Goal: Information Seeking & Learning: Learn about a topic

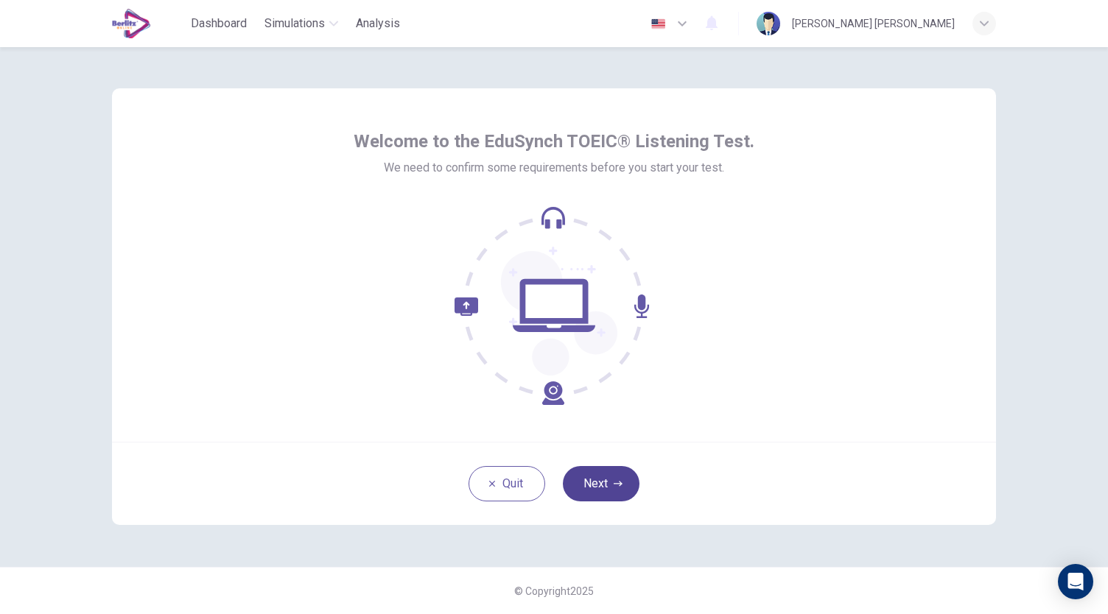
click at [610, 475] on button "Next" at bounding box center [601, 483] width 77 height 35
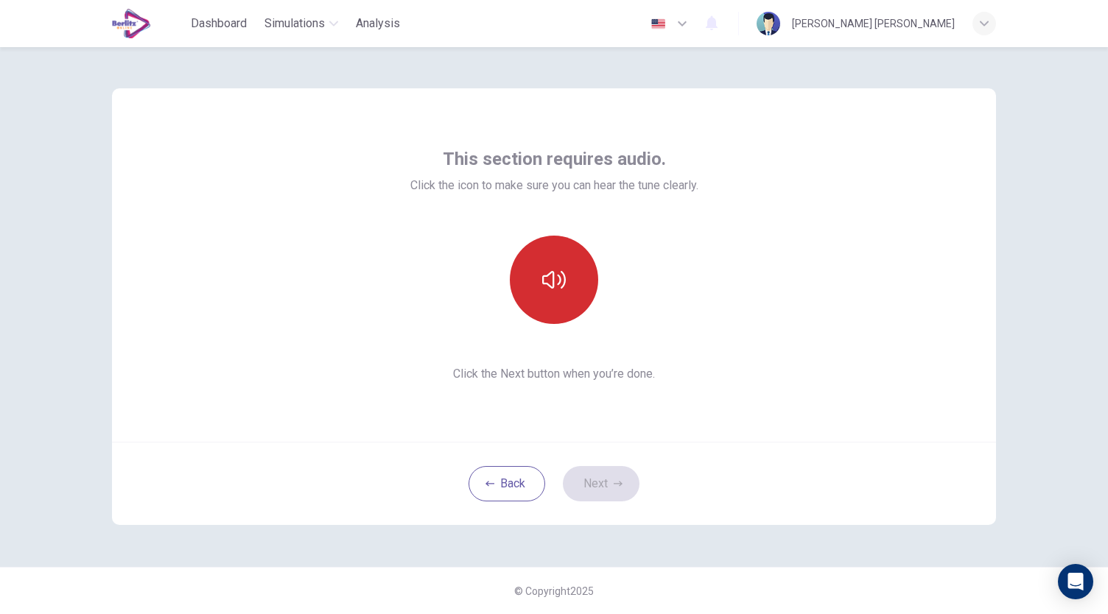
click at [567, 289] on button "button" at bounding box center [554, 280] width 88 height 88
click at [558, 304] on button "button" at bounding box center [554, 280] width 88 height 88
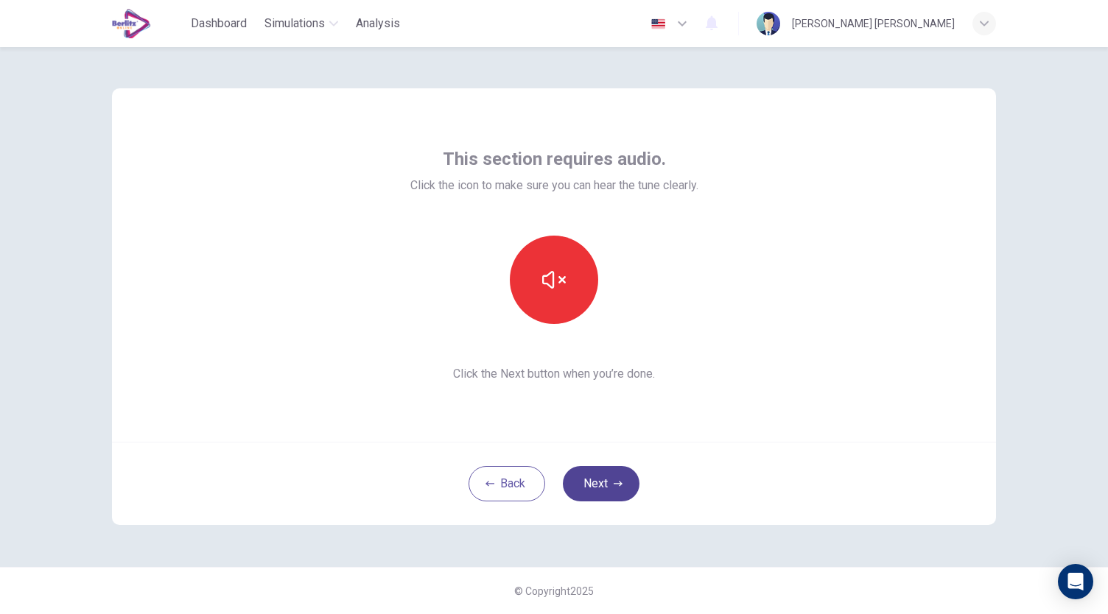
click at [608, 489] on button "Next" at bounding box center [601, 483] width 77 height 35
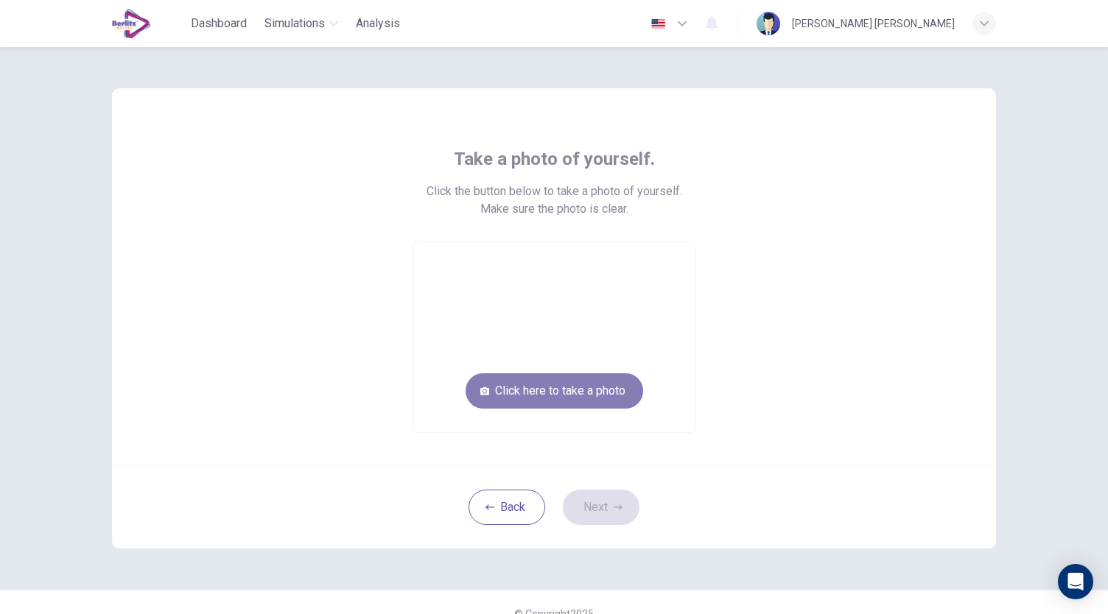
click at [597, 390] on button "Click here to take a photo" at bounding box center [554, 390] width 178 height 35
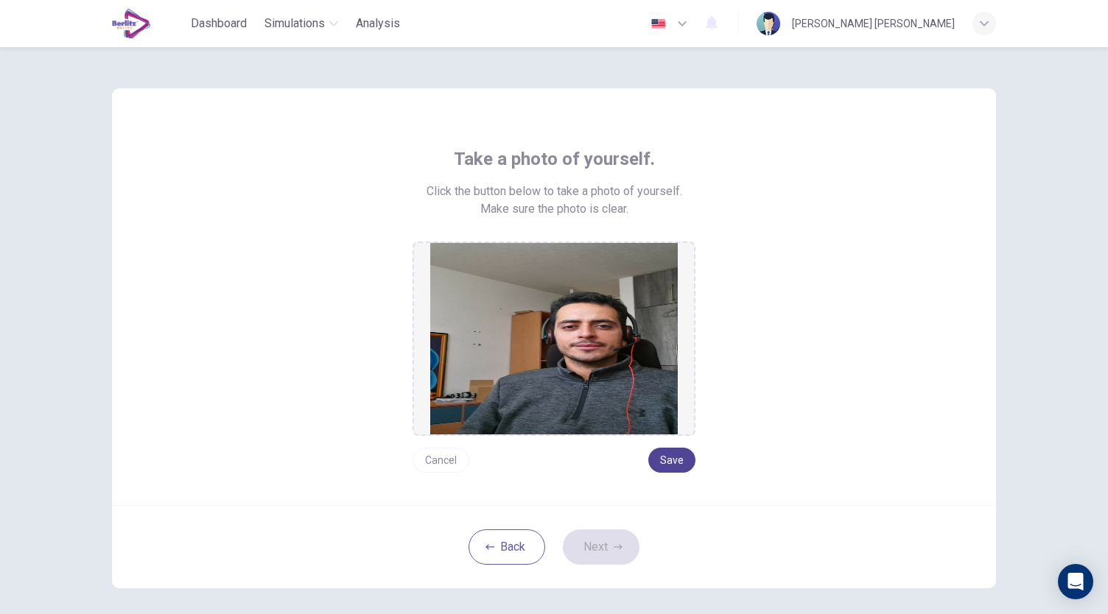
click at [672, 464] on button "Save" at bounding box center [671, 460] width 47 height 25
click at [683, 453] on button "Save" at bounding box center [671, 460] width 47 height 25
click at [676, 457] on button "Save" at bounding box center [671, 460] width 47 height 25
click at [675, 457] on button "Save" at bounding box center [671, 460] width 47 height 25
click at [437, 457] on button "Cancel" at bounding box center [440, 460] width 57 height 25
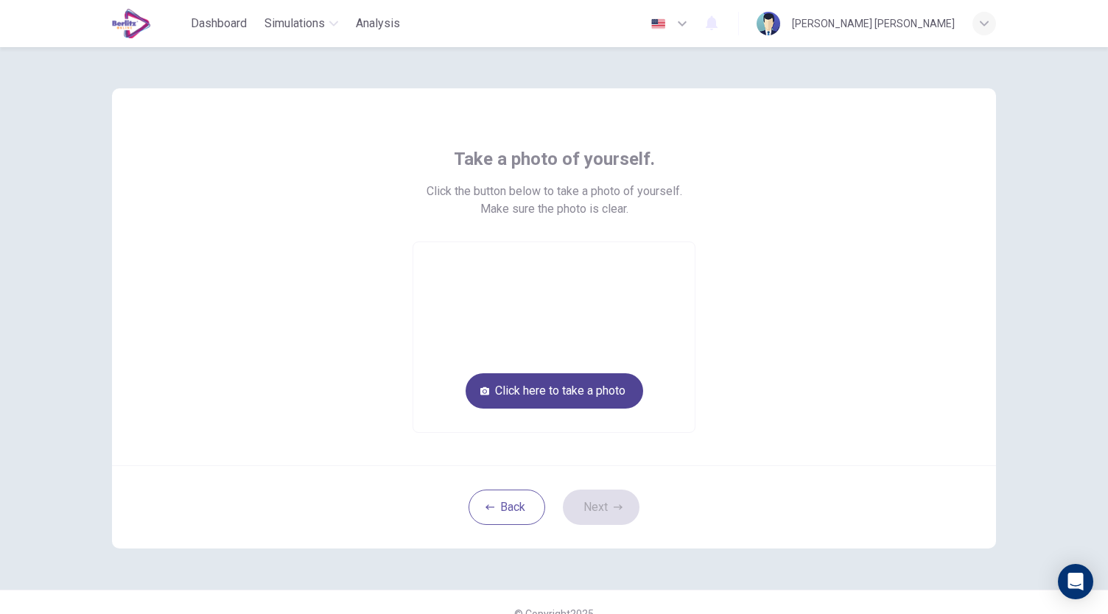
click at [539, 398] on button "Click here to take a photo" at bounding box center [554, 390] width 178 height 35
click at [554, 391] on button "Click here to take a photo" at bounding box center [554, 390] width 178 height 35
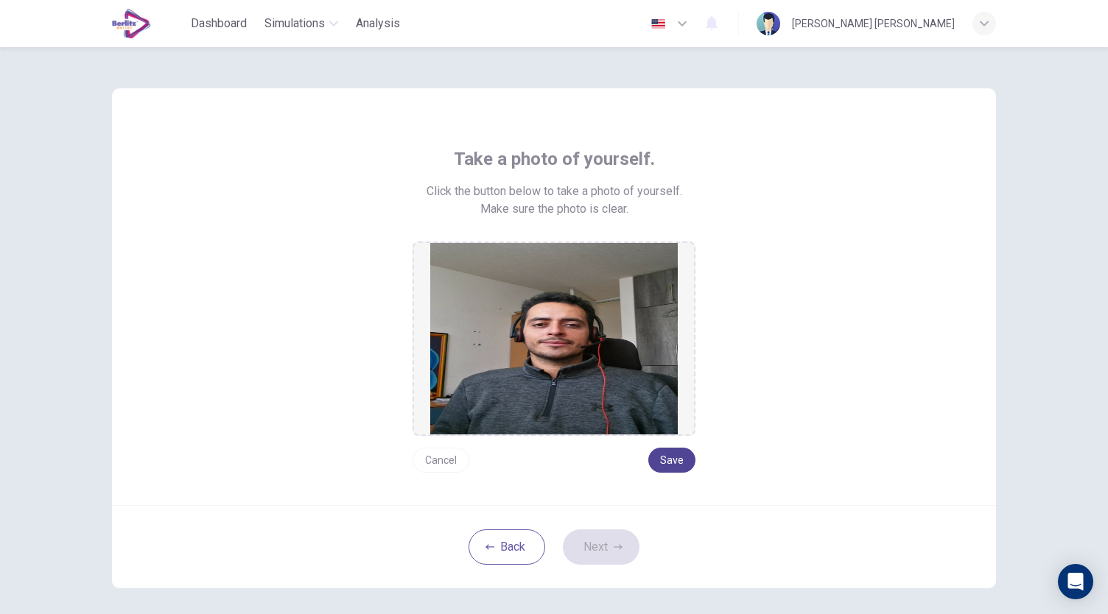
click at [656, 462] on button "Save" at bounding box center [671, 460] width 47 height 25
click at [443, 463] on button "Cancel" at bounding box center [440, 460] width 57 height 25
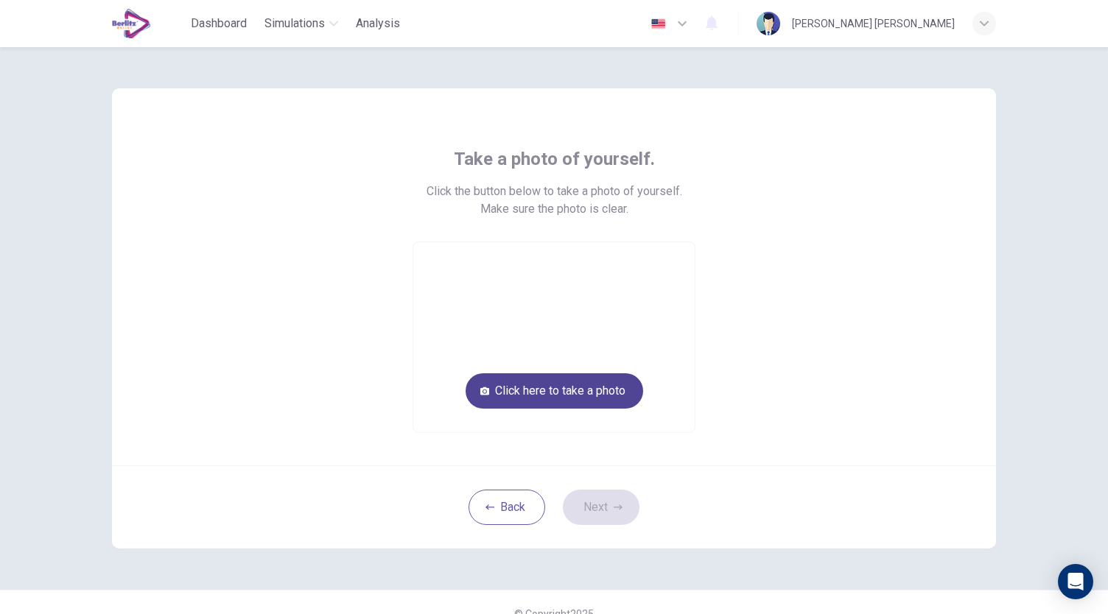
click at [577, 390] on button "Click here to take a photo" at bounding box center [554, 390] width 178 height 35
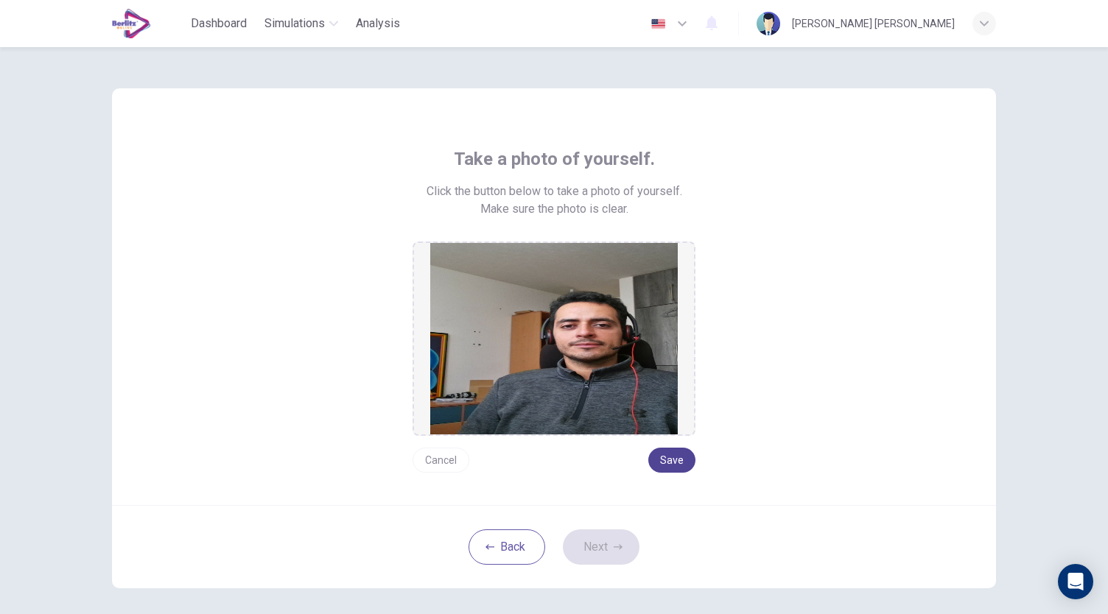
click at [670, 454] on button "Save" at bounding box center [671, 460] width 47 height 25
click at [595, 541] on button "Next" at bounding box center [601, 547] width 77 height 35
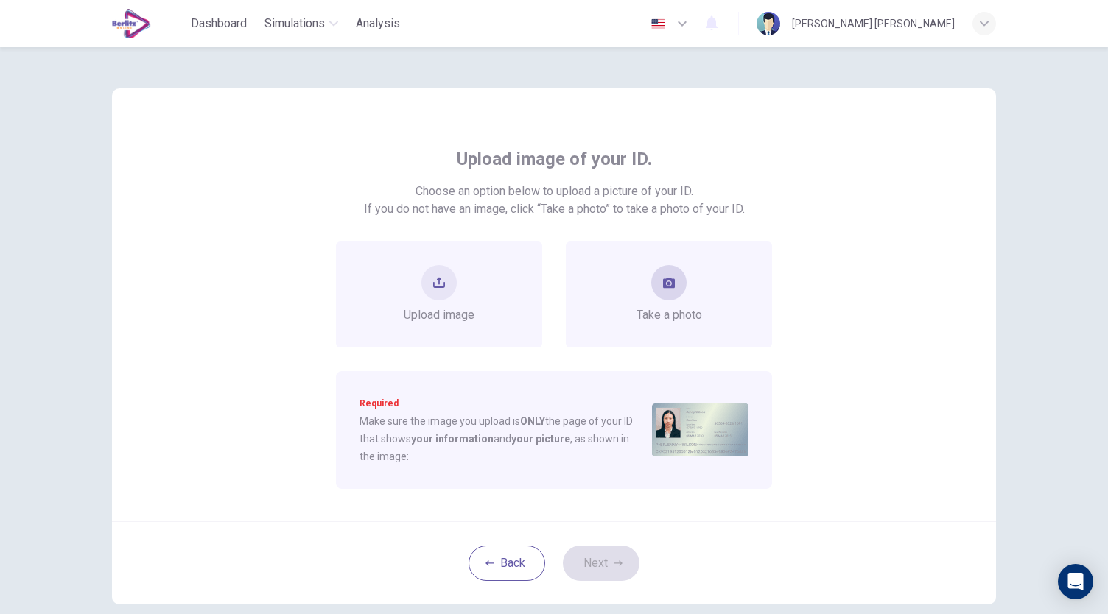
click at [653, 279] on button "take photo" at bounding box center [668, 282] width 35 height 35
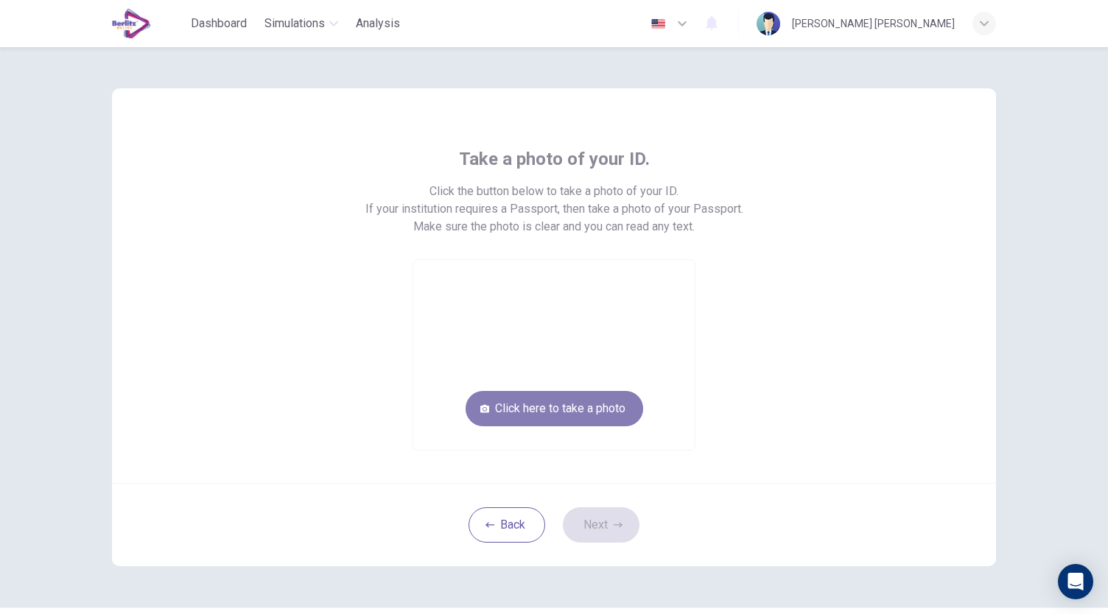
click at [623, 415] on button "Click here to take a photo" at bounding box center [554, 408] width 178 height 35
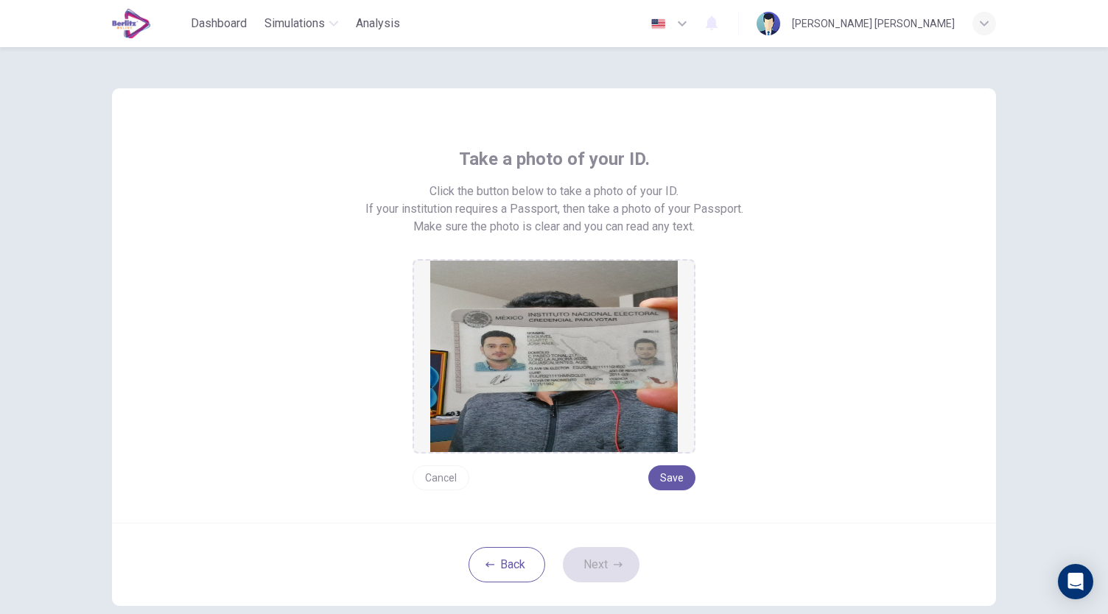
click at [432, 485] on button "Cancel" at bounding box center [440, 477] width 57 height 25
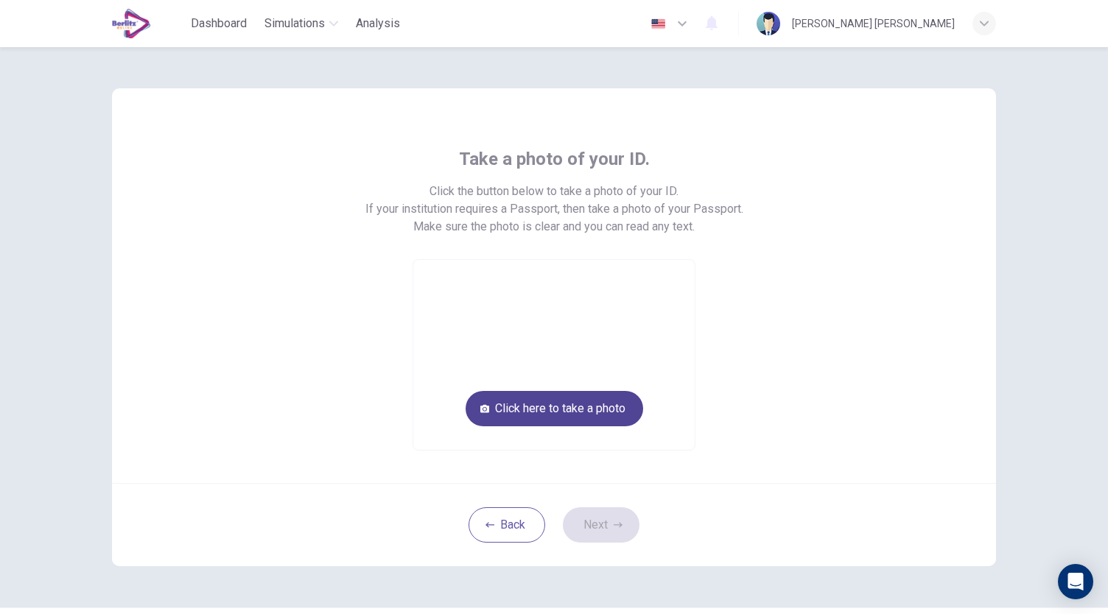
click at [479, 421] on button "Click here to take a photo" at bounding box center [554, 408] width 178 height 35
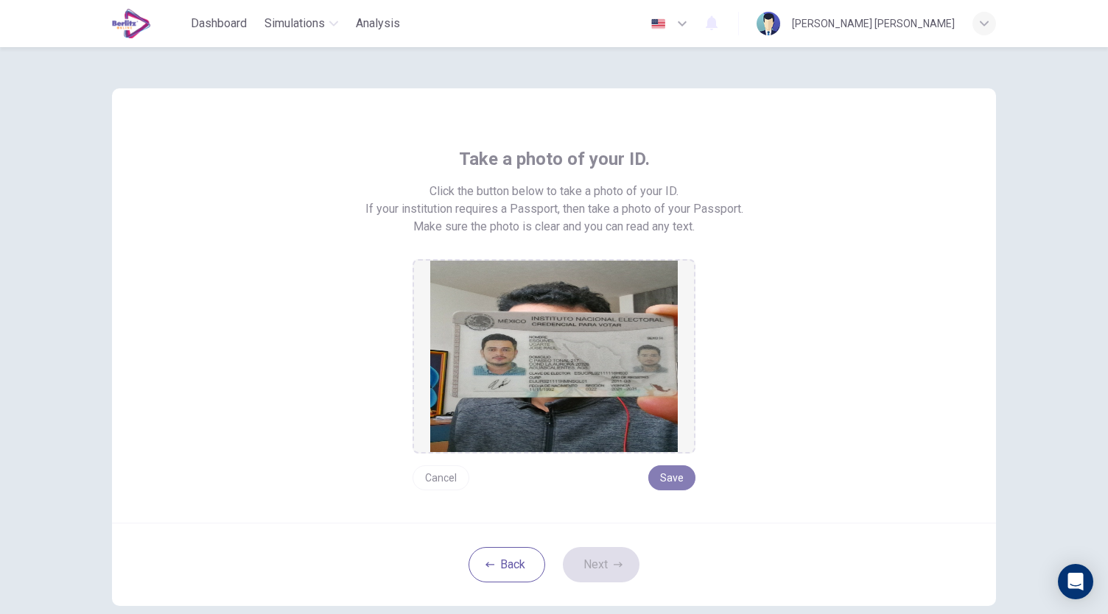
click at [658, 483] on button "Save" at bounding box center [671, 477] width 47 height 25
click at [660, 468] on button "Save" at bounding box center [671, 477] width 47 height 25
click at [685, 478] on button "Save" at bounding box center [671, 477] width 47 height 25
click at [619, 583] on div "Back Next" at bounding box center [554, 564] width 884 height 83
click at [617, 569] on button "Next" at bounding box center [601, 564] width 77 height 35
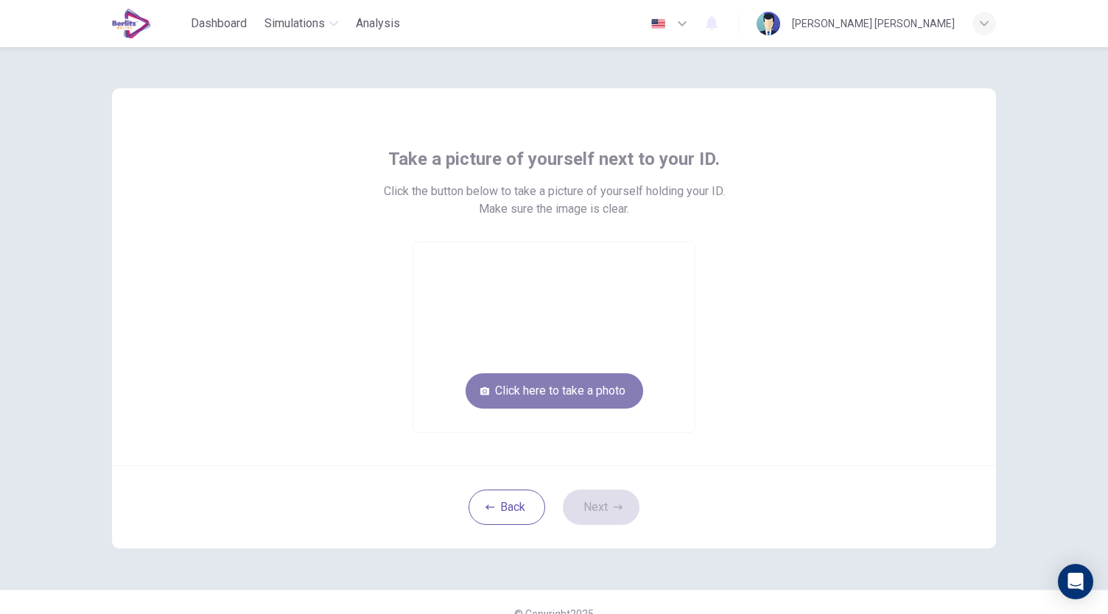
click at [523, 386] on button "Click here to take a photo" at bounding box center [554, 390] width 178 height 35
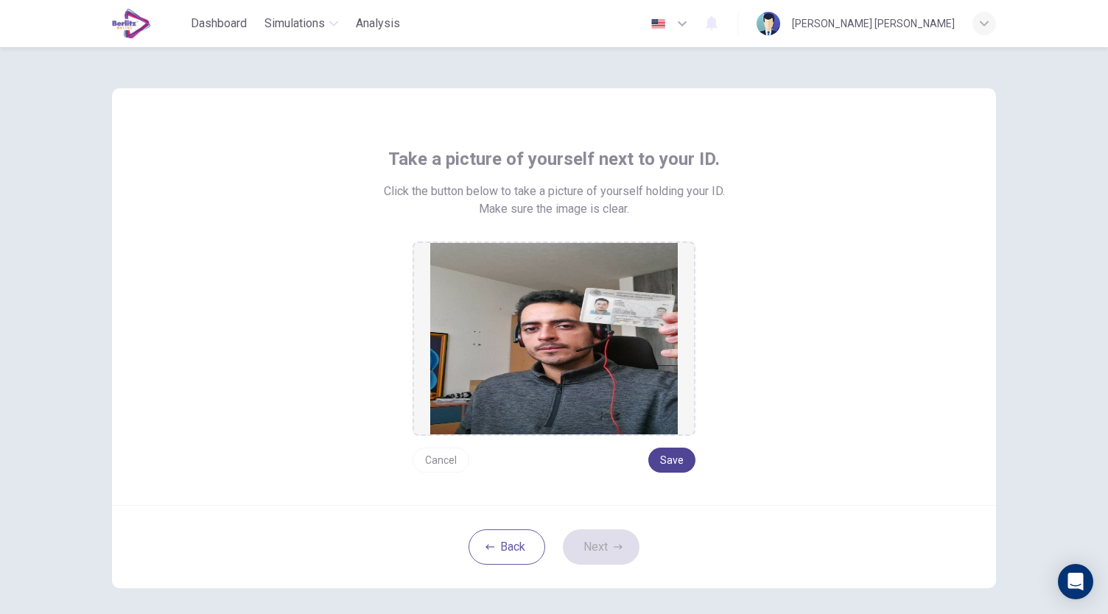
click at [649, 457] on button "Save" at bounding box center [671, 460] width 47 height 25
click at [611, 557] on button "Next" at bounding box center [601, 547] width 77 height 35
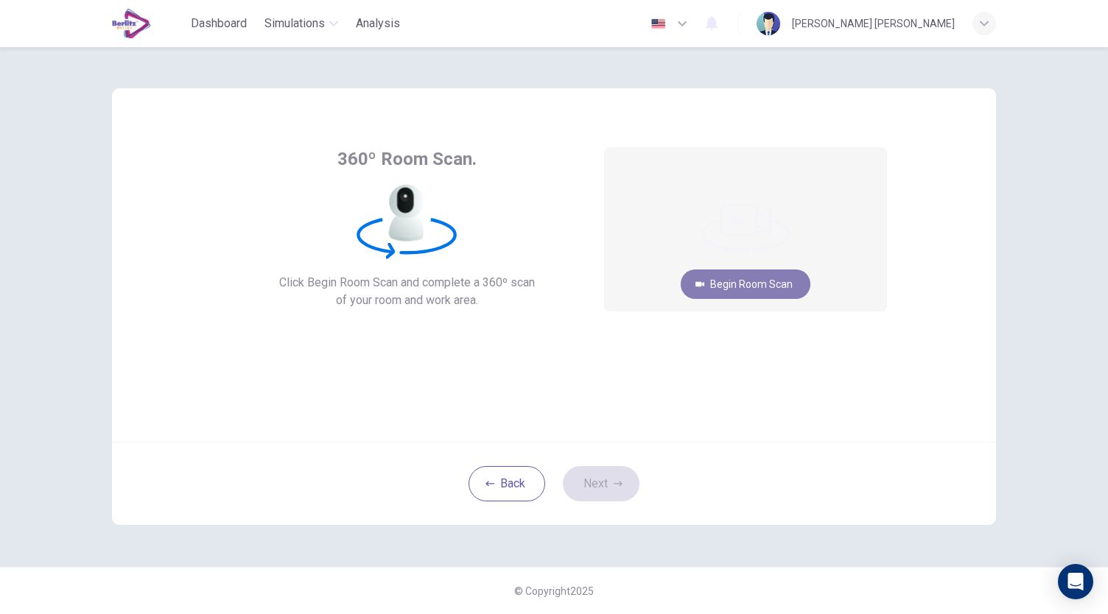
click at [719, 288] on button "Begin Room Scan" at bounding box center [746, 284] width 130 height 29
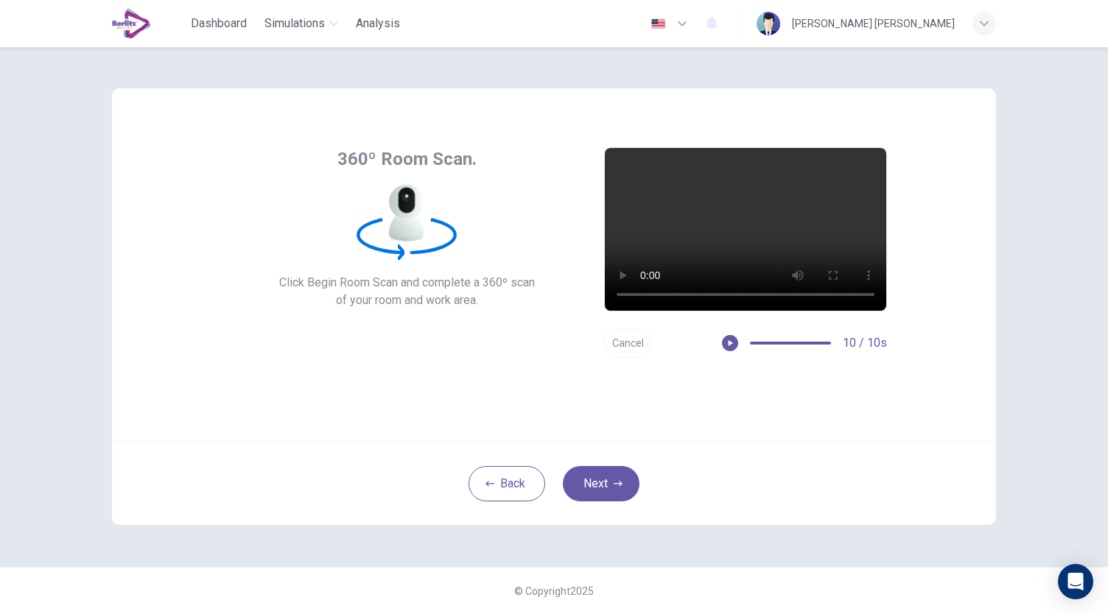
click at [620, 340] on button "Cancel" at bounding box center [627, 343] width 47 height 29
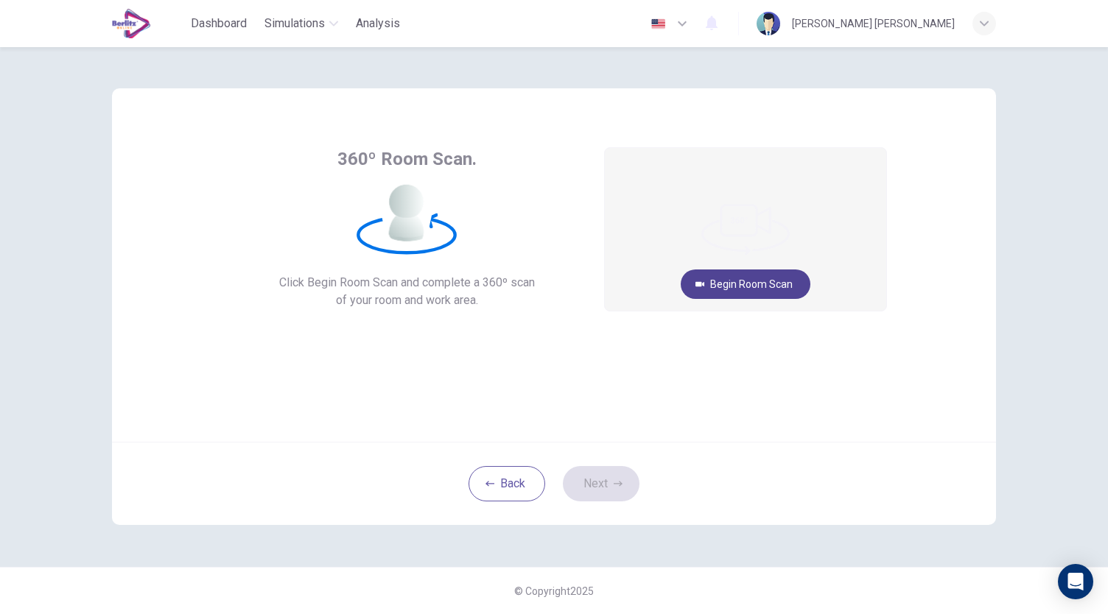
click at [772, 285] on button "Begin Room Scan" at bounding box center [746, 284] width 130 height 29
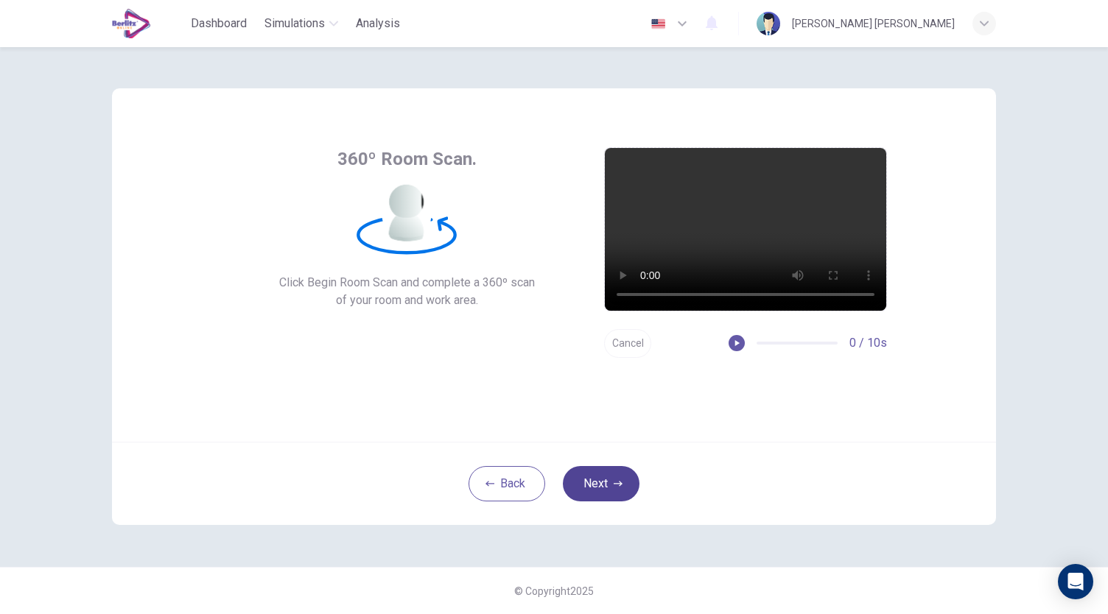
click at [618, 493] on button "Next" at bounding box center [601, 483] width 77 height 35
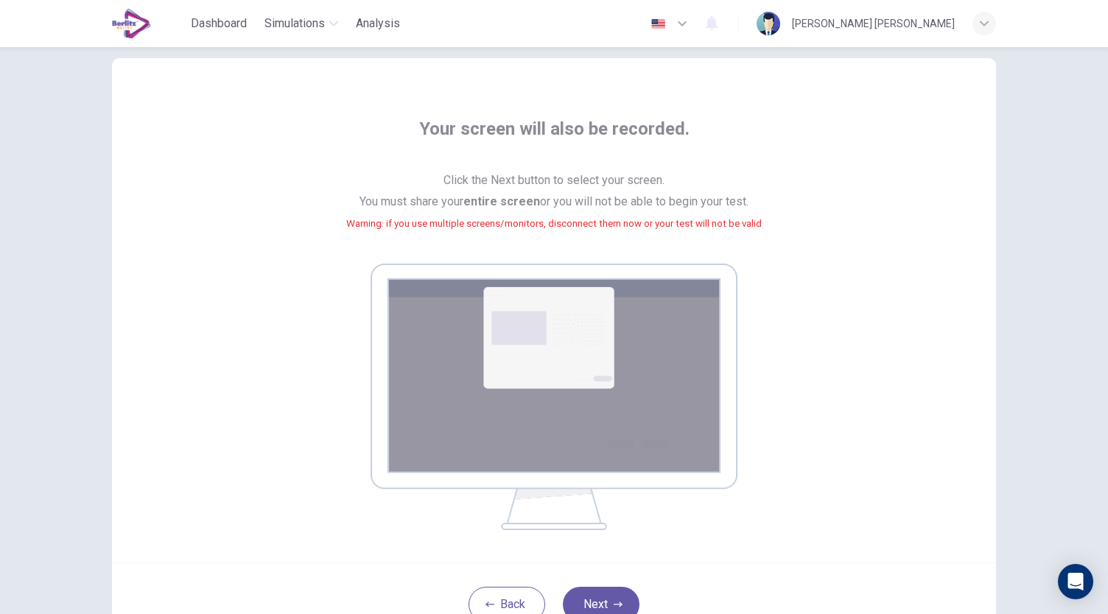
scroll to position [74, 0]
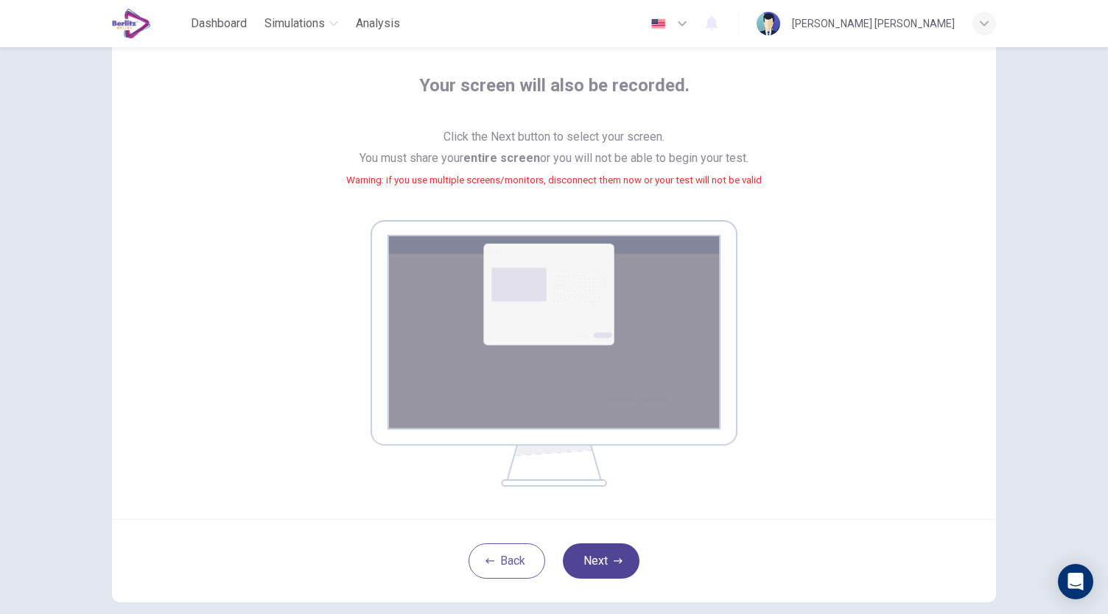
click at [630, 555] on button "Next" at bounding box center [601, 561] width 77 height 35
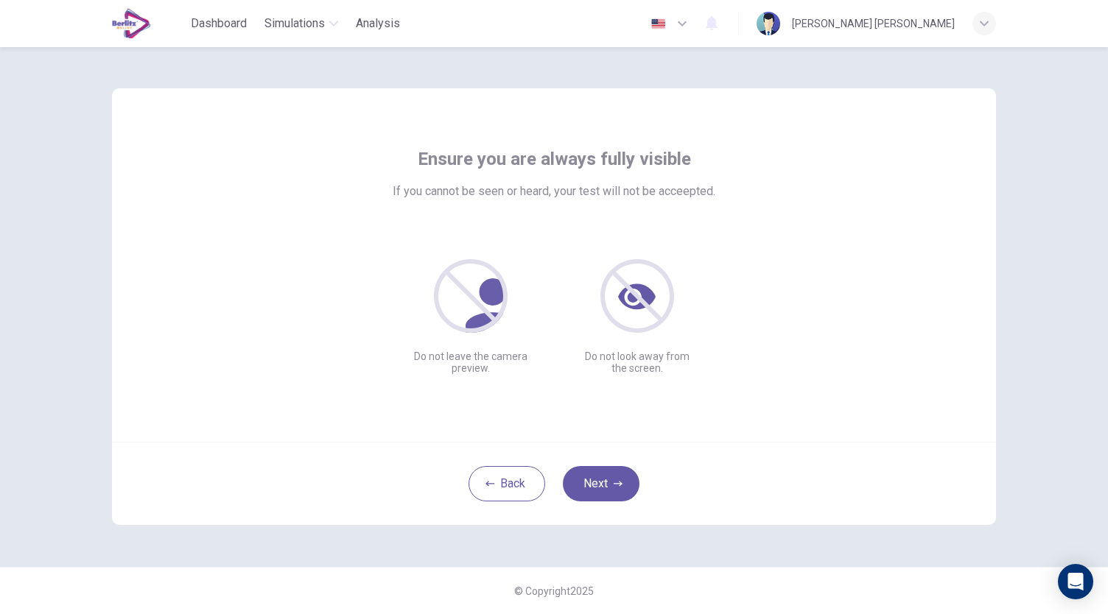
scroll to position [0, 0]
click at [625, 494] on button "Next" at bounding box center [601, 483] width 77 height 35
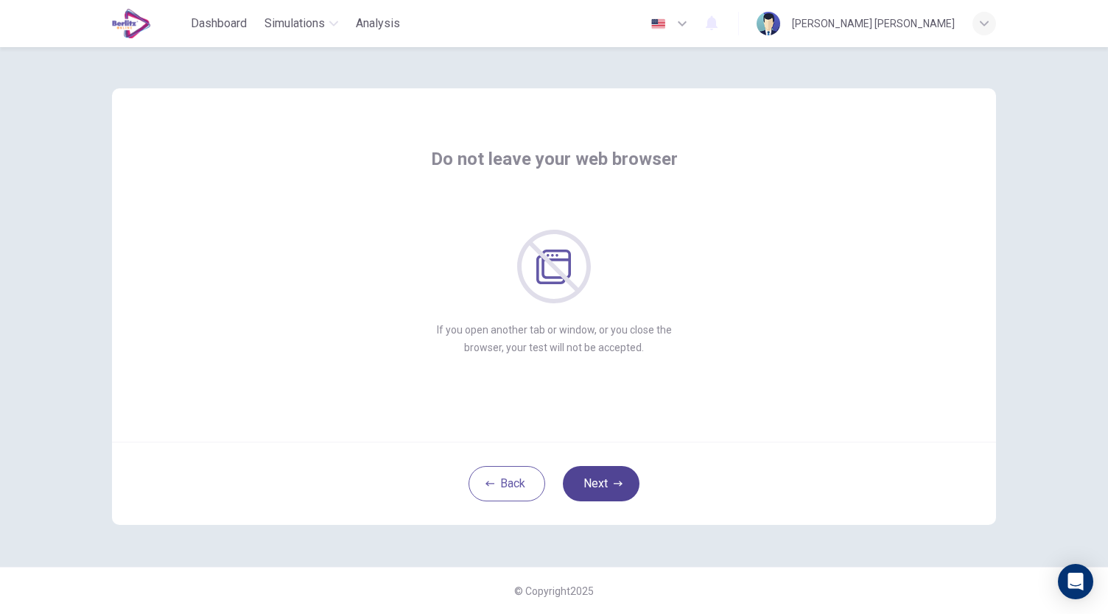
click at [626, 489] on button "Next" at bounding box center [601, 483] width 77 height 35
click at [626, 484] on button "Next" at bounding box center [601, 483] width 77 height 35
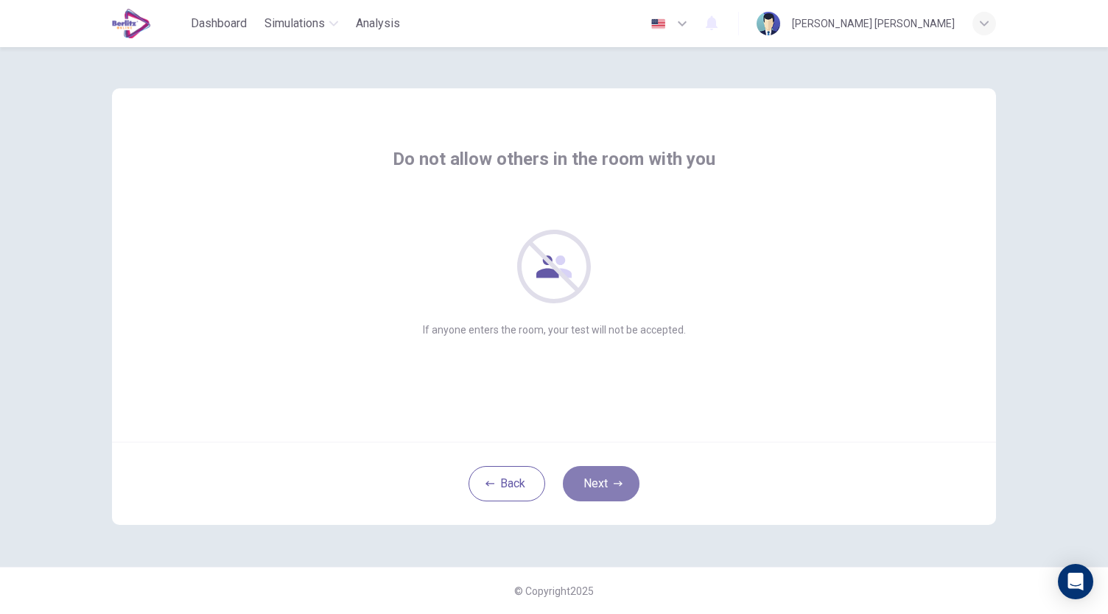
click at [630, 479] on button "Next" at bounding box center [601, 483] width 77 height 35
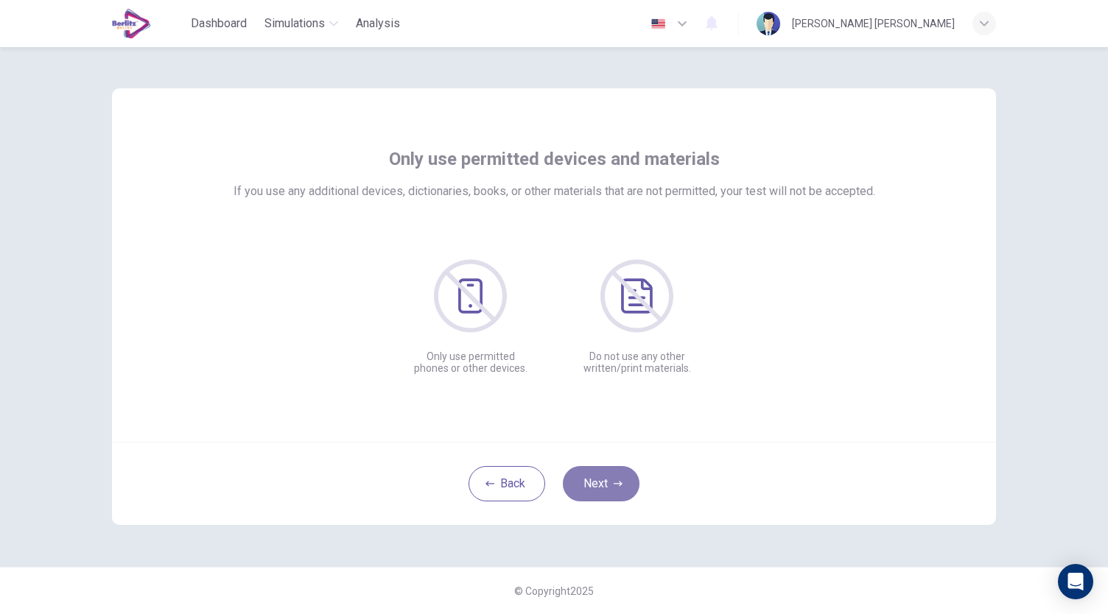
click at [587, 480] on button "Next" at bounding box center [601, 483] width 77 height 35
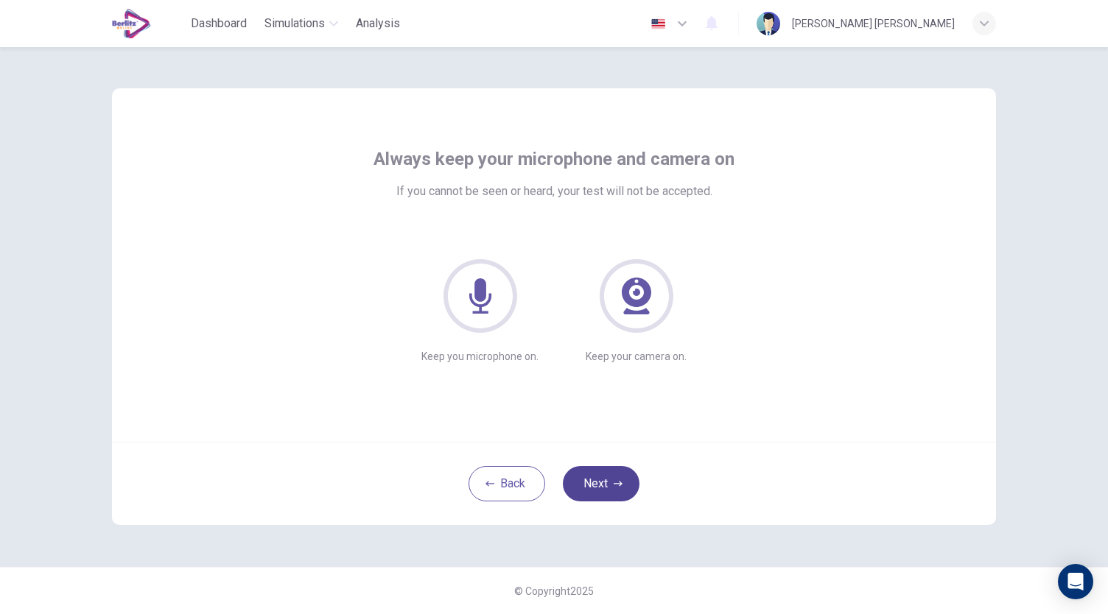
click at [625, 491] on button "Next" at bounding box center [601, 483] width 77 height 35
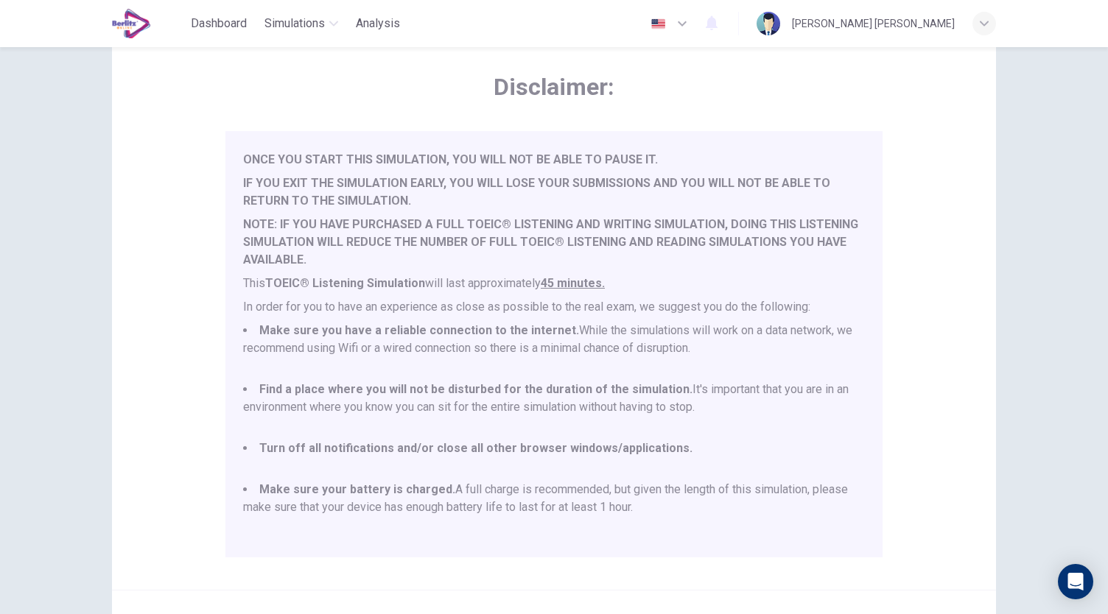
scroll to position [205, 0]
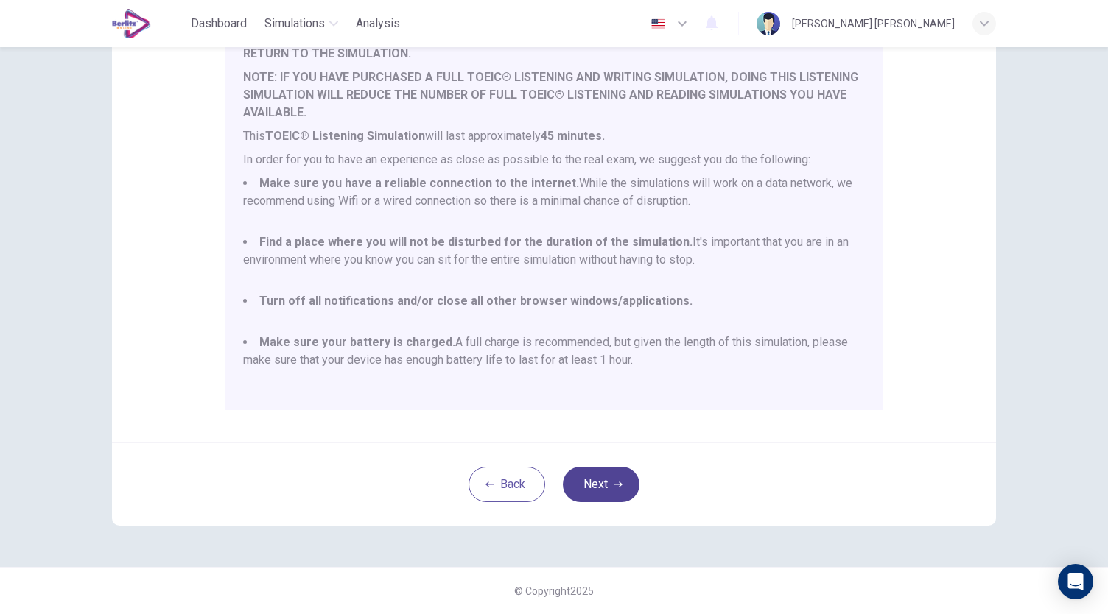
click at [622, 479] on button "Next" at bounding box center [601, 484] width 77 height 35
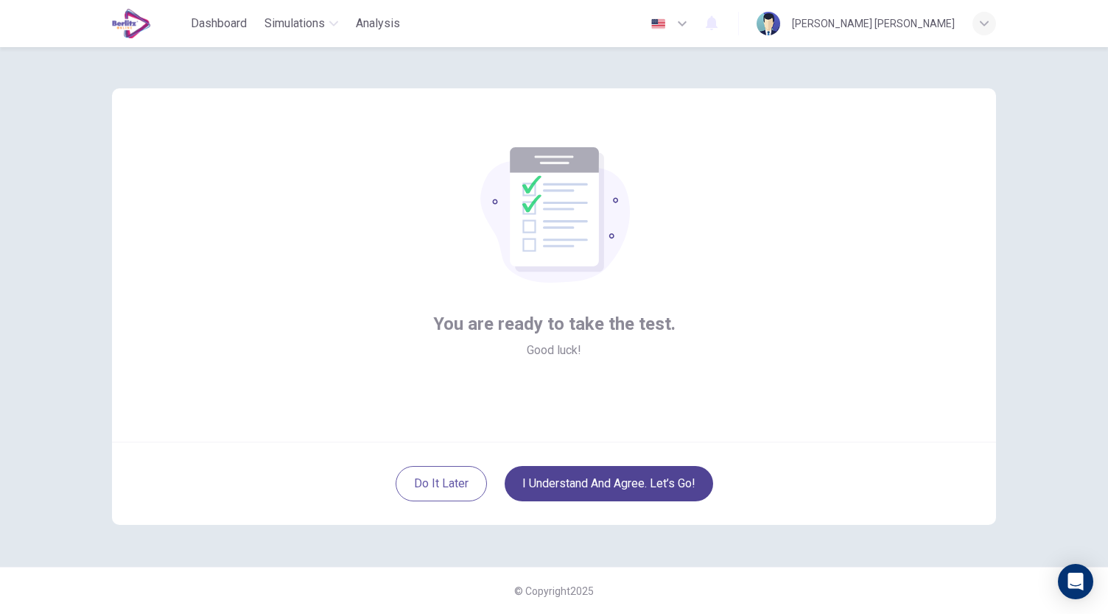
scroll to position [0, 0]
click at [677, 472] on button "I understand and agree. Let’s go!" at bounding box center [609, 483] width 208 height 35
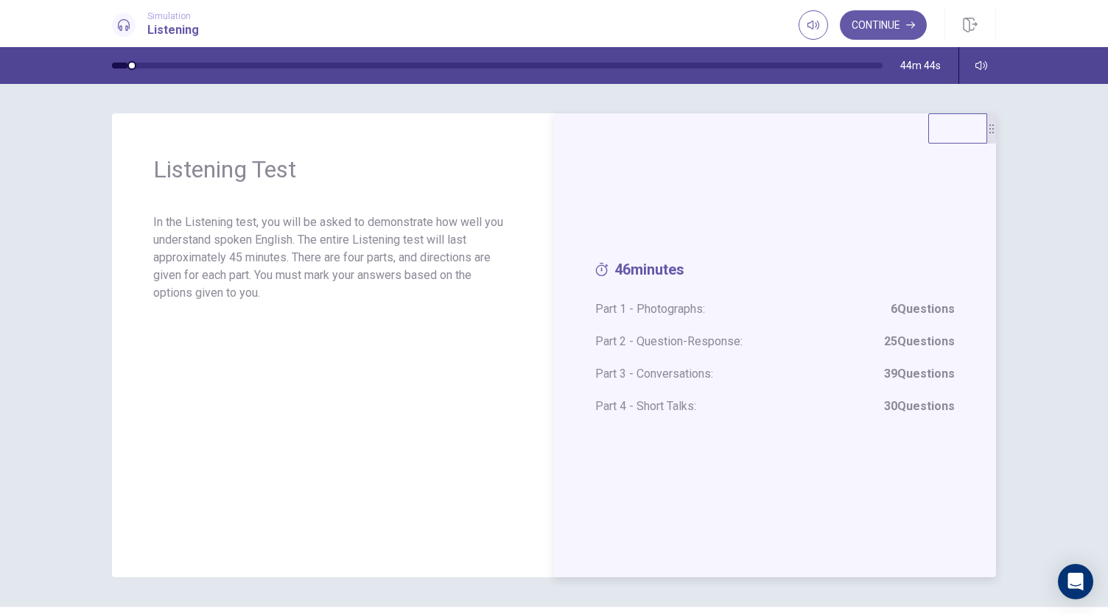
scroll to position [40, 0]
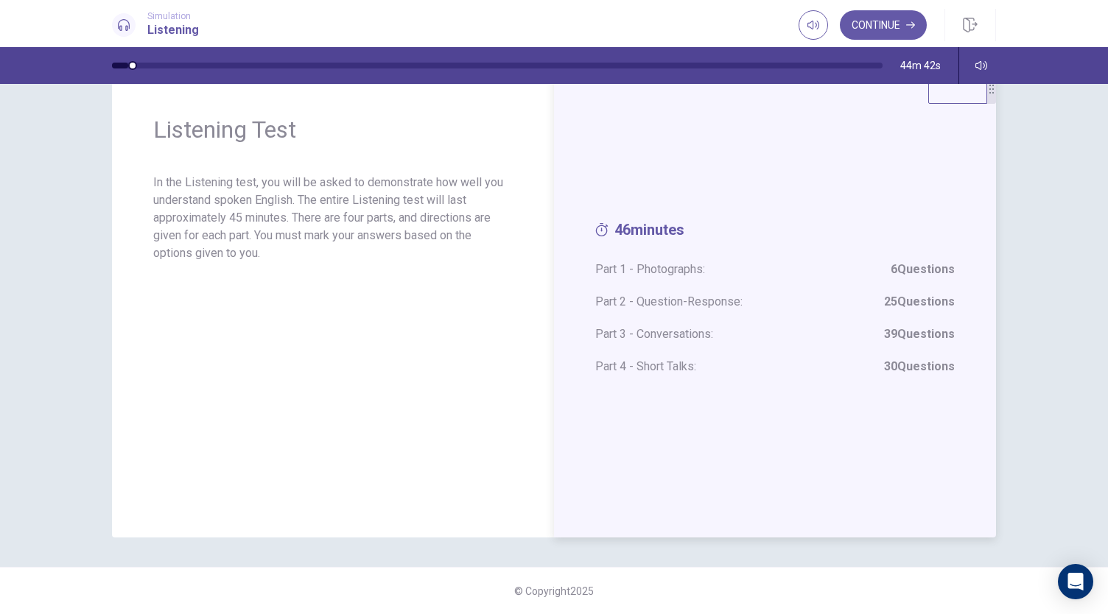
click at [676, 268] on span "Part 1 - Photographs: 6 Questions" at bounding box center [774, 270] width 359 height 18
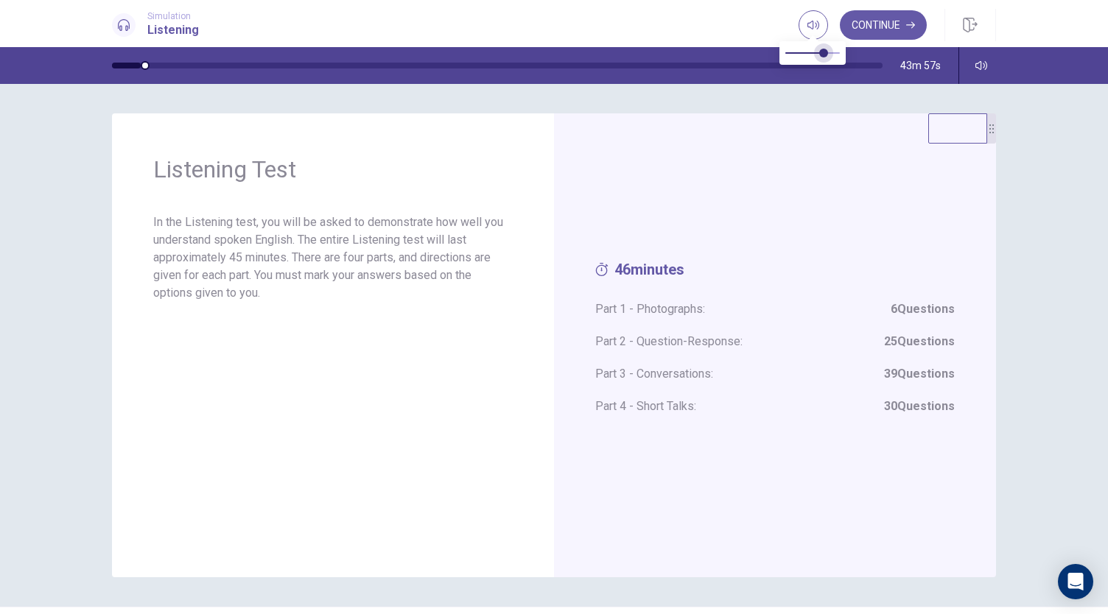
type input "*"
click at [840, 52] on span at bounding box center [839, 53] width 9 height 9
click at [905, 32] on button "Continue" at bounding box center [883, 24] width 87 height 29
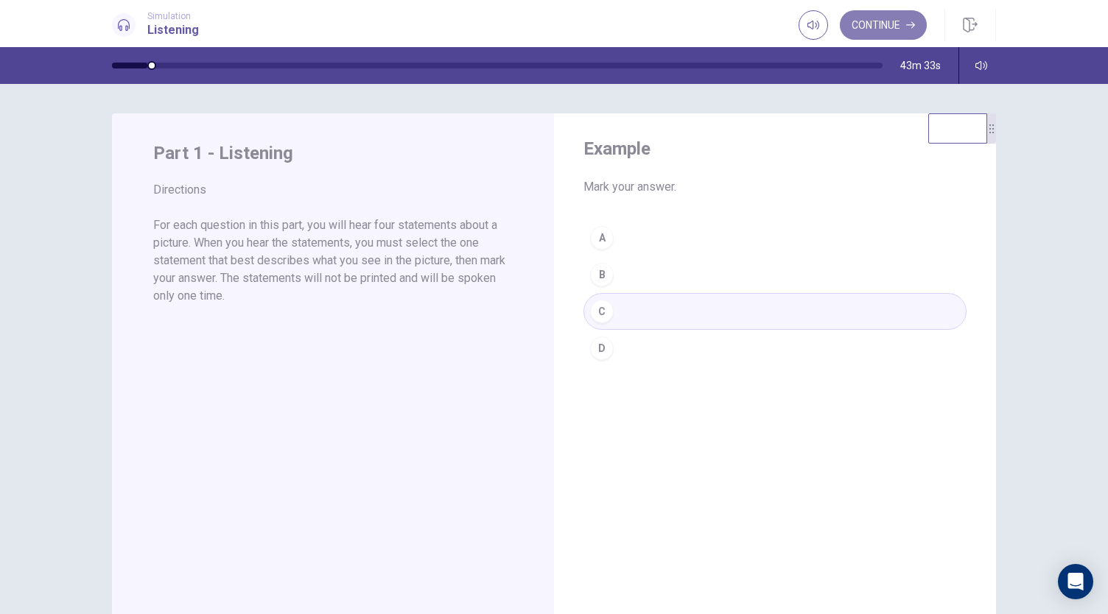
click at [896, 24] on button "Continue" at bounding box center [883, 24] width 87 height 29
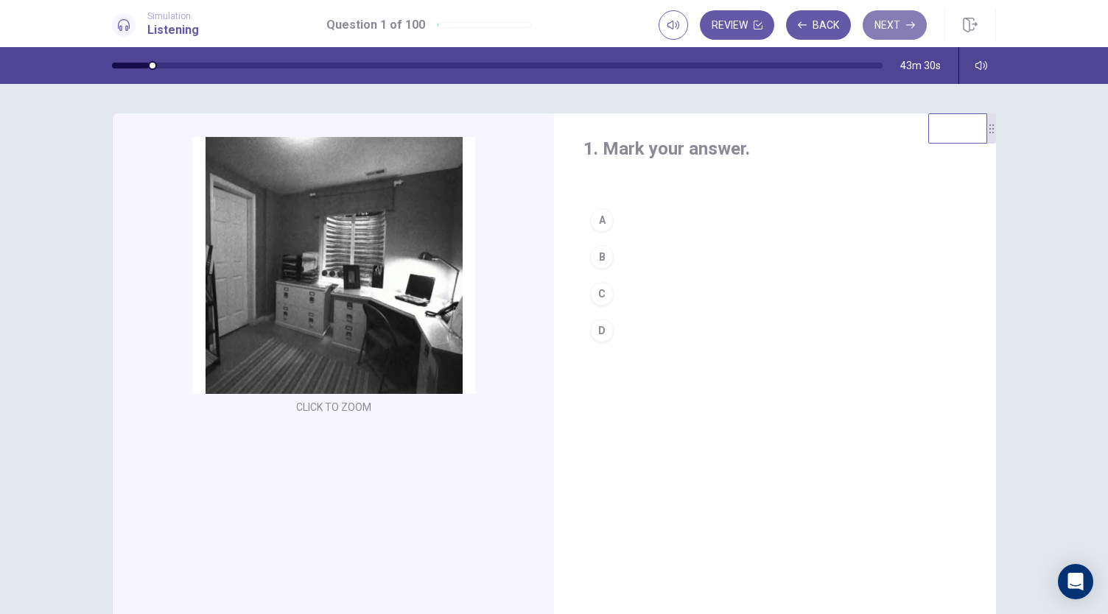
click at [884, 35] on button "Next" at bounding box center [894, 24] width 64 height 29
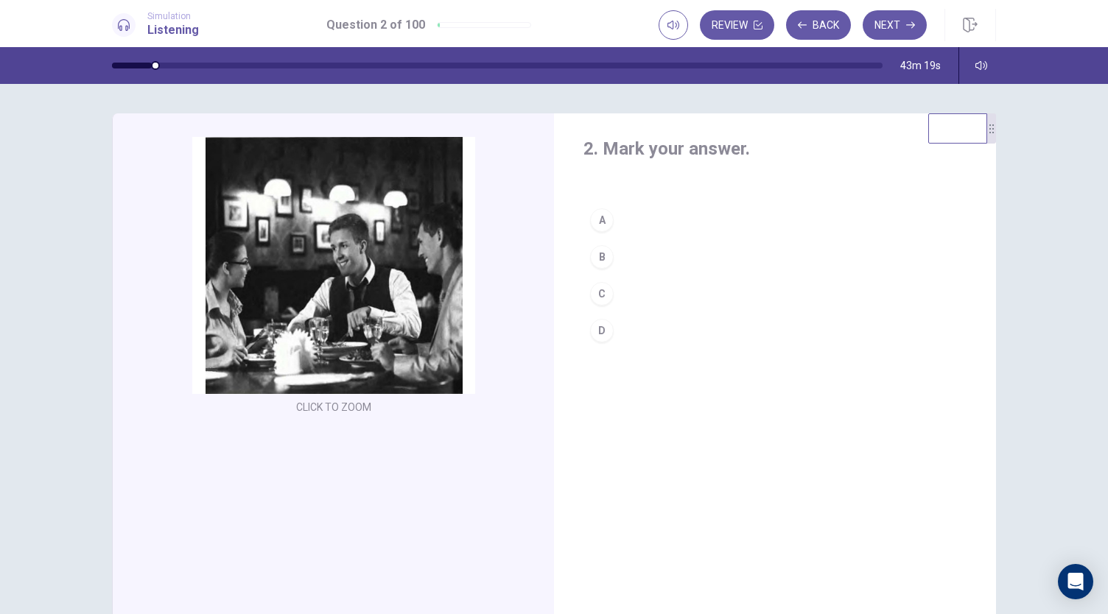
click at [600, 217] on div "A" at bounding box center [602, 220] width 24 height 24
click at [814, 10] on div "Review Back Next" at bounding box center [826, 25] width 337 height 32
click at [806, 16] on button "Back" at bounding box center [818, 24] width 65 height 29
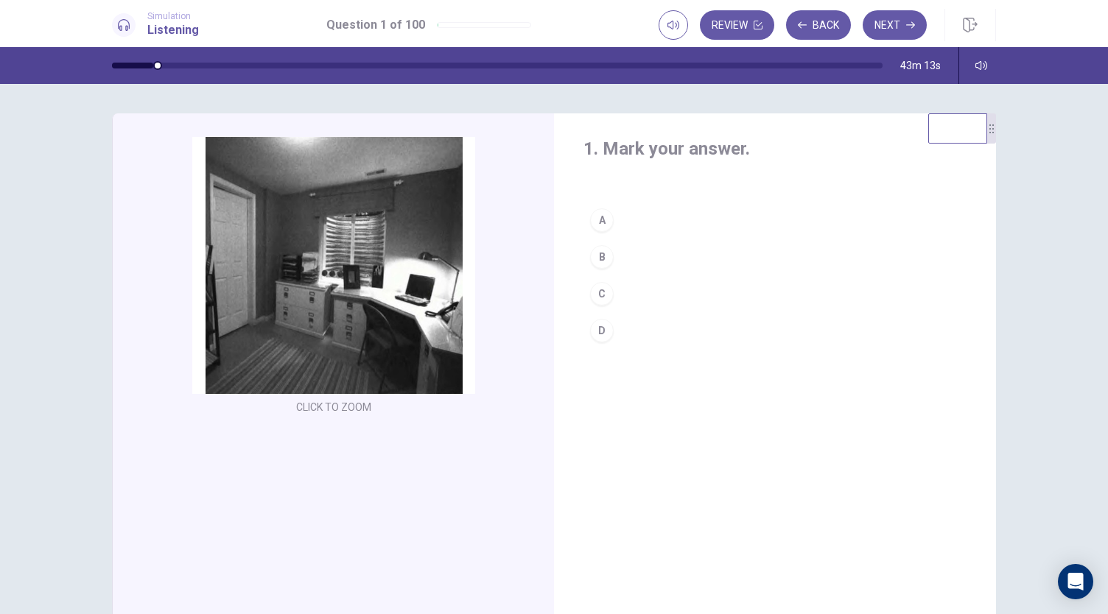
click at [598, 219] on div "A" at bounding box center [602, 220] width 24 height 24
click at [885, 20] on button "Next" at bounding box center [894, 24] width 64 height 29
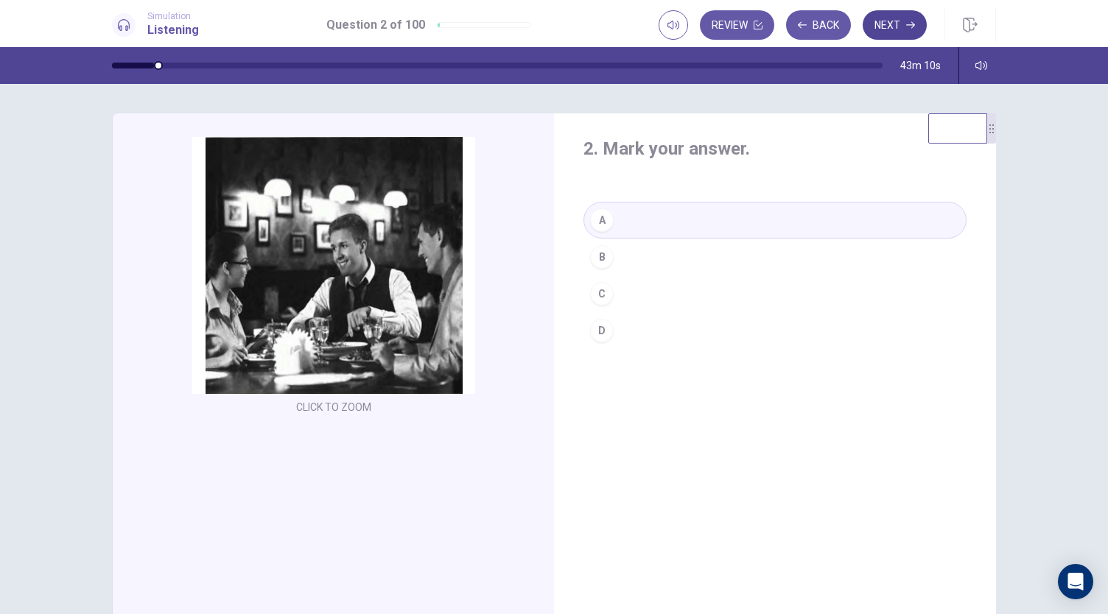
click at [891, 27] on button "Next" at bounding box center [894, 24] width 64 height 29
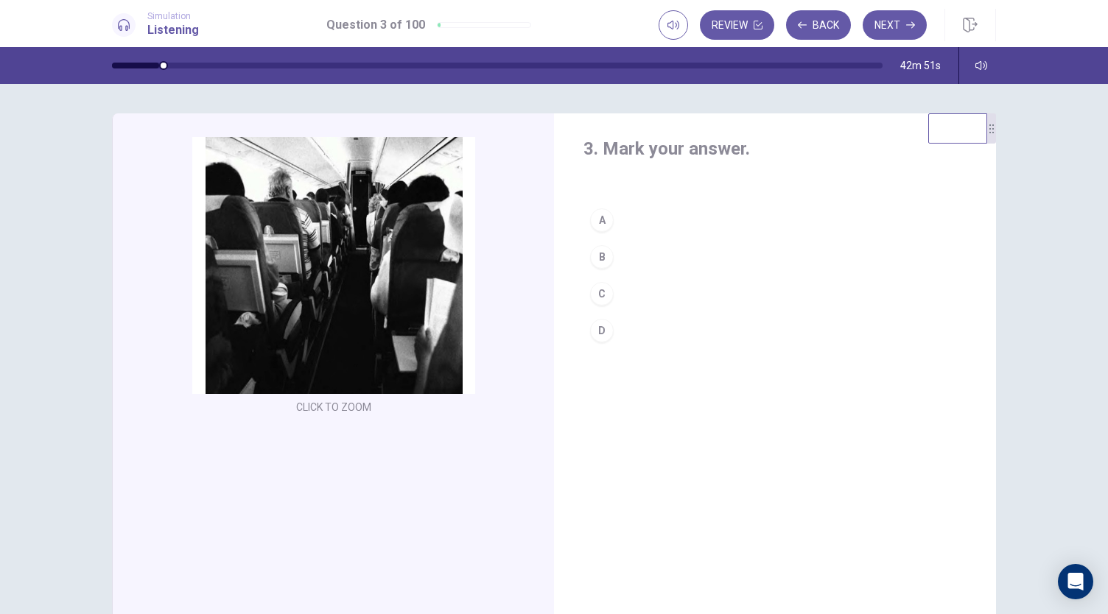
click at [609, 329] on div "D" at bounding box center [602, 331] width 24 height 24
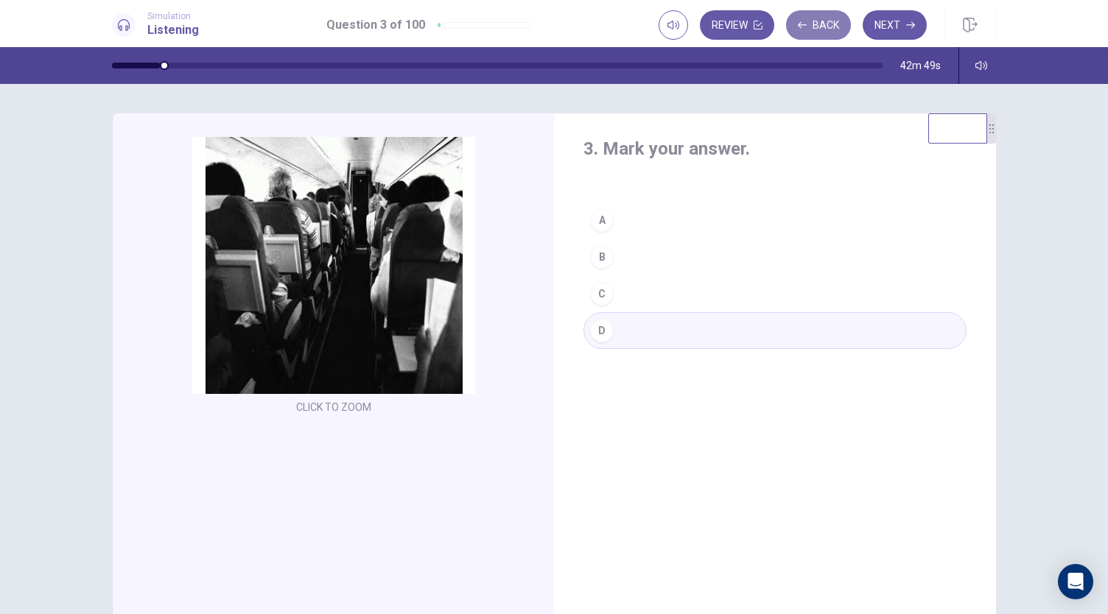
click at [819, 18] on button "Back" at bounding box center [818, 24] width 65 height 29
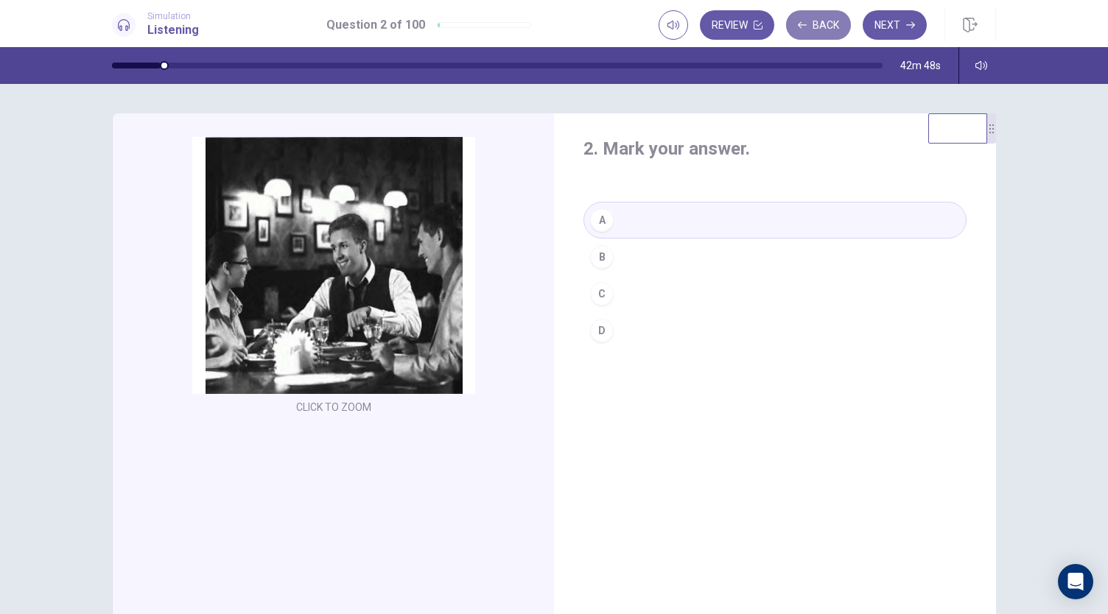
click at [820, 21] on button "Back" at bounding box center [818, 24] width 65 height 29
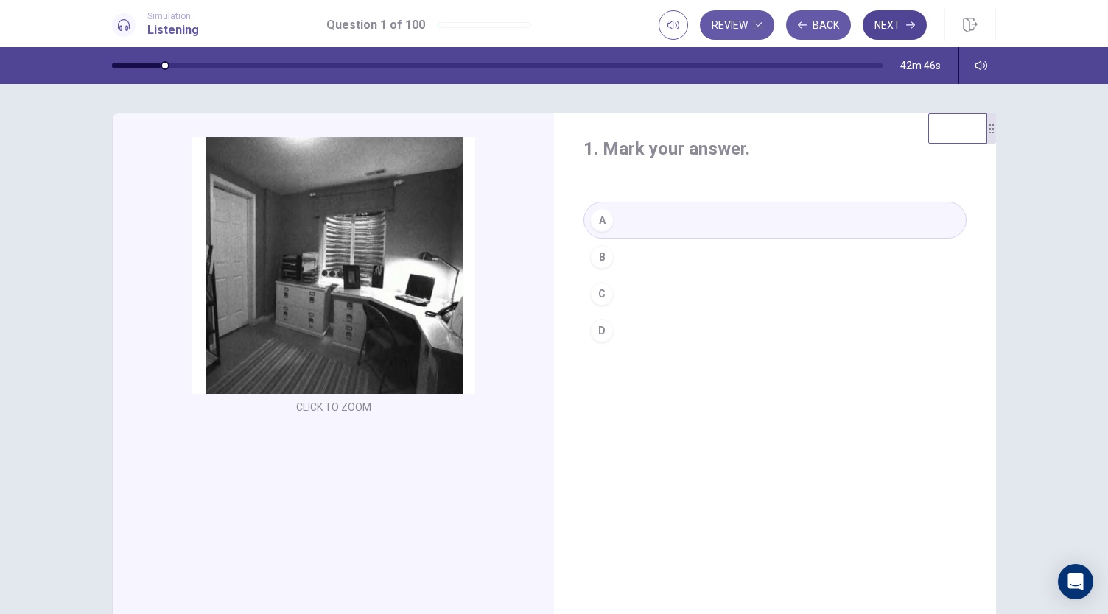
click at [912, 21] on icon "button" at bounding box center [910, 25] width 9 height 9
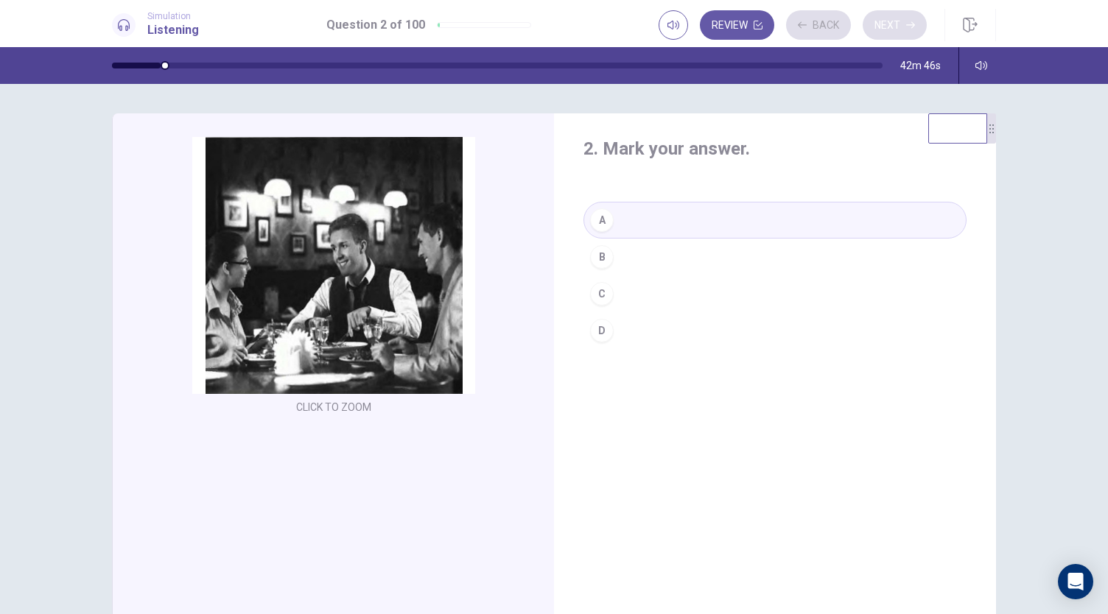
click at [912, 21] on div "Review Back Next" at bounding box center [792, 24] width 268 height 29
click at [891, 20] on button "Next" at bounding box center [894, 24] width 64 height 29
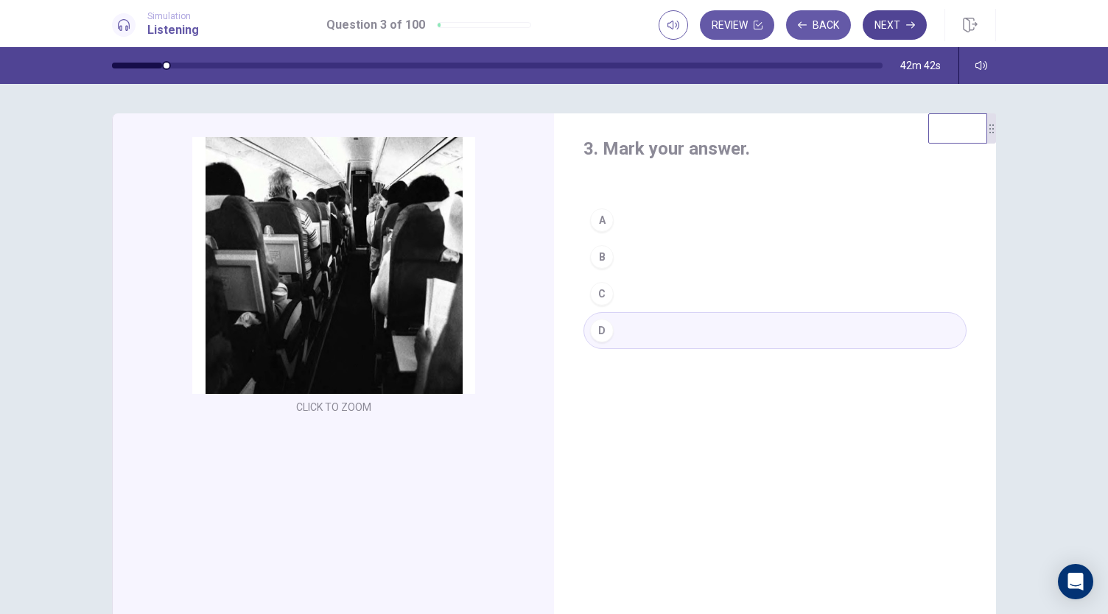
click at [896, 24] on button "Next" at bounding box center [894, 24] width 64 height 29
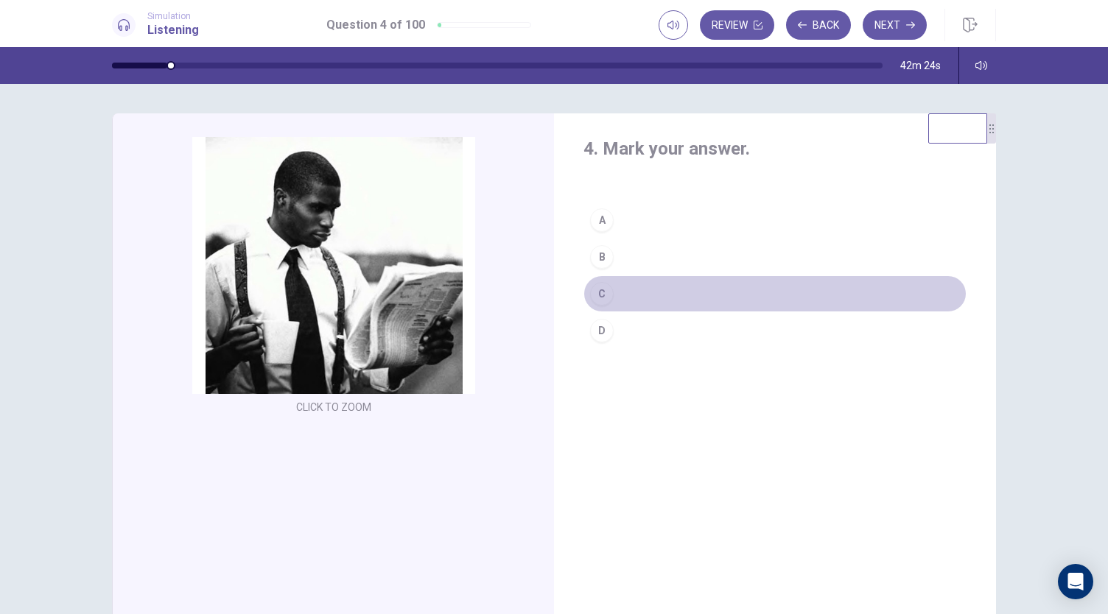
click at [593, 296] on div "C" at bounding box center [602, 294] width 24 height 24
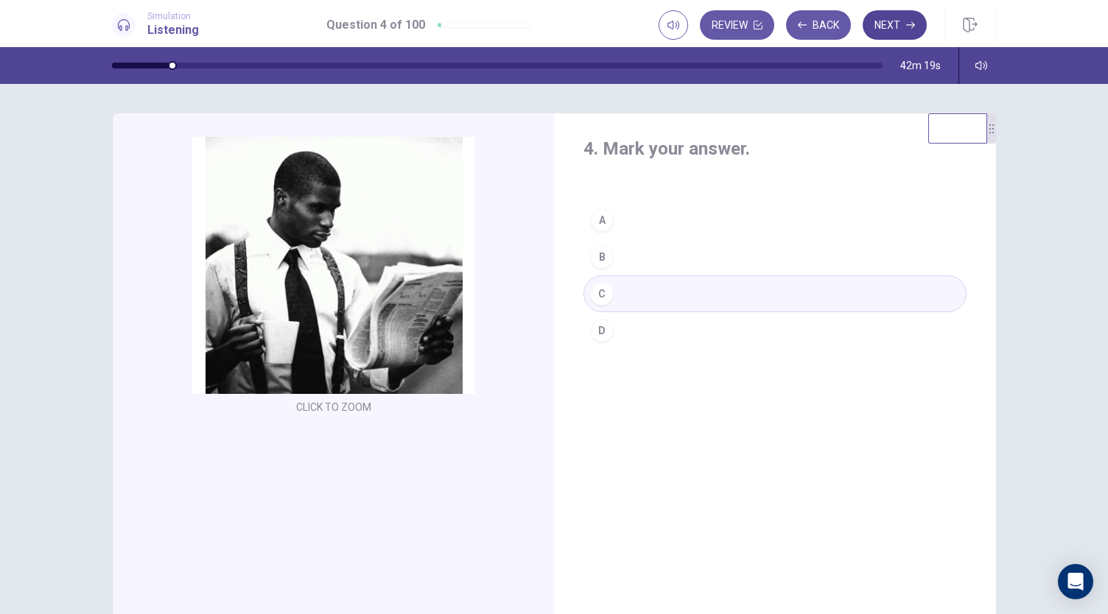
click at [900, 27] on button "Next" at bounding box center [894, 24] width 64 height 29
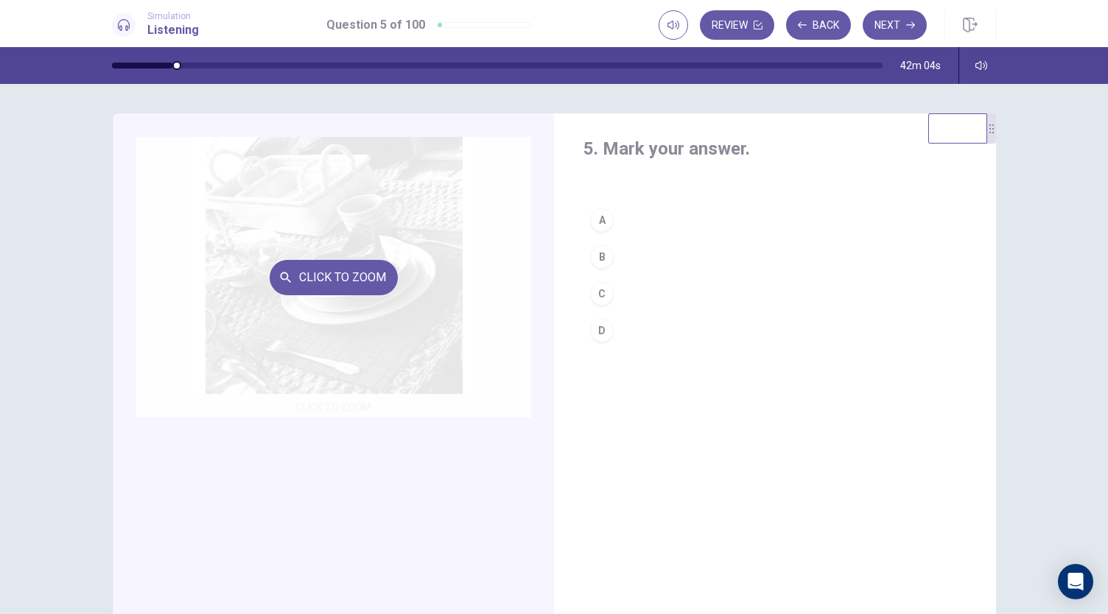
click at [373, 310] on div "Click to Zoom" at bounding box center [333, 277] width 395 height 281
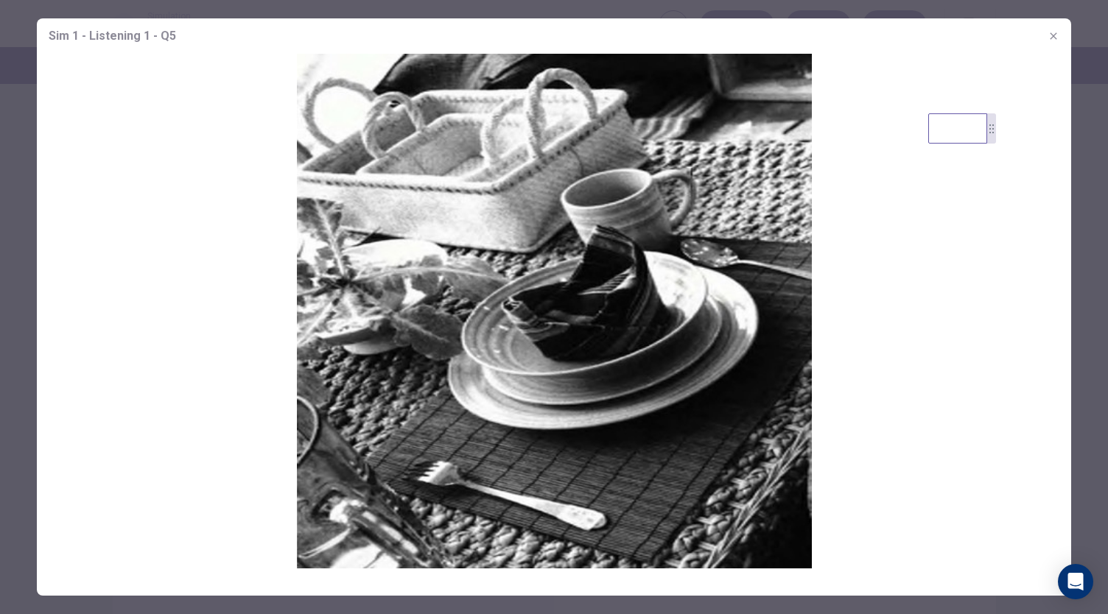
click at [1053, 35] on icon "button" at bounding box center [1053, 36] width 12 height 12
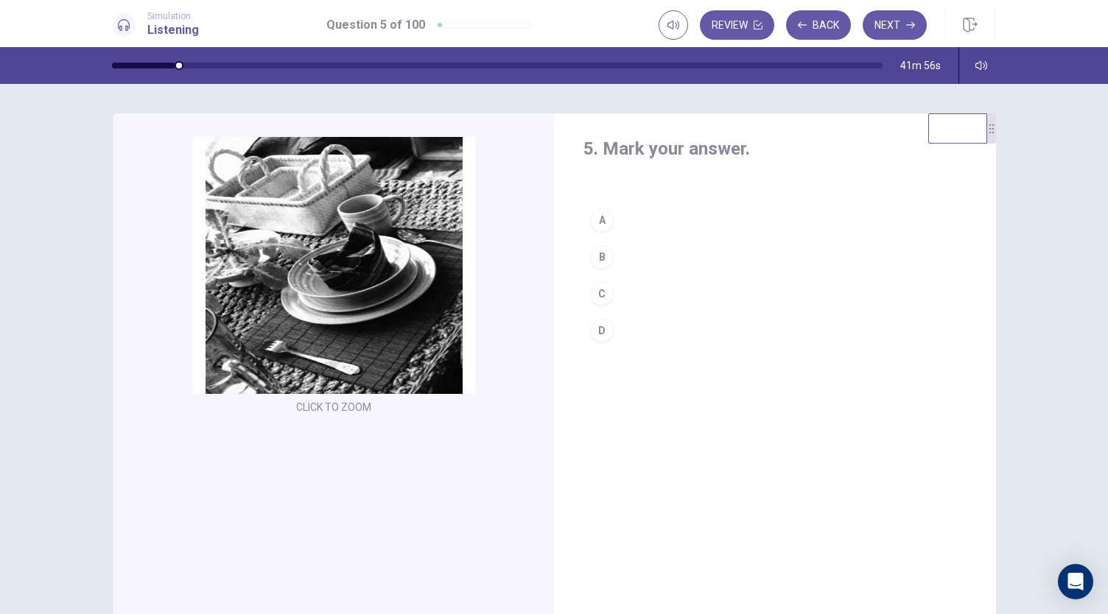
click at [600, 222] on div "A" at bounding box center [602, 220] width 24 height 24
click at [894, 23] on button "Next" at bounding box center [894, 24] width 64 height 29
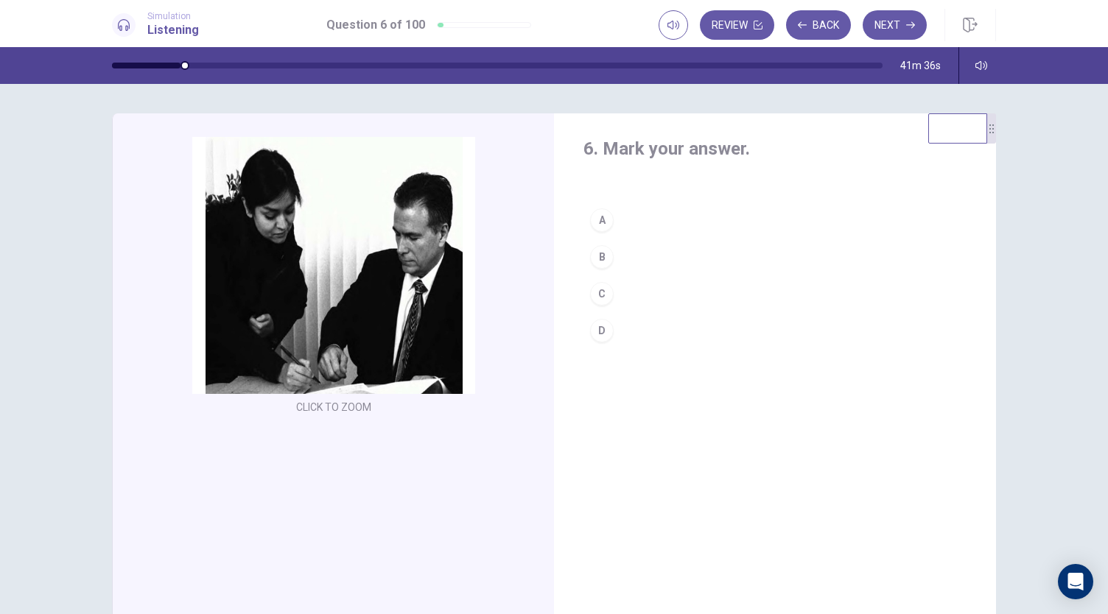
click at [599, 293] on div "C" at bounding box center [602, 294] width 24 height 24
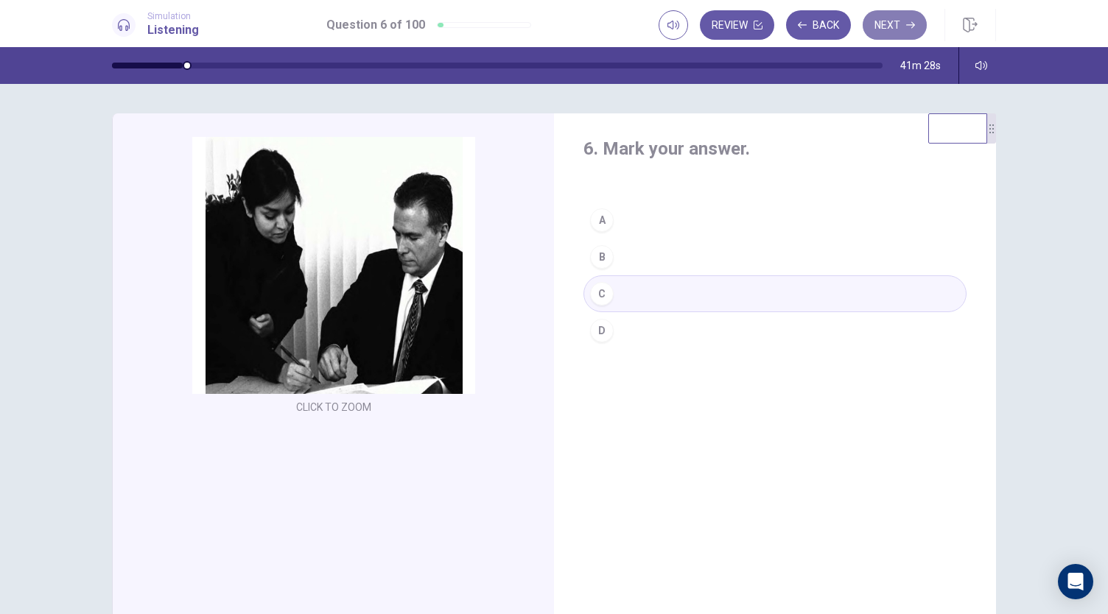
click at [904, 19] on button "Next" at bounding box center [894, 24] width 64 height 29
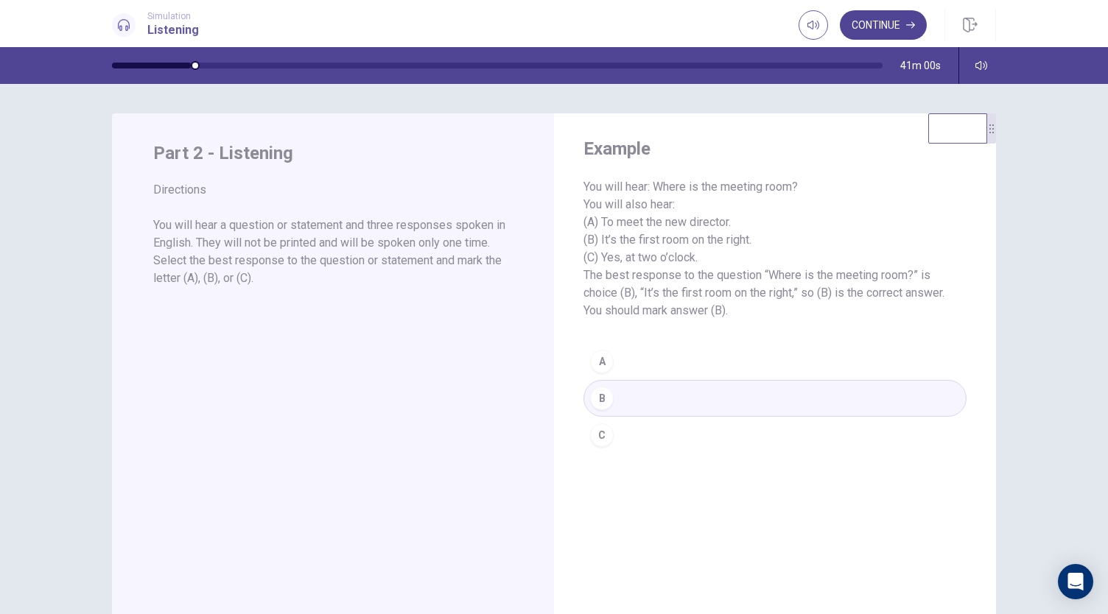
click at [903, 20] on button "Continue" at bounding box center [883, 24] width 87 height 29
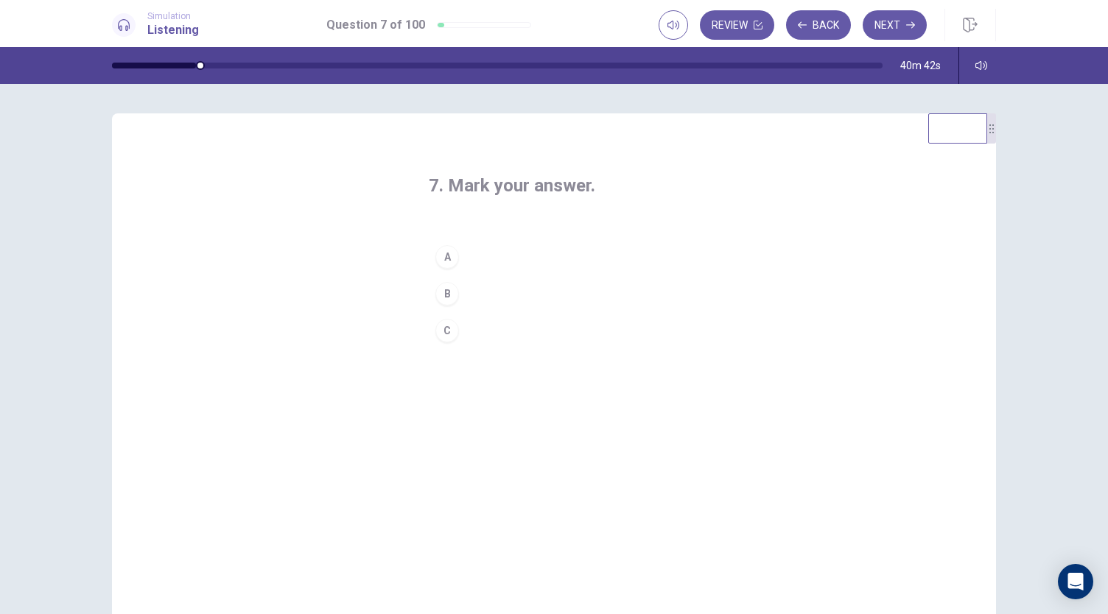
click at [443, 325] on div "C" at bounding box center [447, 331] width 24 height 24
click at [870, 30] on button "Next" at bounding box center [894, 24] width 64 height 29
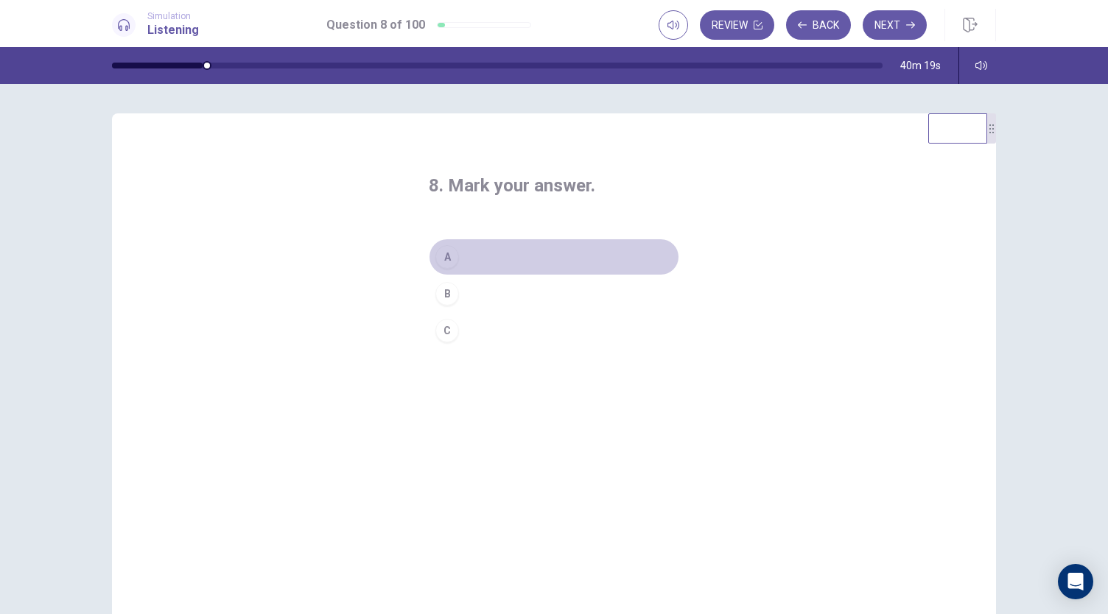
click at [449, 261] on div "A" at bounding box center [447, 257] width 24 height 24
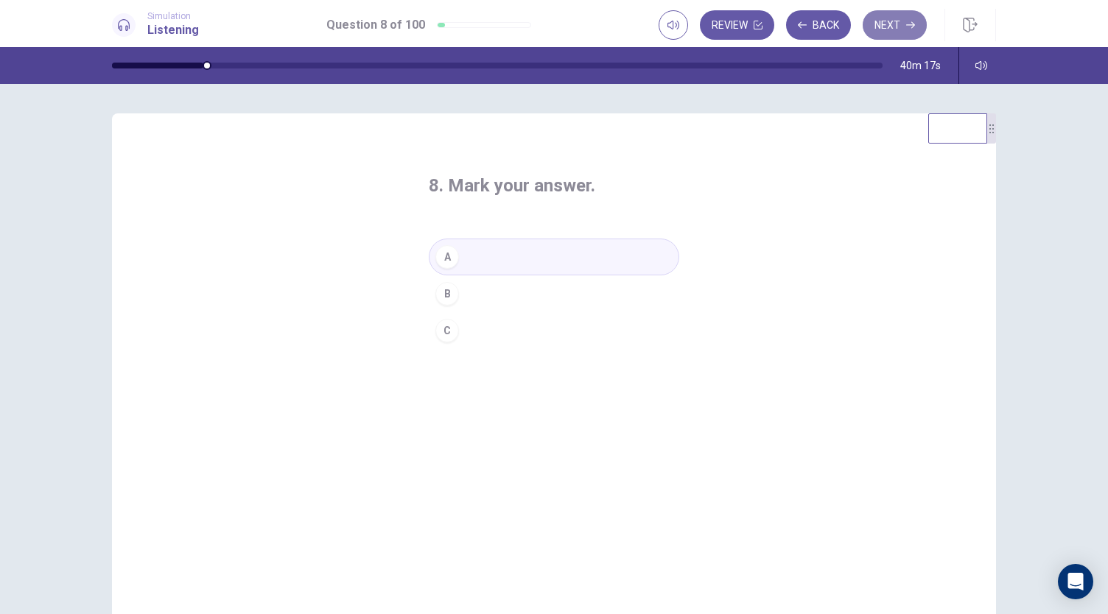
click at [882, 29] on button "Next" at bounding box center [894, 24] width 64 height 29
click at [440, 253] on div "A" at bounding box center [447, 257] width 24 height 24
click at [891, 33] on button "Next" at bounding box center [894, 24] width 64 height 29
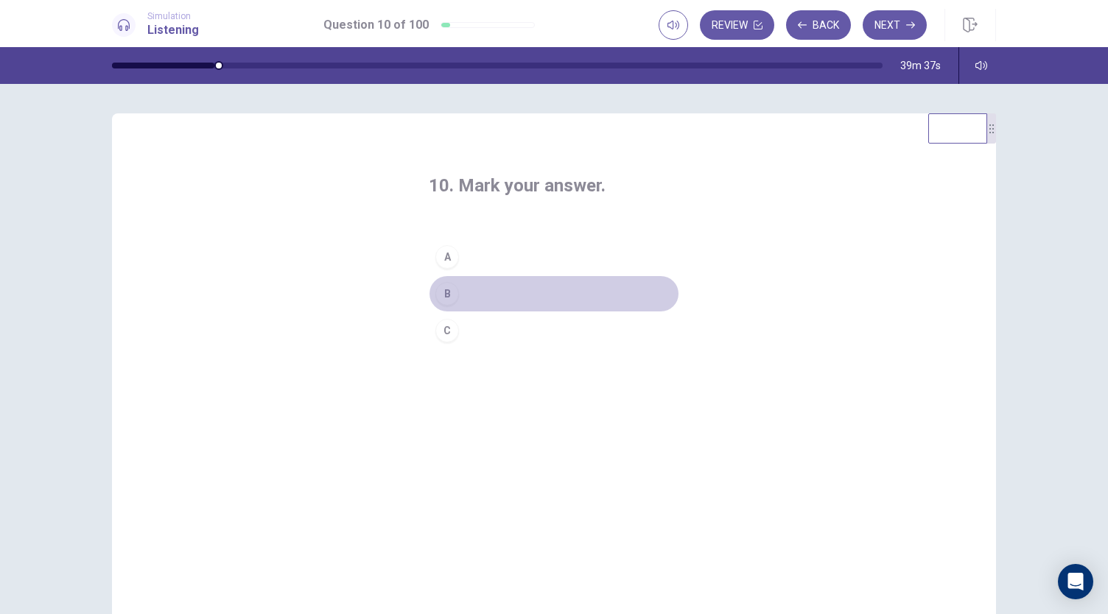
click at [446, 301] on div "B" at bounding box center [447, 294] width 24 height 24
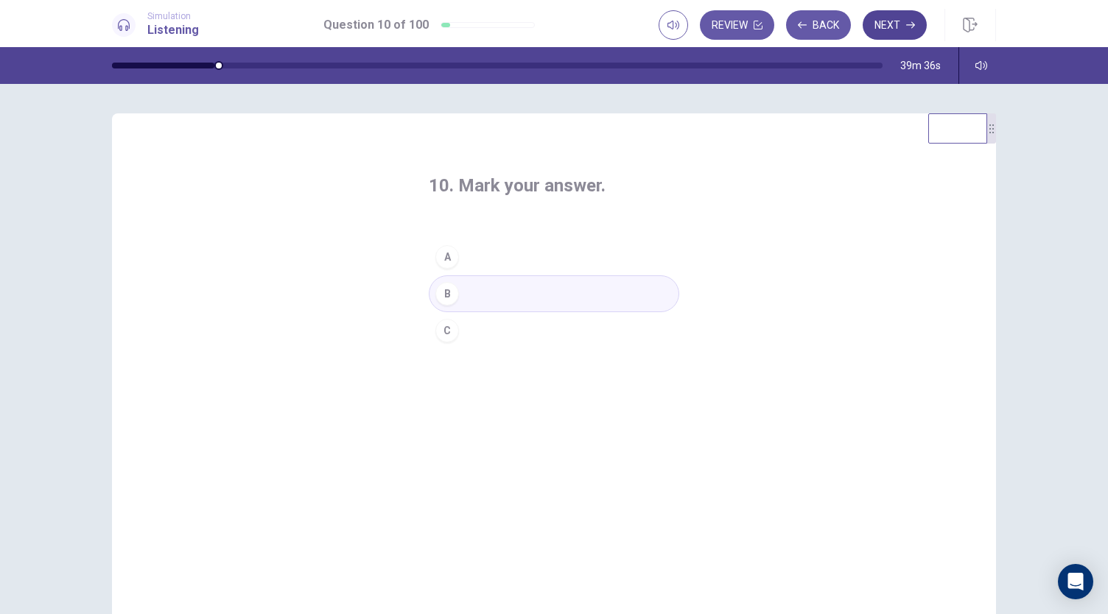
click at [909, 24] on icon "button" at bounding box center [910, 25] width 9 height 9
click at [449, 295] on div "B" at bounding box center [447, 294] width 24 height 24
click at [895, 26] on button "Next" at bounding box center [894, 24] width 64 height 29
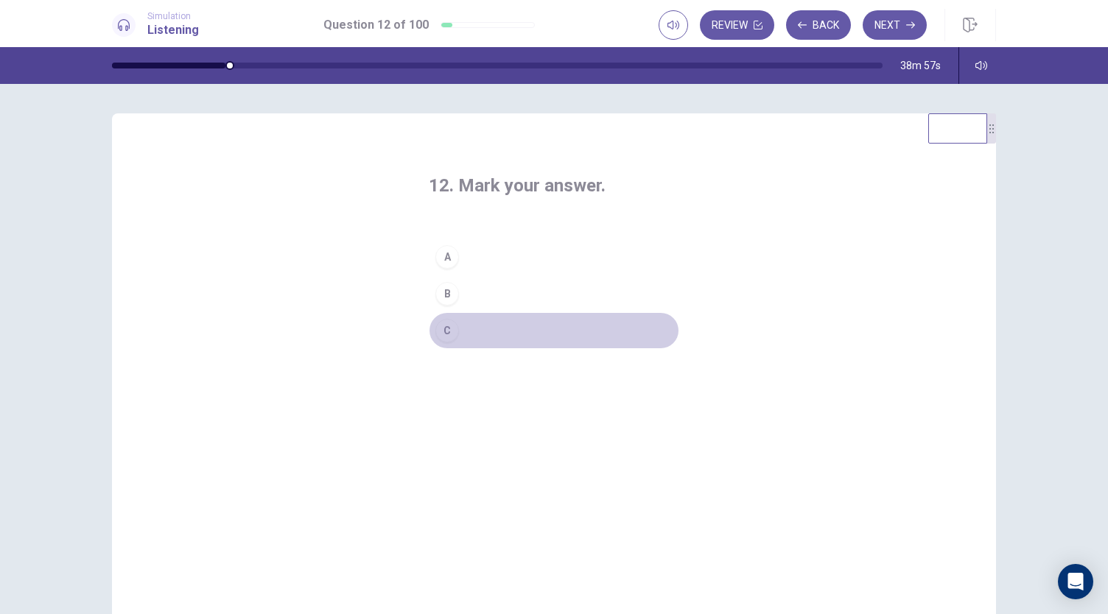
click at [443, 340] on div "C" at bounding box center [447, 331] width 24 height 24
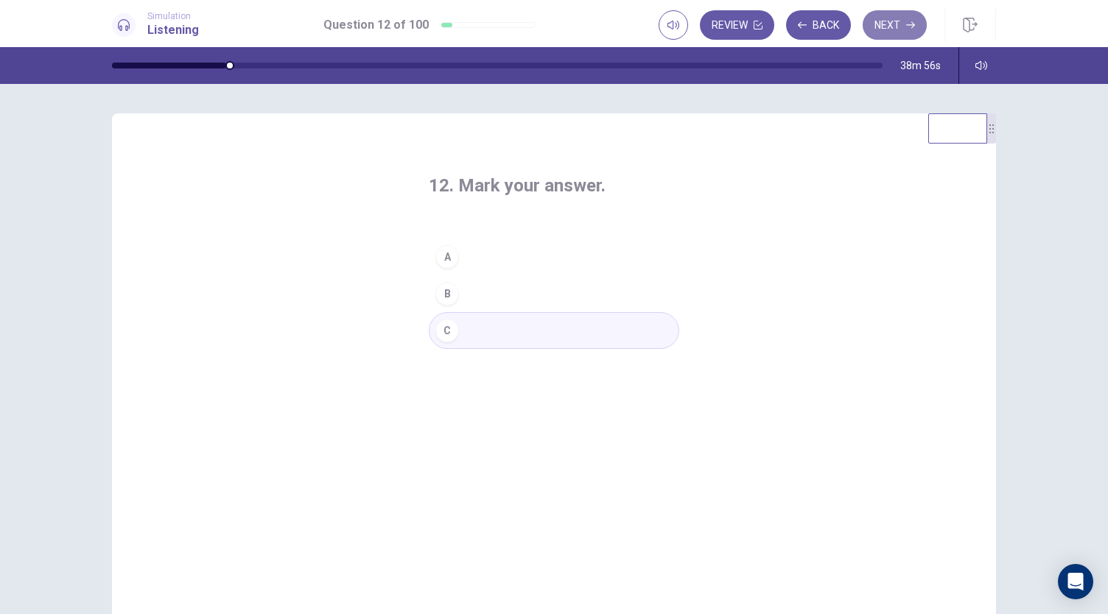
click at [895, 30] on button "Next" at bounding box center [894, 24] width 64 height 29
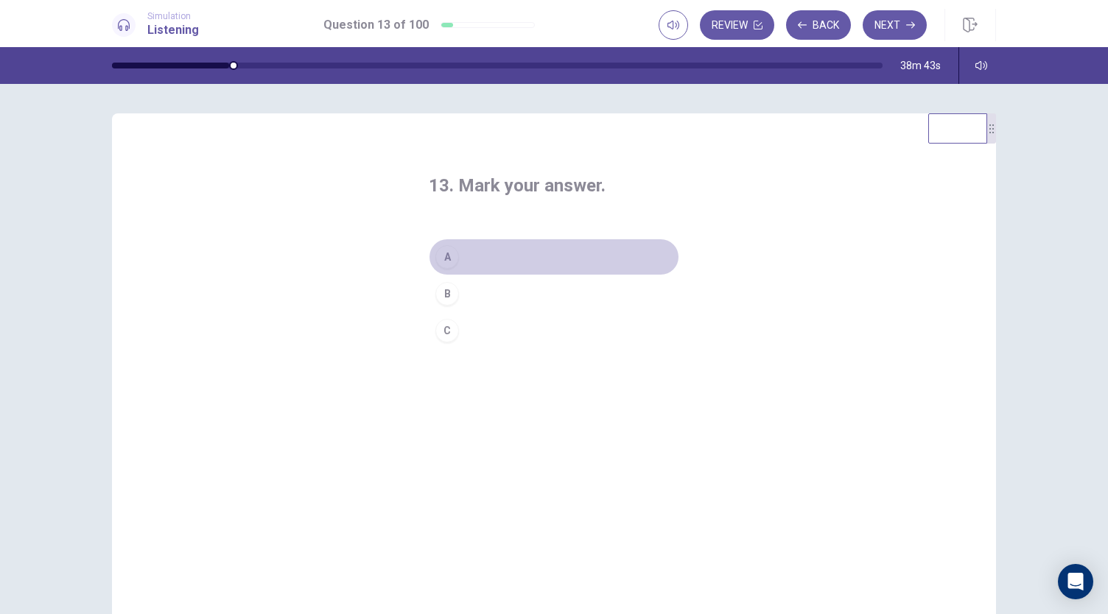
click at [456, 259] on button "A" at bounding box center [554, 257] width 250 height 37
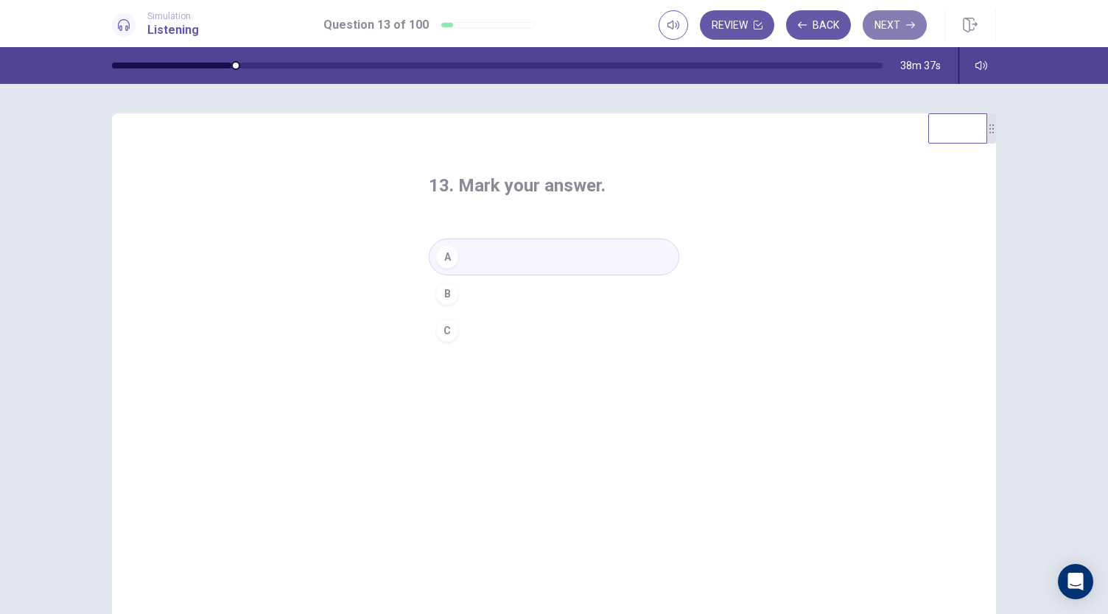
click at [895, 34] on button "Next" at bounding box center [894, 24] width 64 height 29
click at [452, 331] on div "C" at bounding box center [447, 331] width 24 height 24
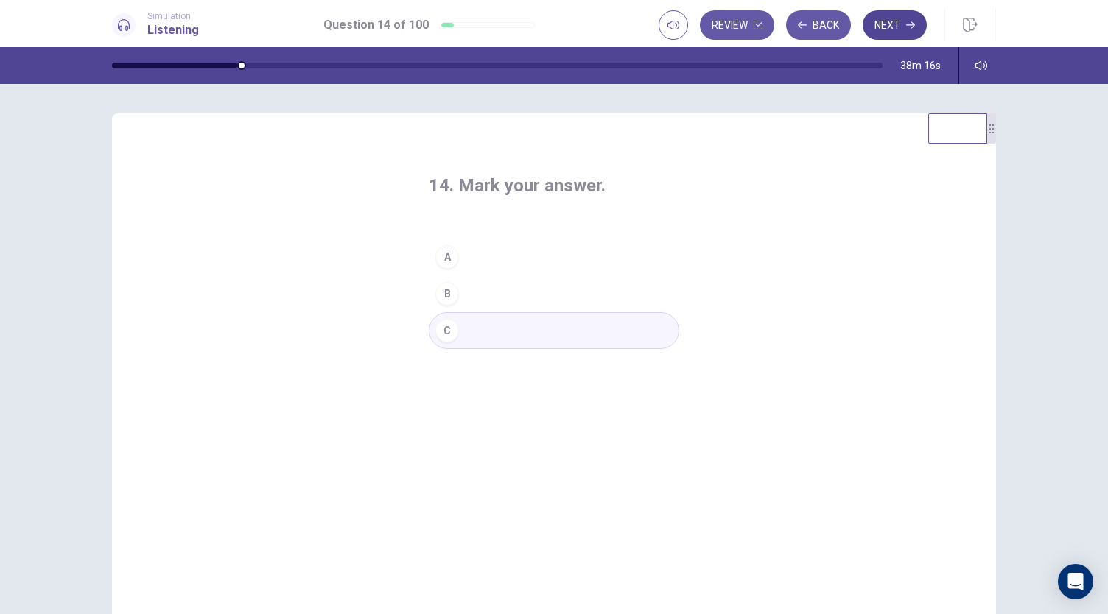
click at [874, 26] on button "Next" at bounding box center [894, 24] width 64 height 29
click at [449, 292] on div "B" at bounding box center [447, 294] width 24 height 24
click at [896, 32] on button "Next" at bounding box center [894, 24] width 64 height 29
click at [458, 258] on button "A" at bounding box center [554, 257] width 250 height 37
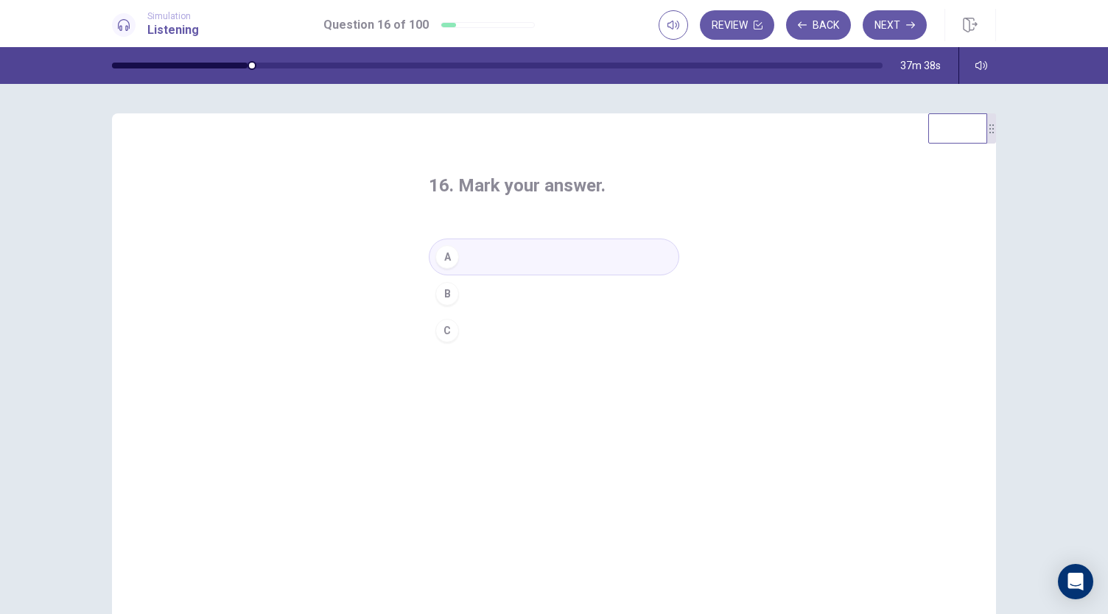
click at [458, 258] on button "A" at bounding box center [554, 257] width 250 height 37
click at [899, 38] on button "Next" at bounding box center [894, 24] width 64 height 29
click at [455, 293] on button "B" at bounding box center [554, 293] width 250 height 37
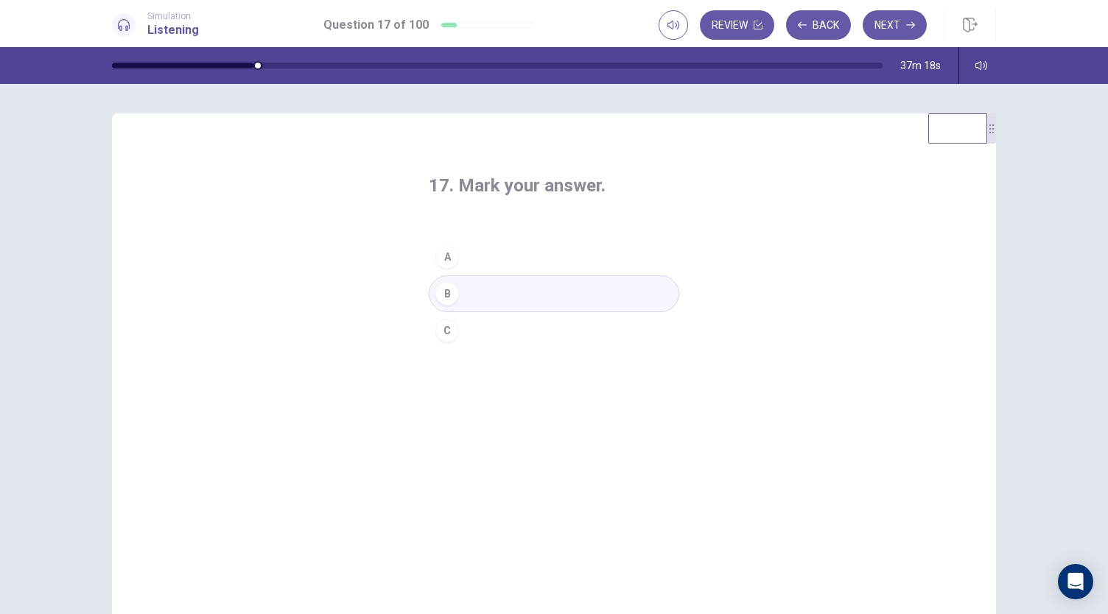
click at [771, 272] on div "17. Mark your answer. A B C" at bounding box center [554, 369] width 884 height 512
click at [899, 32] on button "Next" at bounding box center [894, 24] width 64 height 29
click at [440, 332] on div "C" at bounding box center [447, 331] width 24 height 24
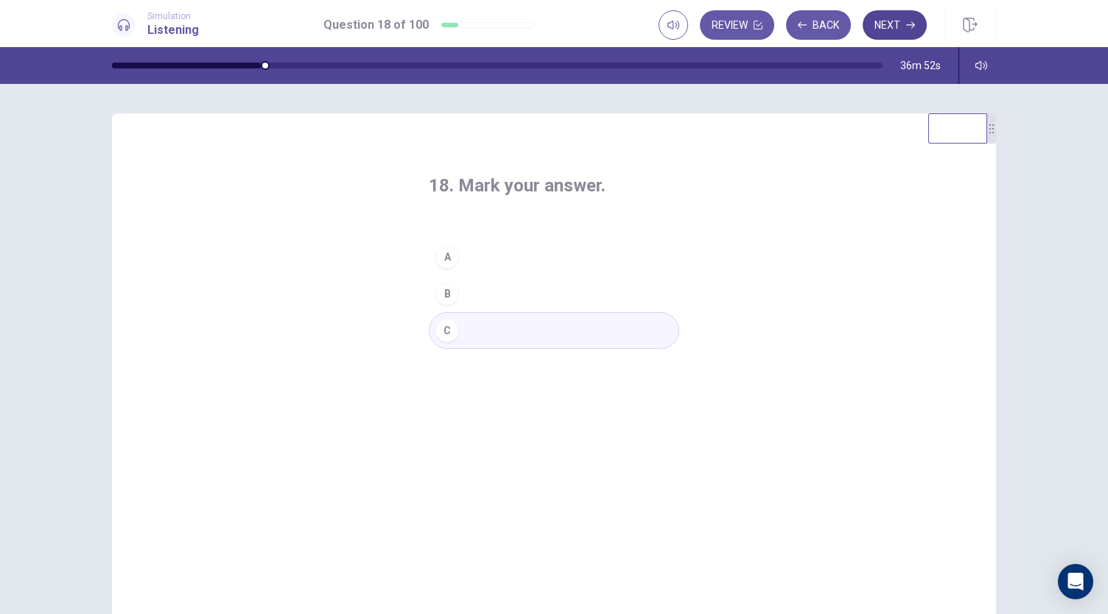
click at [900, 35] on button "Next" at bounding box center [894, 24] width 64 height 29
click at [440, 322] on div "C" at bounding box center [447, 331] width 24 height 24
click at [904, 24] on button "Next" at bounding box center [894, 24] width 64 height 29
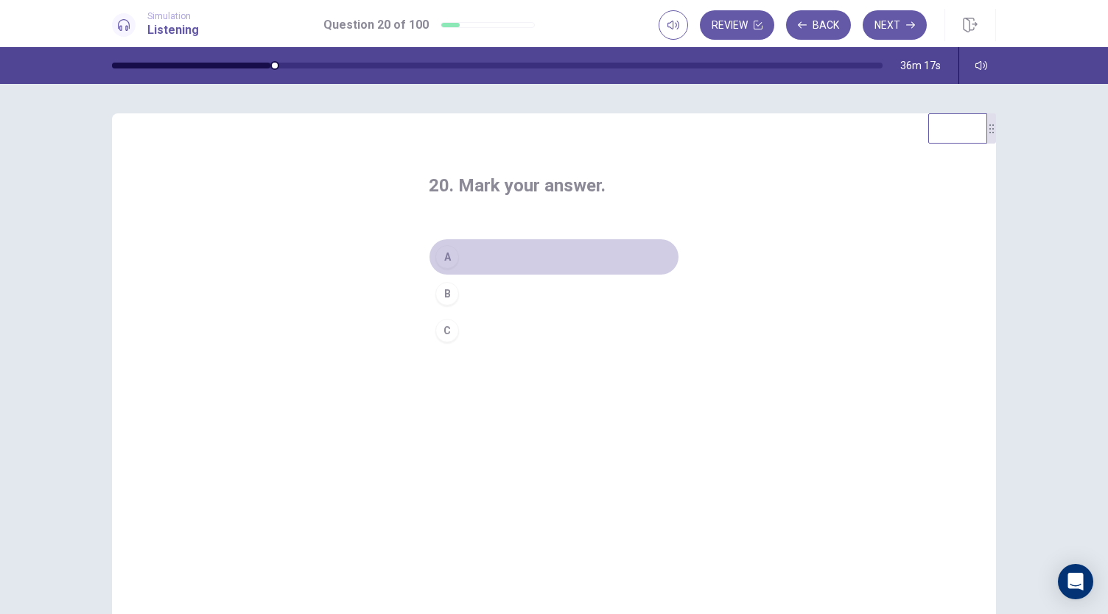
click at [467, 253] on button "A" at bounding box center [554, 257] width 250 height 37
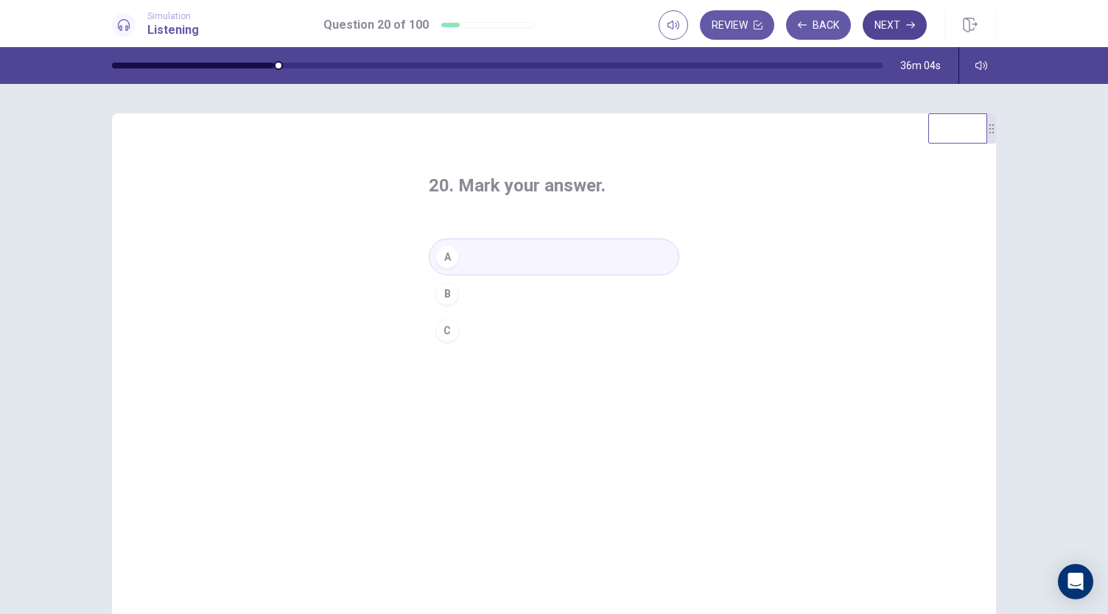
click at [896, 18] on button "Next" at bounding box center [894, 24] width 64 height 29
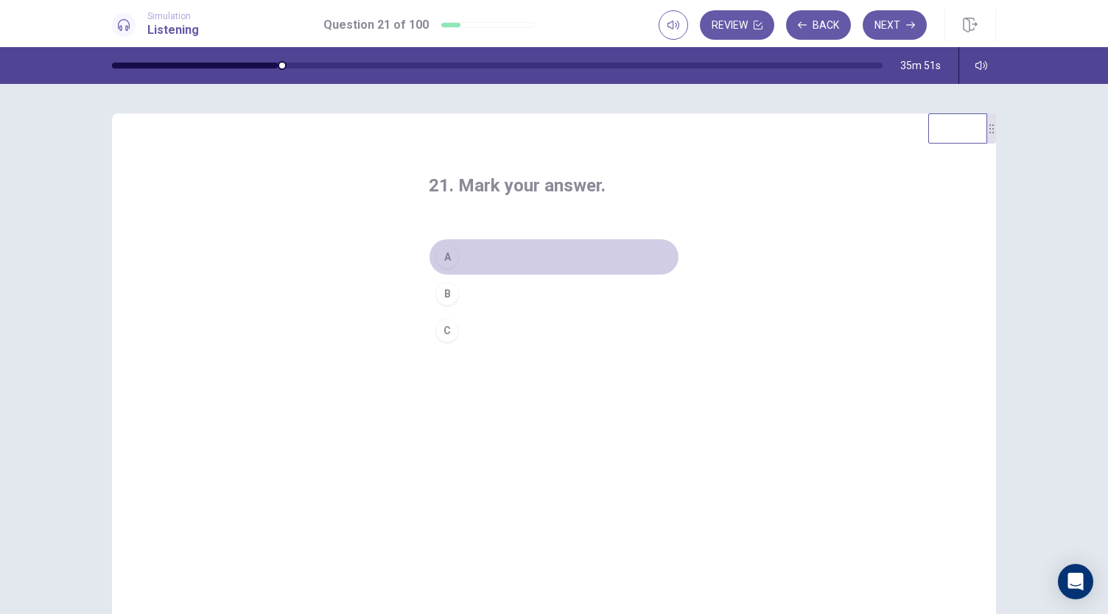
click at [466, 253] on button "A" at bounding box center [554, 257] width 250 height 37
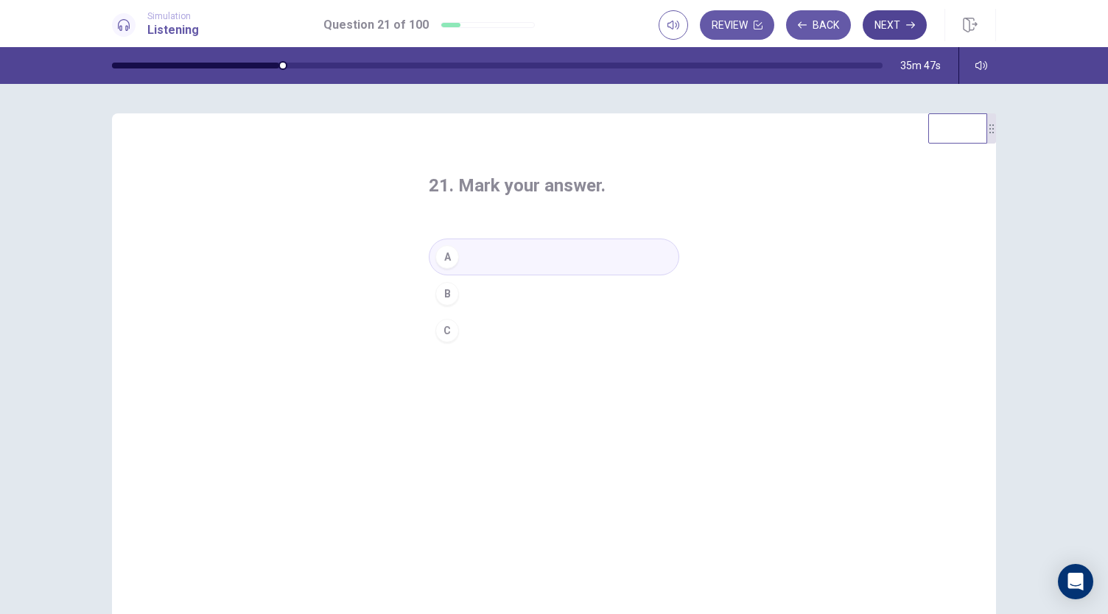
click at [904, 32] on button "Next" at bounding box center [894, 24] width 64 height 29
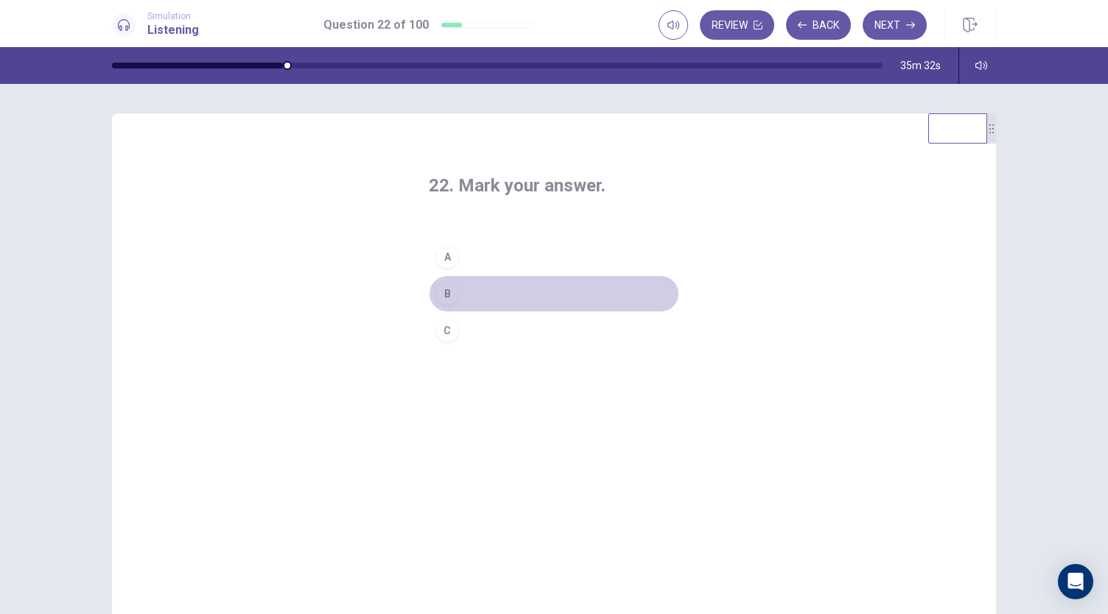
click at [454, 287] on button "B" at bounding box center [554, 293] width 250 height 37
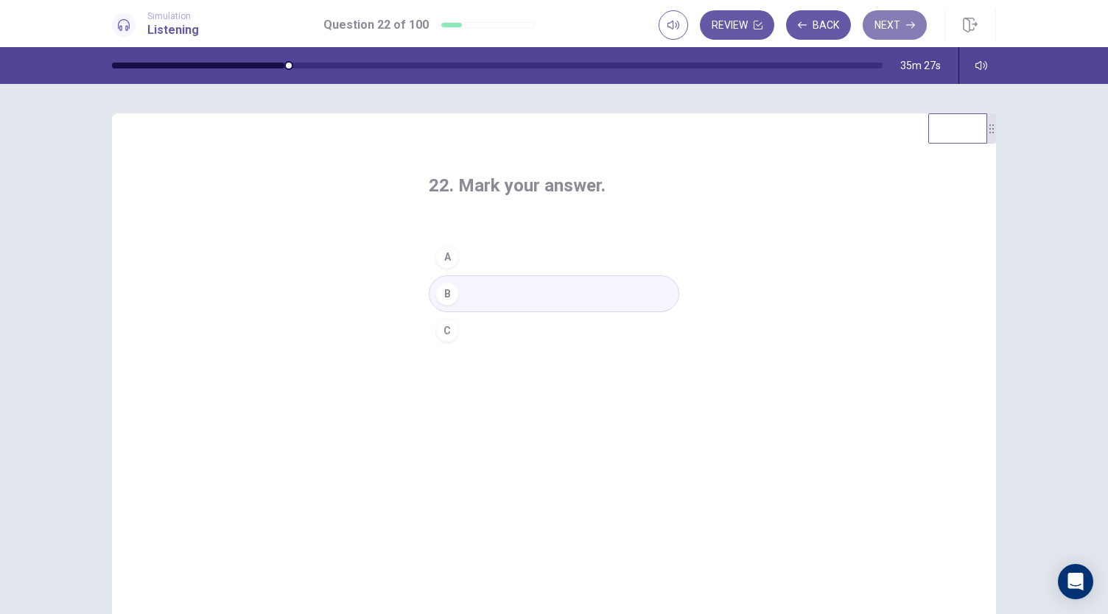
click at [879, 24] on button "Next" at bounding box center [894, 24] width 64 height 29
click at [448, 333] on div "C" at bounding box center [447, 331] width 24 height 24
click at [874, 32] on button "Next" at bounding box center [894, 24] width 64 height 29
click at [442, 295] on div "B" at bounding box center [447, 294] width 24 height 24
click at [887, 33] on button "Next" at bounding box center [894, 24] width 64 height 29
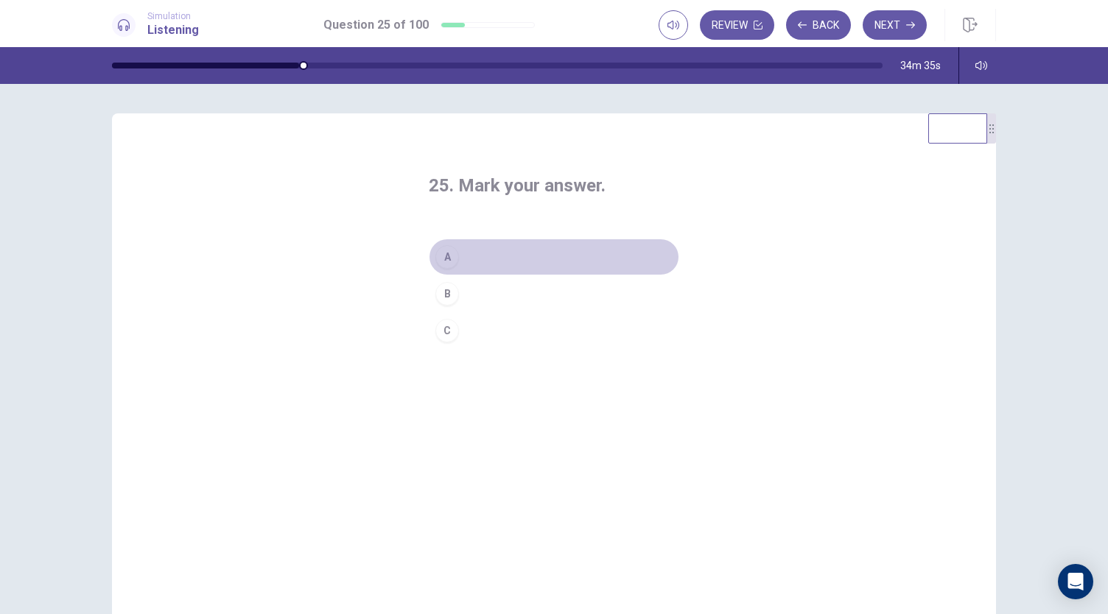
click at [448, 260] on div "A" at bounding box center [447, 257] width 24 height 24
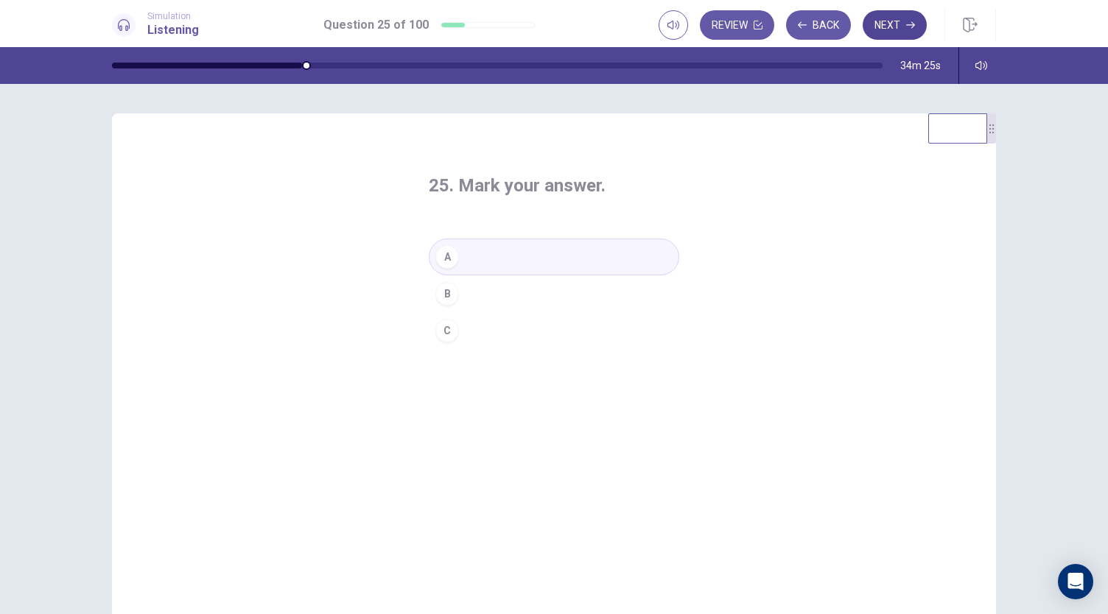
click at [910, 26] on icon "button" at bounding box center [910, 25] width 9 height 9
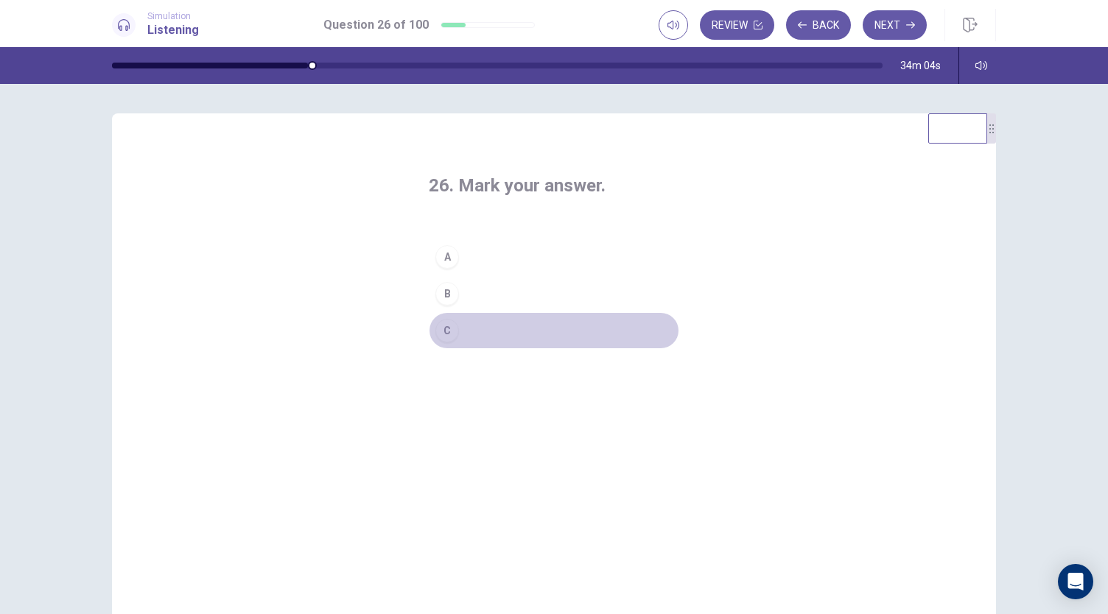
click at [448, 328] on div "C" at bounding box center [447, 331] width 24 height 24
click at [885, 33] on button "Next" at bounding box center [894, 24] width 64 height 29
click at [373, 166] on div "27. Mark your answer. A B C" at bounding box center [554, 369] width 884 height 512
click at [437, 326] on div "C" at bounding box center [447, 331] width 24 height 24
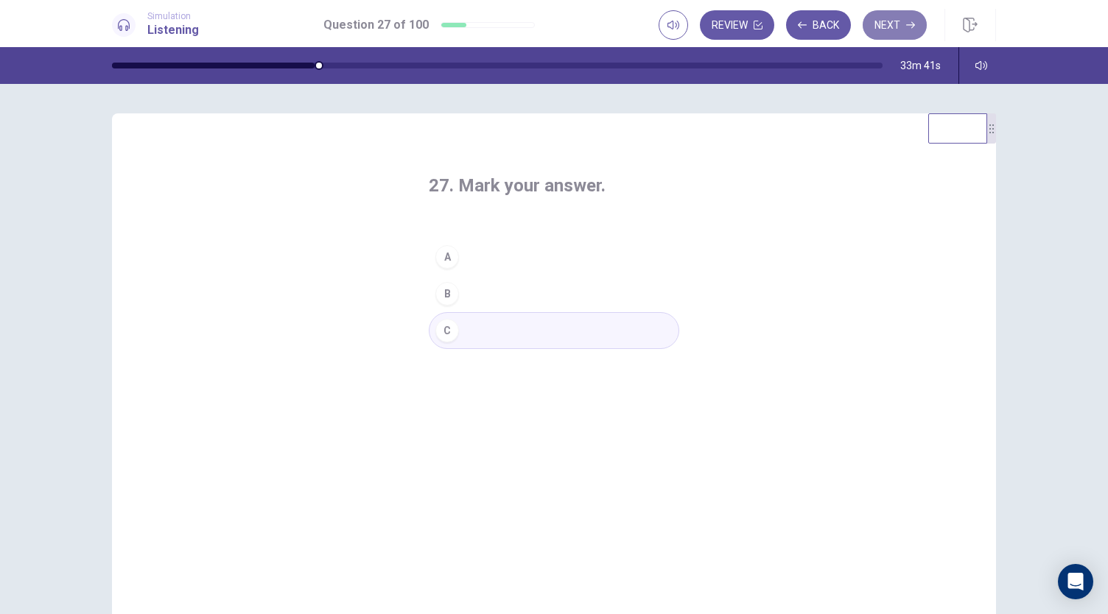
click at [896, 33] on button "Next" at bounding box center [894, 24] width 64 height 29
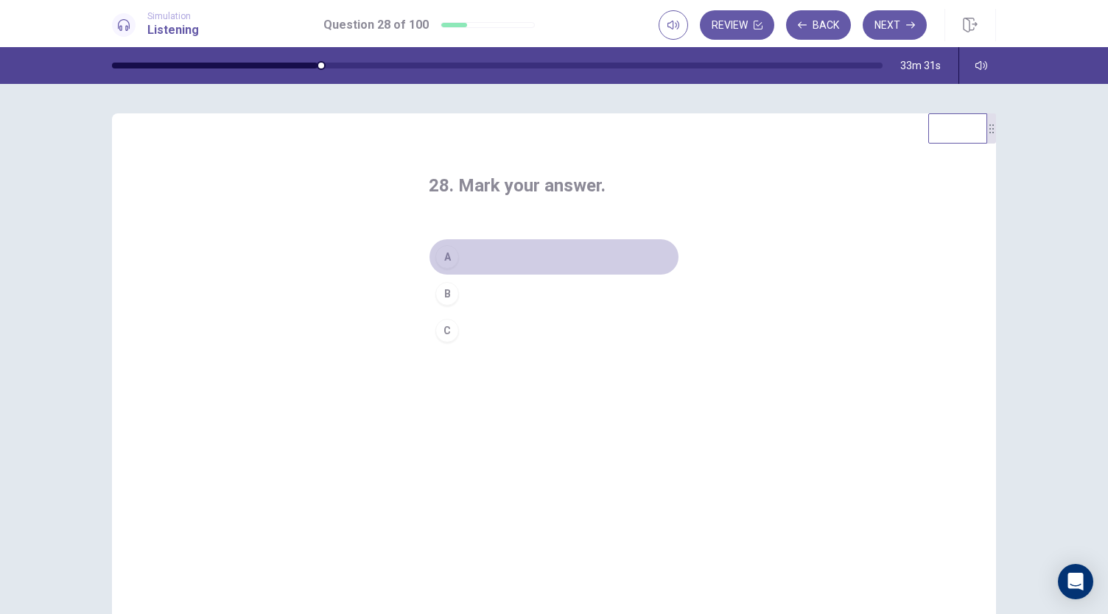
click at [446, 264] on div "A" at bounding box center [447, 257] width 24 height 24
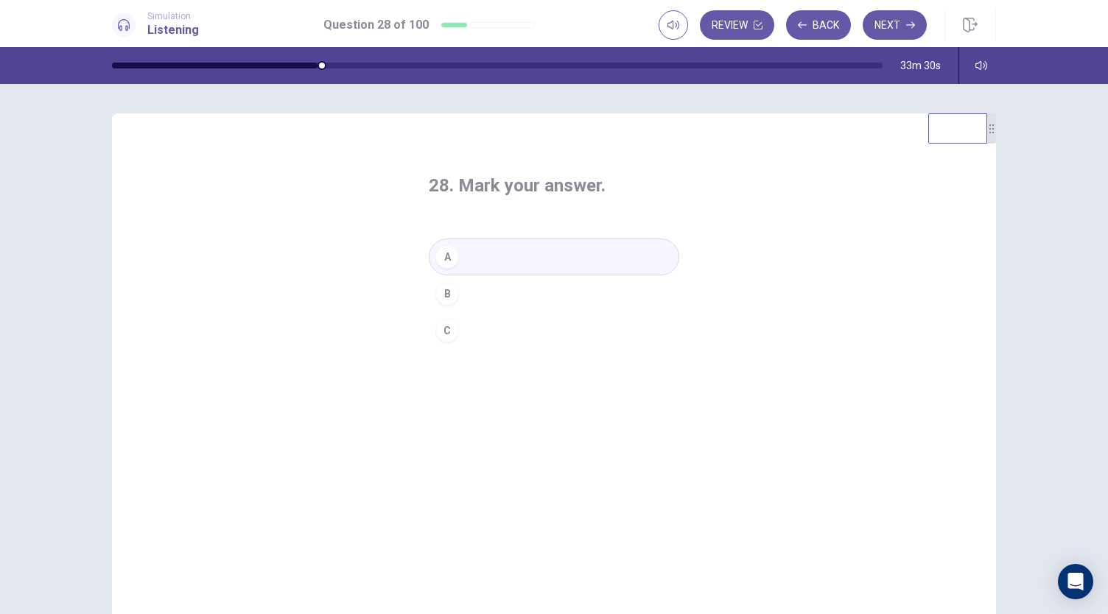
click at [362, 267] on div "28. Mark your answer. A B C" at bounding box center [554, 369] width 884 height 512
click at [888, 24] on button "Next" at bounding box center [894, 24] width 64 height 29
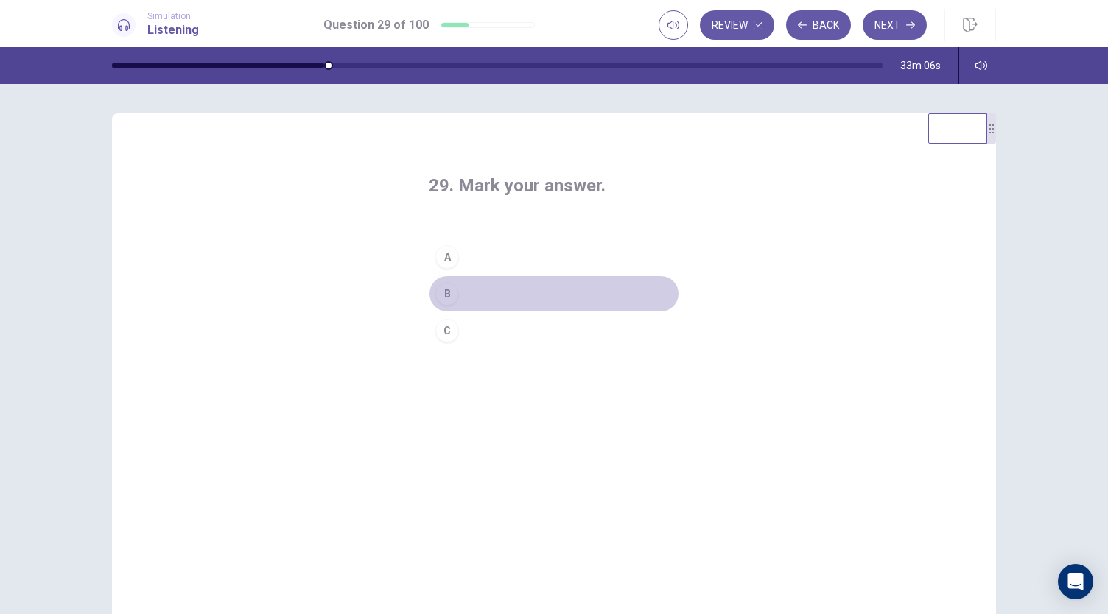
click at [443, 295] on div "B" at bounding box center [447, 294] width 24 height 24
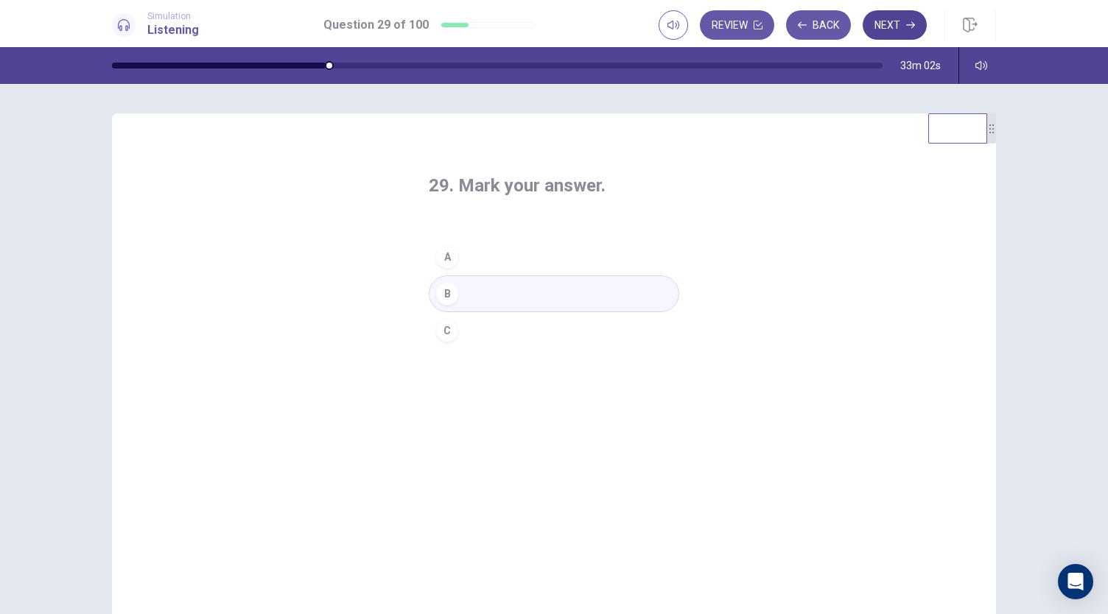
click at [889, 32] on button "Next" at bounding box center [894, 24] width 64 height 29
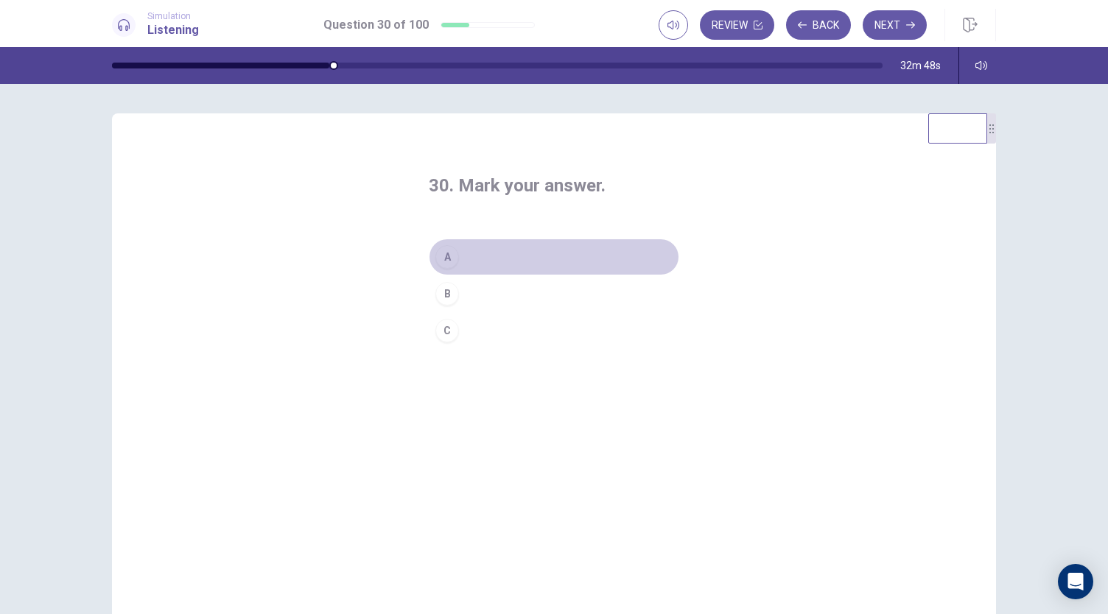
click at [452, 259] on div "A" at bounding box center [447, 257] width 24 height 24
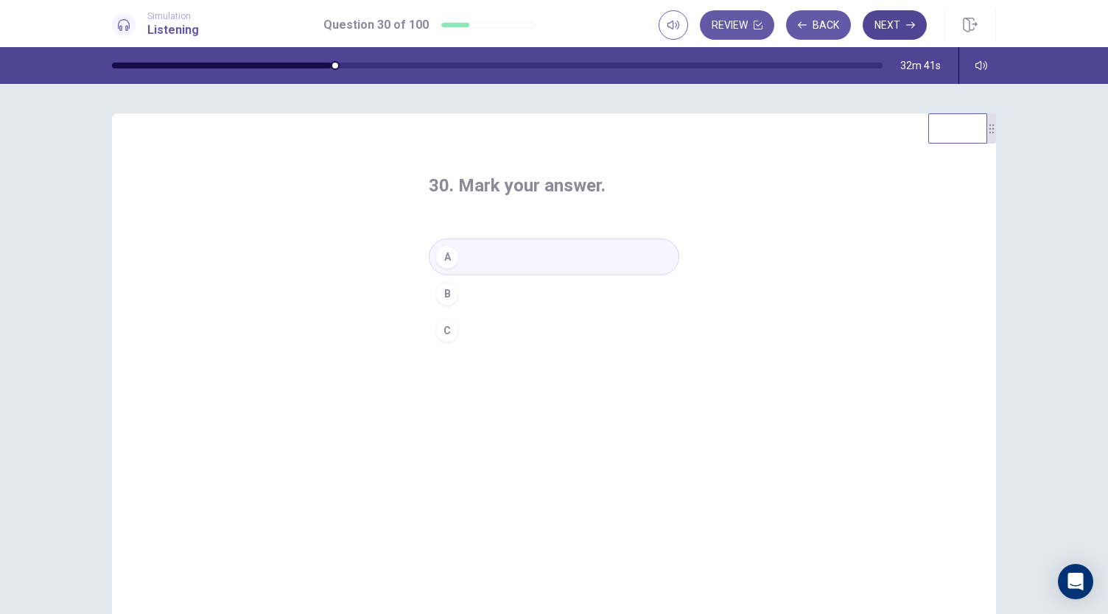
click at [913, 32] on button "Next" at bounding box center [894, 24] width 64 height 29
click at [439, 331] on div "C" at bounding box center [447, 331] width 24 height 24
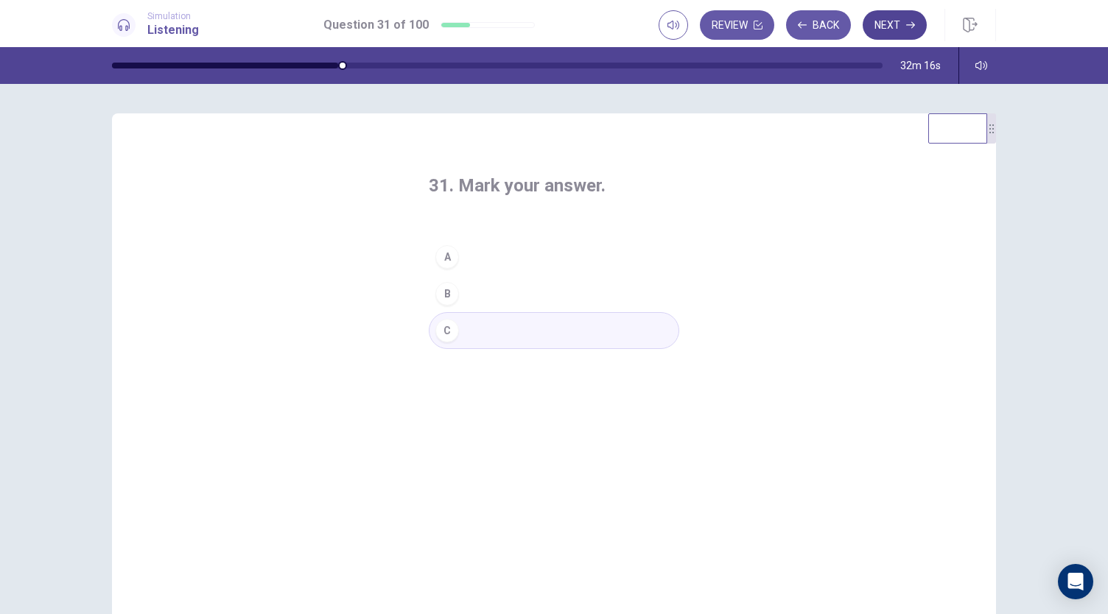
click at [891, 30] on button "Next" at bounding box center [894, 24] width 64 height 29
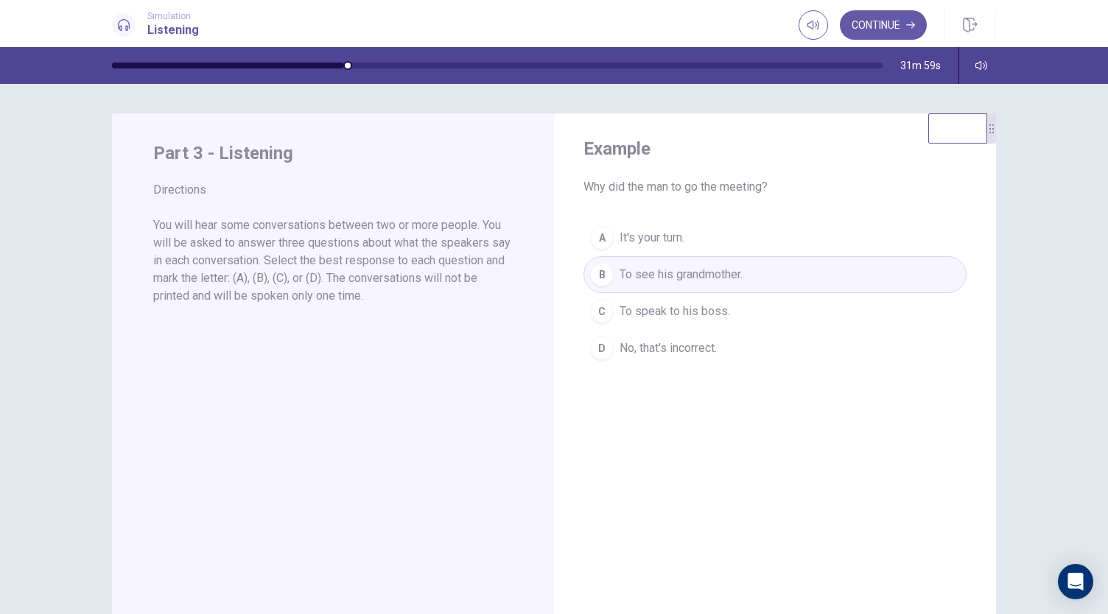
click at [719, 382] on div "Example Why did the man to go the meeting? A It's your turn. B To see his grand…" at bounding box center [775, 251] width 442 height 277
click at [902, 35] on button "Continue" at bounding box center [883, 24] width 87 height 29
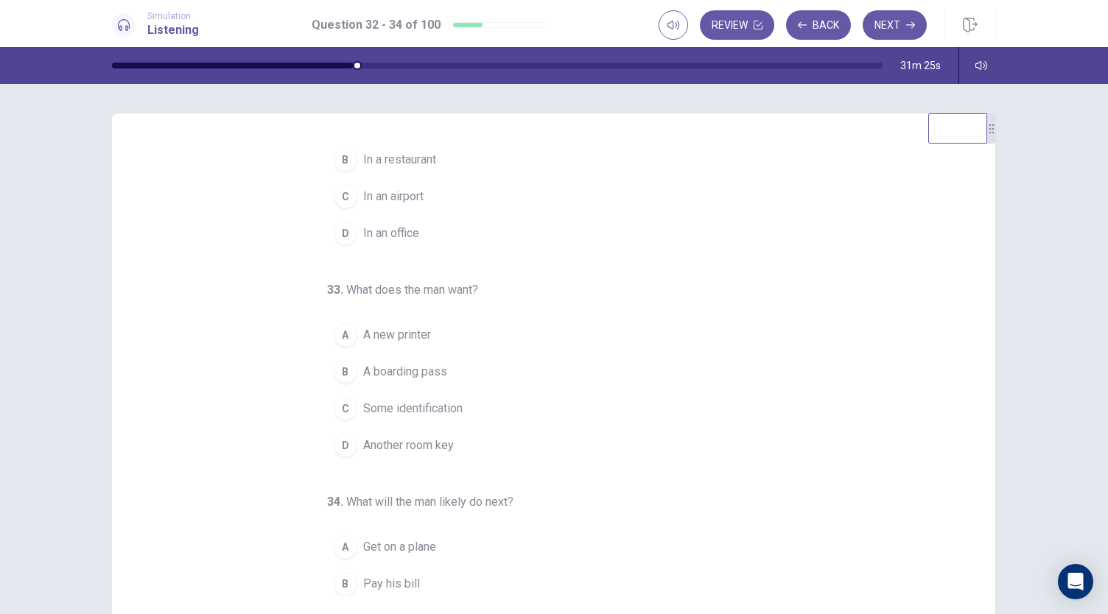
scroll to position [147, 0]
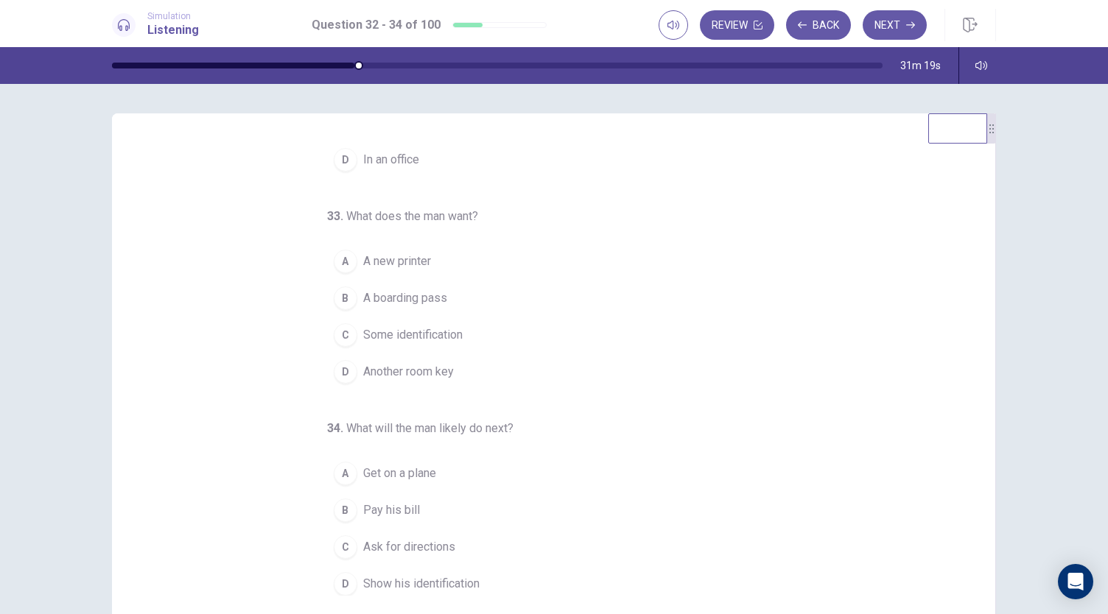
click at [423, 295] on span "A boarding pass" at bounding box center [405, 298] width 84 height 18
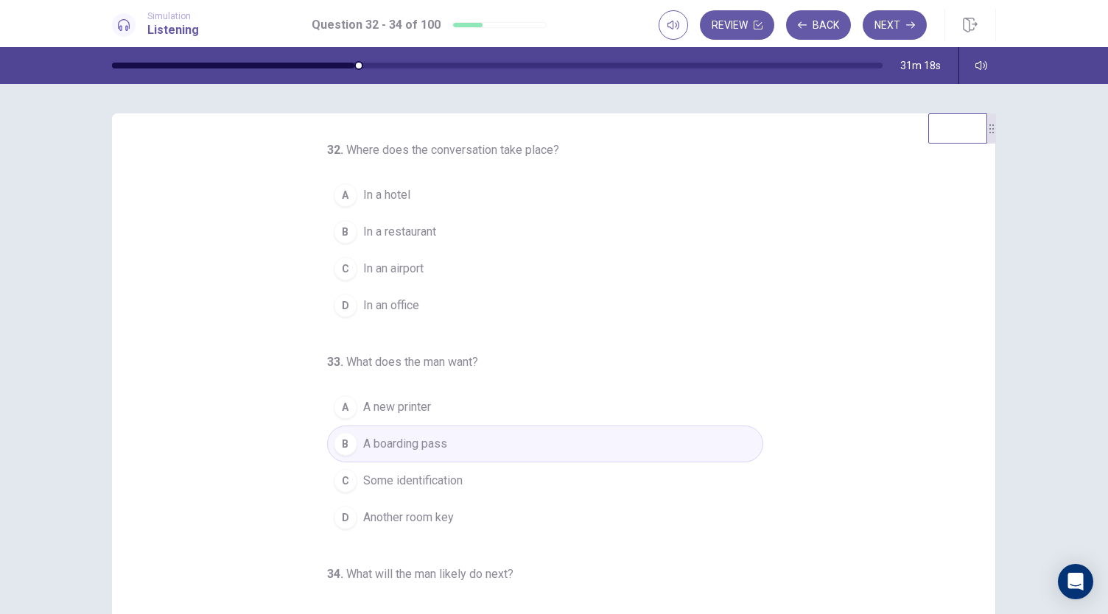
scroll to position [0, 0]
click at [418, 267] on span "In an airport" at bounding box center [393, 270] width 60 height 18
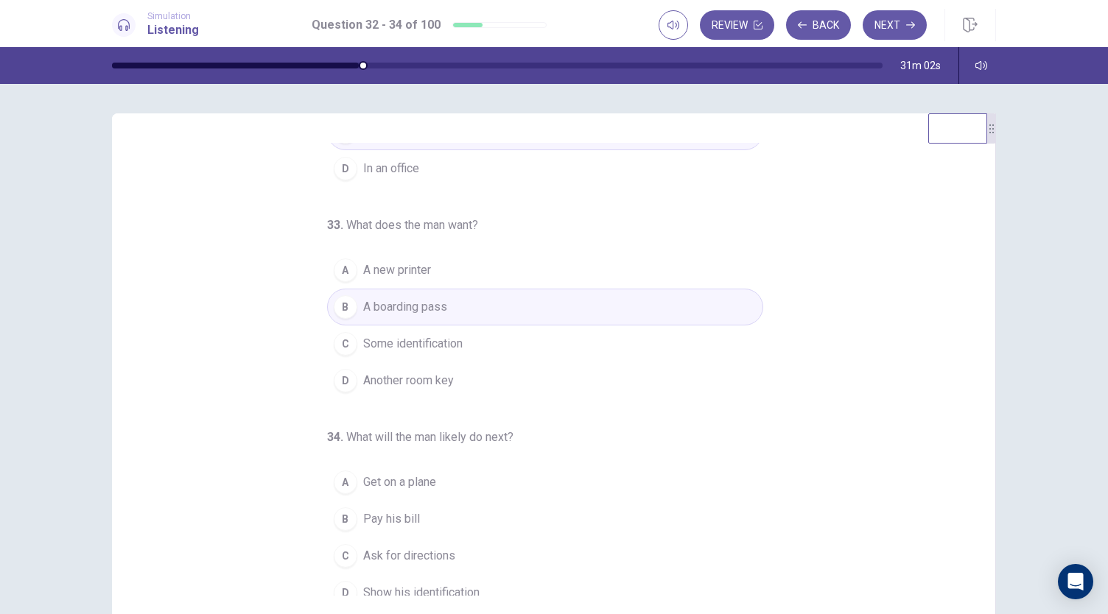
scroll to position [147, 0]
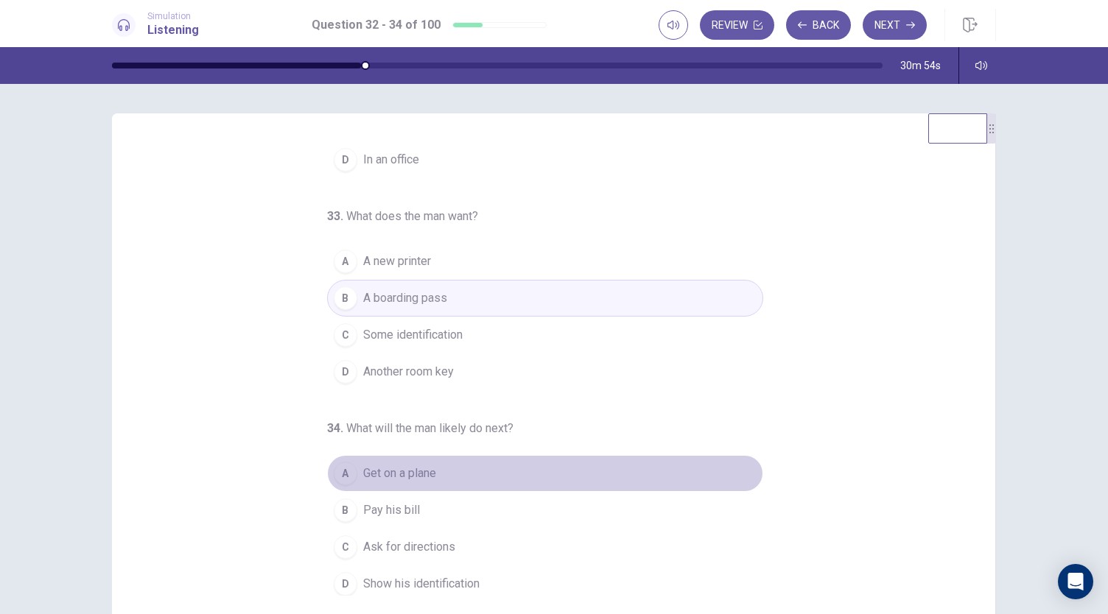
click at [396, 475] on span "Get on a plane" at bounding box center [399, 474] width 73 height 18
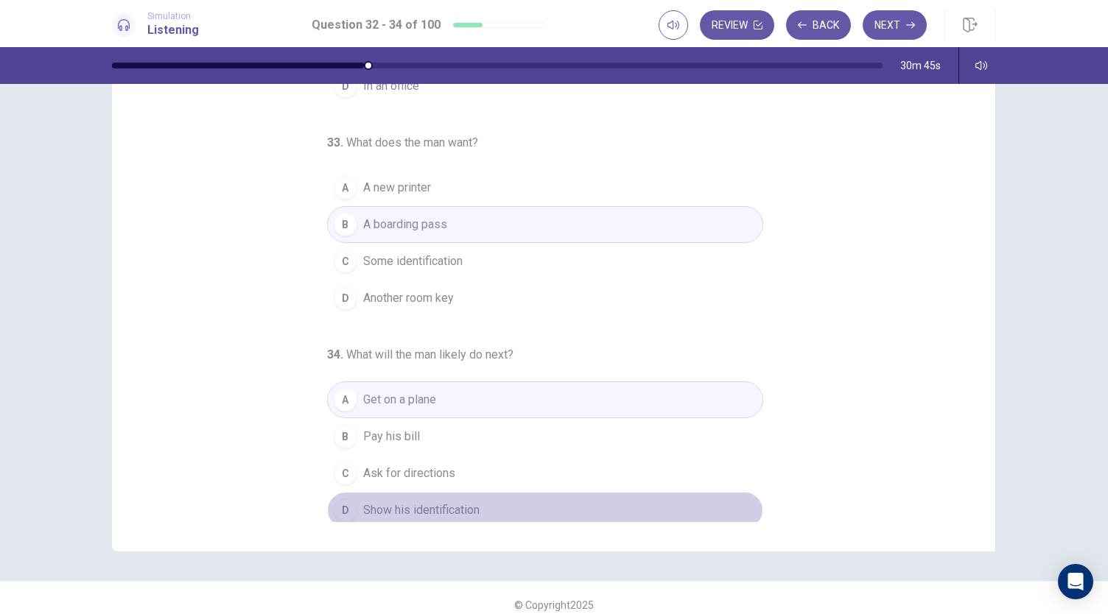
click at [435, 502] on span "Show his identification" at bounding box center [421, 511] width 116 height 18
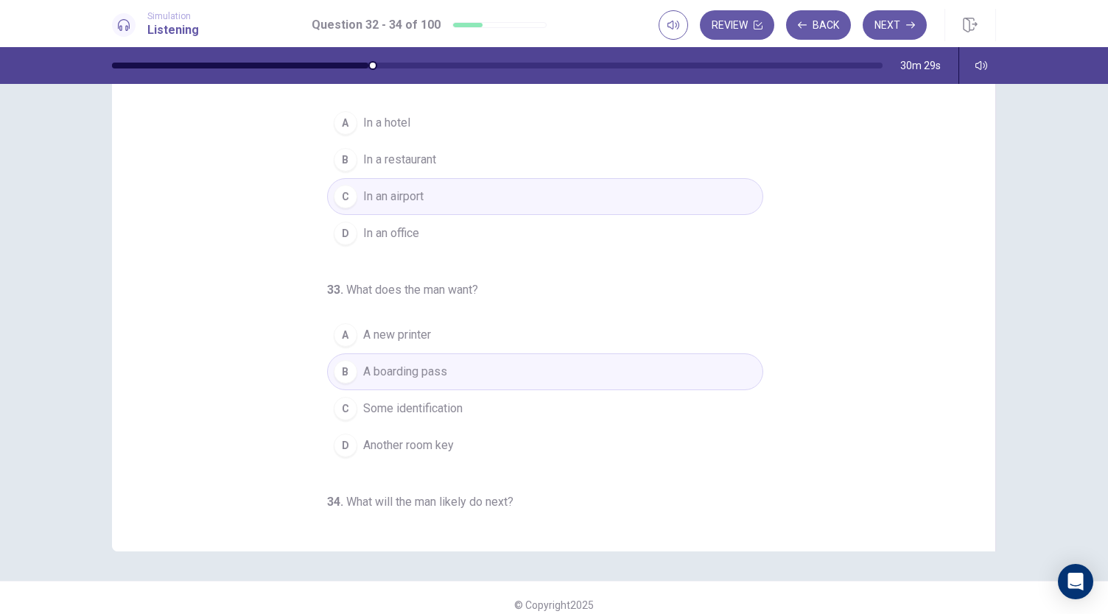
scroll to position [0, 0]
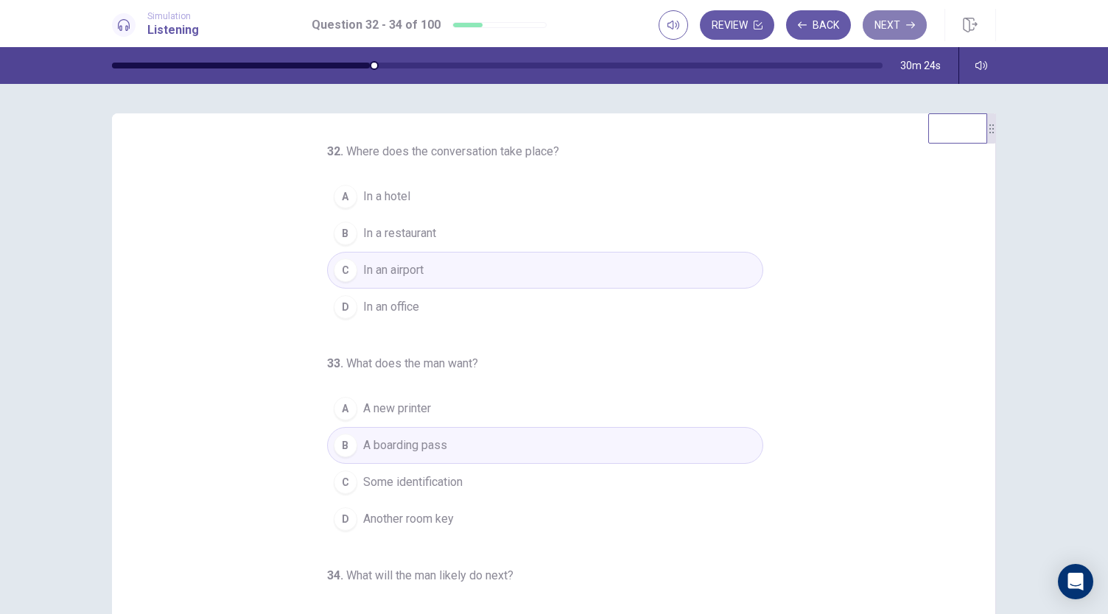
click at [915, 35] on button "Next" at bounding box center [894, 24] width 64 height 29
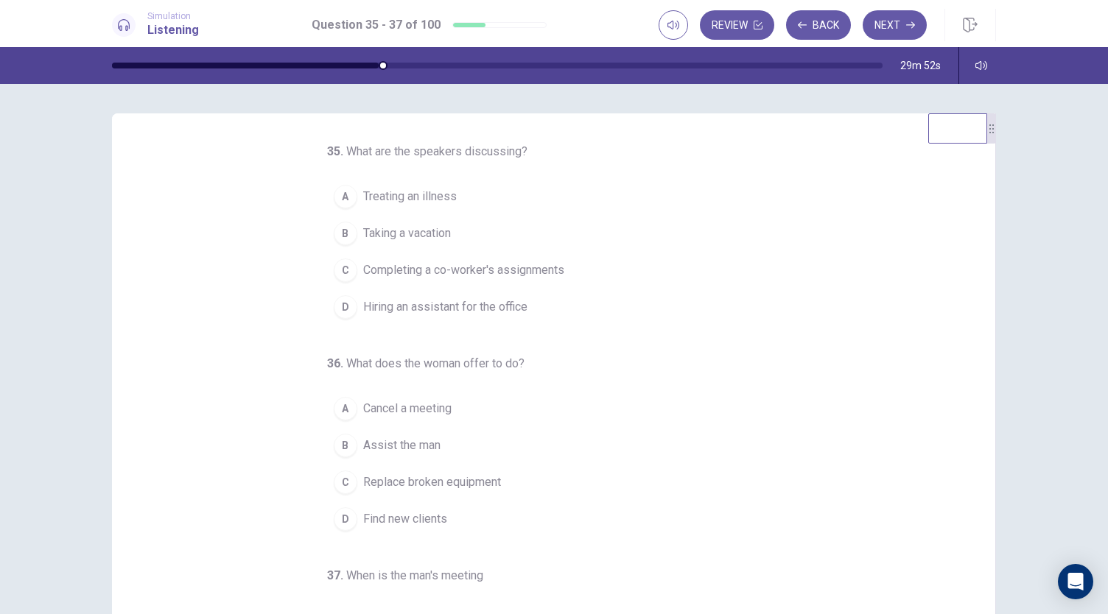
click at [499, 266] on span "Completing a co-worker's assignments" at bounding box center [463, 270] width 201 height 18
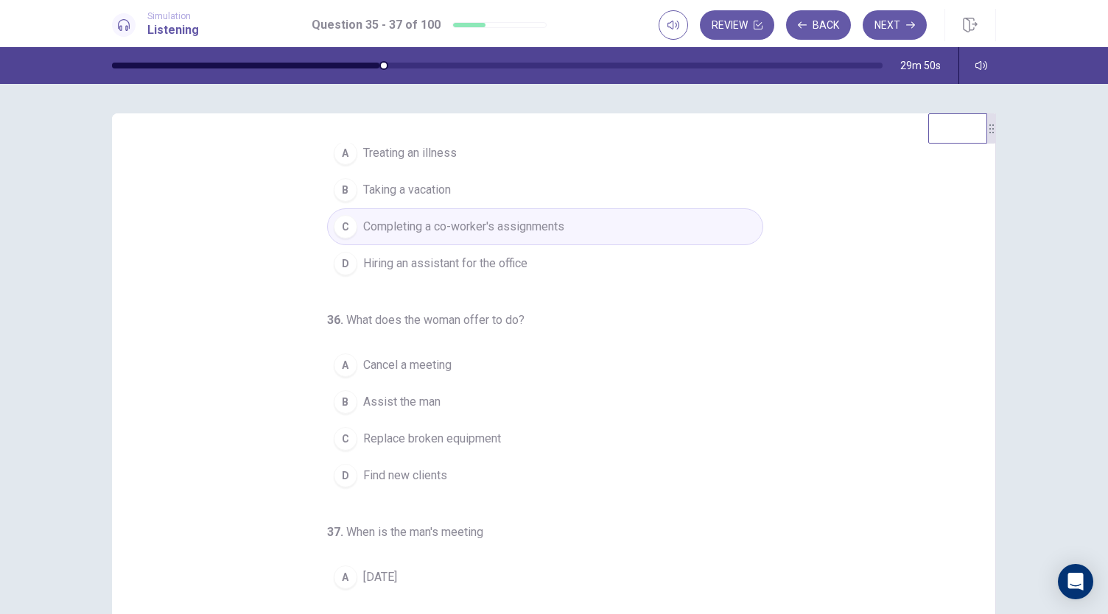
scroll to position [74, 0]
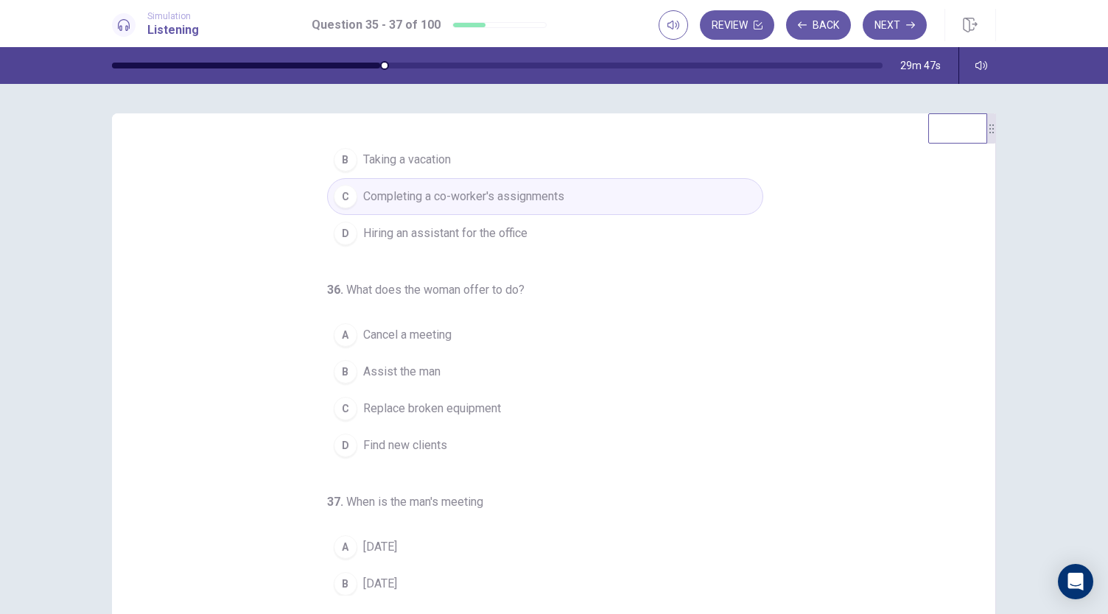
click at [410, 373] on span "Assist the man" at bounding box center [401, 372] width 77 height 18
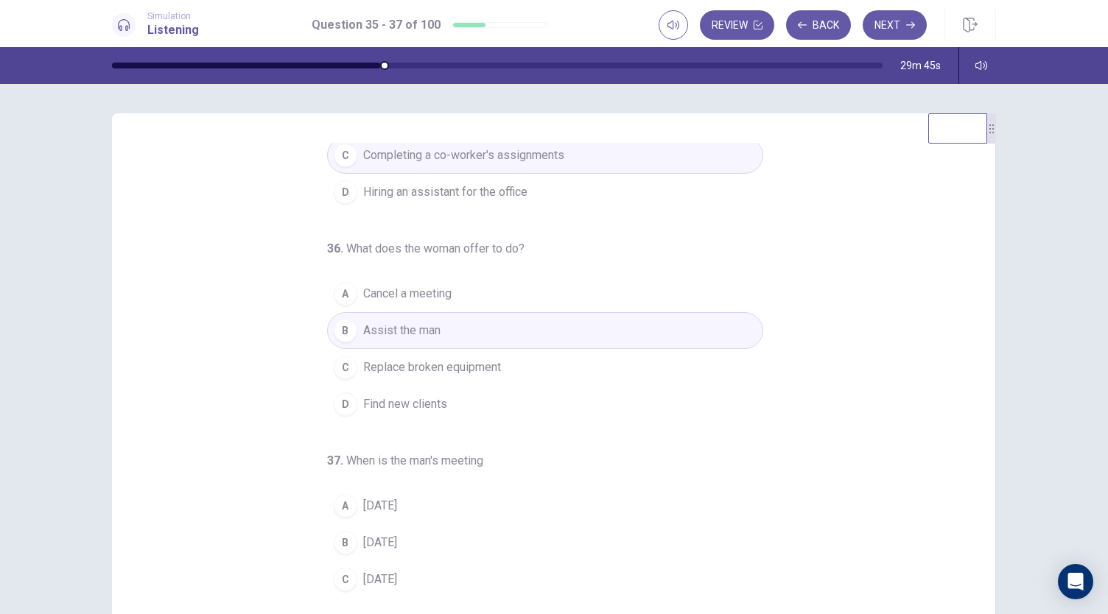
scroll to position [147, 0]
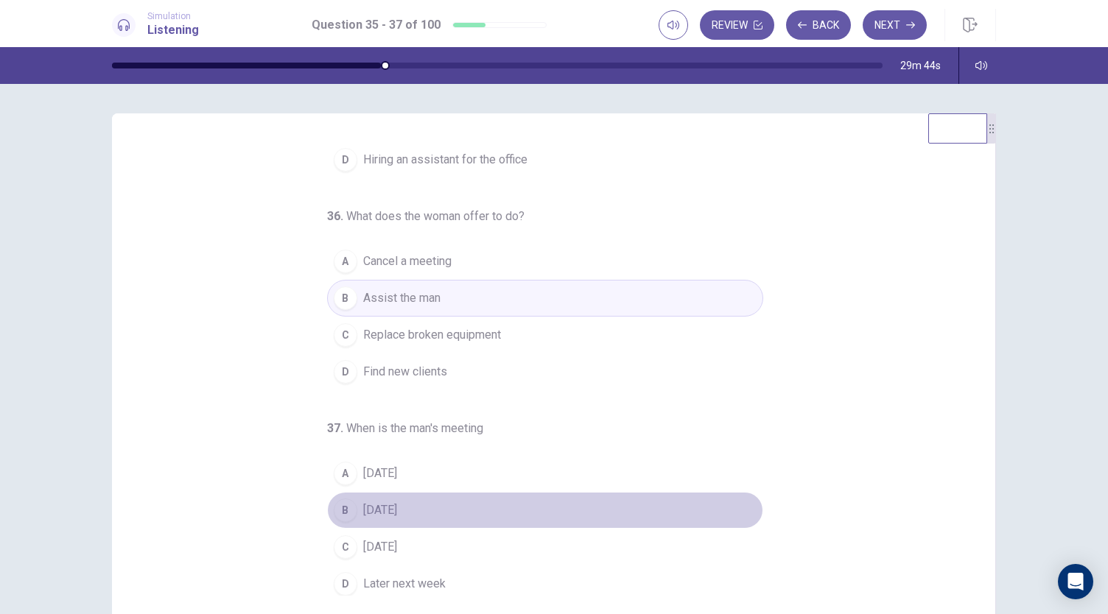
drag, startPoint x: 376, startPoint y: 512, endPoint x: 388, endPoint y: 509, distance: 12.1
click at [377, 513] on span "[DATE]" at bounding box center [380, 511] width 34 height 18
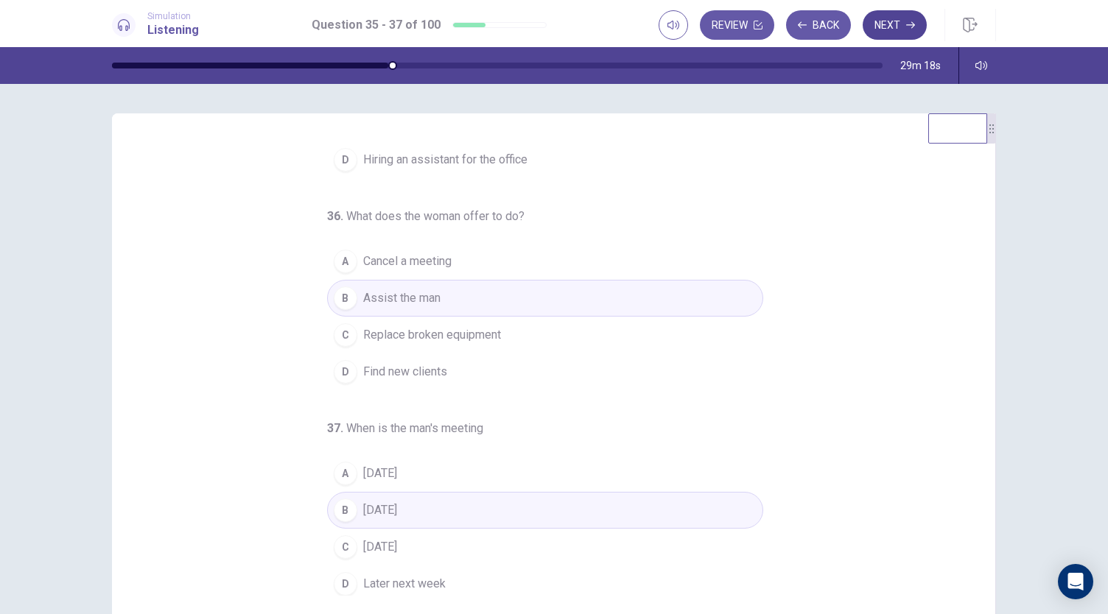
click at [893, 15] on button "Next" at bounding box center [894, 24] width 64 height 29
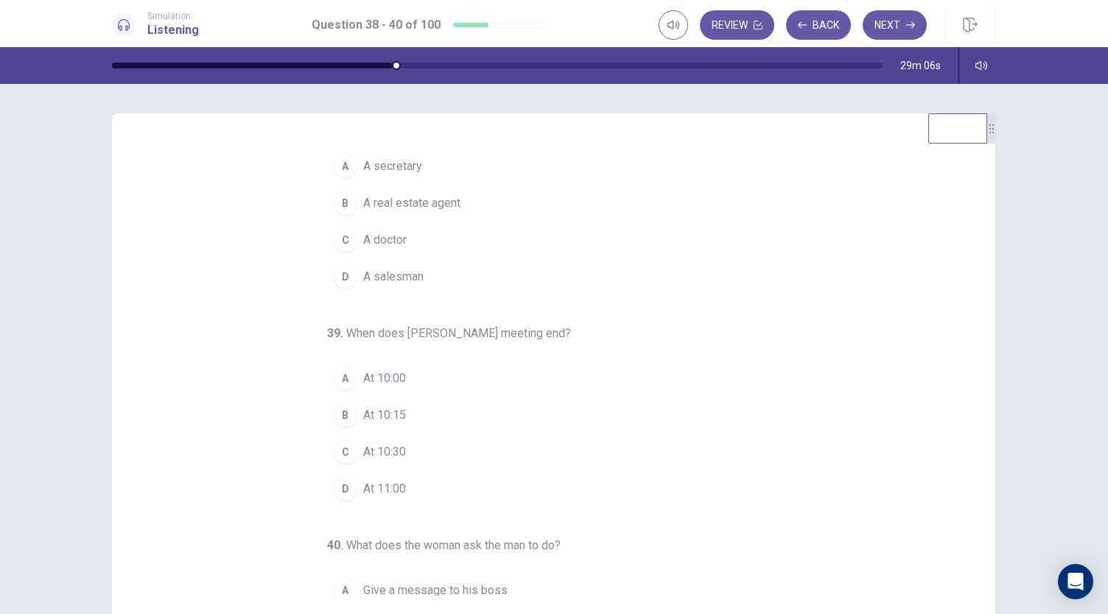
scroll to position [0, 0]
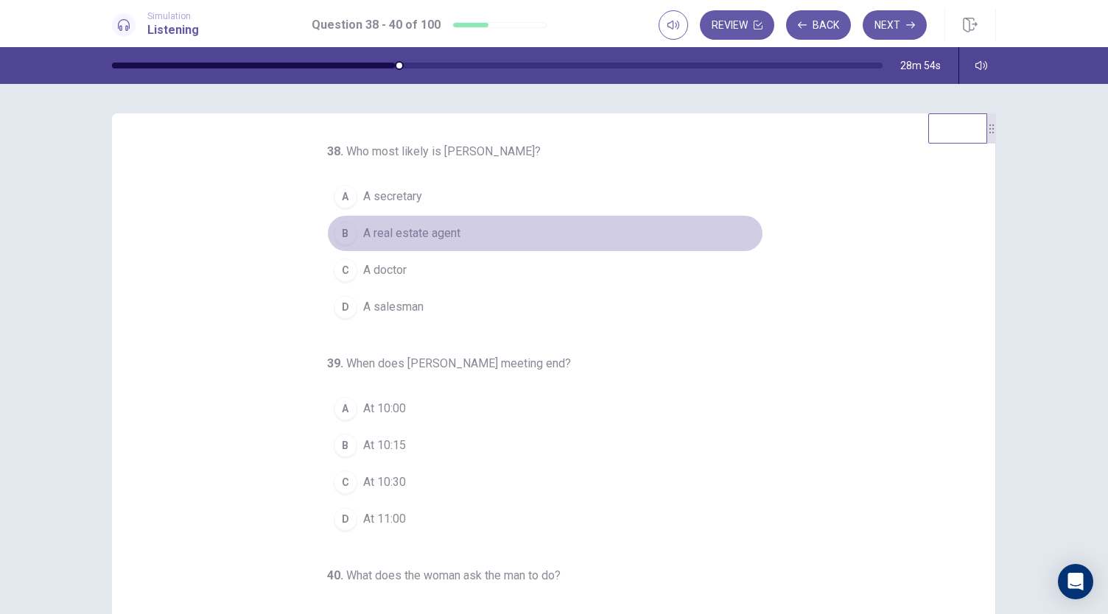
click at [437, 226] on span "A real estate agent" at bounding box center [411, 234] width 97 height 18
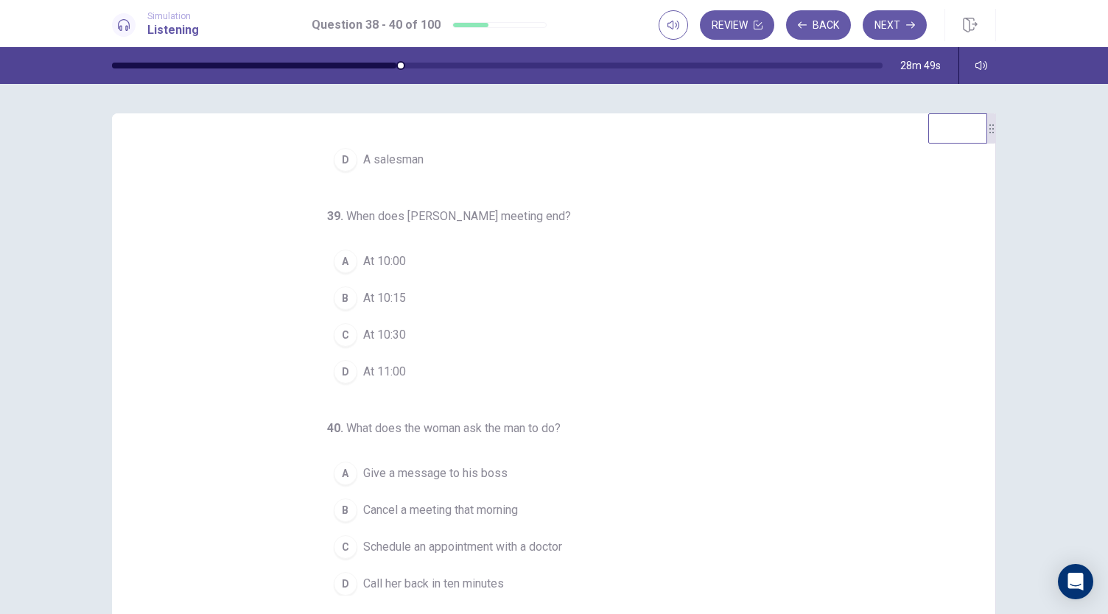
scroll to position [147, 0]
click at [363, 294] on span "At 10:15" at bounding box center [384, 298] width 43 height 18
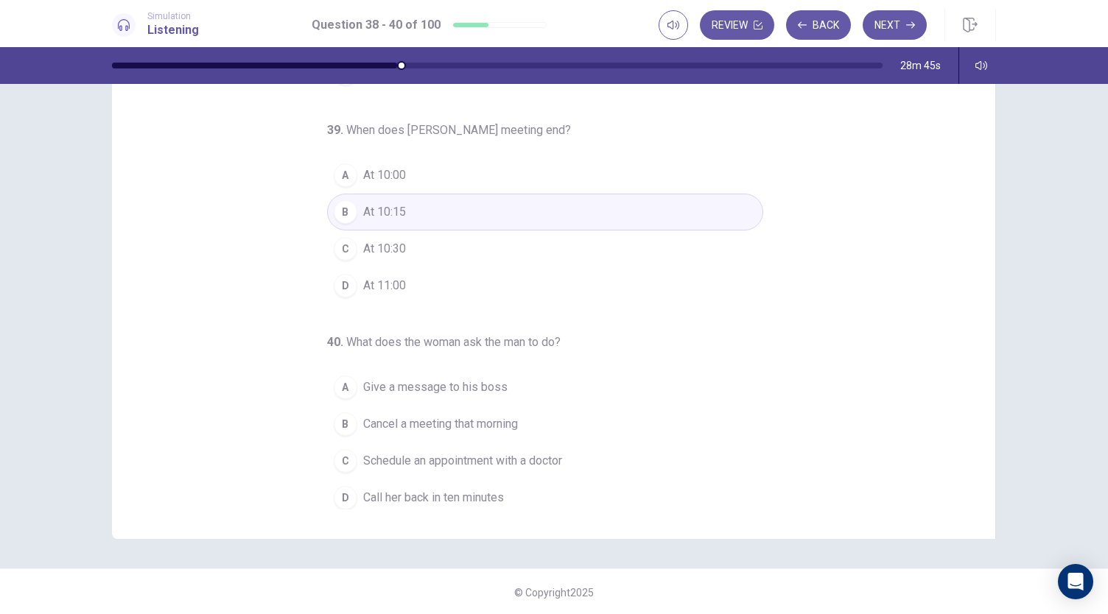
scroll to position [88, 0]
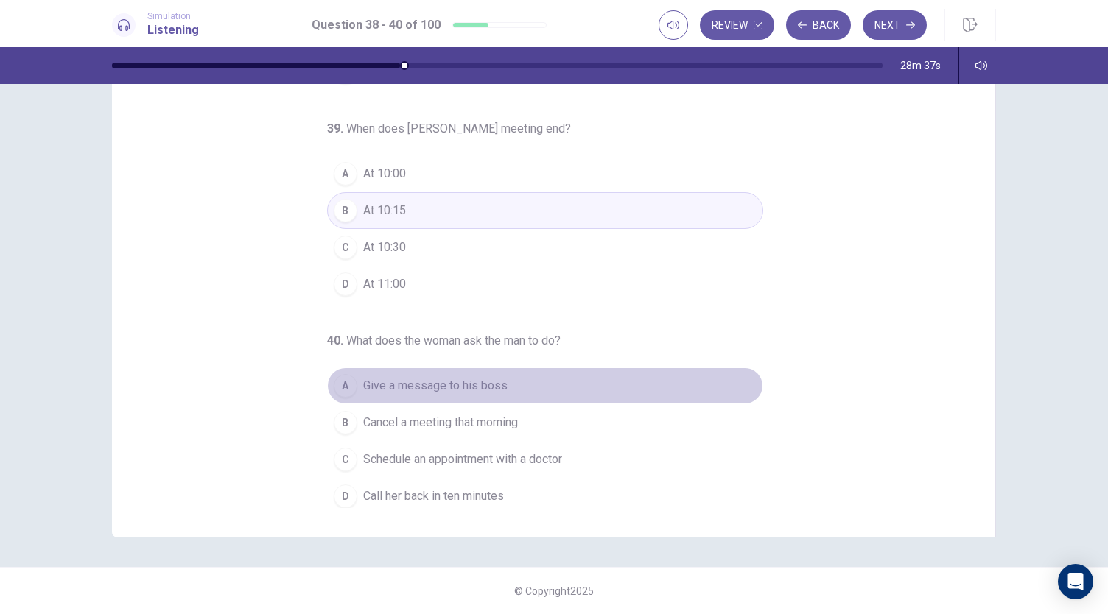
click at [451, 371] on button "A Give a message to his boss" at bounding box center [545, 386] width 436 height 37
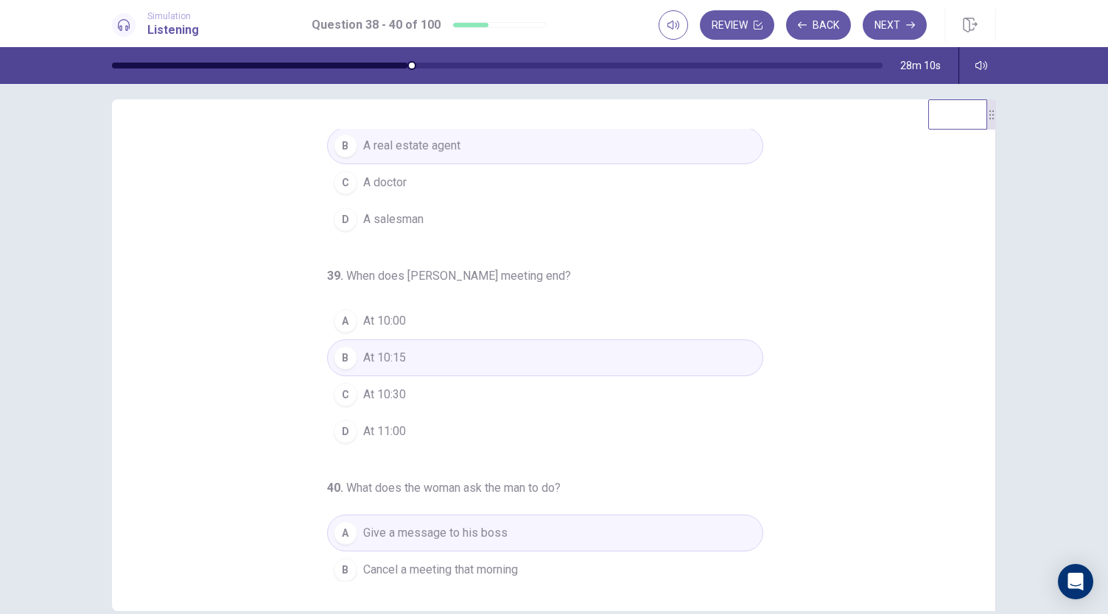
scroll to position [147, 0]
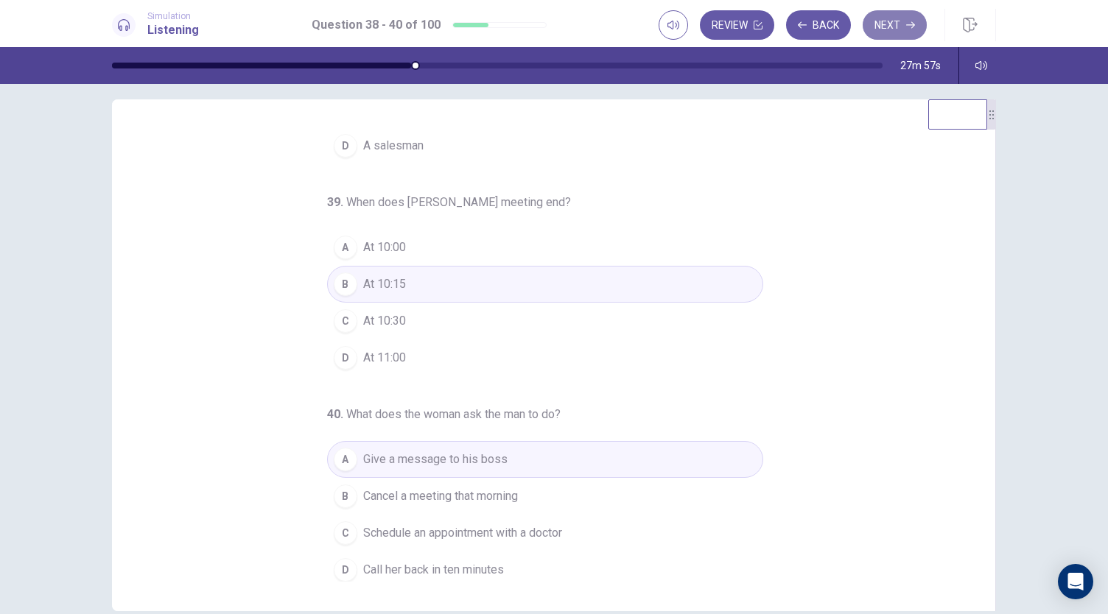
click at [897, 27] on button "Next" at bounding box center [894, 24] width 64 height 29
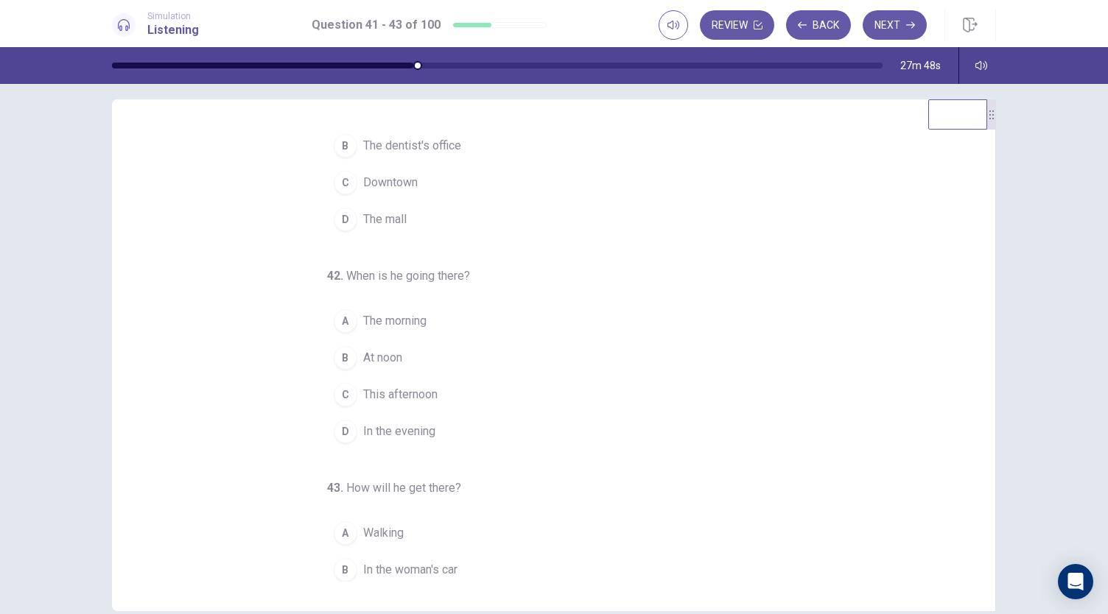
scroll to position [0, 0]
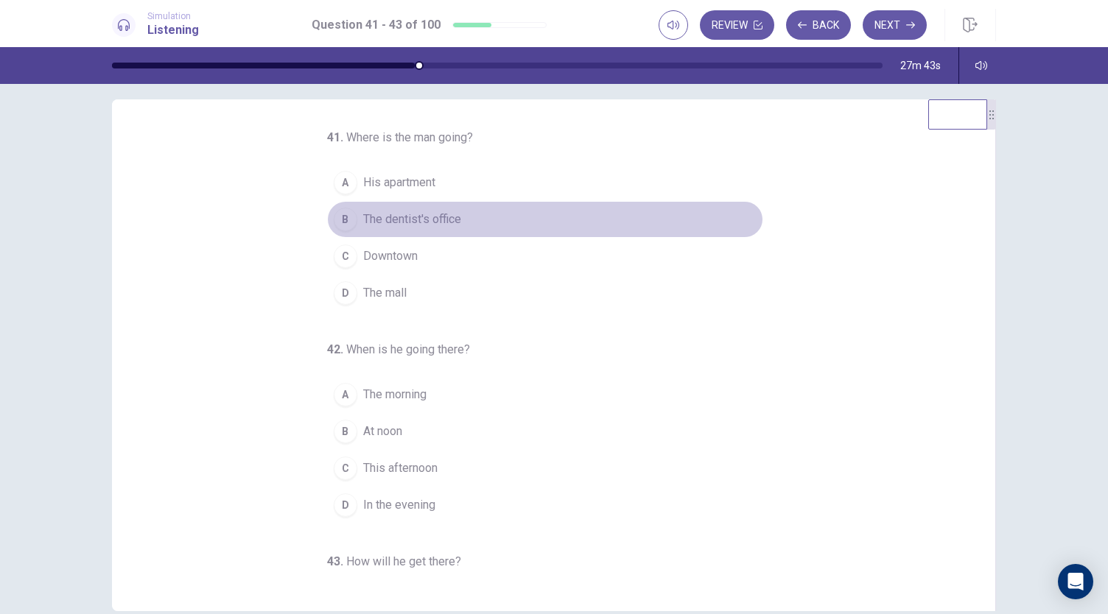
click at [405, 213] on span "The dentist's office" at bounding box center [412, 220] width 98 height 18
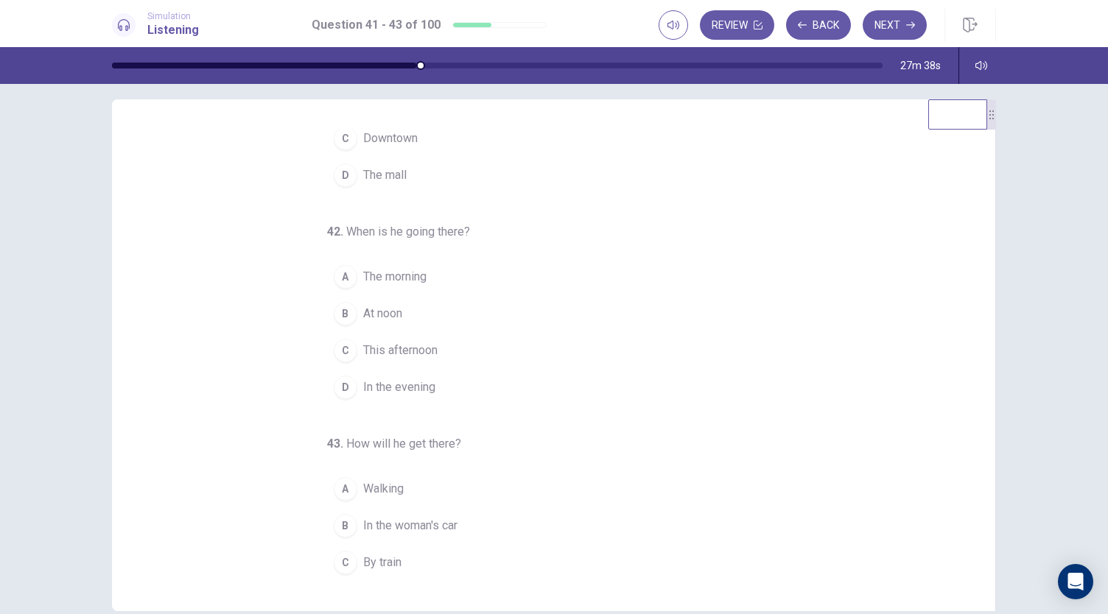
scroll to position [147, 0]
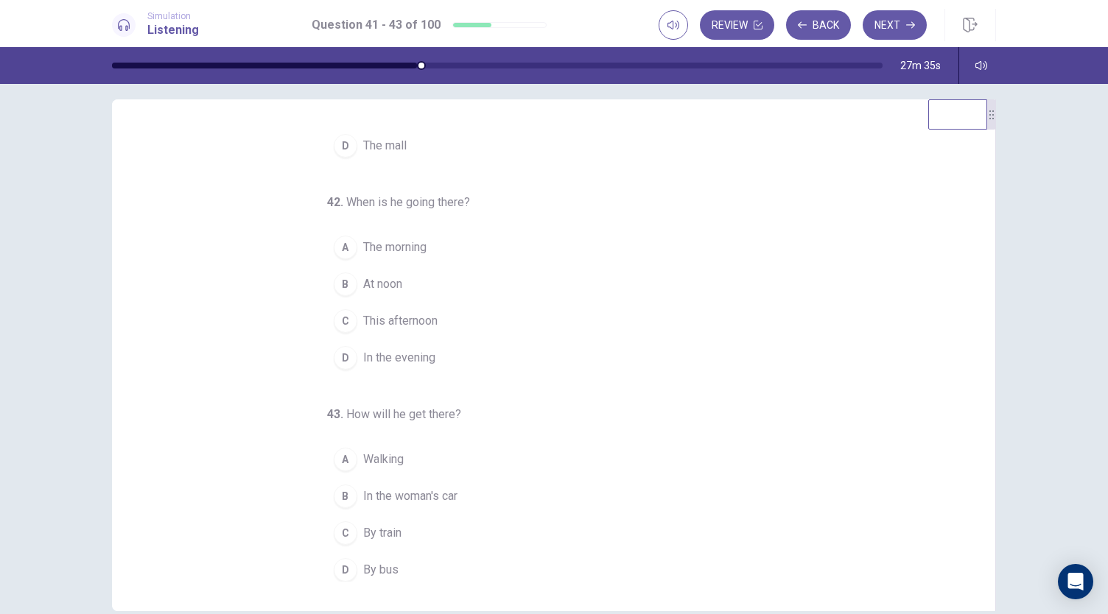
click at [398, 490] on span "In the woman's car" at bounding box center [410, 497] width 94 height 18
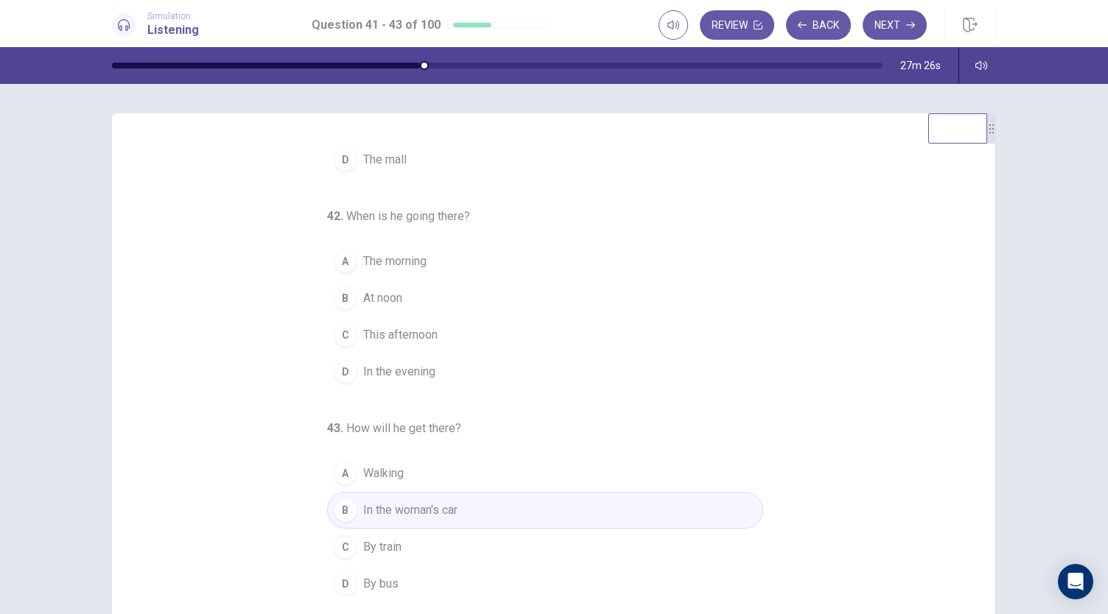
click at [367, 575] on span "By bus" at bounding box center [380, 584] width 35 height 18
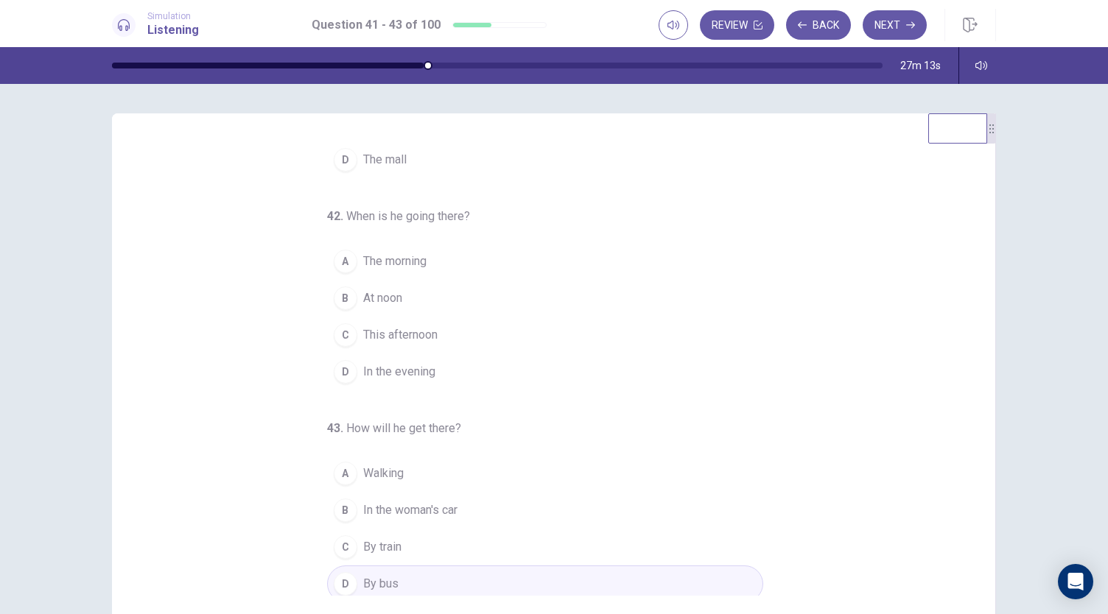
click at [420, 336] on span "This afternoon" at bounding box center [400, 335] width 74 height 18
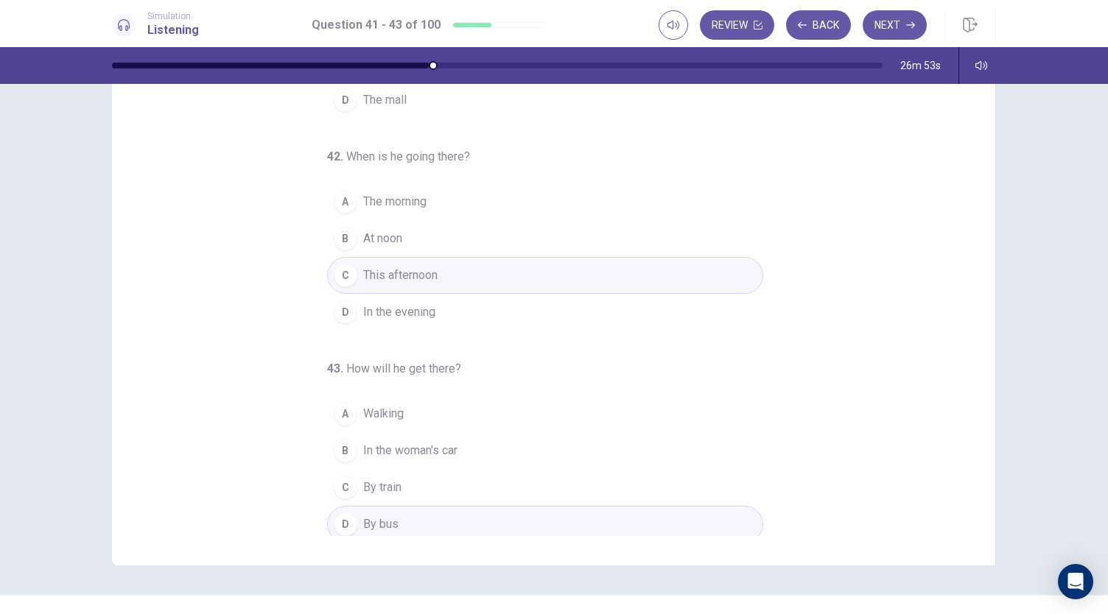
scroll to position [74, 0]
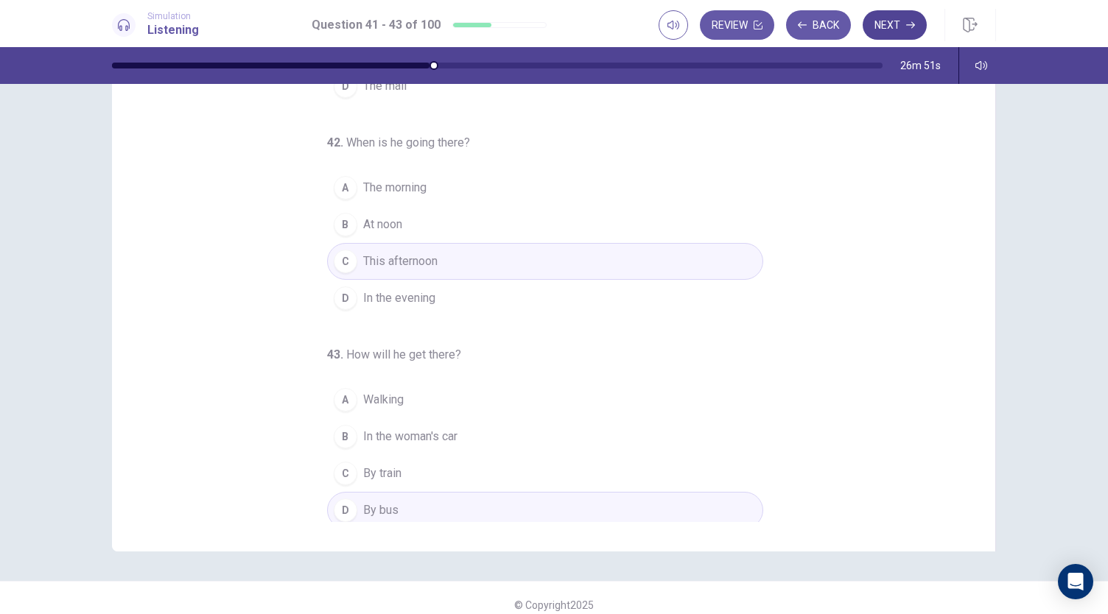
click at [883, 35] on button "Next" at bounding box center [894, 24] width 64 height 29
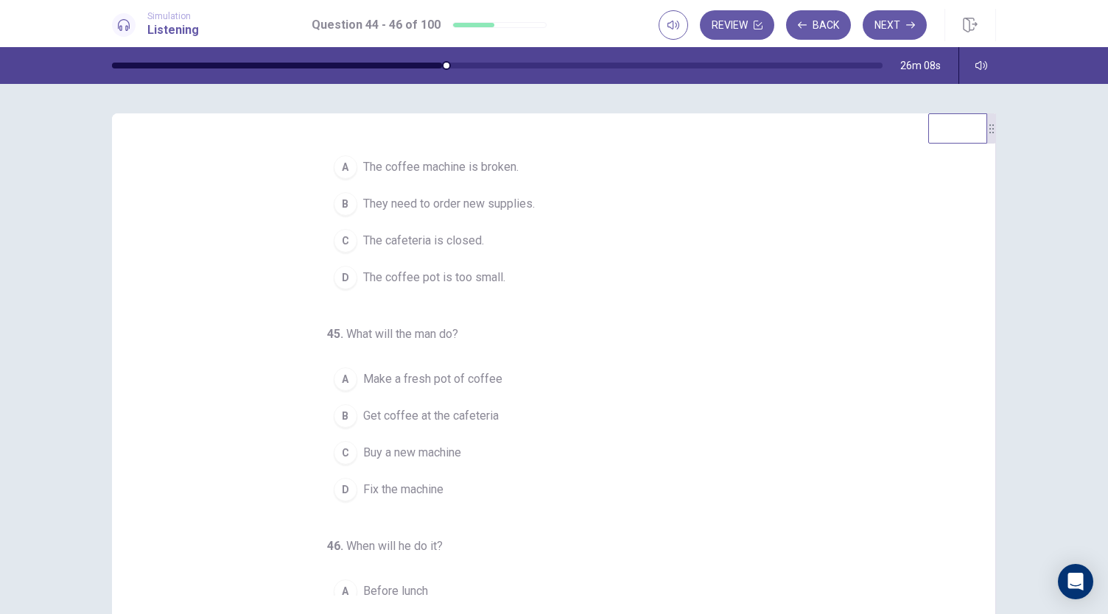
scroll to position [0, 0]
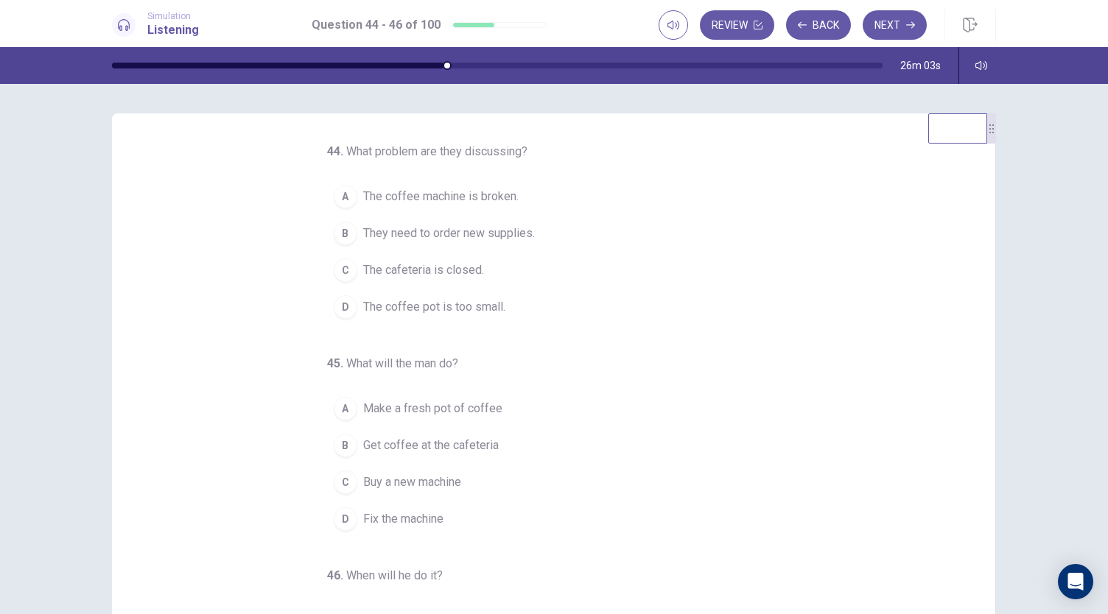
click at [470, 198] on span "The coffee machine is broken." at bounding box center [440, 197] width 155 height 18
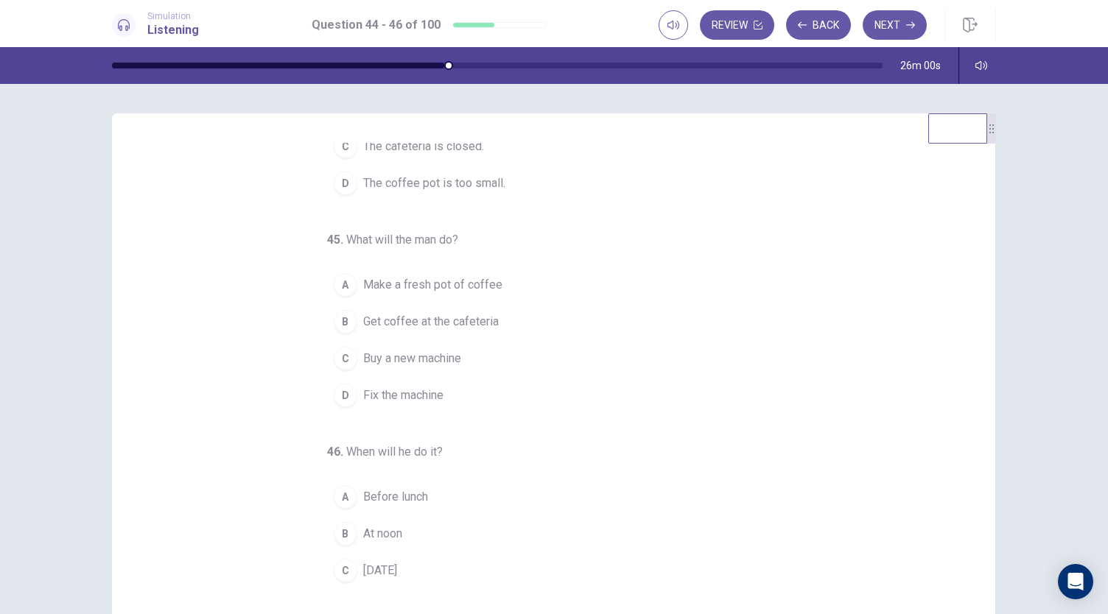
scroll to position [147, 0]
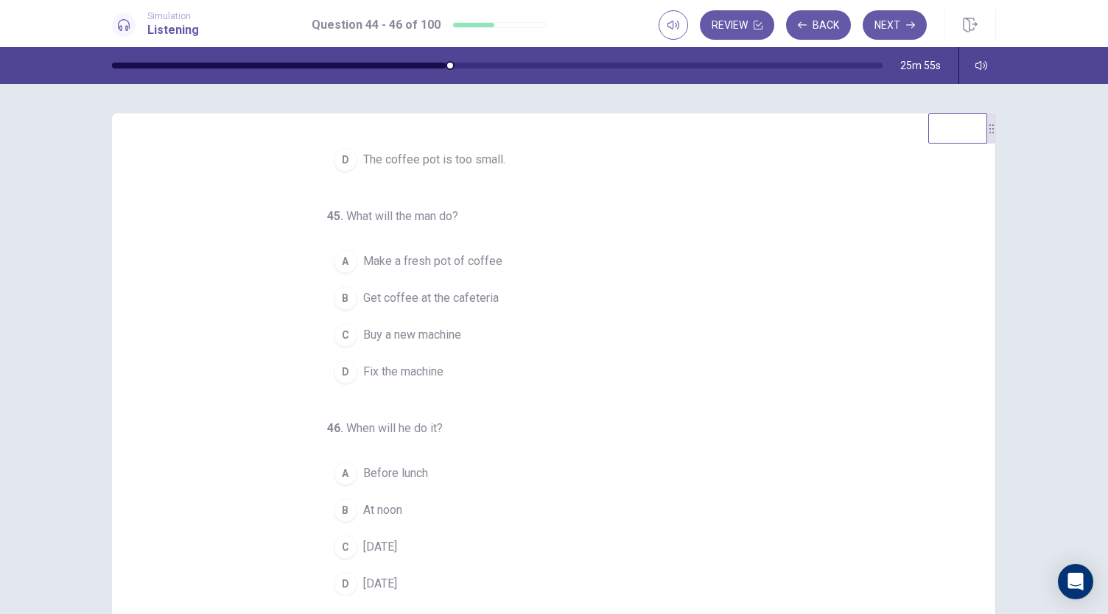
click at [424, 337] on span "Buy a new machine" at bounding box center [412, 335] width 98 height 18
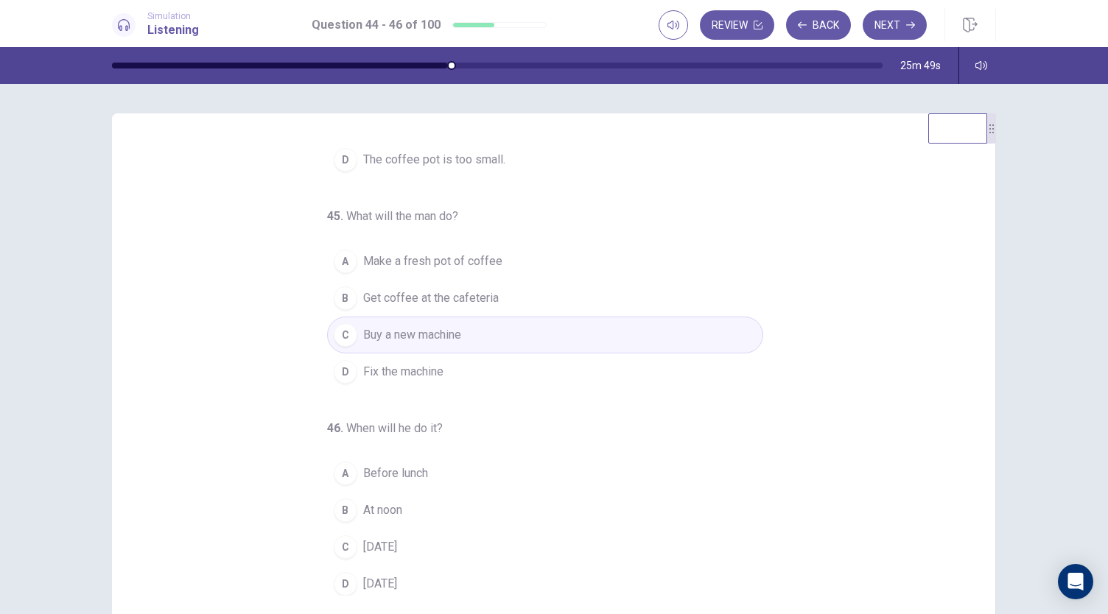
click at [391, 581] on span "[DATE]" at bounding box center [380, 584] width 34 height 18
click at [373, 385] on button "D Fix the machine" at bounding box center [545, 372] width 436 height 37
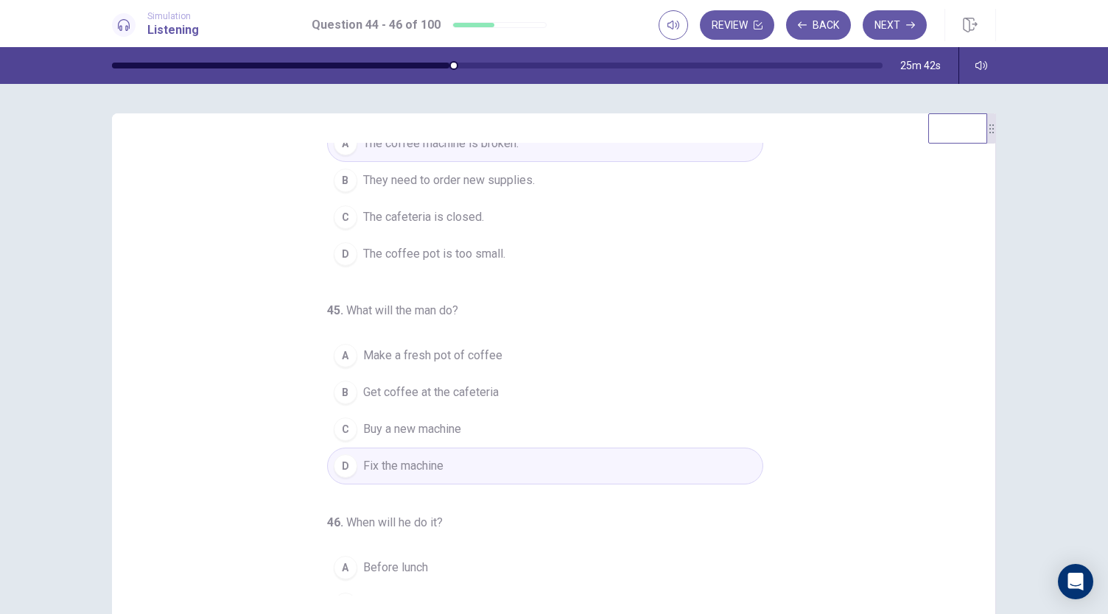
scroll to position [0, 0]
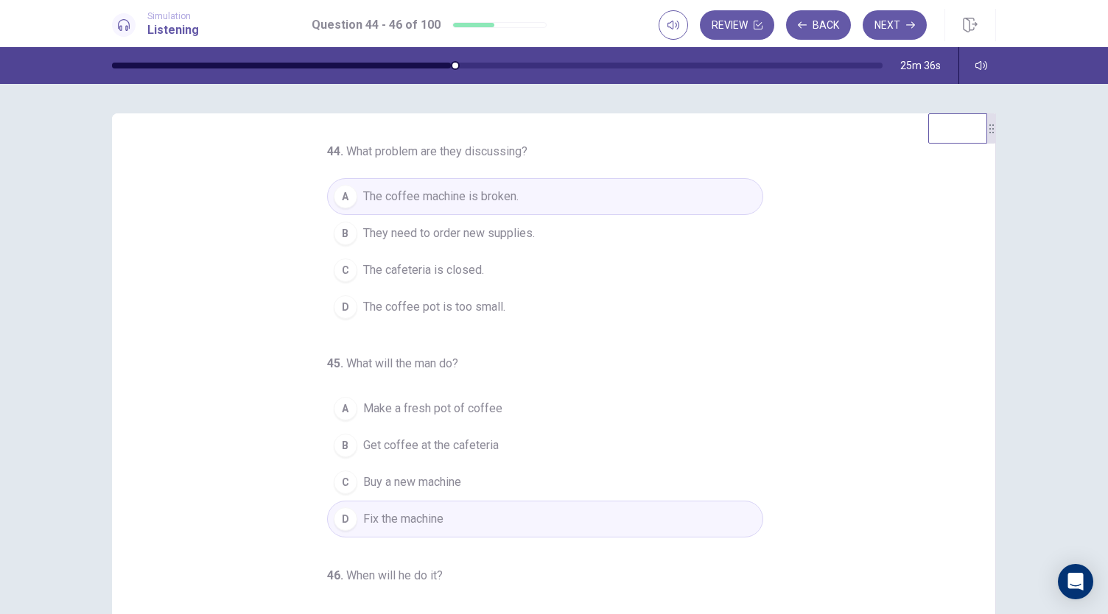
click at [393, 490] on button "C Buy a new machine" at bounding box center [545, 482] width 436 height 37
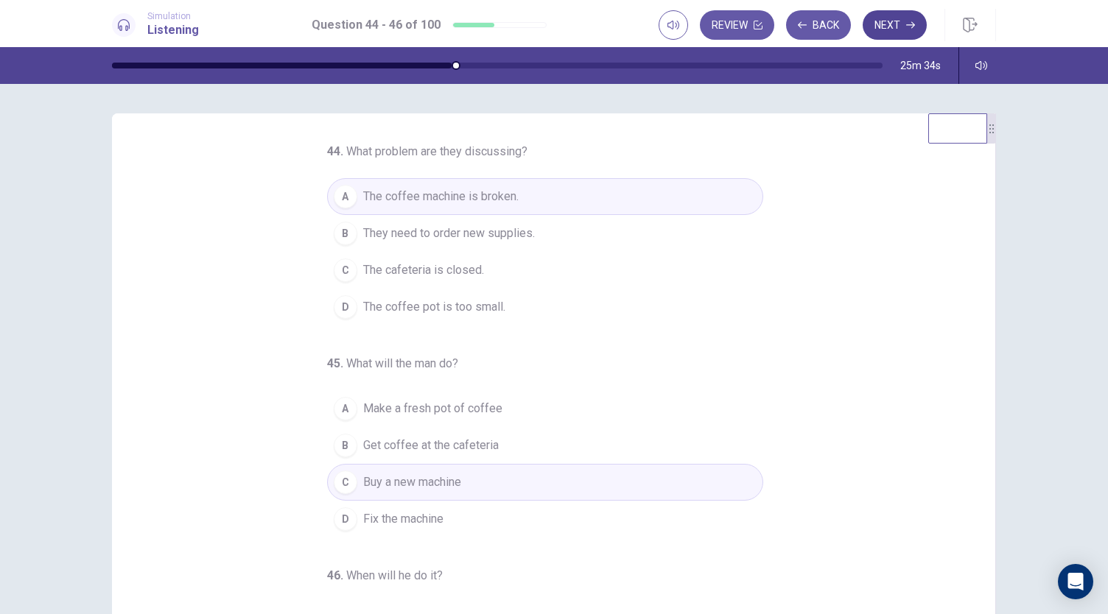
click at [879, 36] on button "Next" at bounding box center [894, 24] width 64 height 29
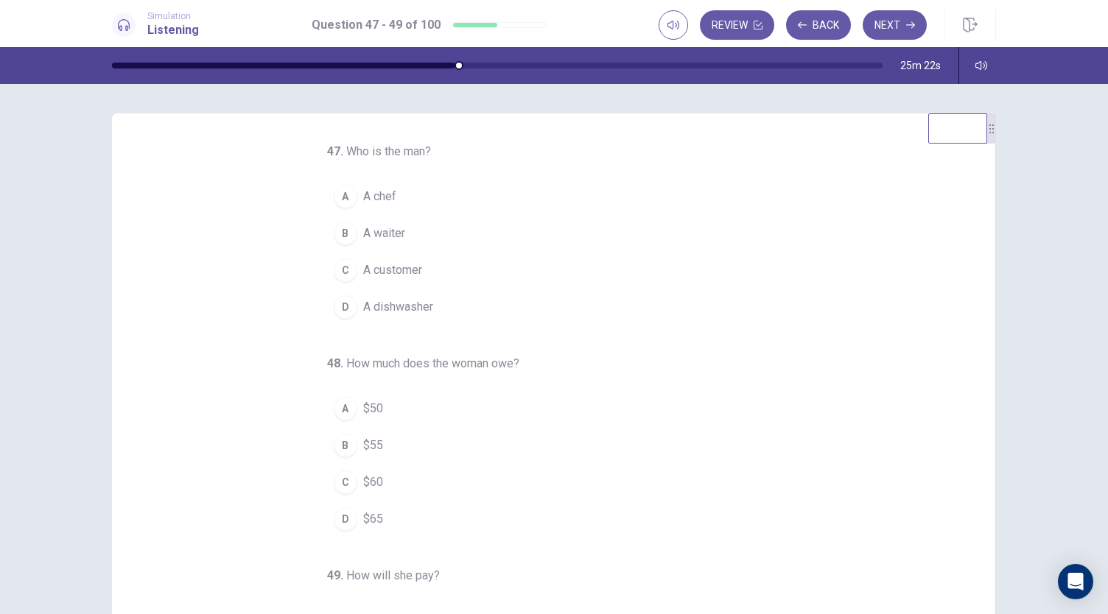
click at [372, 238] on span "A waiter" at bounding box center [384, 234] width 42 height 18
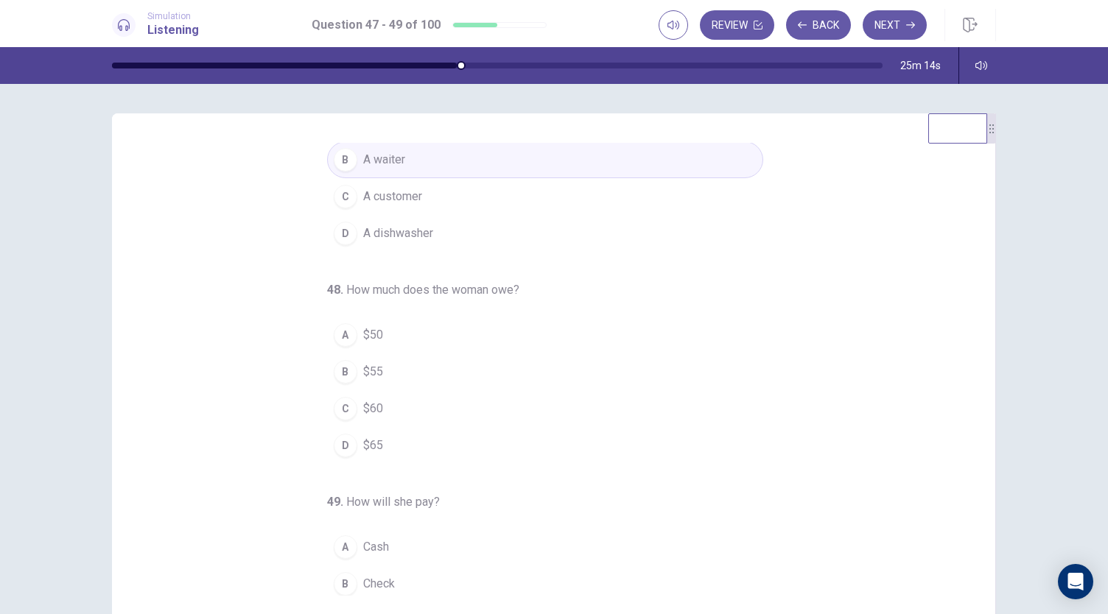
scroll to position [147, 0]
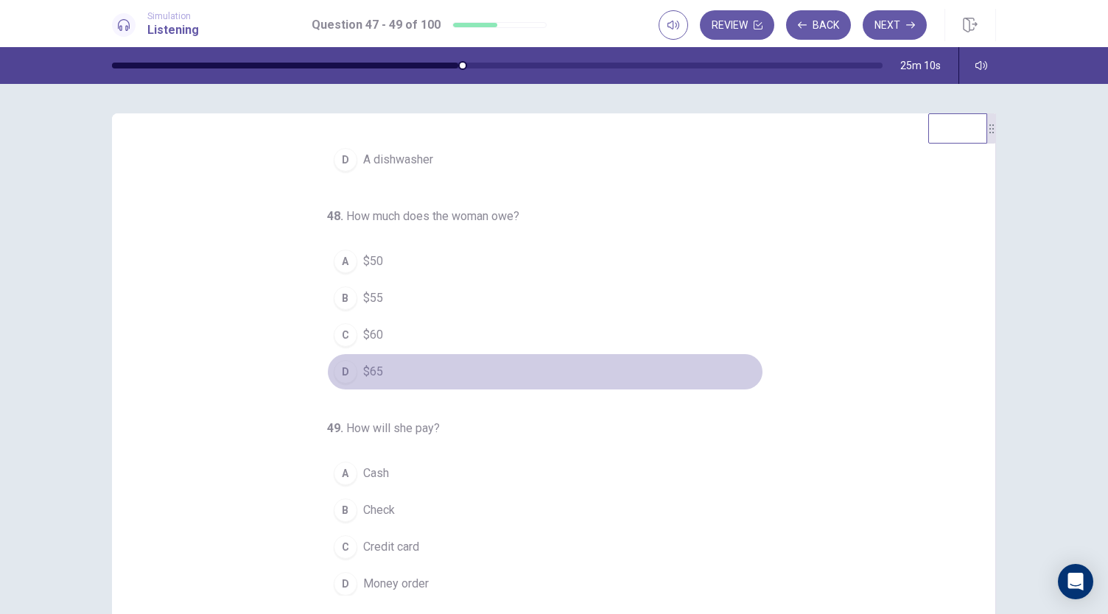
click at [338, 370] on div "D" at bounding box center [346, 372] width 24 height 24
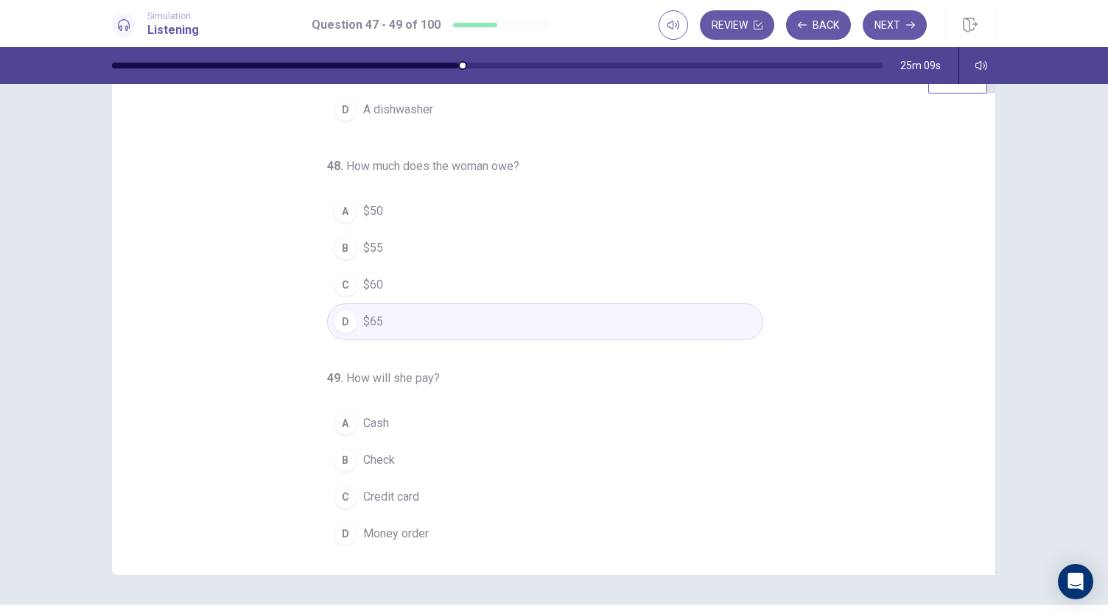
scroll to position [74, 0]
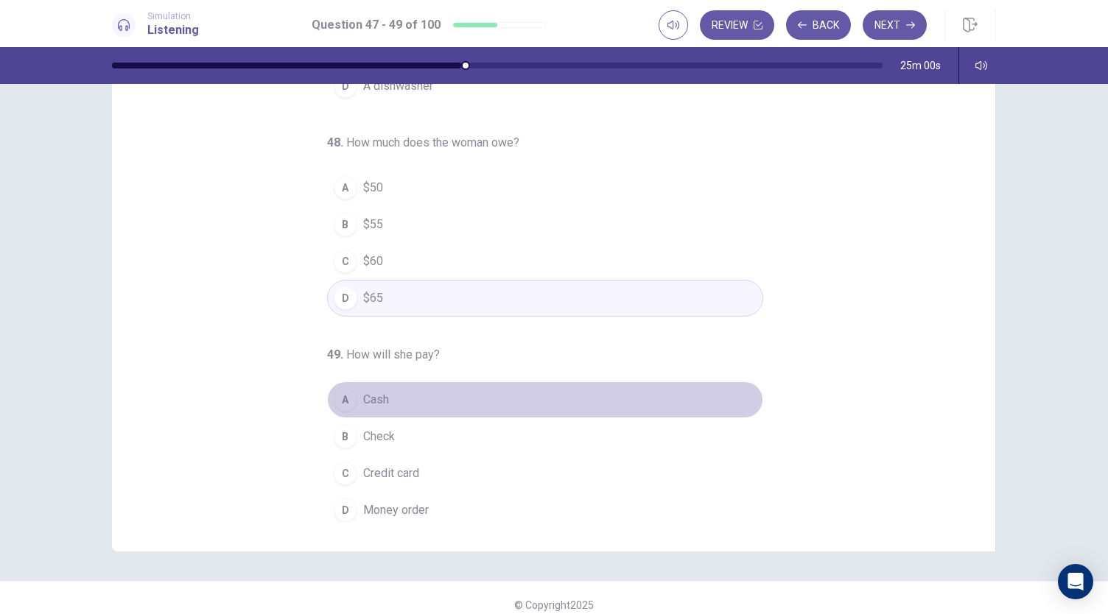
click at [374, 391] on span "Cash" at bounding box center [376, 400] width 26 height 18
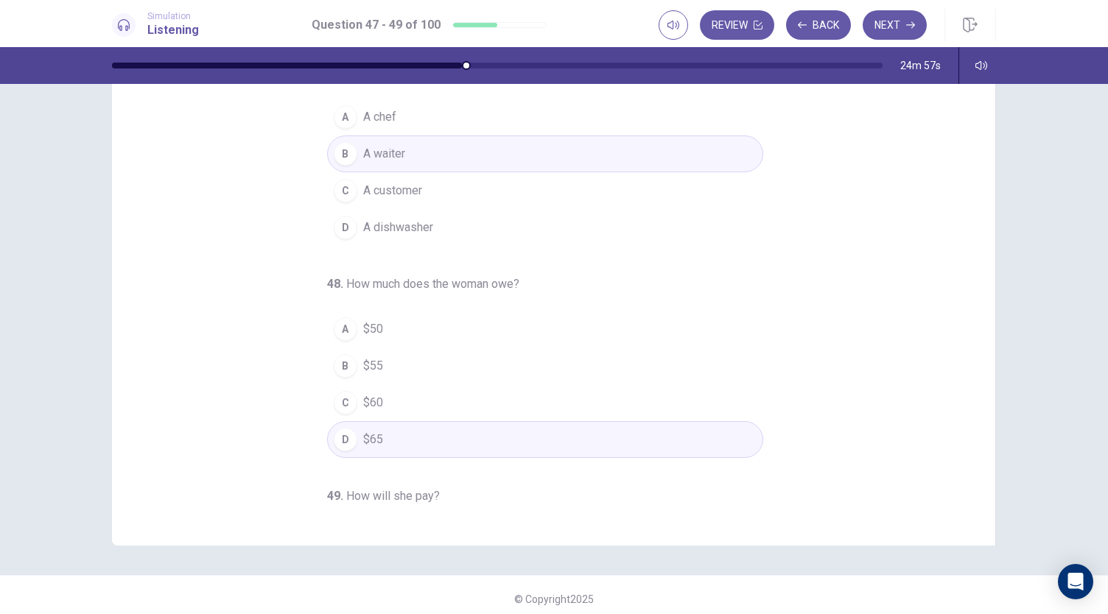
scroll to position [88, 0]
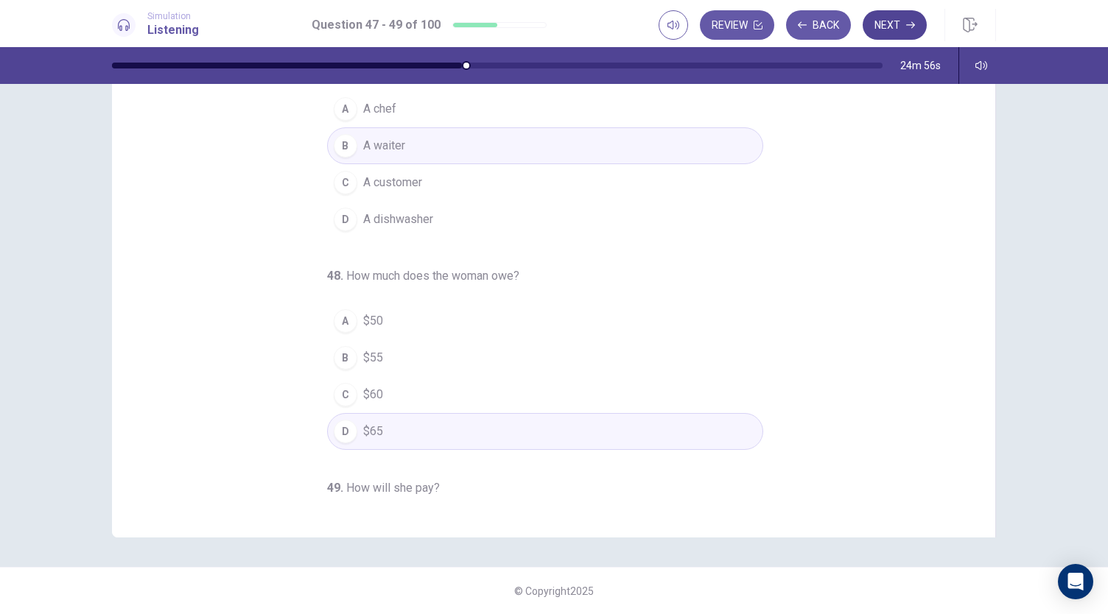
click at [898, 25] on button "Next" at bounding box center [894, 24] width 64 height 29
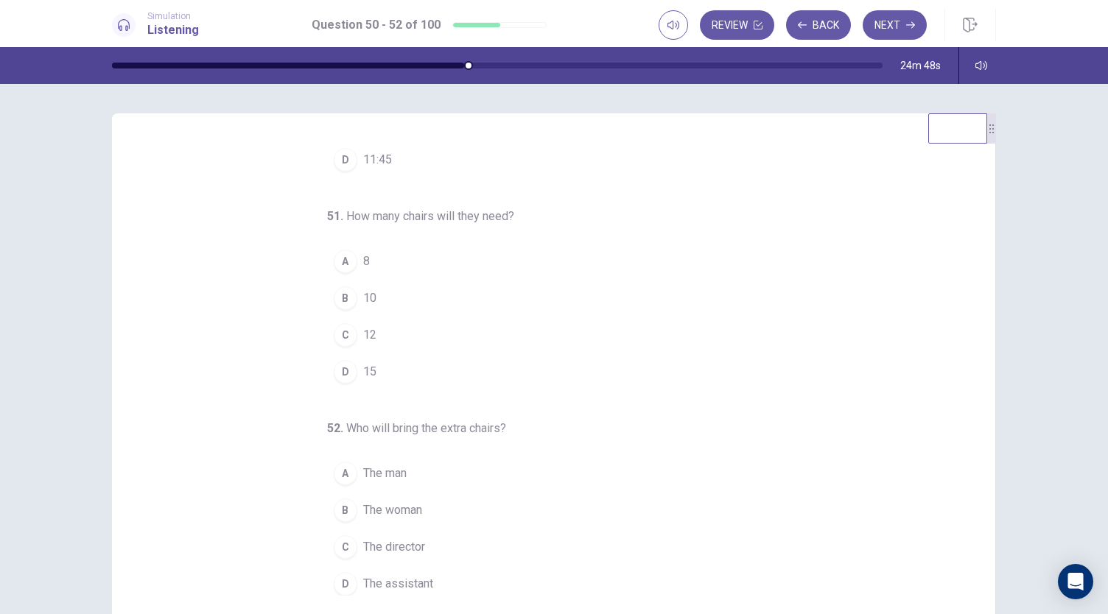
scroll to position [0, 0]
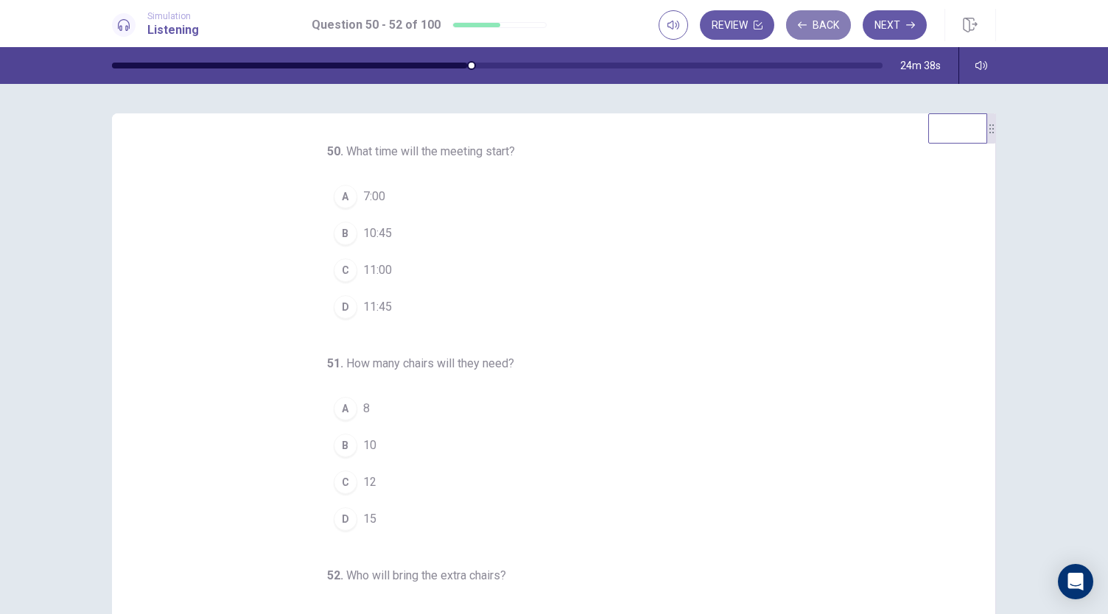
click at [840, 21] on button "Back" at bounding box center [818, 24] width 65 height 29
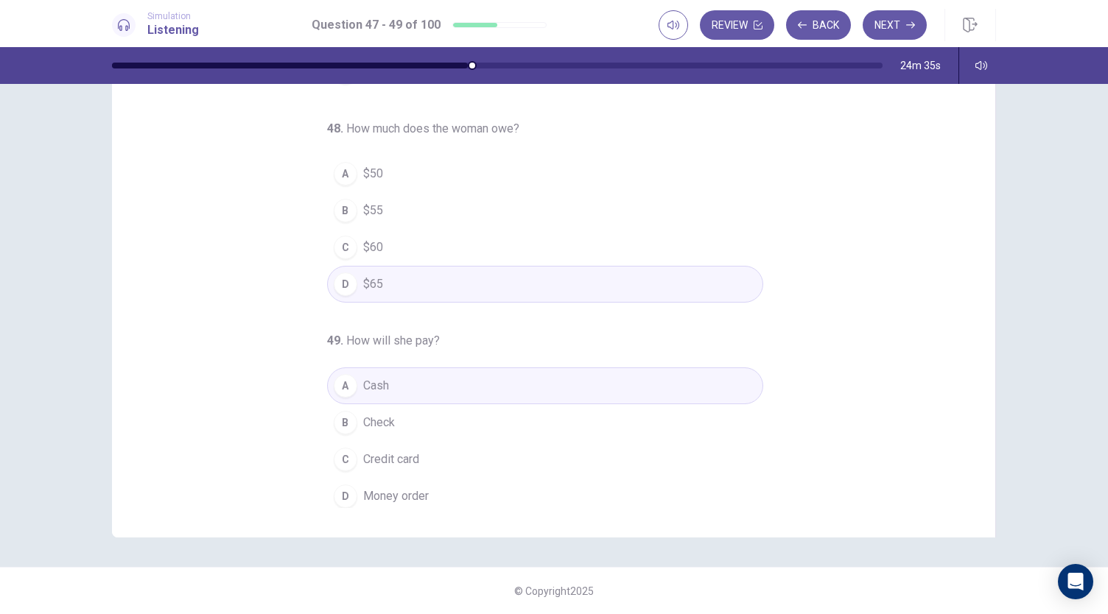
scroll to position [147, 0]
click at [896, 31] on button "Next" at bounding box center [894, 24] width 64 height 29
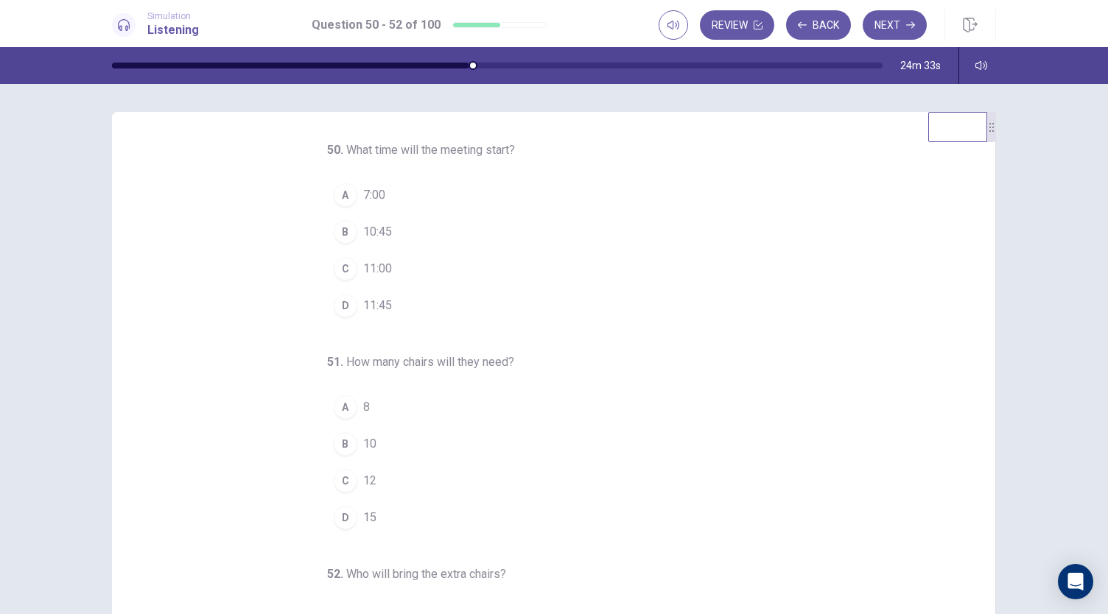
scroll to position [0, 0]
click at [363, 266] on span "11:00" at bounding box center [377, 270] width 29 height 18
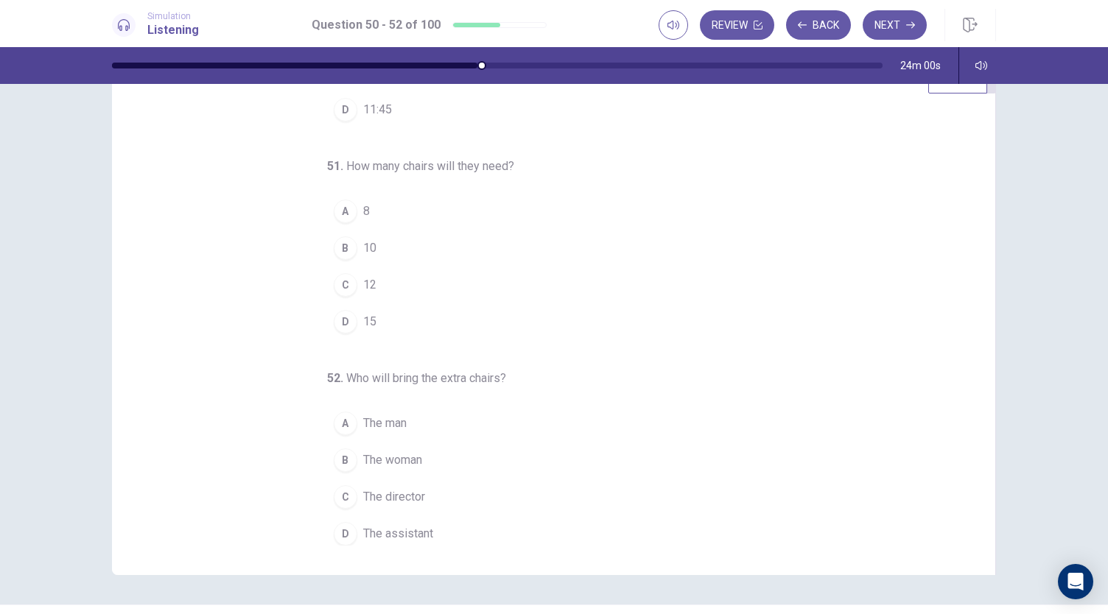
scroll to position [74, 0]
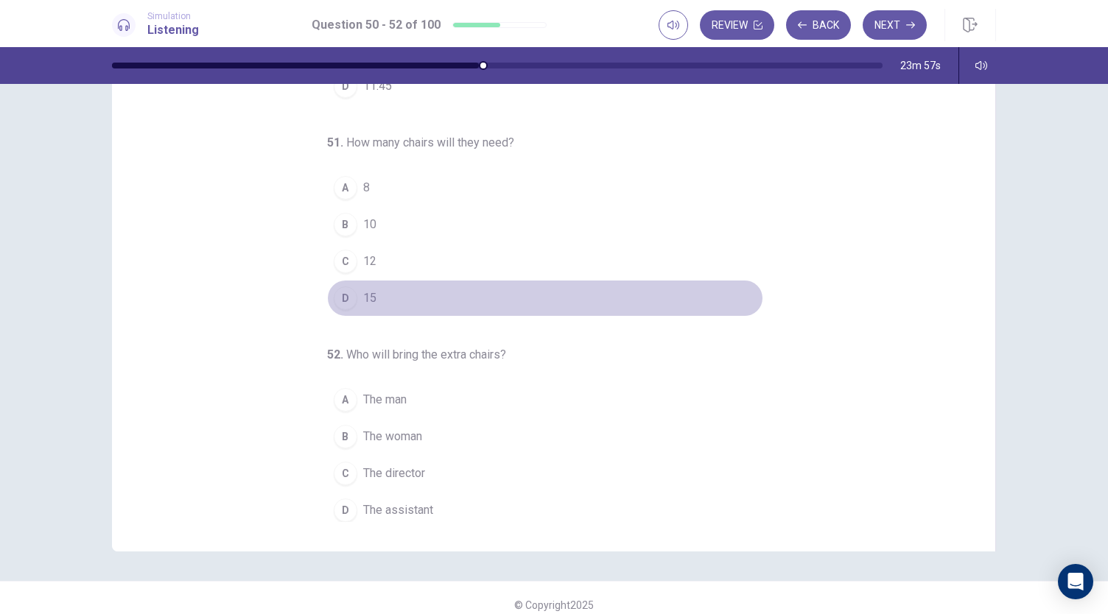
click at [351, 294] on button "D 15" at bounding box center [545, 298] width 436 height 37
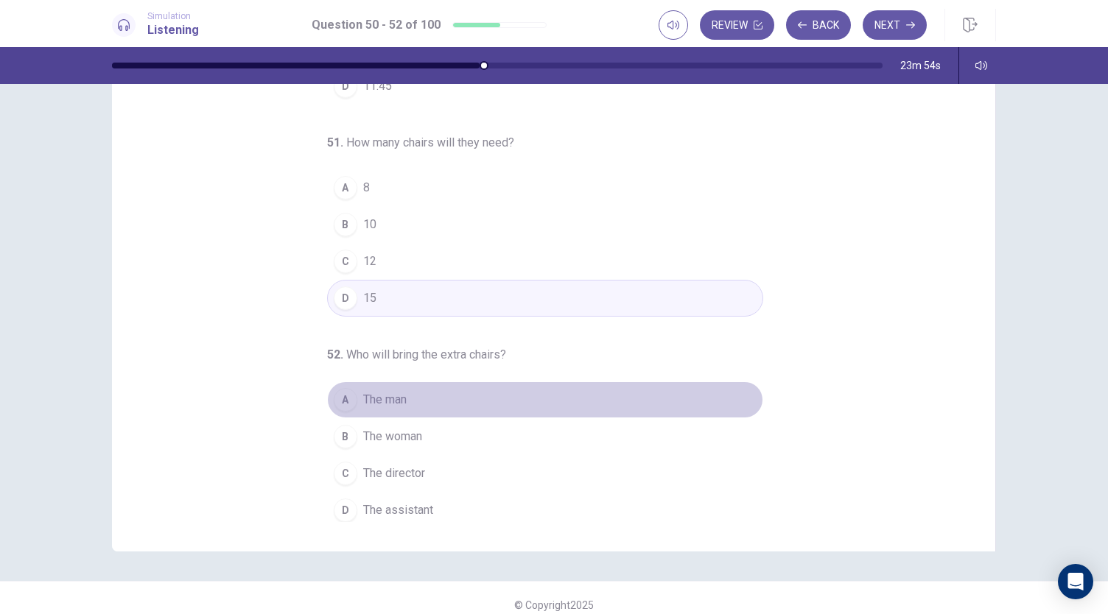
drag, startPoint x: 370, startPoint y: 397, endPoint x: 396, endPoint y: 386, distance: 27.4
click at [371, 396] on span "The man" at bounding box center [384, 400] width 43 height 18
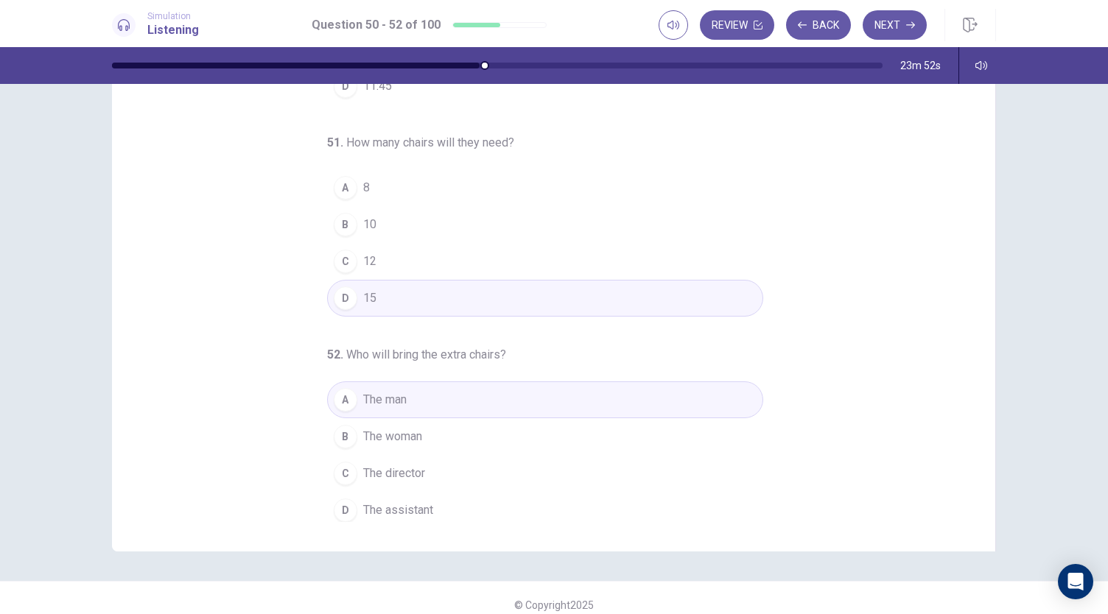
click at [415, 502] on span "The assistant" at bounding box center [398, 511] width 70 height 18
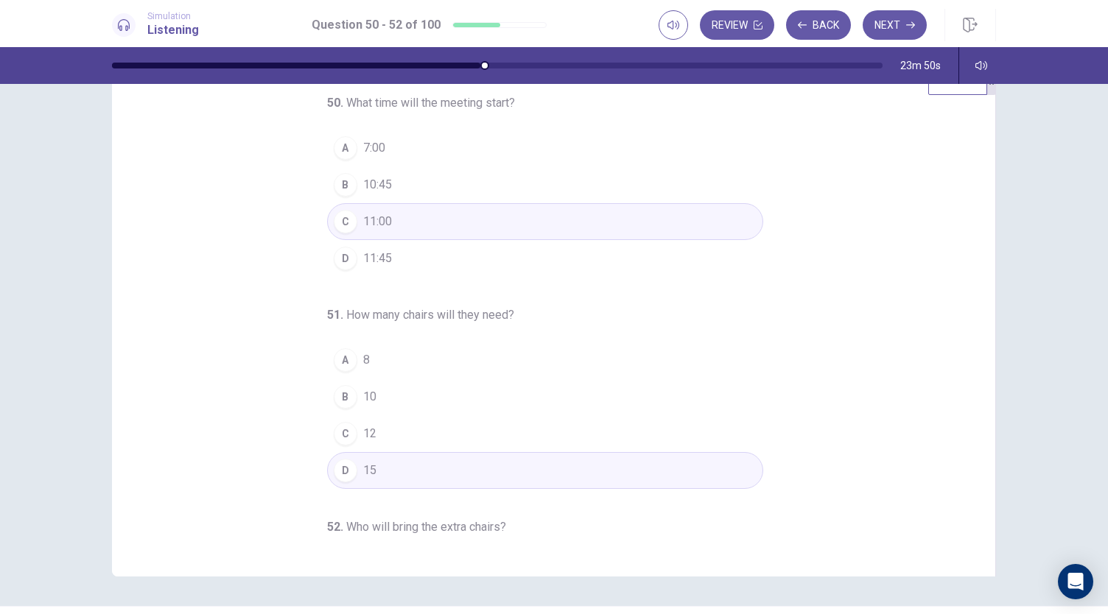
scroll to position [14, 0]
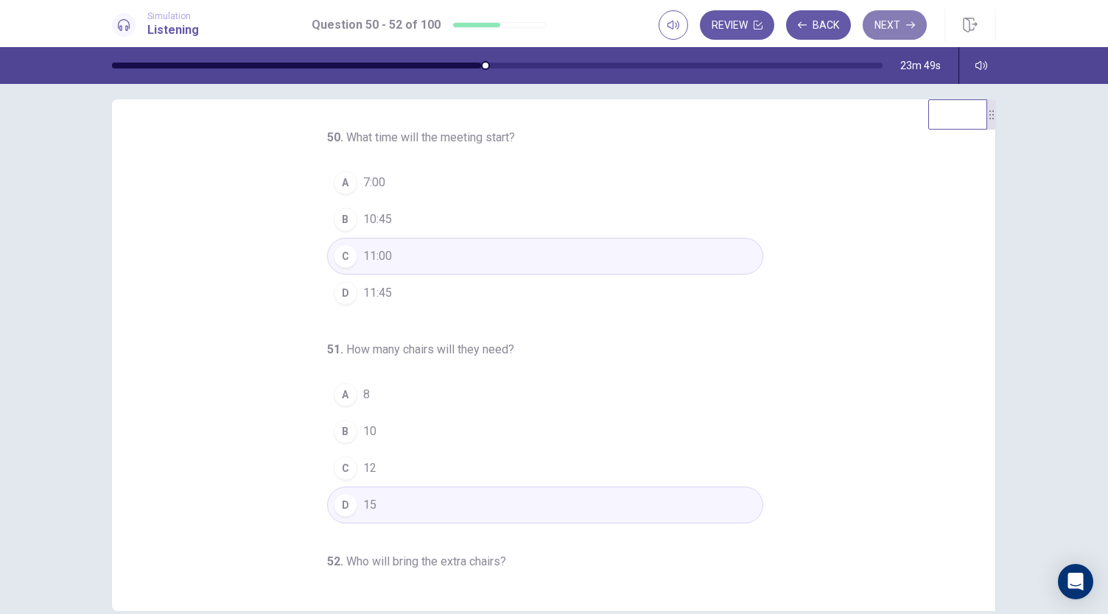
click at [903, 17] on button "Next" at bounding box center [894, 24] width 64 height 29
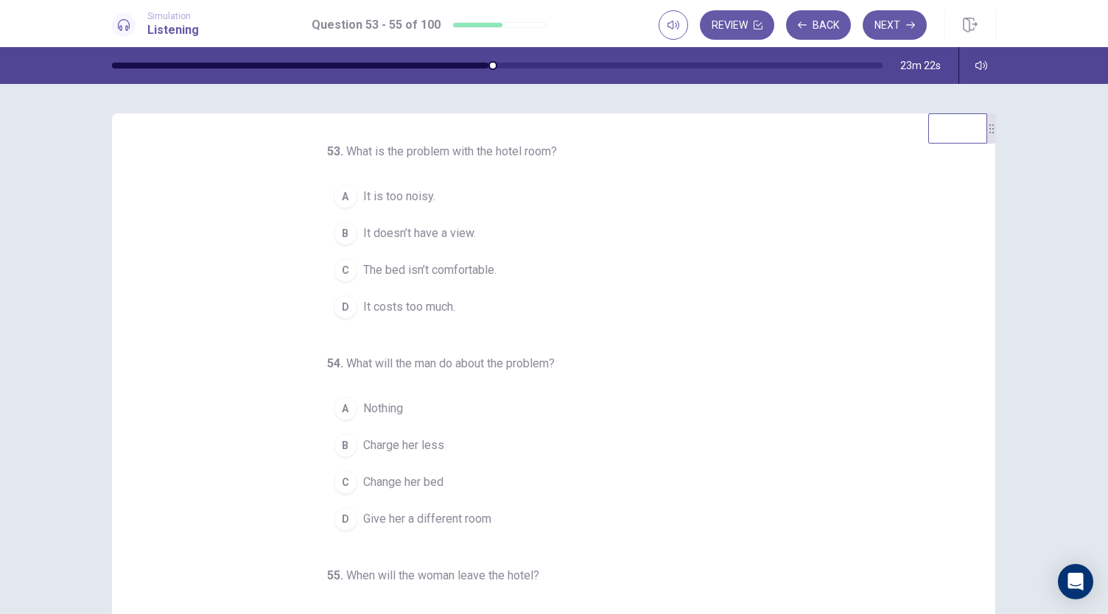
scroll to position [0, 0]
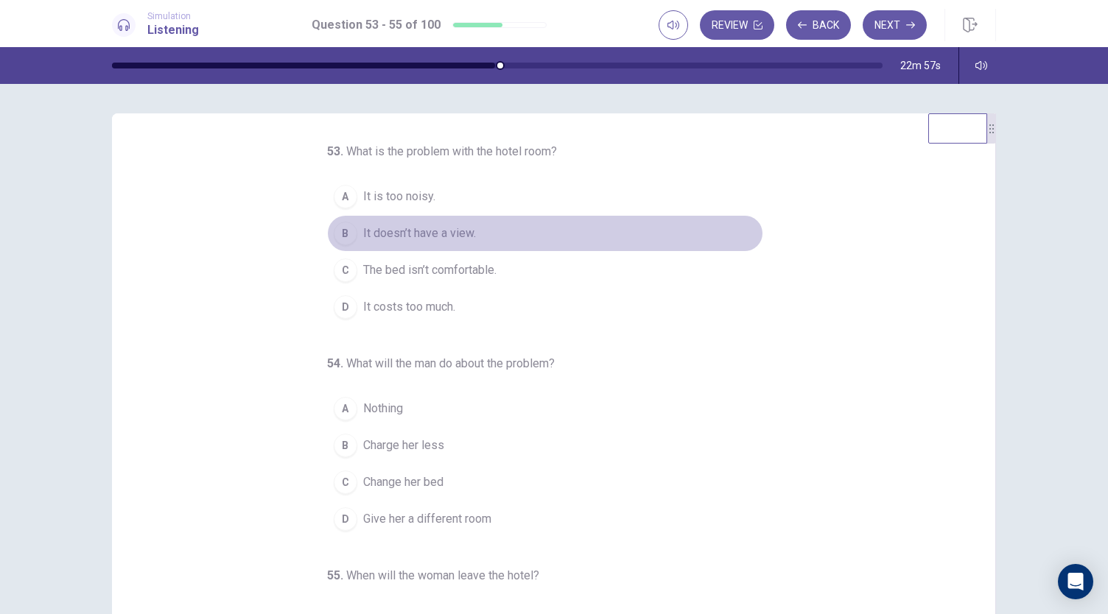
click at [439, 228] on span "It doesn’t have a view." at bounding box center [419, 234] width 113 height 18
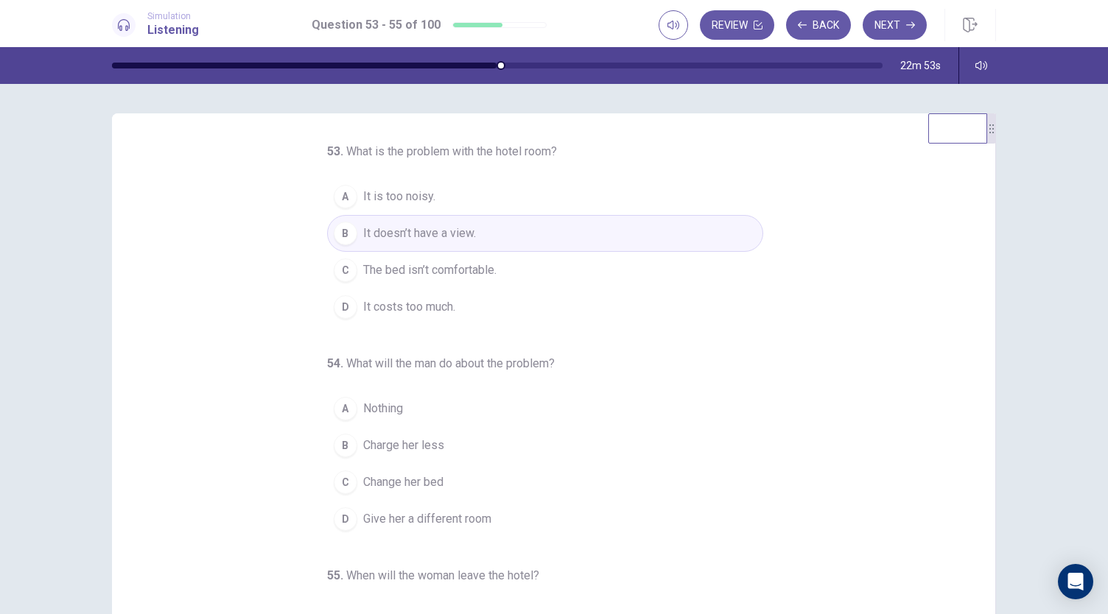
click at [389, 201] on span "It is too noisy." at bounding box center [399, 197] width 72 height 18
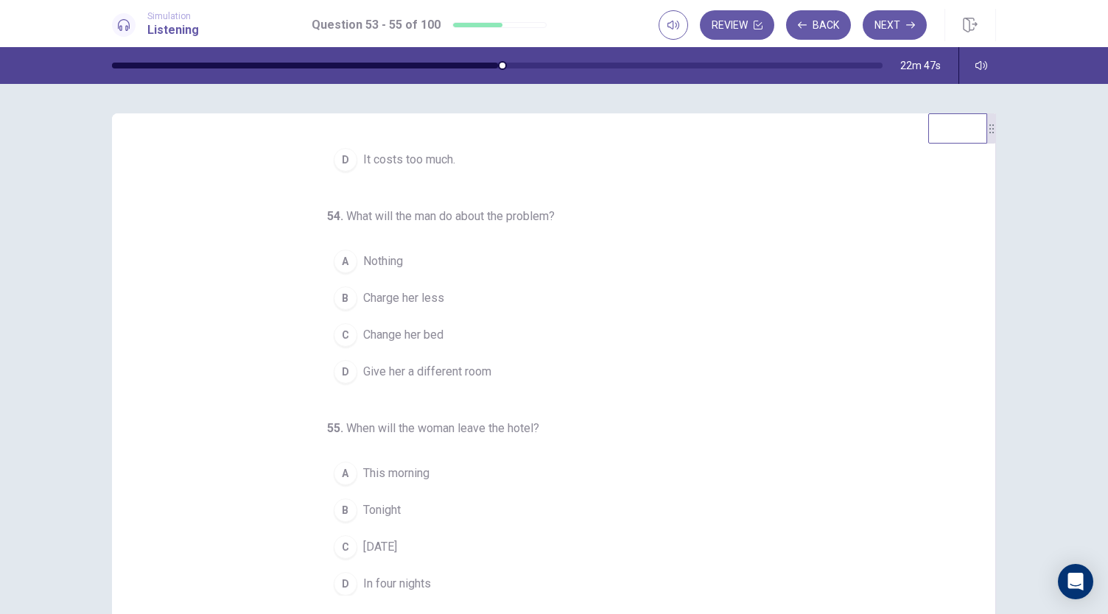
scroll to position [147, 0]
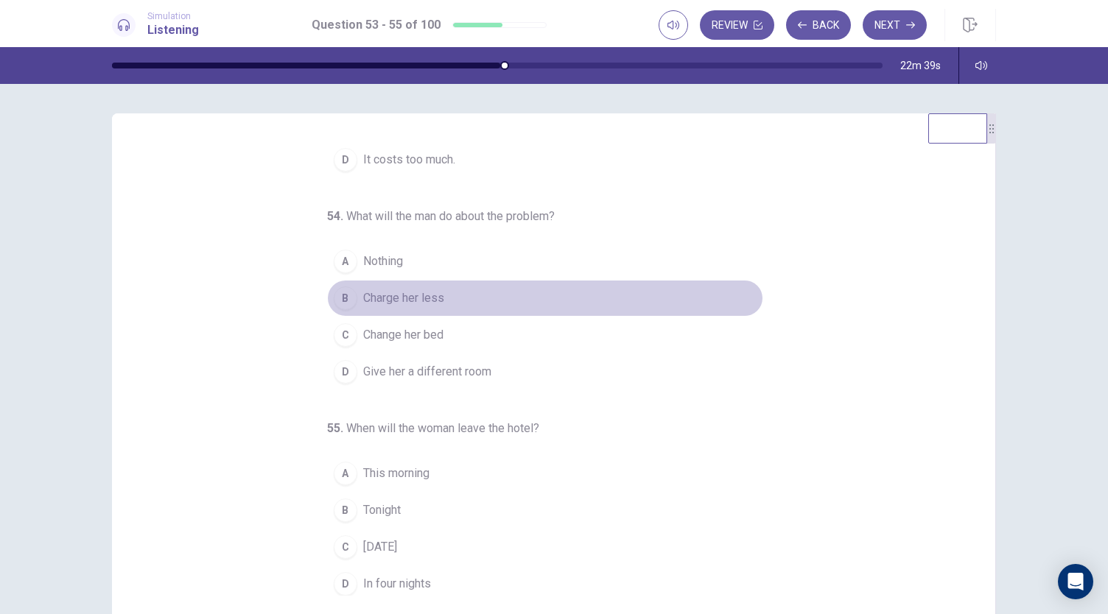
click at [400, 289] on span "Charge her less" at bounding box center [403, 298] width 81 height 18
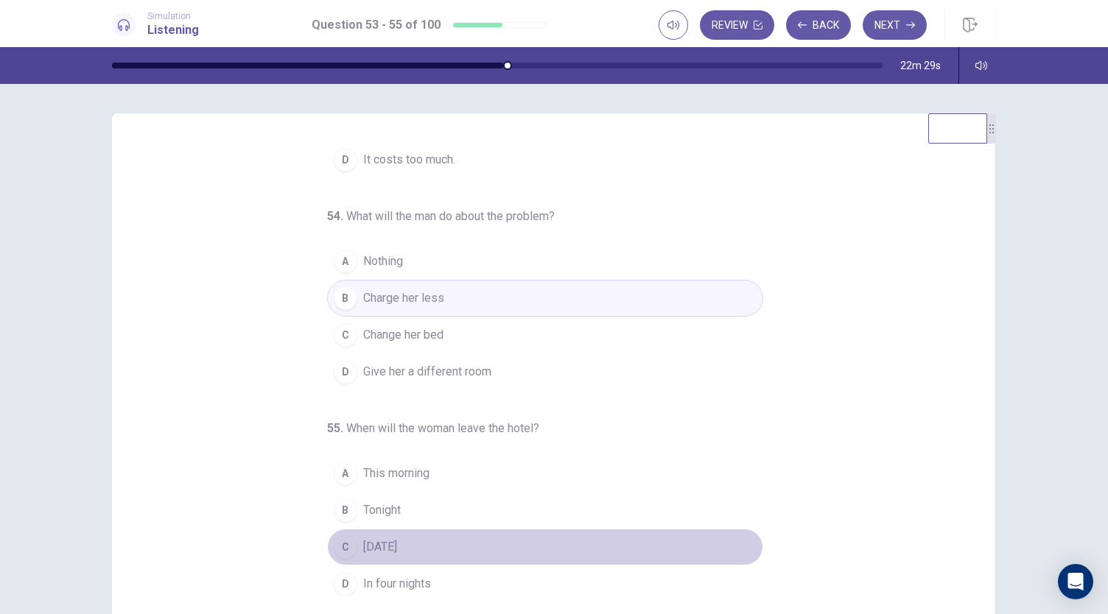
click at [389, 538] on span "[DATE]" at bounding box center [380, 547] width 34 height 18
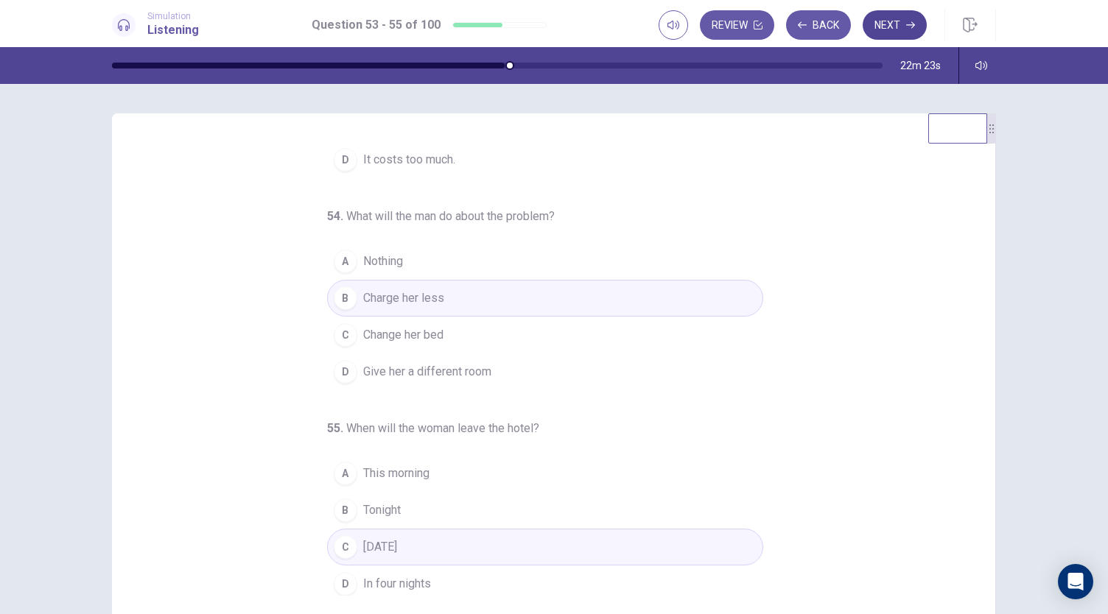
click at [906, 32] on button "Next" at bounding box center [894, 24] width 64 height 29
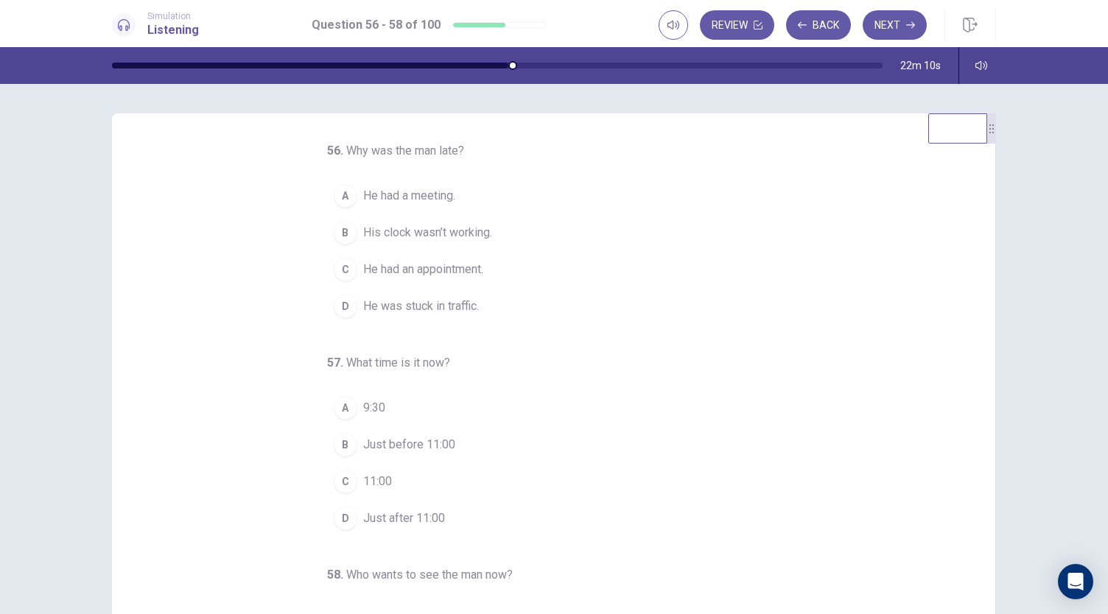
scroll to position [0, 0]
drag, startPoint x: 984, startPoint y: 130, endPoint x: 1072, endPoint y: 49, distance: 119.9
click at [1072, 49] on div "Simulation Listening Question 56 - 58 of 100 Review Back Next Question 56 - 58 …" at bounding box center [554, 307] width 1108 height 614
click at [407, 231] on span "His clock wasn’t working." at bounding box center [427, 234] width 129 height 18
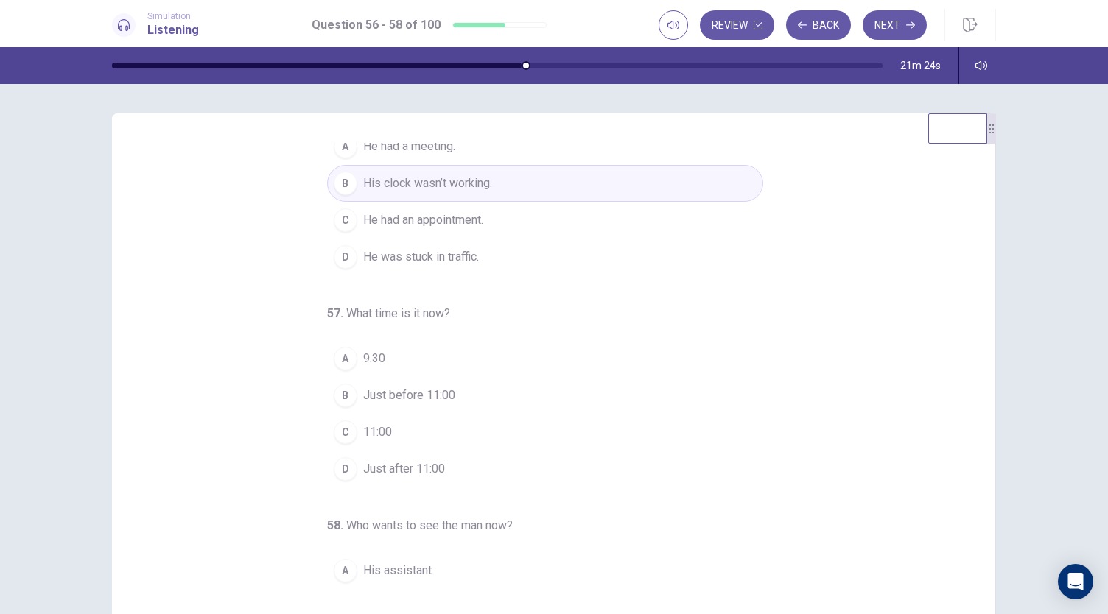
scroll to position [147, 0]
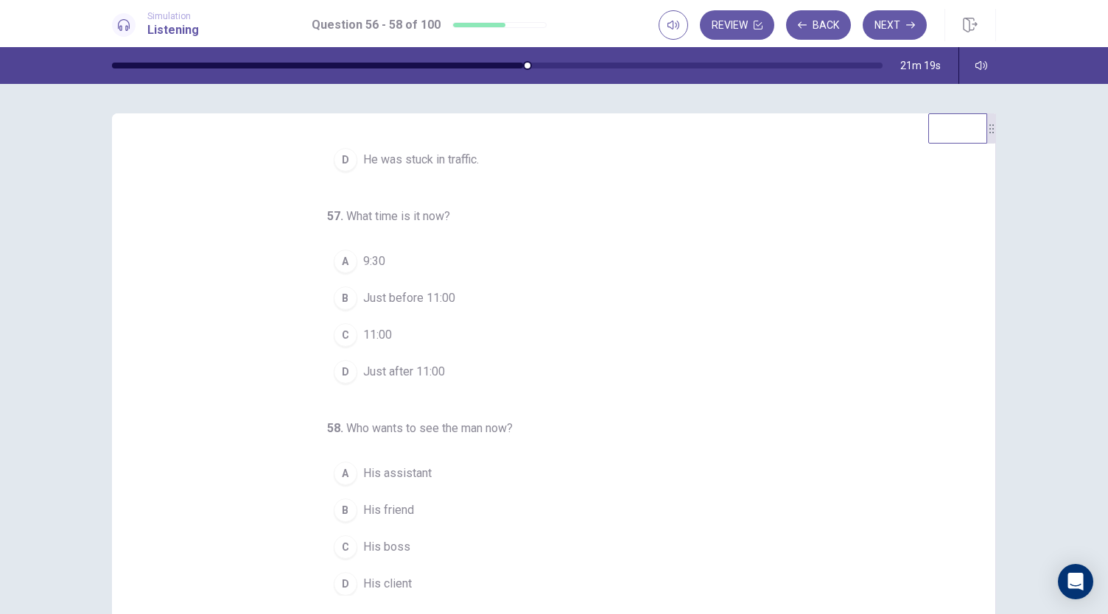
click at [390, 299] on span "Just before 11:00" at bounding box center [409, 298] width 92 height 18
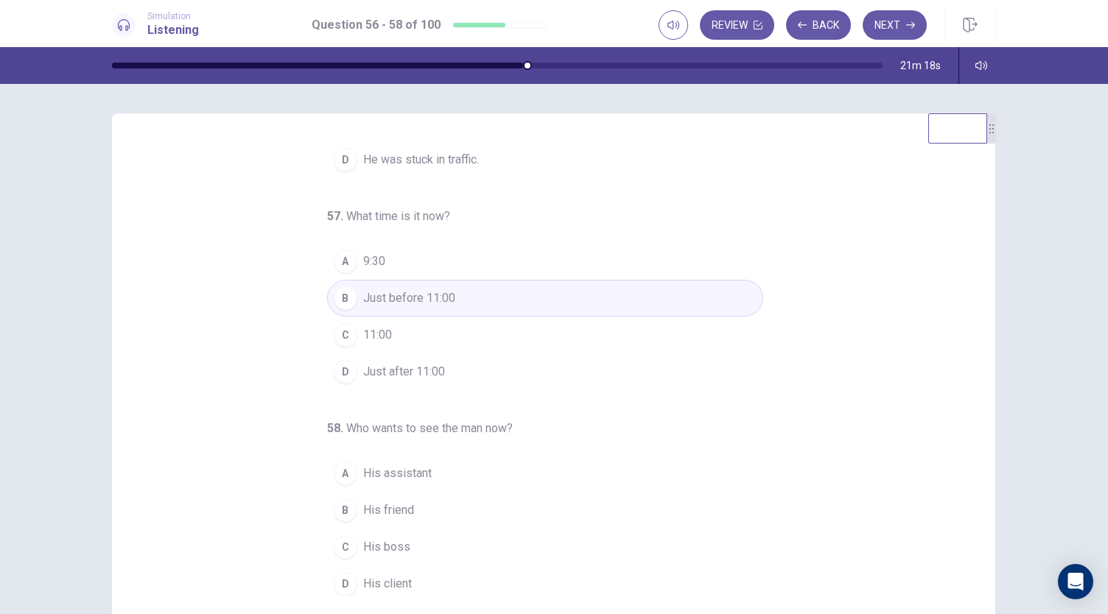
scroll to position [74, 0]
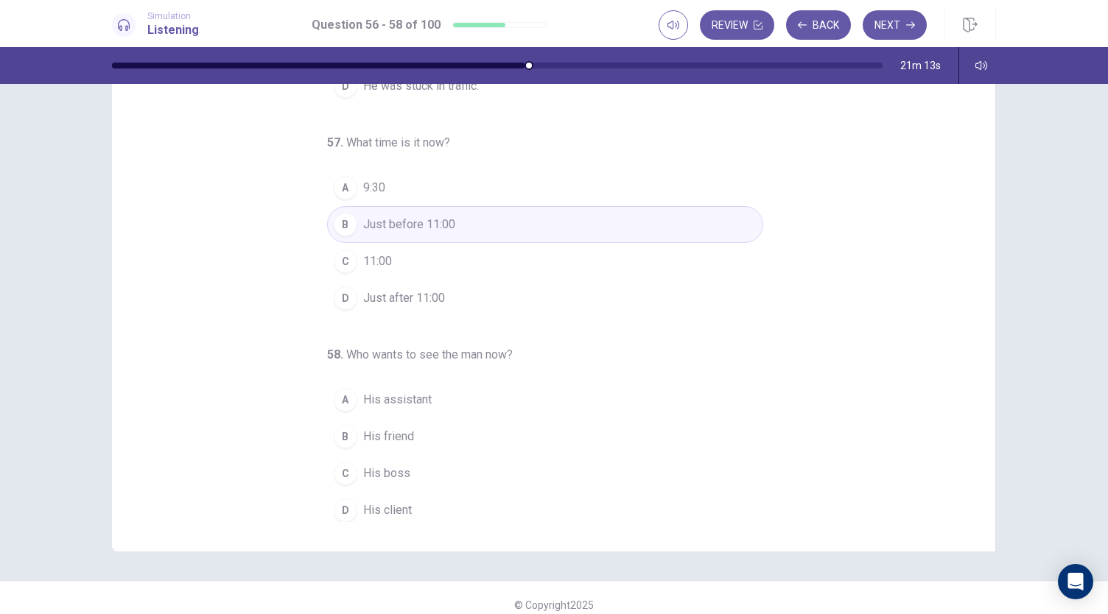
click at [383, 502] on span "His client" at bounding box center [387, 511] width 49 height 18
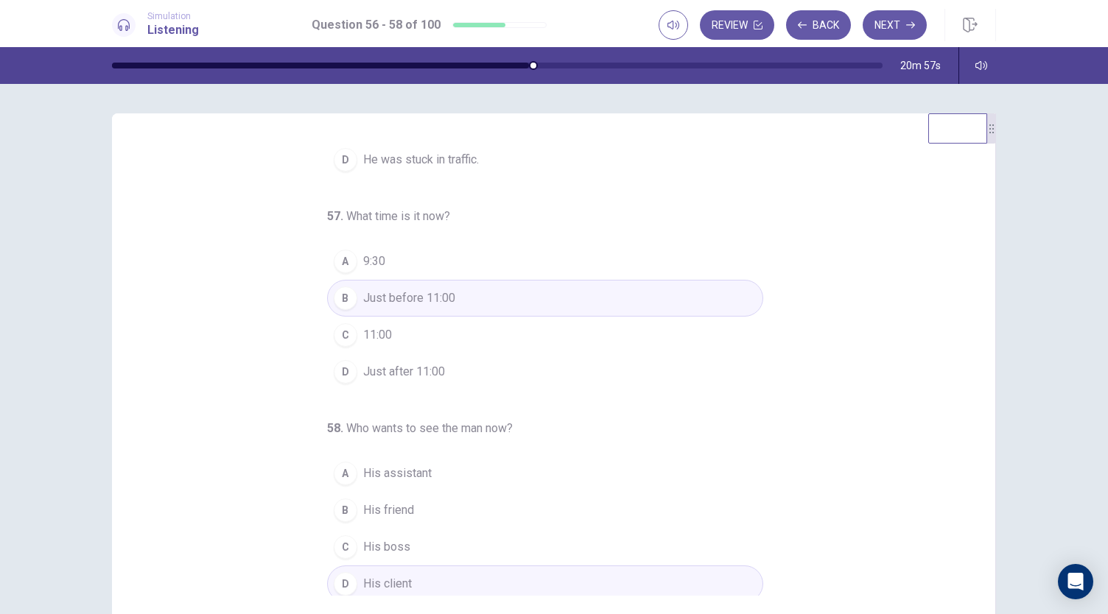
scroll to position [147, 0]
click at [906, 28] on icon "button" at bounding box center [910, 25] width 9 height 9
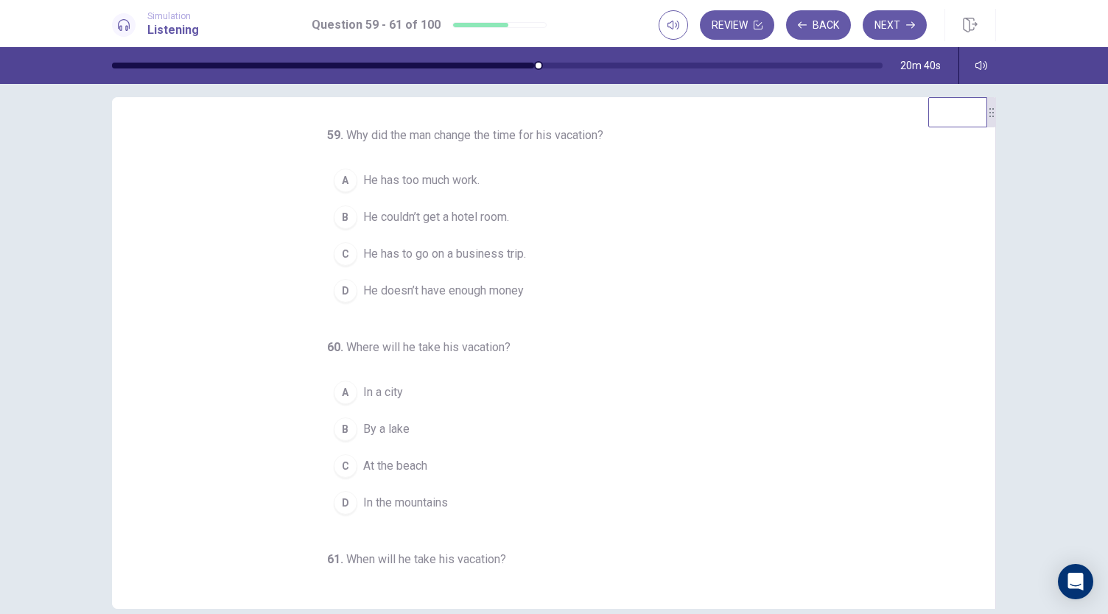
scroll to position [14, 0]
click at [398, 228] on span "He couldn’t get a hotel room." at bounding box center [436, 220] width 146 height 18
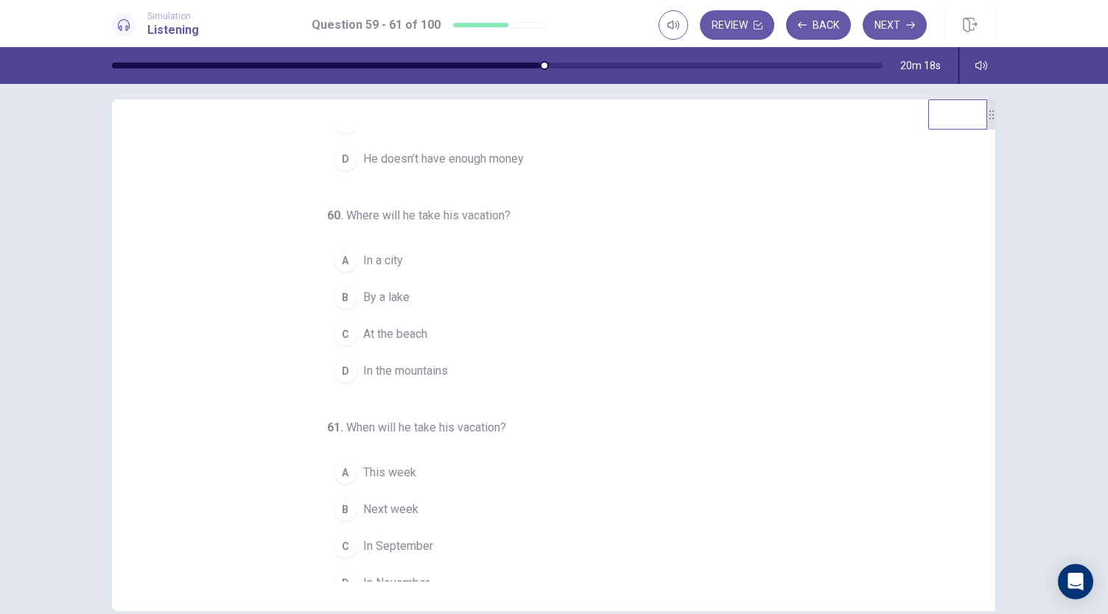
scroll to position [147, 0]
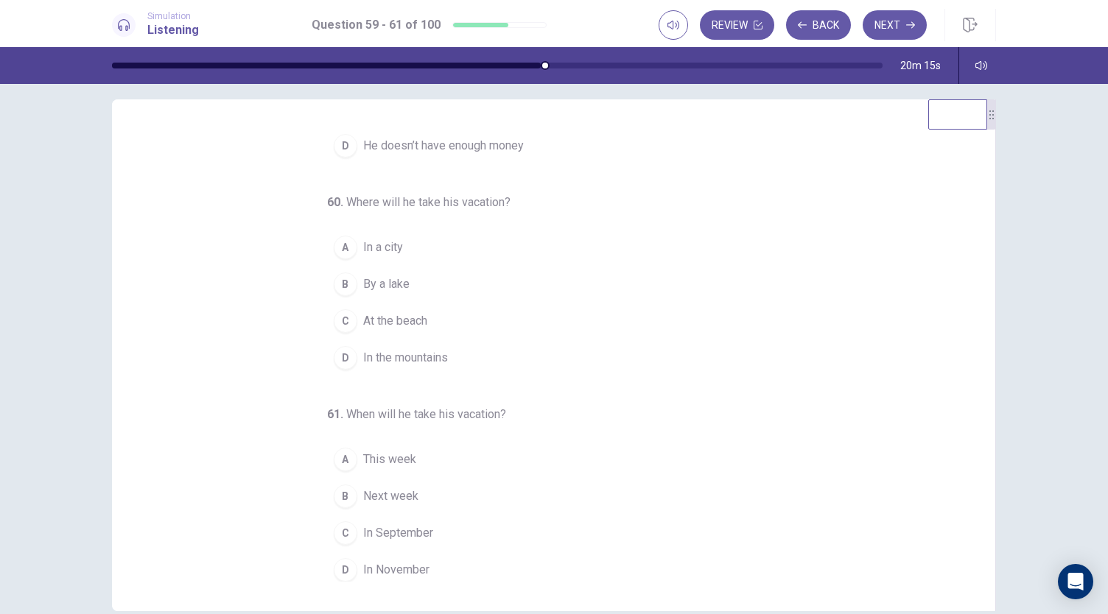
click at [384, 327] on span "At the beach" at bounding box center [395, 321] width 64 height 18
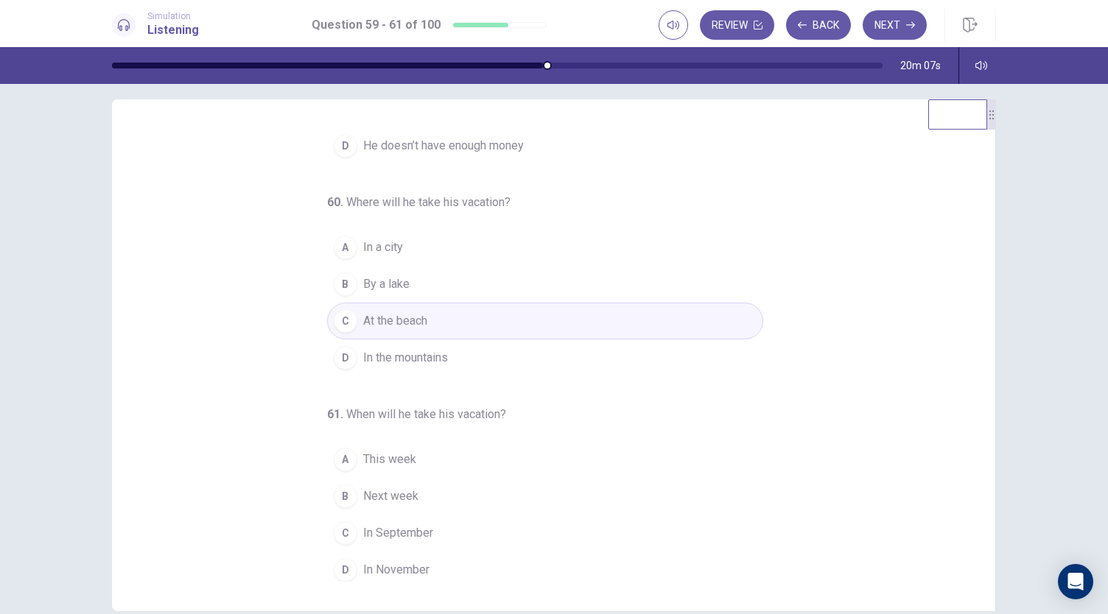
click at [389, 363] on span "In the mountains" at bounding box center [405, 358] width 85 height 18
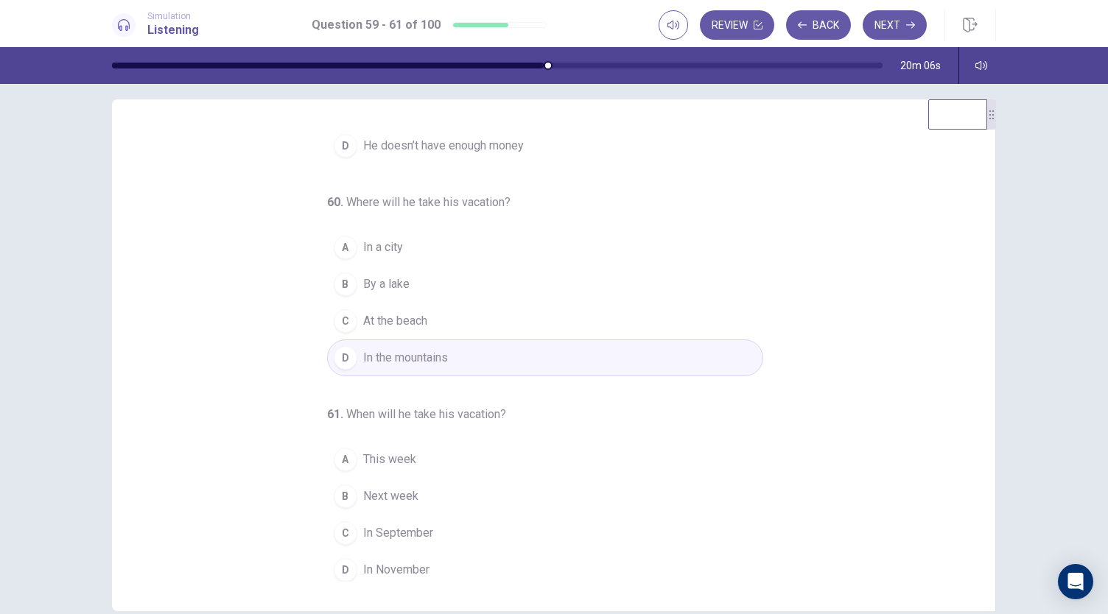
scroll to position [165, 0]
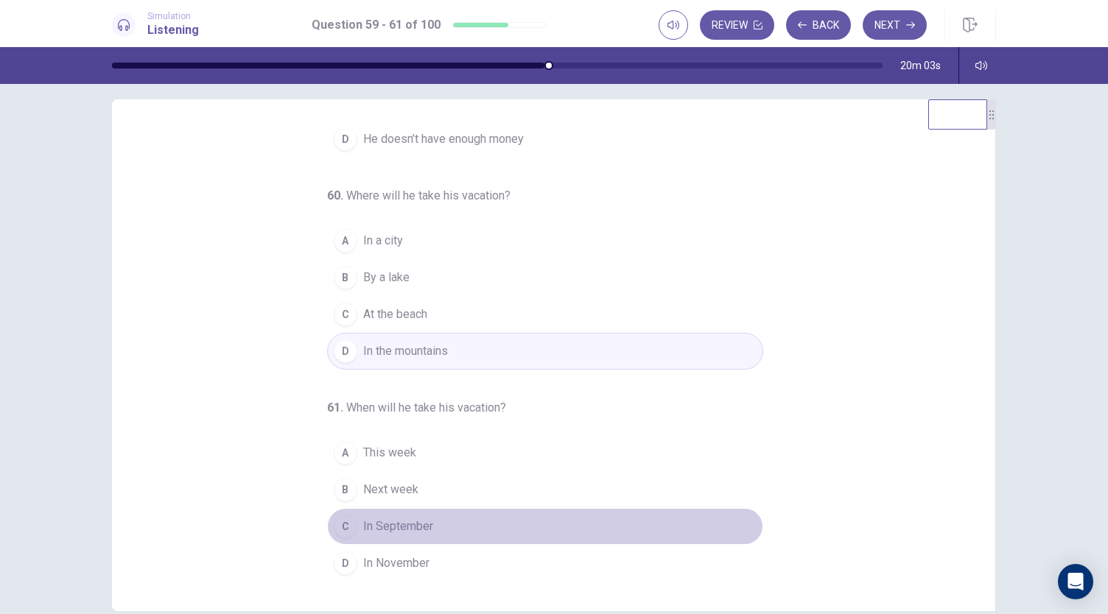
click at [417, 519] on span "In September" at bounding box center [398, 527] width 70 height 18
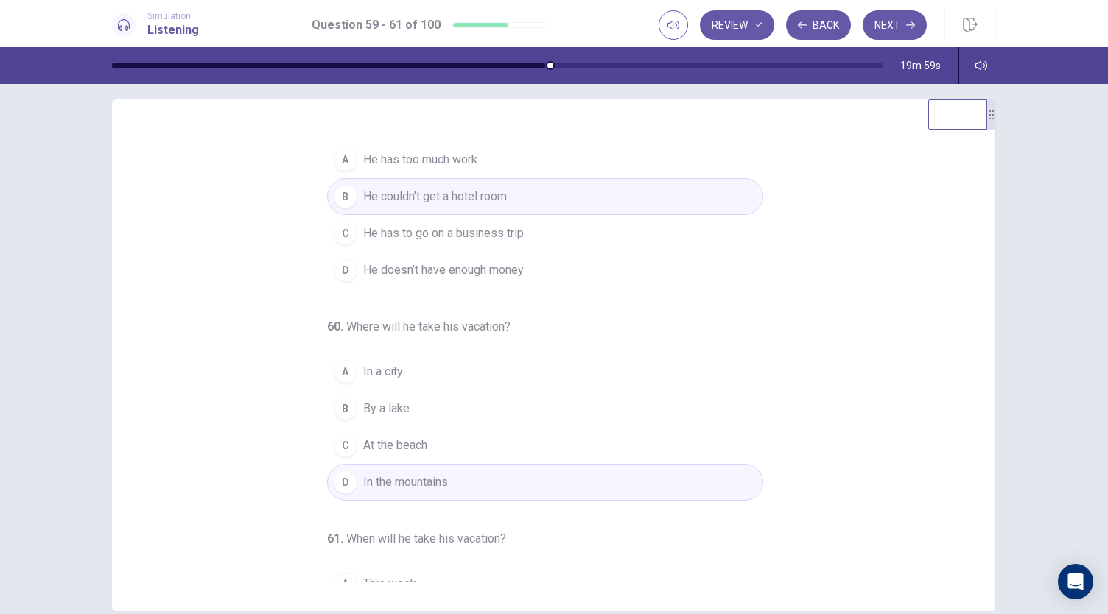
scroll to position [0, 0]
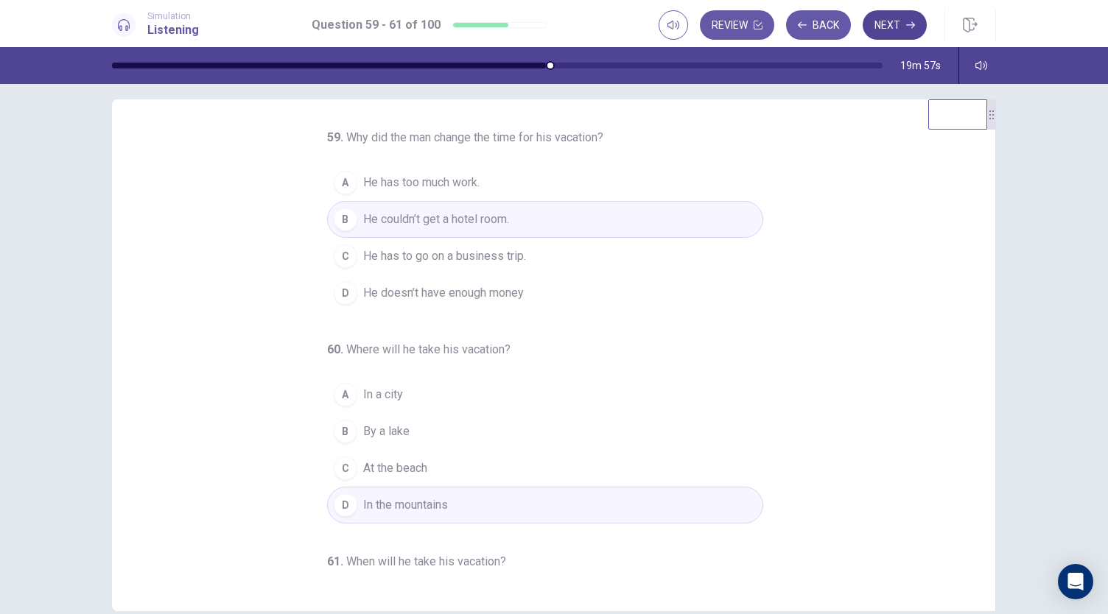
click at [894, 30] on button "Next" at bounding box center [894, 24] width 64 height 29
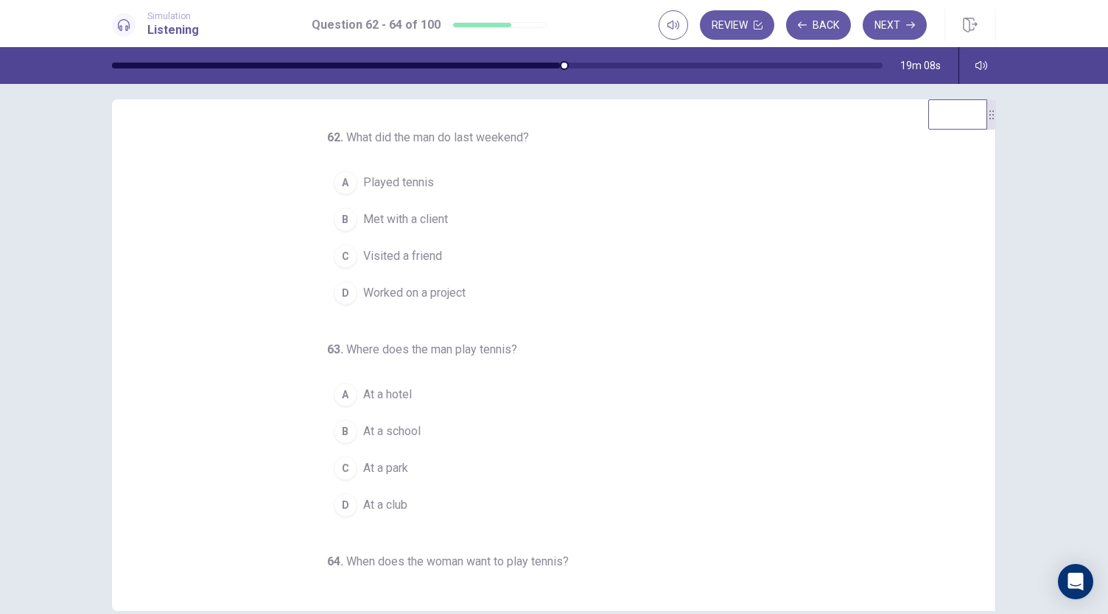
click at [376, 285] on span "Worked on a project" at bounding box center [414, 293] width 102 height 18
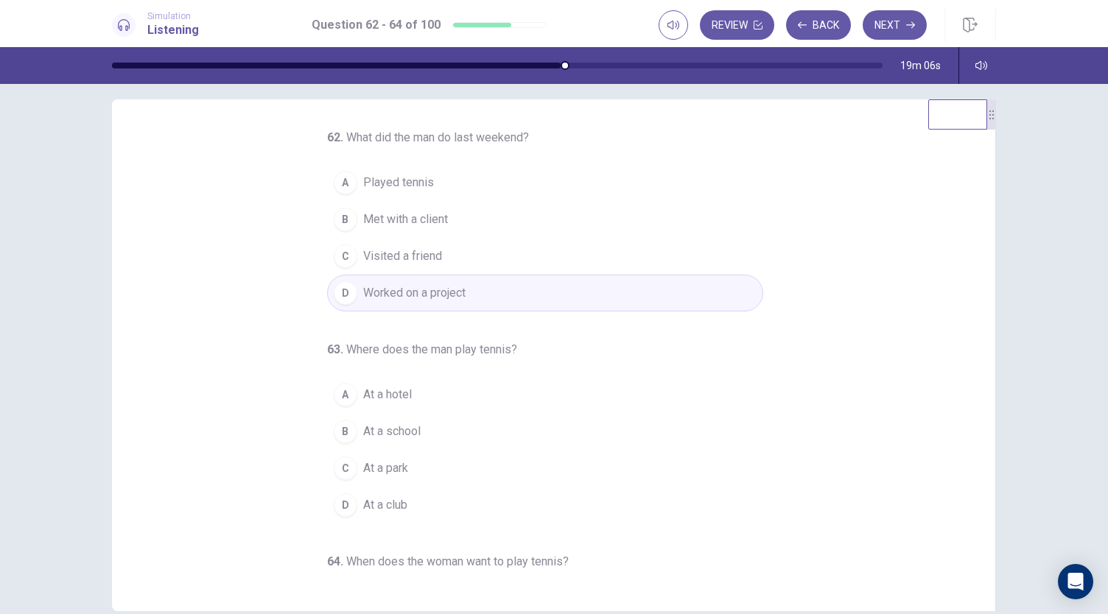
scroll to position [74, 0]
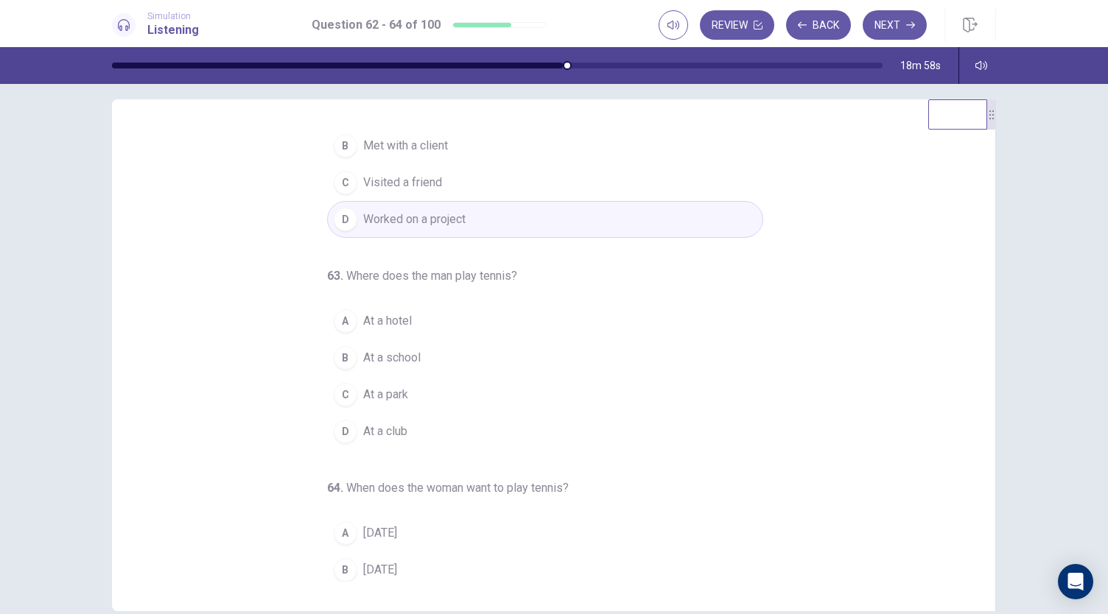
click at [368, 323] on span "At a hotel" at bounding box center [387, 321] width 49 height 18
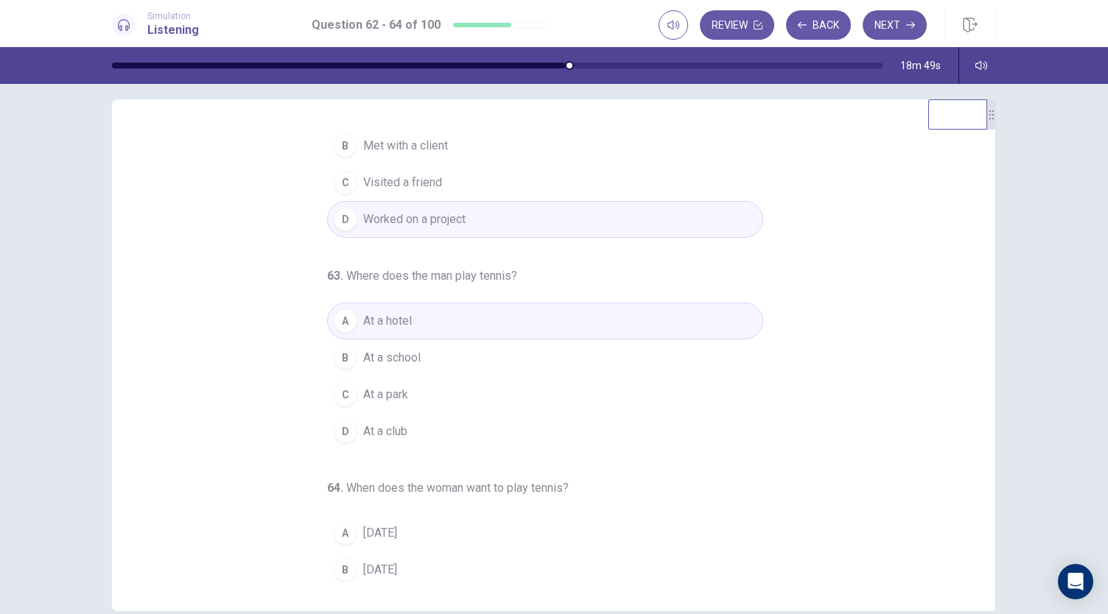
scroll to position [147, 0]
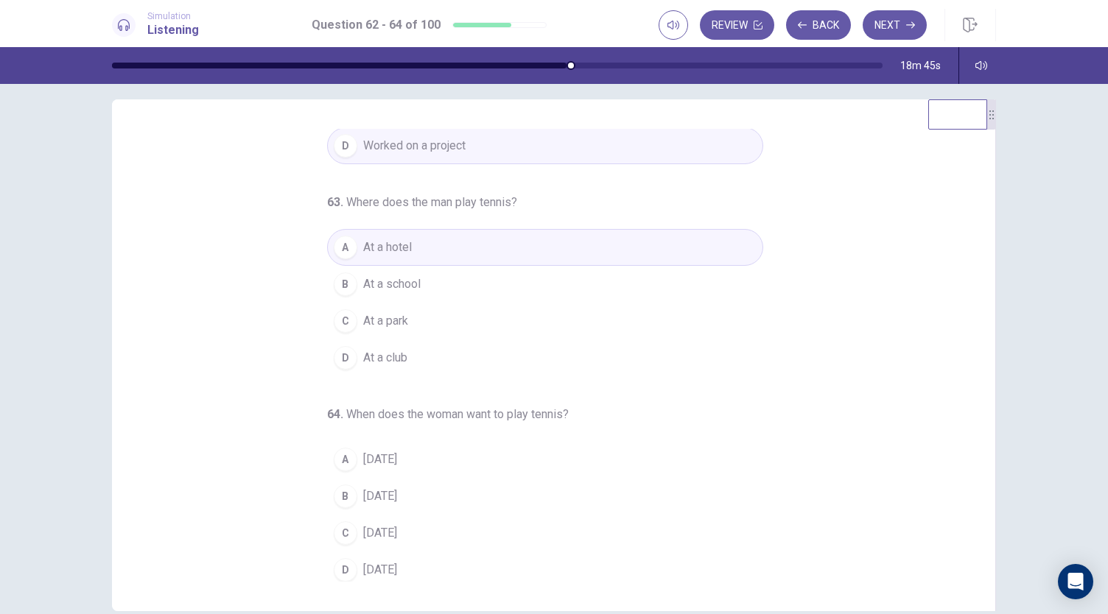
click at [393, 561] on span "[DATE]" at bounding box center [380, 570] width 34 height 18
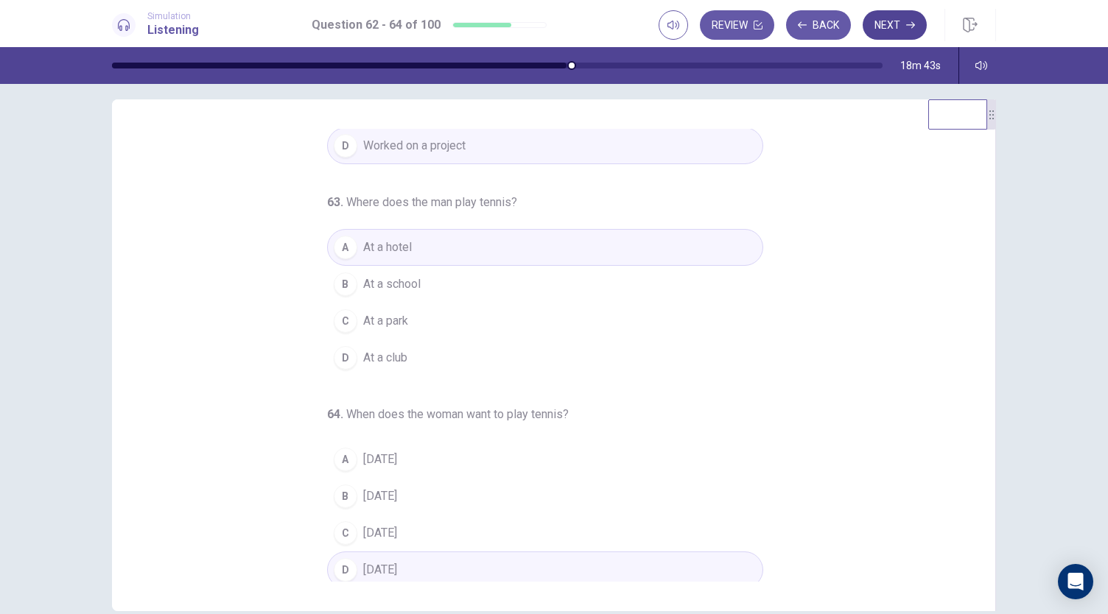
click at [896, 30] on button "Next" at bounding box center [894, 24] width 64 height 29
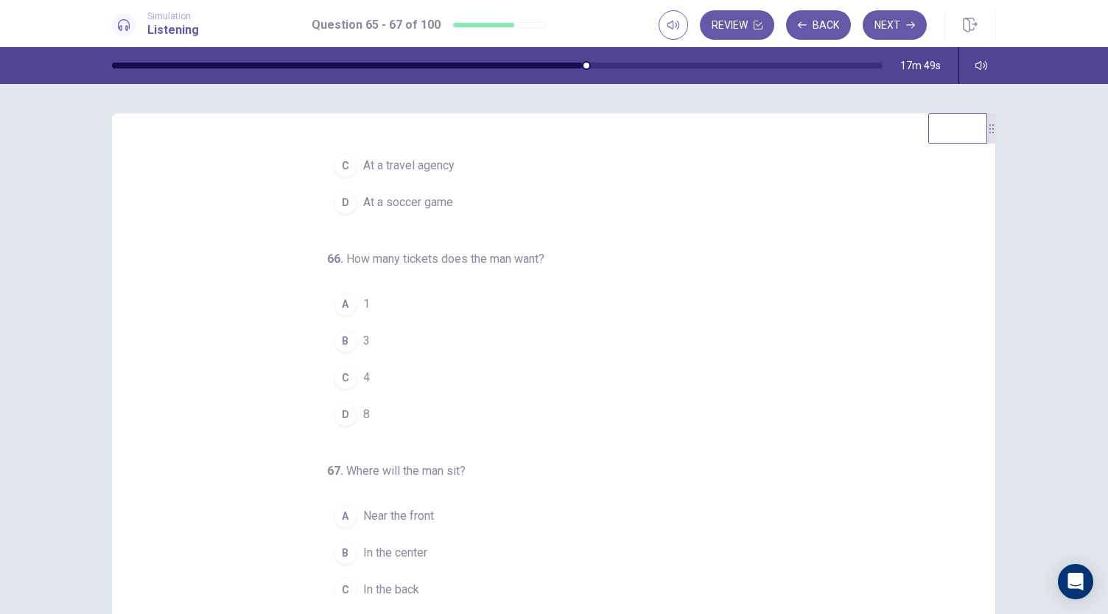
scroll to position [0, 0]
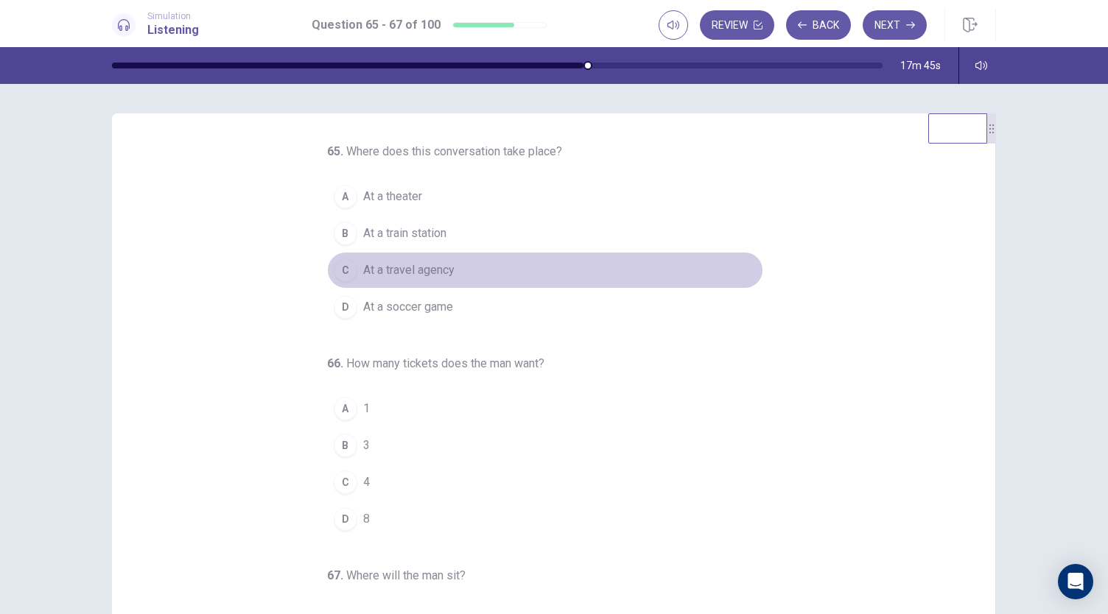
click at [415, 273] on span "At a travel agency" at bounding box center [408, 270] width 91 height 18
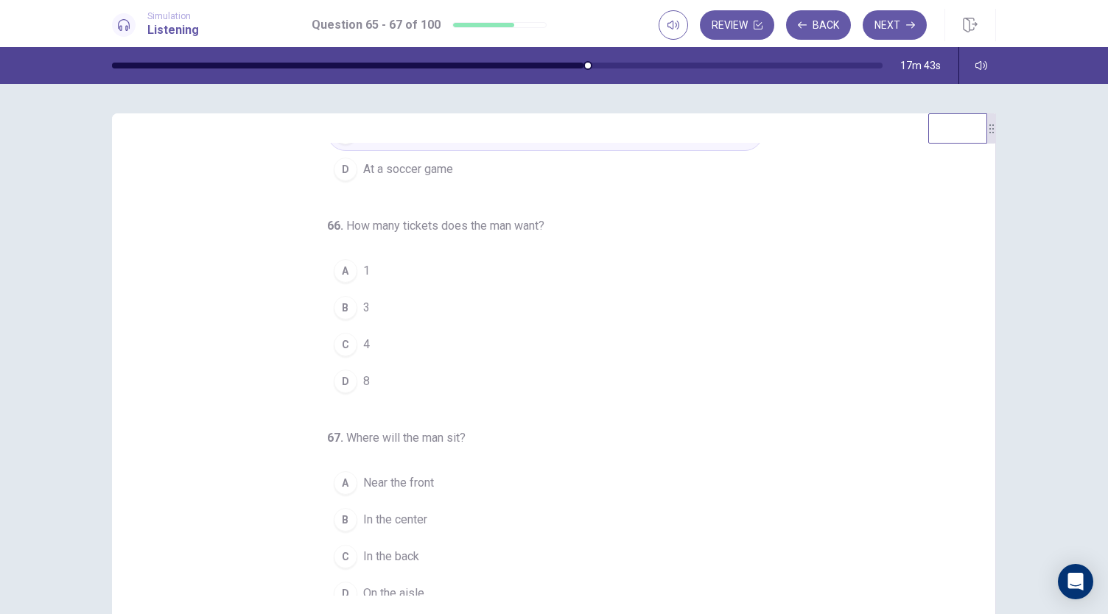
scroll to position [147, 0]
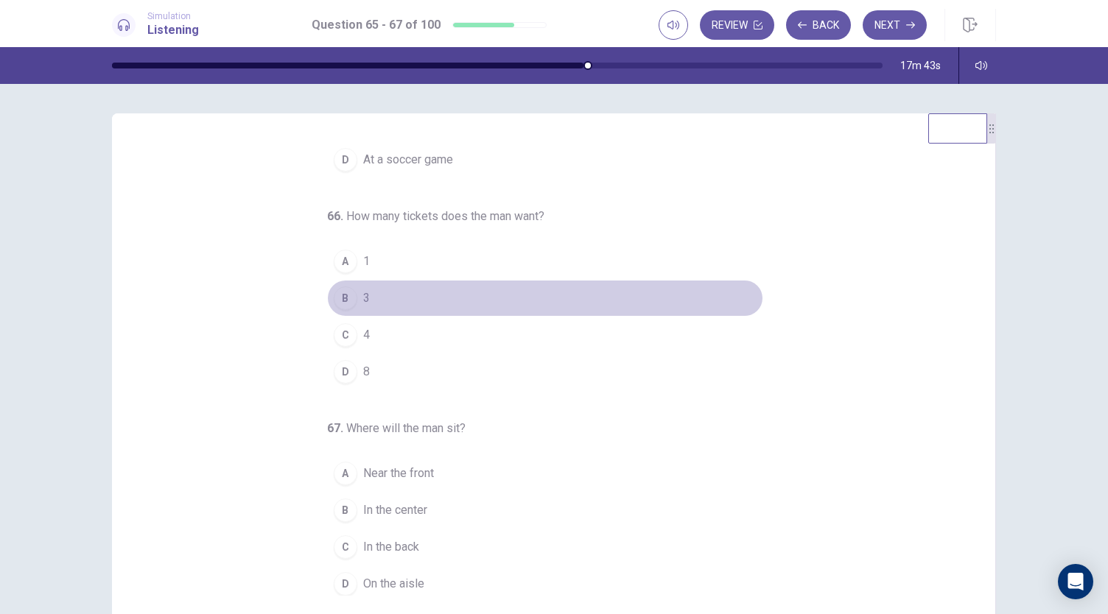
click at [351, 295] on button "B 3" at bounding box center [545, 298] width 436 height 37
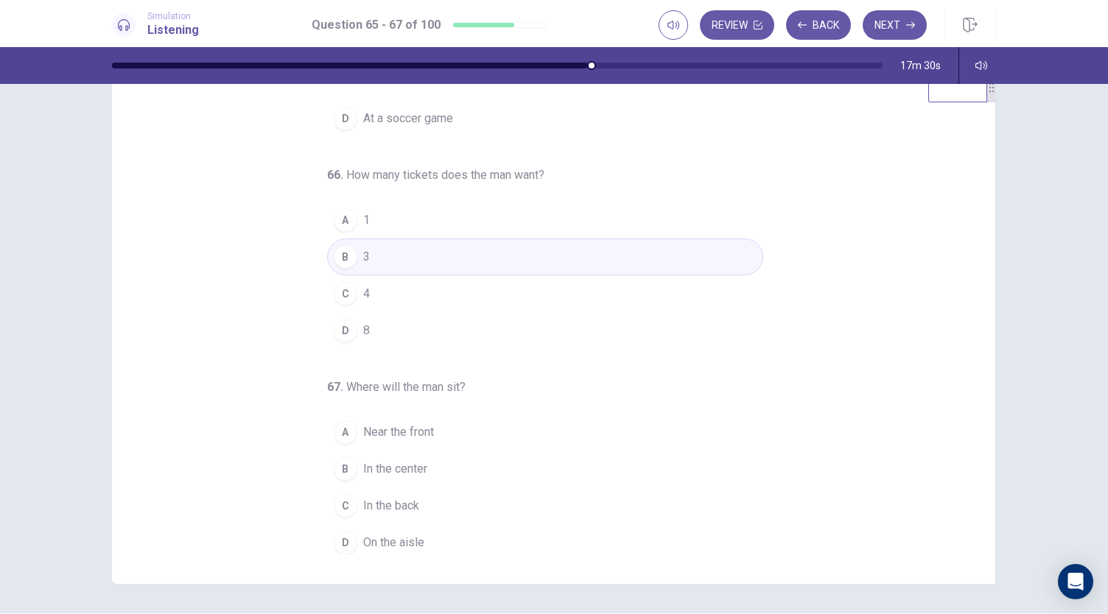
scroll to position [74, 0]
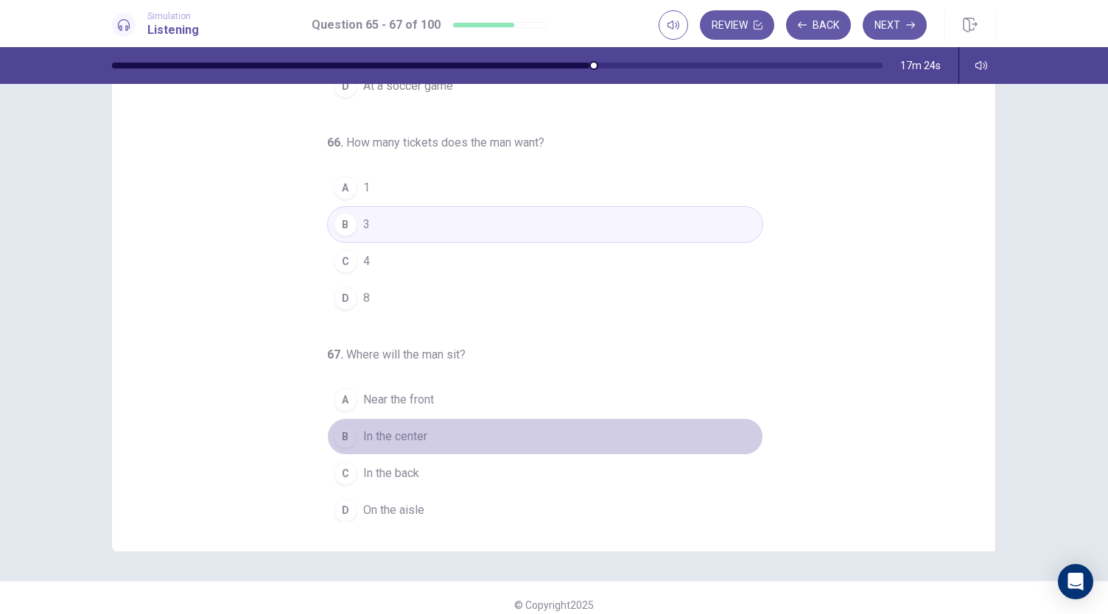
click at [404, 432] on span "In the center" at bounding box center [395, 437] width 64 height 18
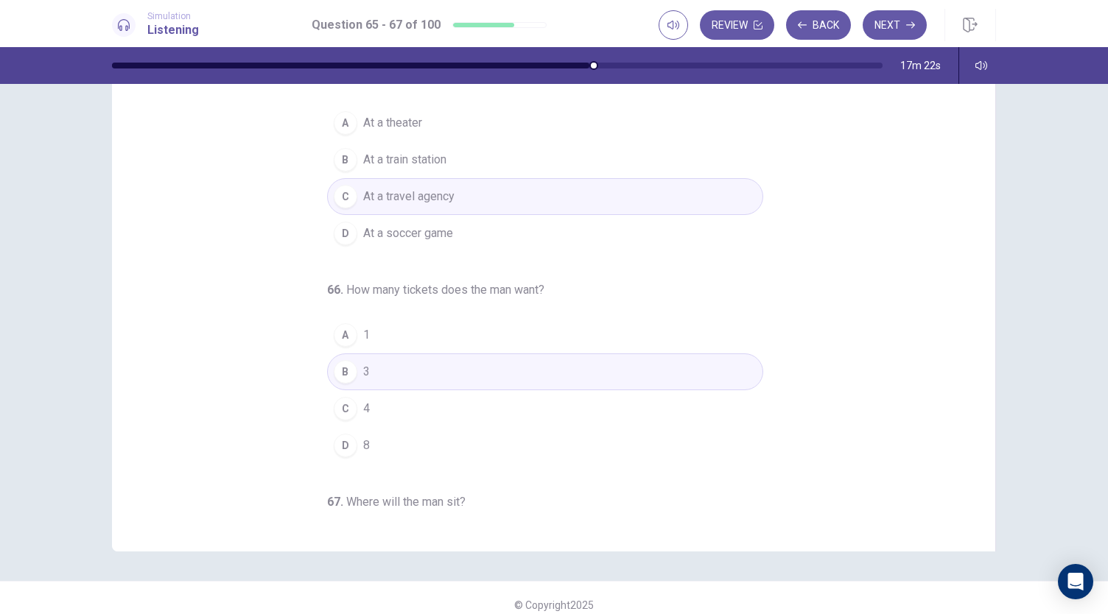
scroll to position [0, 0]
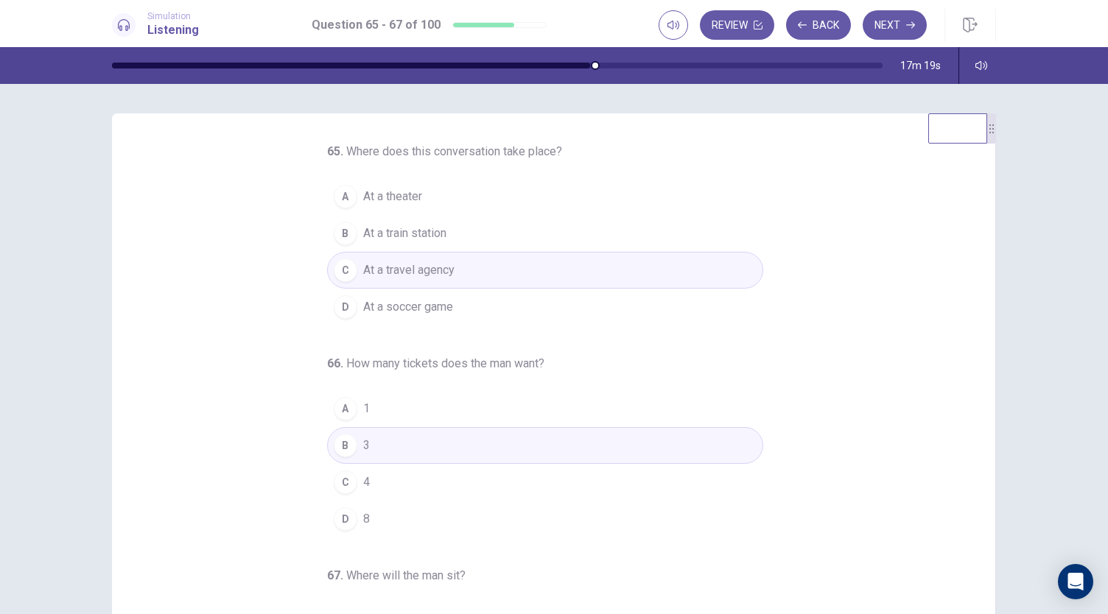
click at [370, 200] on span "At a theater" at bounding box center [392, 197] width 59 height 18
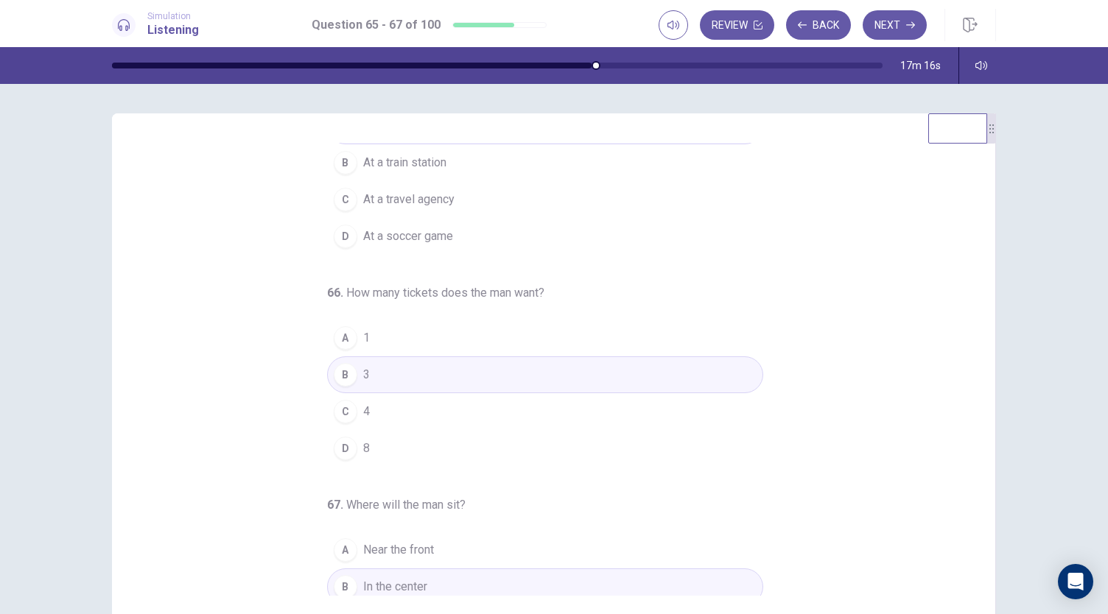
scroll to position [147, 0]
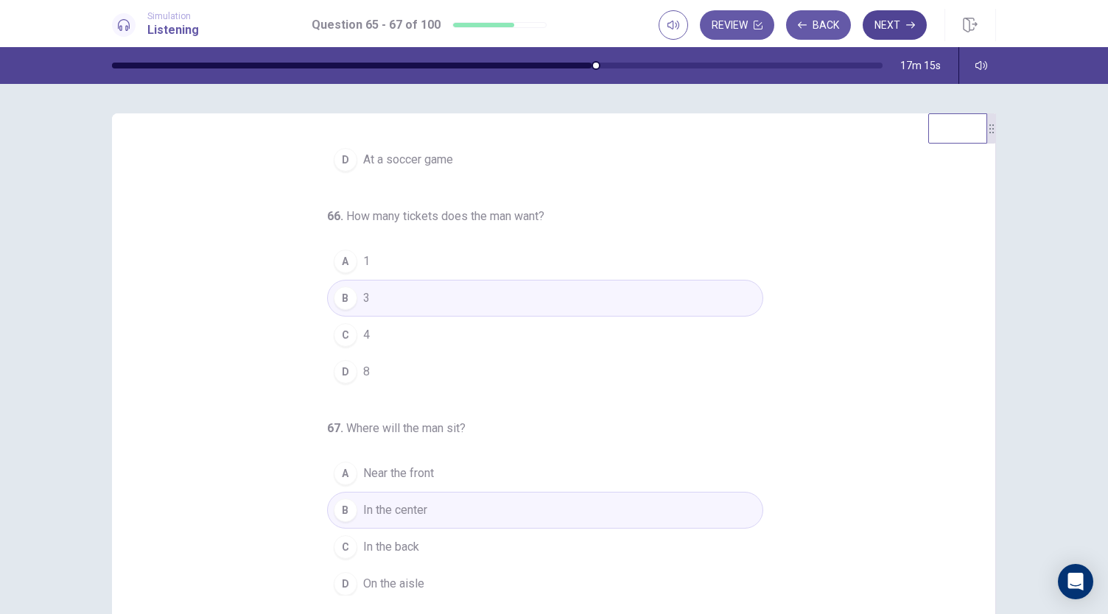
click at [915, 30] on button "Next" at bounding box center [894, 24] width 64 height 29
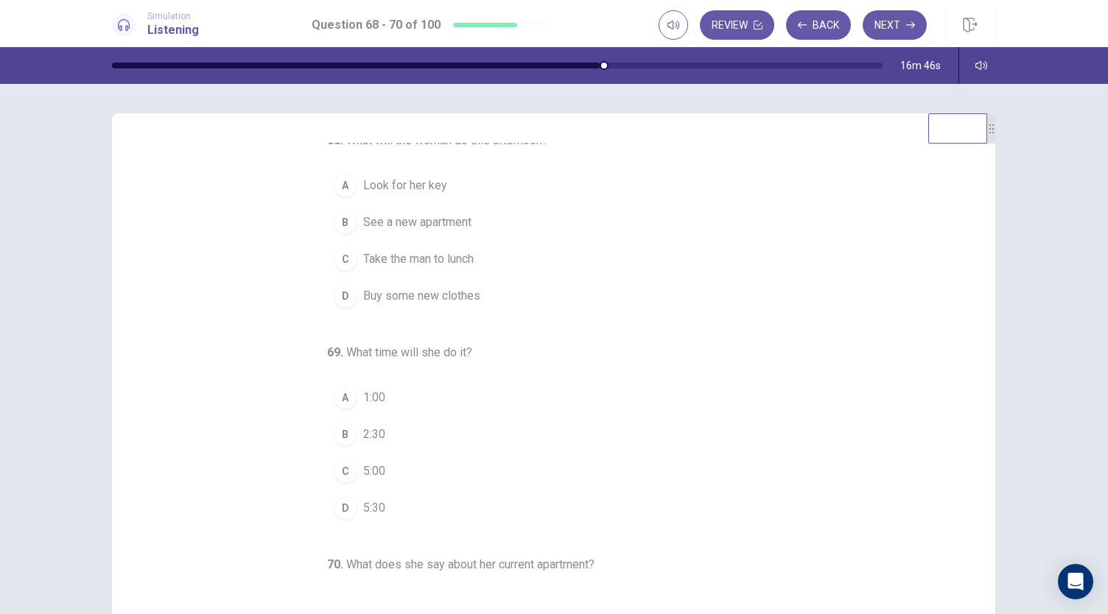
scroll to position [0, 0]
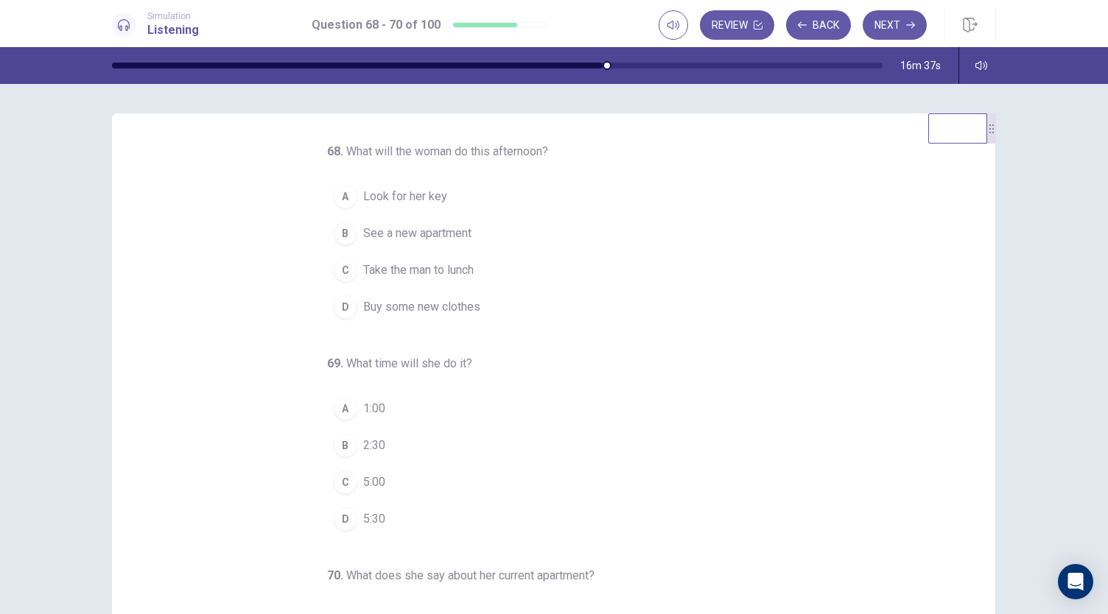
click at [420, 226] on span "See a new apartment" at bounding box center [417, 234] width 108 height 18
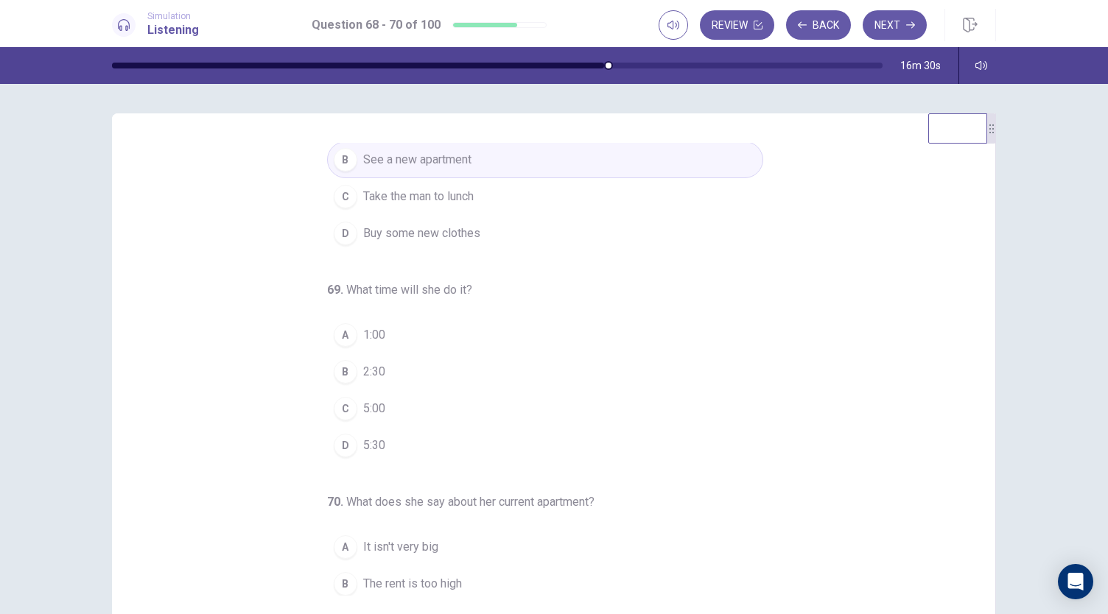
scroll to position [147, 0]
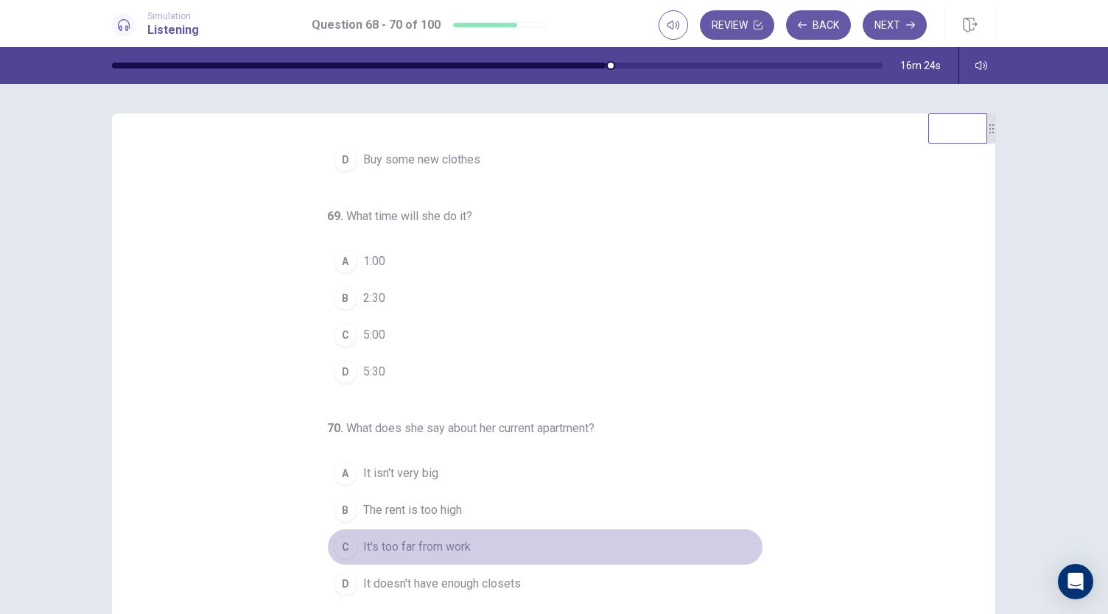
click at [451, 547] on span "It's too far from work" at bounding box center [417, 547] width 108 height 18
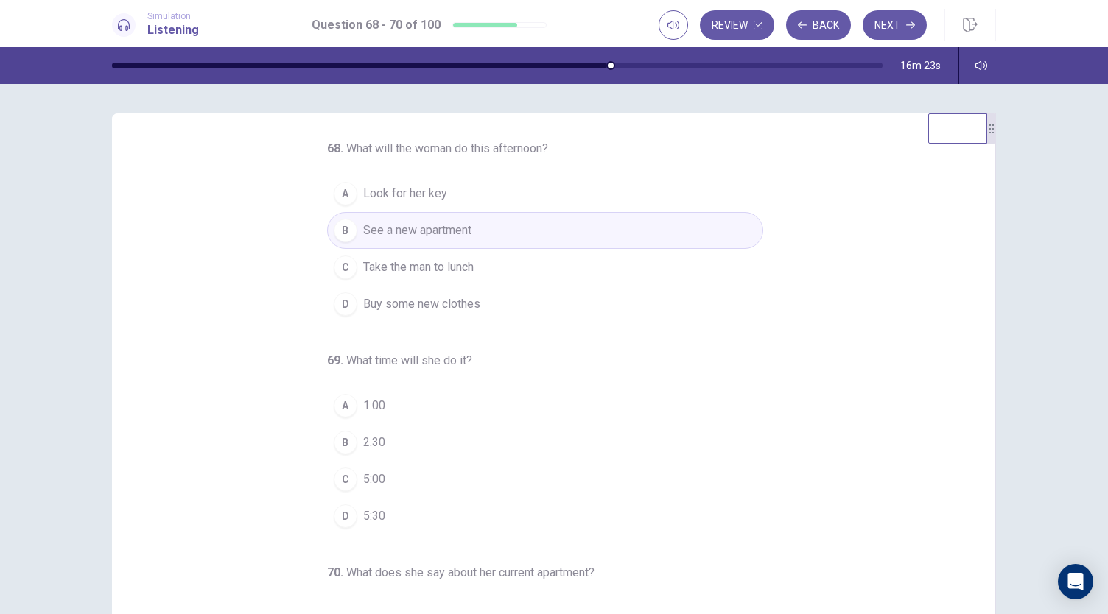
scroll to position [0, 0]
click at [363, 437] on span "2:30" at bounding box center [374, 446] width 22 height 18
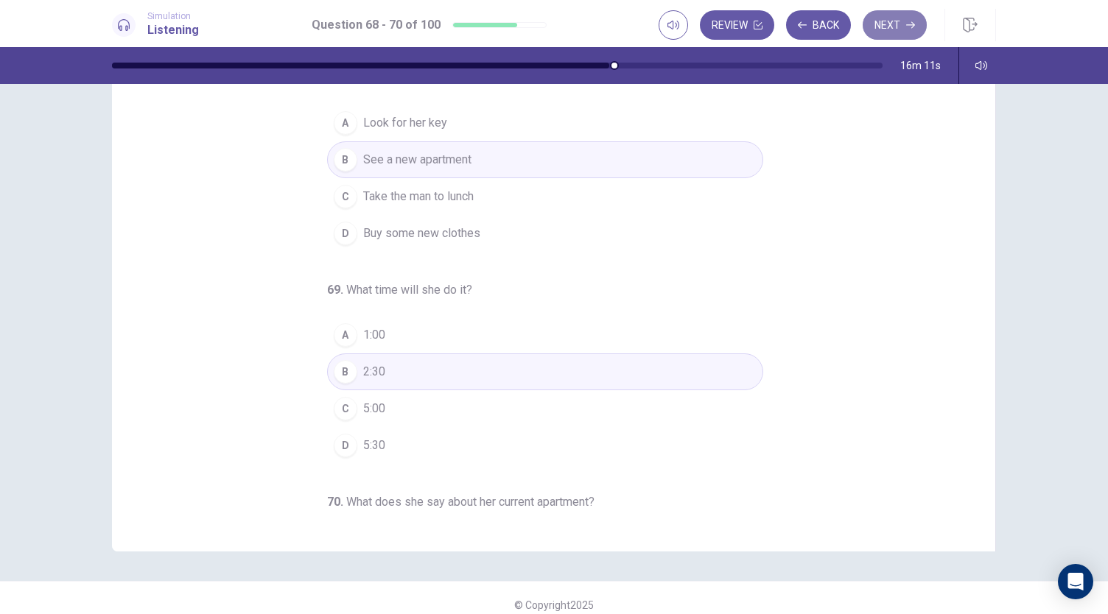
click at [880, 26] on button "Next" at bounding box center [894, 24] width 64 height 29
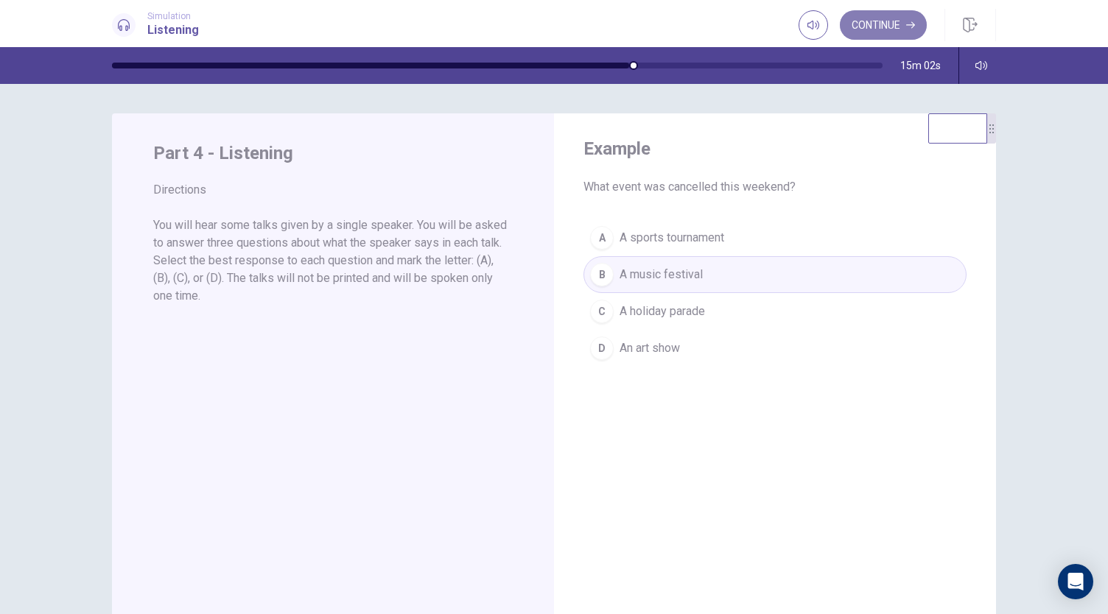
click at [907, 27] on icon "button" at bounding box center [910, 25] width 9 height 9
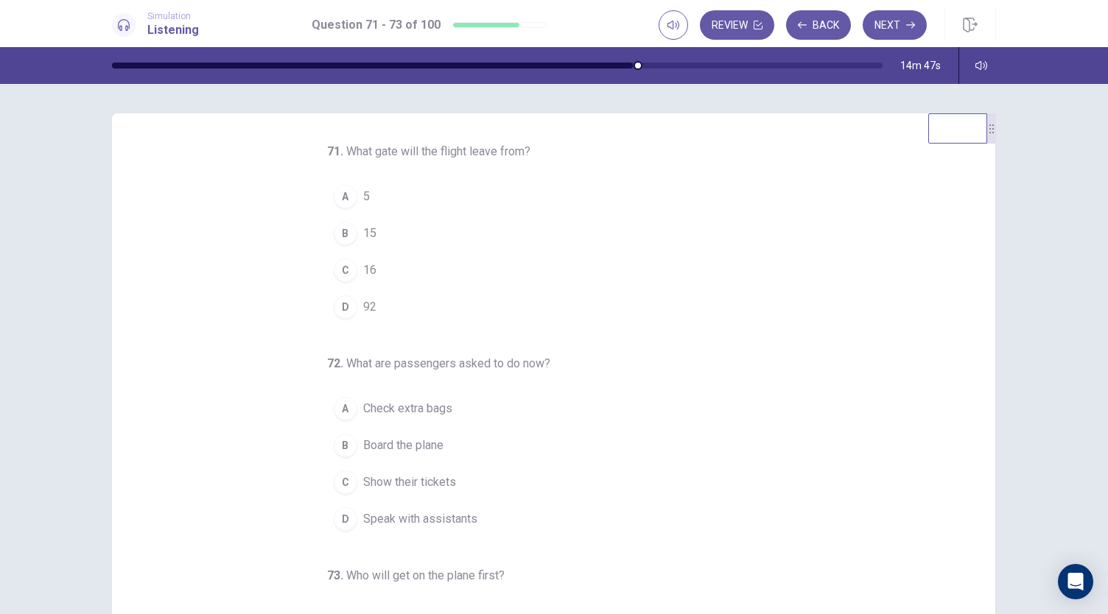
scroll to position [147, 0]
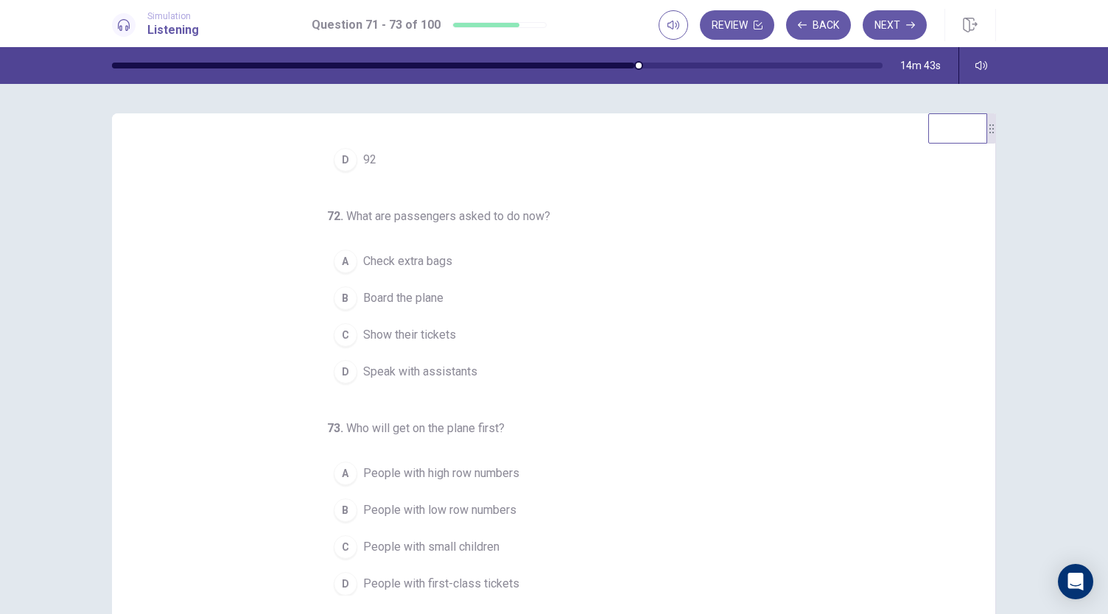
click at [405, 292] on span "Board the plane" at bounding box center [403, 298] width 80 height 18
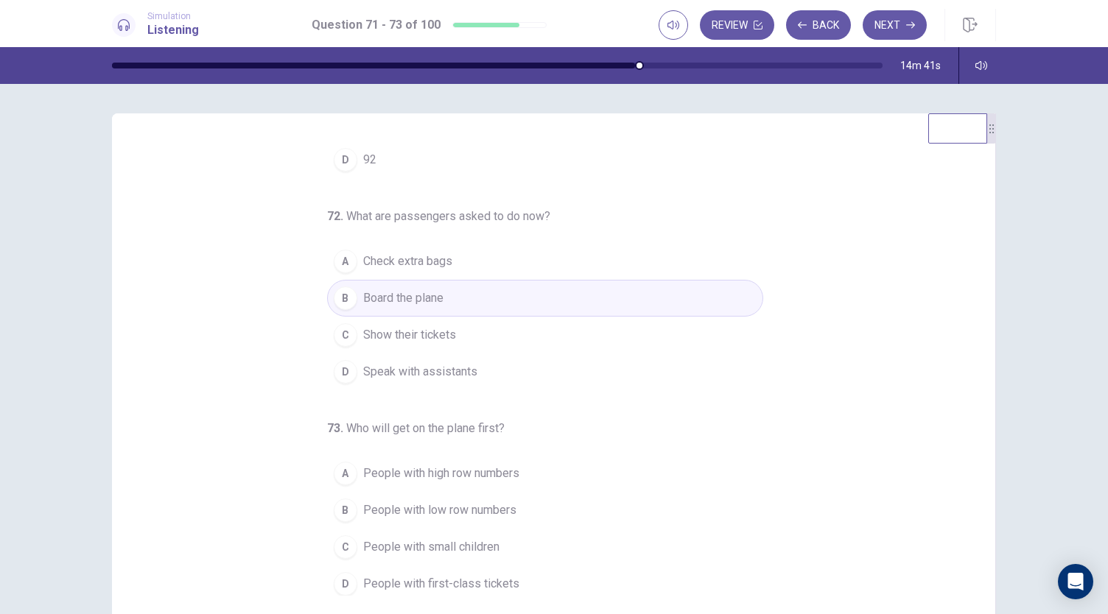
click at [439, 329] on span "Show their tickets" at bounding box center [409, 335] width 93 height 18
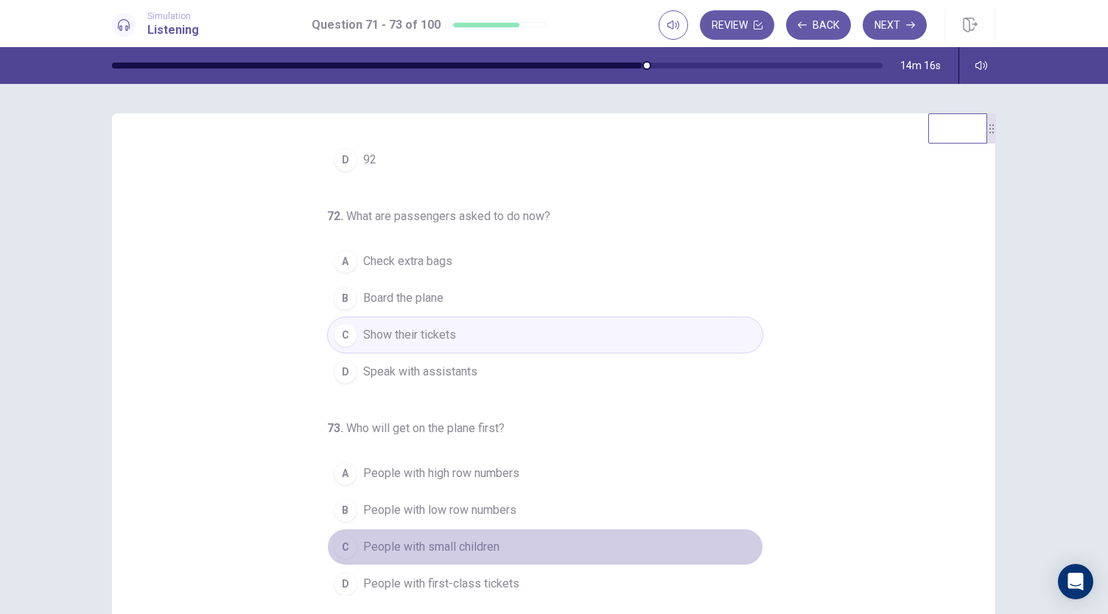
click at [468, 538] on span "People with small children" at bounding box center [431, 547] width 136 height 18
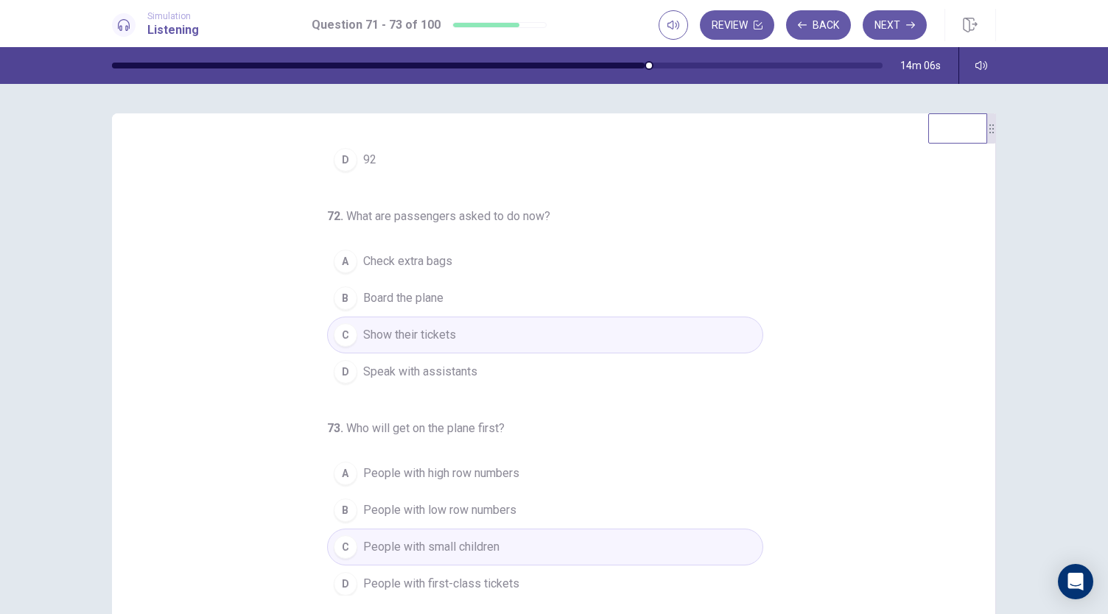
click at [429, 575] on span "People with first-class tickets" at bounding box center [441, 584] width 156 height 18
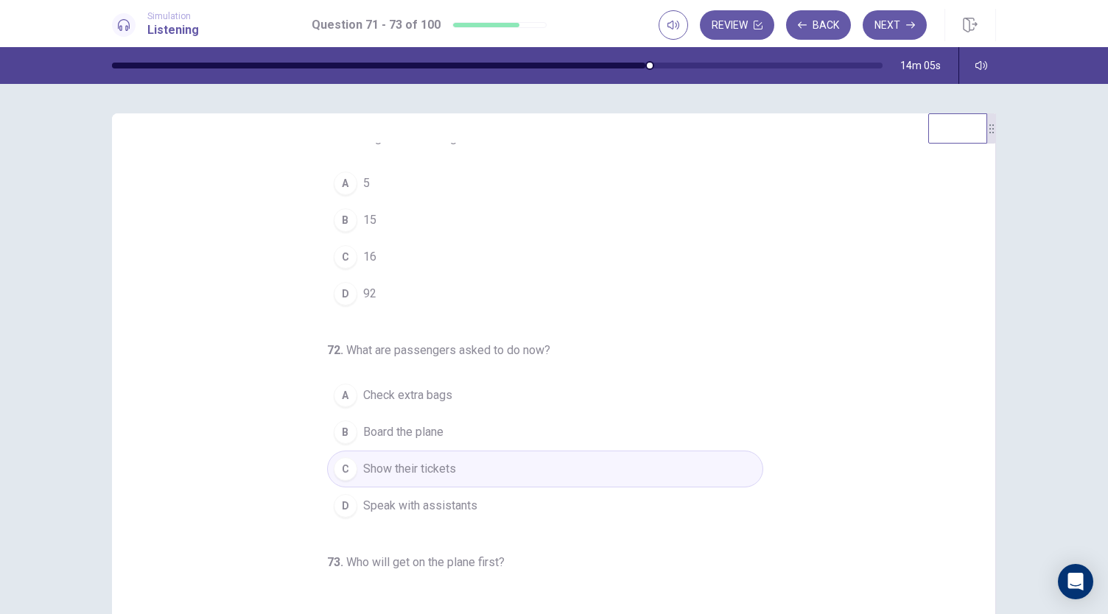
scroll to position [0, 0]
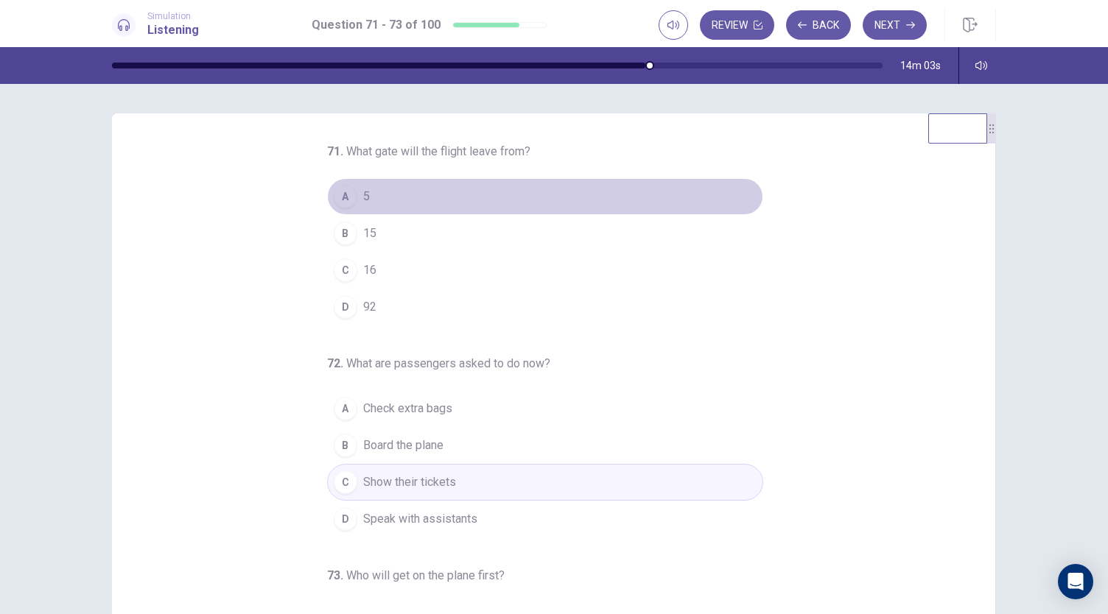
click at [346, 214] on button "A 5" at bounding box center [545, 196] width 436 height 37
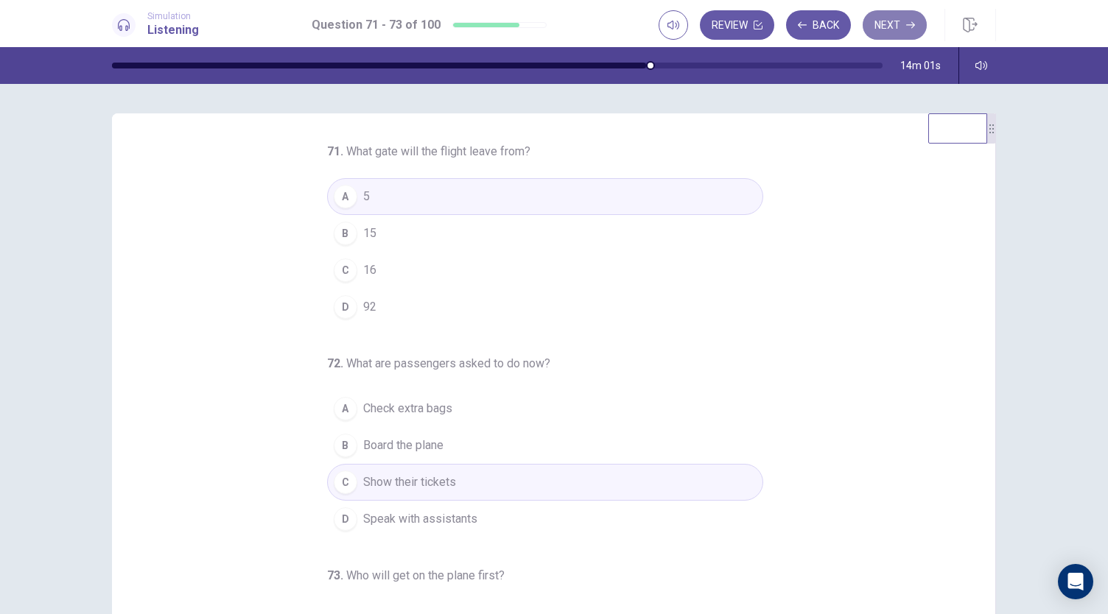
click at [878, 24] on button "Next" at bounding box center [894, 24] width 64 height 29
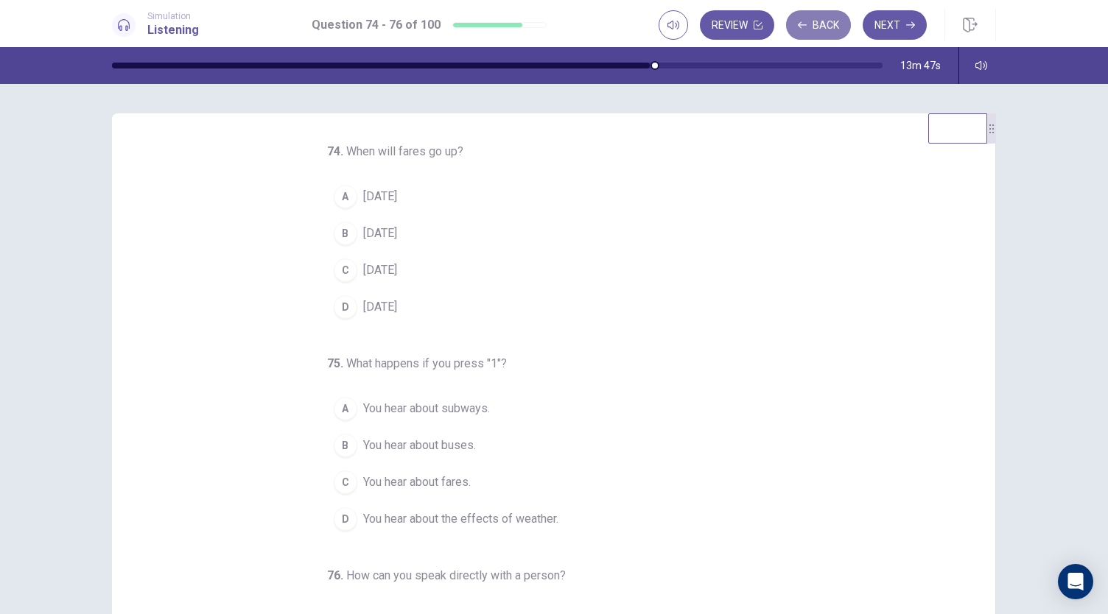
click at [831, 35] on button "Back" at bounding box center [818, 24] width 65 height 29
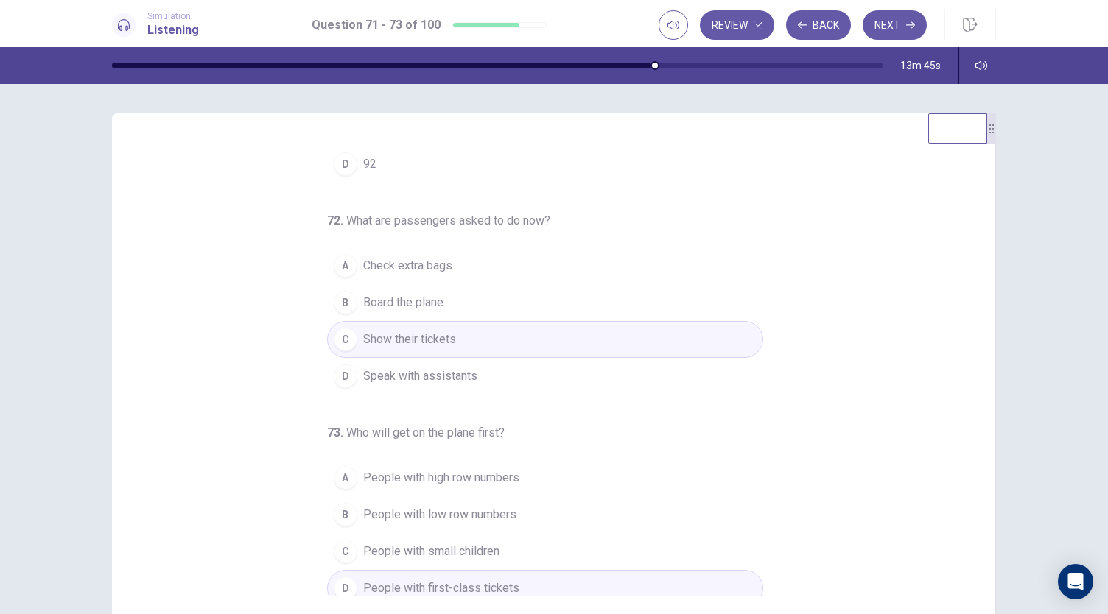
scroll to position [147, 0]
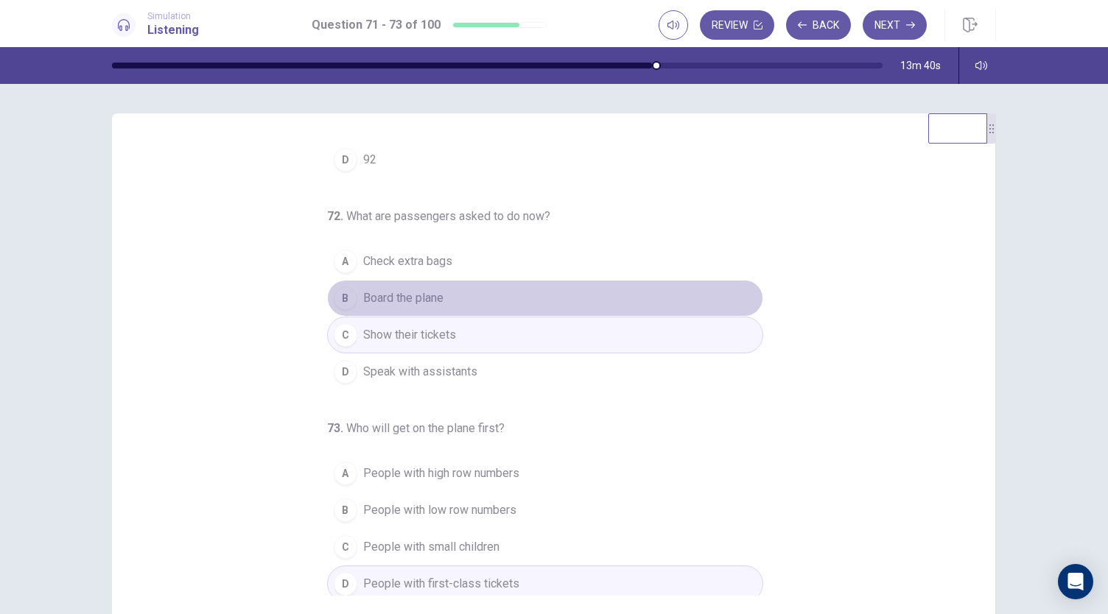
click at [394, 295] on span "Board the plane" at bounding box center [403, 298] width 80 height 18
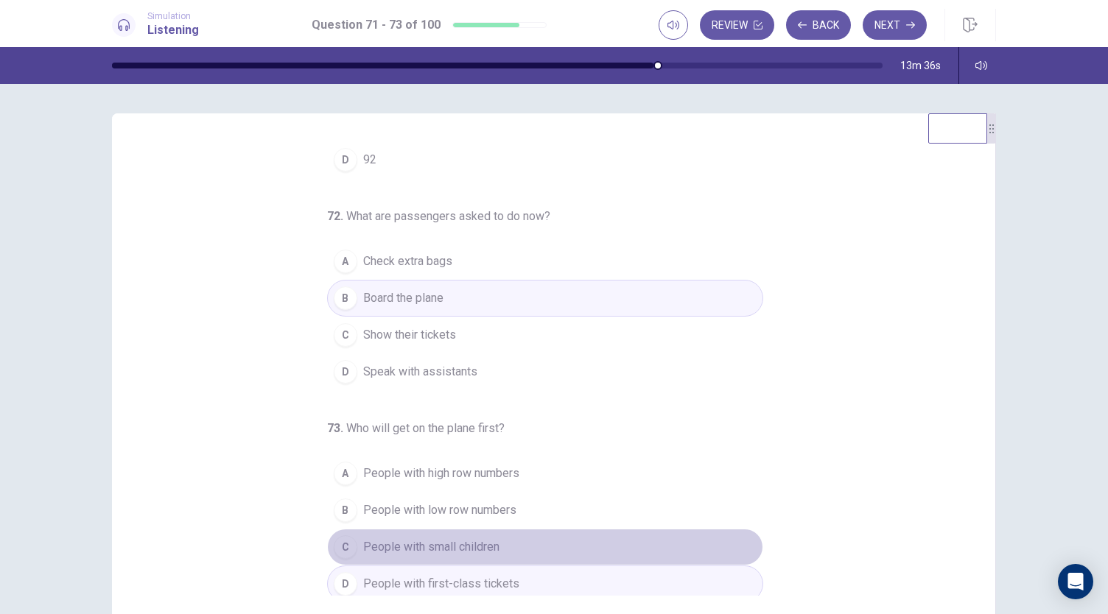
click at [410, 538] on span "People with small children" at bounding box center [431, 547] width 136 height 18
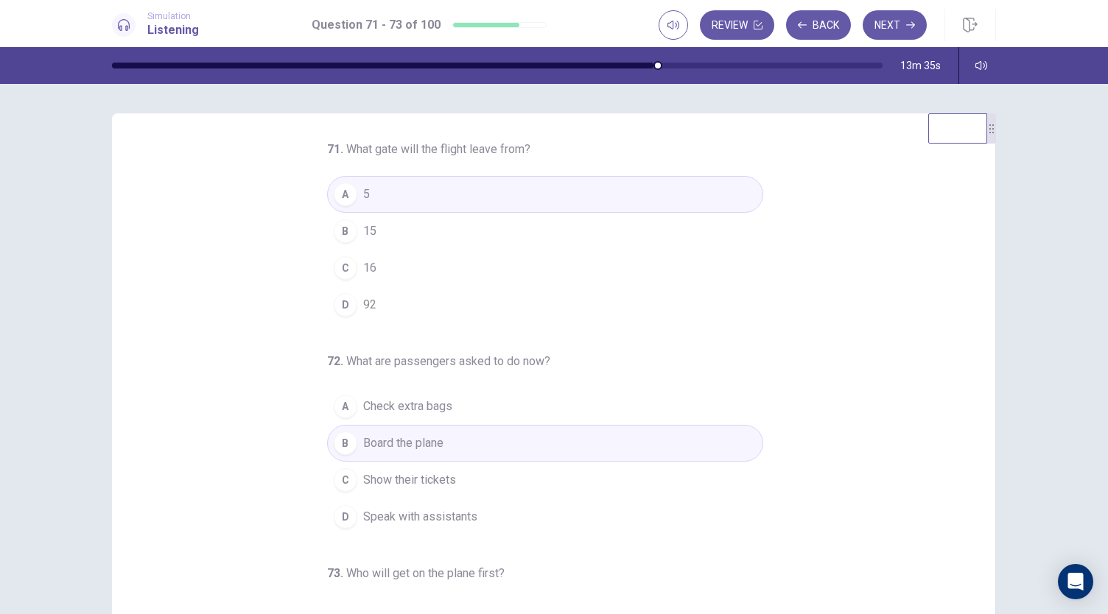
scroll to position [0, 0]
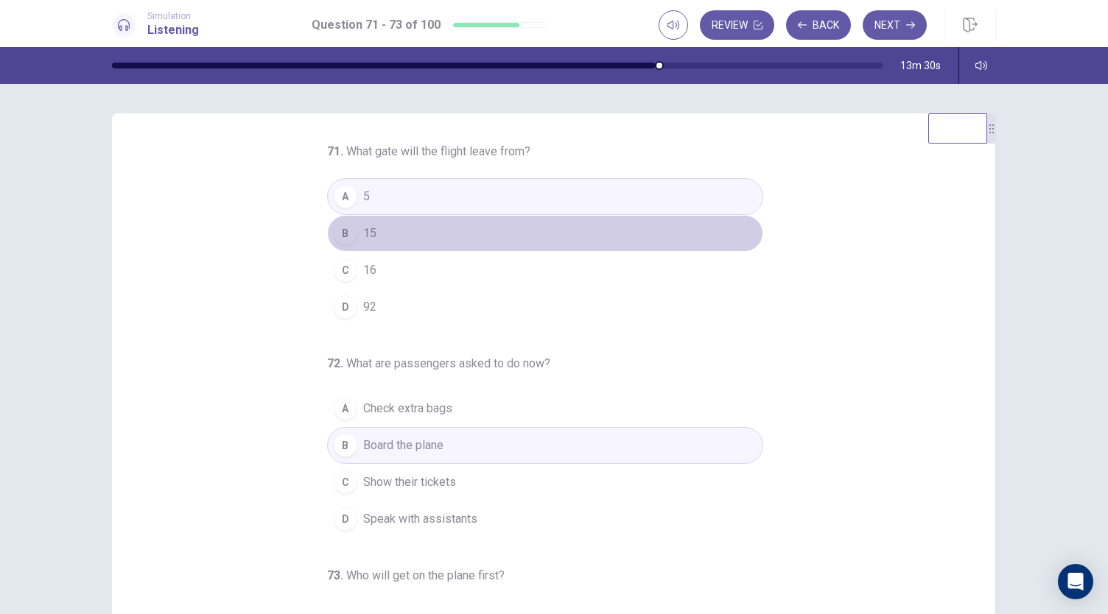
click at [368, 228] on span "15" at bounding box center [369, 234] width 13 height 18
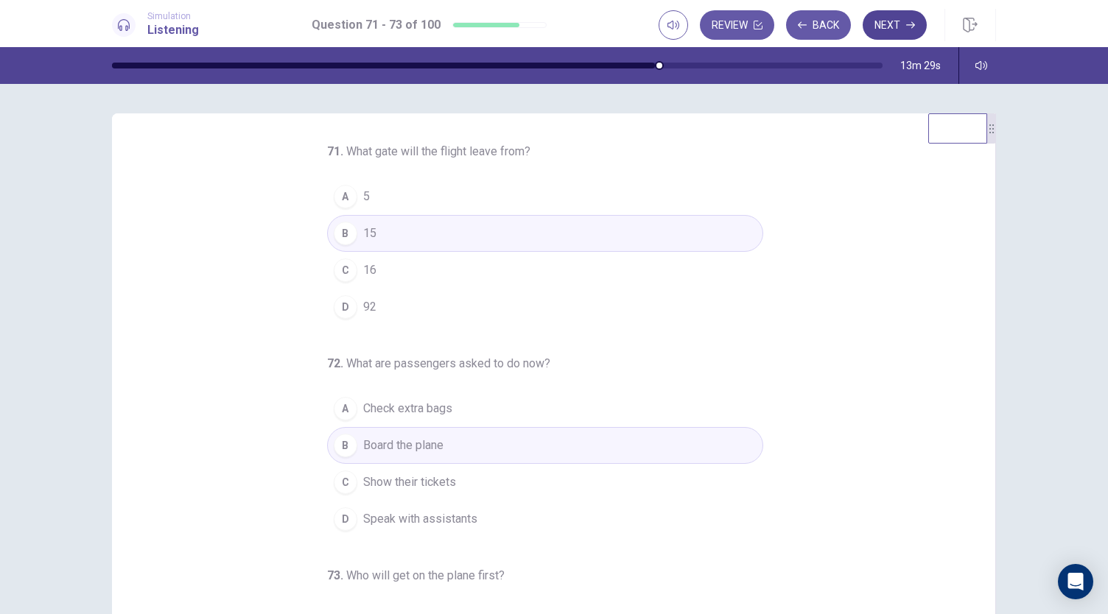
click at [899, 34] on button "Next" at bounding box center [894, 24] width 64 height 29
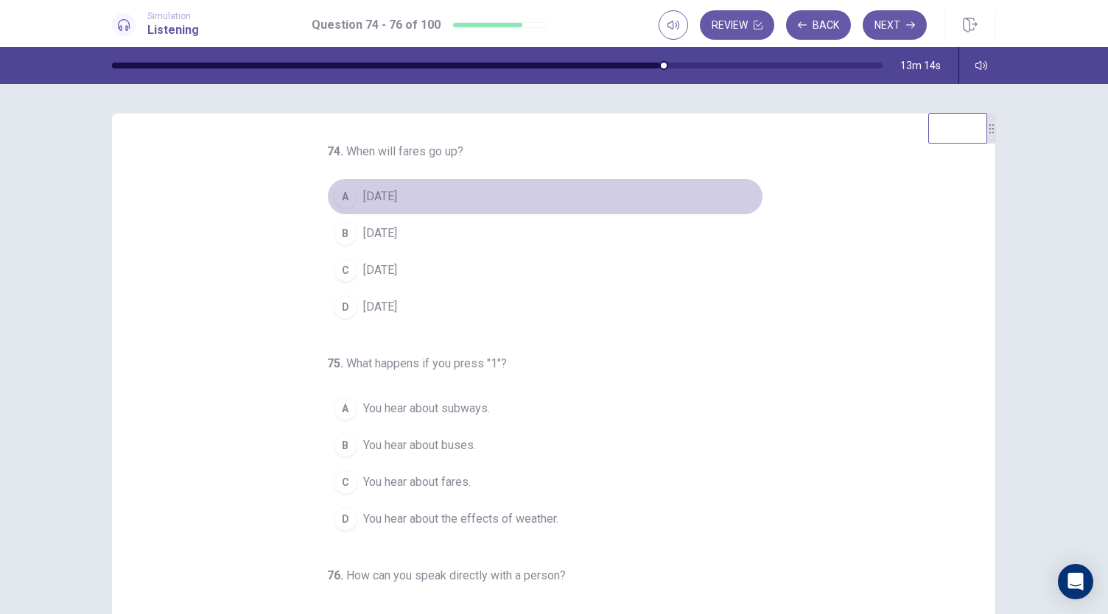
click at [396, 194] on span "[DATE]" at bounding box center [380, 197] width 34 height 18
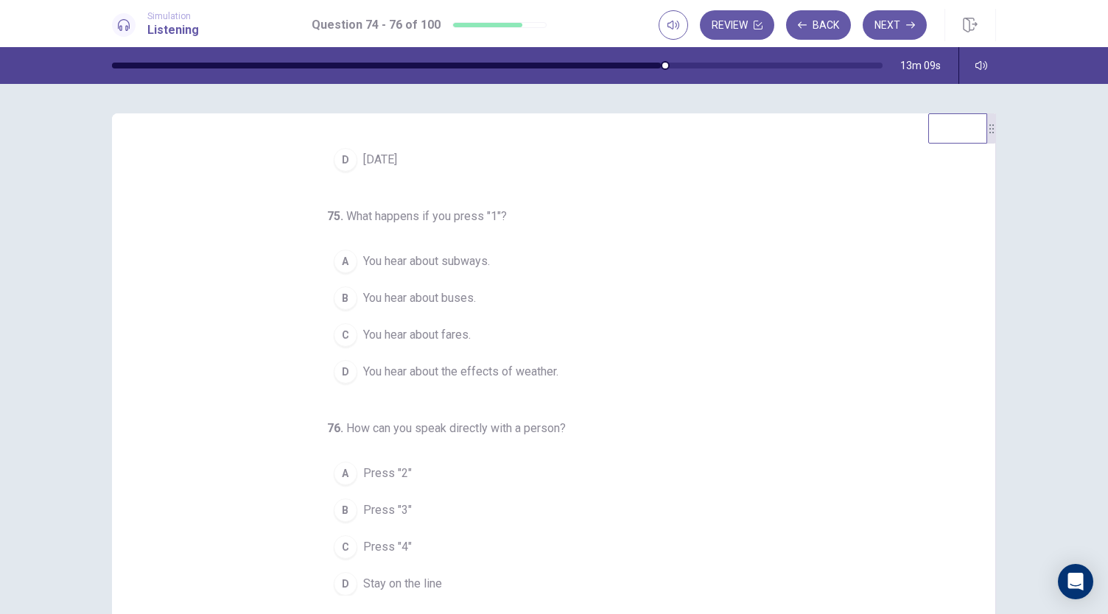
scroll to position [147, 0]
click at [424, 337] on span "You hear about fares." at bounding box center [417, 335] width 108 height 18
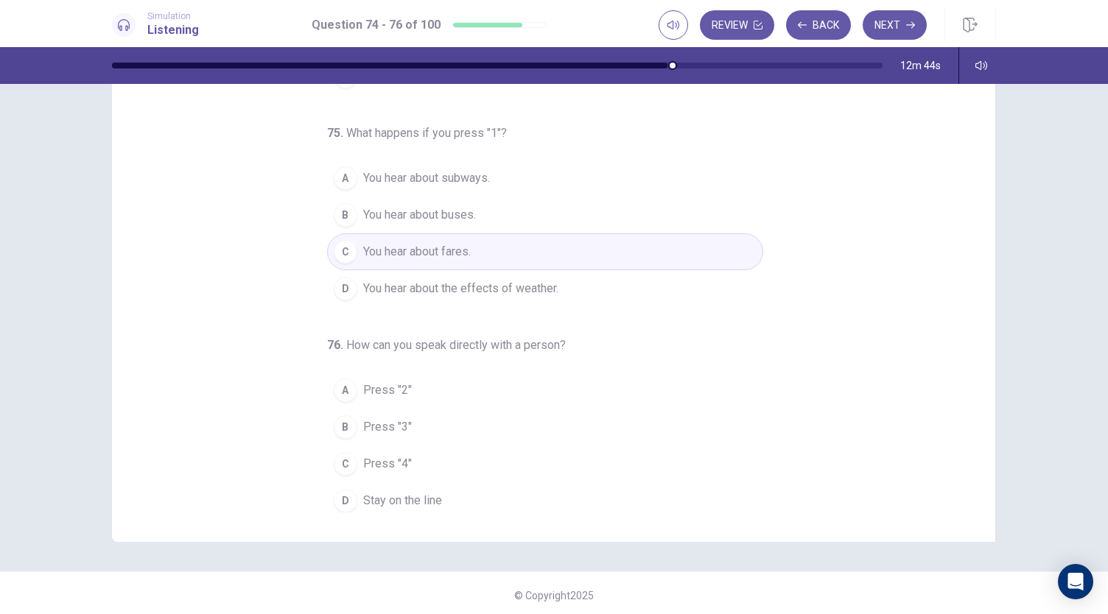
scroll to position [88, 0]
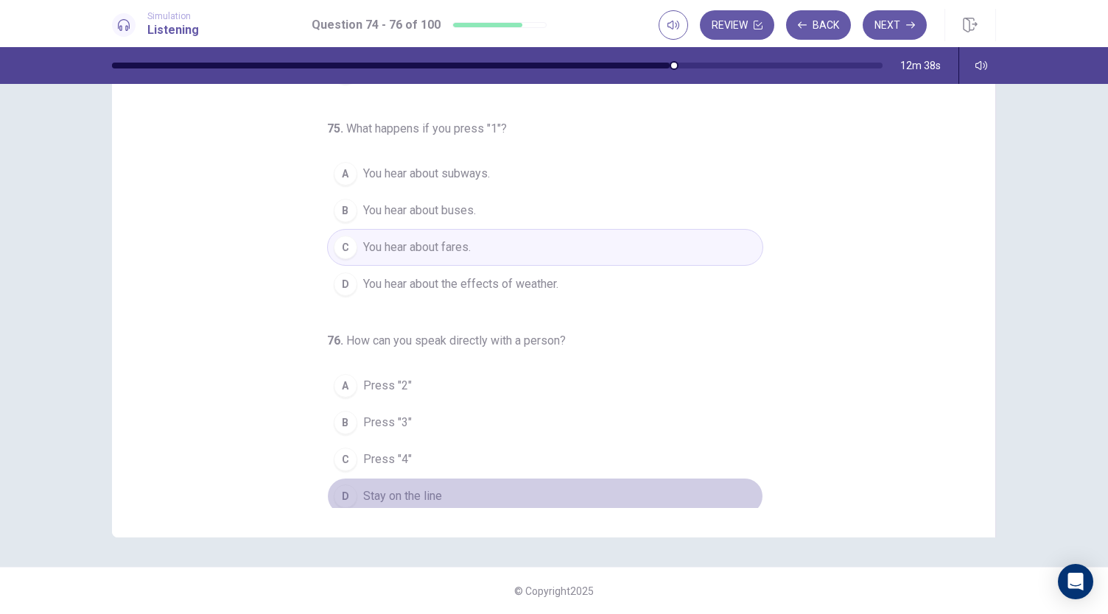
click at [368, 488] on span "Stay on the line" at bounding box center [402, 497] width 79 height 18
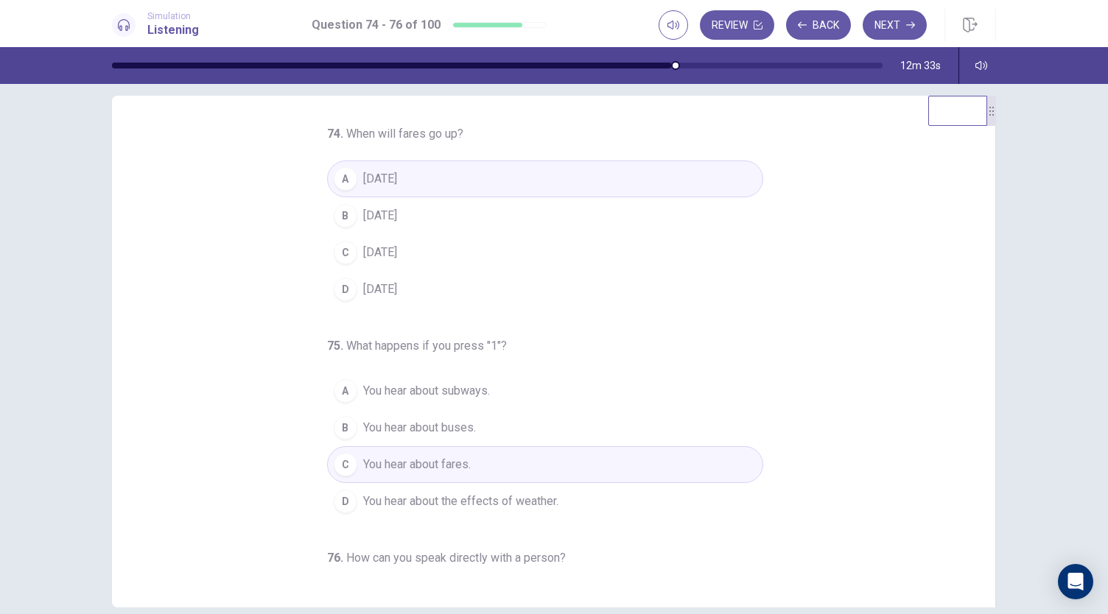
scroll to position [0, 0]
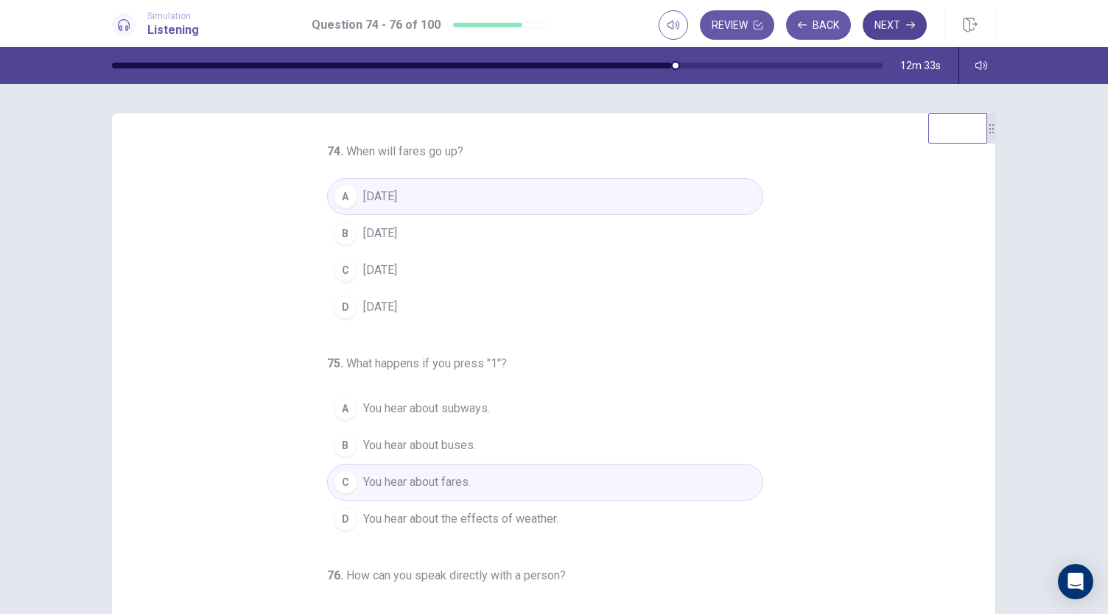
click at [907, 23] on icon "button" at bounding box center [910, 25] width 9 height 9
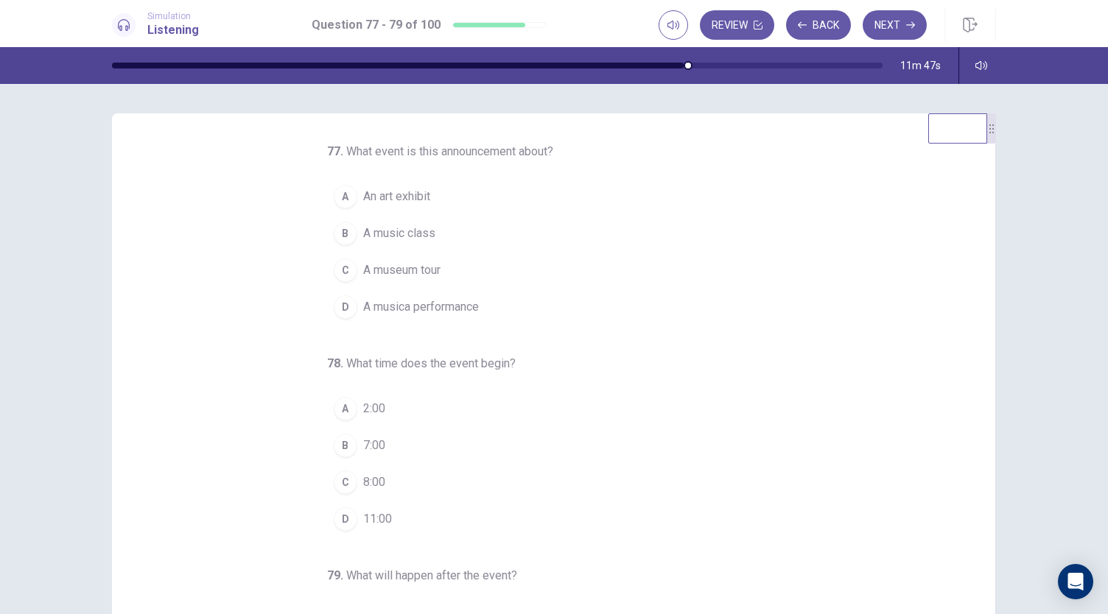
click at [421, 236] on span "A music class" at bounding box center [399, 234] width 72 height 18
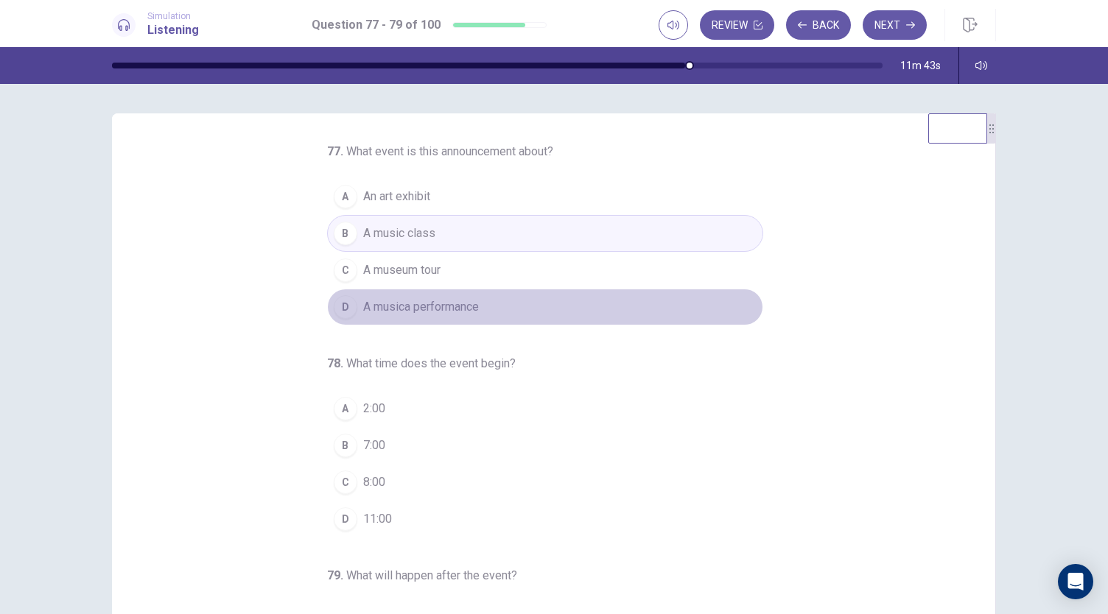
click at [398, 298] on span "A musica performance" at bounding box center [421, 307] width 116 height 18
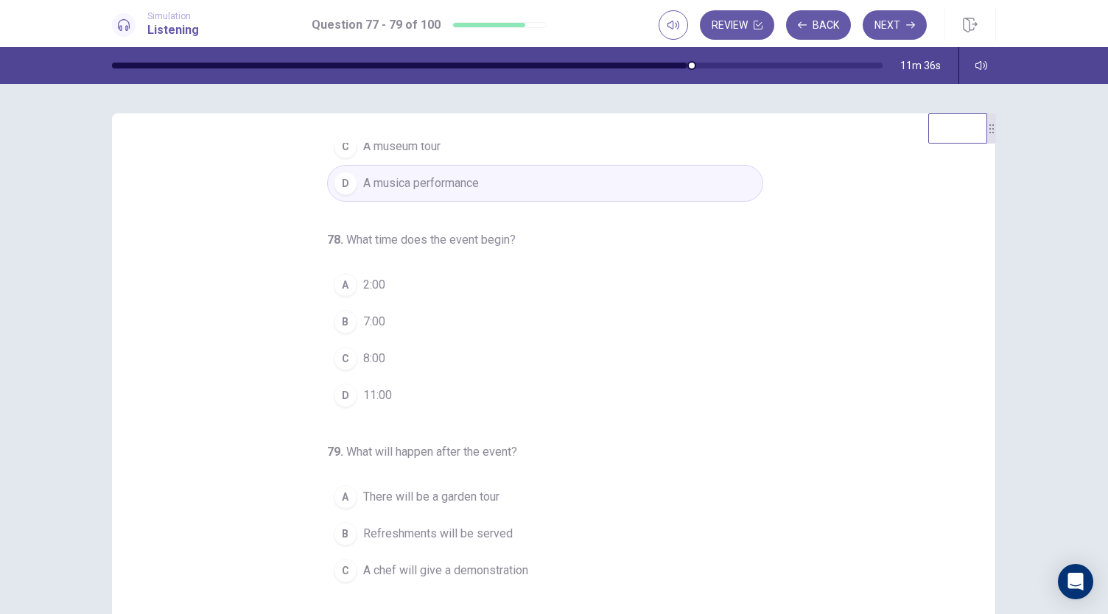
scroll to position [147, 0]
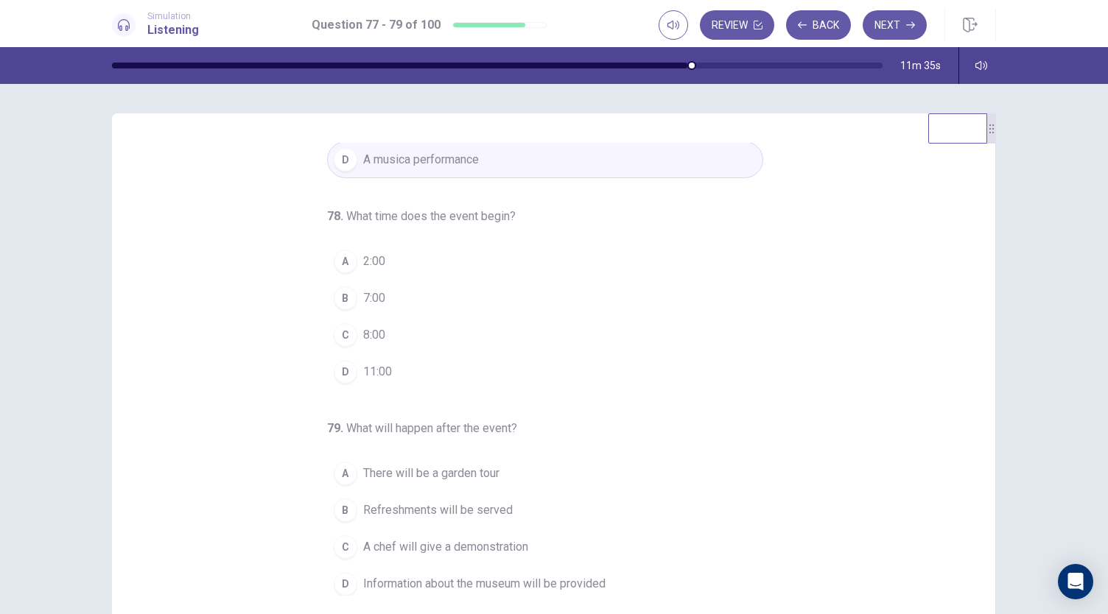
click at [363, 337] on span "8:00" at bounding box center [374, 335] width 22 height 18
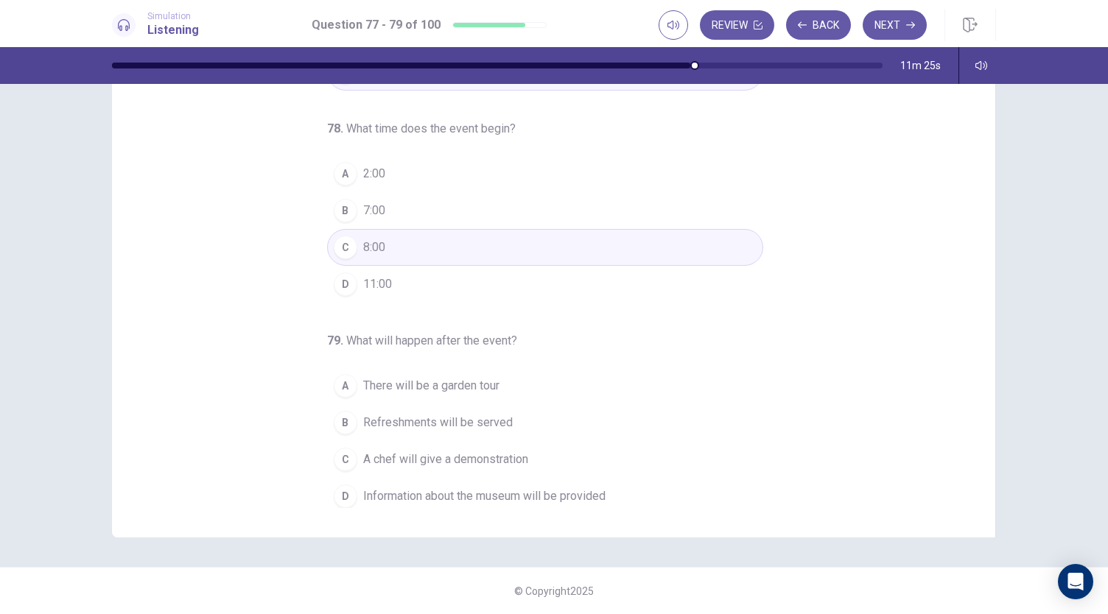
click at [428, 451] on span "A chef will give a demonstration" at bounding box center [445, 460] width 165 height 18
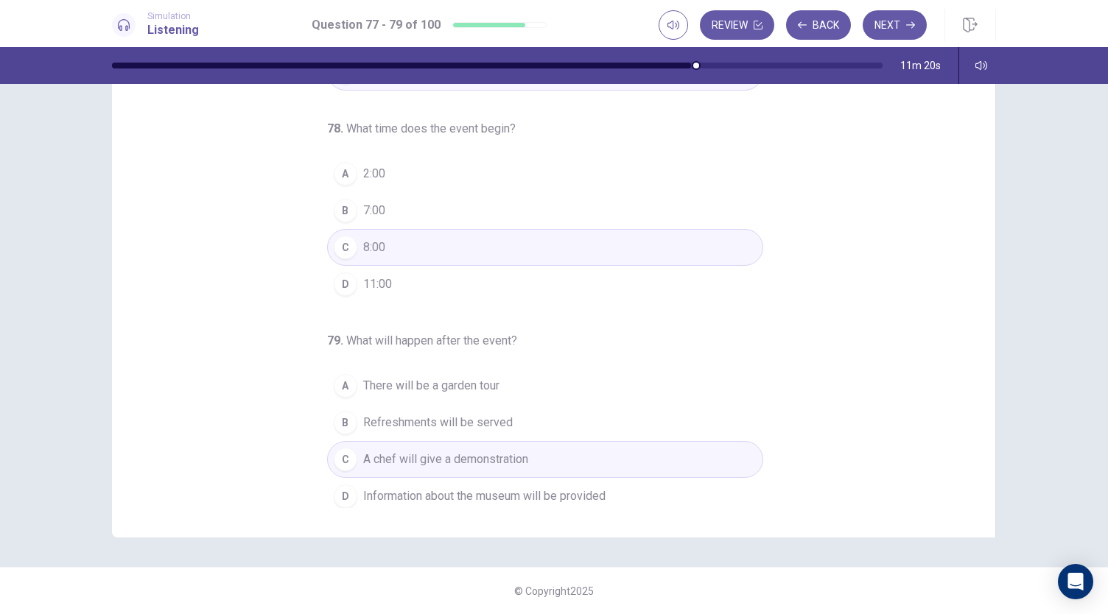
click at [442, 424] on span "Refreshments will be served" at bounding box center [438, 423] width 150 height 18
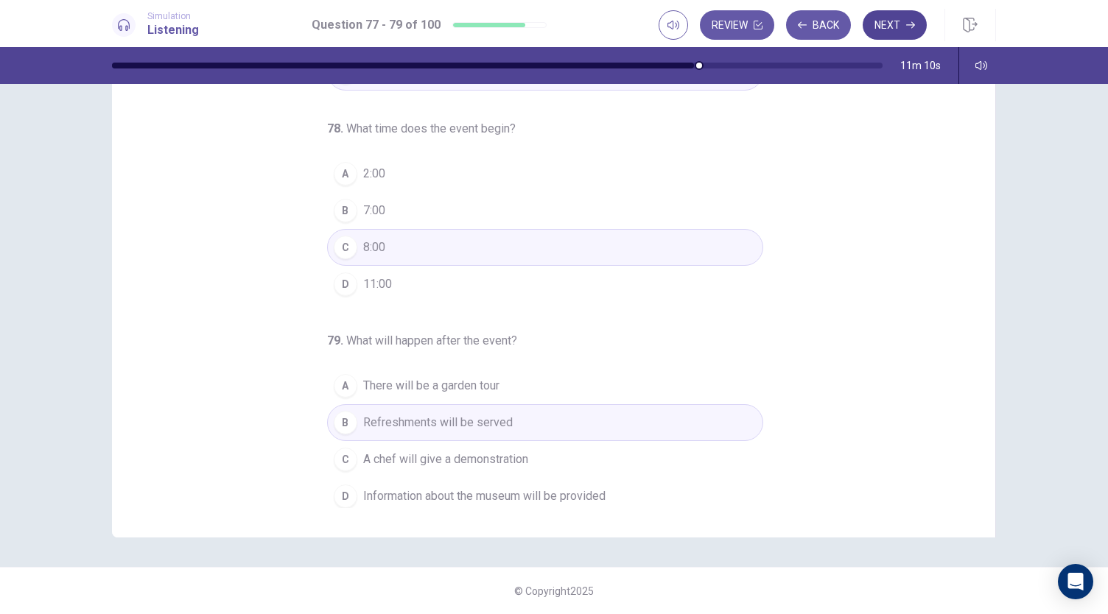
click at [893, 35] on button "Next" at bounding box center [894, 24] width 64 height 29
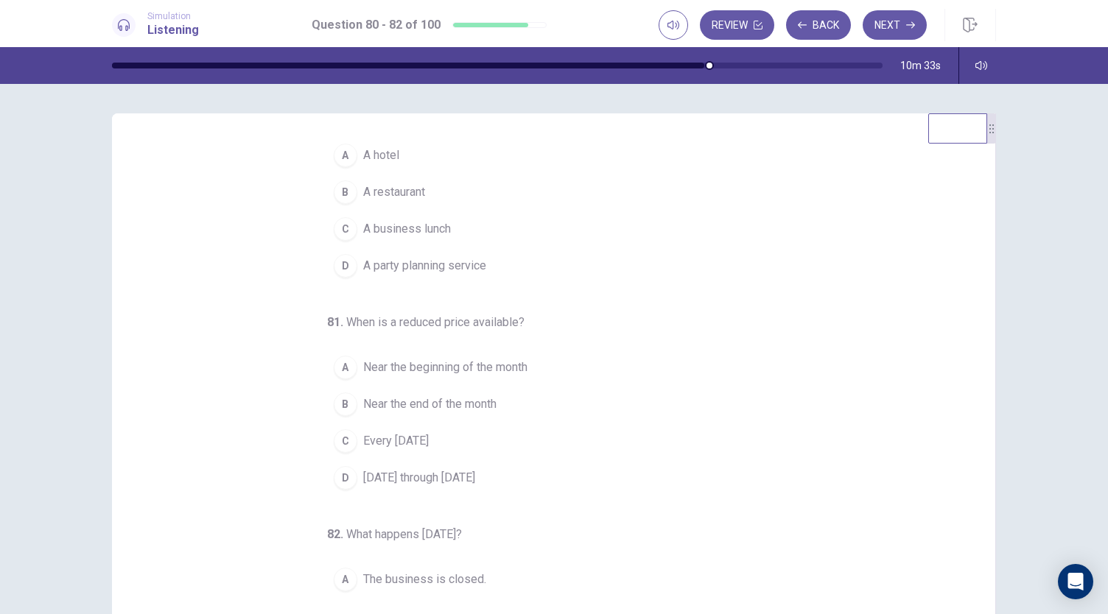
scroll to position [0, 0]
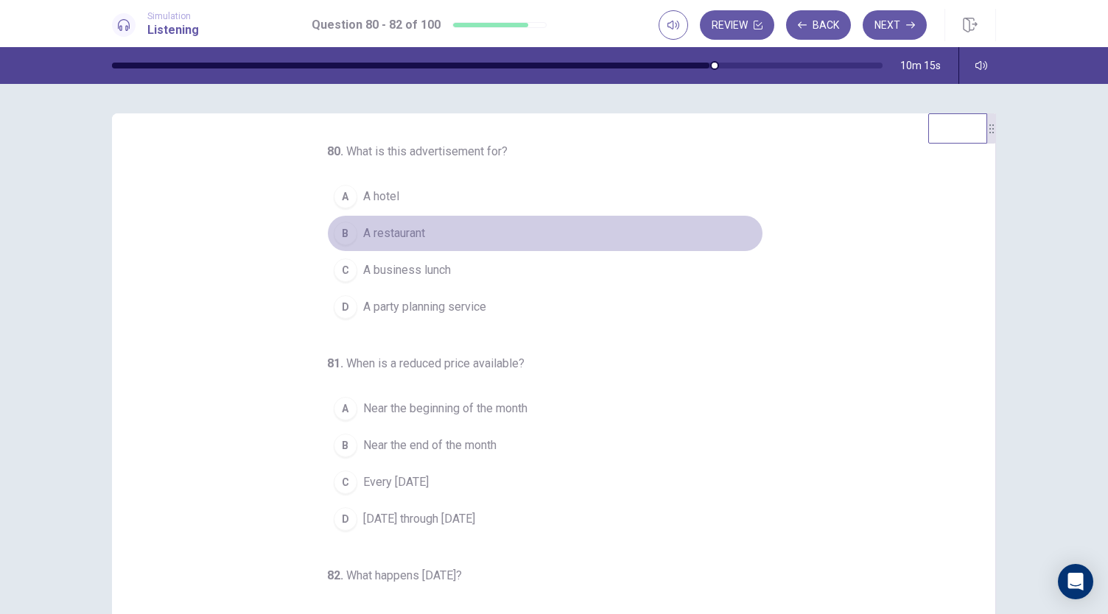
click at [387, 233] on span "A restaurant" at bounding box center [394, 234] width 62 height 18
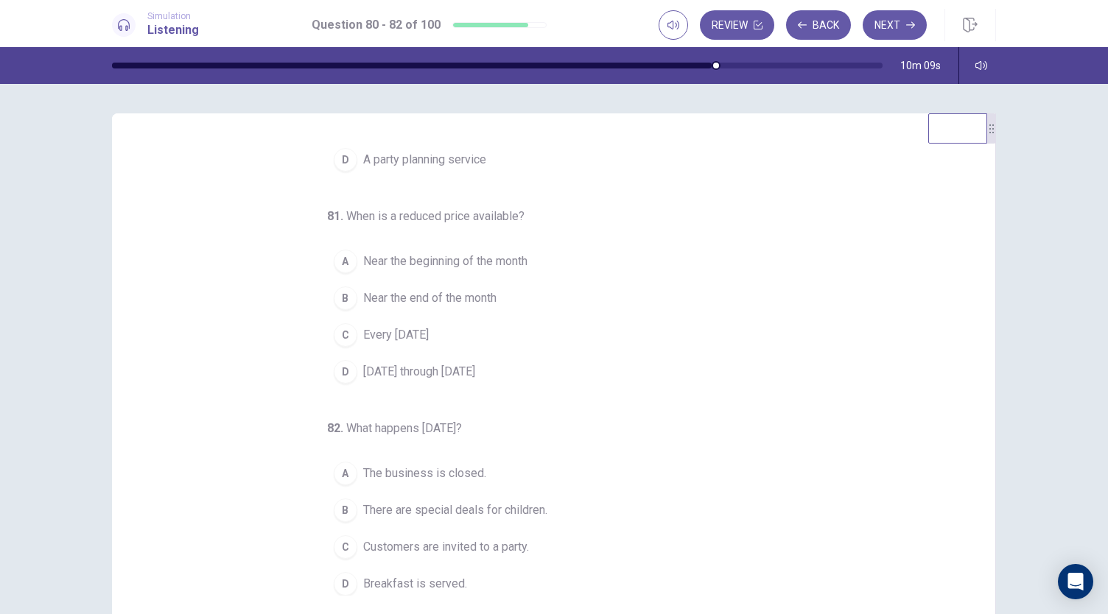
scroll to position [147, 0]
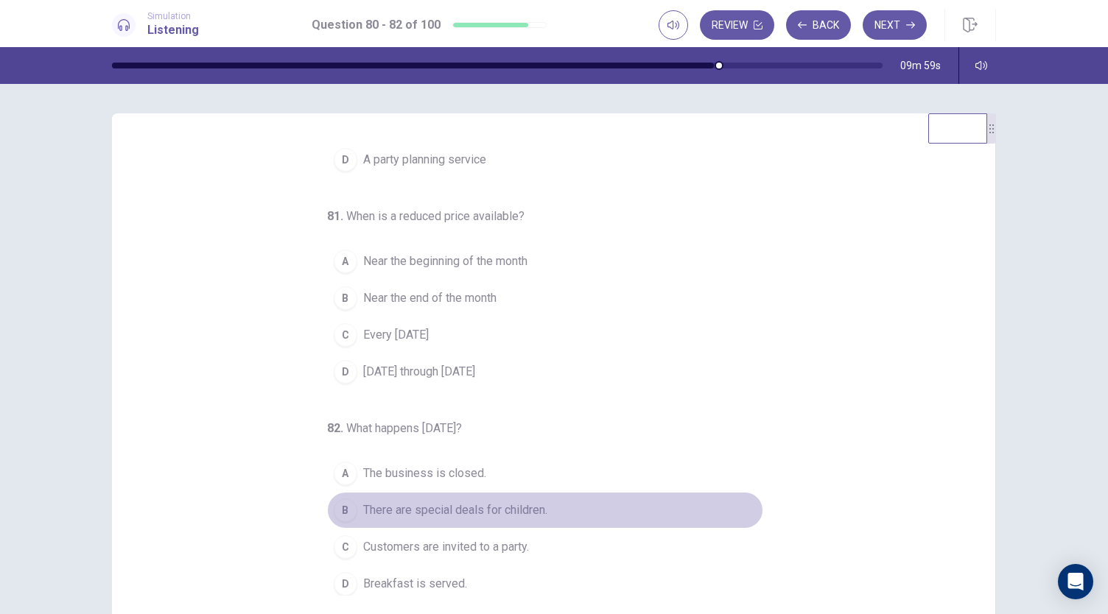
click at [446, 505] on span "There are special deals for children." at bounding box center [455, 511] width 184 height 18
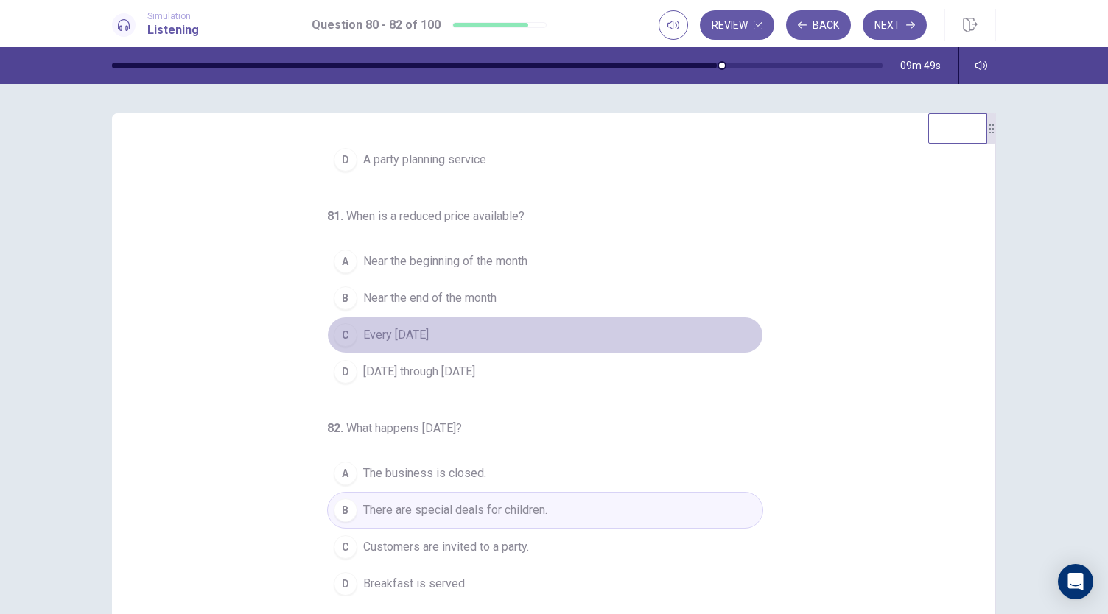
click at [426, 339] on span "Every [DATE]" at bounding box center [396, 335] width 66 height 18
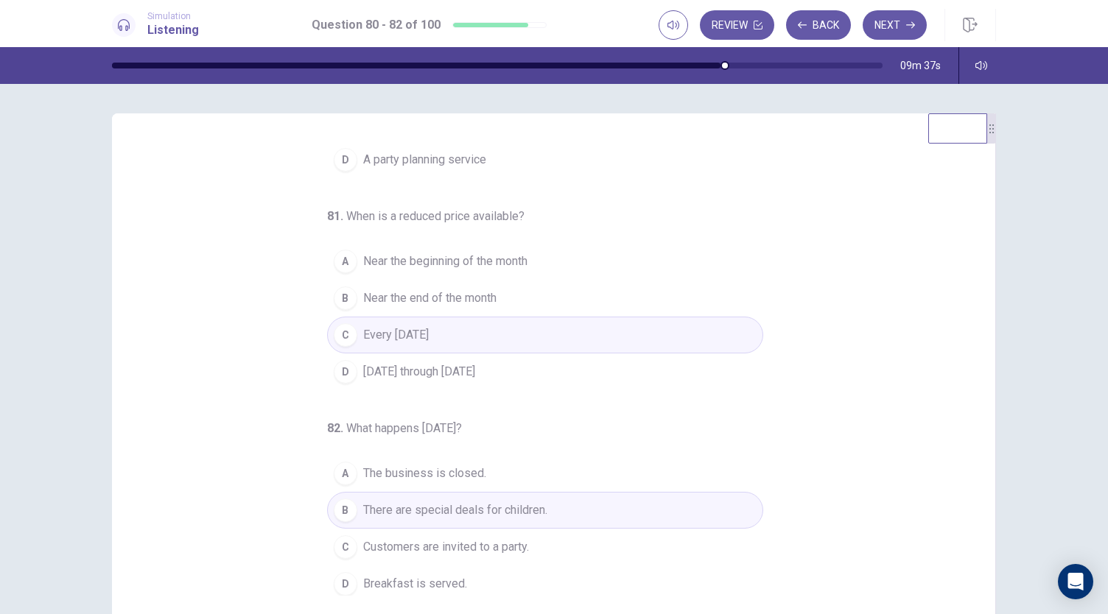
click at [461, 569] on button "D Breakfast is served." at bounding box center [545, 584] width 436 height 37
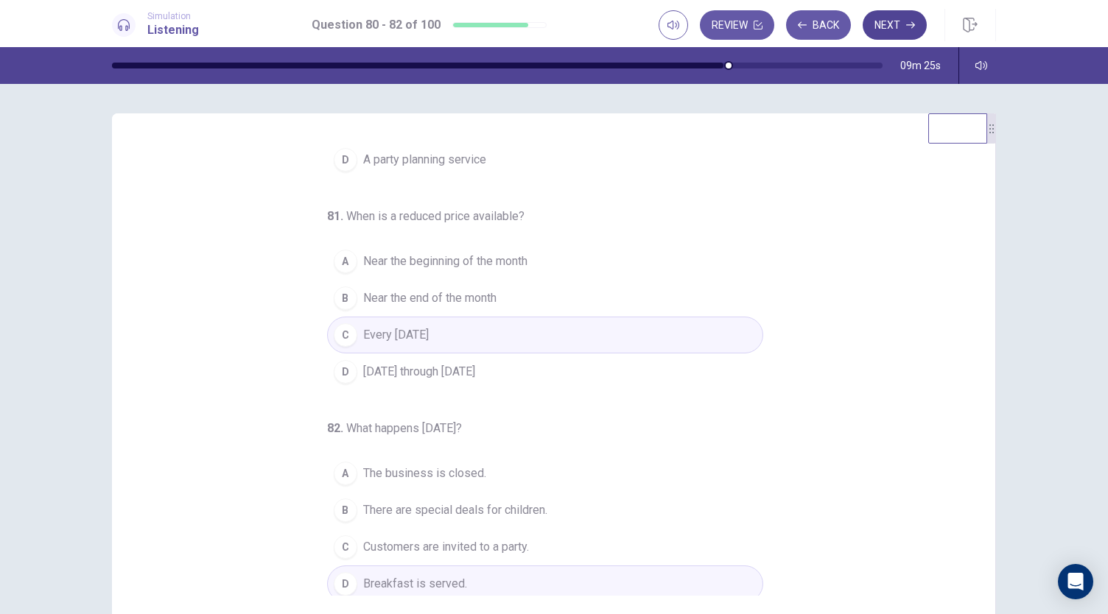
click at [893, 36] on button "Next" at bounding box center [894, 24] width 64 height 29
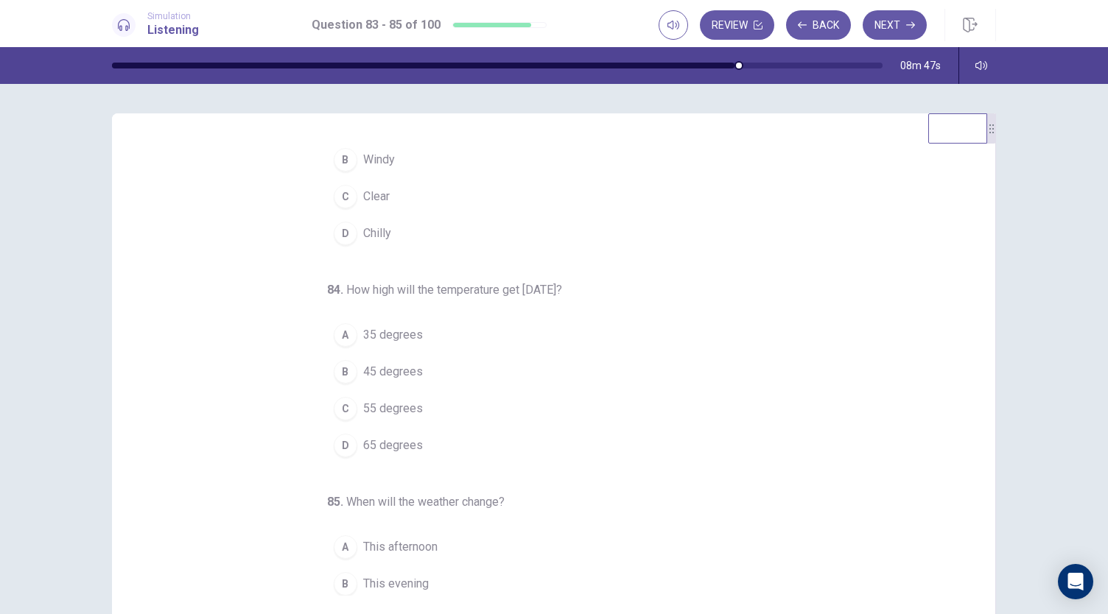
scroll to position [0, 0]
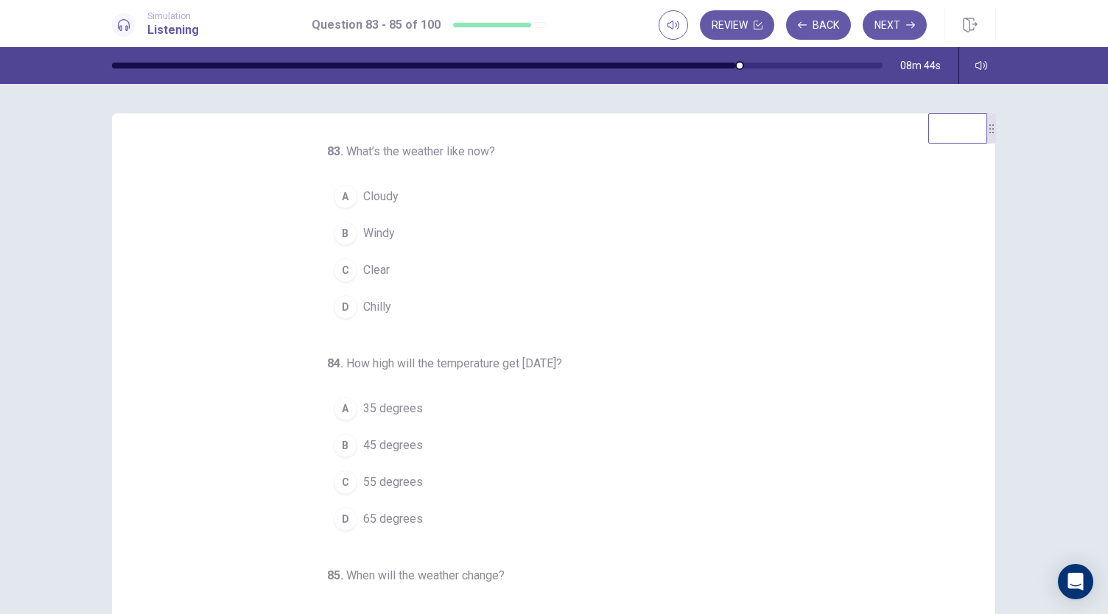
click at [377, 272] on span "Clear" at bounding box center [376, 270] width 27 height 18
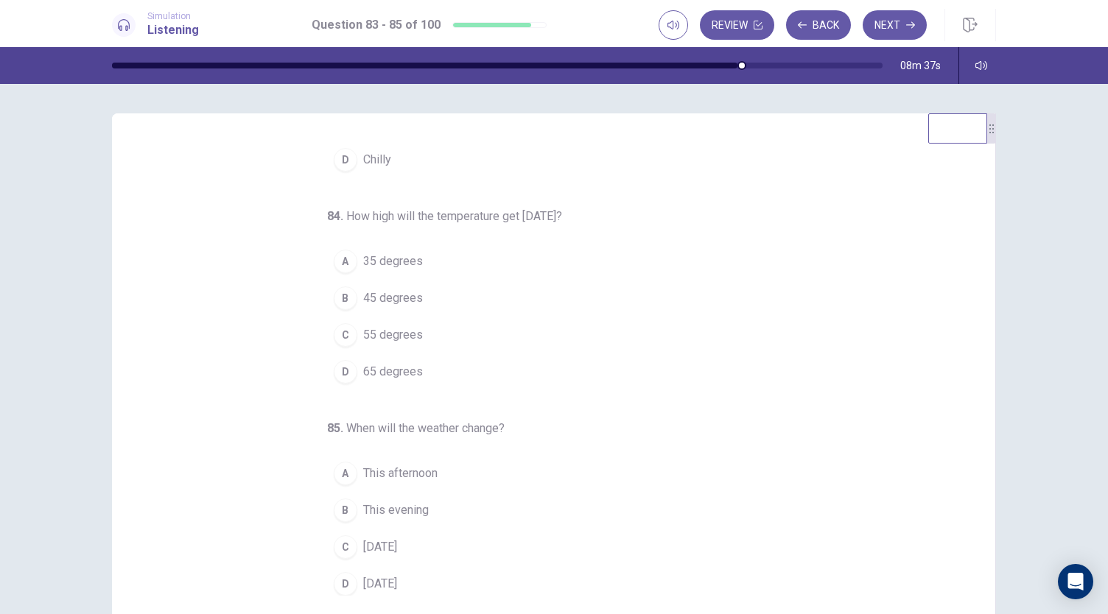
scroll to position [147, 0]
click at [381, 329] on span "55 degrees" at bounding box center [393, 335] width 60 height 18
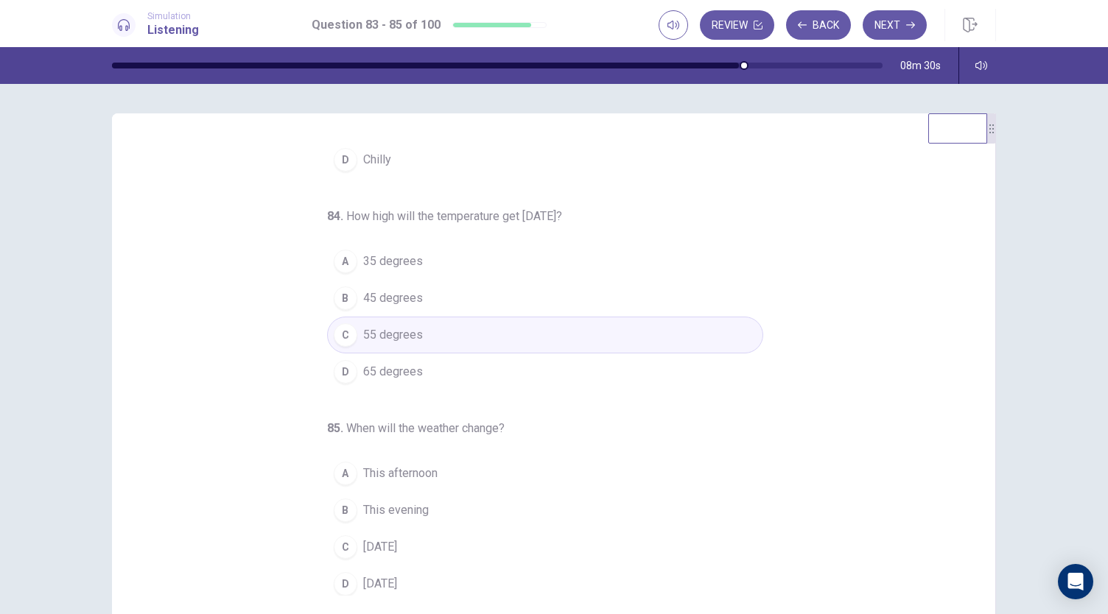
click at [413, 507] on span "This evening" at bounding box center [396, 511] width 66 height 18
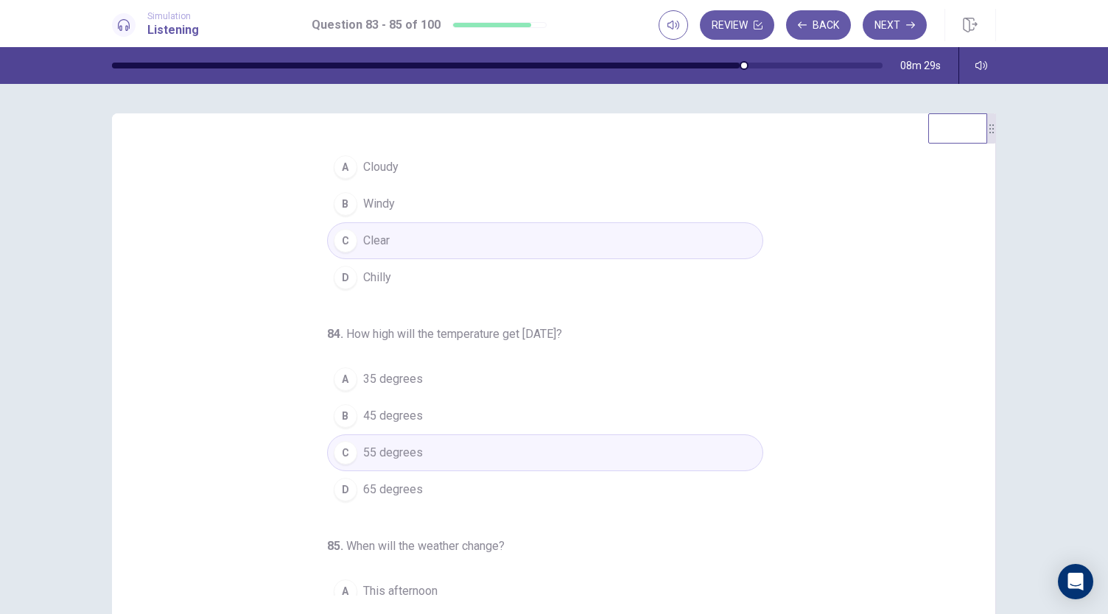
scroll to position [0, 0]
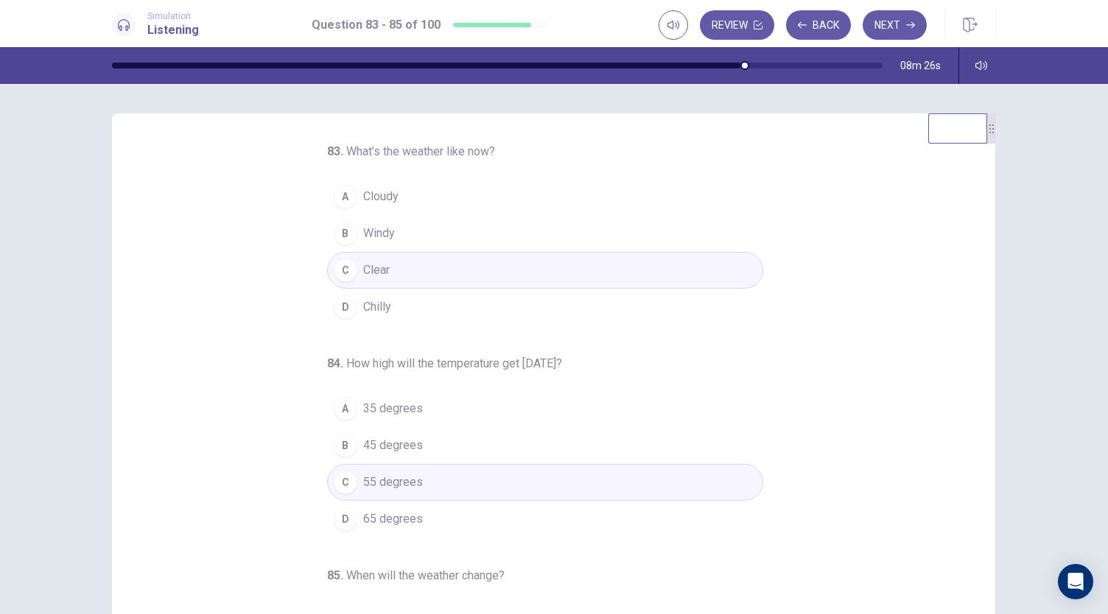
click at [390, 416] on button "A 35 degrees" at bounding box center [545, 408] width 436 height 37
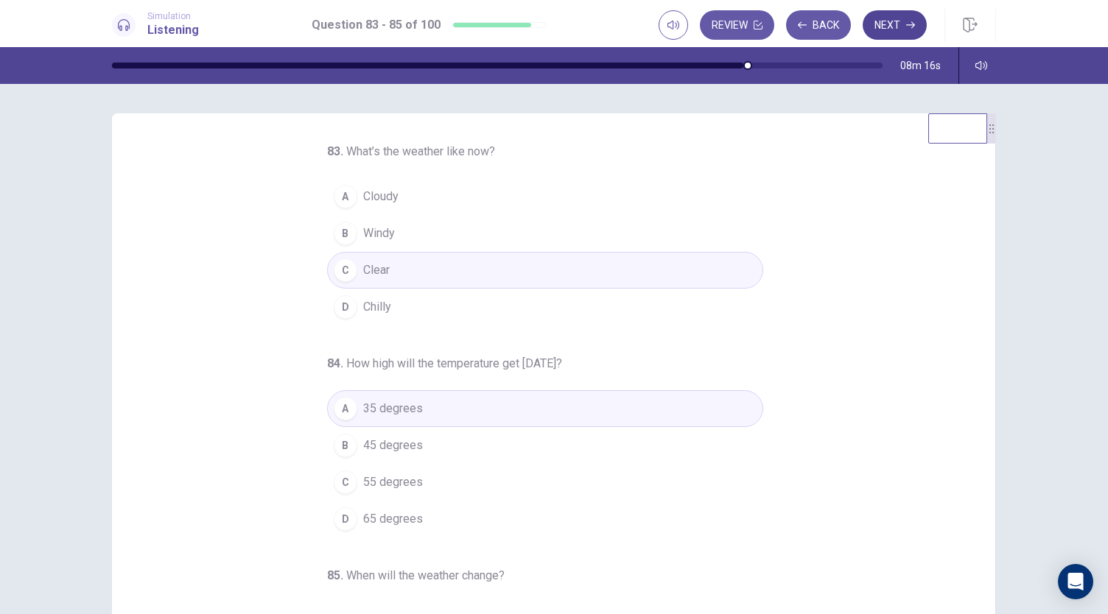
click at [912, 30] on button "Next" at bounding box center [894, 24] width 64 height 29
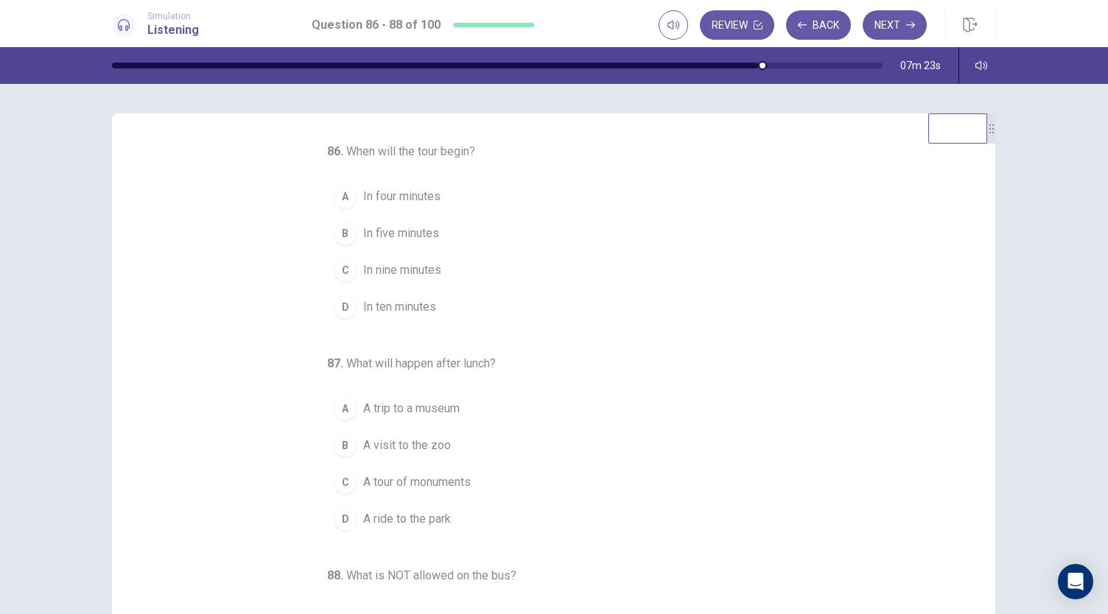
click at [393, 303] on span "In ten minutes" at bounding box center [399, 307] width 73 height 18
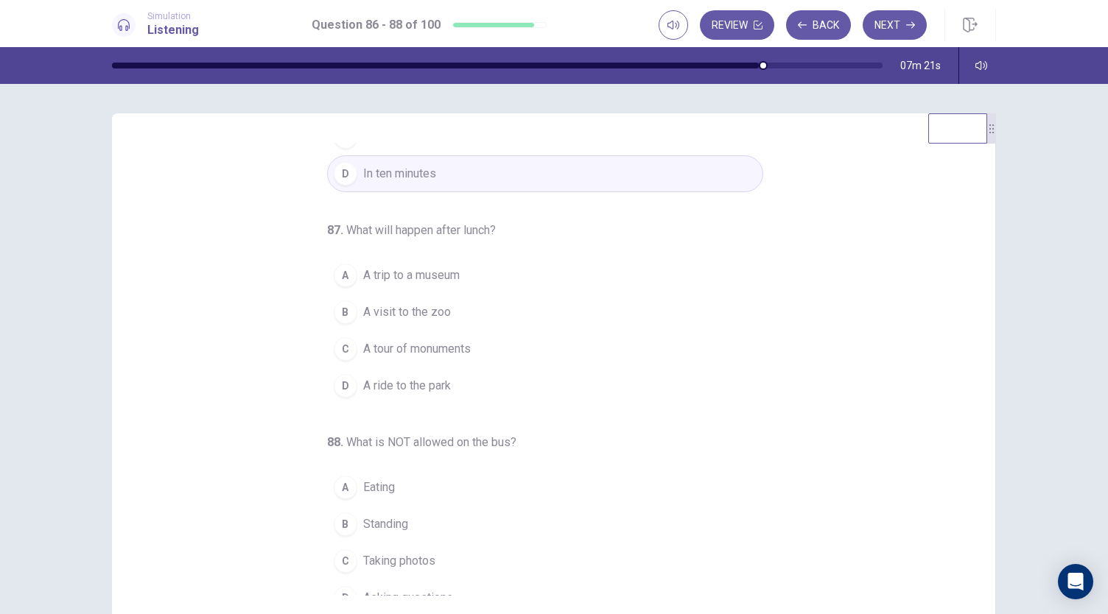
scroll to position [147, 0]
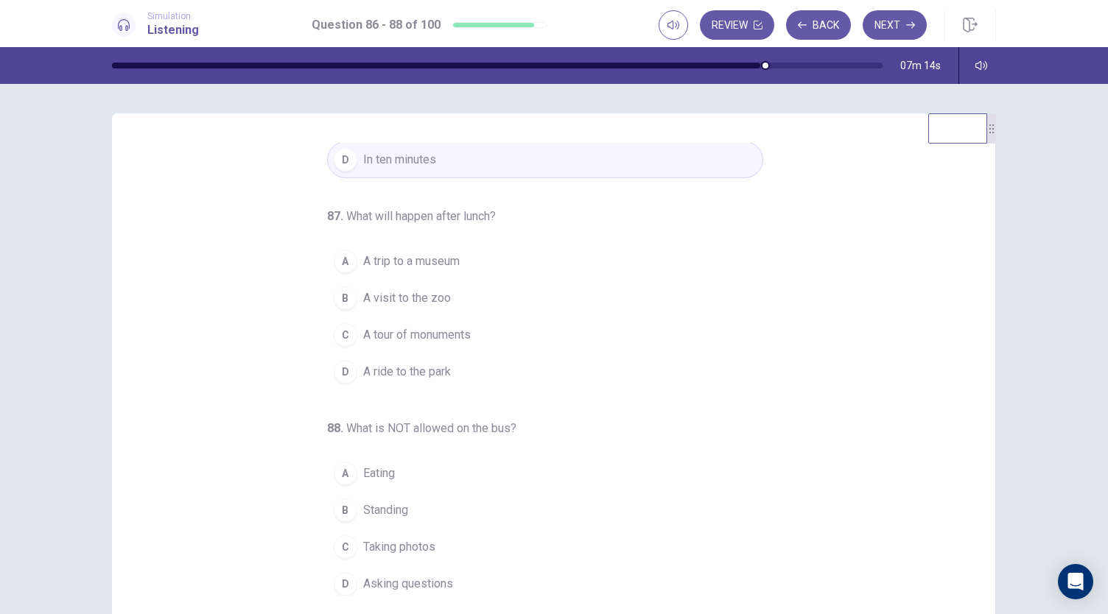
click at [452, 303] on button "B A visit to the zoo" at bounding box center [545, 298] width 436 height 37
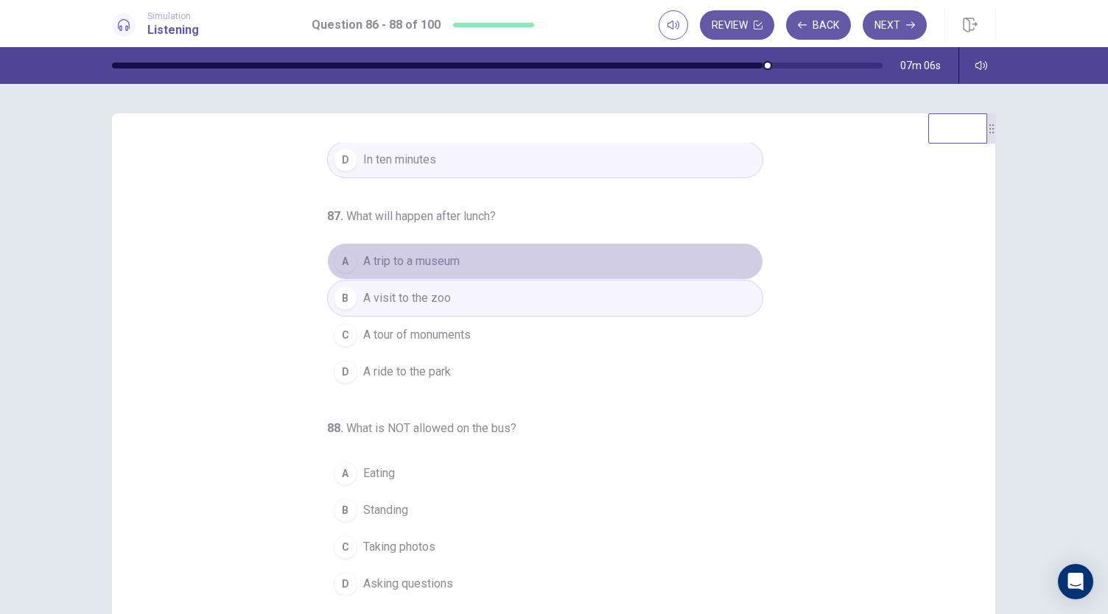
click at [401, 267] on span "A trip to a museum" at bounding box center [411, 262] width 96 height 18
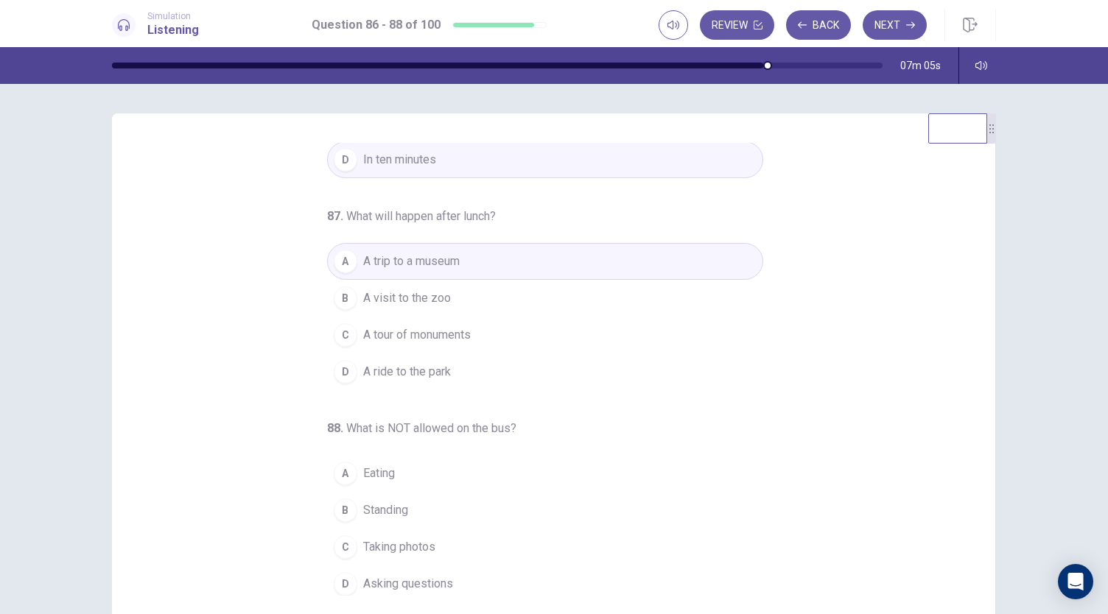
click at [236, 284] on div "86 . When will the tour begin? A In four minutes B In five minutes C In nine mi…" at bounding box center [560, 369] width 848 height 453
click at [393, 502] on span "Standing" at bounding box center [385, 511] width 45 height 18
click at [253, 446] on div "86 . When will the tour begin? A In four minutes B In five minutes C In nine mi…" at bounding box center [560, 369] width 848 height 453
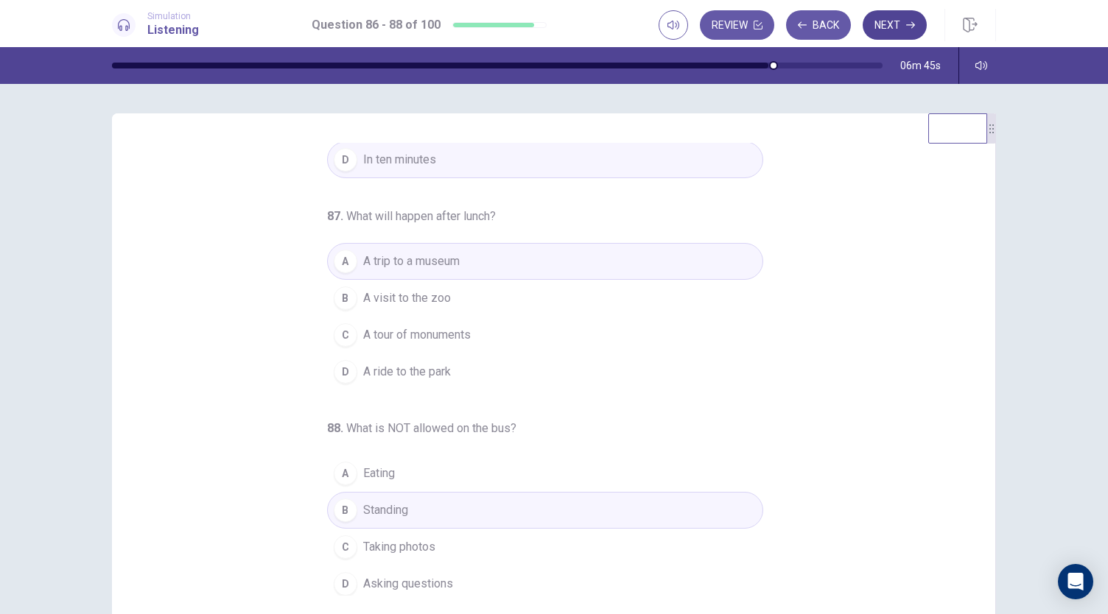
click at [882, 29] on button "Next" at bounding box center [894, 24] width 64 height 29
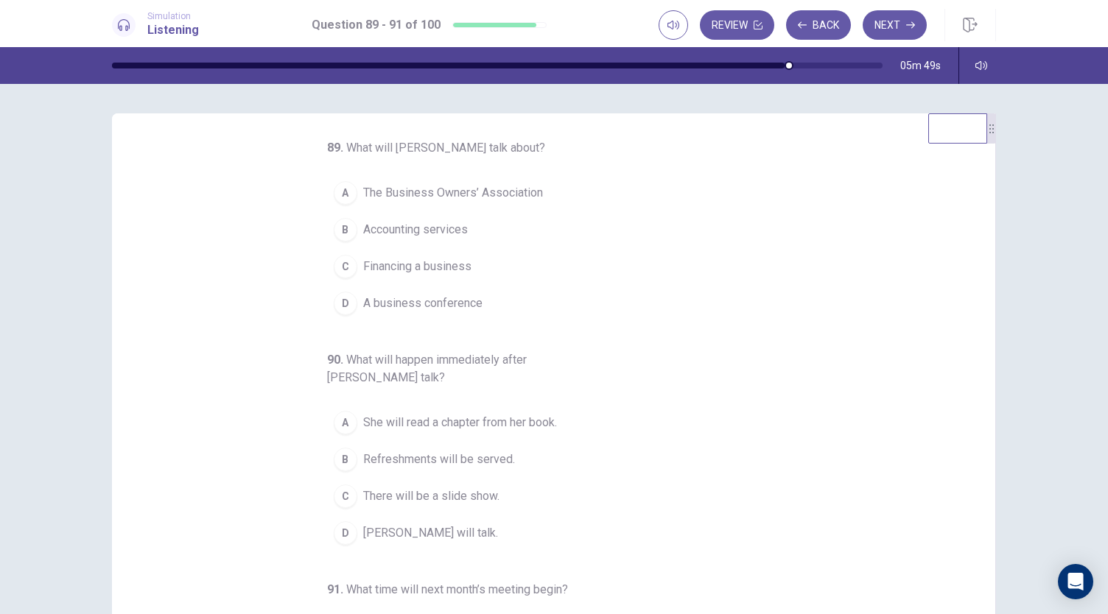
scroll to position [0, 0]
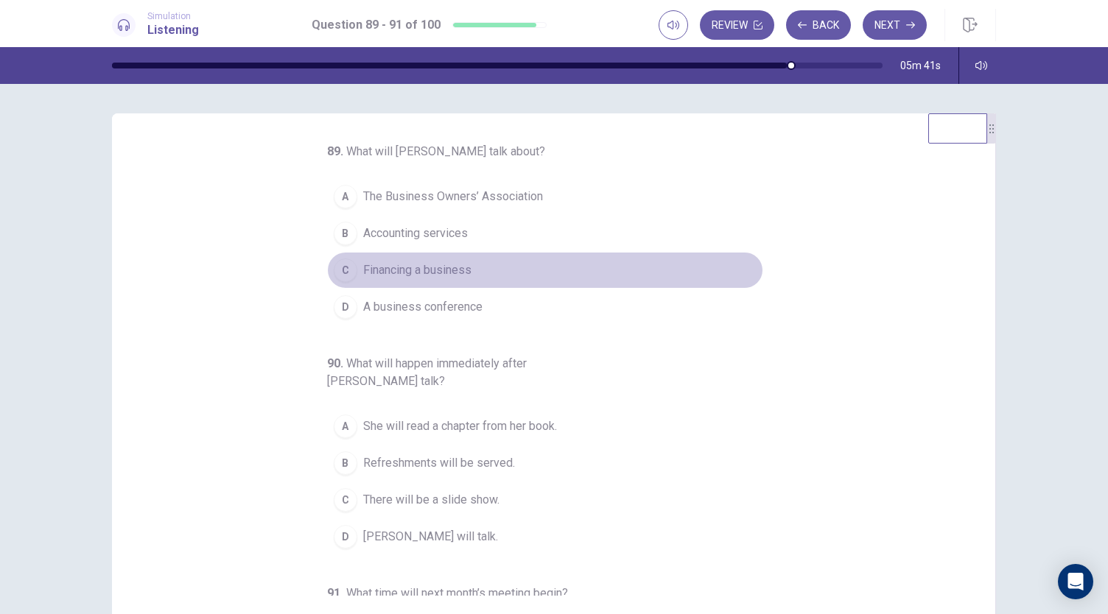
click at [414, 278] on button "C Financing a business" at bounding box center [545, 270] width 436 height 37
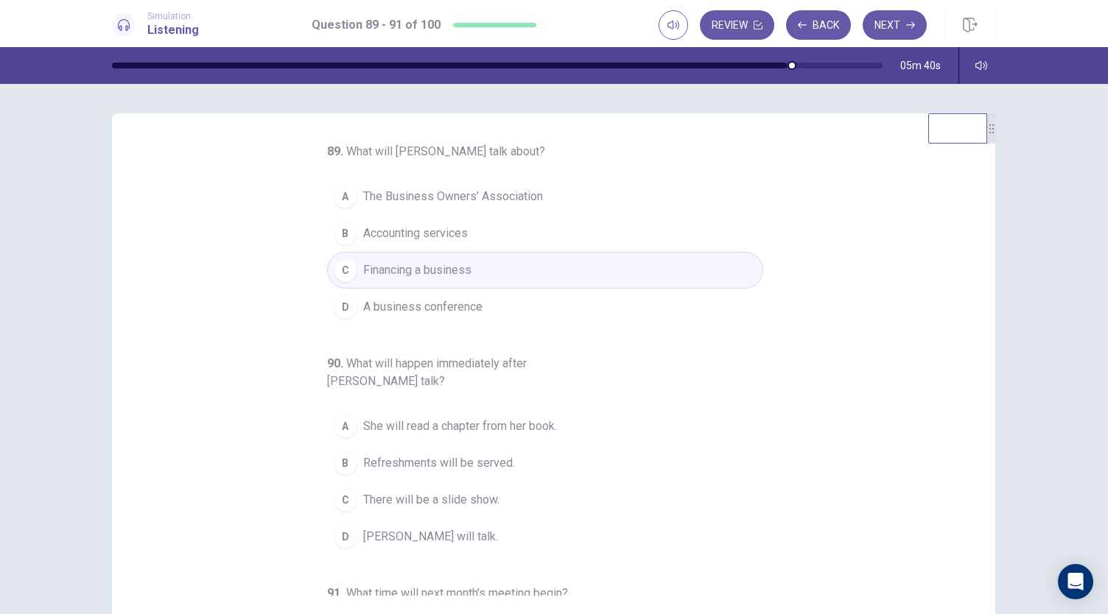
scroll to position [74, 0]
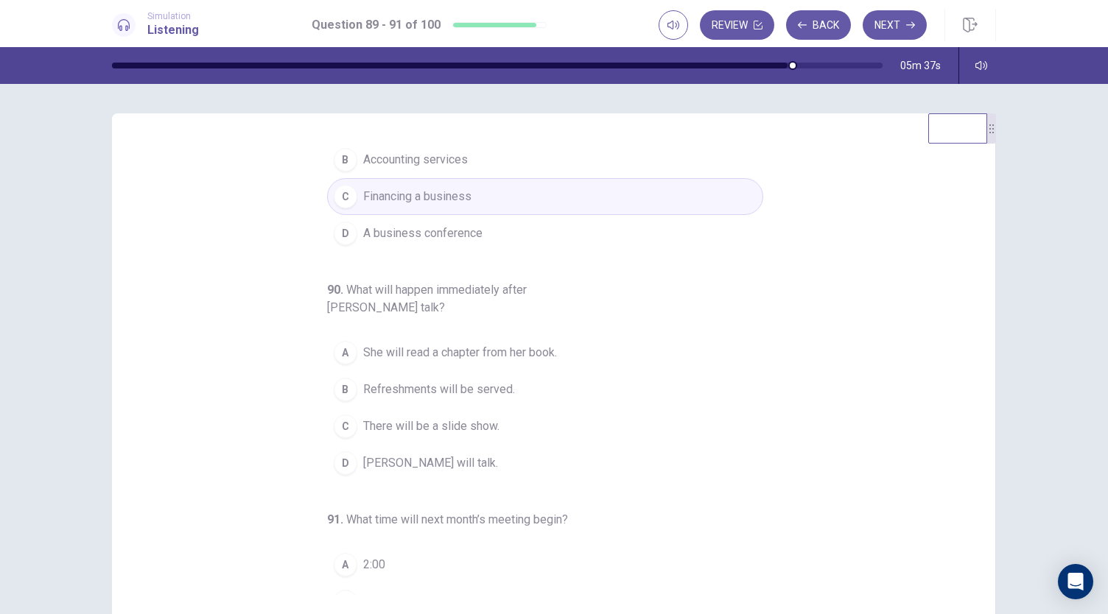
click at [411, 394] on span "Refreshments will be served." at bounding box center [439, 390] width 152 height 18
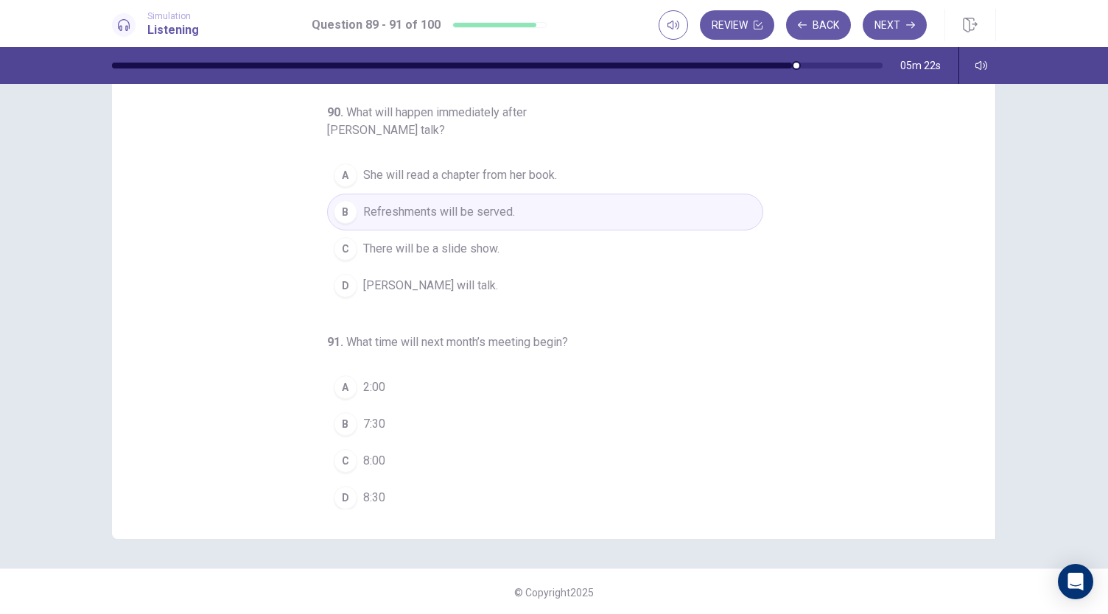
scroll to position [88, 0]
click at [378, 421] on button "B 7:30" at bounding box center [545, 422] width 436 height 37
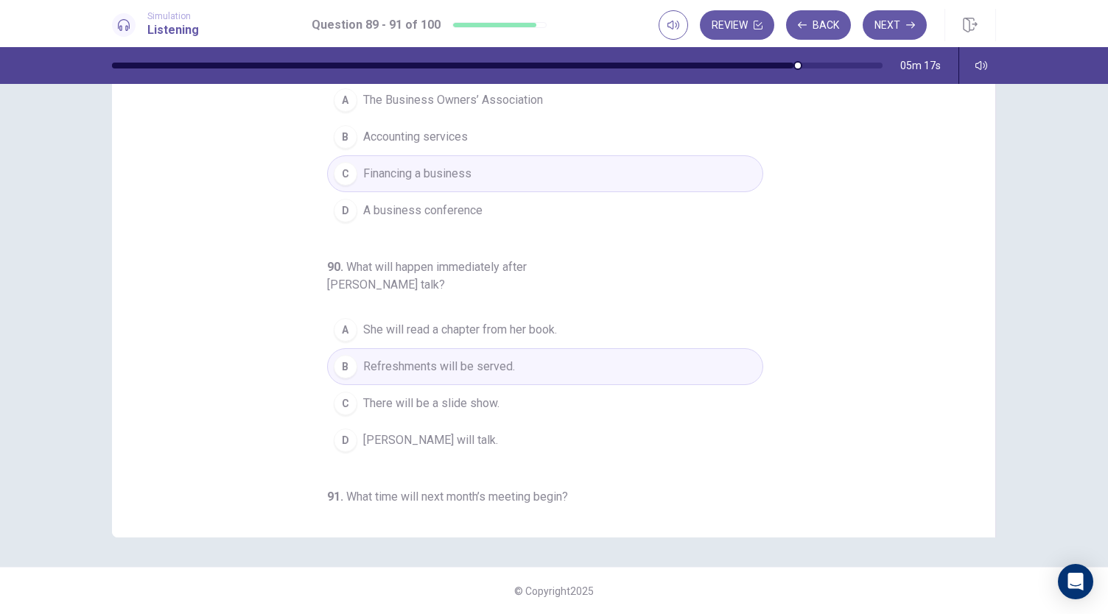
scroll to position [0, 0]
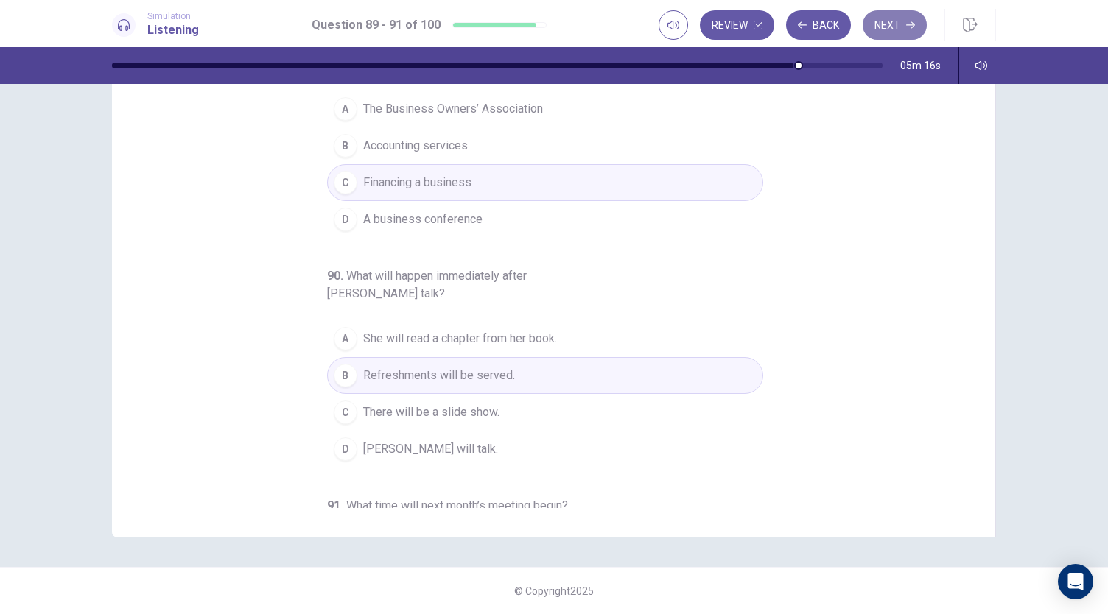
click at [902, 21] on button "Next" at bounding box center [894, 24] width 64 height 29
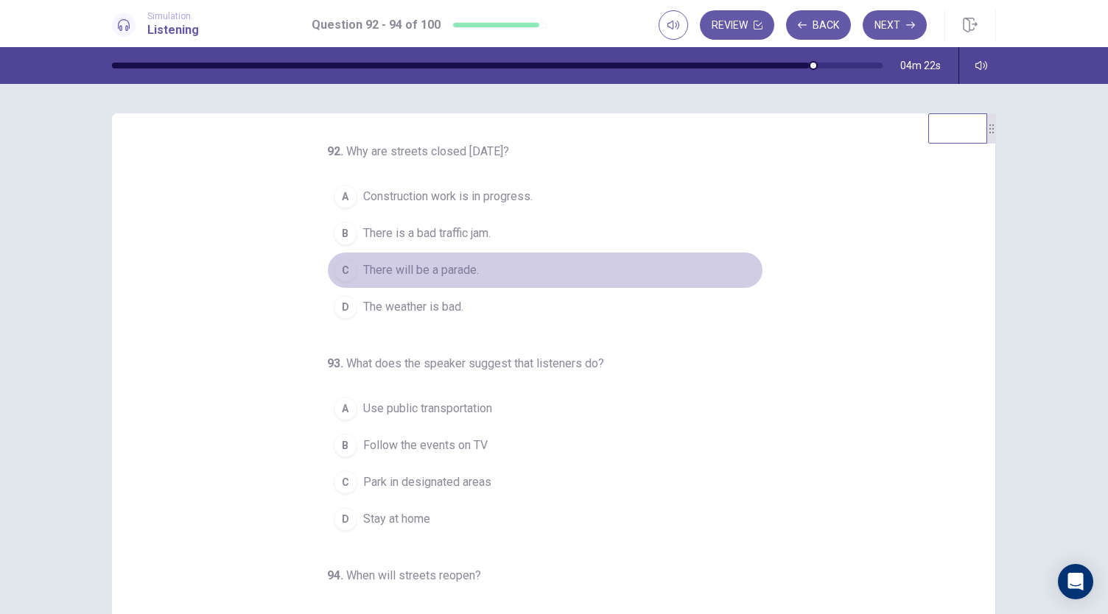
click at [418, 267] on span "There will be a parade." at bounding box center [421, 270] width 116 height 18
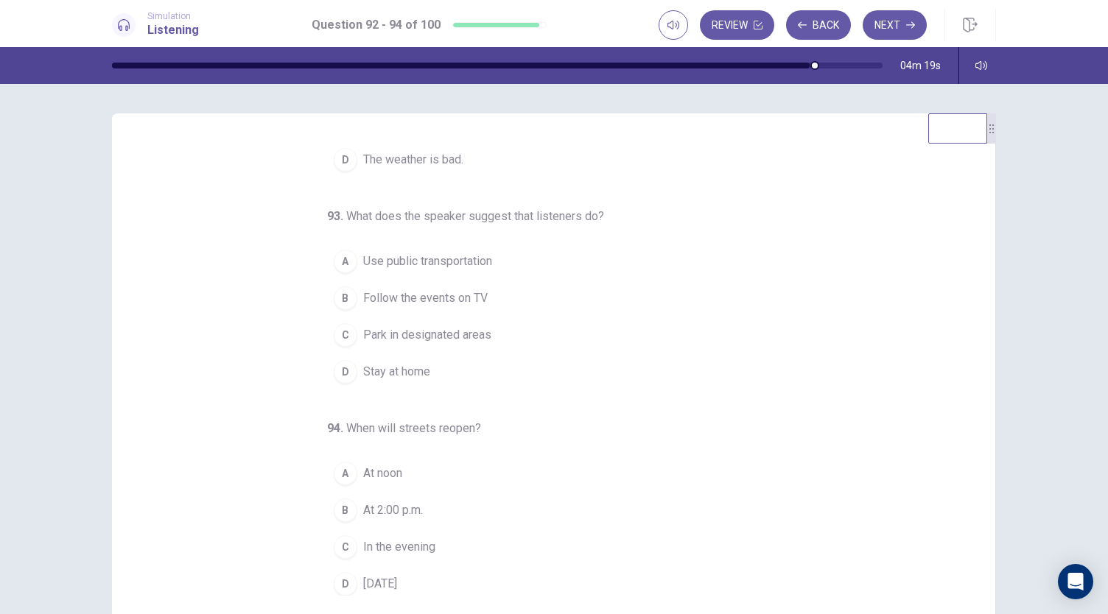
scroll to position [147, 0]
click at [392, 256] on span "Use public transportation" at bounding box center [427, 262] width 129 height 18
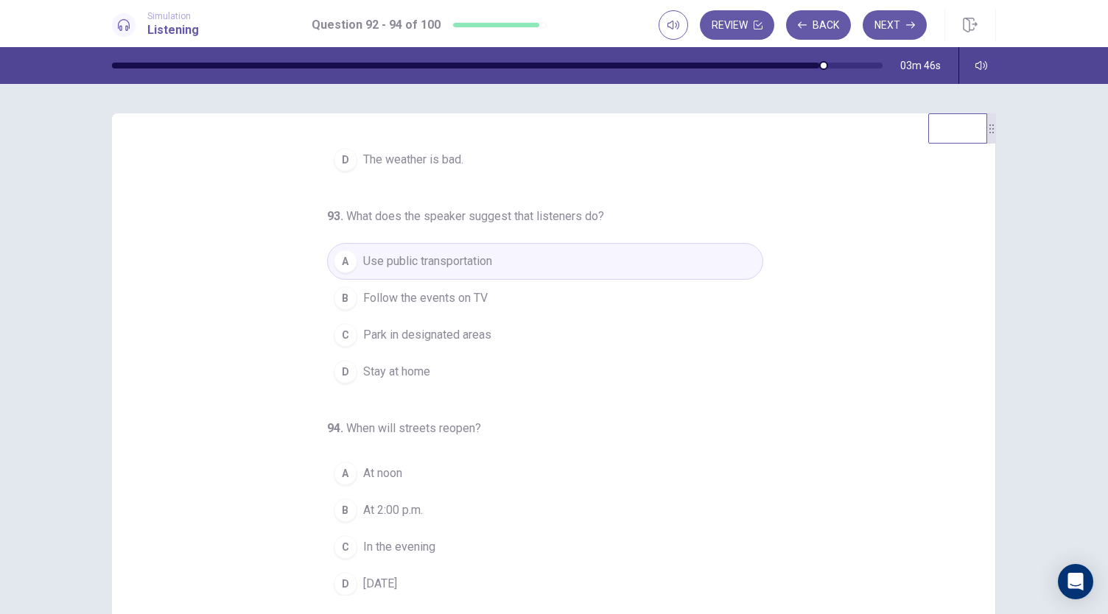
click at [363, 502] on span "At 2:00 p.m." at bounding box center [393, 511] width 60 height 18
click at [397, 577] on span "[DATE]" at bounding box center [380, 584] width 34 height 18
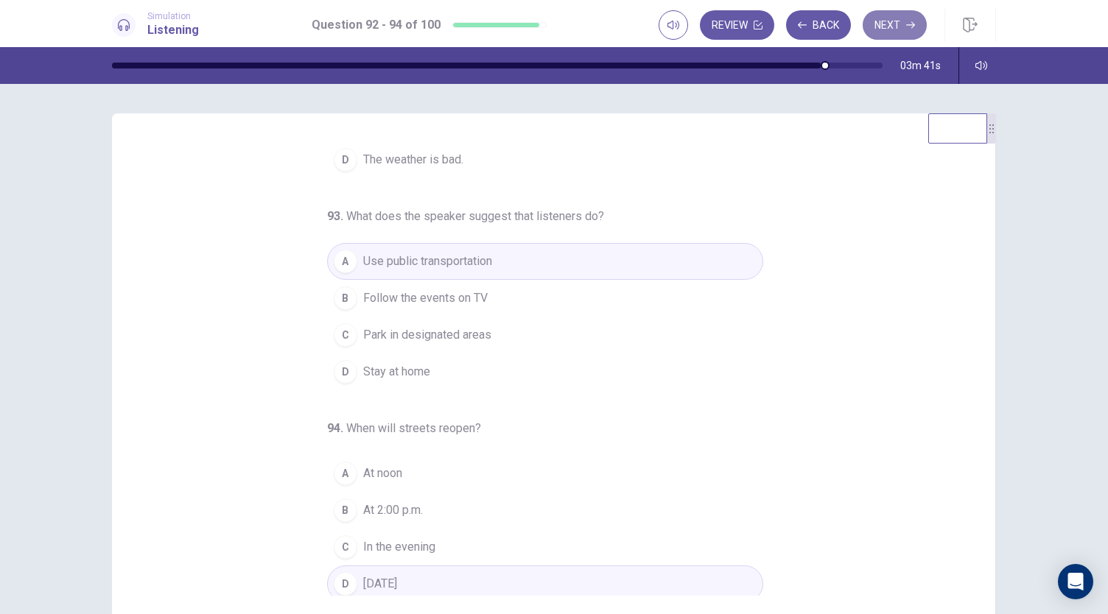
click at [898, 27] on button "Next" at bounding box center [894, 24] width 64 height 29
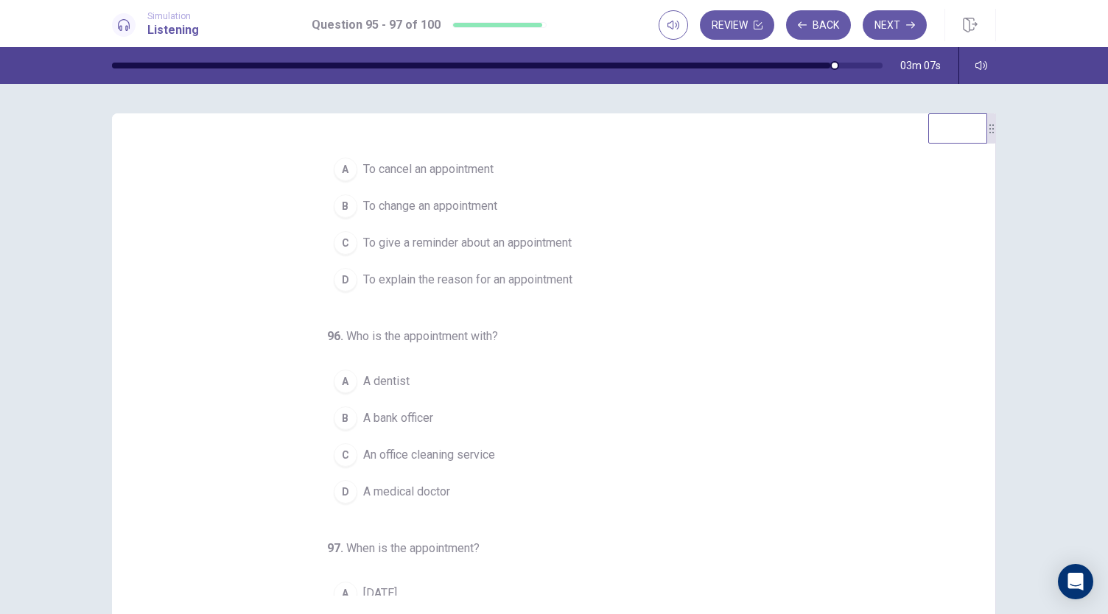
scroll to position [0, 0]
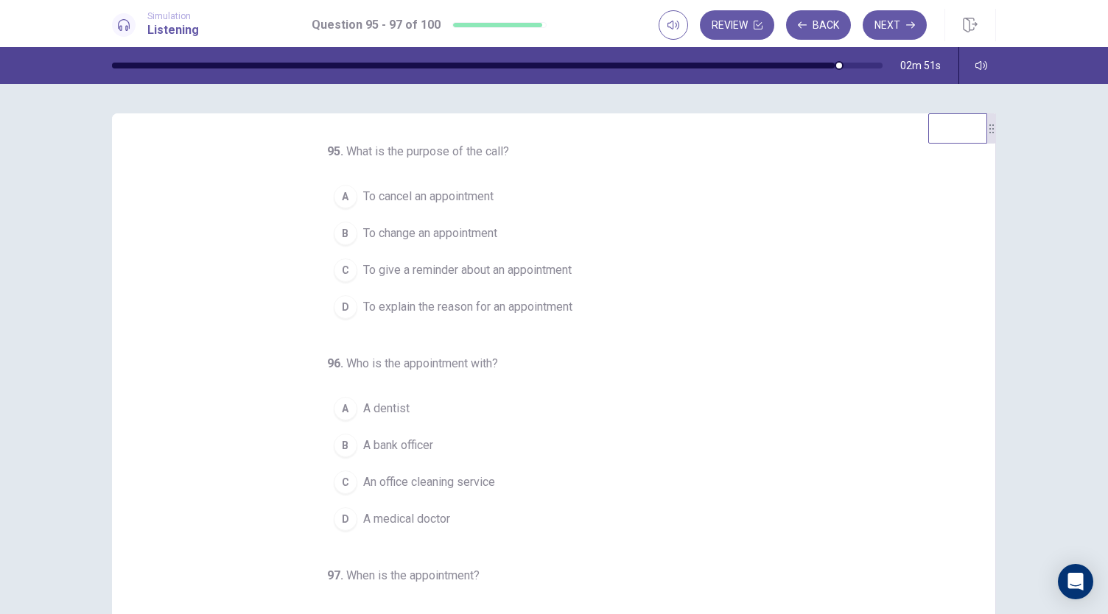
click at [470, 266] on span "To give a reminder about an appointment" at bounding box center [467, 270] width 208 height 18
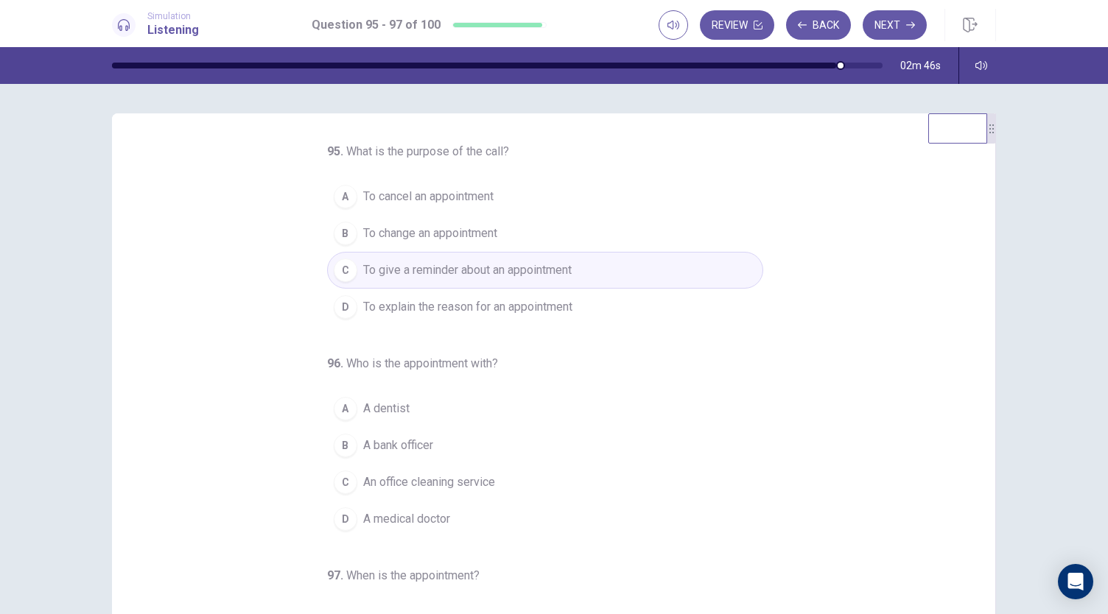
click at [354, 407] on button "A A dentist" at bounding box center [545, 408] width 436 height 37
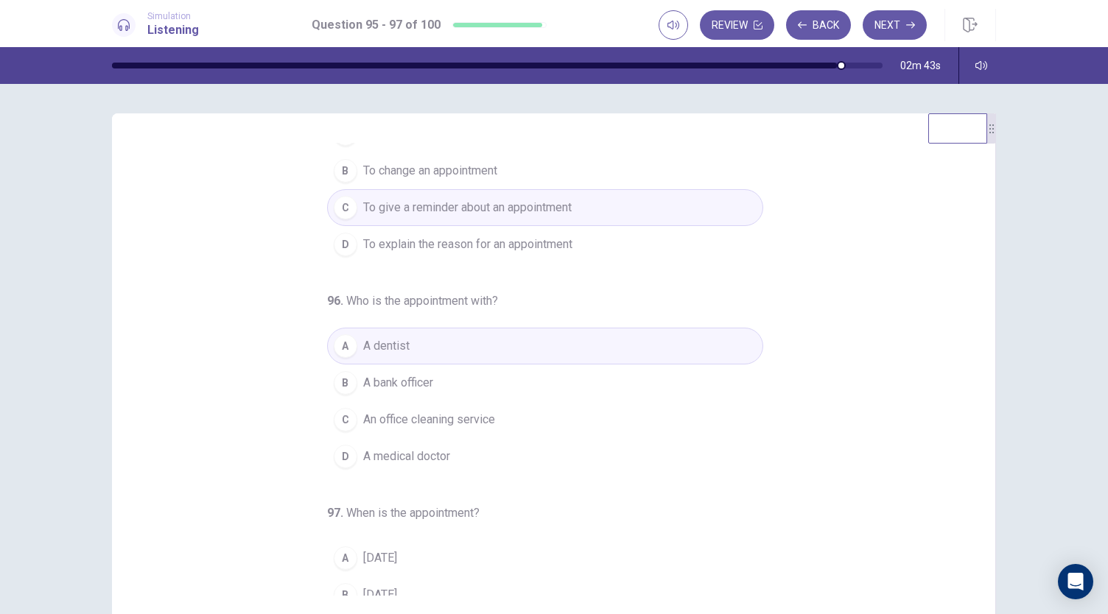
scroll to position [147, 0]
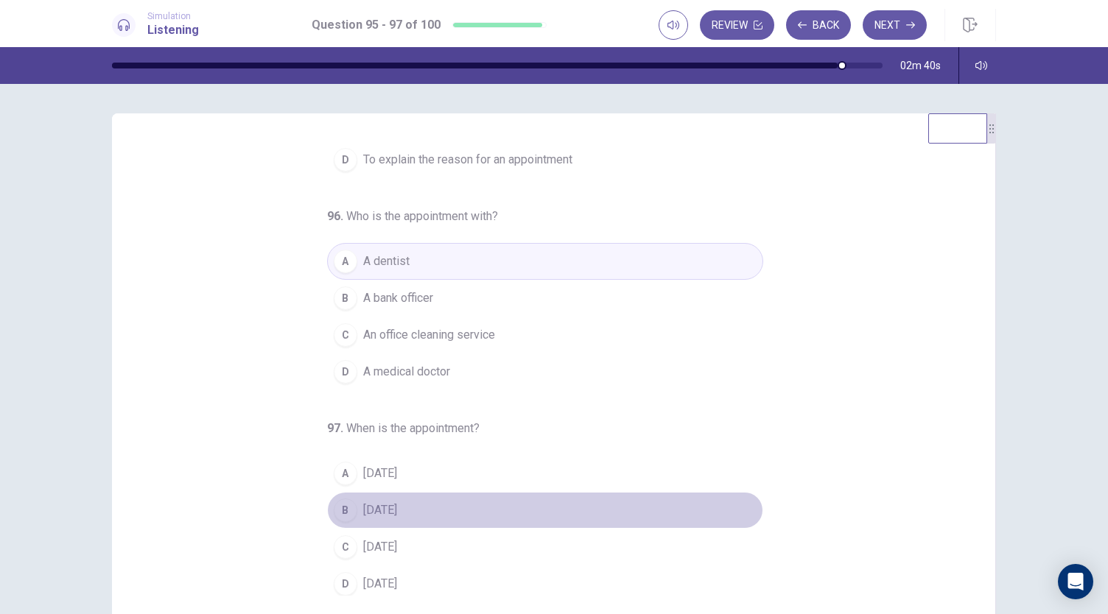
click at [389, 505] on span "[DATE]" at bounding box center [380, 511] width 34 height 18
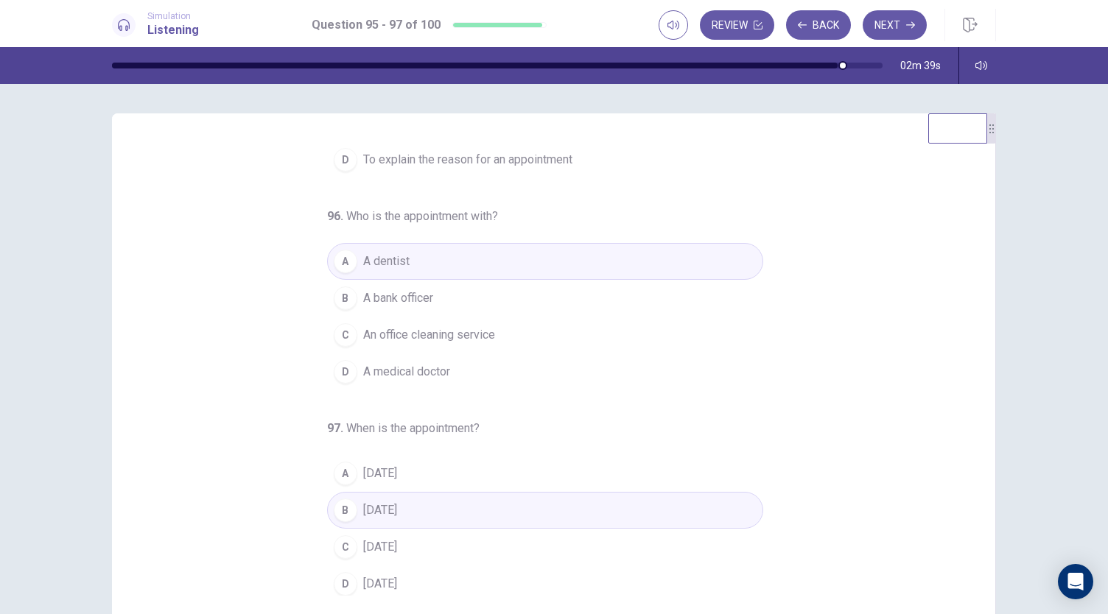
click at [205, 352] on div "95 . What is the purpose of the call? A To cancel an appointment B To change an…" at bounding box center [560, 369] width 848 height 453
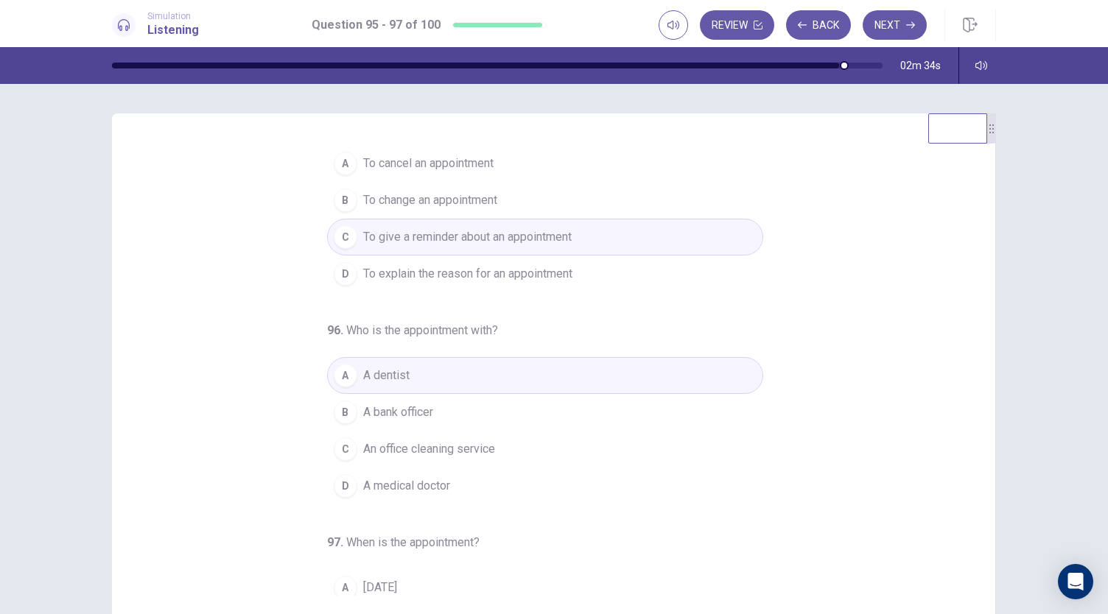
scroll to position [0, 0]
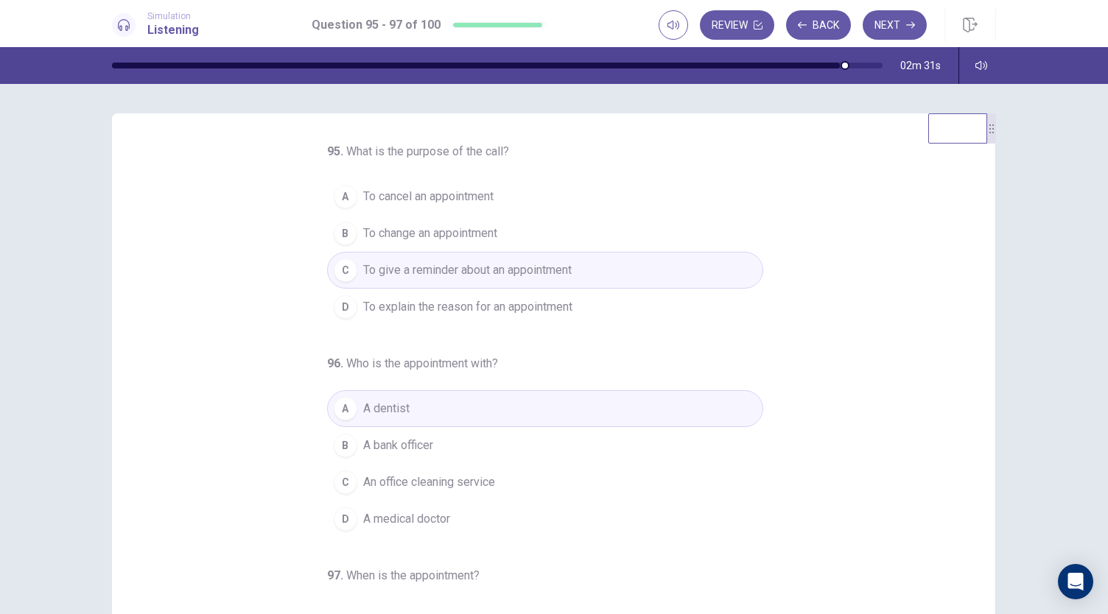
click at [898, 30] on button "Next" at bounding box center [894, 24] width 64 height 29
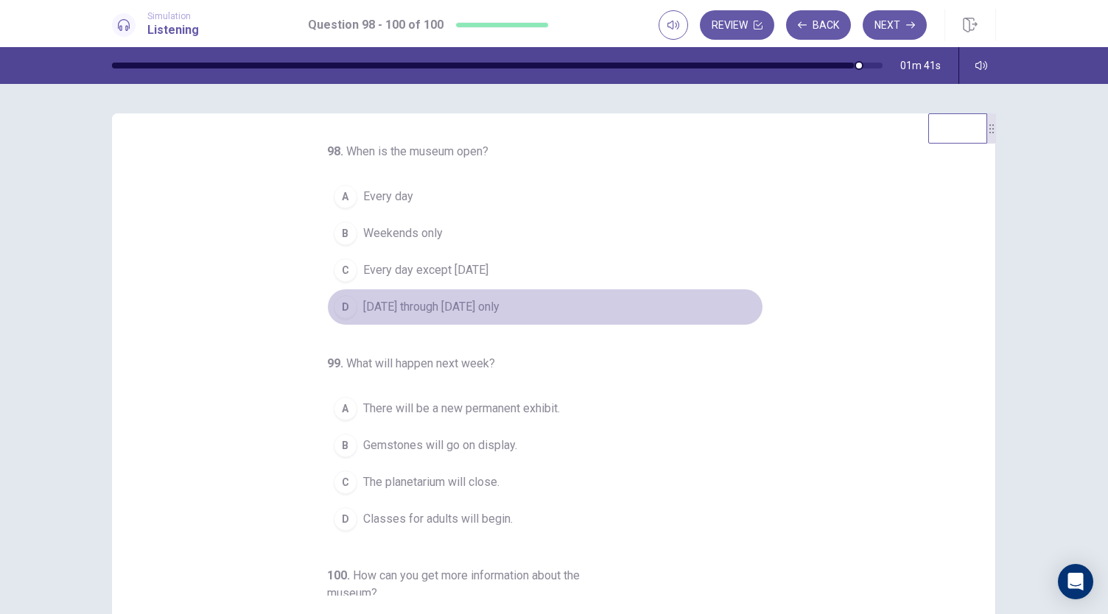
click at [483, 306] on span "[DATE] through [DATE] only" at bounding box center [431, 307] width 136 height 18
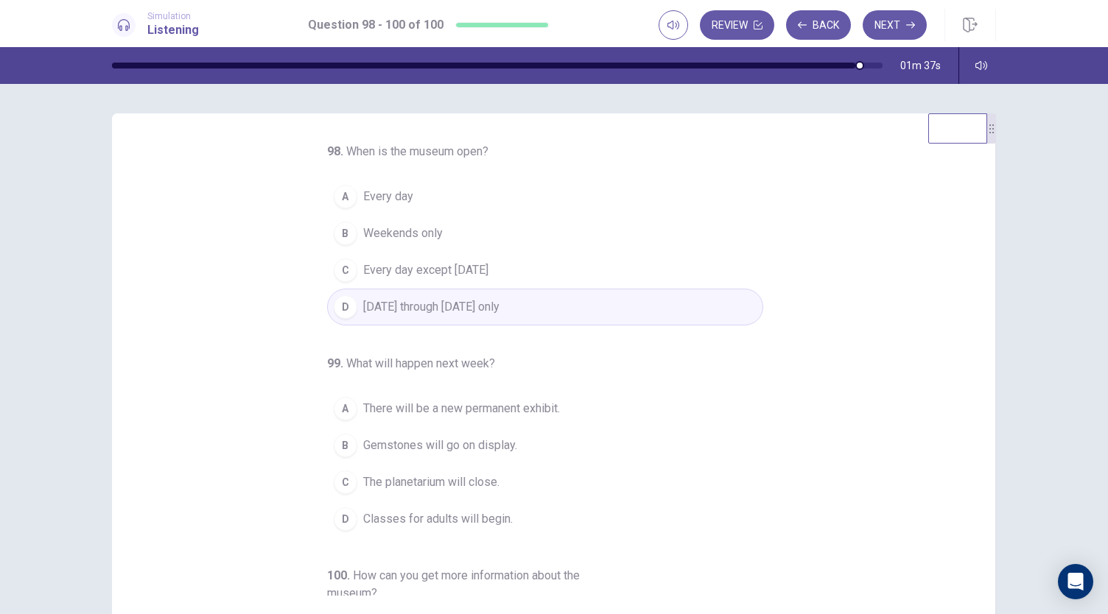
click at [387, 200] on span "Every day" at bounding box center [388, 197] width 50 height 18
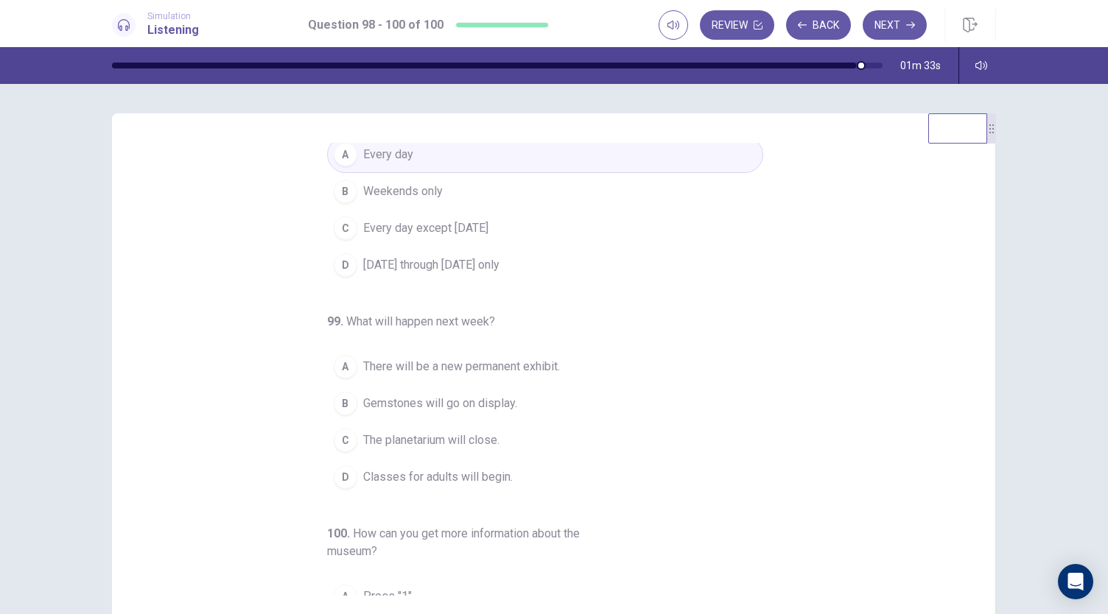
scroll to position [74, 0]
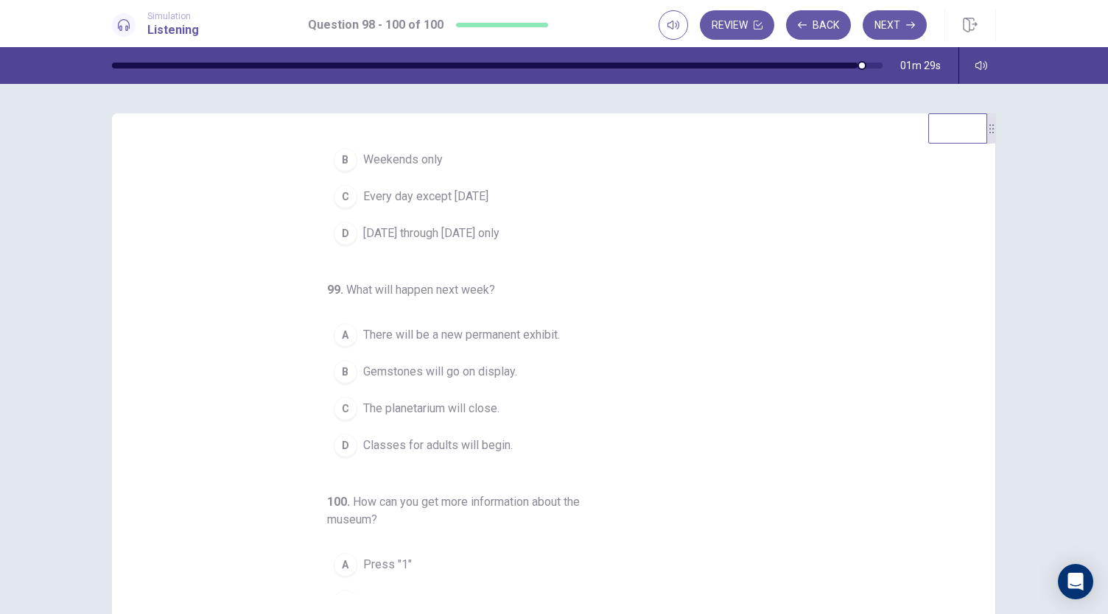
click at [404, 370] on span "Gemstones will go on display." at bounding box center [440, 372] width 154 height 18
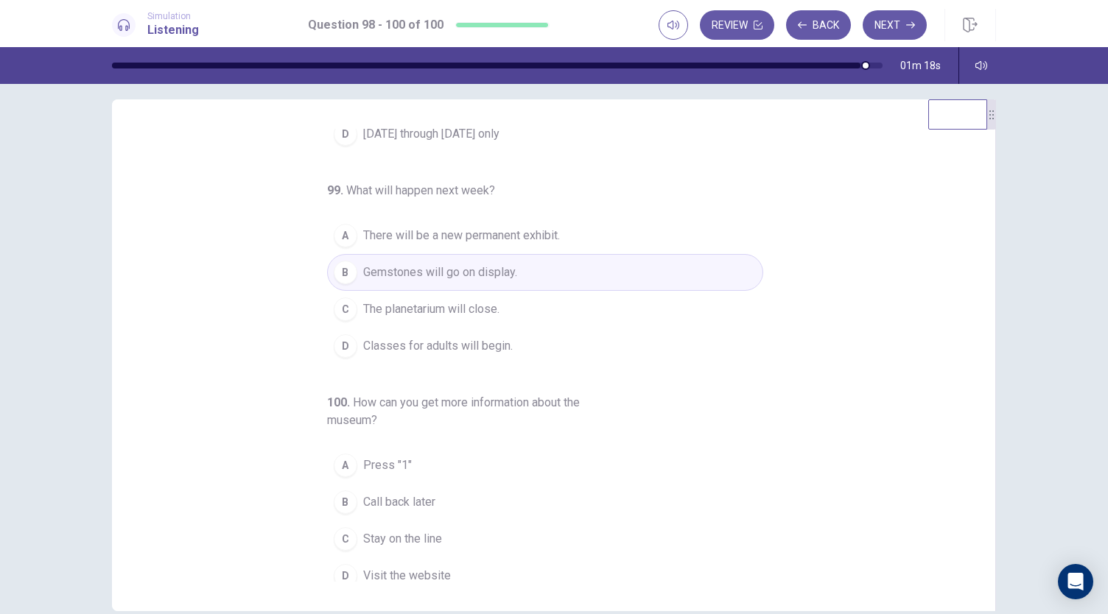
scroll to position [165, 0]
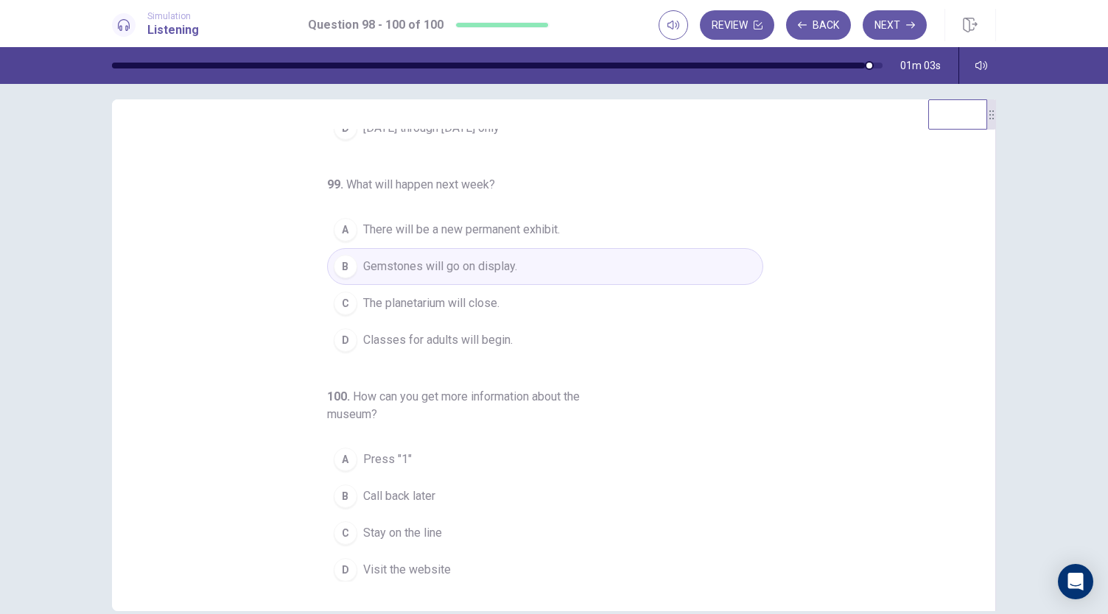
click at [399, 524] on span "Stay on the line" at bounding box center [402, 533] width 79 height 18
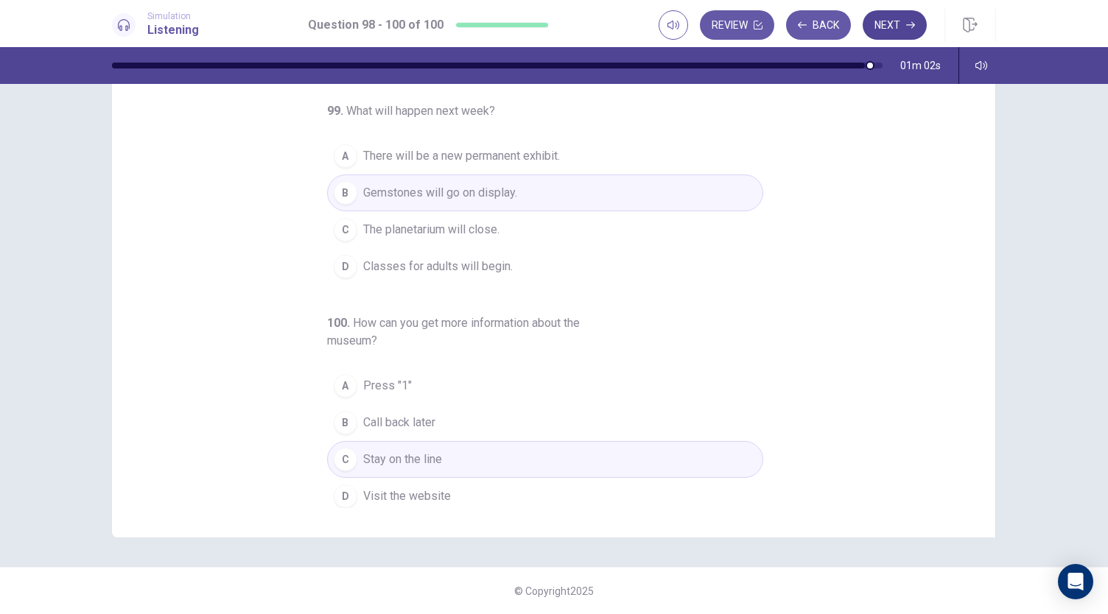
click at [893, 22] on button "Next" at bounding box center [894, 24] width 64 height 29
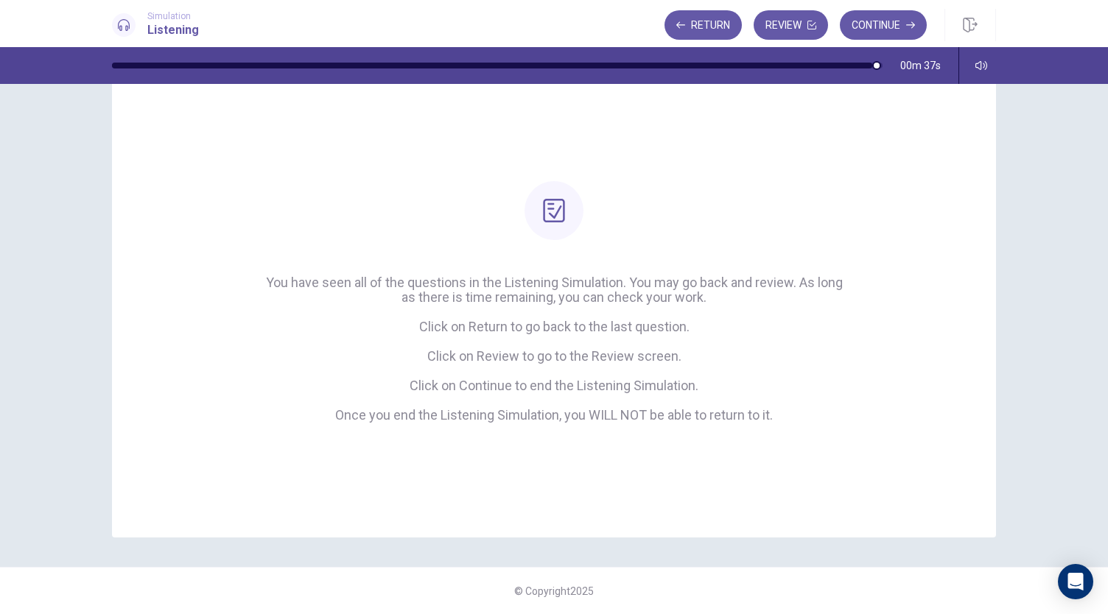
scroll to position [0, 0]
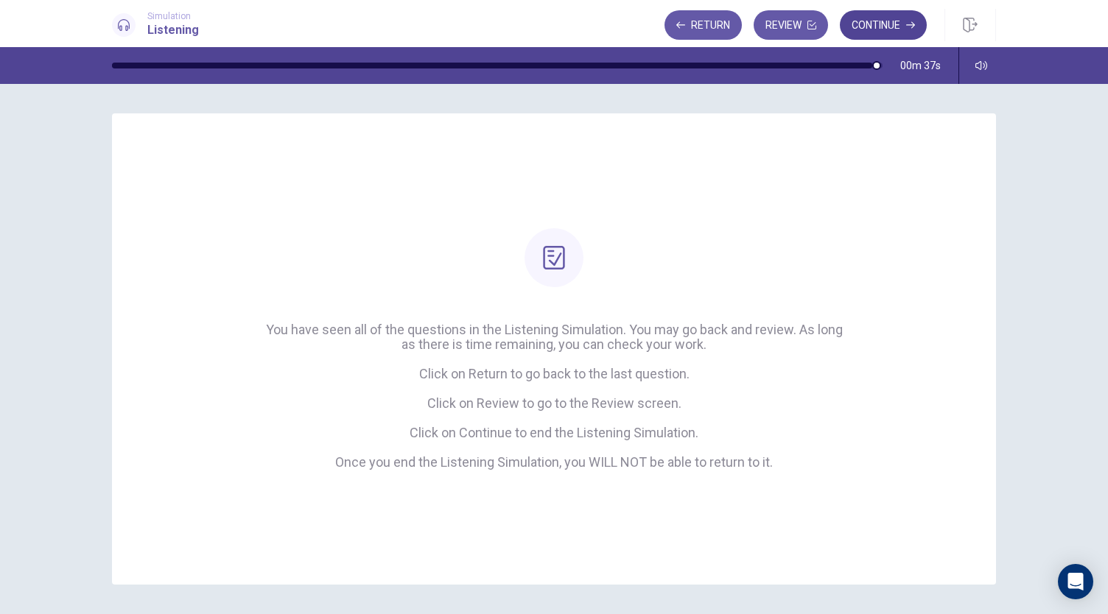
click at [914, 27] on icon "button" at bounding box center [910, 25] width 9 height 9
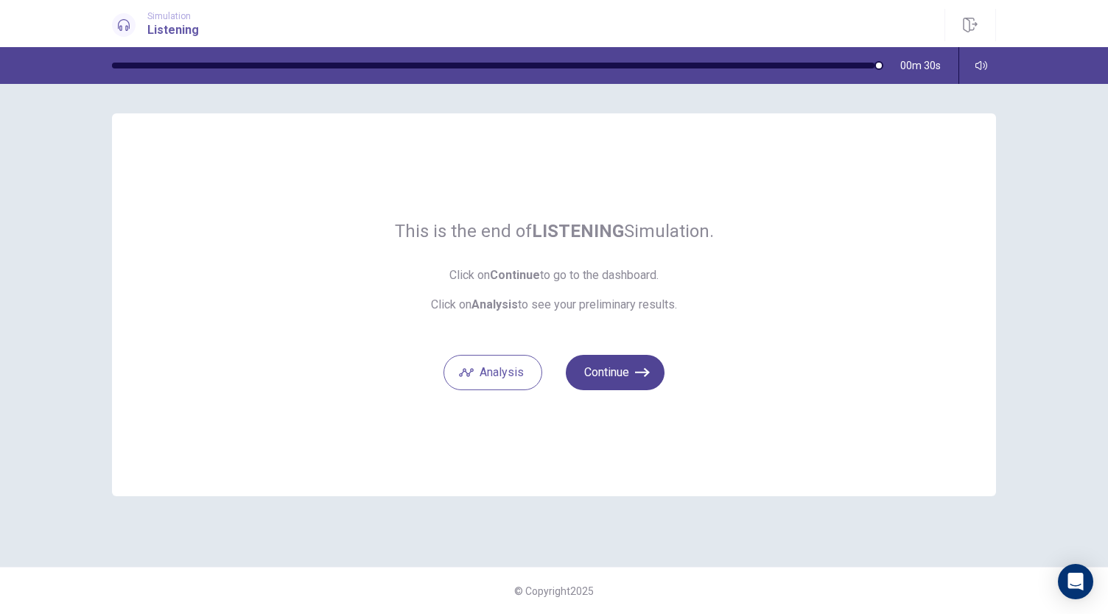
click at [615, 377] on button "Continue" at bounding box center [615, 372] width 99 height 35
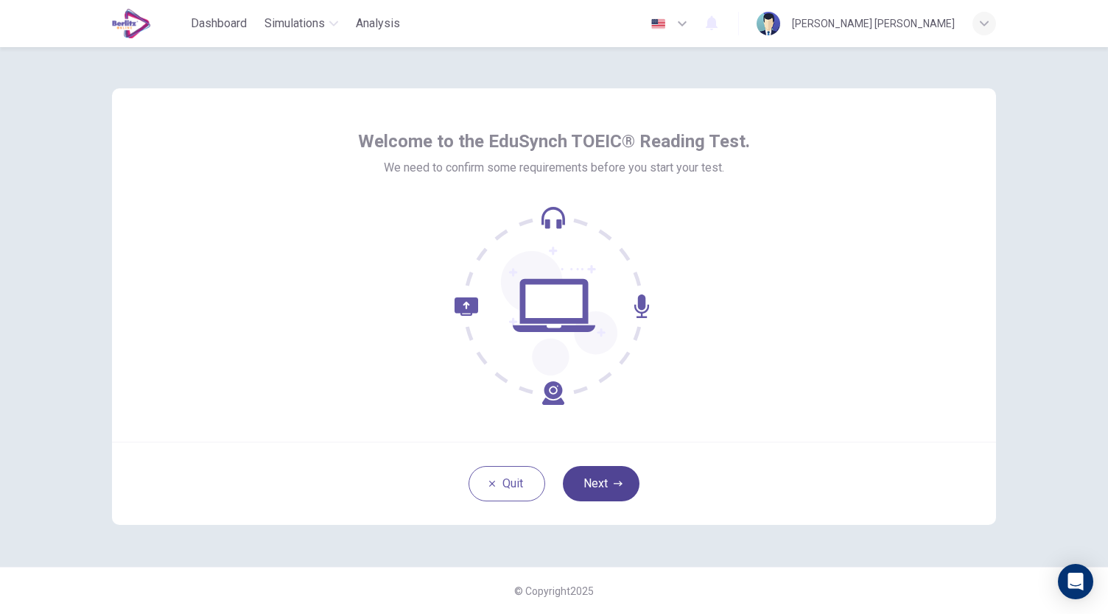
click at [609, 478] on button "Next" at bounding box center [601, 483] width 77 height 35
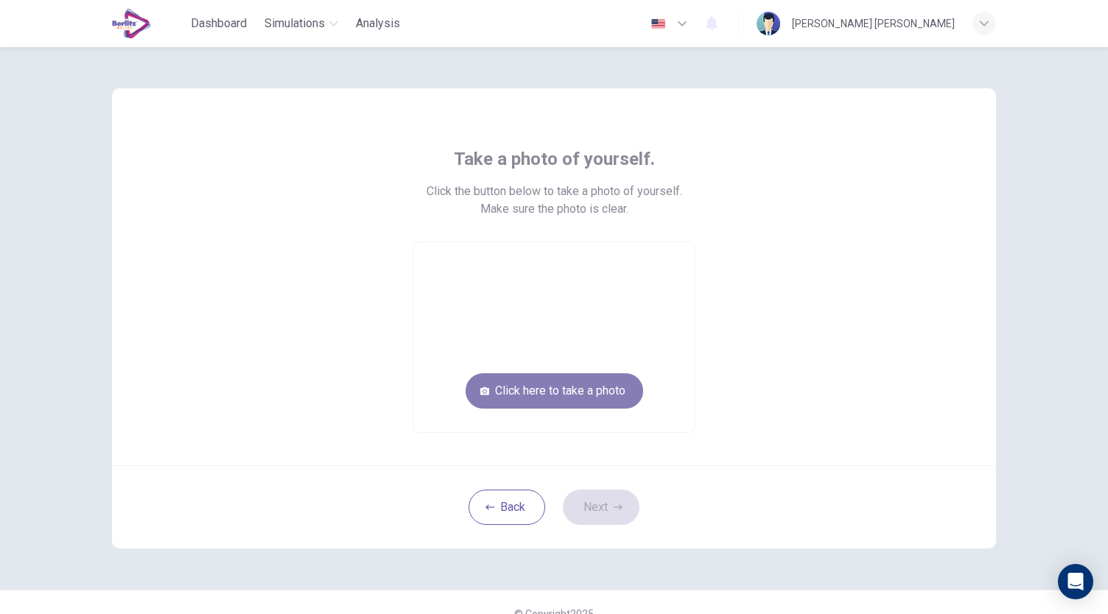
click at [582, 387] on button "Click here to take a photo" at bounding box center [554, 390] width 178 height 35
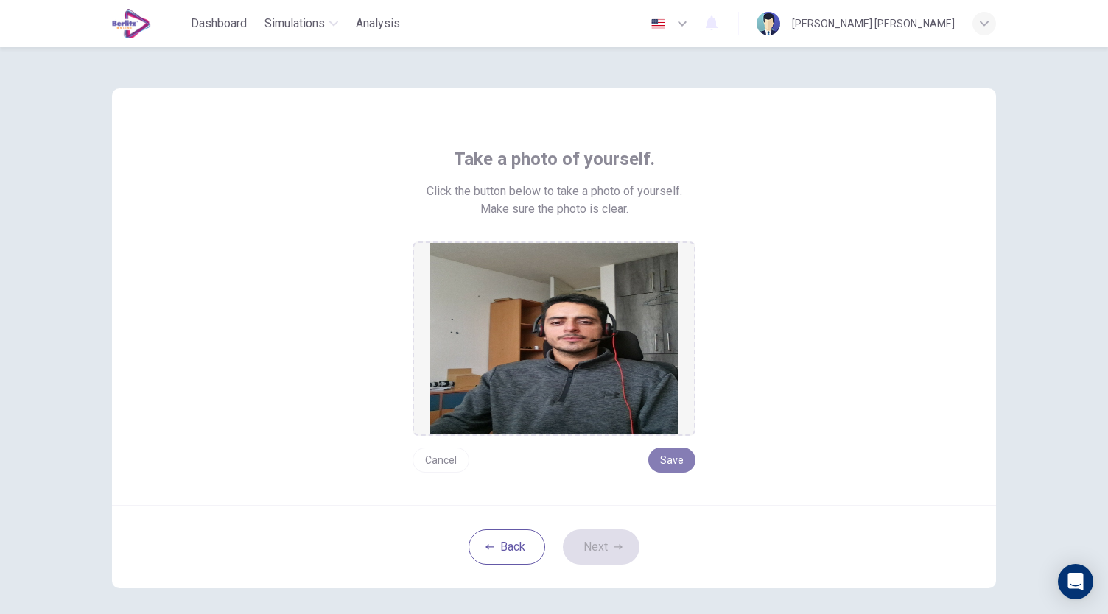
click at [681, 456] on button "Save" at bounding box center [671, 460] width 47 height 25
drag, startPoint x: 608, startPoint y: 559, endPoint x: 608, endPoint y: 550, distance: 8.8
click at [608, 559] on button "Next" at bounding box center [601, 547] width 77 height 35
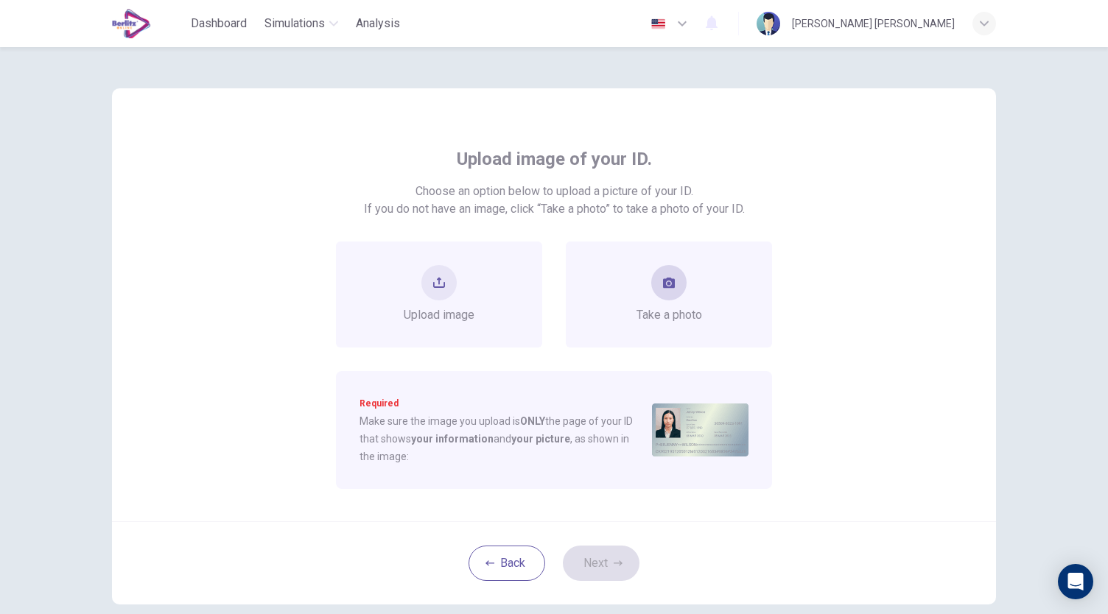
click at [663, 307] on span "Take a photo" at bounding box center [669, 315] width 66 height 18
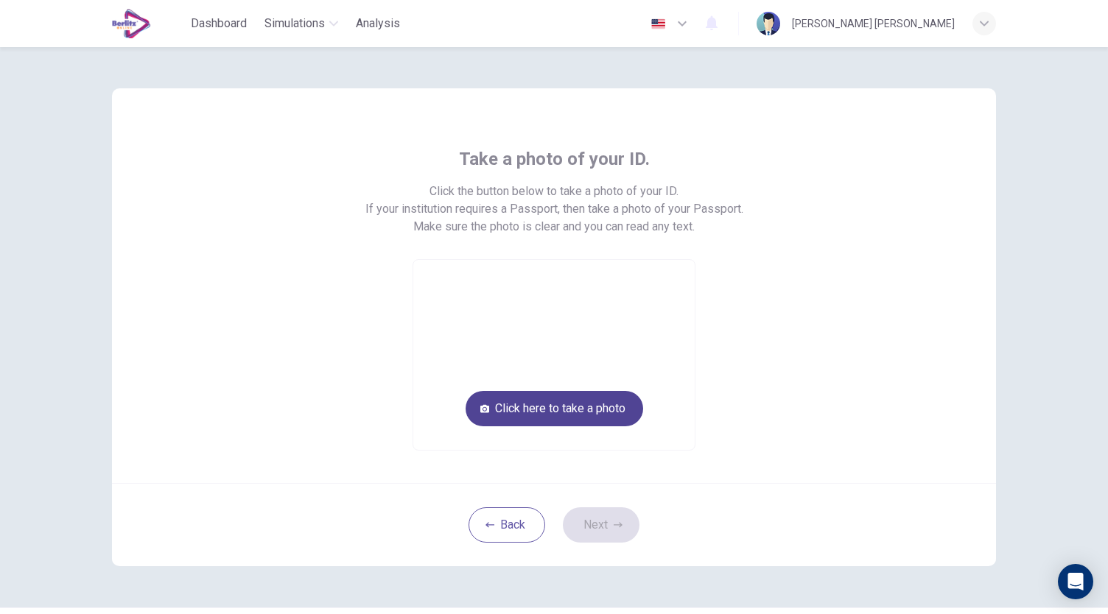
click at [616, 402] on button "Click here to take a photo" at bounding box center [554, 408] width 178 height 35
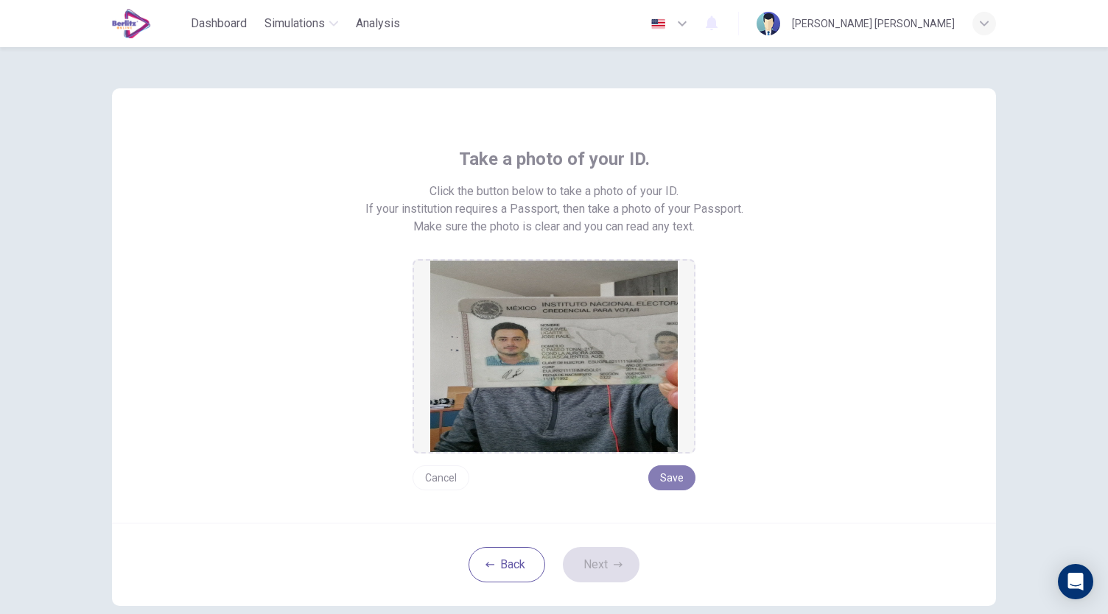
click at [678, 477] on button "Save" at bounding box center [671, 477] width 47 height 25
click at [602, 569] on button "Next" at bounding box center [601, 564] width 77 height 35
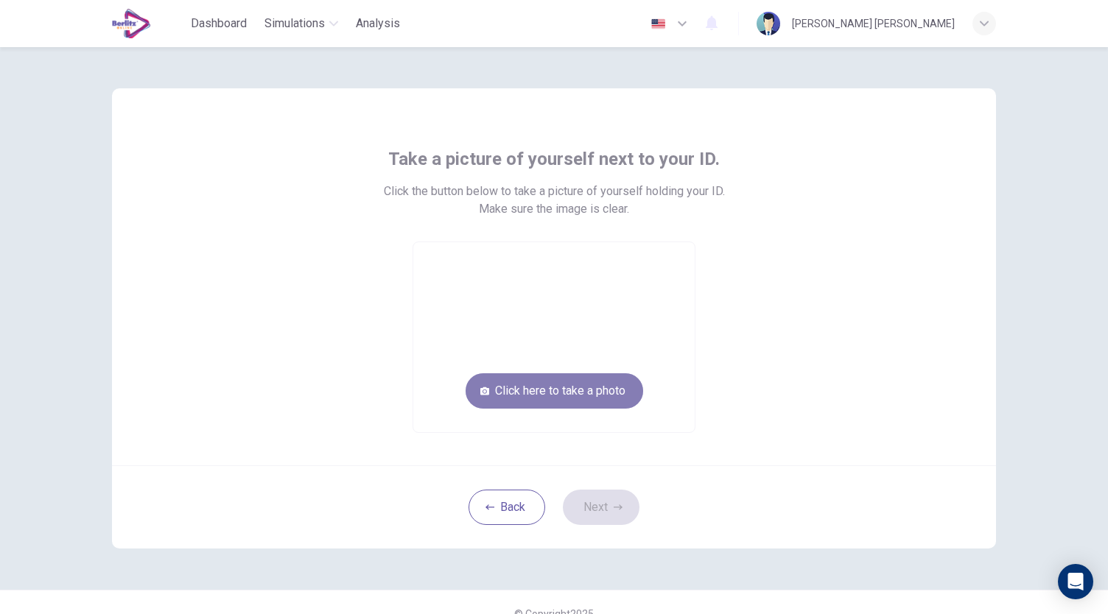
click at [581, 396] on button "Click here to take a photo" at bounding box center [554, 390] width 178 height 35
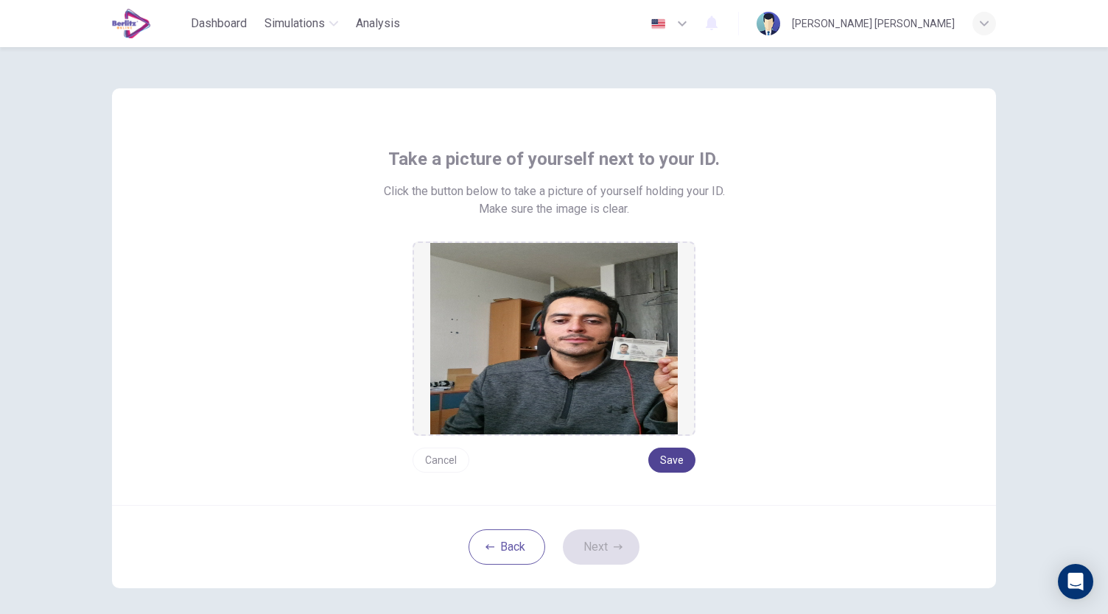
click at [668, 456] on button "Save" at bounding box center [671, 460] width 47 height 25
click at [606, 540] on button "Next" at bounding box center [601, 547] width 77 height 35
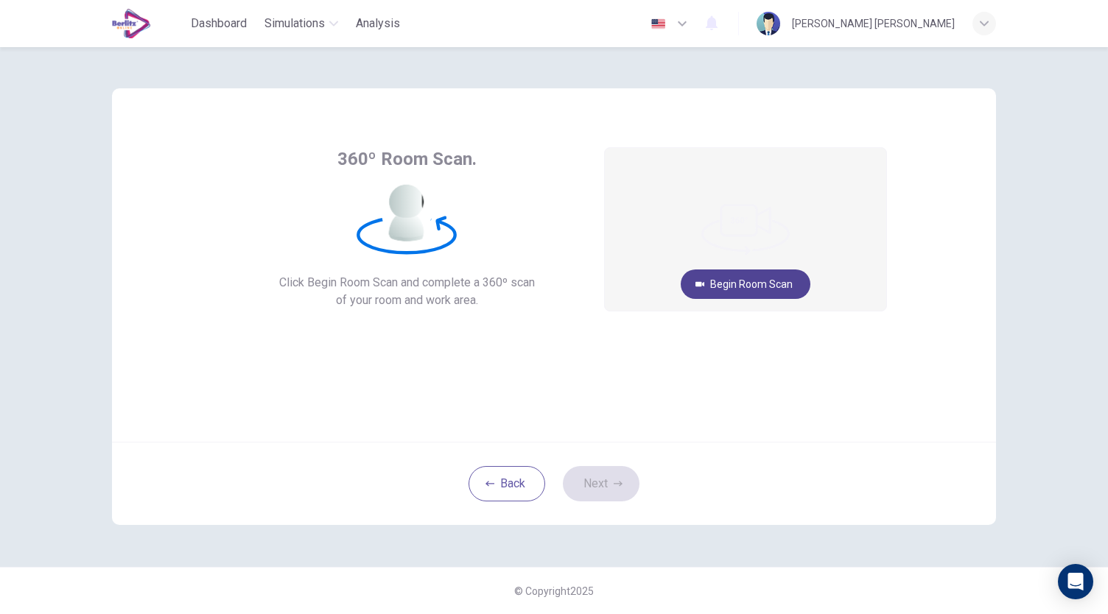
click at [772, 281] on button "Begin Room Scan" at bounding box center [746, 284] width 130 height 29
click at [748, 343] on button "Cancel" at bounding box center [745, 343] width 47 height 29
click at [757, 282] on button "Begin Room Scan" at bounding box center [746, 284] width 130 height 29
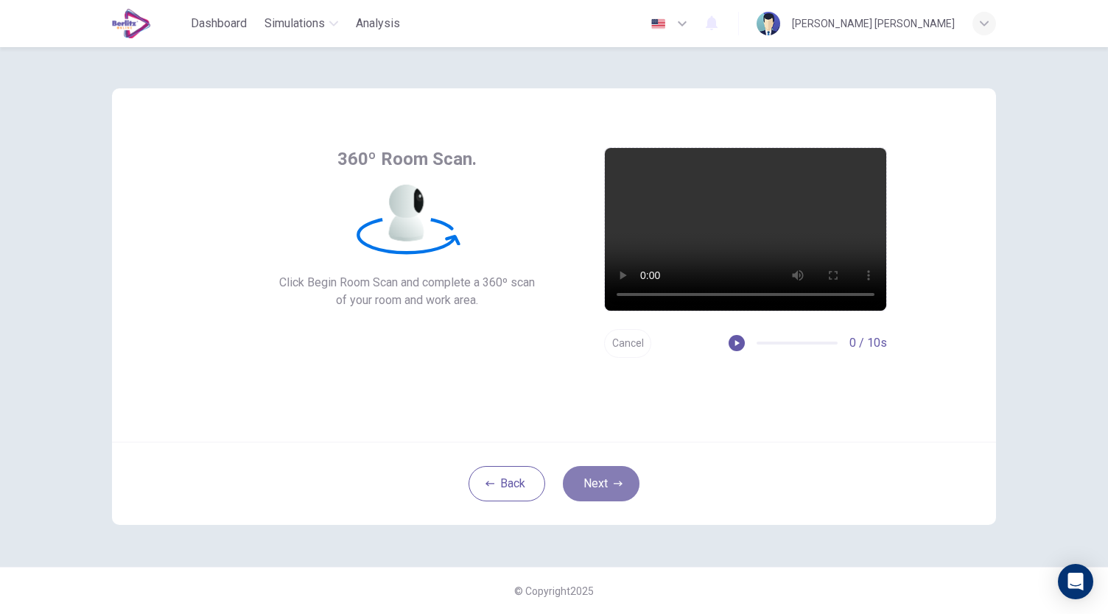
click at [615, 488] on button "Next" at bounding box center [601, 483] width 77 height 35
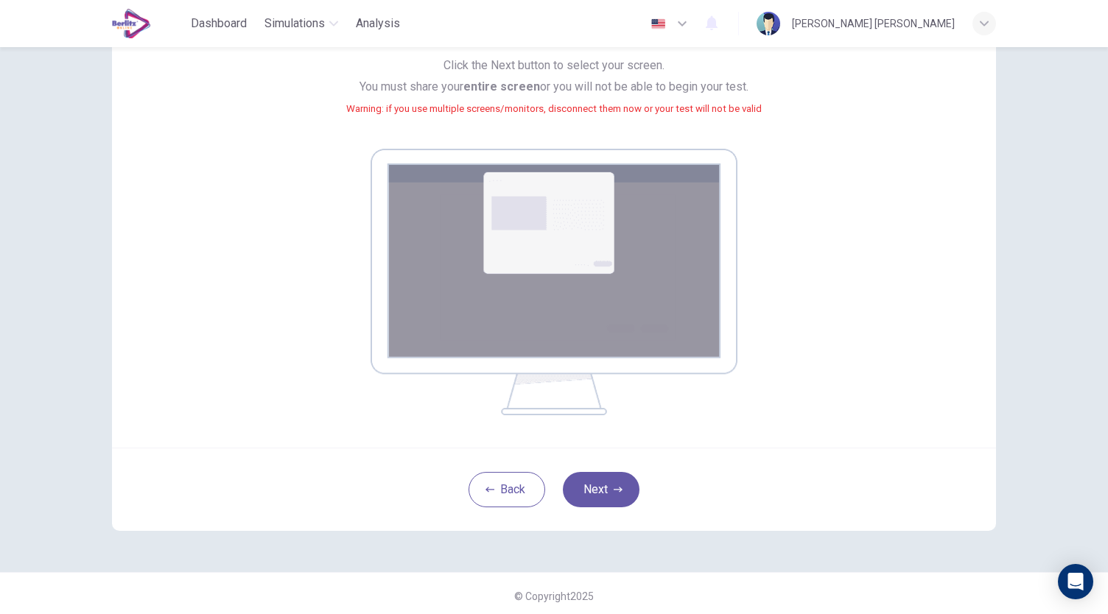
scroll to position [147, 0]
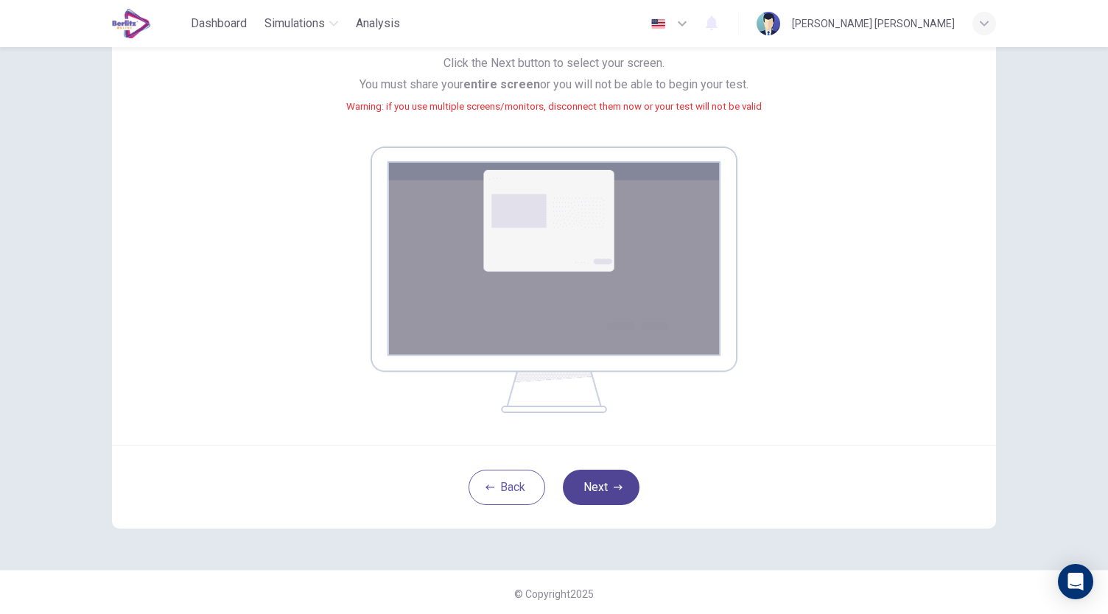
click at [597, 492] on button "Next" at bounding box center [601, 487] width 77 height 35
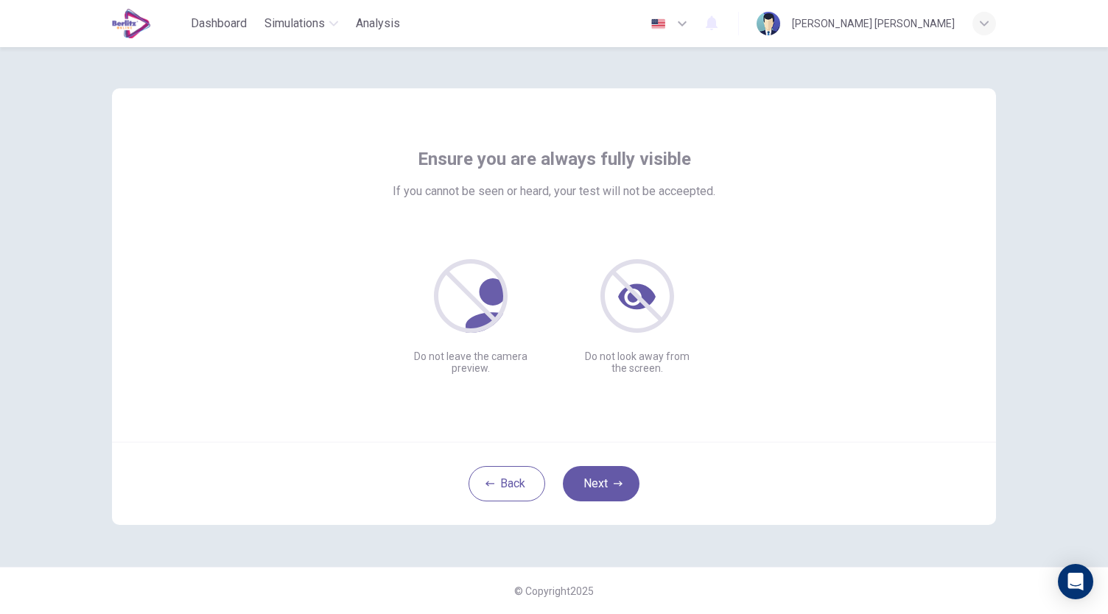
scroll to position [0, 0]
click at [595, 474] on button "Next" at bounding box center [601, 483] width 77 height 35
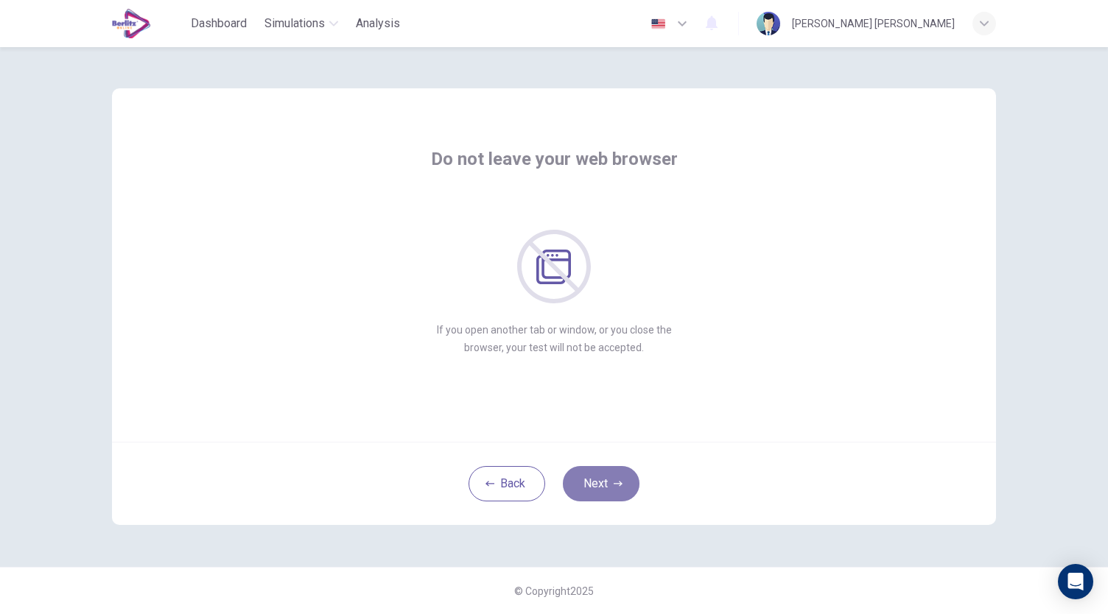
click at [614, 473] on button "Next" at bounding box center [601, 483] width 77 height 35
click at [614, 485] on icon "button" at bounding box center [618, 483] width 9 height 9
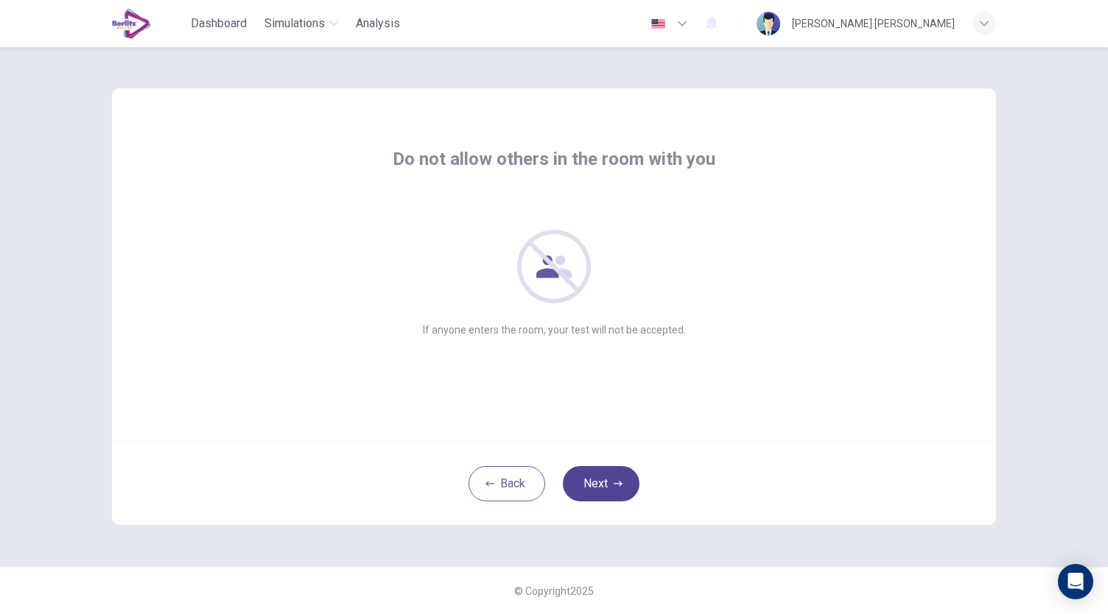
click at [591, 491] on button "Next" at bounding box center [601, 483] width 77 height 35
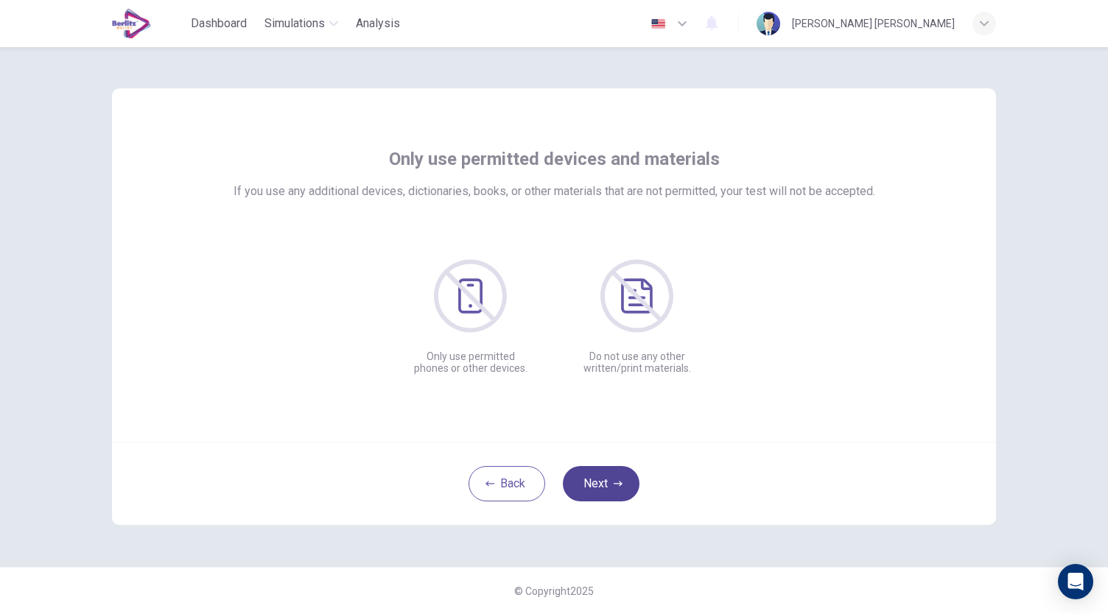
click at [607, 479] on button "Next" at bounding box center [601, 483] width 77 height 35
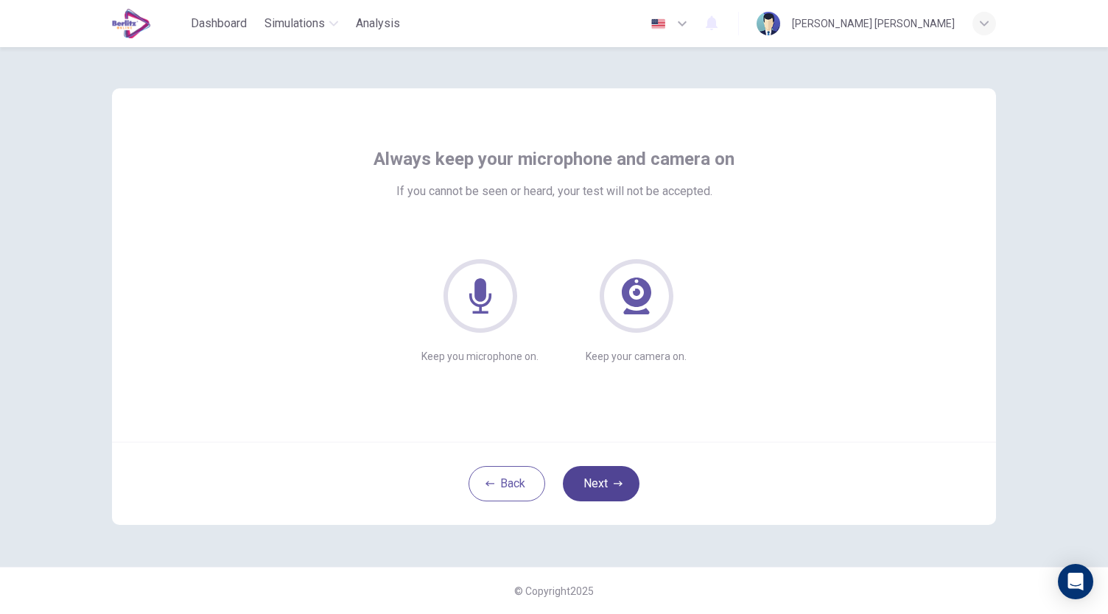
click at [617, 494] on button "Next" at bounding box center [601, 483] width 77 height 35
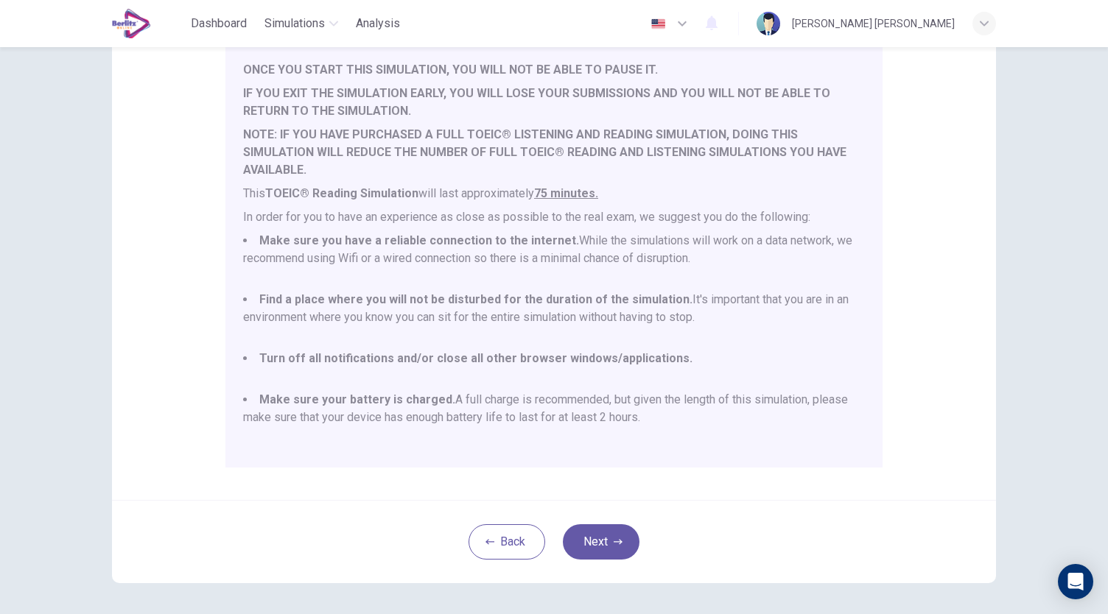
scroll to position [205, 0]
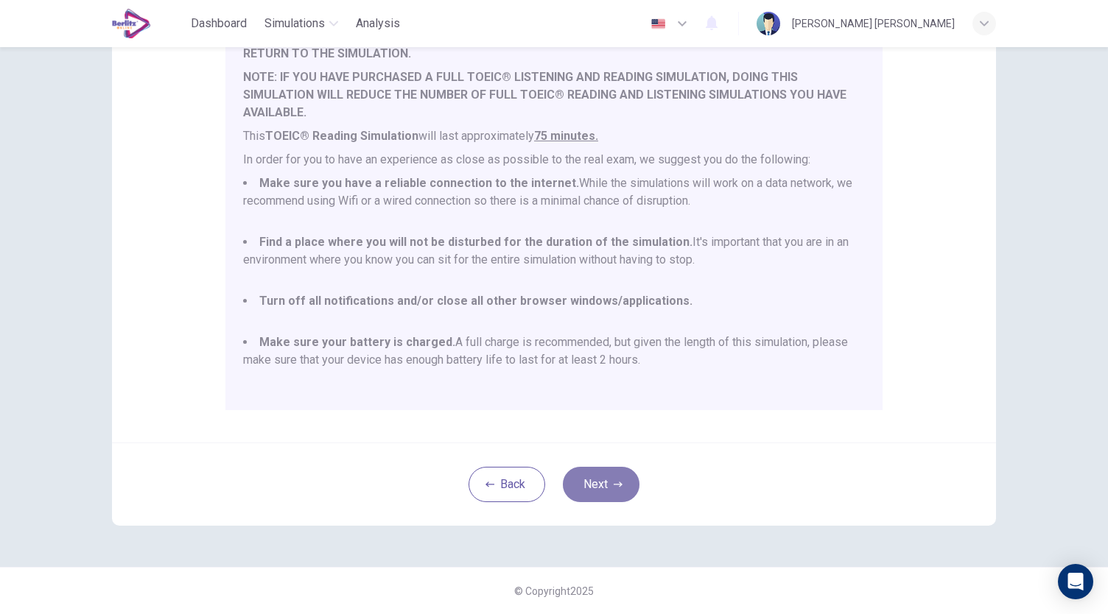
click at [585, 475] on button "Next" at bounding box center [601, 484] width 77 height 35
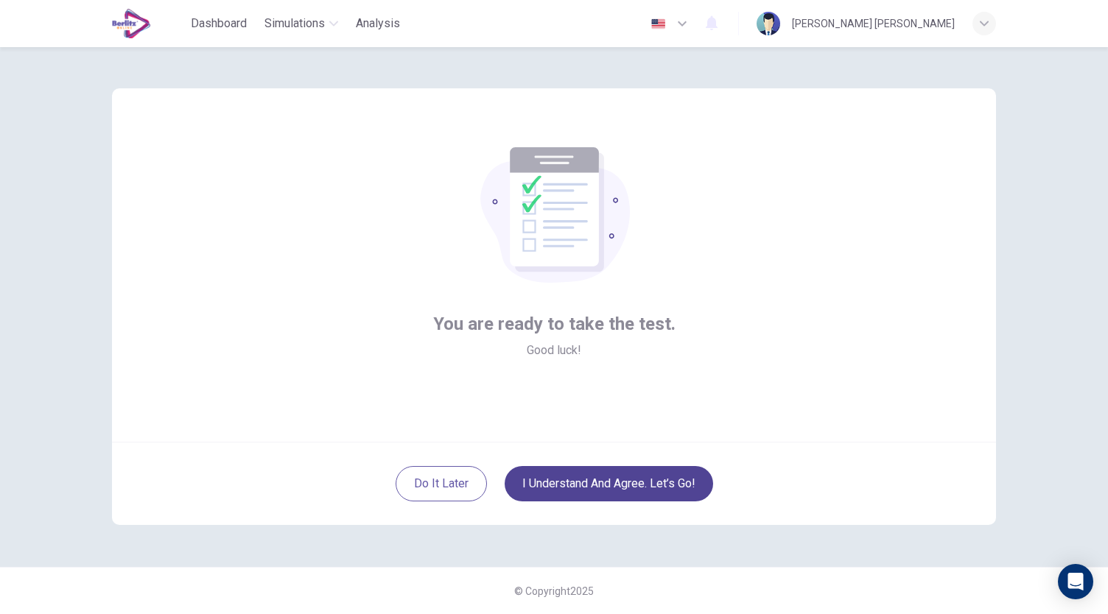
click at [697, 482] on button "I understand and agree. Let’s go!" at bounding box center [609, 483] width 208 height 35
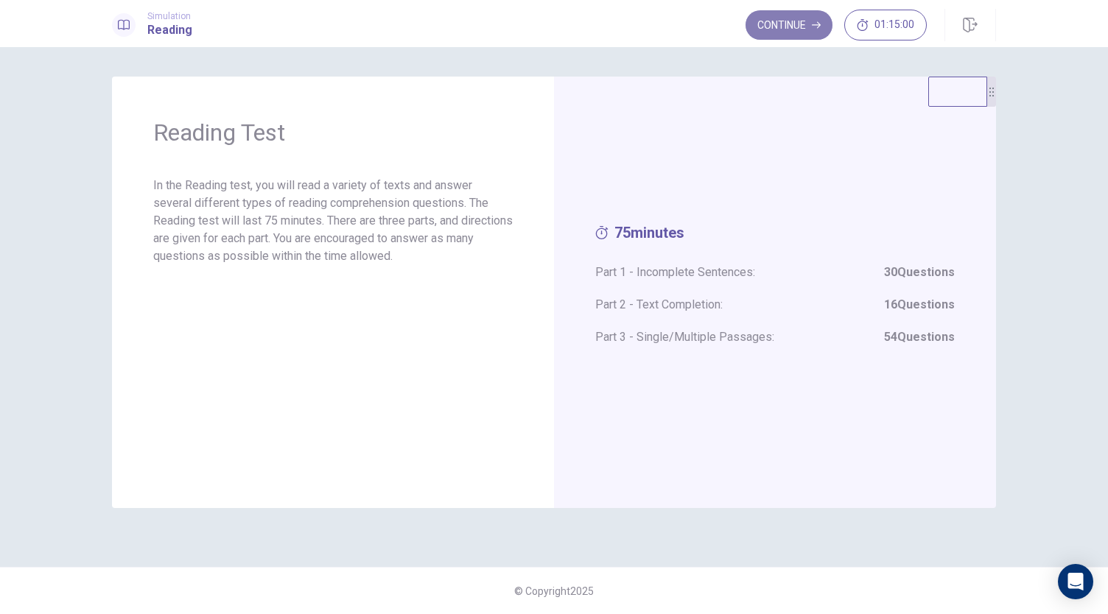
click at [770, 27] on button "Continue" at bounding box center [788, 24] width 87 height 29
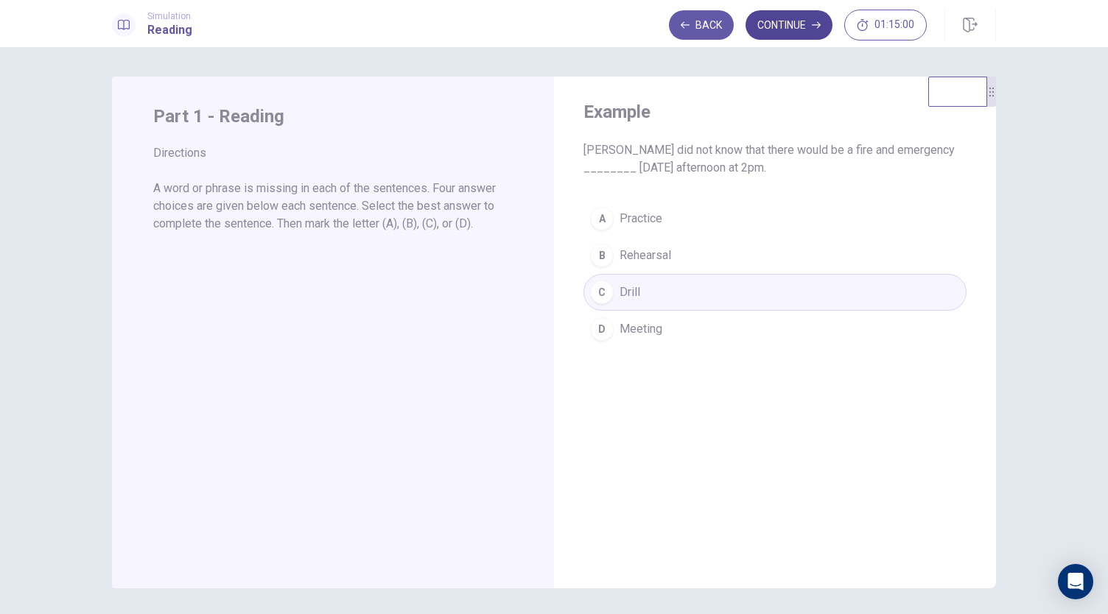
click at [813, 27] on icon "button" at bounding box center [816, 25] width 9 height 9
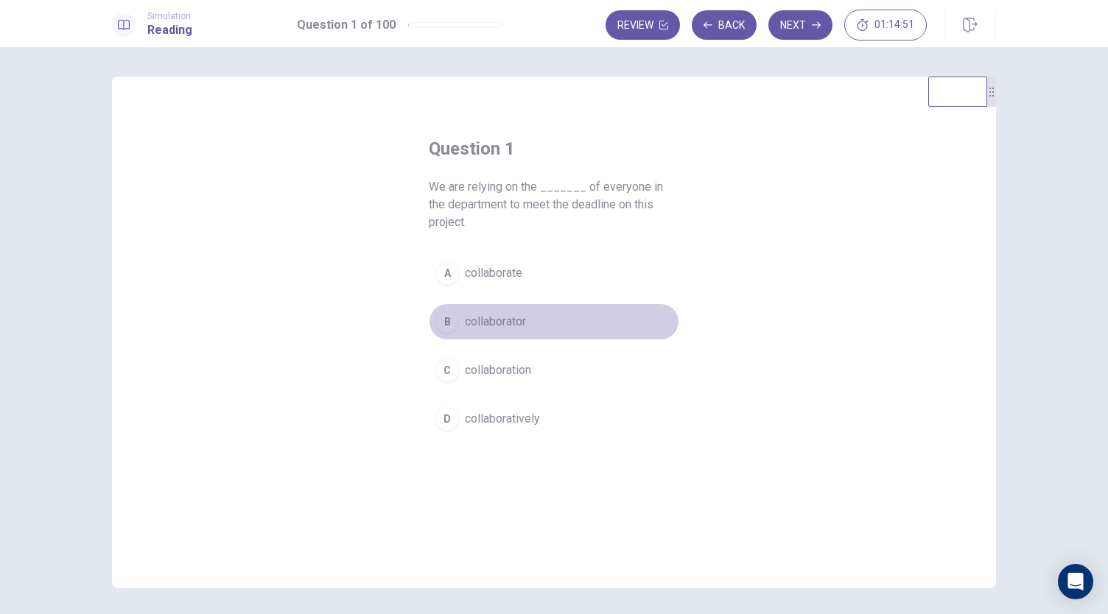
click at [501, 328] on span "collaborator" at bounding box center [495, 322] width 61 height 18
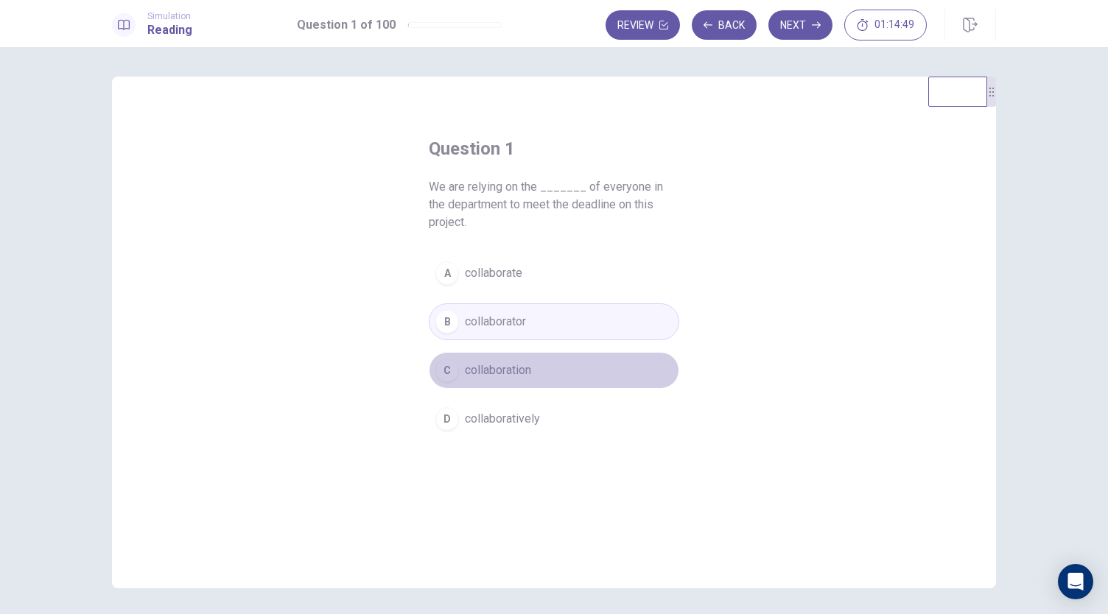
click at [492, 367] on span "collaboration" at bounding box center [498, 371] width 66 height 18
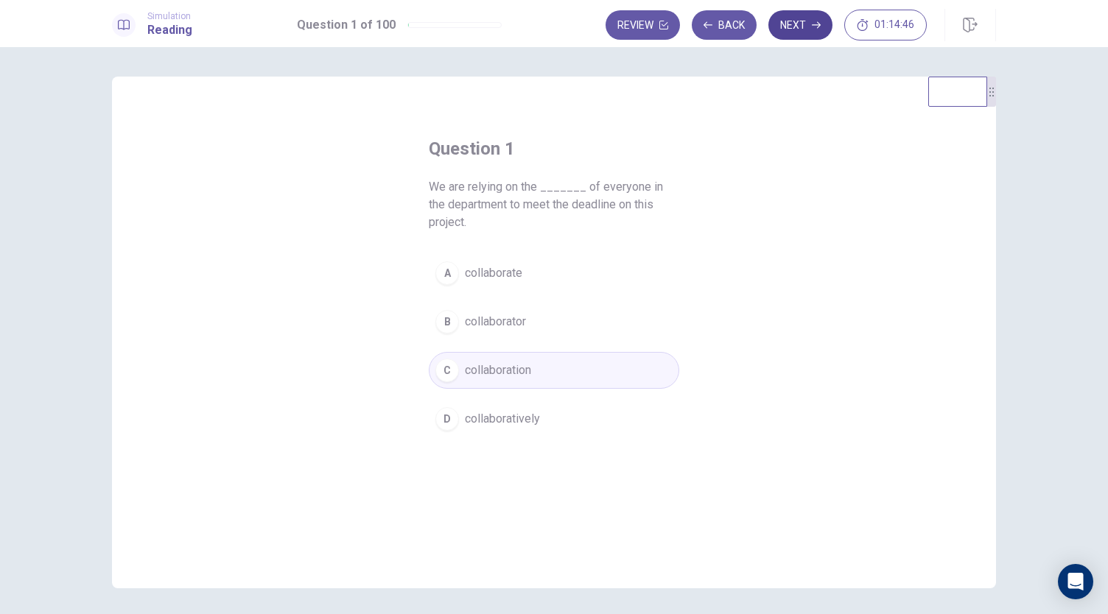
click at [798, 23] on button "Next" at bounding box center [800, 24] width 64 height 29
click at [458, 402] on button "D signs" at bounding box center [554, 419] width 250 height 37
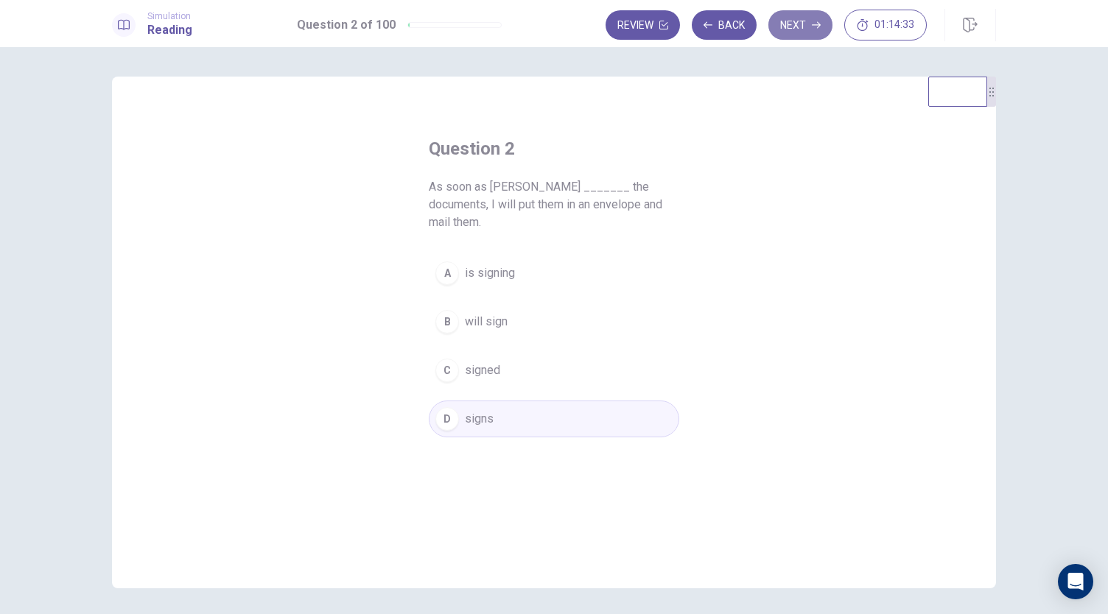
click at [798, 23] on button "Next" at bounding box center [800, 24] width 64 height 29
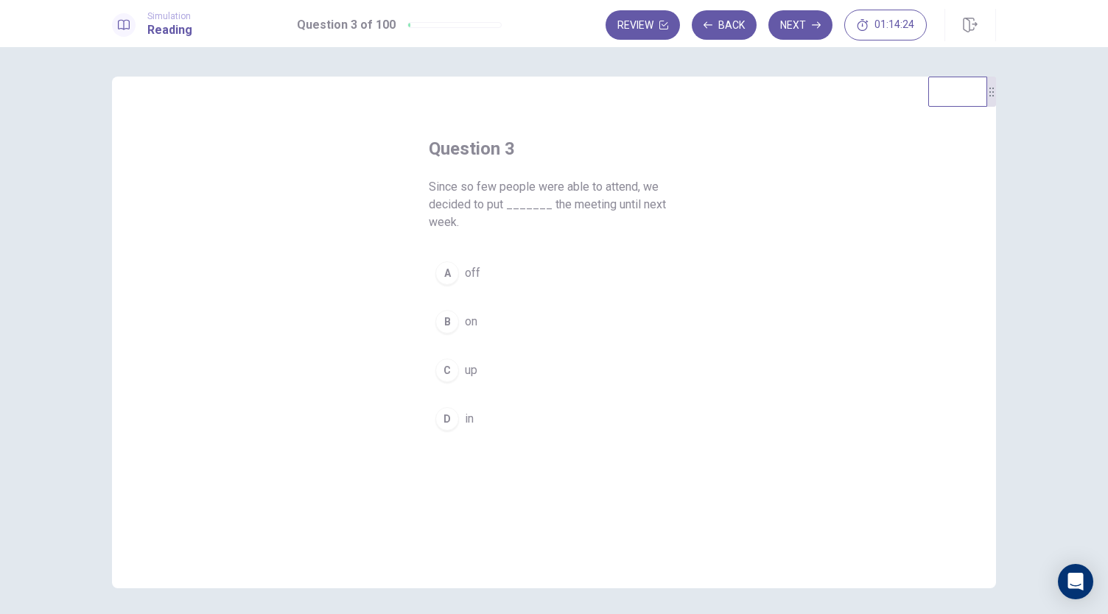
click at [473, 269] on span "off" at bounding box center [472, 273] width 15 height 18
click at [808, 29] on button "Next" at bounding box center [800, 24] width 64 height 29
click at [496, 373] on span "compensation" at bounding box center [501, 371] width 73 height 18
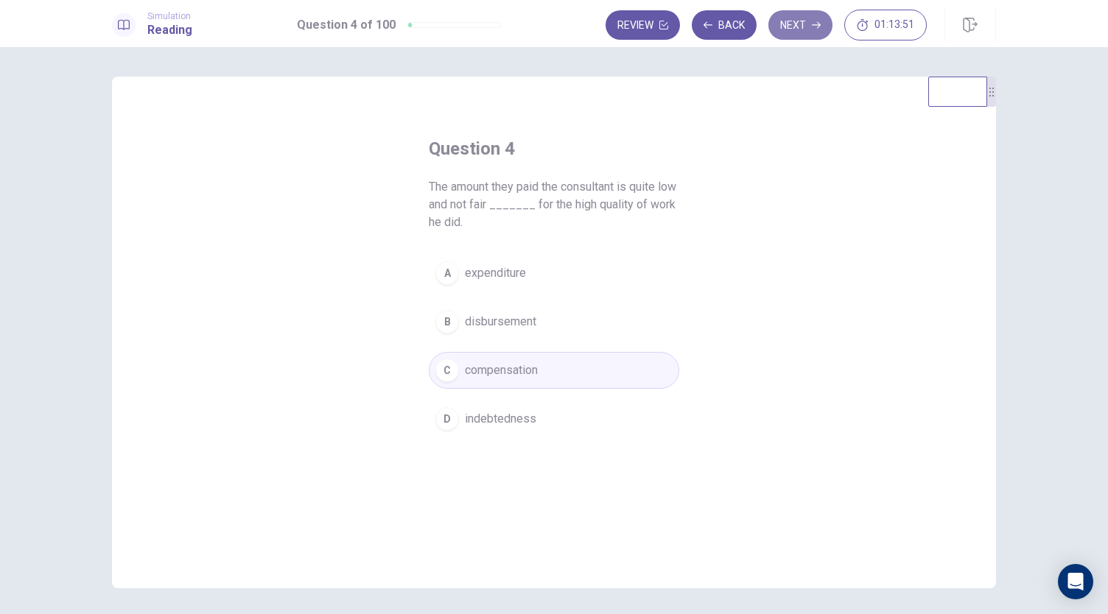
click at [818, 29] on icon "button" at bounding box center [816, 25] width 9 height 9
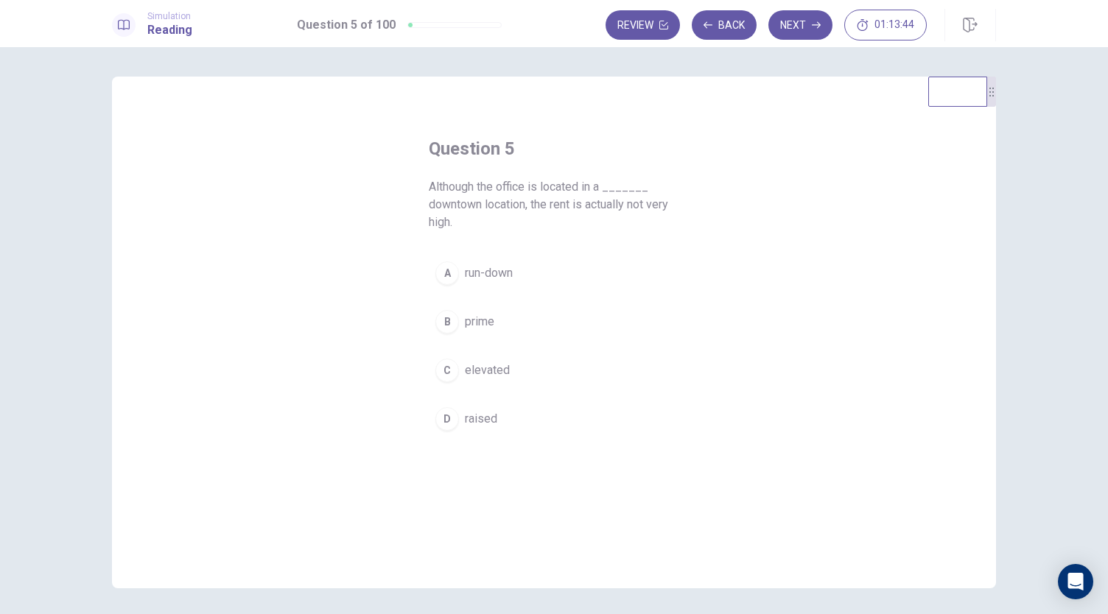
click at [491, 371] on span "elevated" at bounding box center [487, 371] width 45 height 18
click at [774, 20] on button "Next" at bounding box center [800, 24] width 64 height 29
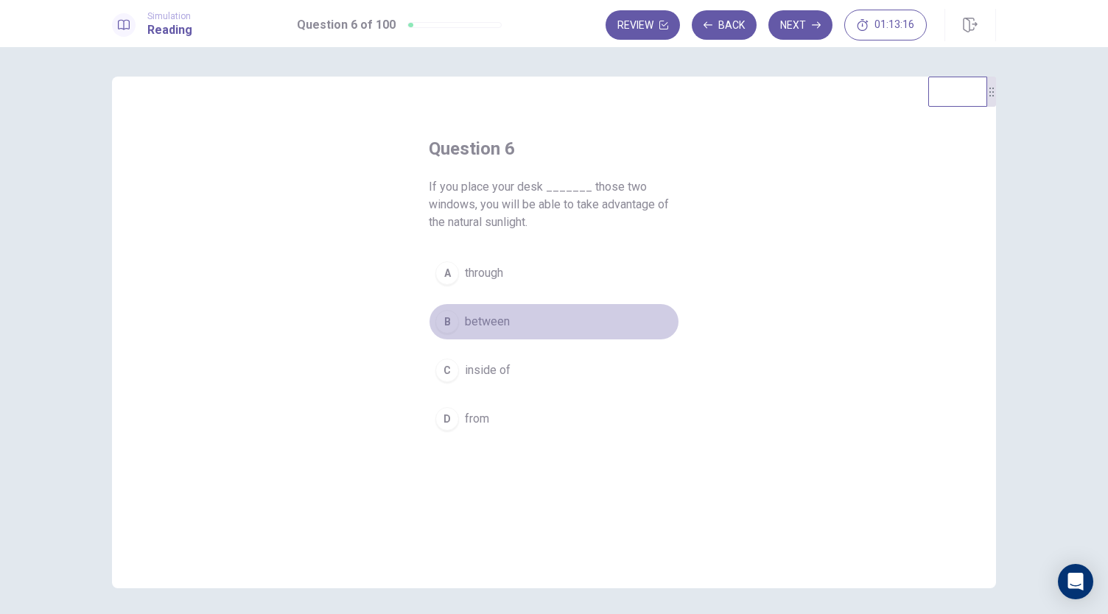
click at [483, 330] on button "B between" at bounding box center [554, 321] width 250 height 37
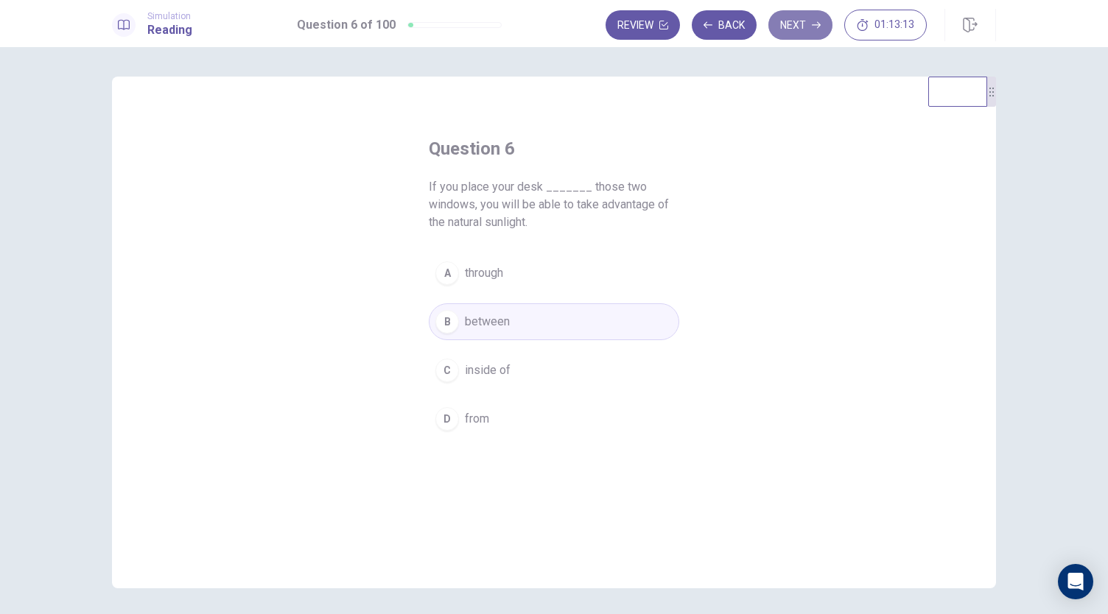
click at [798, 22] on button "Next" at bounding box center [800, 24] width 64 height 29
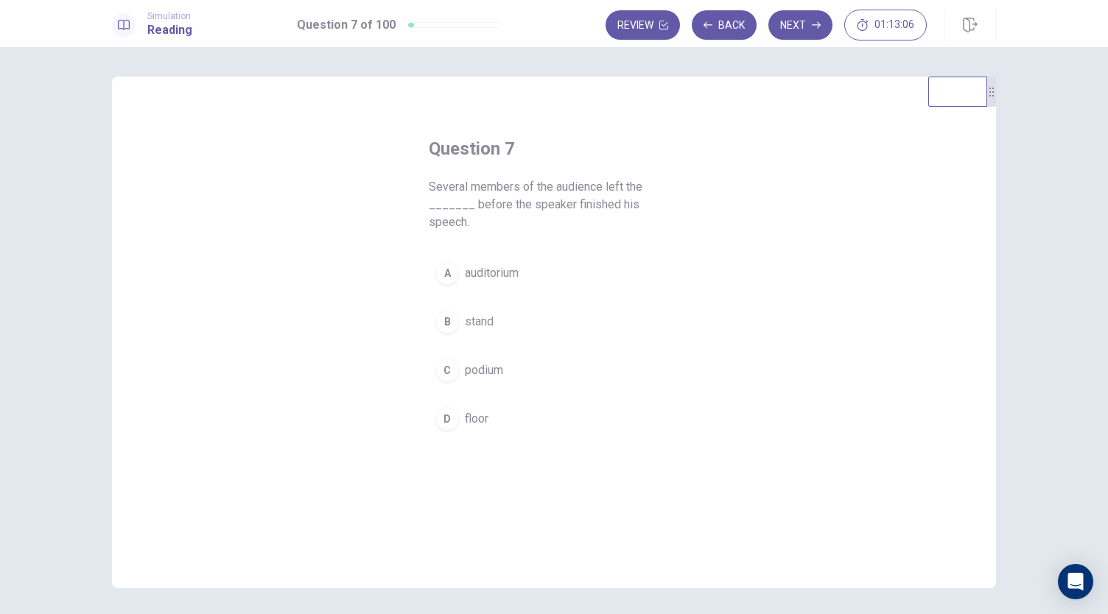
click at [489, 264] on span "auditorium" at bounding box center [492, 273] width 54 height 18
click at [797, 17] on button "Next" at bounding box center [800, 24] width 64 height 29
click at [493, 422] on span "Initially" at bounding box center [483, 419] width 37 height 18
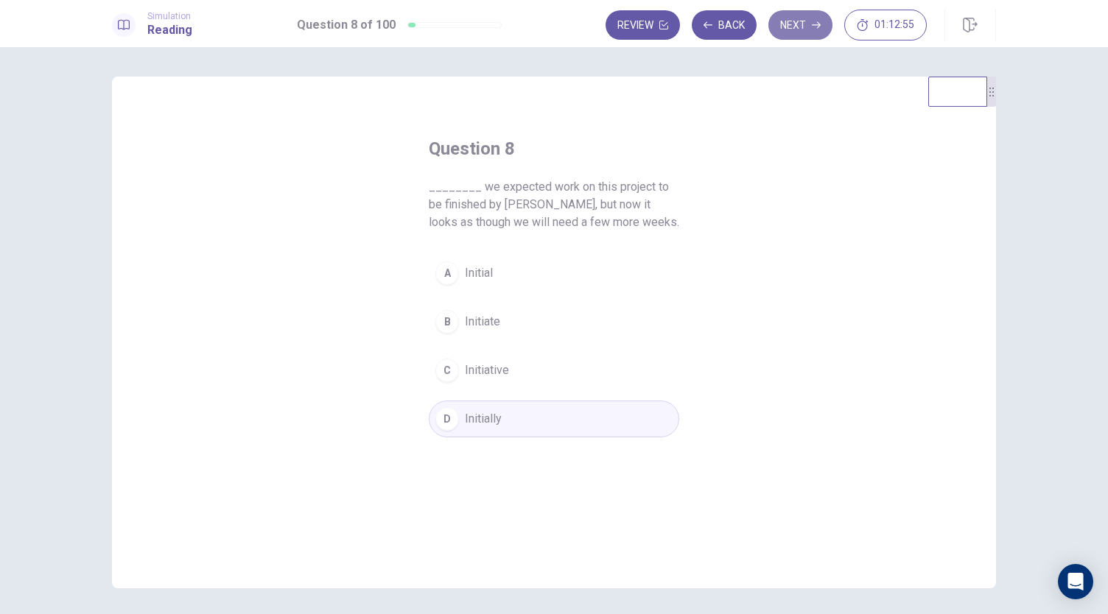
click at [804, 21] on button "Next" at bounding box center [800, 24] width 64 height 29
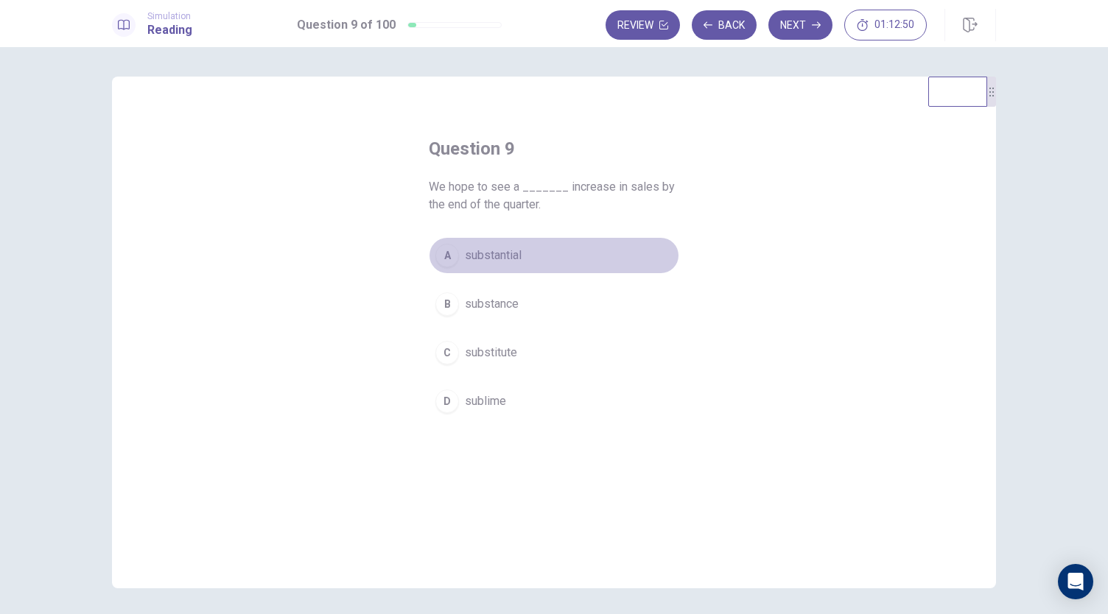
click at [482, 260] on span "substantial" at bounding box center [493, 256] width 57 height 18
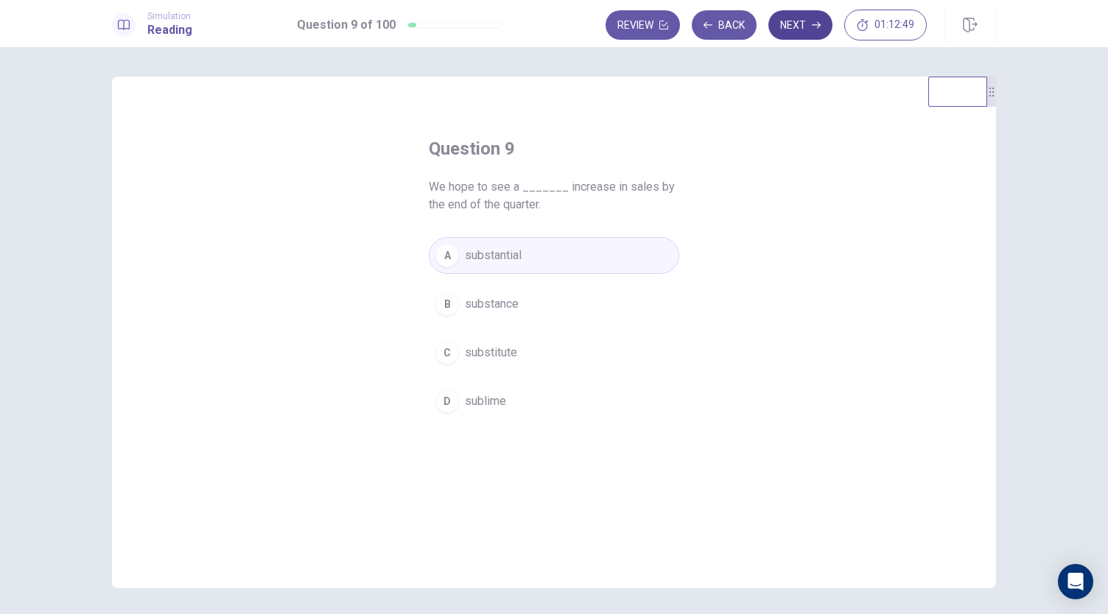
click at [799, 32] on button "Next" at bounding box center [800, 24] width 64 height 29
click at [476, 364] on button "C to meet" at bounding box center [554, 352] width 250 height 37
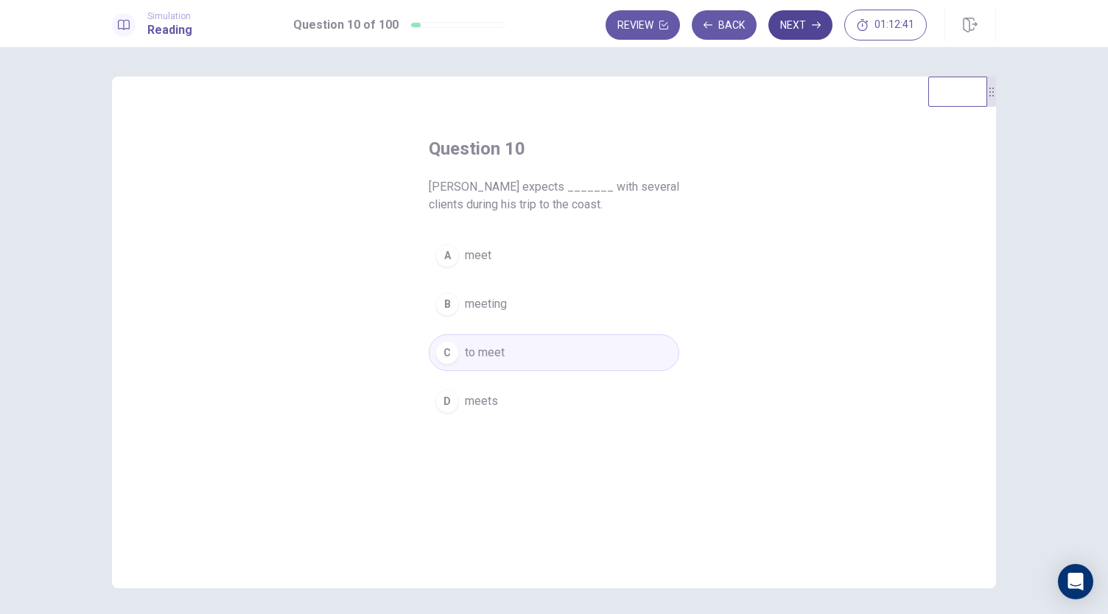
click at [809, 33] on button "Next" at bounding box center [800, 24] width 64 height 29
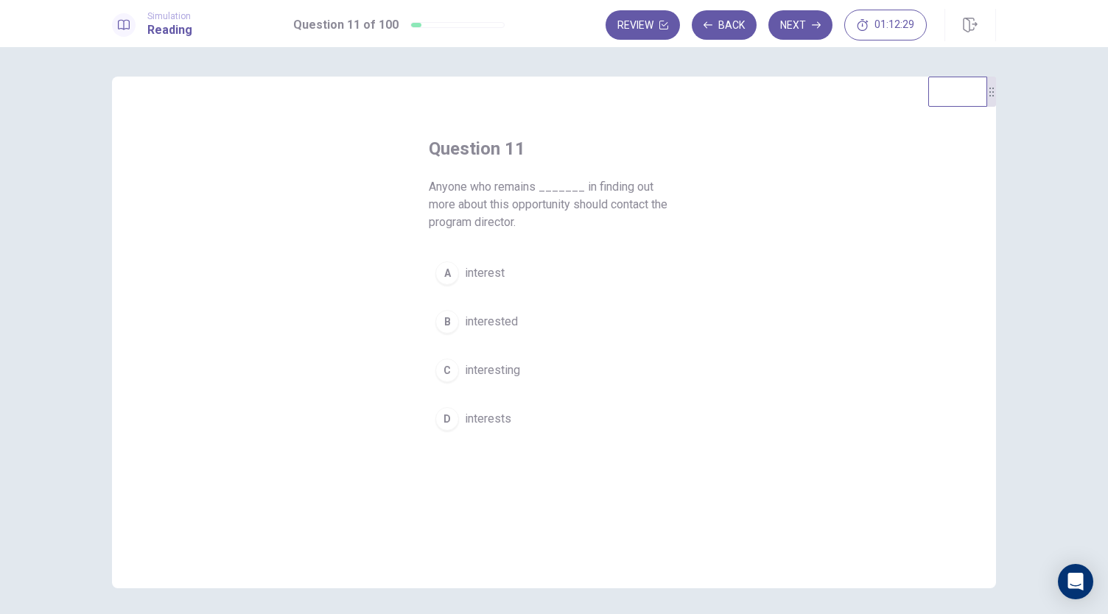
click at [470, 329] on span "interested" at bounding box center [491, 322] width 53 height 18
click at [794, 38] on button "Next" at bounding box center [800, 24] width 64 height 29
click at [481, 353] on span "until" at bounding box center [475, 353] width 21 height 18
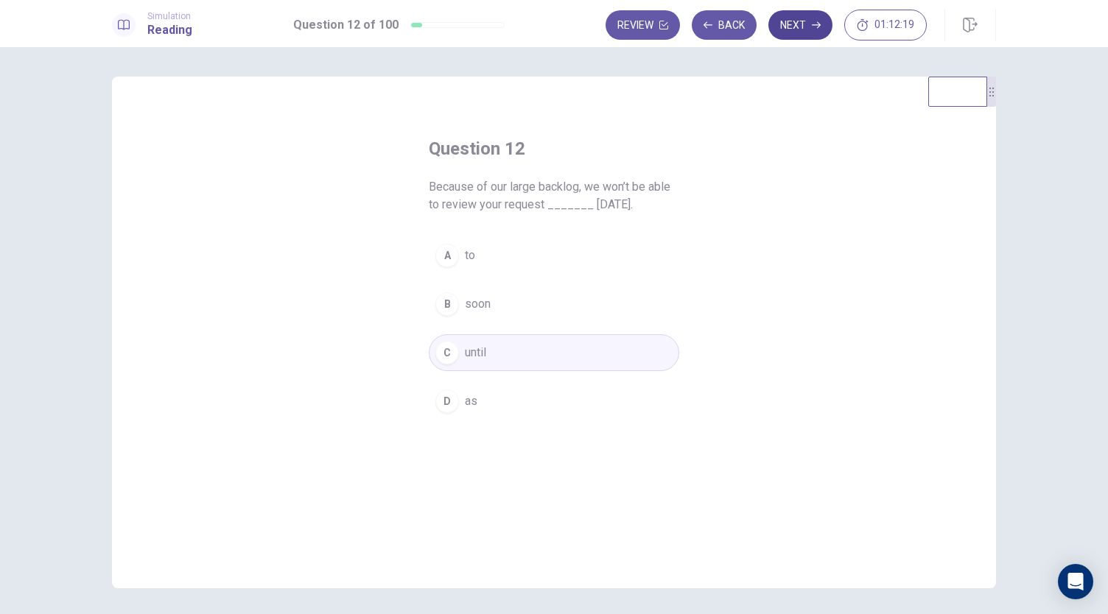
click at [793, 15] on button "Next" at bounding box center [800, 24] width 64 height 29
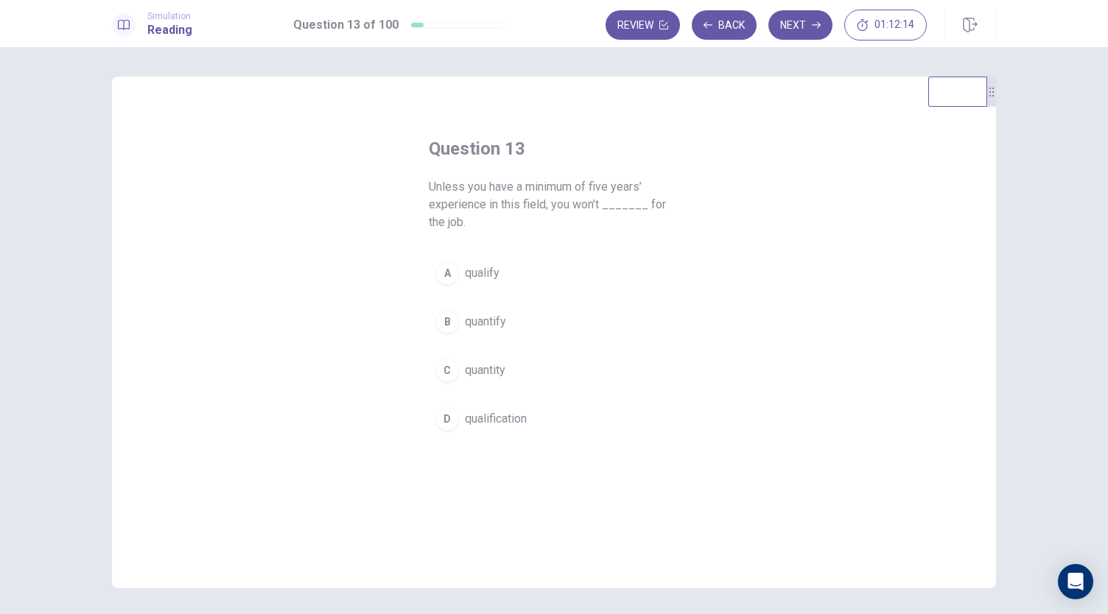
click at [506, 283] on button "A qualify" at bounding box center [554, 273] width 250 height 37
click at [794, 21] on button "Next" at bounding box center [800, 24] width 64 height 29
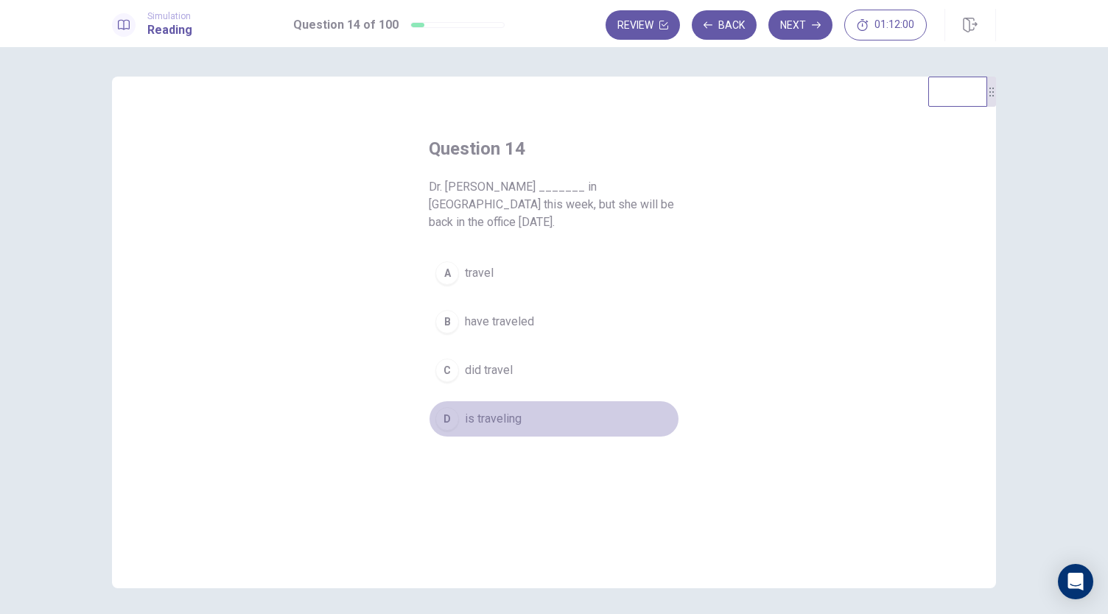
click at [493, 410] on span "is traveling" at bounding box center [493, 419] width 57 height 18
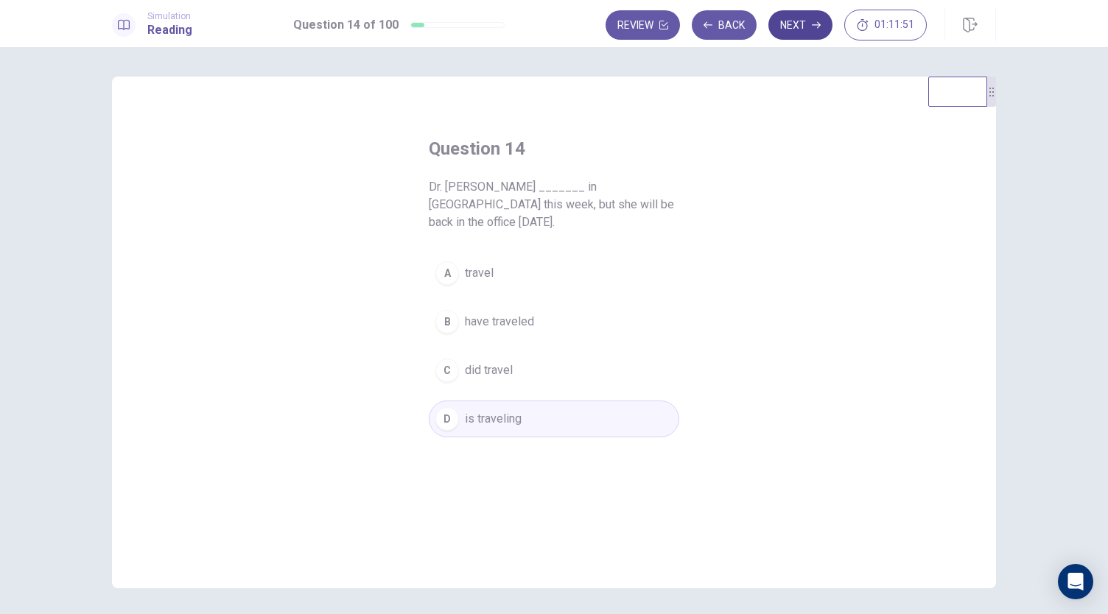
click at [787, 25] on button "Next" at bounding box center [800, 24] width 64 height 29
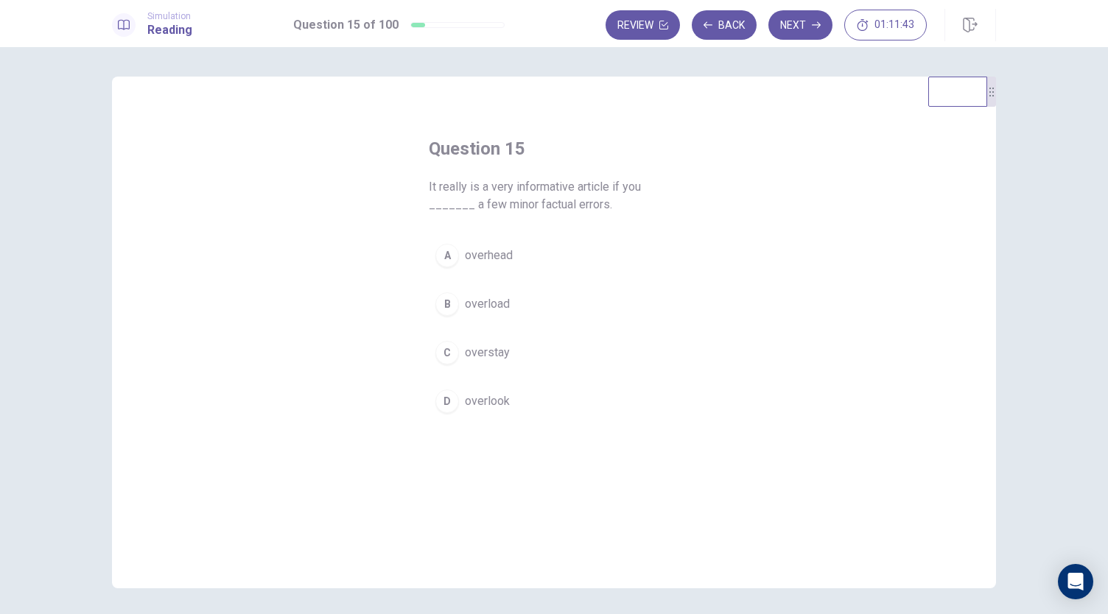
click at [483, 393] on span "overlook" at bounding box center [487, 402] width 45 height 18
drag, startPoint x: 788, startPoint y: 33, endPoint x: 767, endPoint y: 178, distance: 145.8
click at [767, 178] on div "Simulation Reading Question 15 of 100 Review Back Next 01:11:37 Question 15 of …" at bounding box center [554, 307] width 1108 height 614
click at [789, 24] on button "Next" at bounding box center [800, 24] width 64 height 29
click at [507, 302] on button "B will miss" at bounding box center [554, 304] width 250 height 37
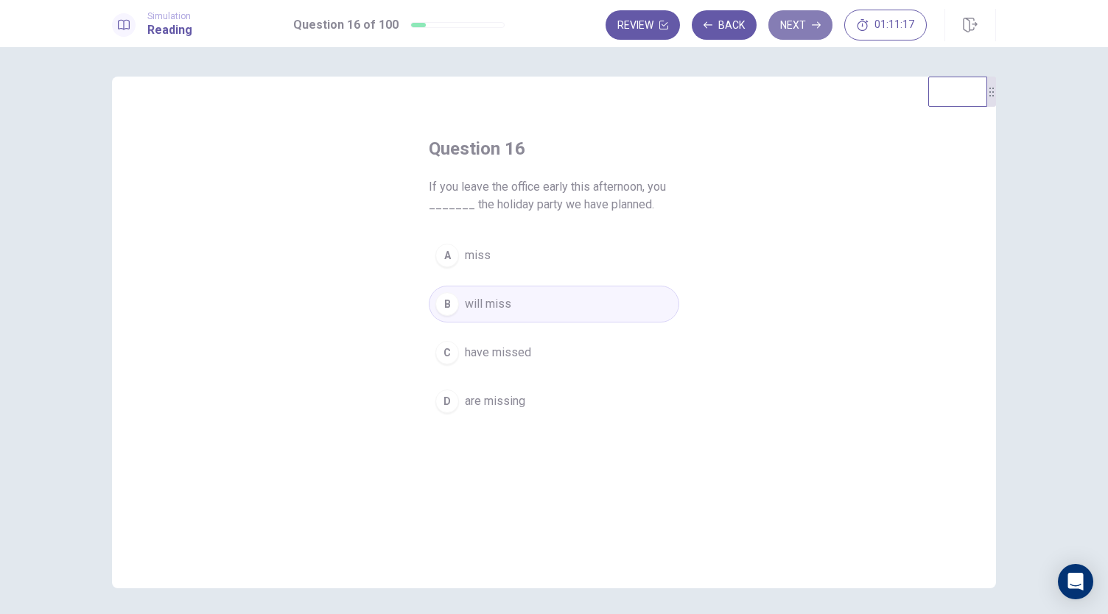
click at [791, 13] on button "Next" at bounding box center [800, 24] width 64 height 29
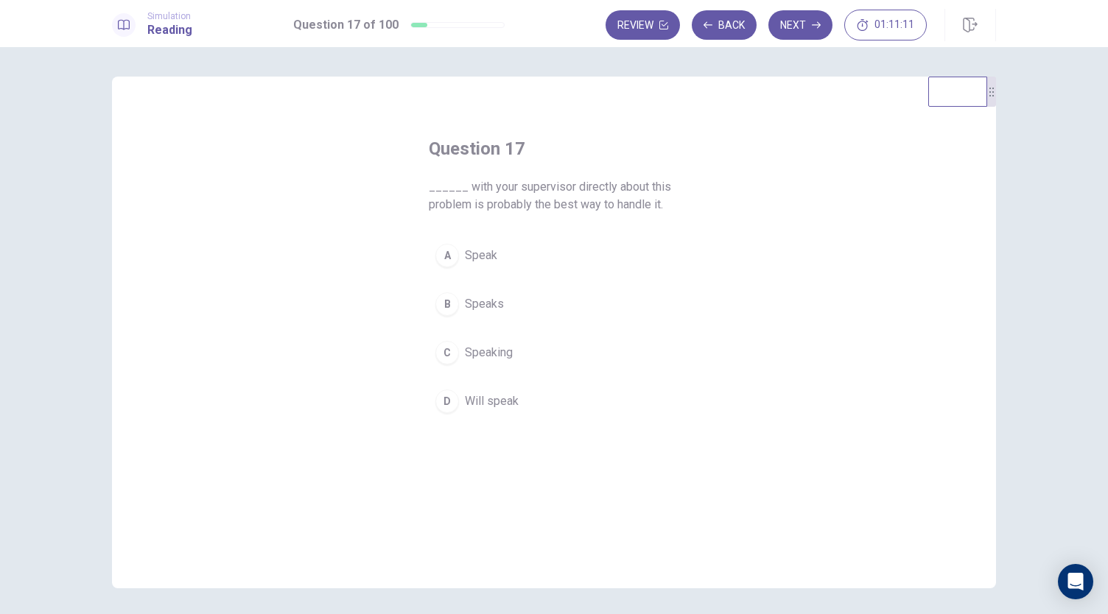
drag, startPoint x: 499, startPoint y: 354, endPoint x: 508, endPoint y: 348, distance: 11.2
click at [501, 352] on span "Speaking" at bounding box center [489, 353] width 48 height 18
click at [813, 26] on icon "button" at bounding box center [816, 25] width 9 height 9
click at [465, 252] on span "is" at bounding box center [470, 256] width 10 height 18
click at [798, 29] on button "Next" at bounding box center [800, 24] width 64 height 29
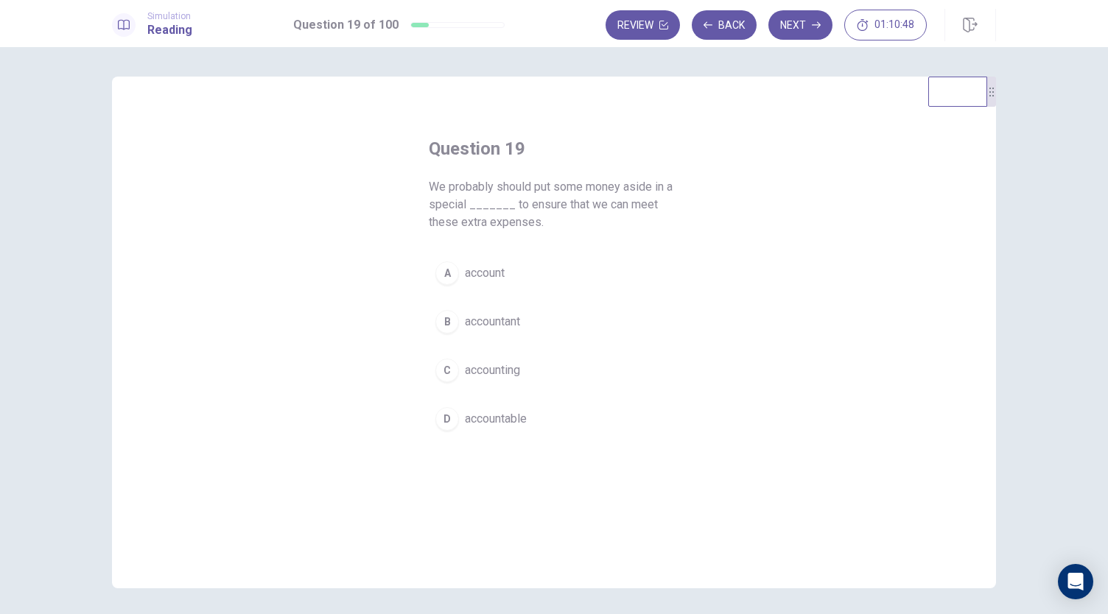
click at [496, 264] on span "account" at bounding box center [485, 273] width 40 height 18
click at [774, 27] on button "Next" at bounding box center [800, 24] width 64 height 29
click at [412, 195] on div "Question 20 It will be difficult to go back and change the details of the contr…" at bounding box center [553, 287] width 309 height 348
click at [455, 328] on button "B once" at bounding box center [554, 321] width 250 height 37
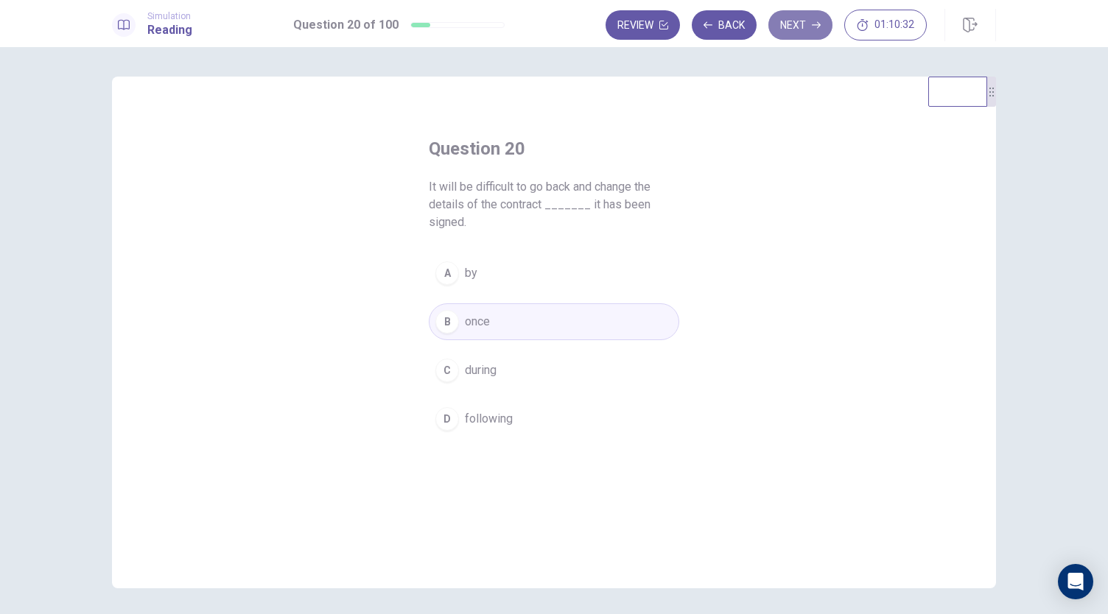
click at [816, 29] on icon "button" at bounding box center [816, 25] width 9 height 9
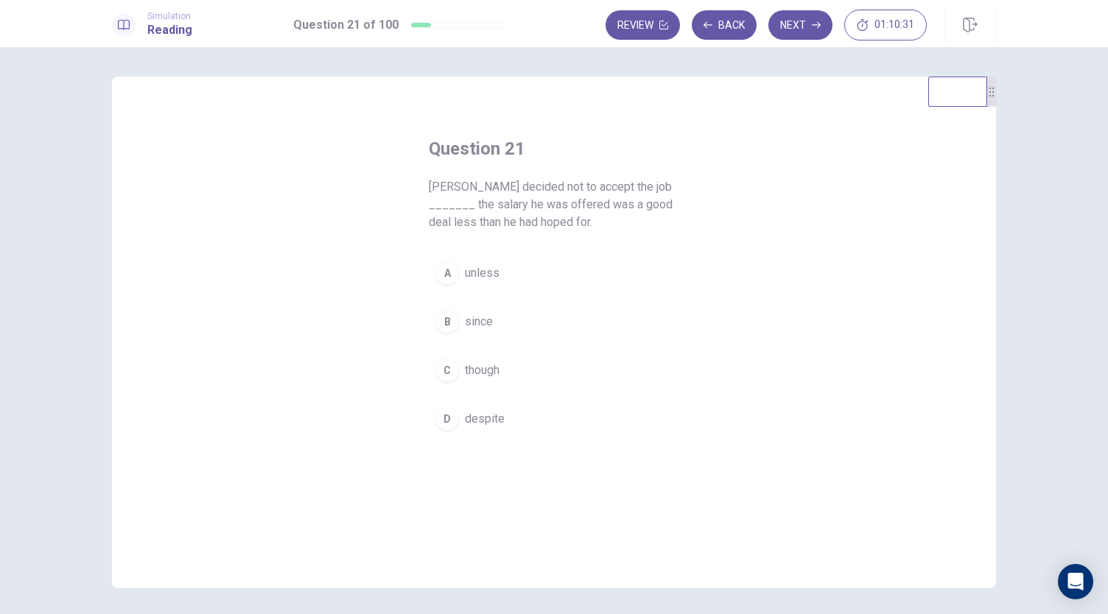
click at [701, 177] on div "Question 21 Roger decided not to accept the job _______ the salary he was offer…" at bounding box center [553, 287] width 309 height 348
click at [477, 279] on span "unless" at bounding box center [482, 273] width 35 height 18
click at [789, 35] on button "Next" at bounding box center [800, 24] width 64 height 29
click at [471, 375] on span "insight" at bounding box center [482, 371] width 35 height 18
click at [798, 24] on button "Next" at bounding box center [800, 24] width 64 height 29
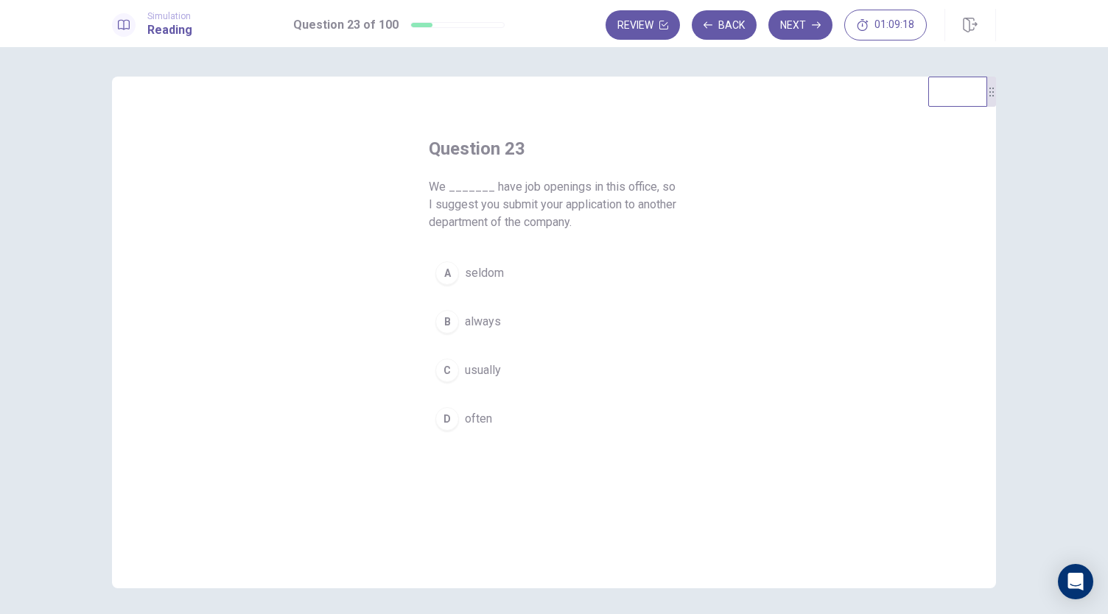
click at [475, 280] on span "seldom" at bounding box center [484, 273] width 39 height 18
click at [805, 29] on button "Next" at bounding box center [800, 24] width 64 height 29
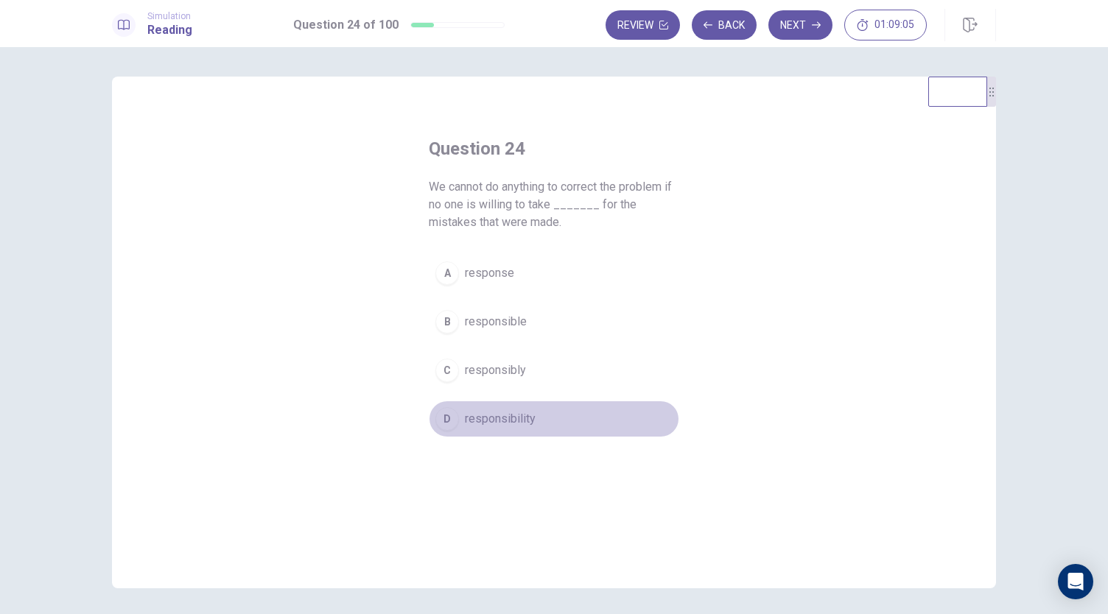
click at [494, 421] on span "responsibility" at bounding box center [500, 419] width 71 height 18
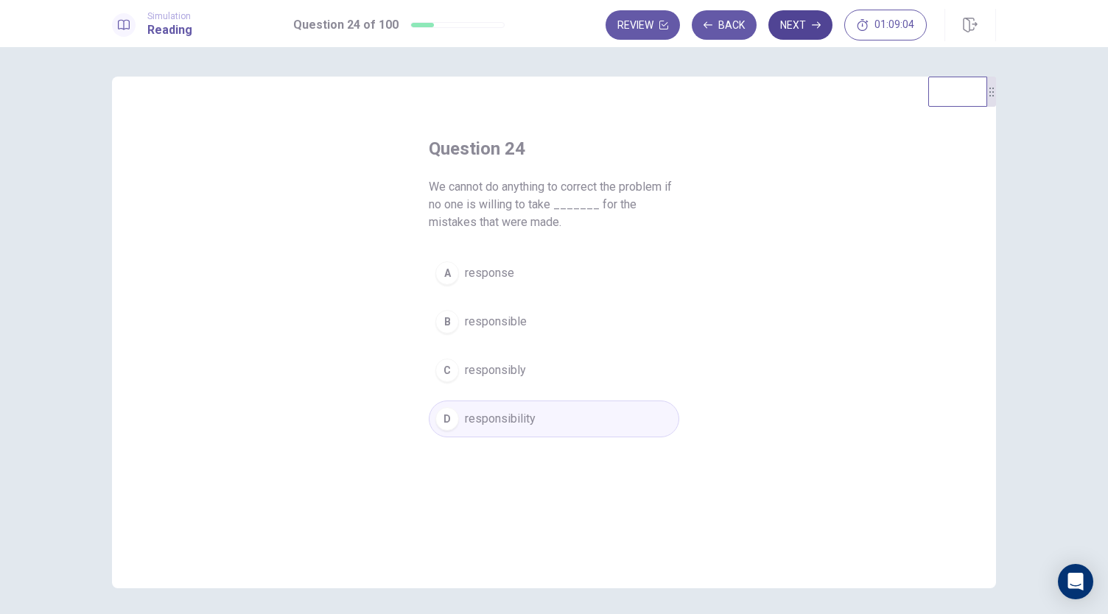
click at [795, 32] on button "Next" at bounding box center [800, 24] width 64 height 29
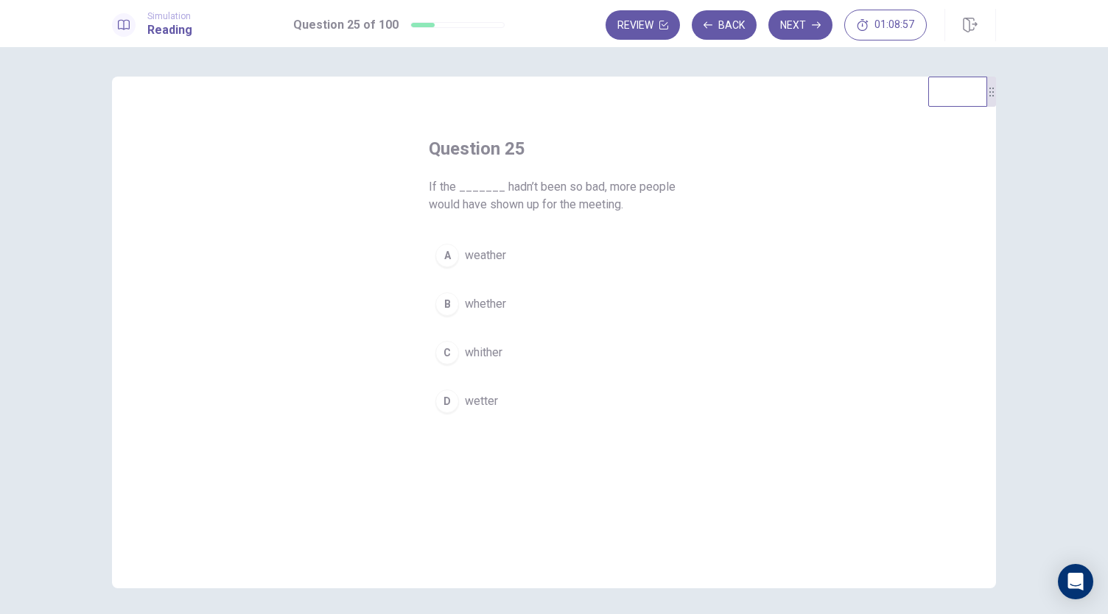
click at [488, 252] on span "weather" at bounding box center [485, 256] width 41 height 18
click at [793, 32] on button "Next" at bounding box center [800, 24] width 64 height 29
click at [462, 267] on button "A call" at bounding box center [554, 255] width 250 height 37
click at [791, 26] on button "Next" at bounding box center [800, 24] width 64 height 29
click at [467, 303] on span "to apply" at bounding box center [485, 304] width 41 height 18
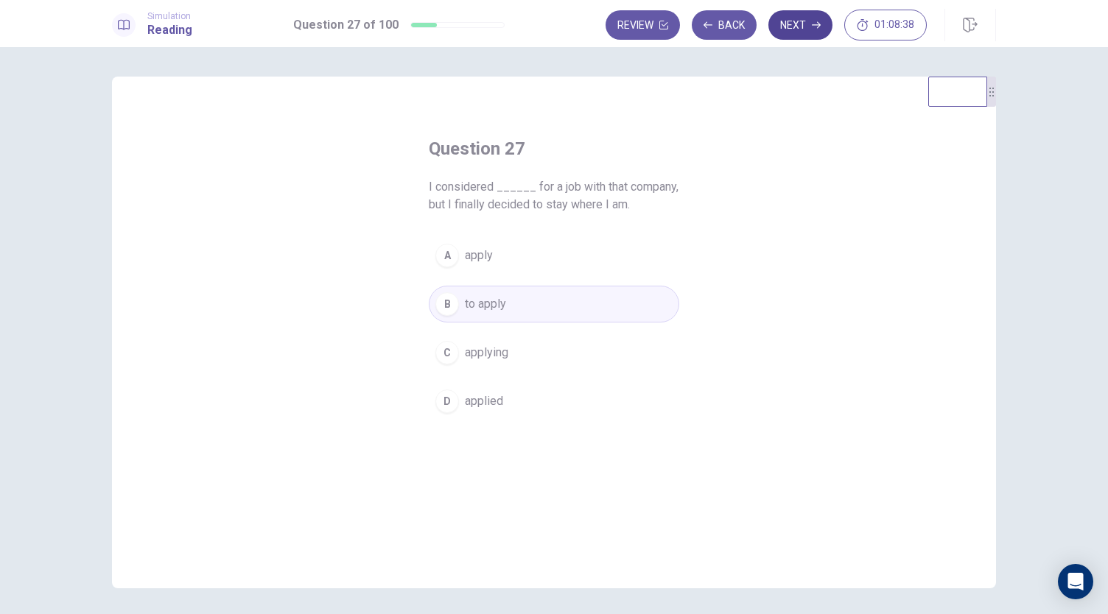
click at [818, 17] on button "Next" at bounding box center [800, 24] width 64 height 29
click at [494, 304] on span "minimize" at bounding box center [488, 304] width 47 height 18
click at [788, 21] on button "Next" at bounding box center [800, 24] width 64 height 29
click at [485, 312] on span "agrees" at bounding box center [483, 304] width 36 height 18
click at [794, 24] on button "Next" at bounding box center [800, 24] width 64 height 29
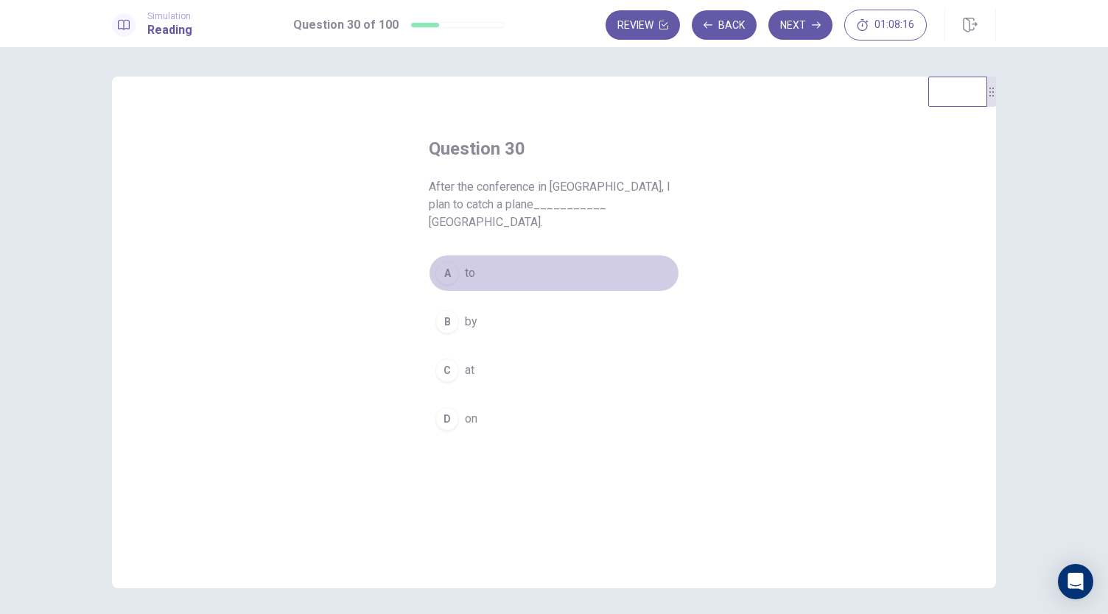
click at [456, 273] on button "A to" at bounding box center [554, 273] width 250 height 37
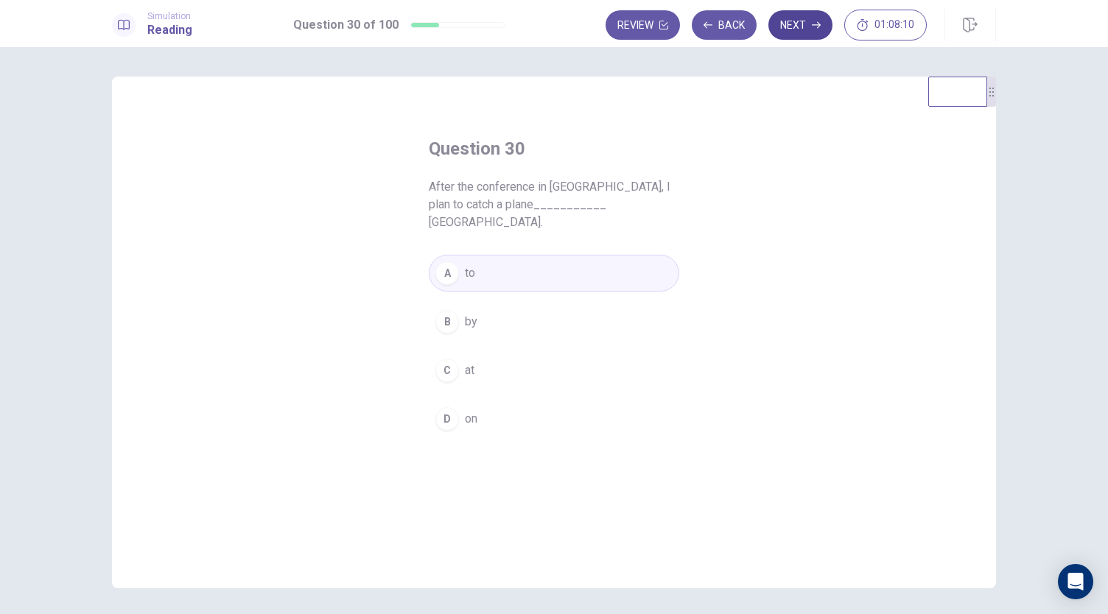
click at [805, 35] on button "Next" at bounding box center [800, 24] width 64 height 29
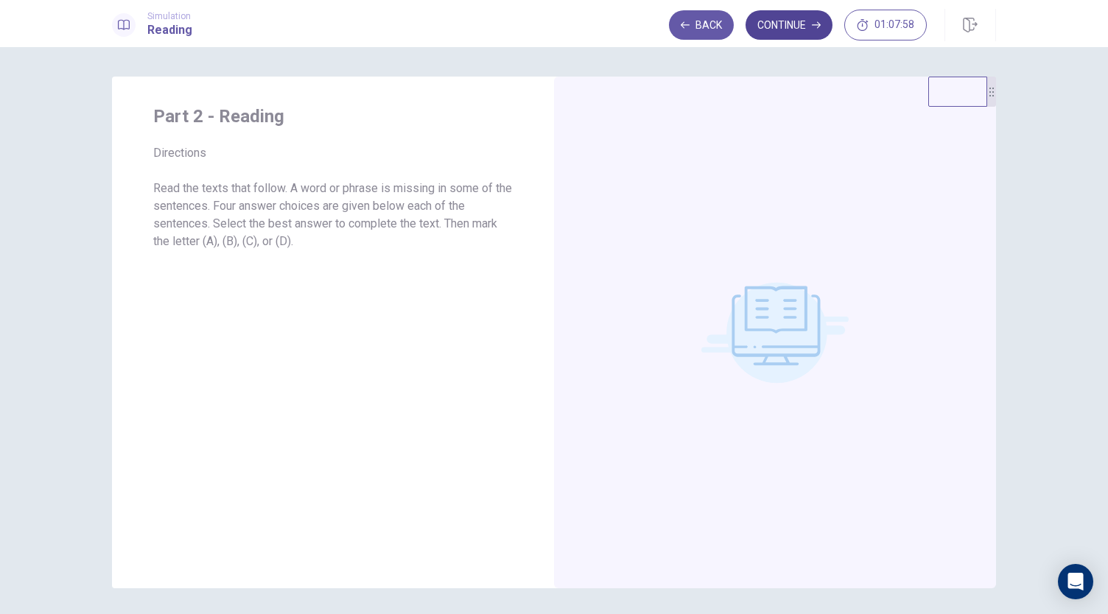
click at [806, 21] on button "Continue" at bounding box center [788, 24] width 87 height 29
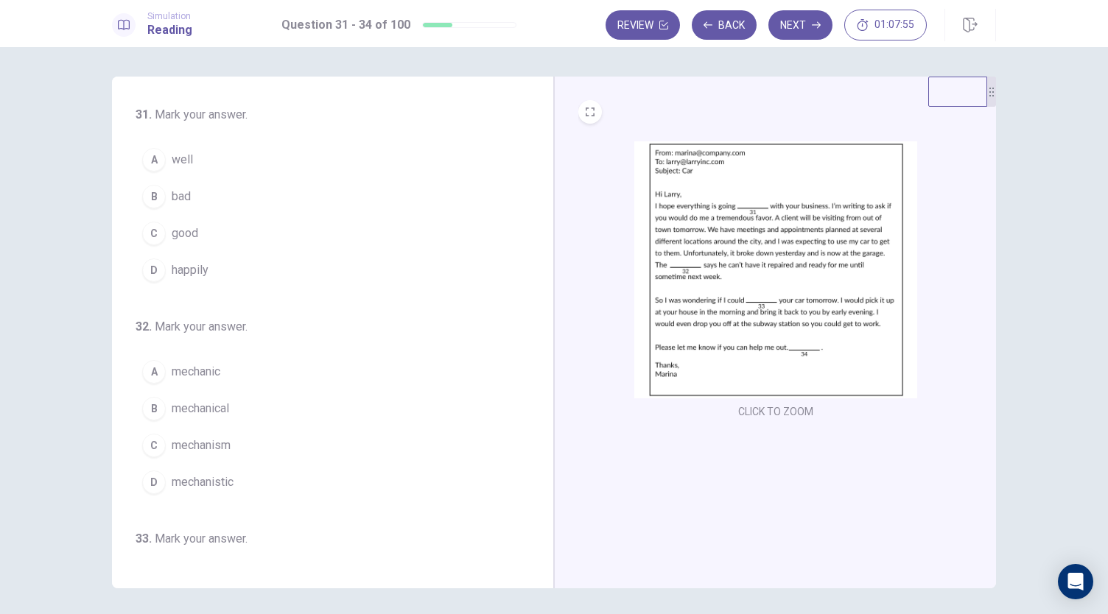
click at [787, 213] on img at bounding box center [775, 269] width 283 height 257
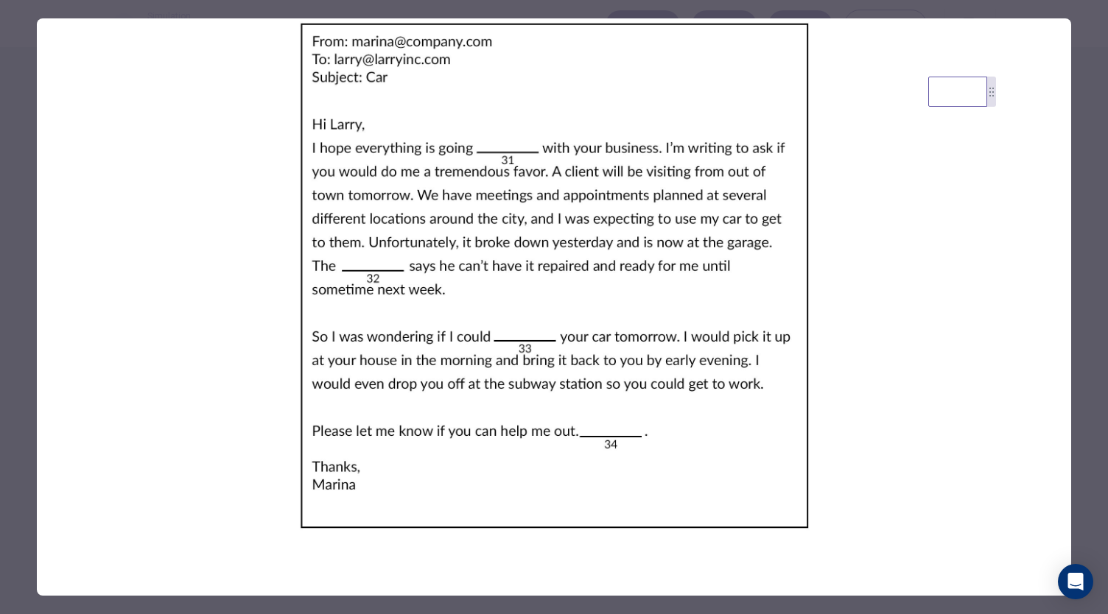
click at [1087, 183] on div at bounding box center [554, 307] width 1108 height 614
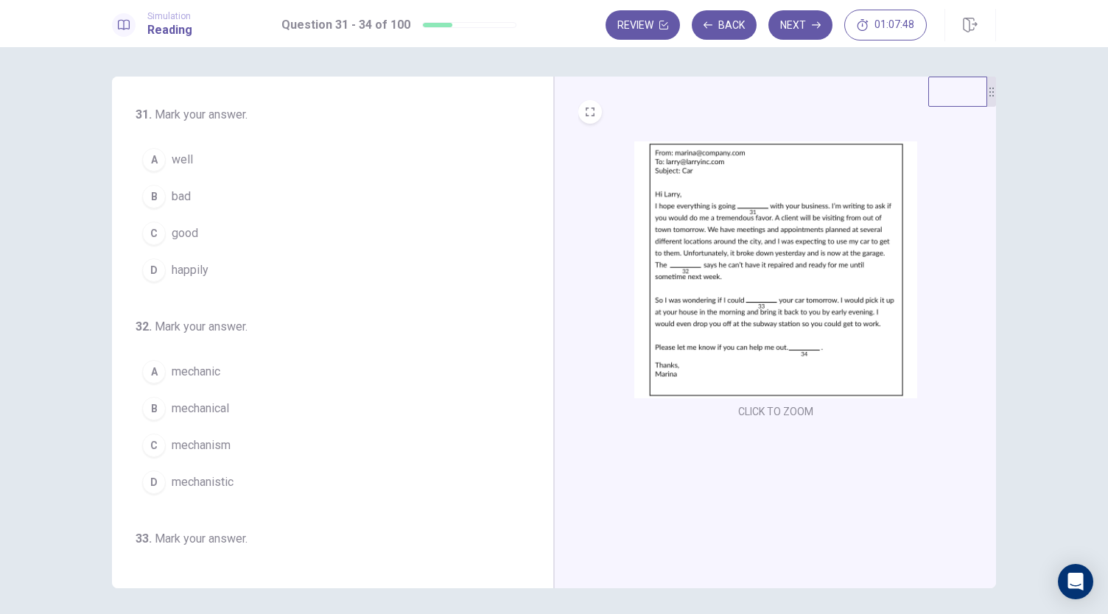
click at [158, 160] on div "A" at bounding box center [154, 160] width 24 height 24
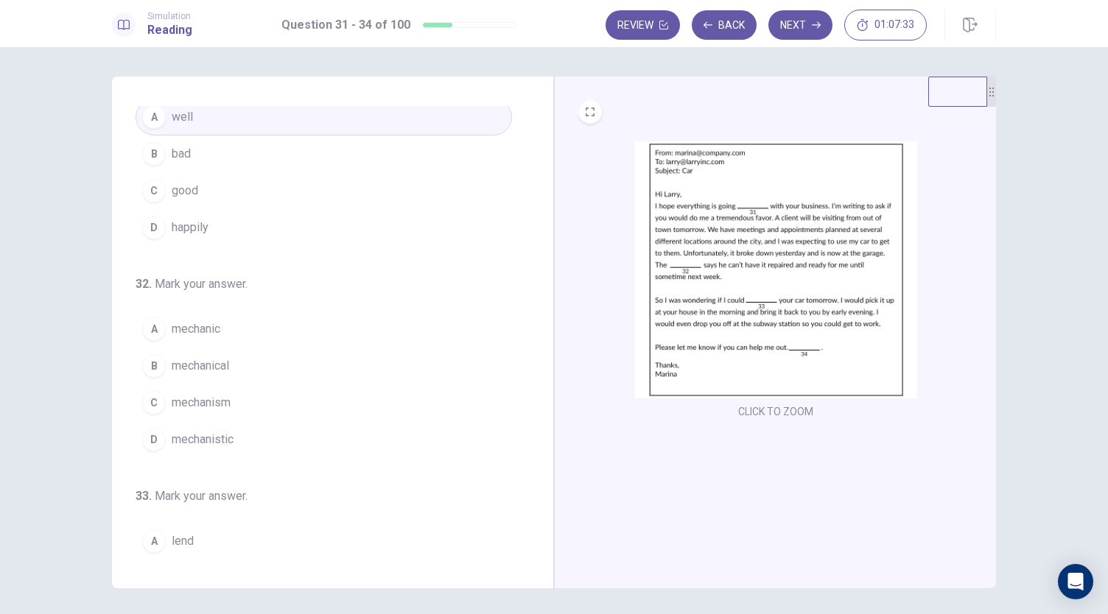
scroll to position [74, 0]
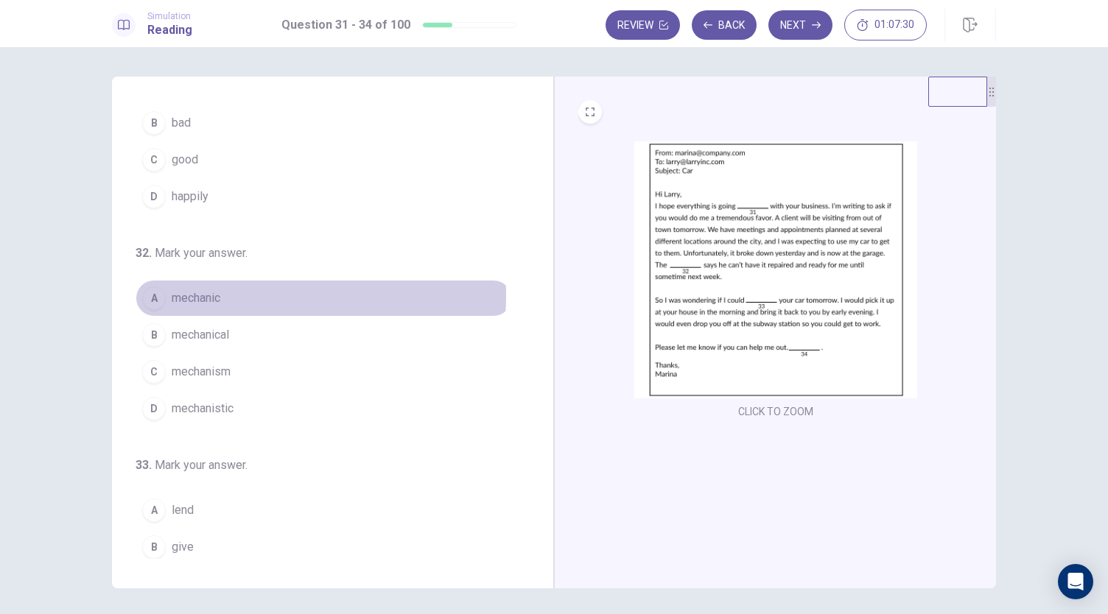
click at [215, 289] on span "mechanic" at bounding box center [196, 298] width 49 height 18
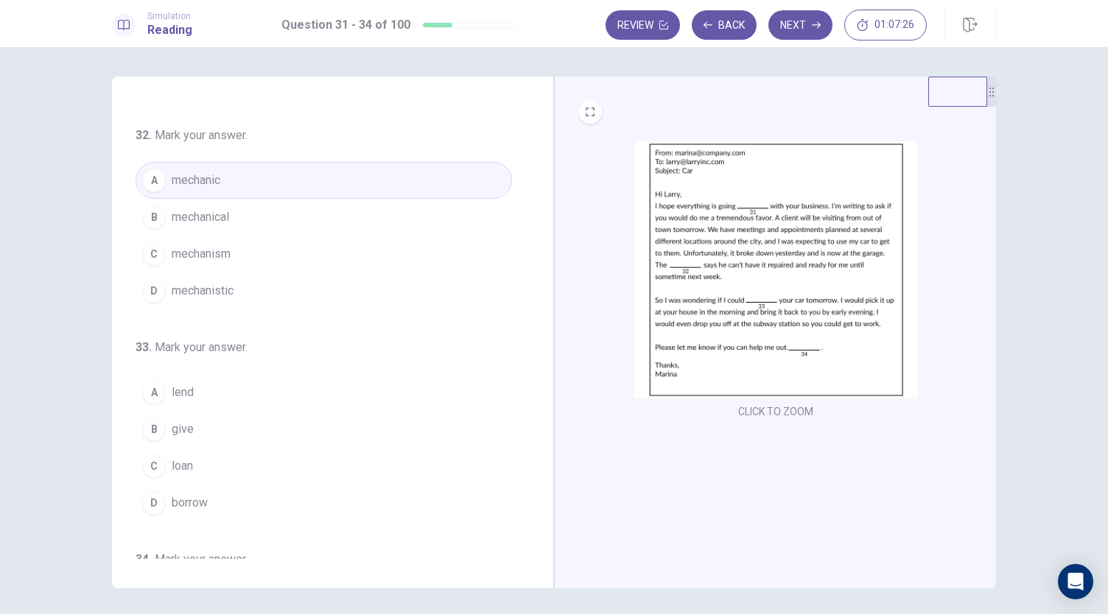
scroll to position [221, 0]
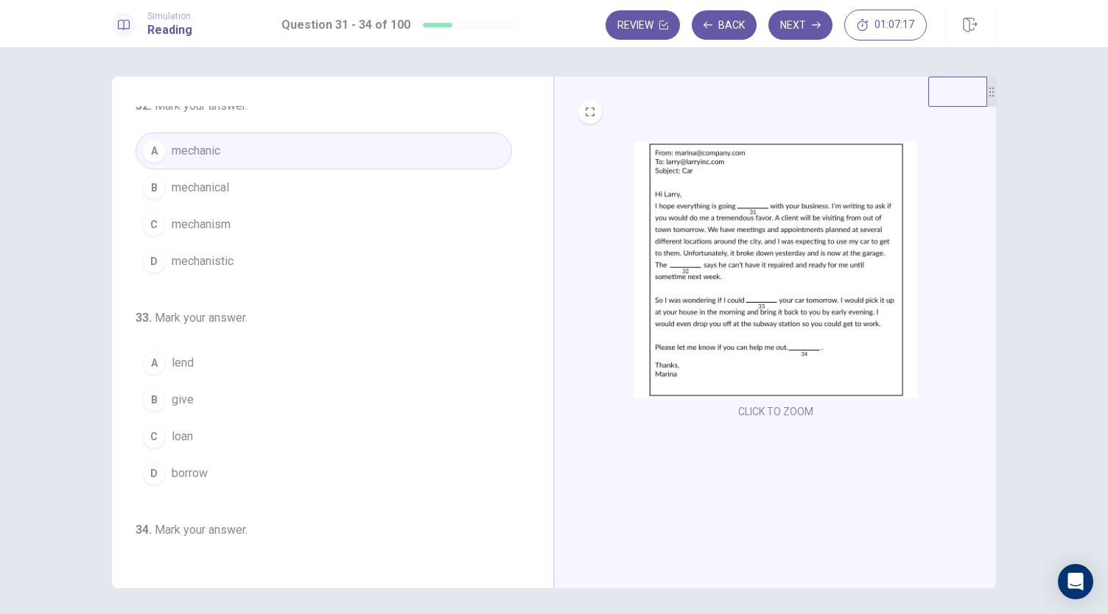
click at [158, 467] on div "D" at bounding box center [154, 474] width 24 height 24
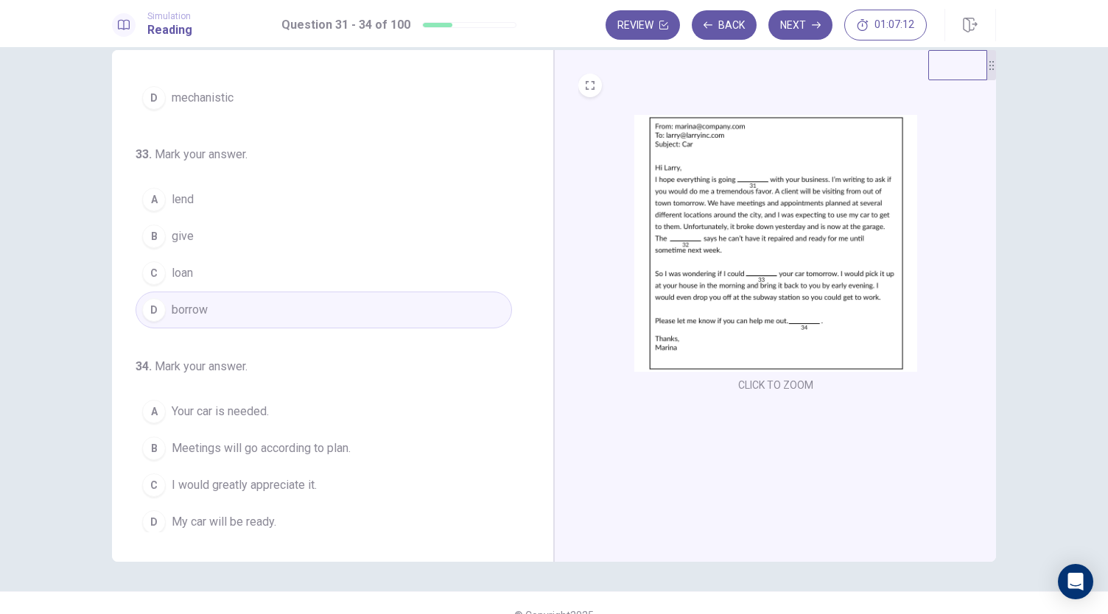
scroll to position [51, 0]
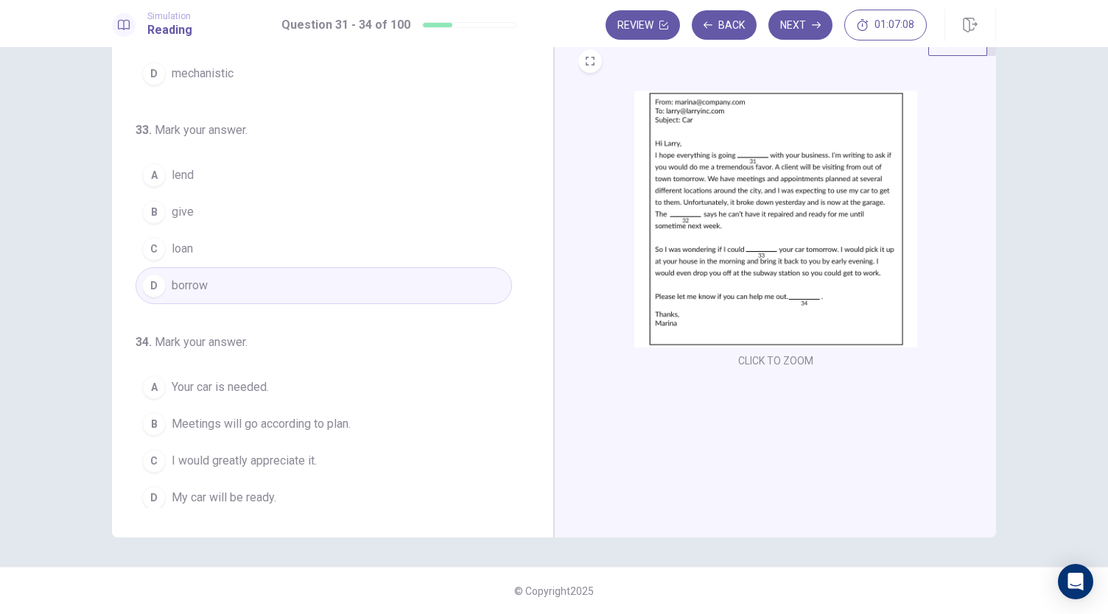
click at [292, 452] on span "I would greatly appreciate it." at bounding box center [244, 461] width 145 height 18
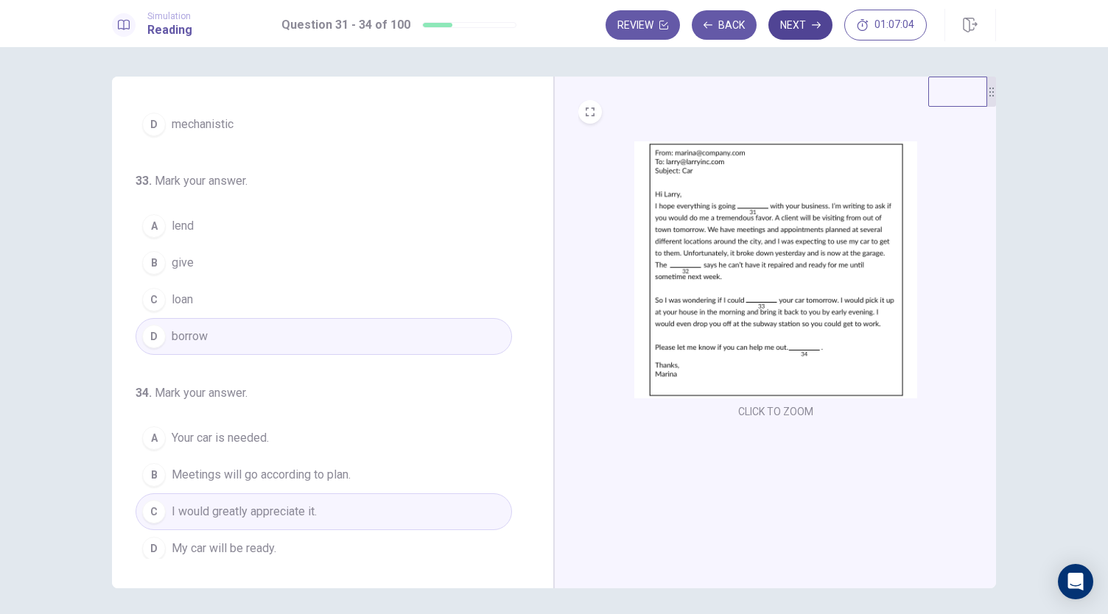
click at [782, 25] on button "Next" at bounding box center [800, 24] width 64 height 29
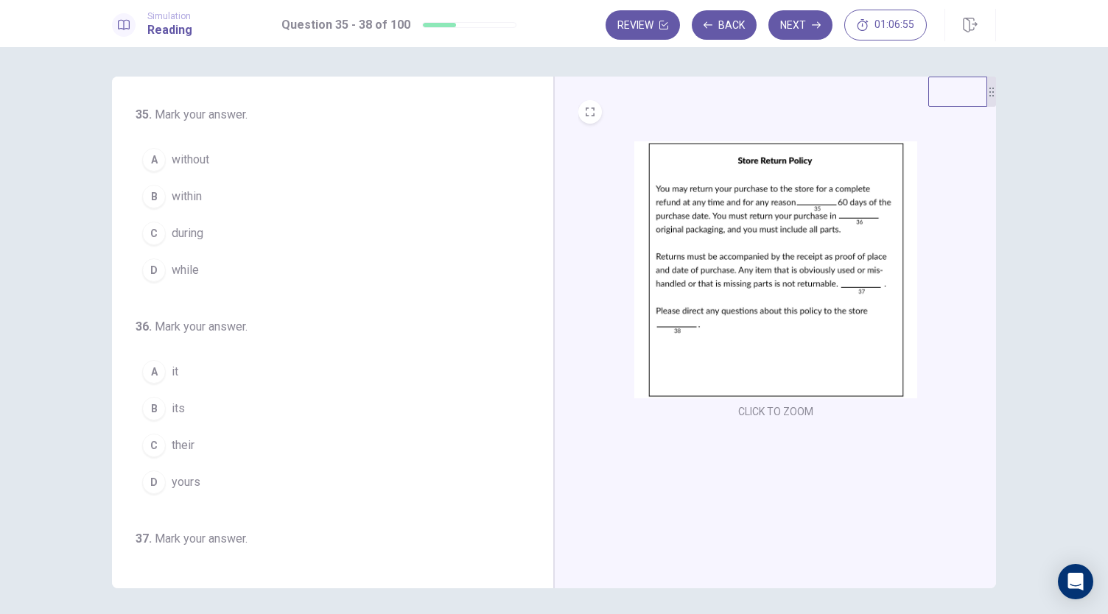
click at [182, 200] on span "within" at bounding box center [187, 197] width 30 height 18
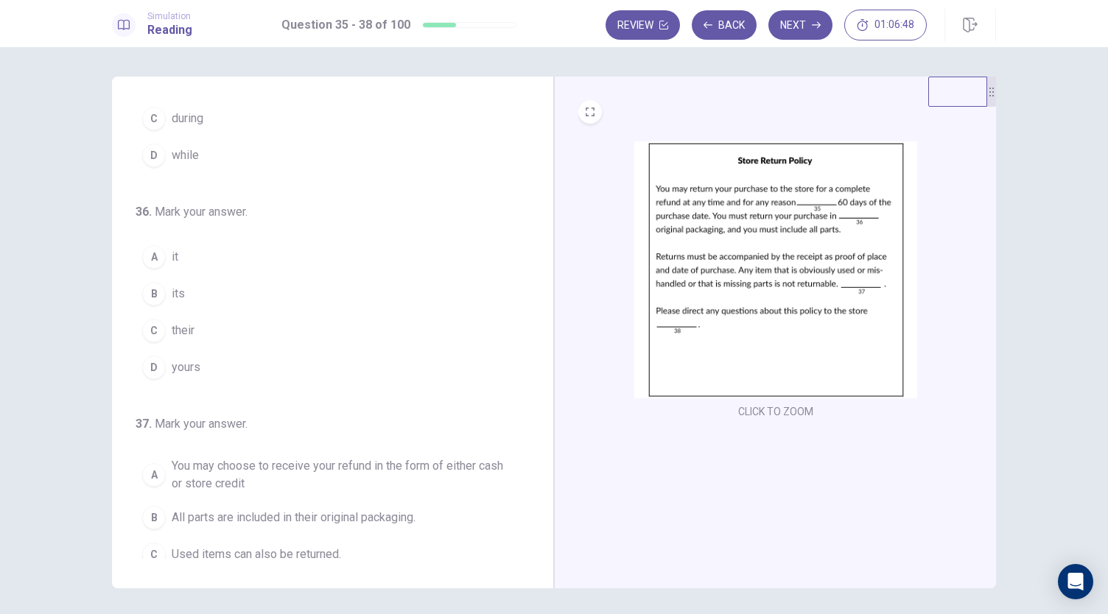
scroll to position [147, 0]
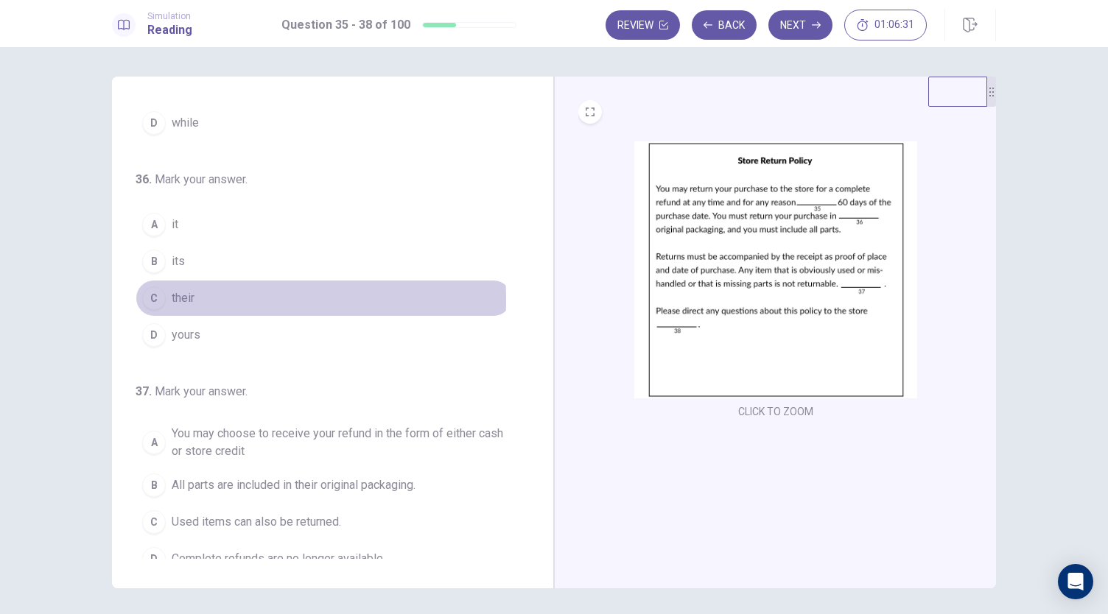
click at [158, 298] on div "C" at bounding box center [154, 299] width 24 height 24
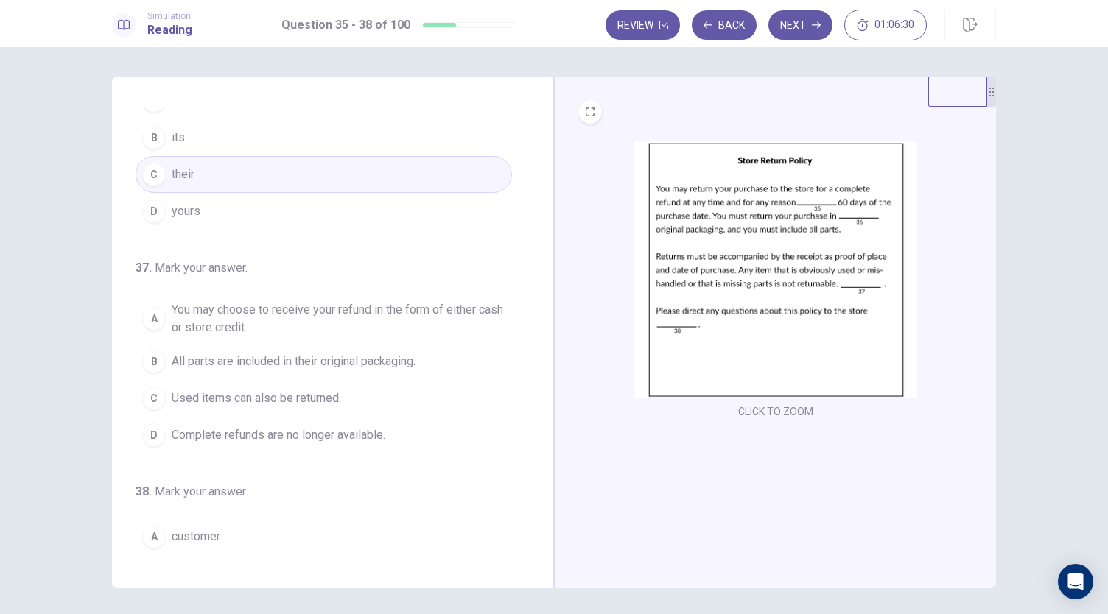
scroll to position [295, 0]
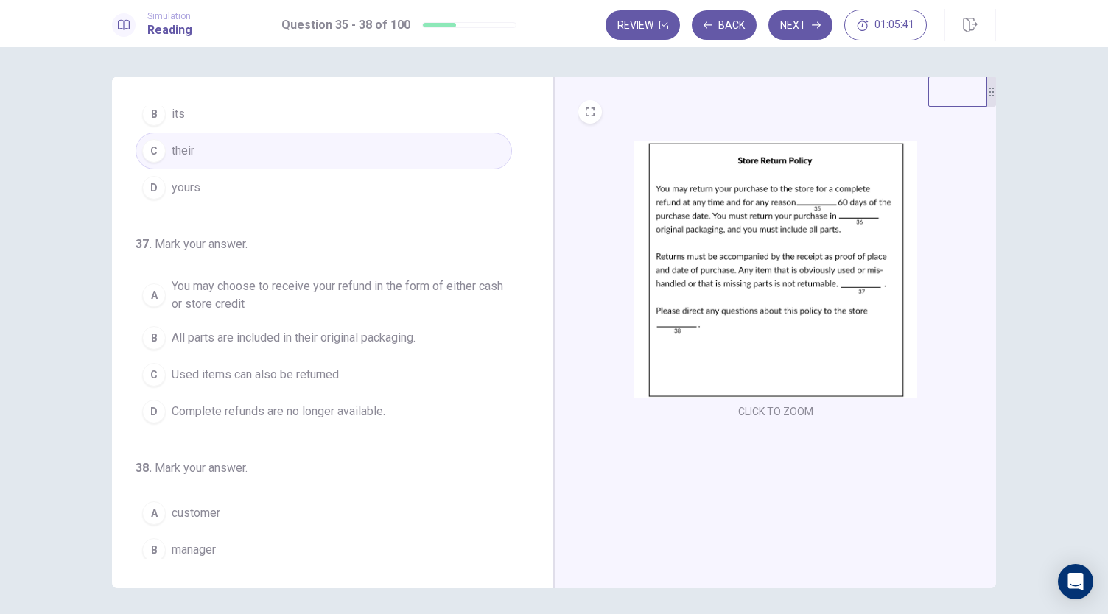
click at [270, 412] on span "Complete refunds are no longer available." at bounding box center [279, 412] width 214 height 18
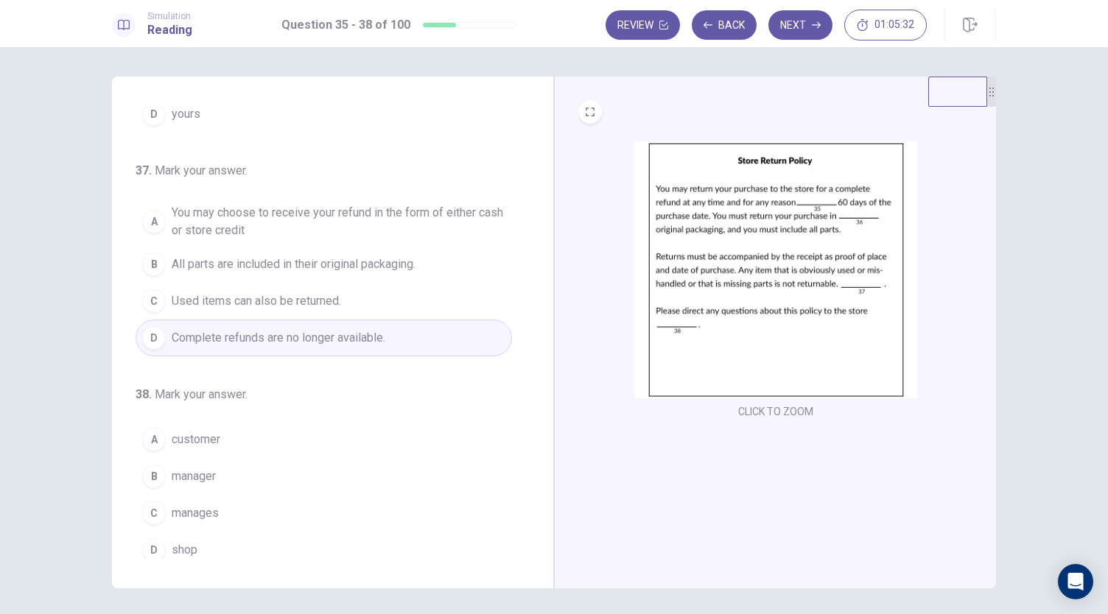
scroll to position [370, 0]
click at [193, 471] on span "manager" at bounding box center [194, 475] width 44 height 18
click at [796, 27] on button "Next" at bounding box center [800, 24] width 64 height 29
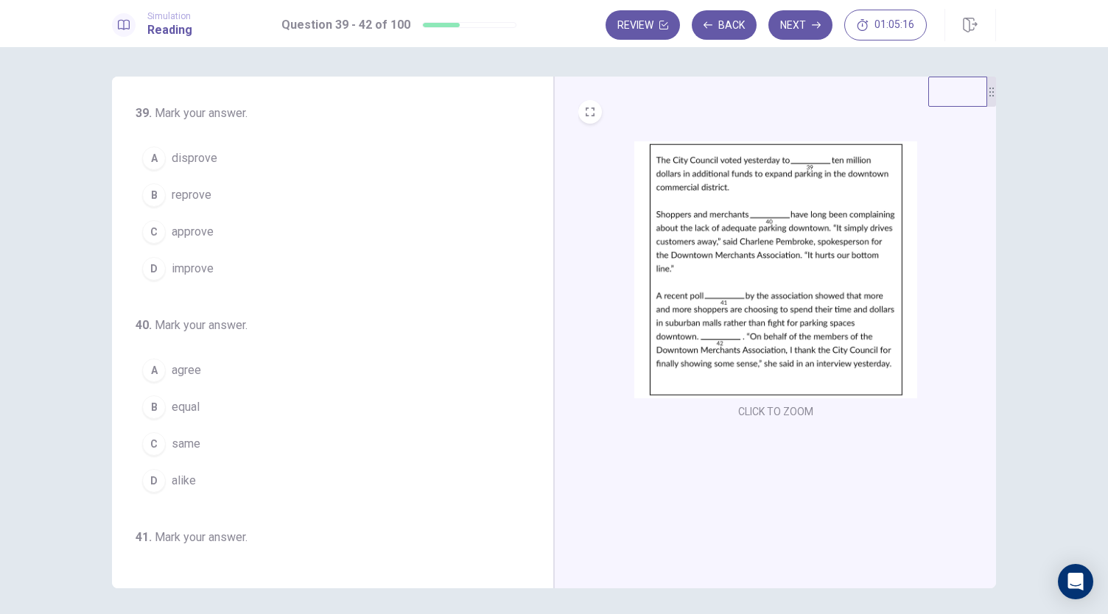
scroll to position [0, 0]
click at [193, 227] on span "approve" at bounding box center [193, 234] width 42 height 18
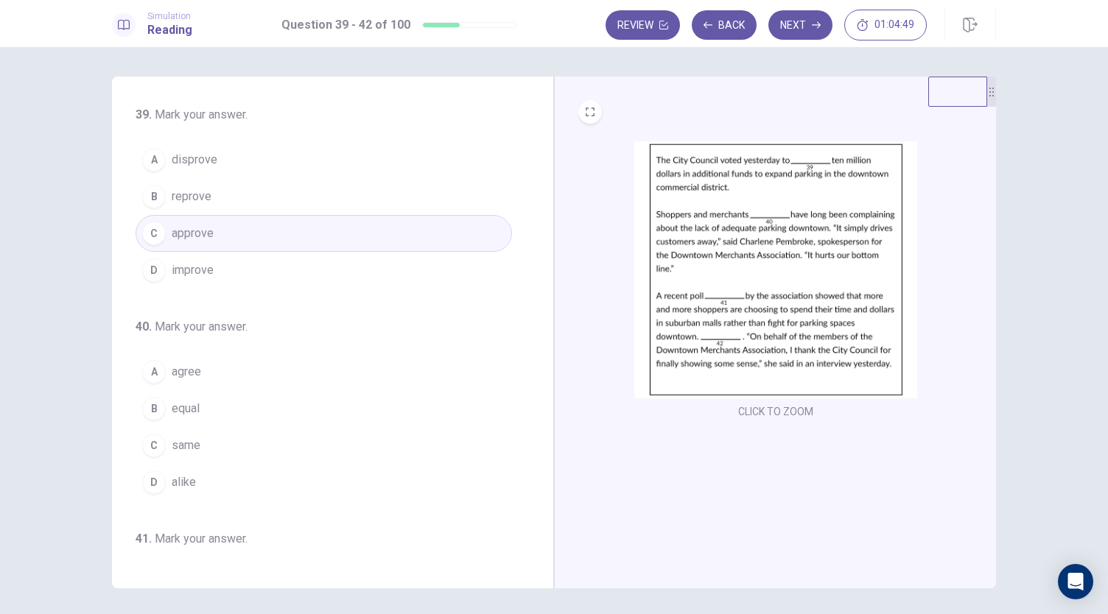
scroll to position [74, 0]
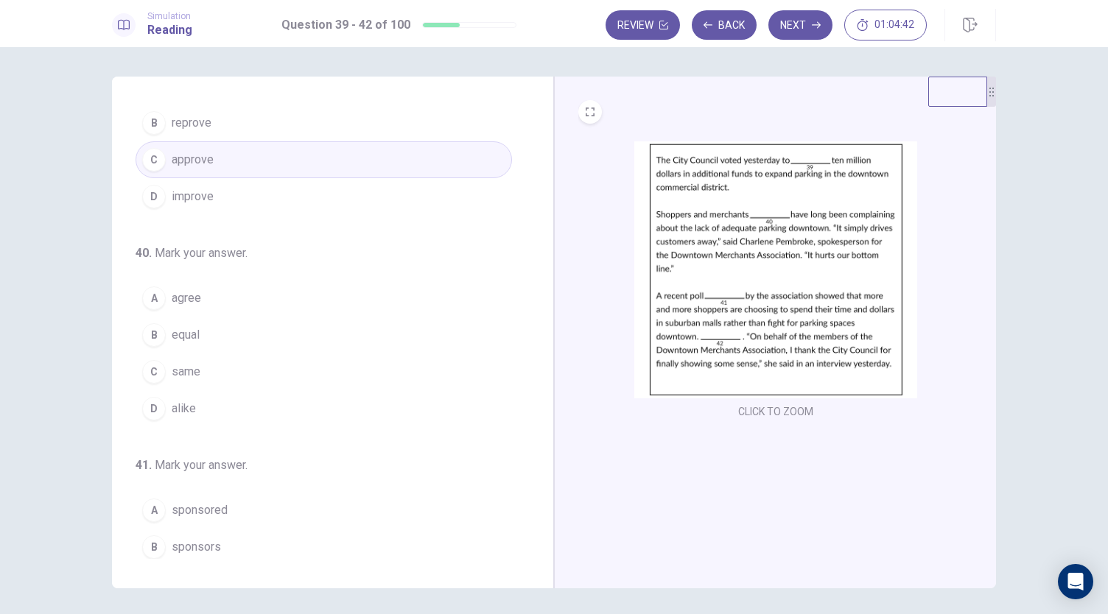
click at [179, 299] on span "agree" at bounding box center [186, 298] width 29 height 18
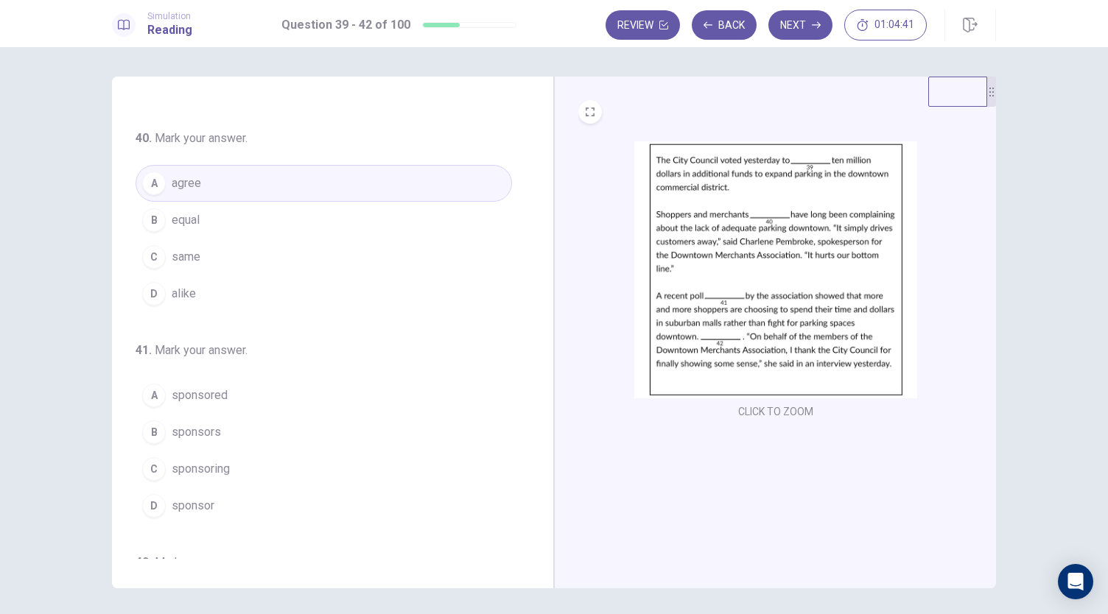
scroll to position [221, 0]
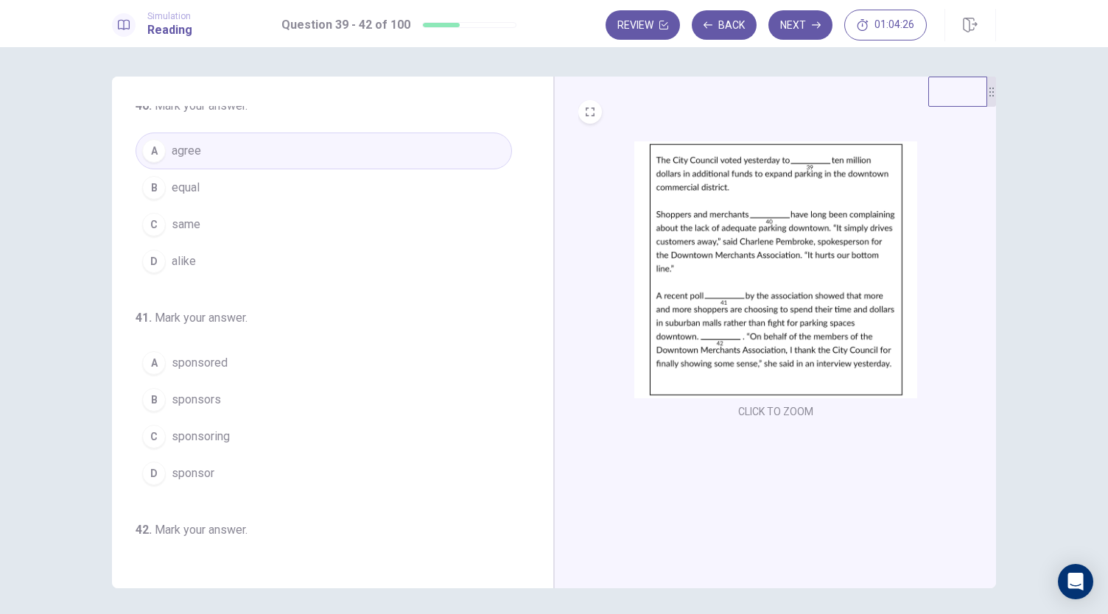
click at [221, 354] on span "sponsored" at bounding box center [200, 363] width 56 height 18
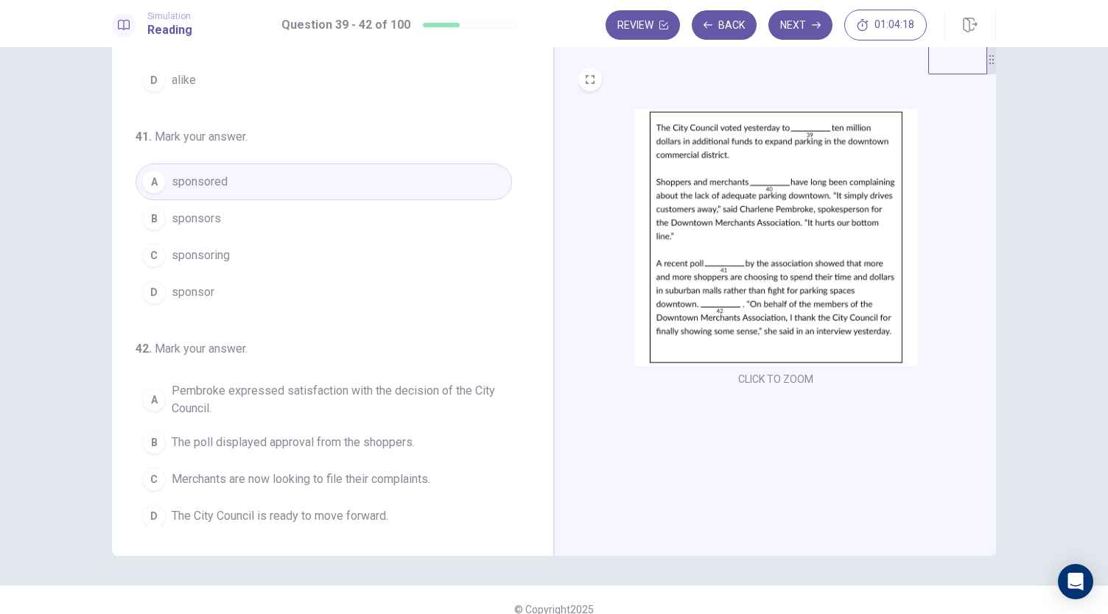
scroll to position [51, 0]
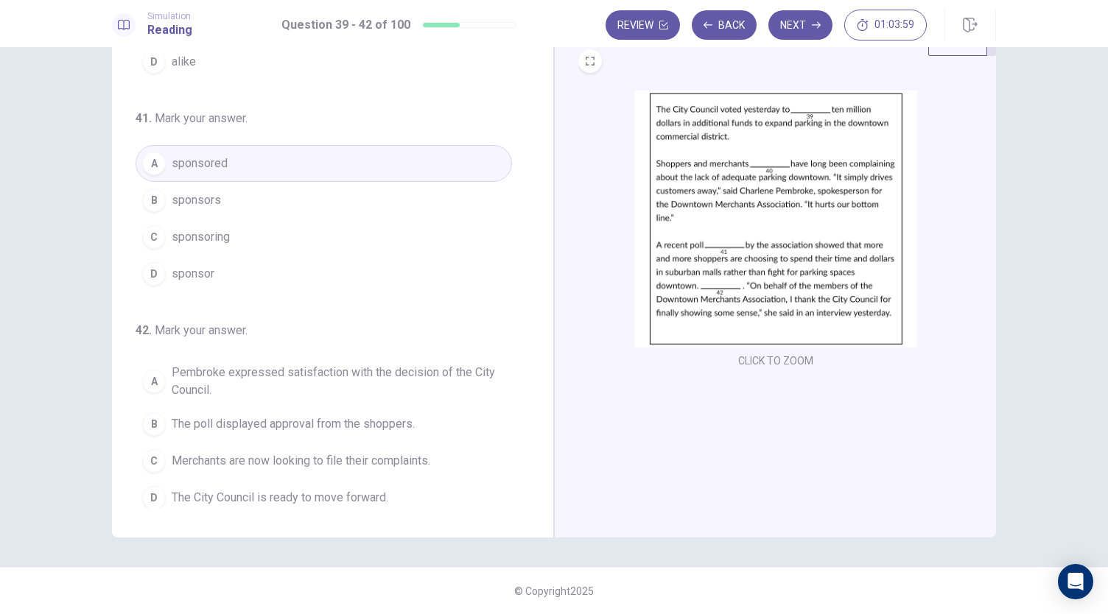
click at [356, 364] on span "Pembroke expressed satisfaction with the decision of the City Council." at bounding box center [339, 381] width 334 height 35
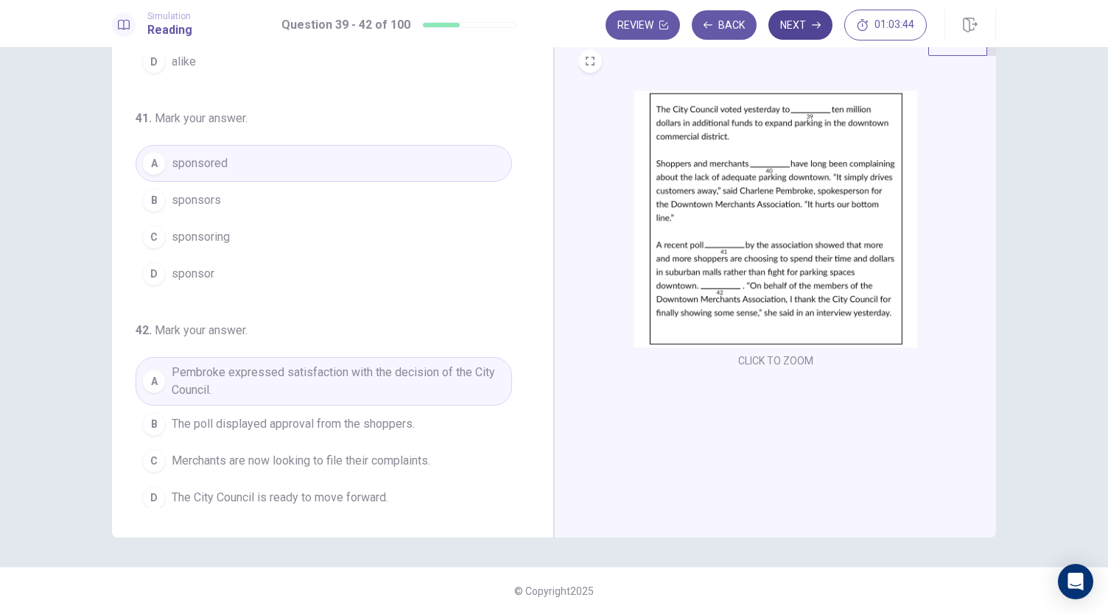
click at [822, 21] on button "Next" at bounding box center [800, 24] width 64 height 29
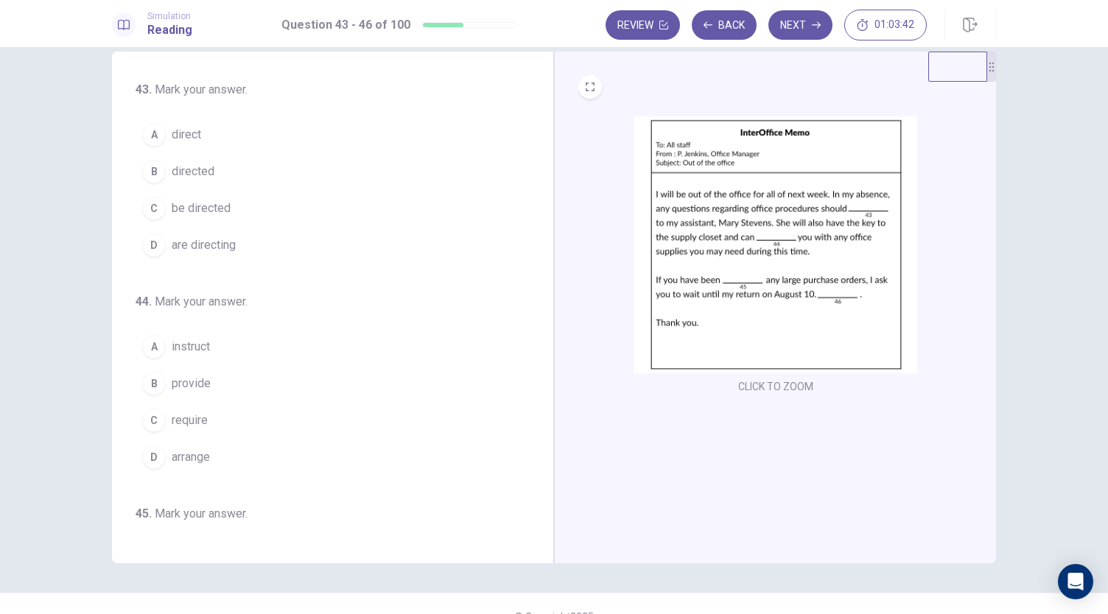
scroll to position [0, 0]
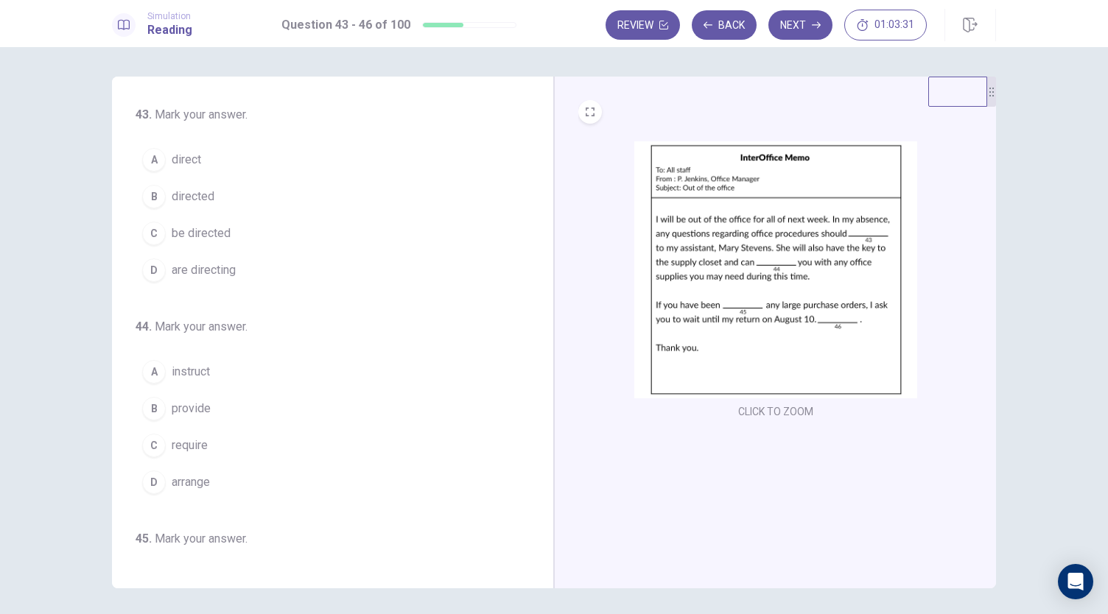
click at [205, 236] on span "be directed" at bounding box center [201, 234] width 59 height 18
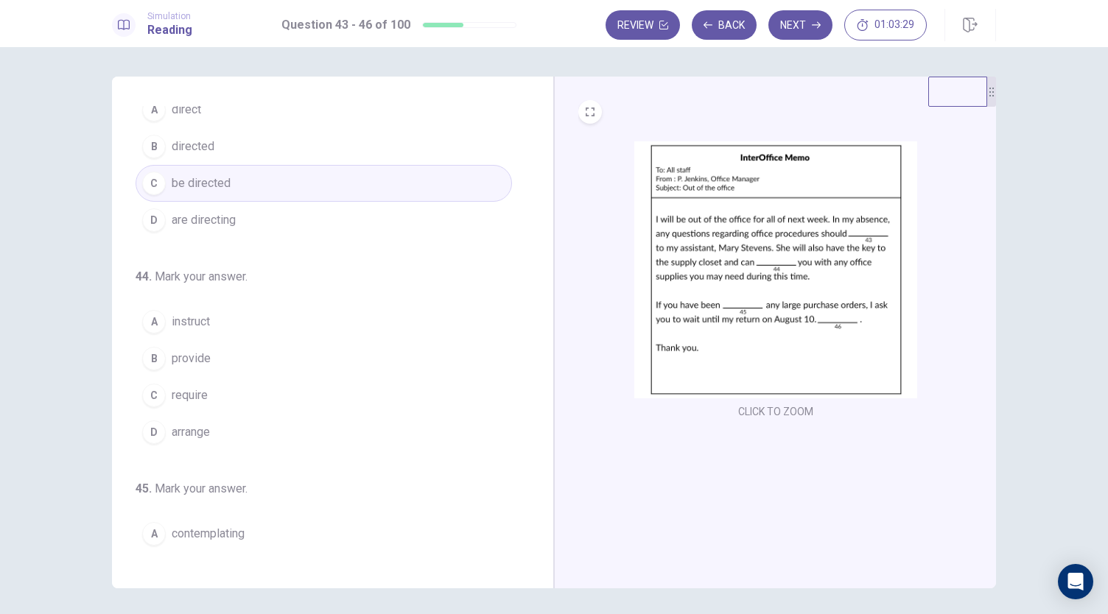
scroll to position [74, 0]
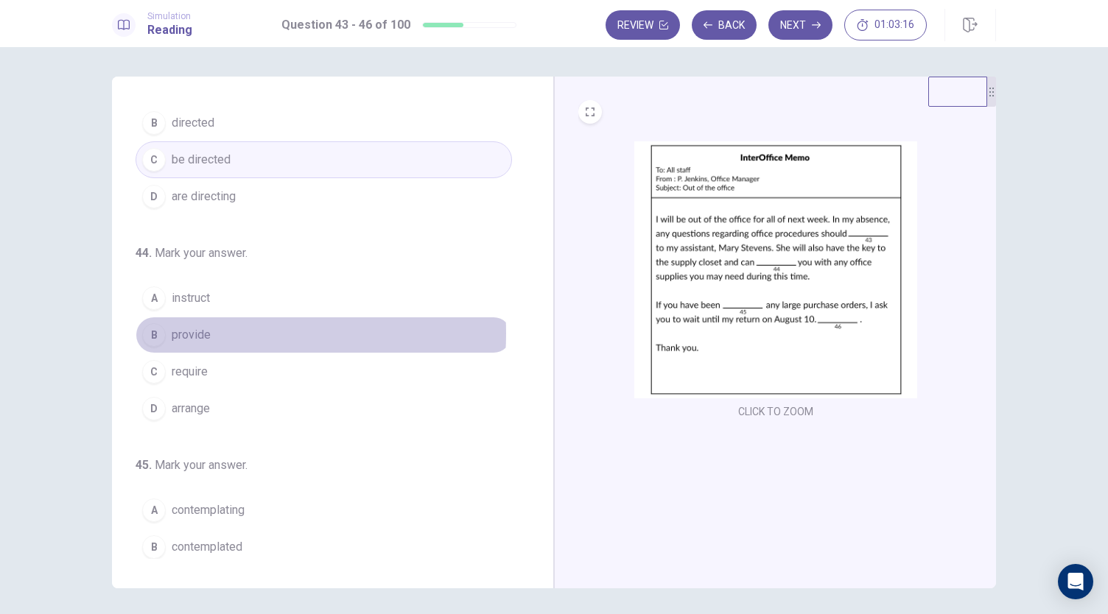
click at [209, 331] on button "B provide" at bounding box center [324, 335] width 376 height 37
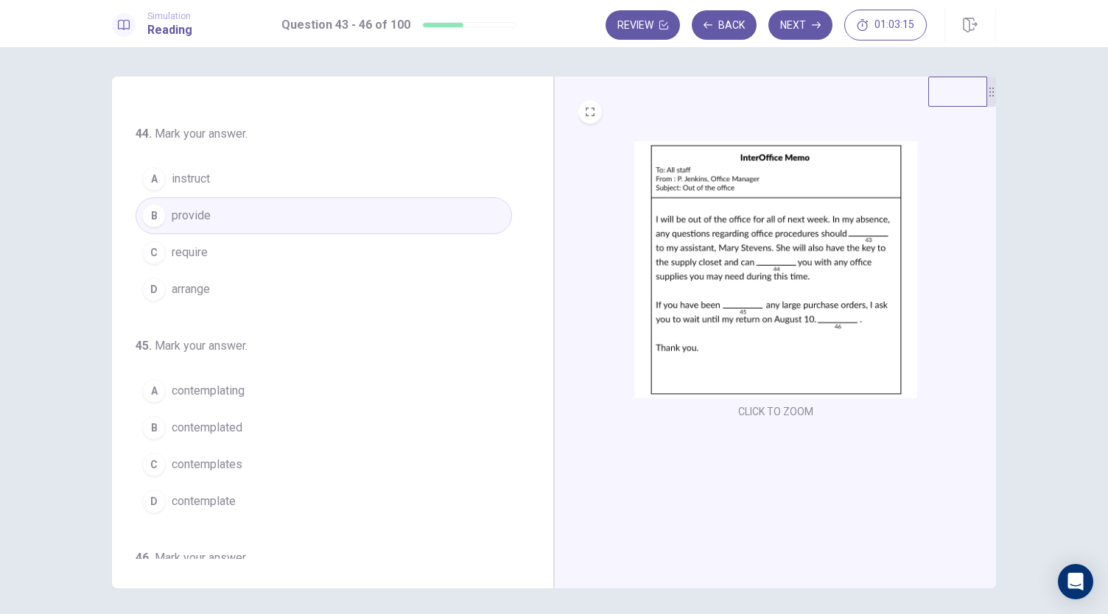
scroll to position [221, 0]
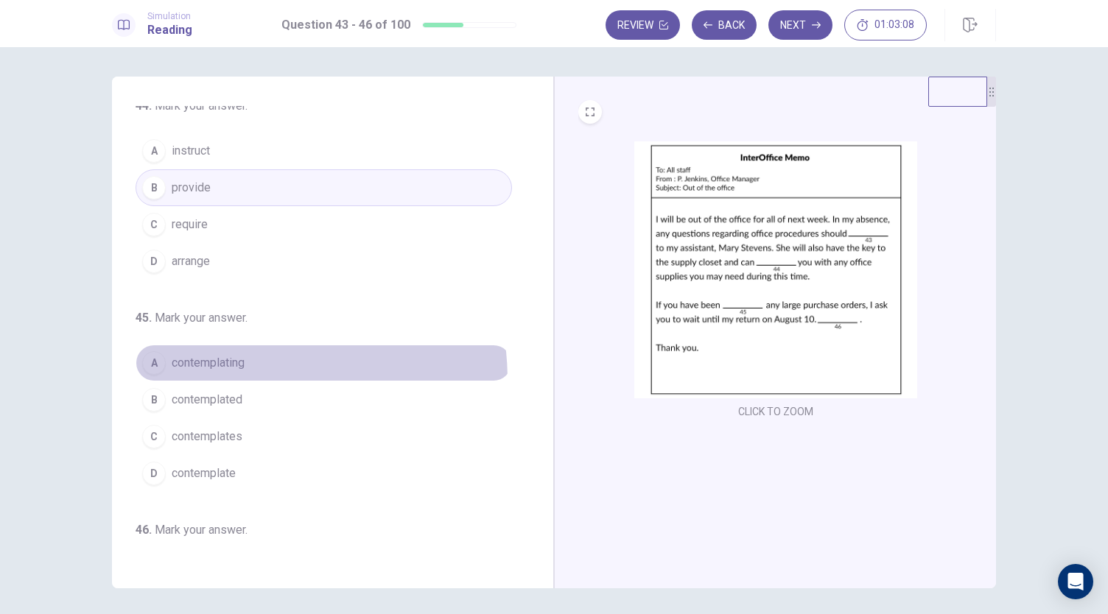
click at [217, 376] on button "A contemplating" at bounding box center [324, 363] width 376 height 37
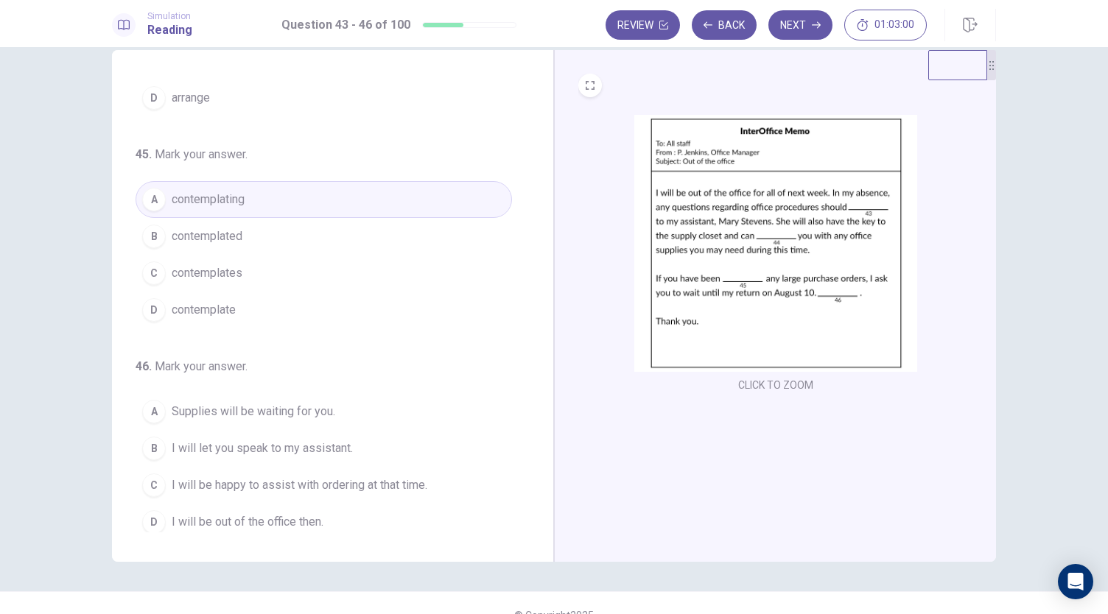
scroll to position [51, 0]
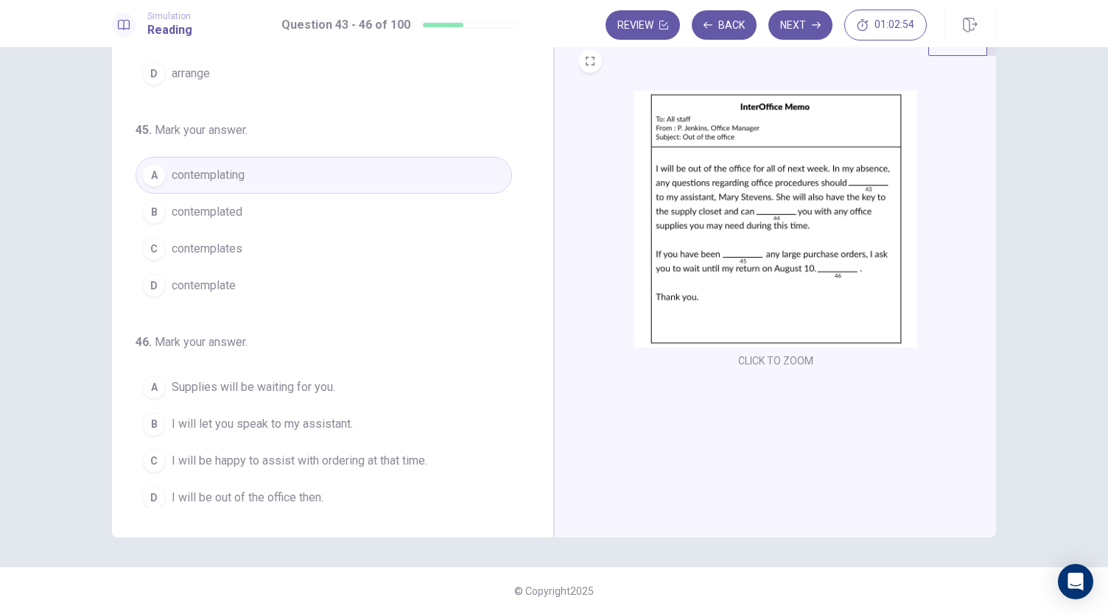
click at [385, 454] on span "I will be happy to assist with ordering at that time." at bounding box center [300, 461] width 256 height 18
click at [789, 25] on button "Next" at bounding box center [800, 24] width 64 height 29
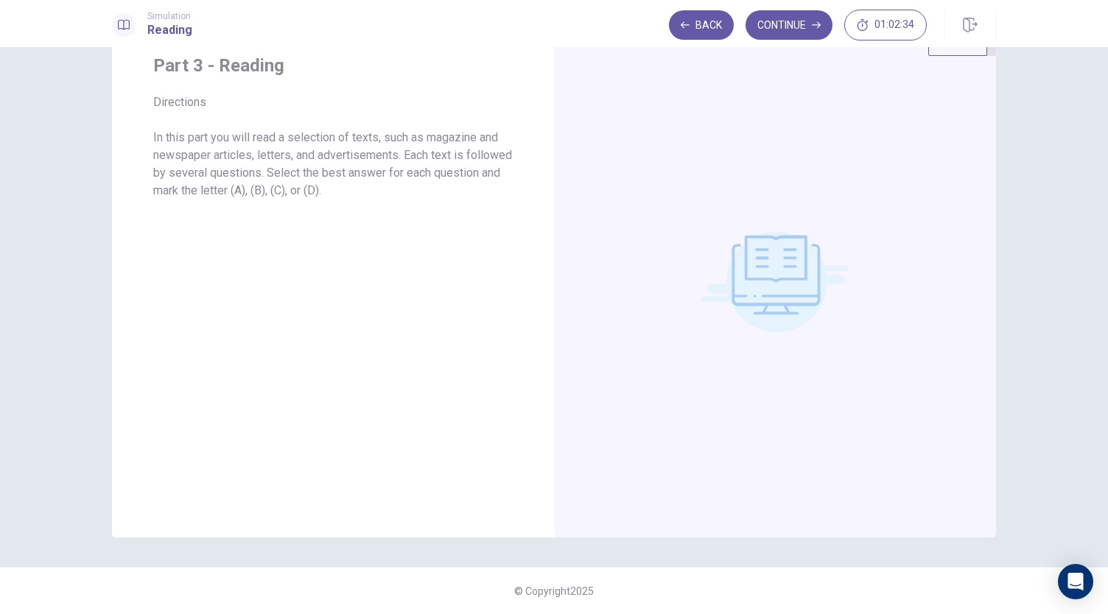
click at [786, 35] on button "Continue" at bounding box center [788, 24] width 87 height 29
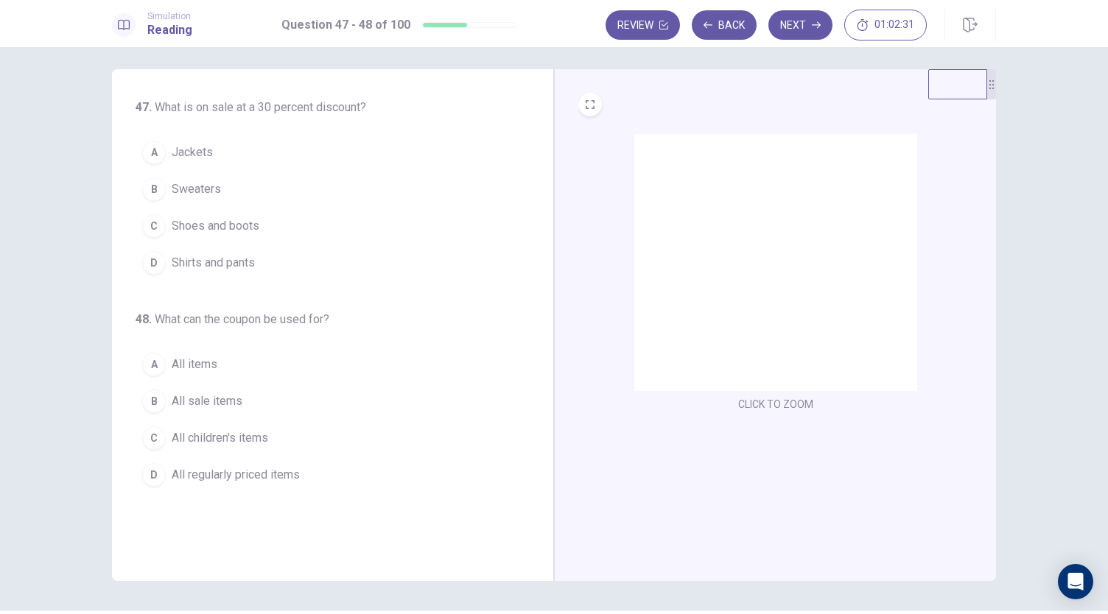
scroll to position [0, 0]
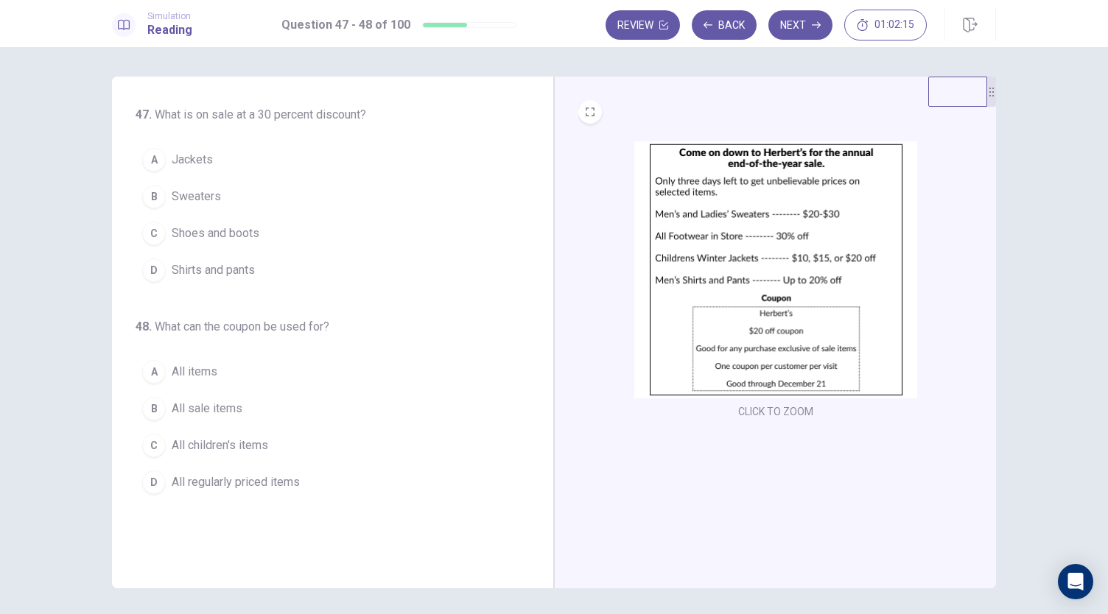
click at [949, 334] on div "CLICK TO ZOOM" at bounding box center [775, 281] width 395 height 281
click at [235, 233] on span "Shoes and boots" at bounding box center [216, 234] width 88 height 18
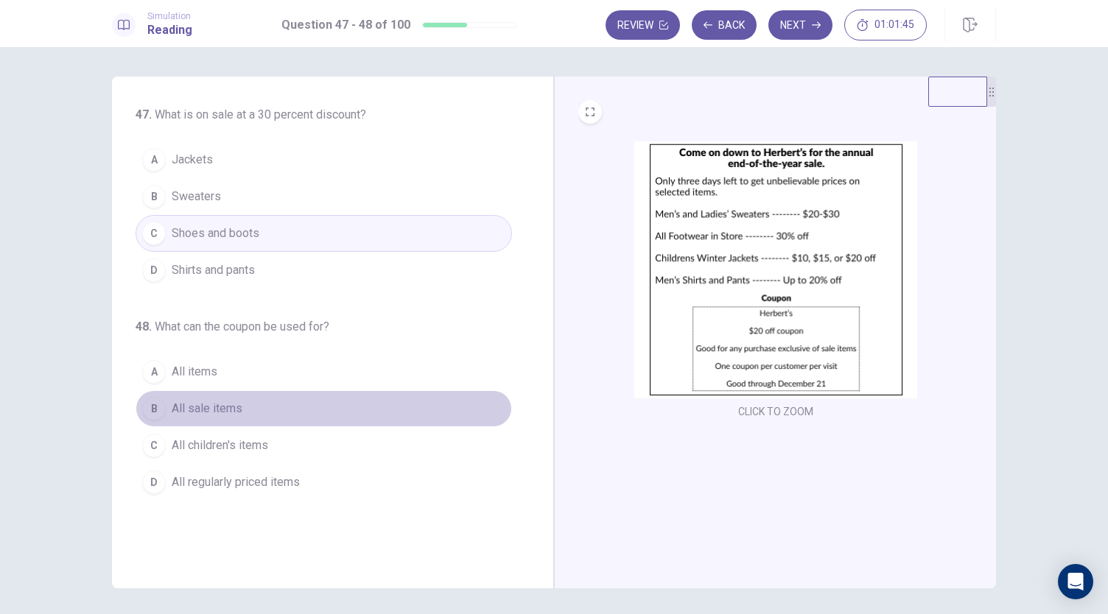
click at [220, 409] on span "All sale items" at bounding box center [207, 409] width 71 height 18
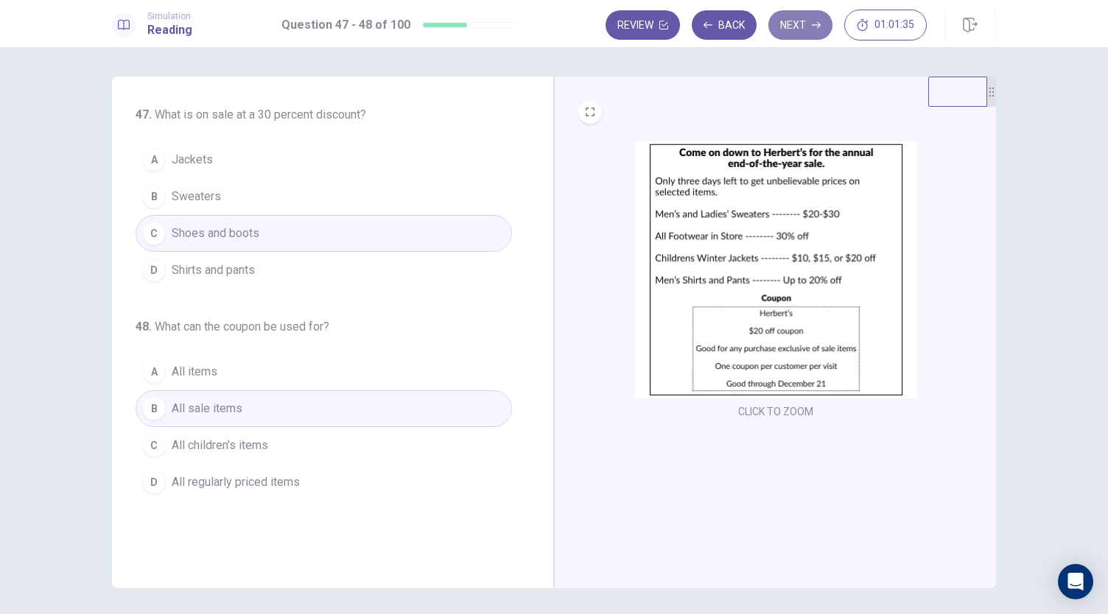
click at [815, 27] on icon "button" at bounding box center [816, 25] width 9 height 9
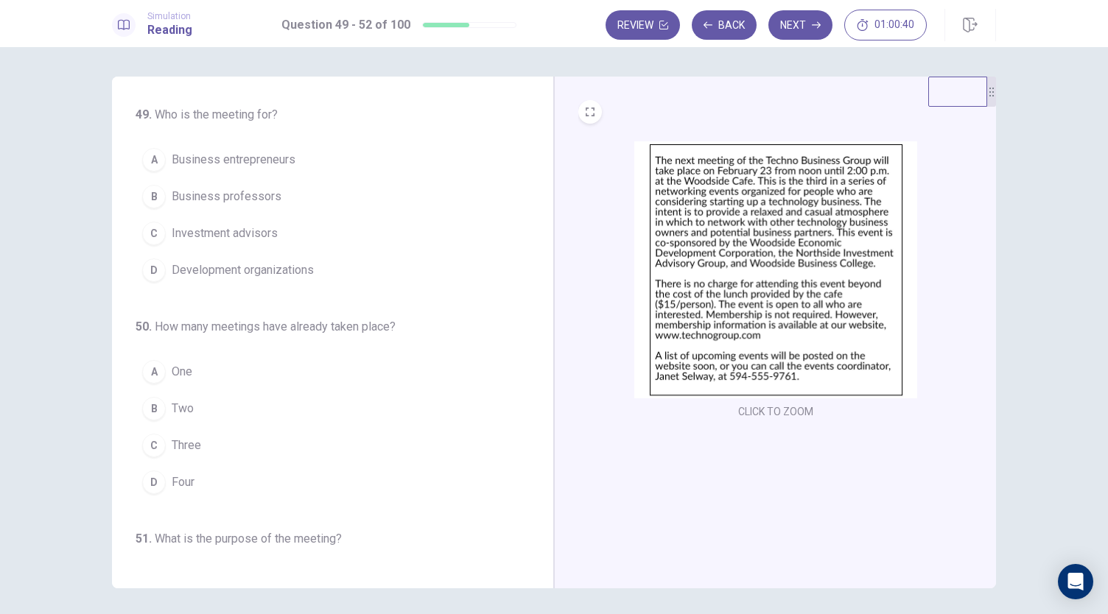
click at [270, 147] on button "A Business entrepreneurs" at bounding box center [324, 159] width 376 height 37
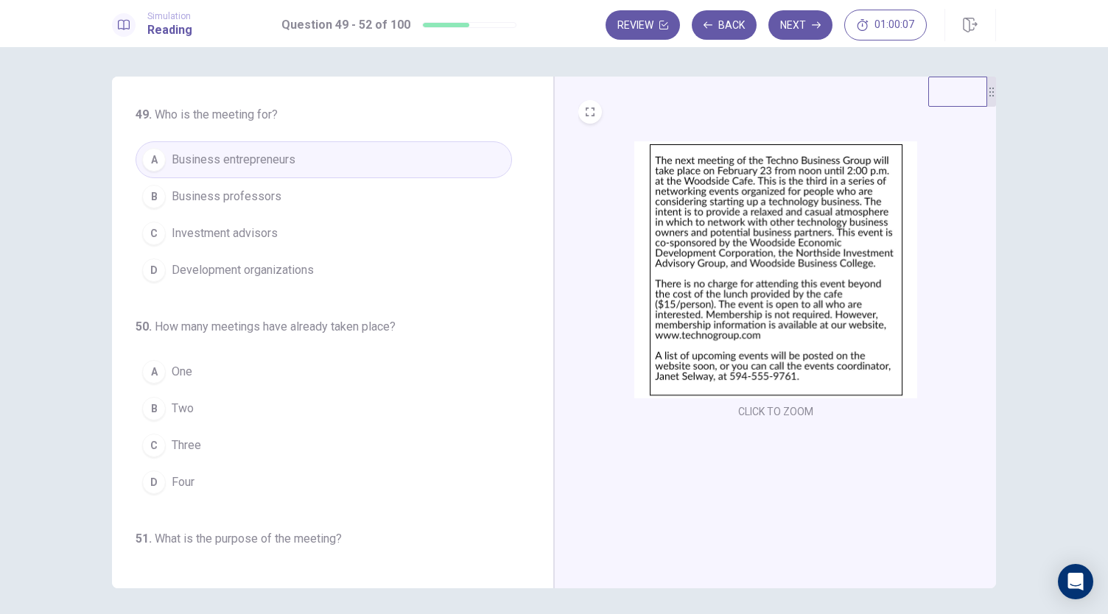
click at [175, 437] on span "Three" at bounding box center [186, 446] width 29 height 18
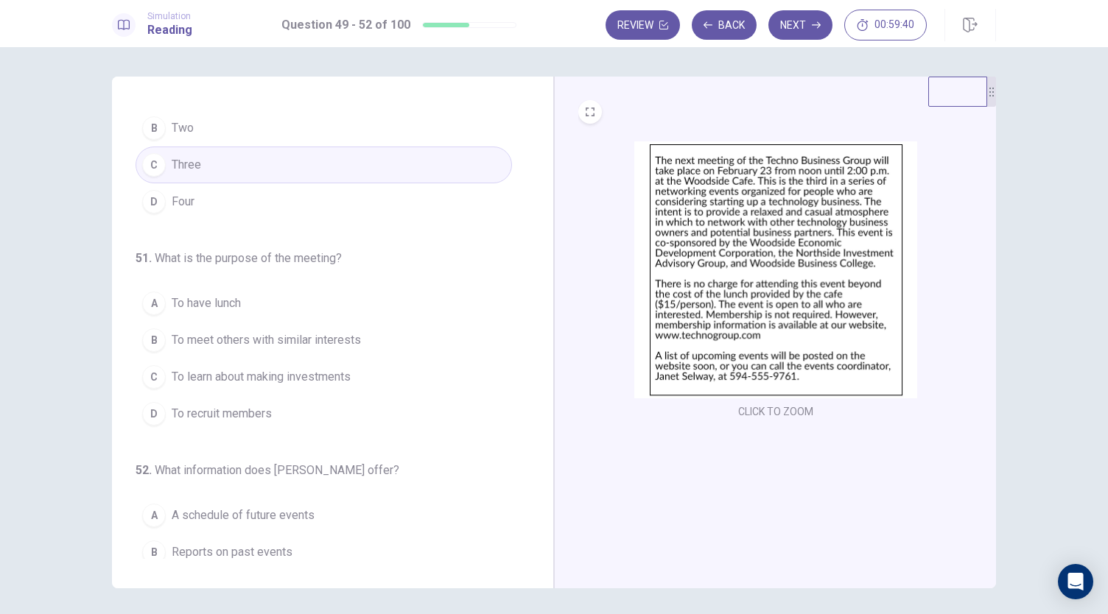
scroll to position [295, 0]
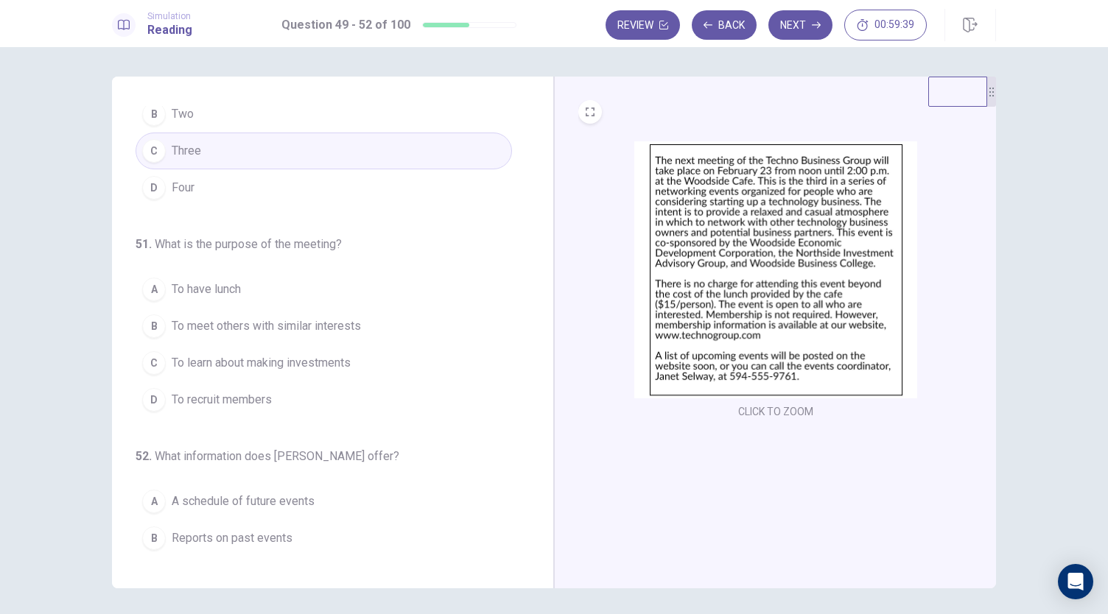
click at [365, 334] on button "B To meet others with similar interests" at bounding box center [324, 326] width 376 height 37
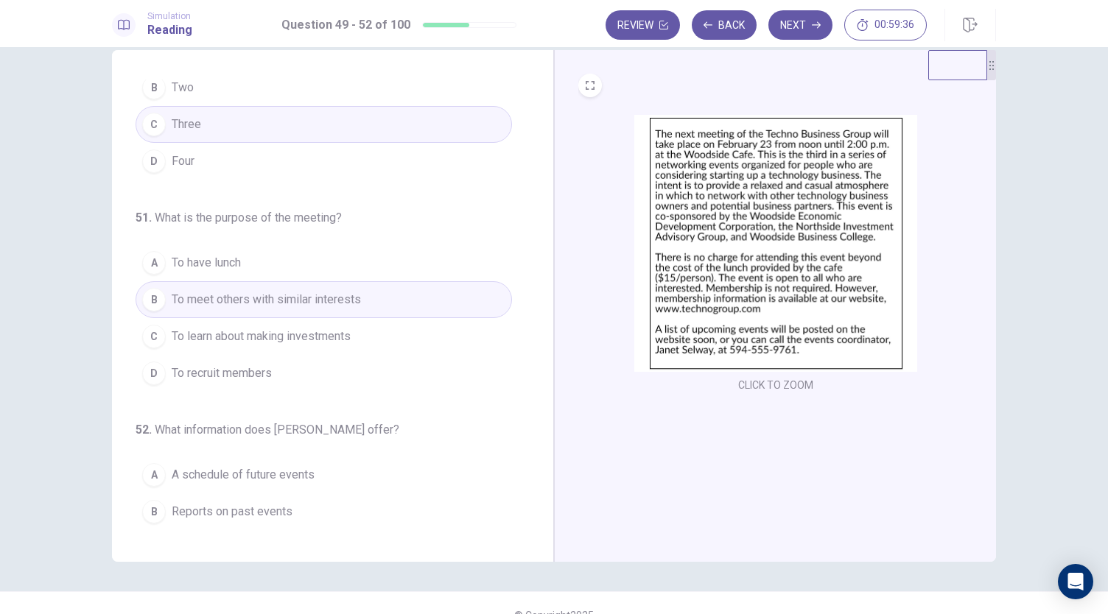
scroll to position [51, 0]
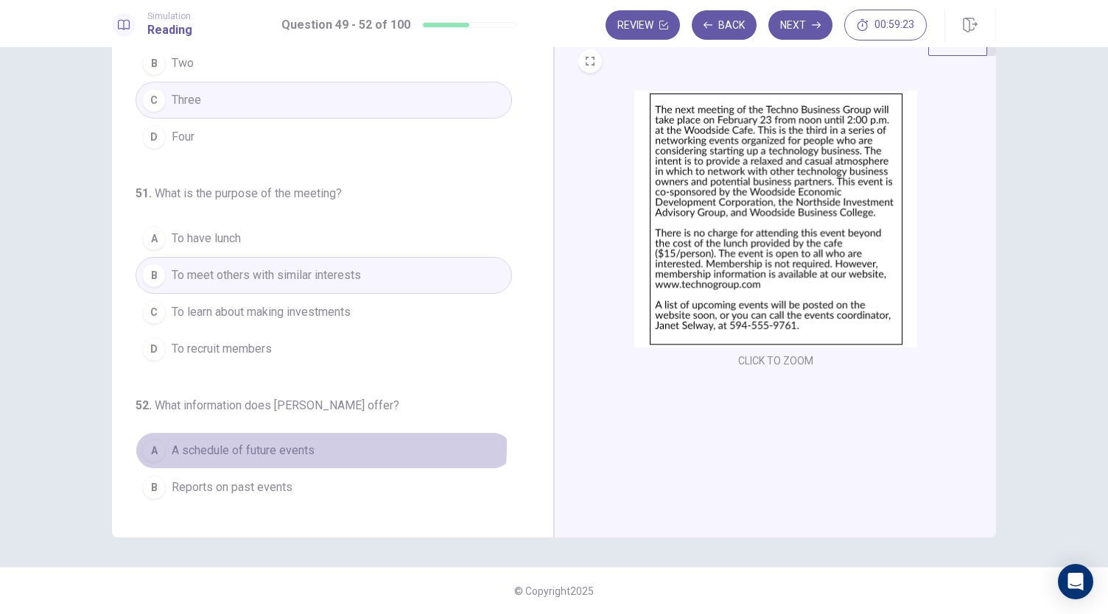
click at [299, 442] on span "A schedule of future events" at bounding box center [243, 451] width 143 height 18
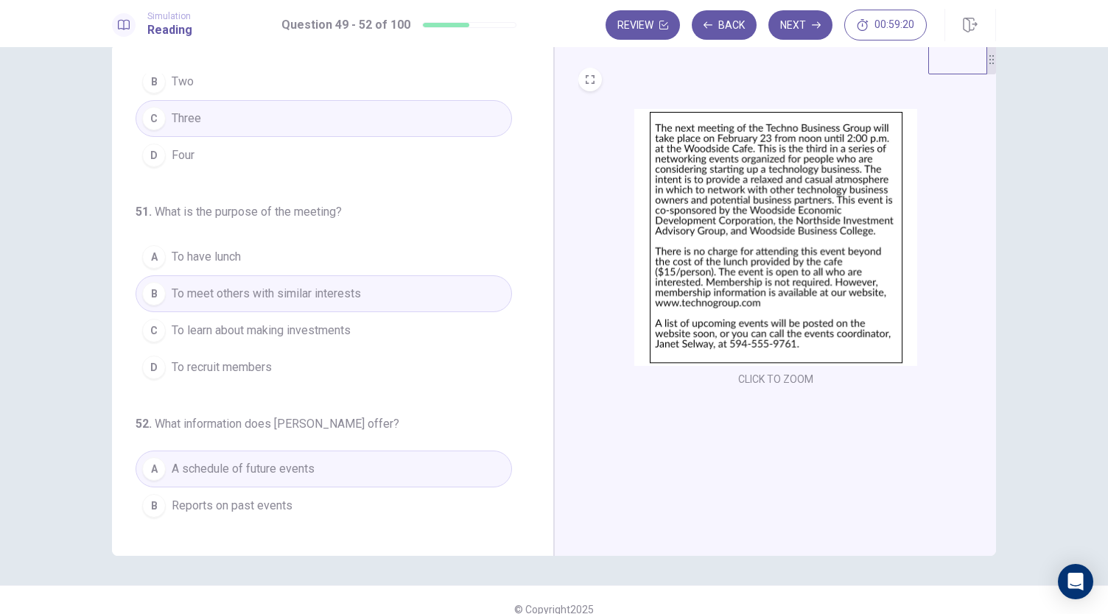
scroll to position [0, 0]
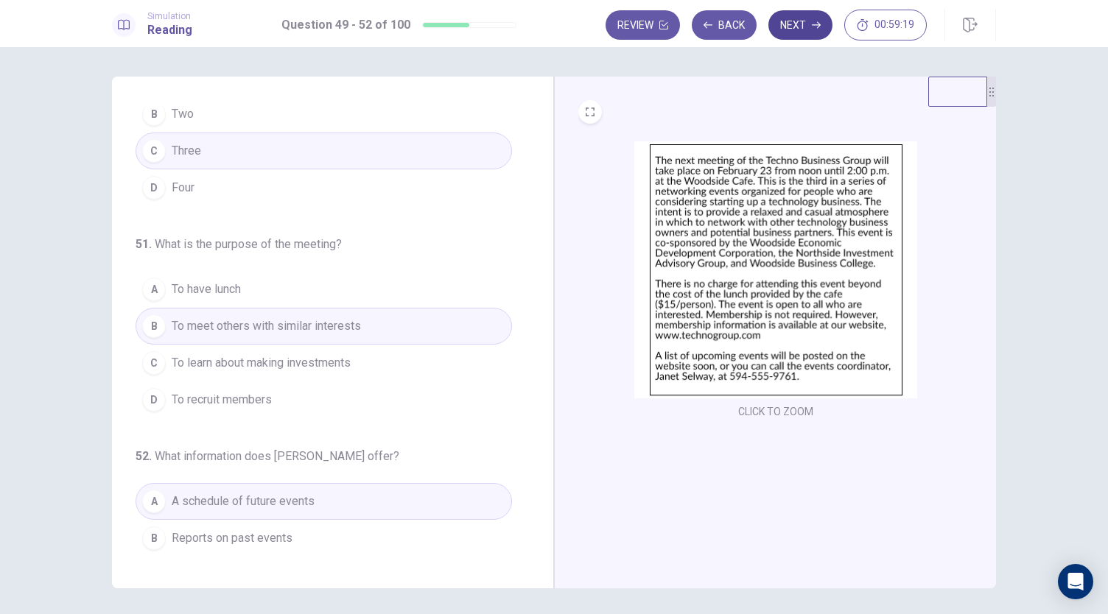
click at [825, 26] on button "Next" at bounding box center [800, 24] width 64 height 29
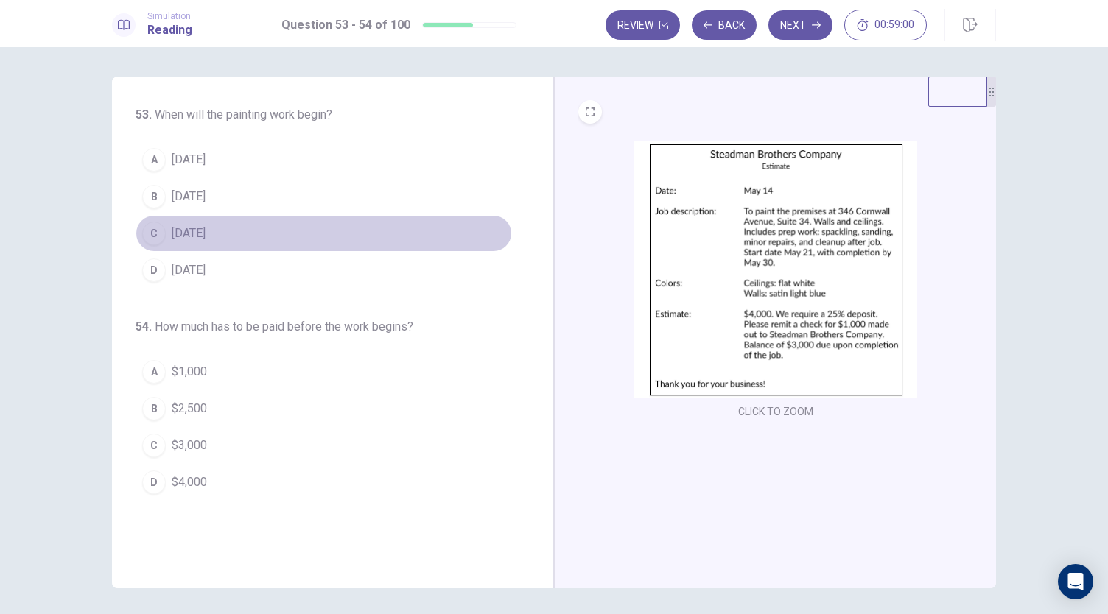
click at [164, 240] on button "C May 21" at bounding box center [324, 233] width 376 height 37
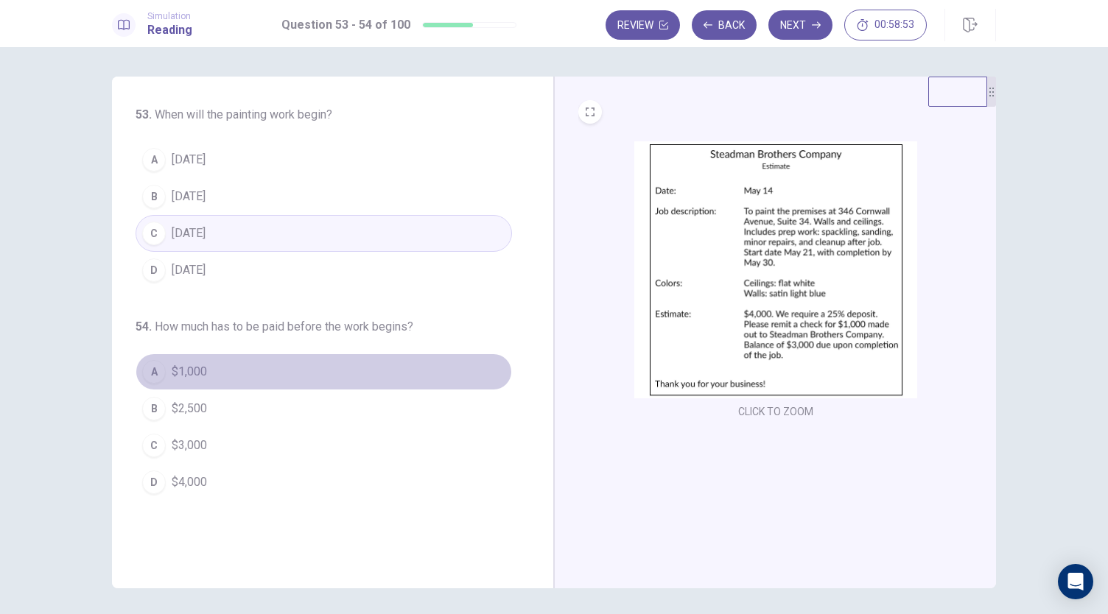
click at [179, 376] on span "$1,000" at bounding box center [189, 372] width 35 height 18
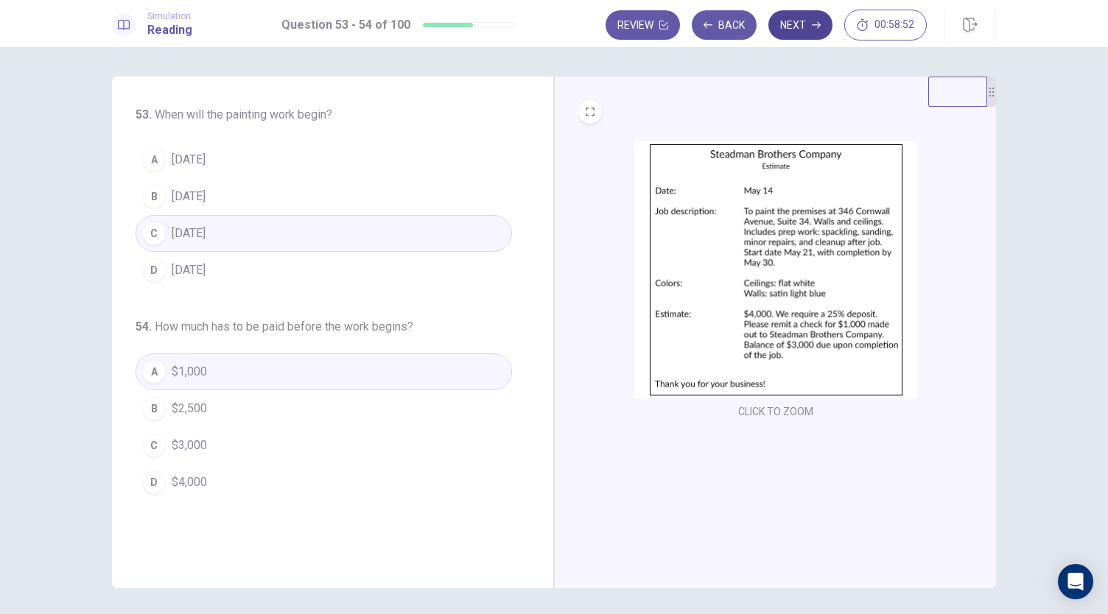
click at [790, 27] on button "Next" at bounding box center [800, 24] width 64 height 29
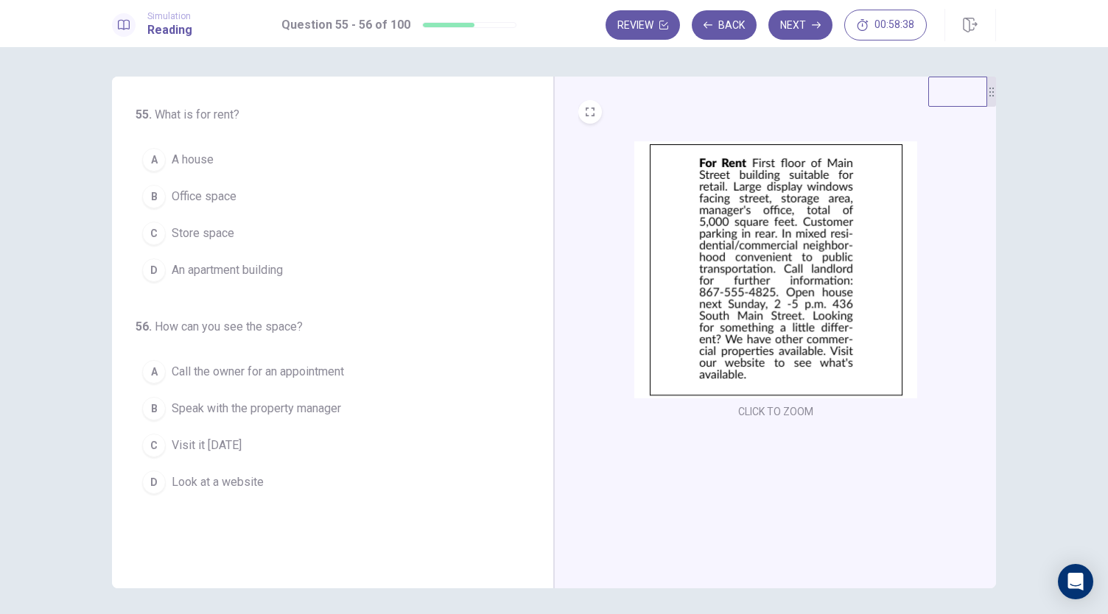
click at [214, 233] on span "Store space" at bounding box center [203, 234] width 63 height 18
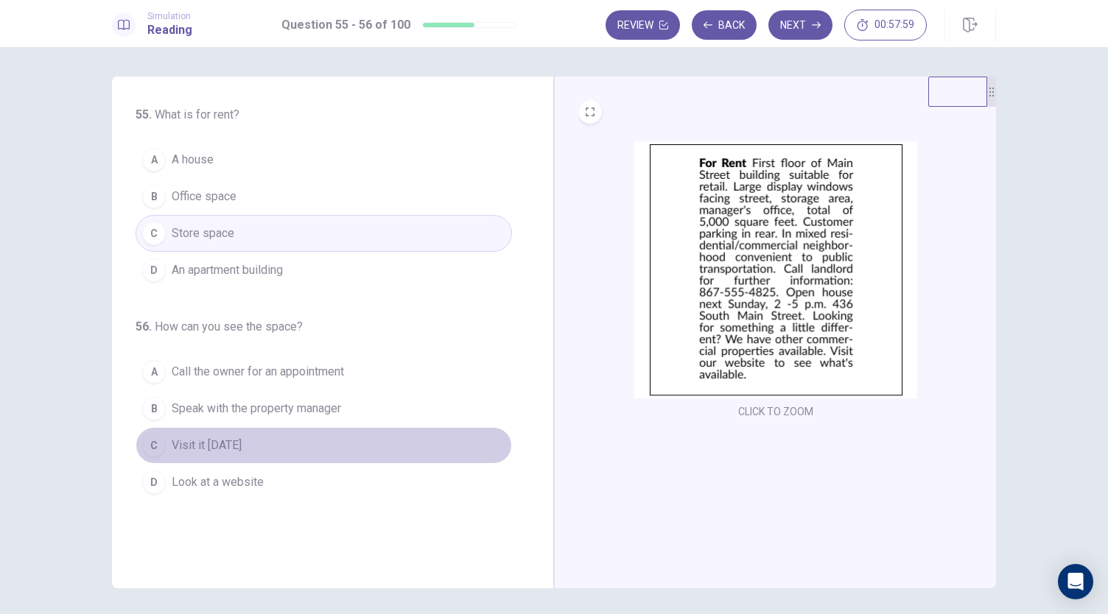
click at [236, 440] on span "Visit it next Sunday" at bounding box center [207, 446] width 70 height 18
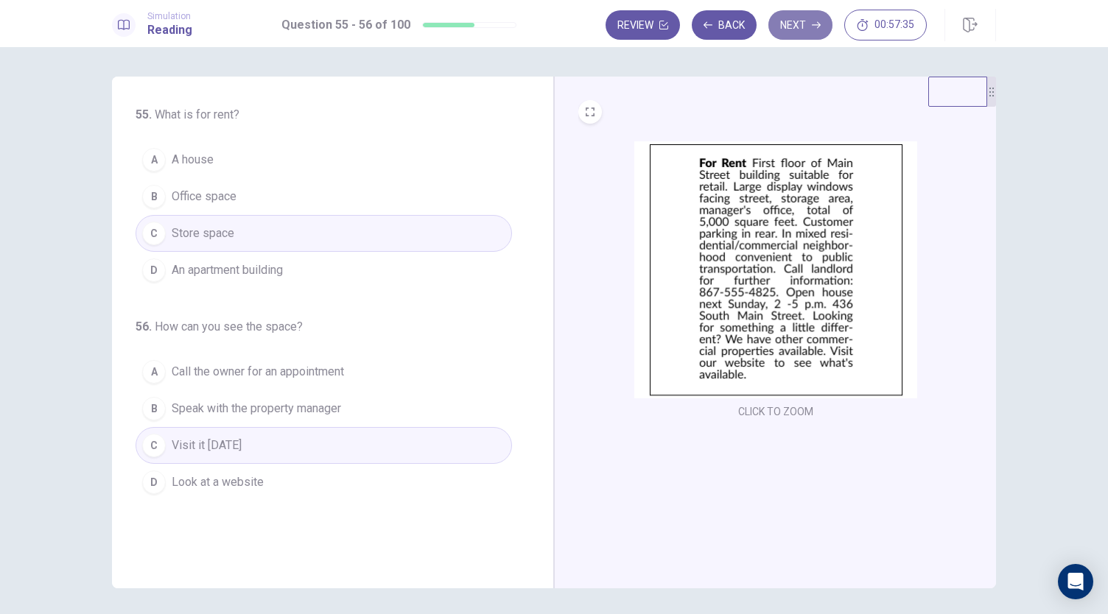
click at [809, 23] on button "Next" at bounding box center [800, 24] width 64 height 29
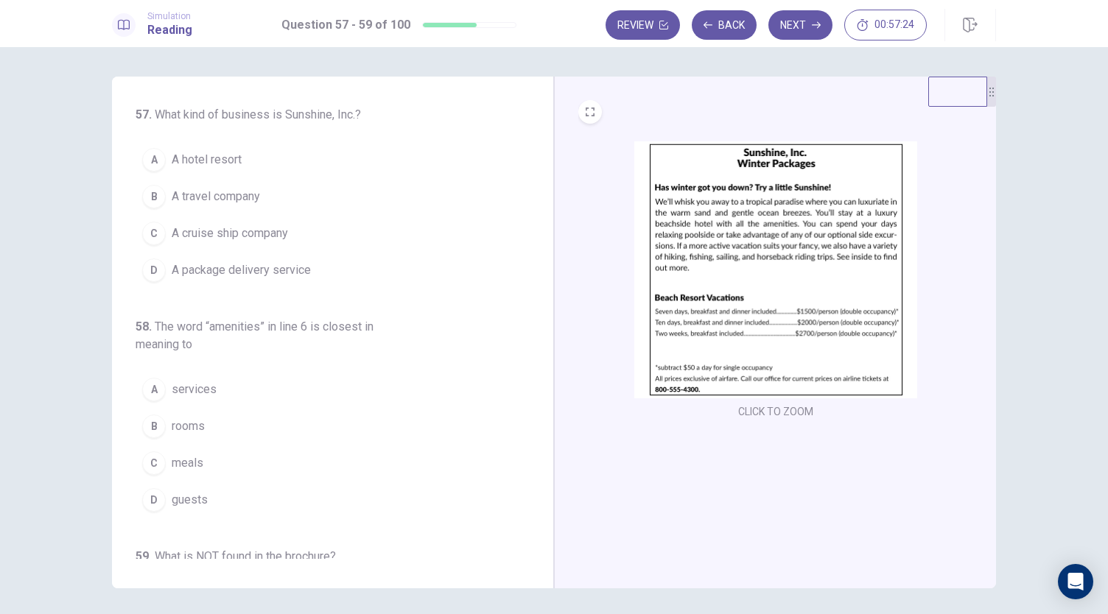
click at [869, 127] on div "CLICK TO ZOOM" at bounding box center [775, 261] width 395 height 322
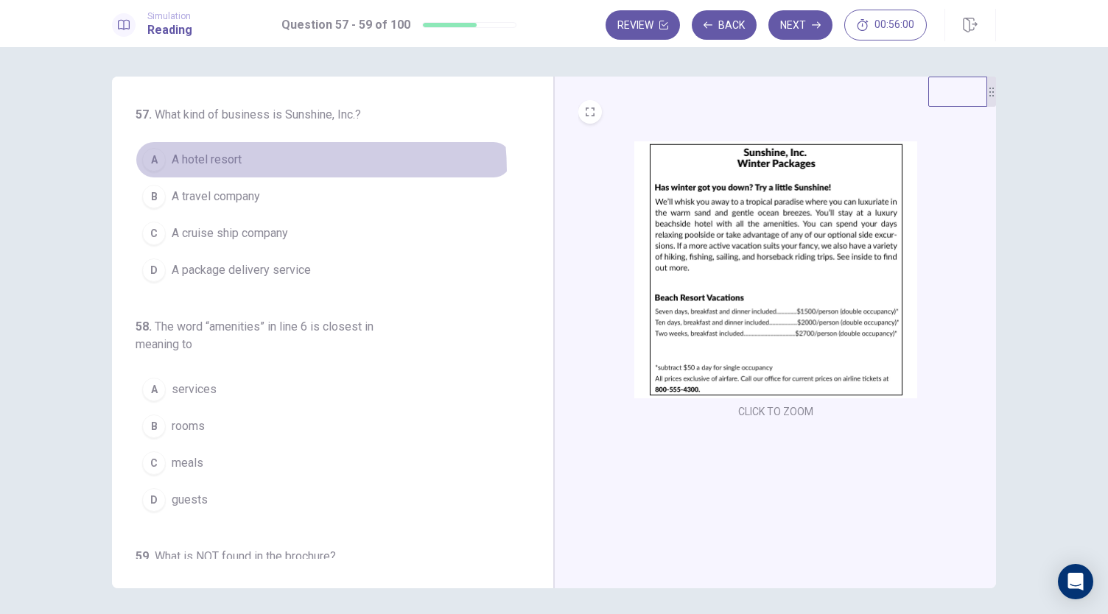
click at [223, 172] on button "A A hotel resort" at bounding box center [324, 159] width 376 height 37
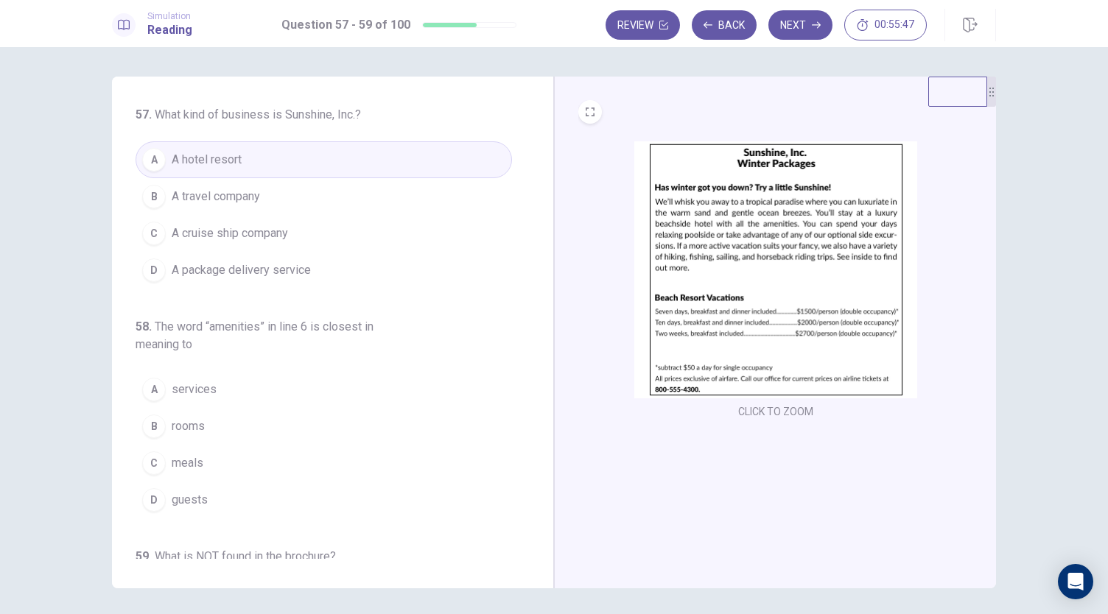
click at [221, 397] on button "A services" at bounding box center [324, 389] width 376 height 37
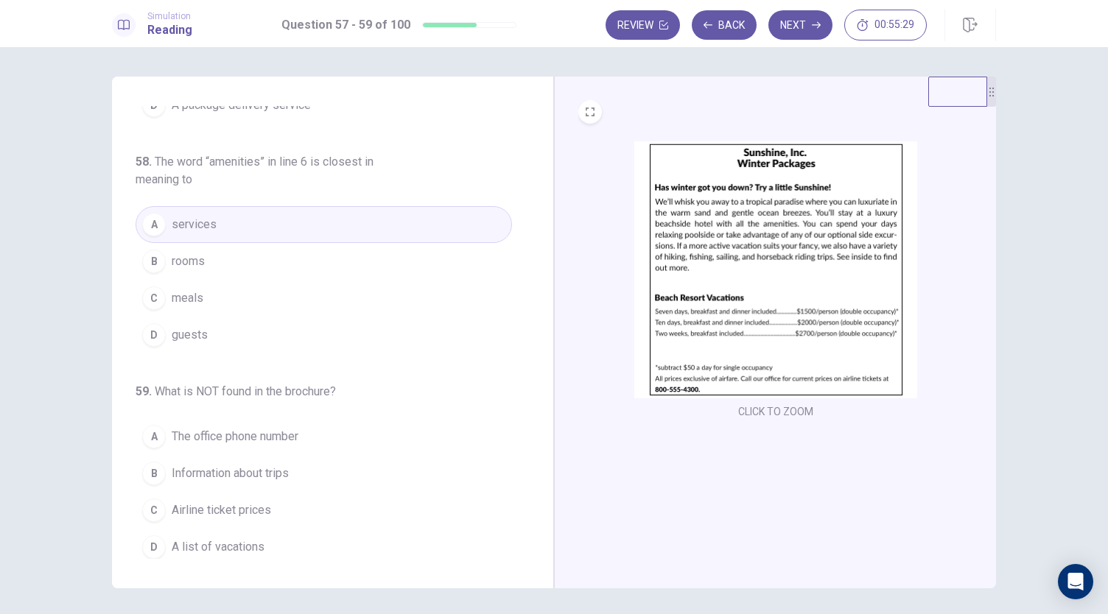
scroll to position [51, 0]
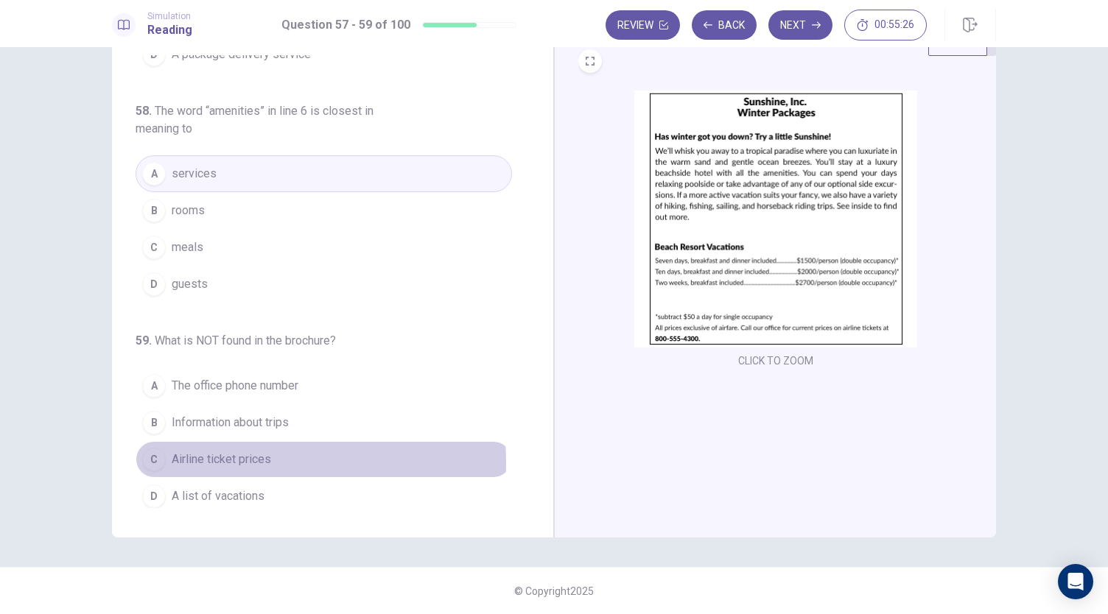
click at [236, 457] on span "Airline ticket prices" at bounding box center [221, 460] width 99 height 18
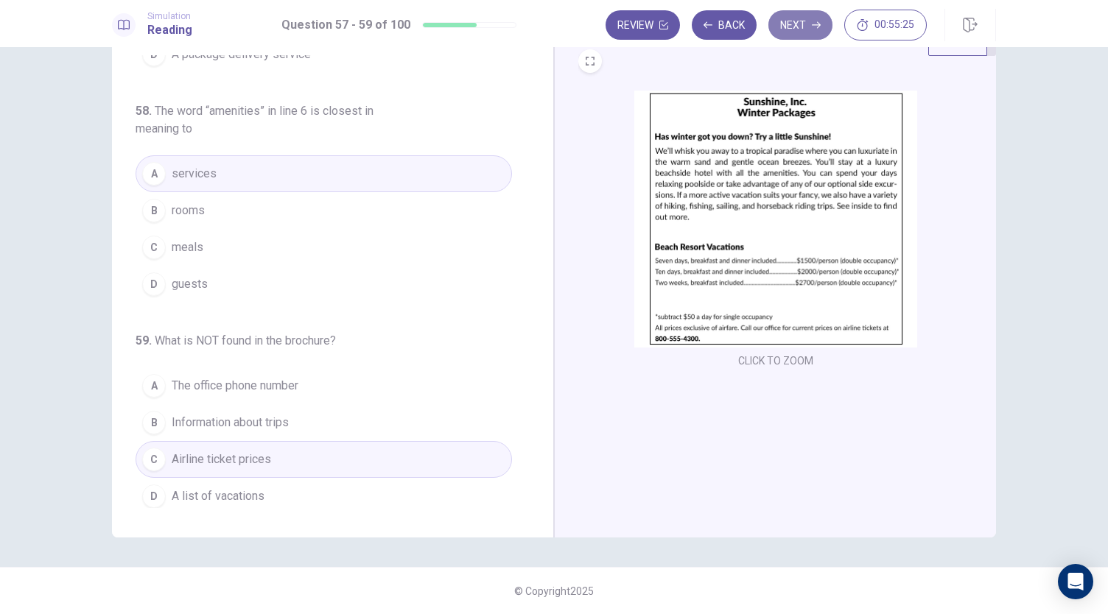
click at [779, 24] on button "Next" at bounding box center [800, 24] width 64 height 29
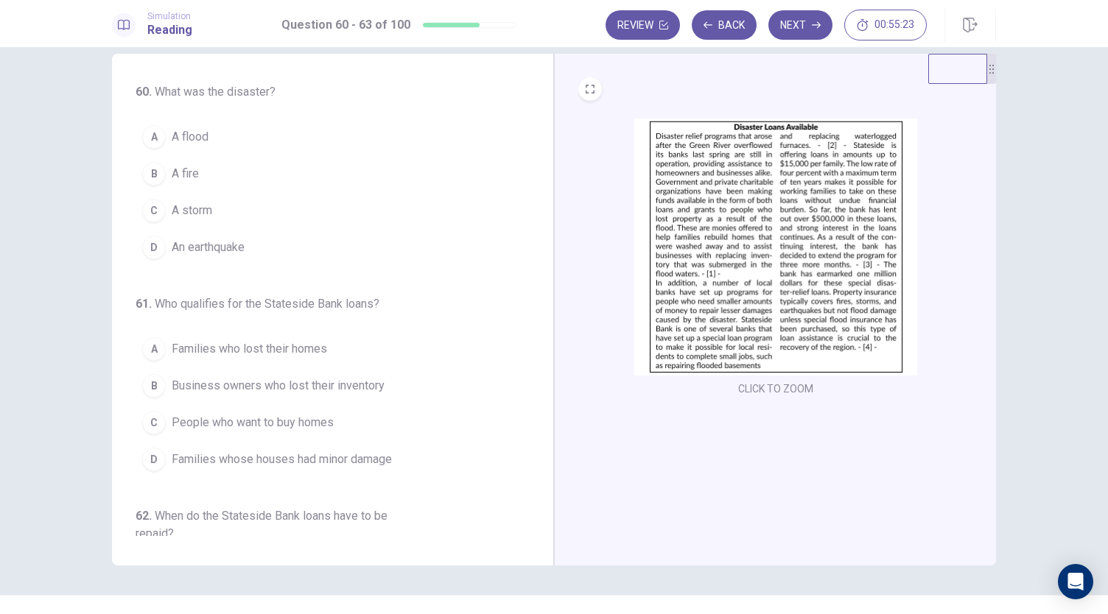
scroll to position [0, 0]
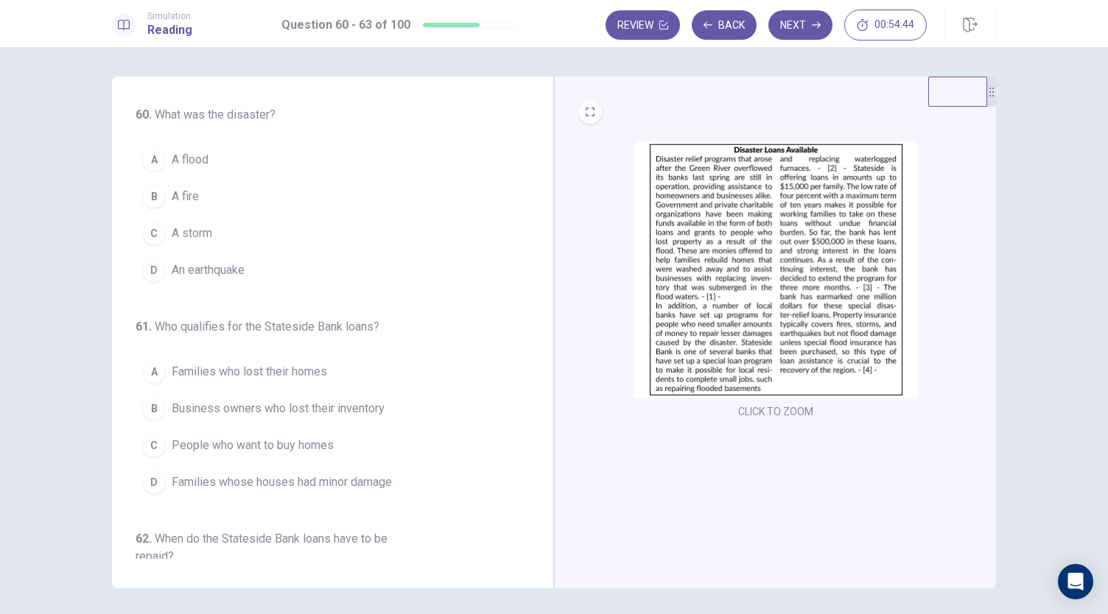
click at [175, 157] on span "A flood" at bounding box center [190, 160] width 37 height 18
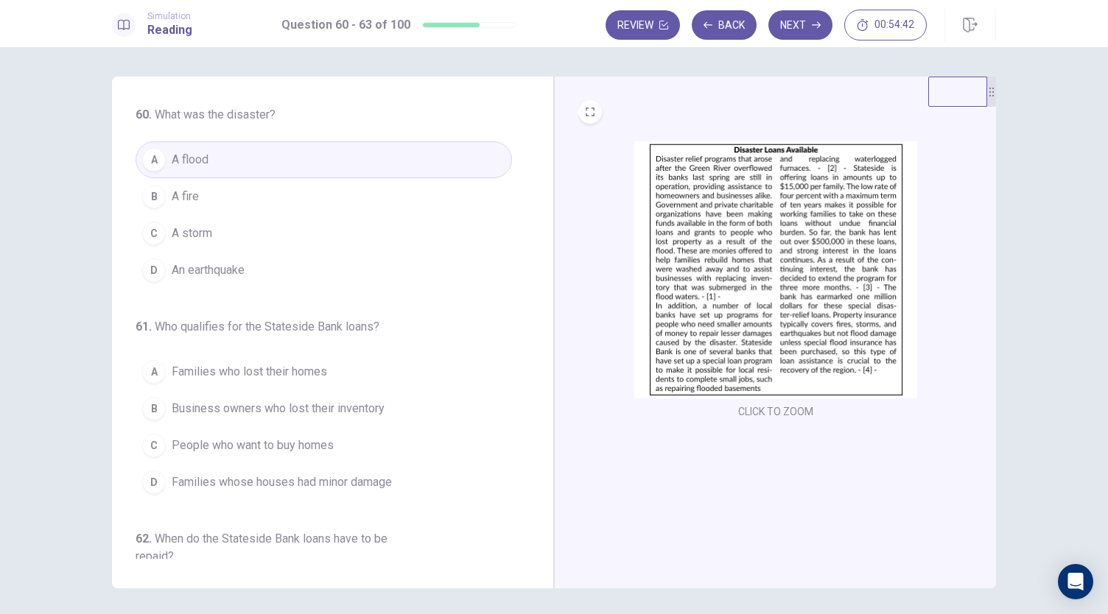
click at [606, 284] on div "CLICK TO ZOOM" at bounding box center [775, 281] width 395 height 281
click at [607, 222] on div "CLICK TO ZOOM" at bounding box center [775, 281] width 395 height 281
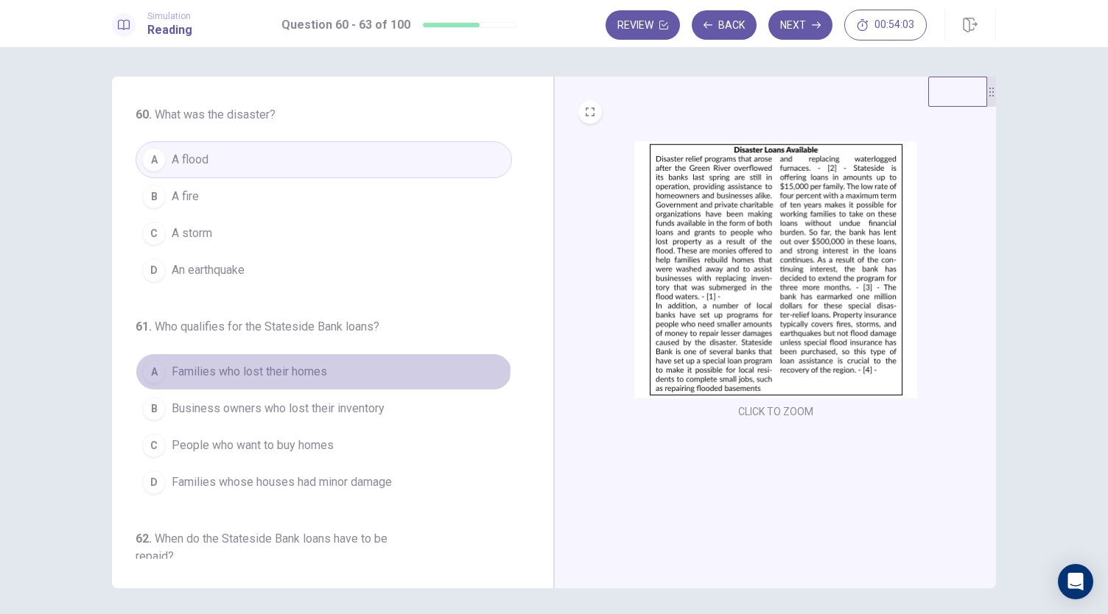
click at [318, 363] on span "Families who lost their homes" at bounding box center [249, 372] width 155 height 18
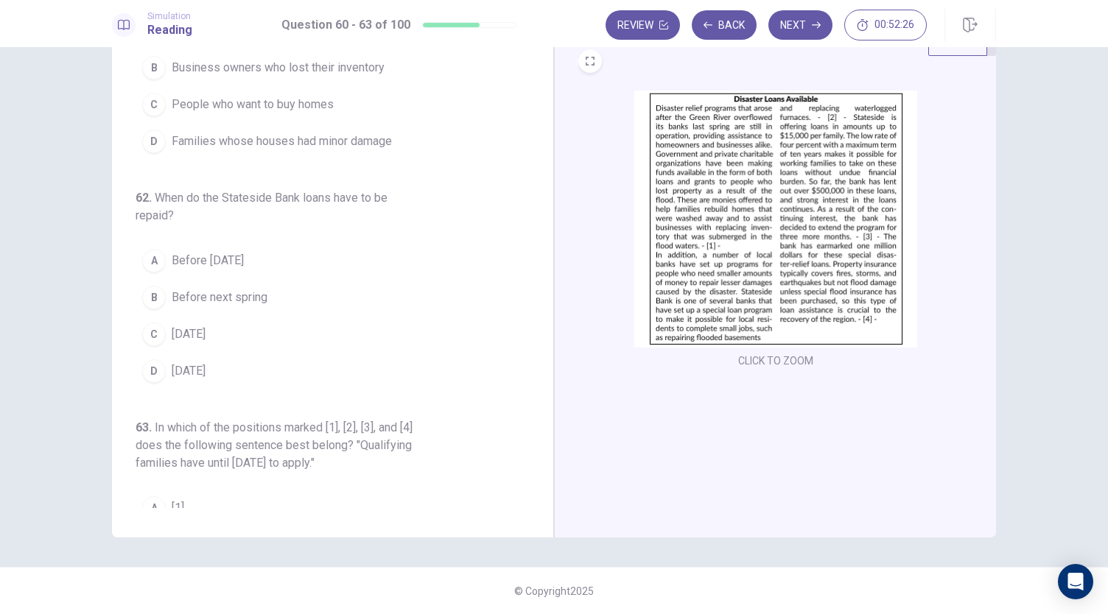
scroll to position [368, 0]
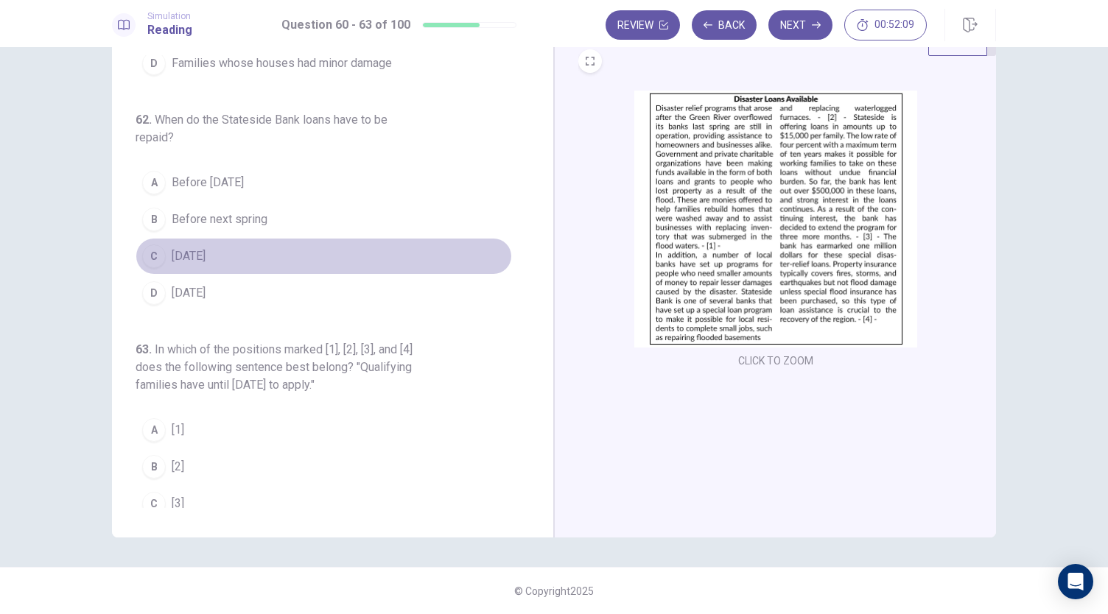
click at [401, 238] on button "C Within three months" at bounding box center [324, 256] width 376 height 37
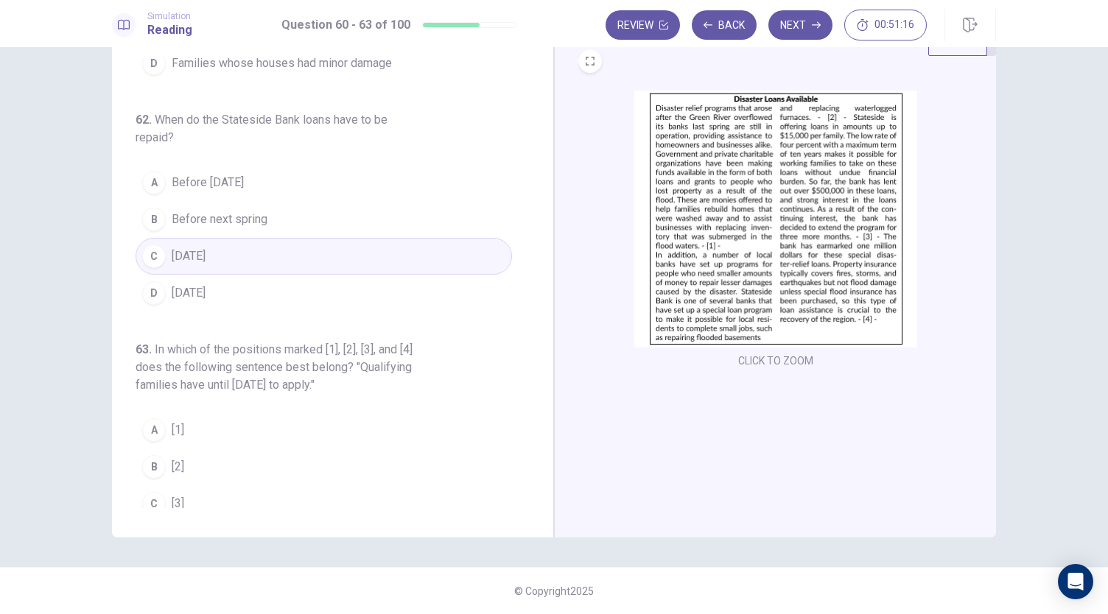
click at [393, 291] on button "D Within ten years" at bounding box center [324, 293] width 376 height 37
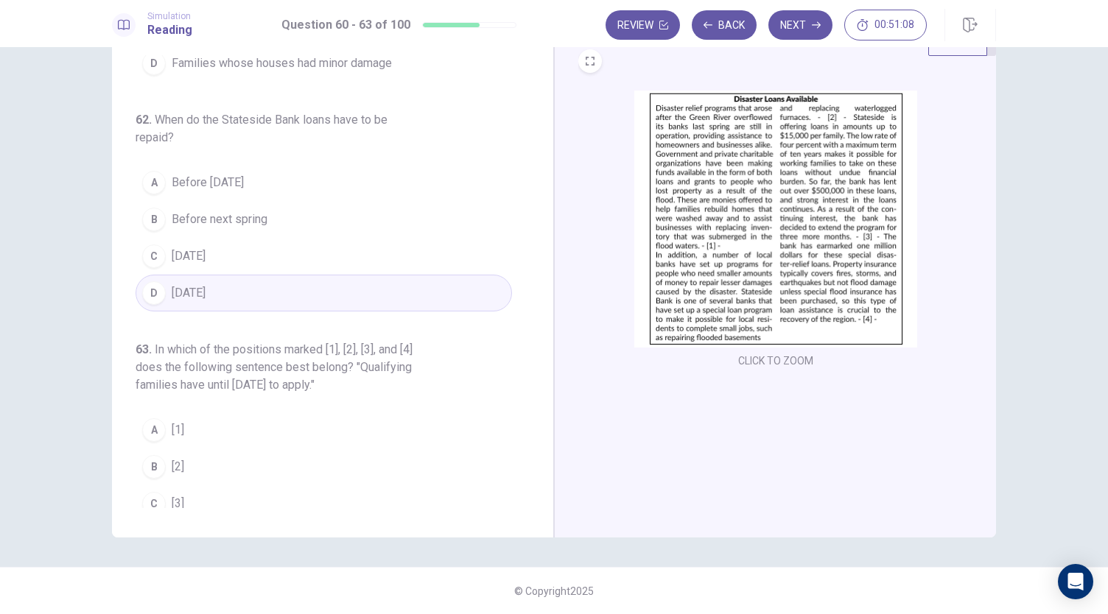
scroll to position [411, 0]
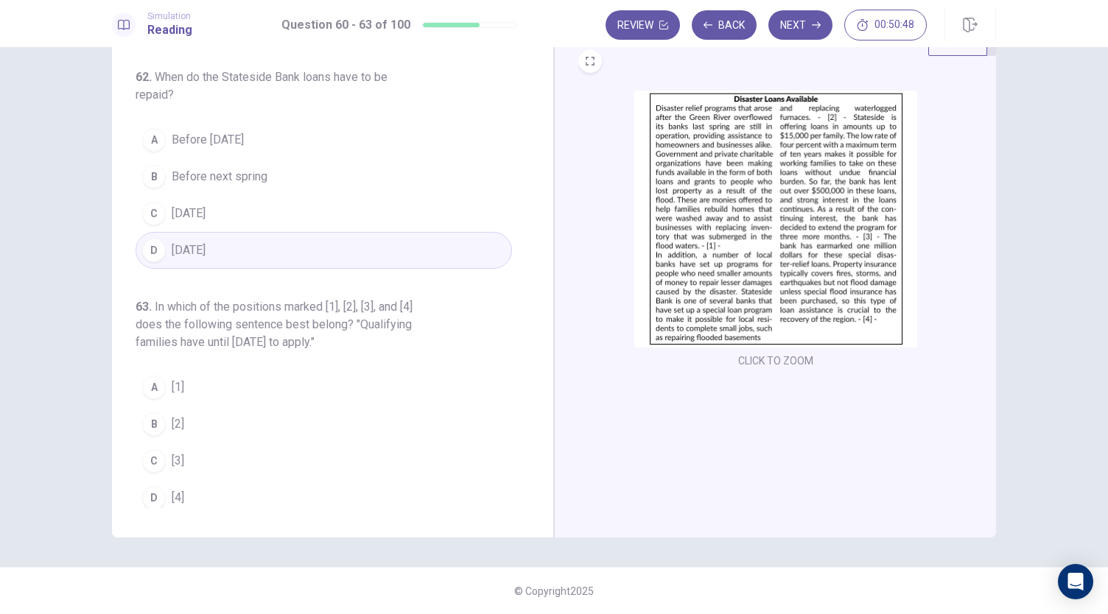
click at [157, 500] on button "D [4]" at bounding box center [324, 497] width 376 height 37
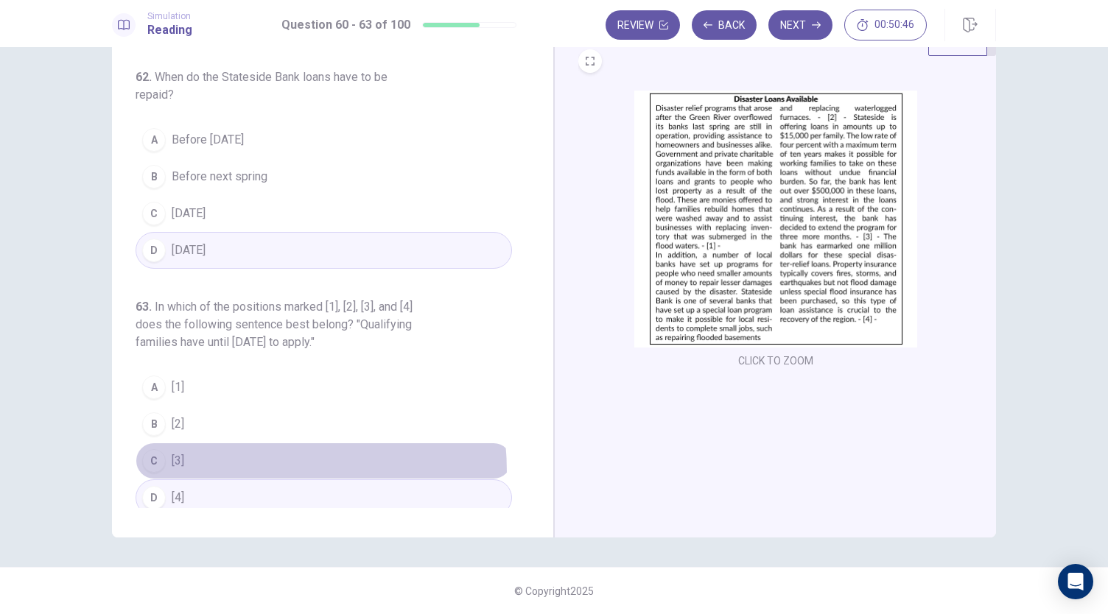
click at [188, 465] on button "C [3]" at bounding box center [324, 461] width 376 height 37
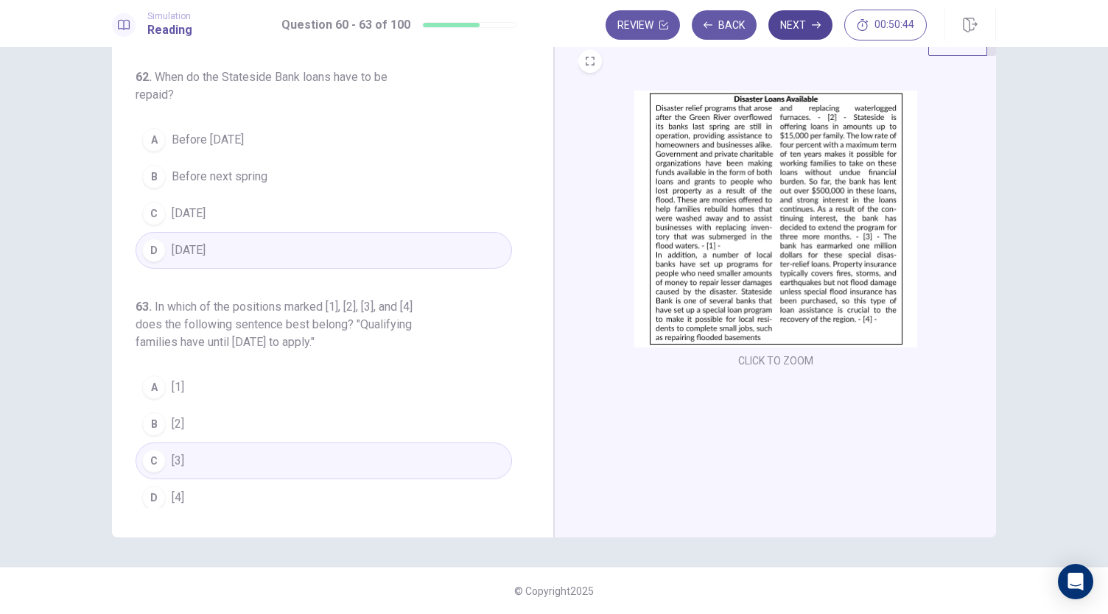
click at [818, 28] on icon "button" at bounding box center [816, 25] width 9 height 7
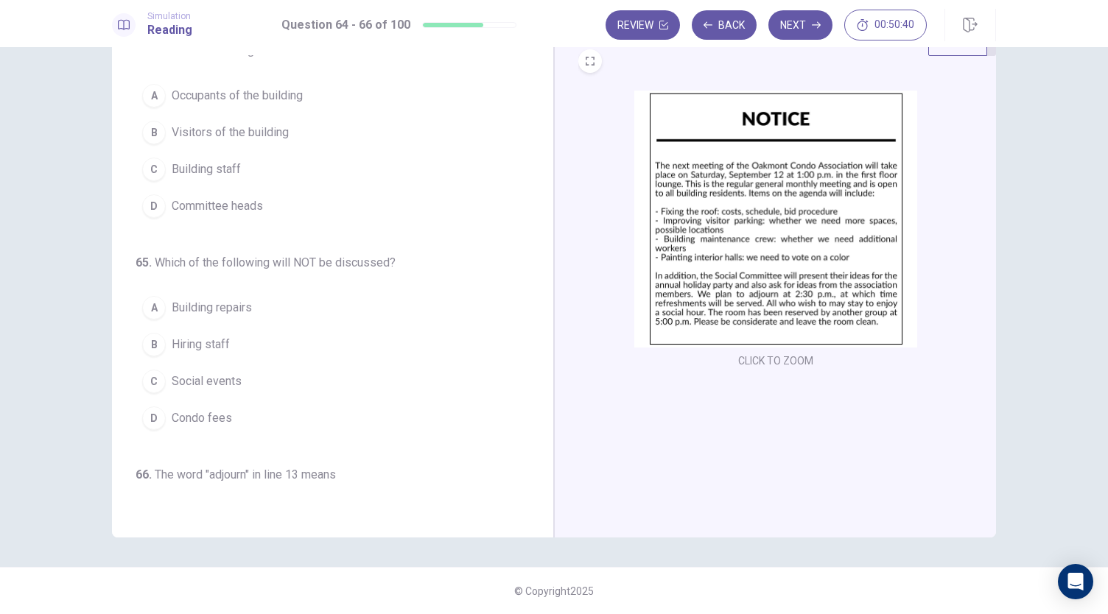
scroll to position [0, 0]
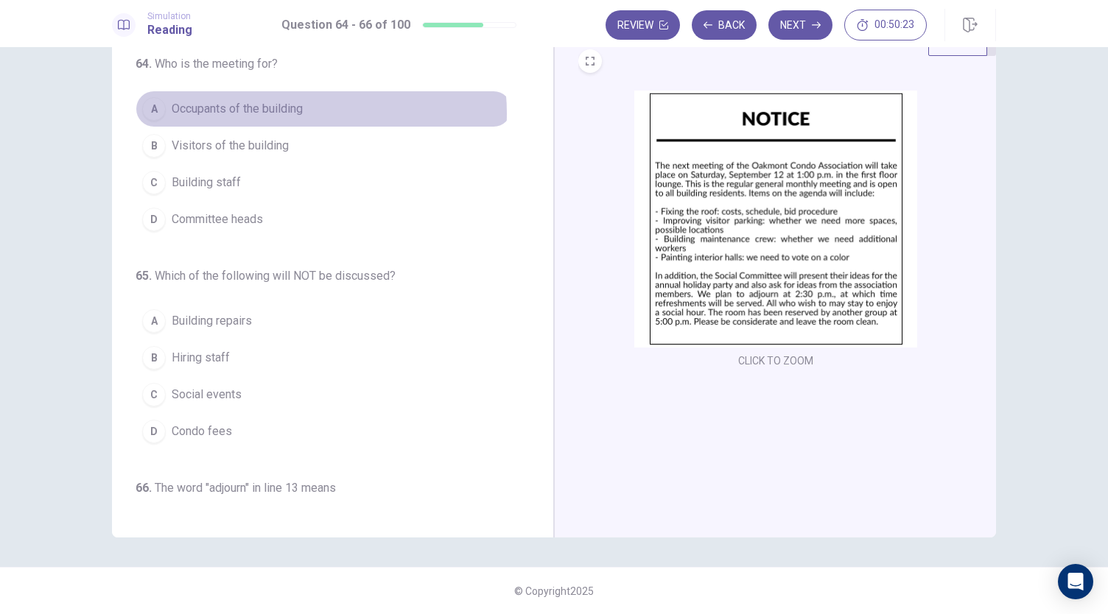
click at [295, 113] on span "Occupants of the building" at bounding box center [237, 109] width 131 height 18
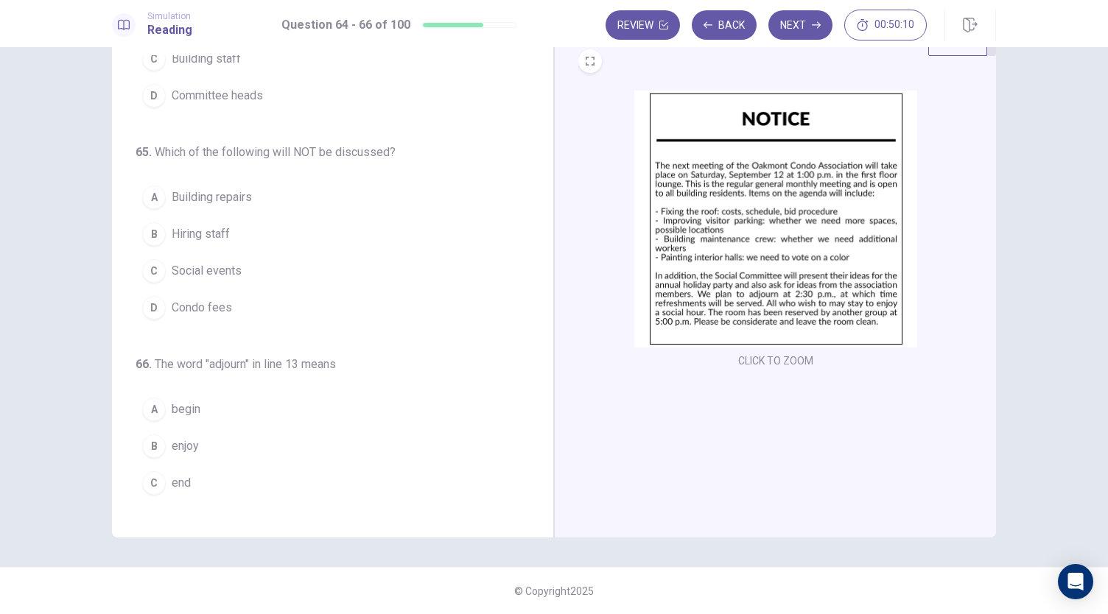
scroll to position [147, 0]
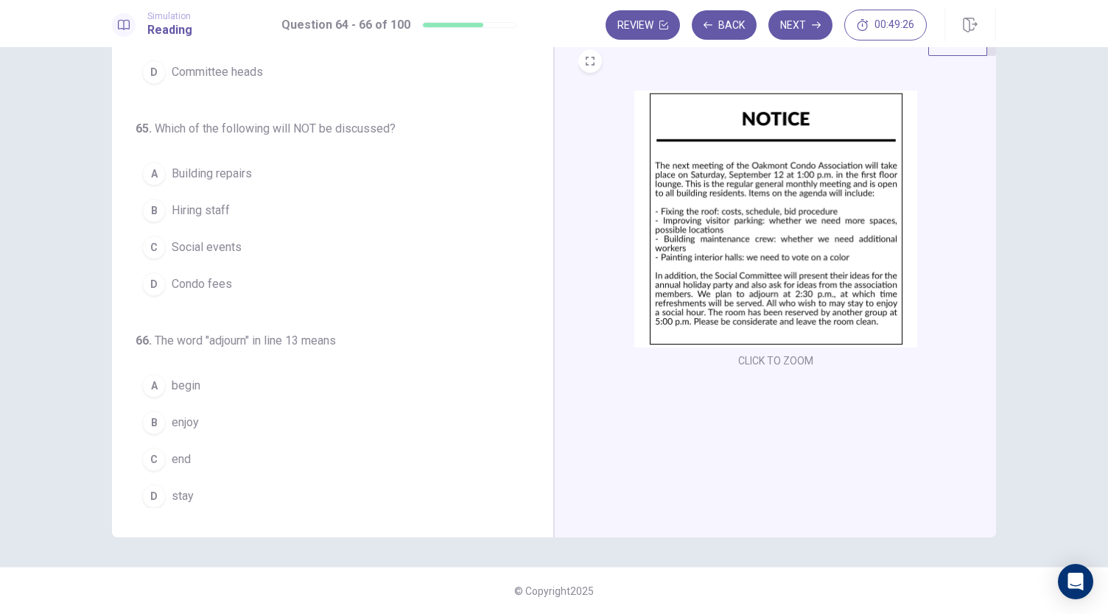
drag, startPoint x: 255, startPoint y: 256, endPoint x: 242, endPoint y: 253, distance: 13.4
click at [249, 254] on button "C Social events" at bounding box center [324, 247] width 376 height 37
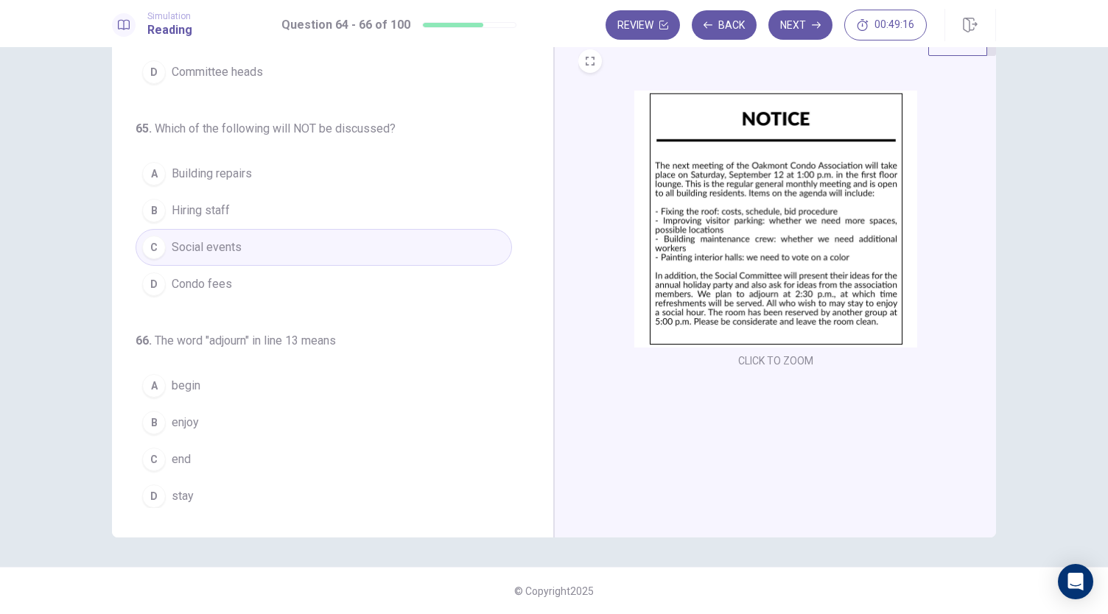
click at [255, 279] on button "D Condo fees" at bounding box center [324, 284] width 376 height 37
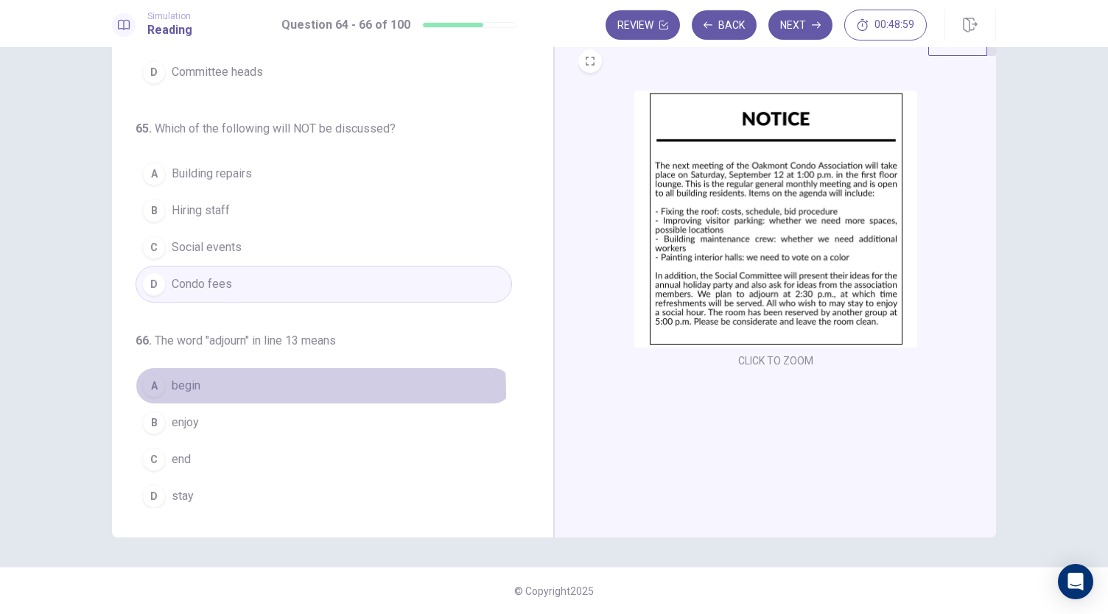
click at [178, 388] on span "begin" at bounding box center [186, 386] width 29 height 18
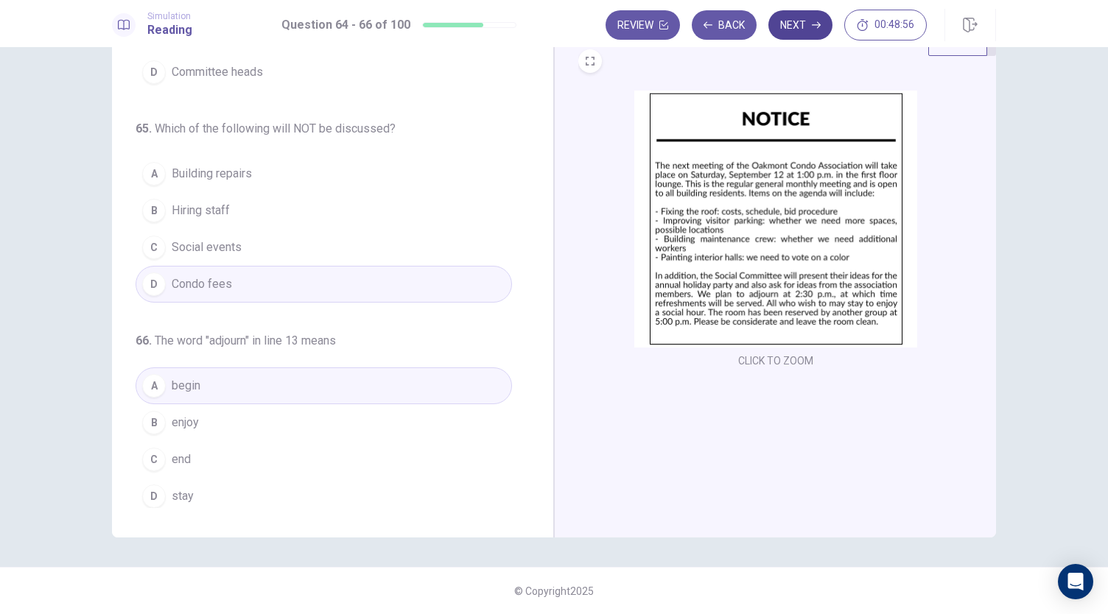
click at [801, 27] on button "Next" at bounding box center [800, 24] width 64 height 29
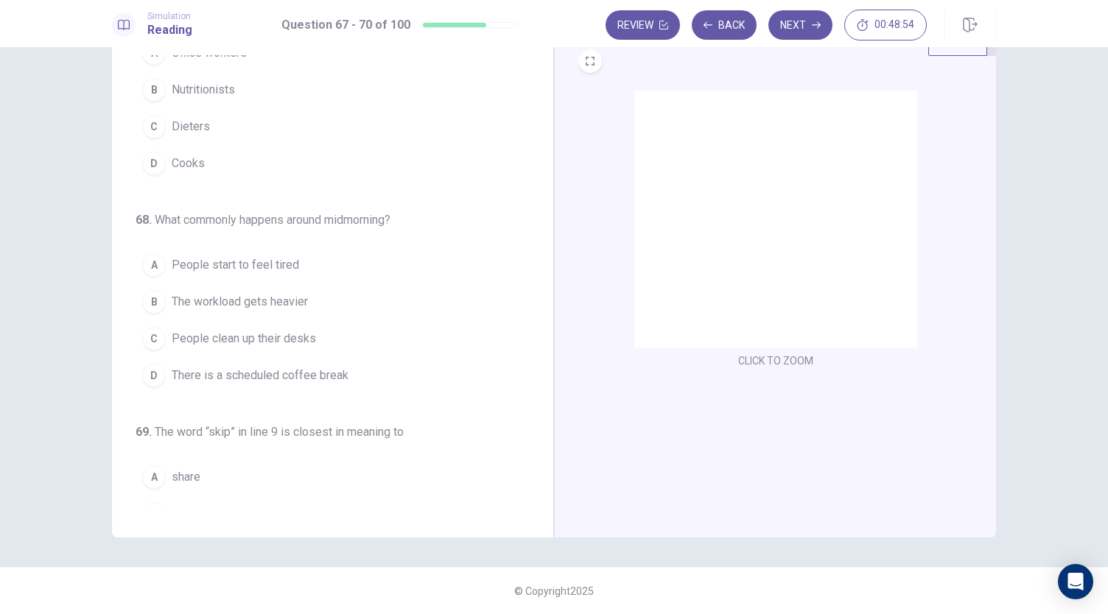
scroll to position [0, 0]
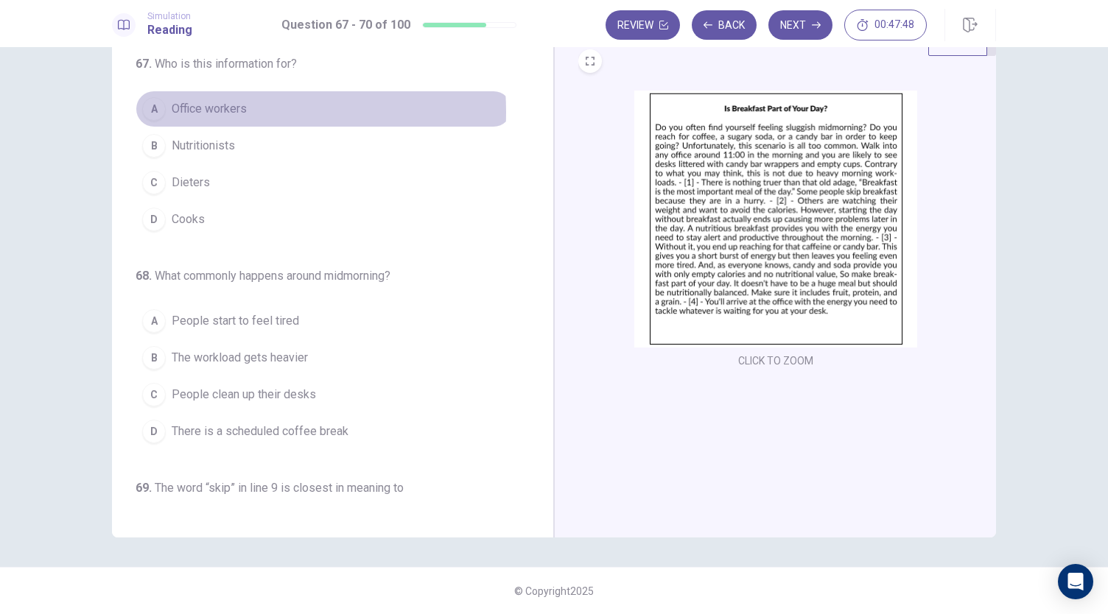
click at [209, 111] on span "Office workers" at bounding box center [209, 109] width 75 height 18
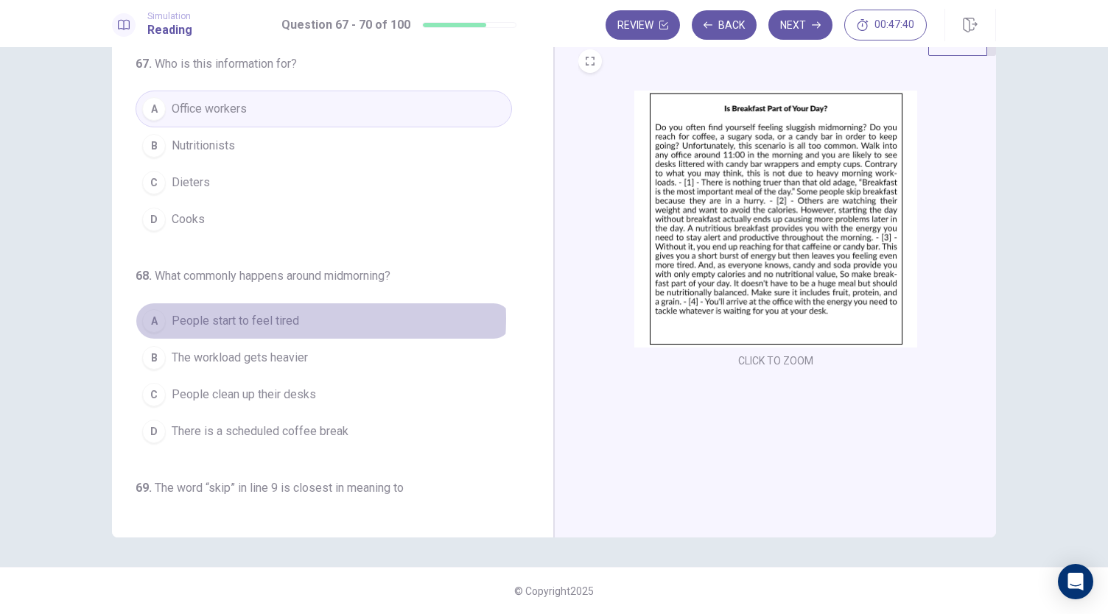
click at [275, 316] on span "People start to feel tired" at bounding box center [235, 321] width 127 height 18
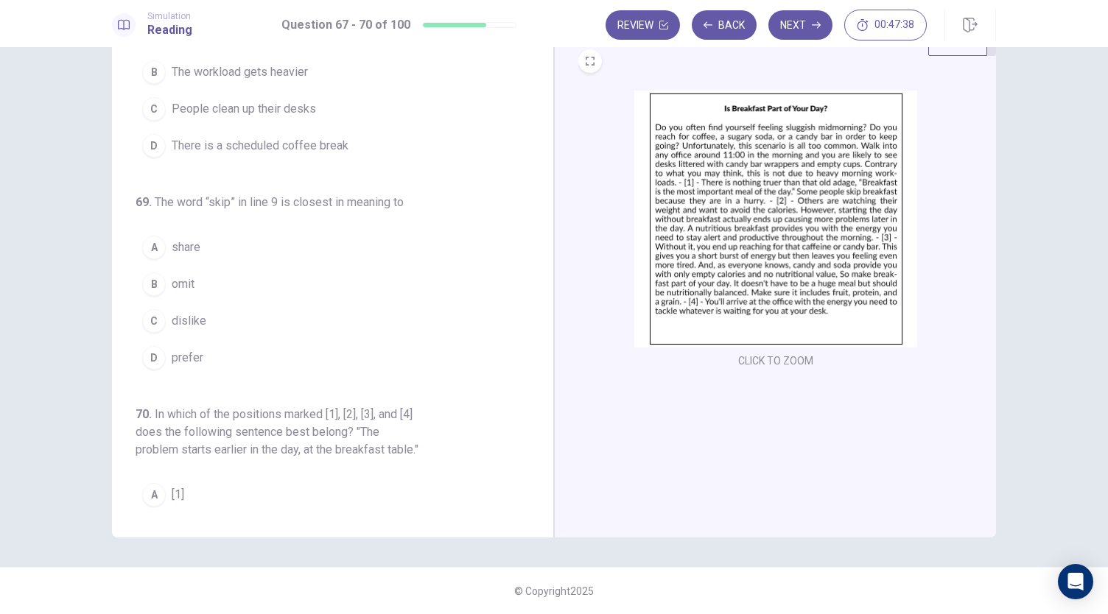
scroll to position [295, 0]
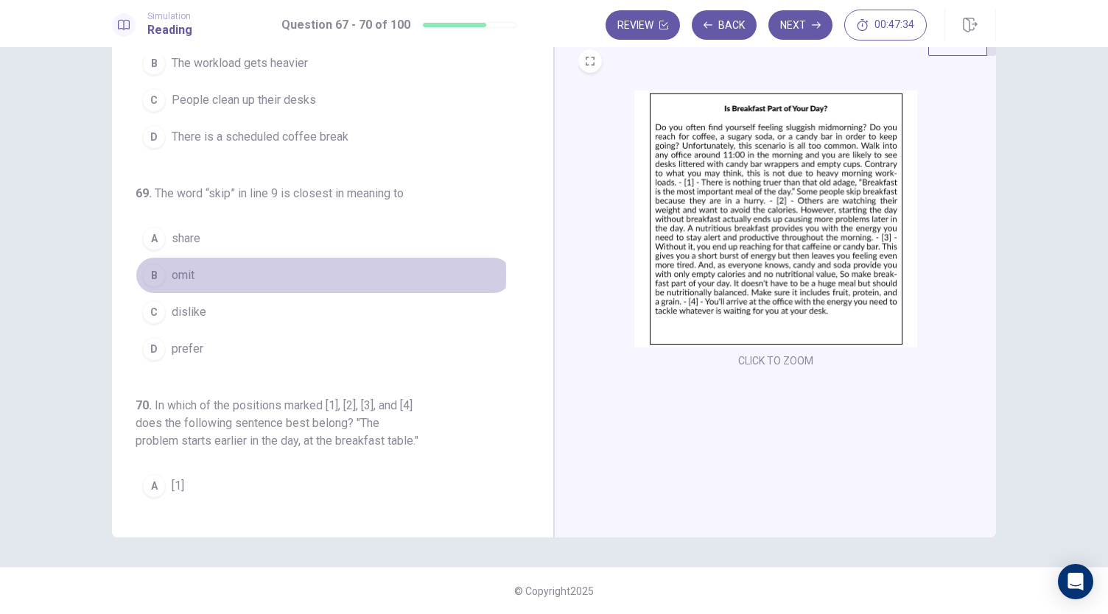
click at [172, 270] on span "omit" at bounding box center [183, 276] width 23 height 18
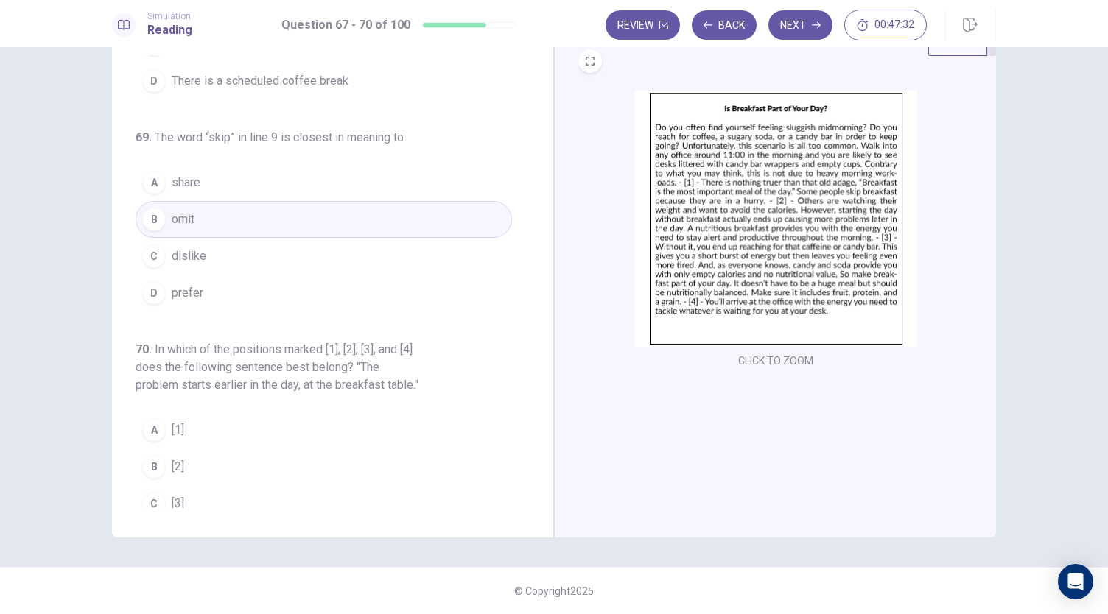
scroll to position [411, 0]
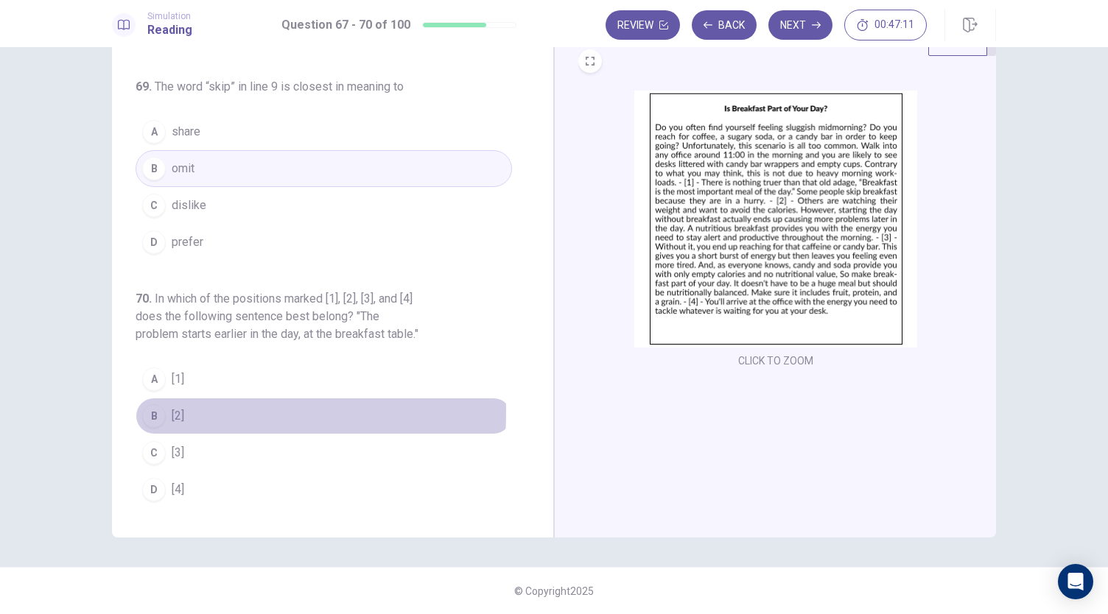
click at [159, 414] on div "B" at bounding box center [154, 416] width 24 height 24
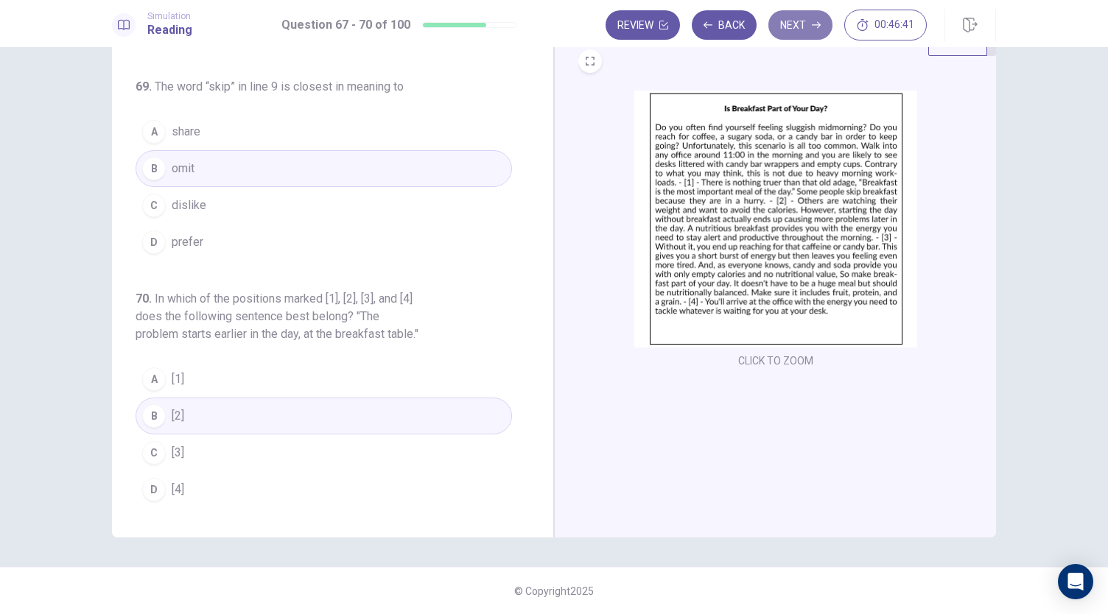
click at [779, 18] on button "Next" at bounding box center [800, 24] width 64 height 29
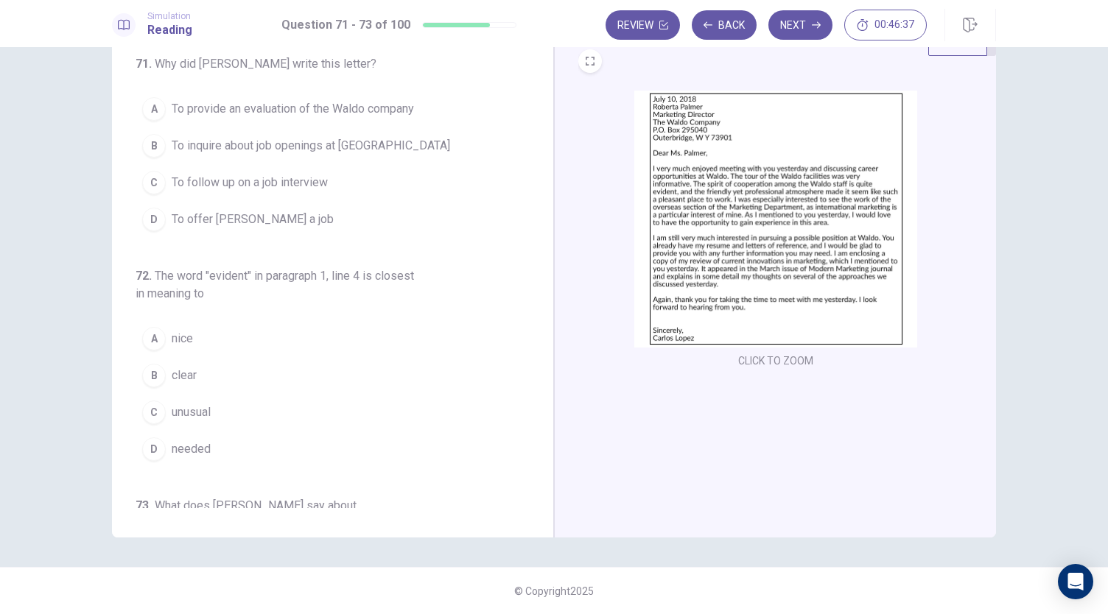
scroll to position [0, 0]
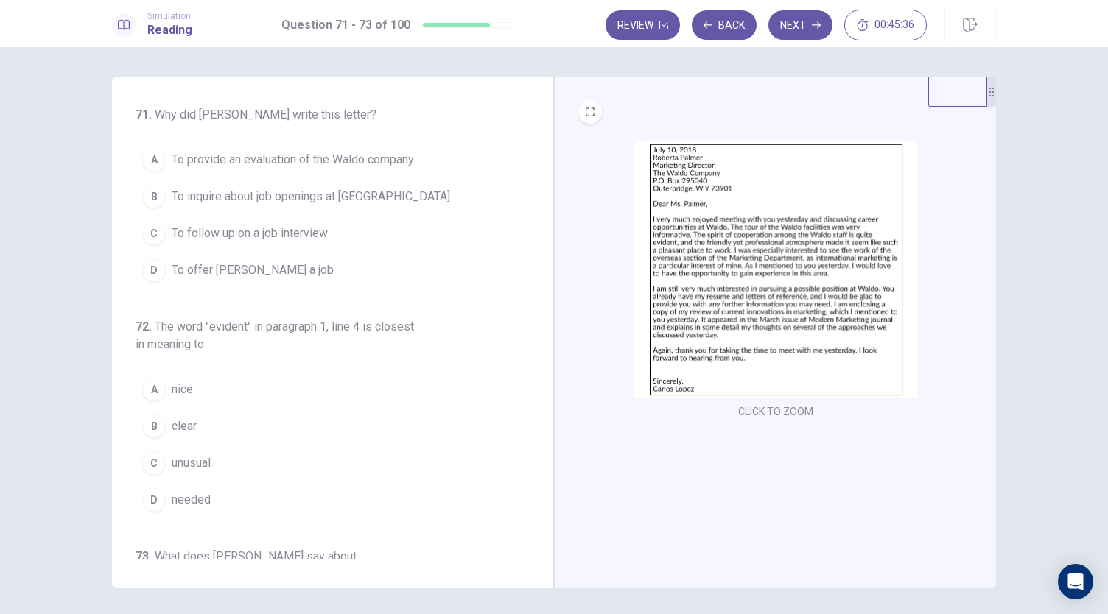
click at [337, 203] on span "To inquire about job openings at Waldo" at bounding box center [311, 197] width 278 height 18
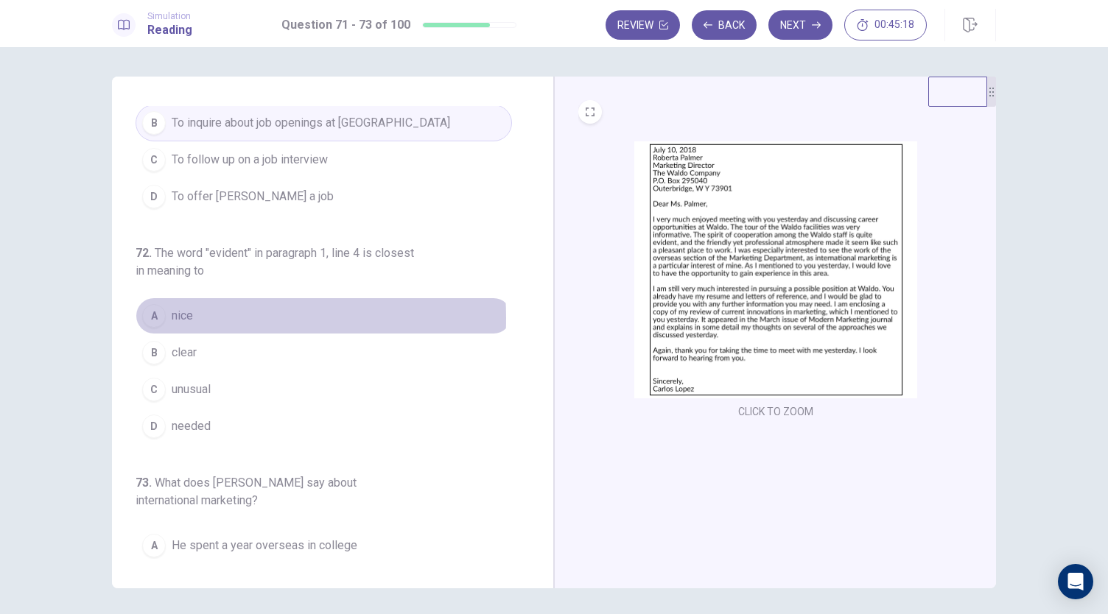
click at [172, 316] on span "nice" at bounding box center [182, 316] width 21 height 18
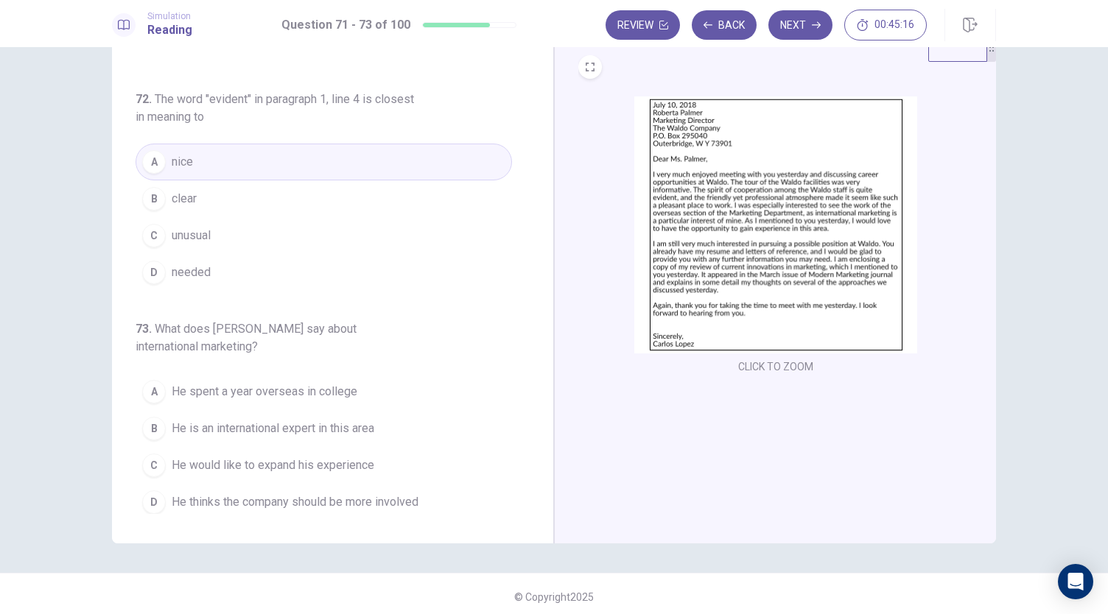
scroll to position [51, 0]
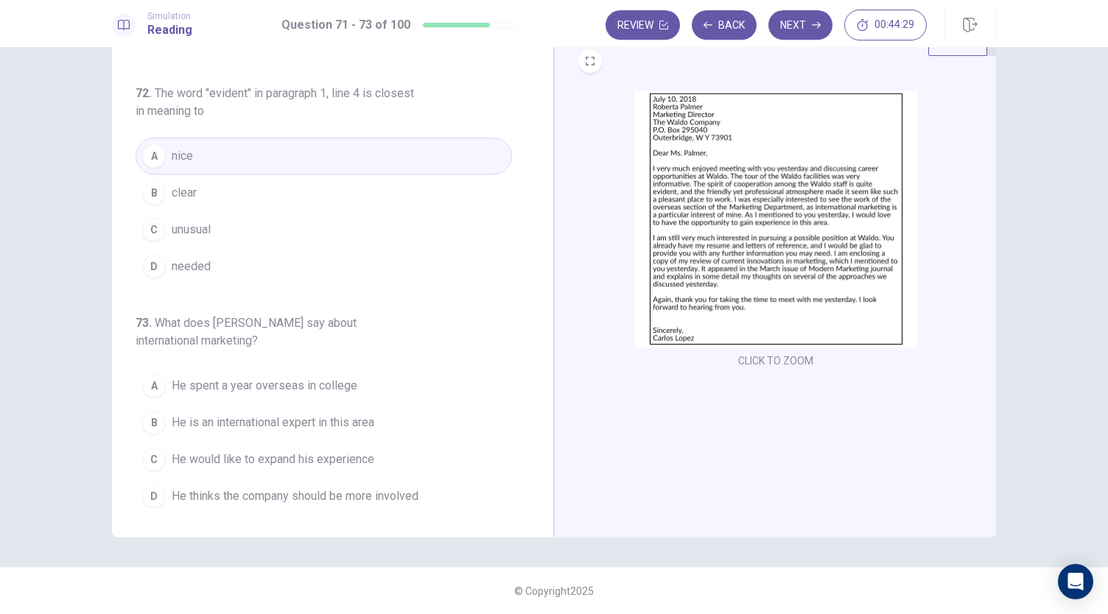
click at [323, 454] on span "He would like to expand his experience" at bounding box center [273, 460] width 203 height 18
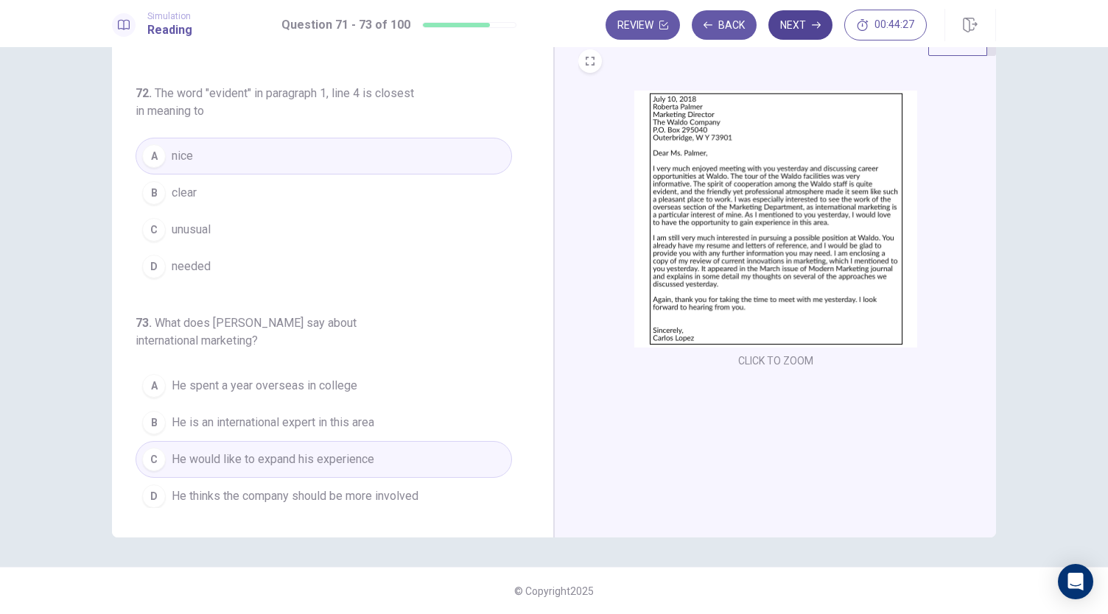
click at [800, 32] on button "Next" at bounding box center [800, 24] width 64 height 29
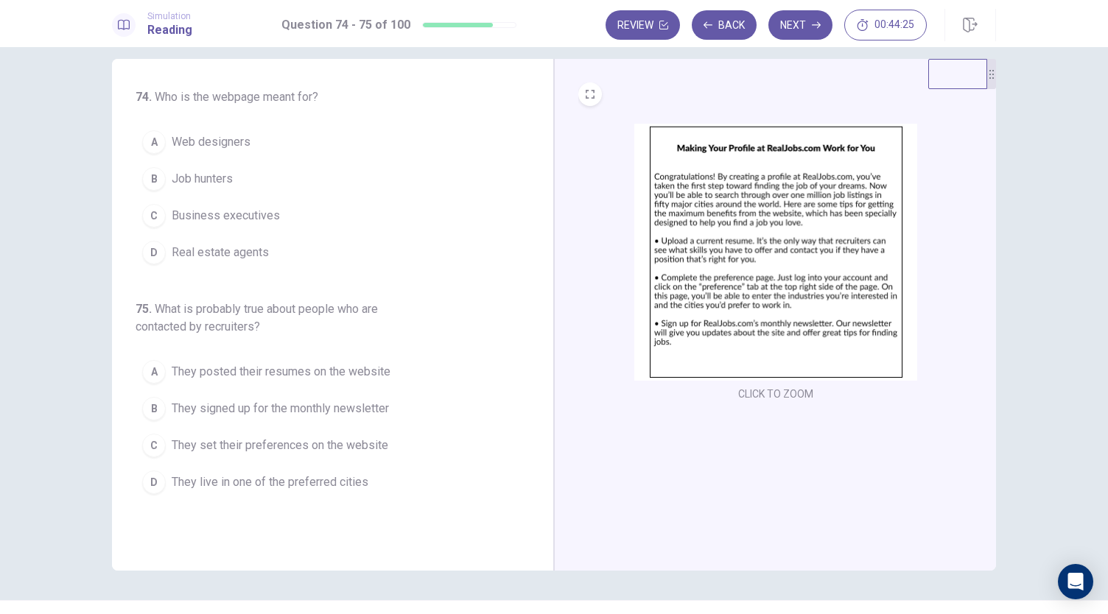
scroll to position [0, 0]
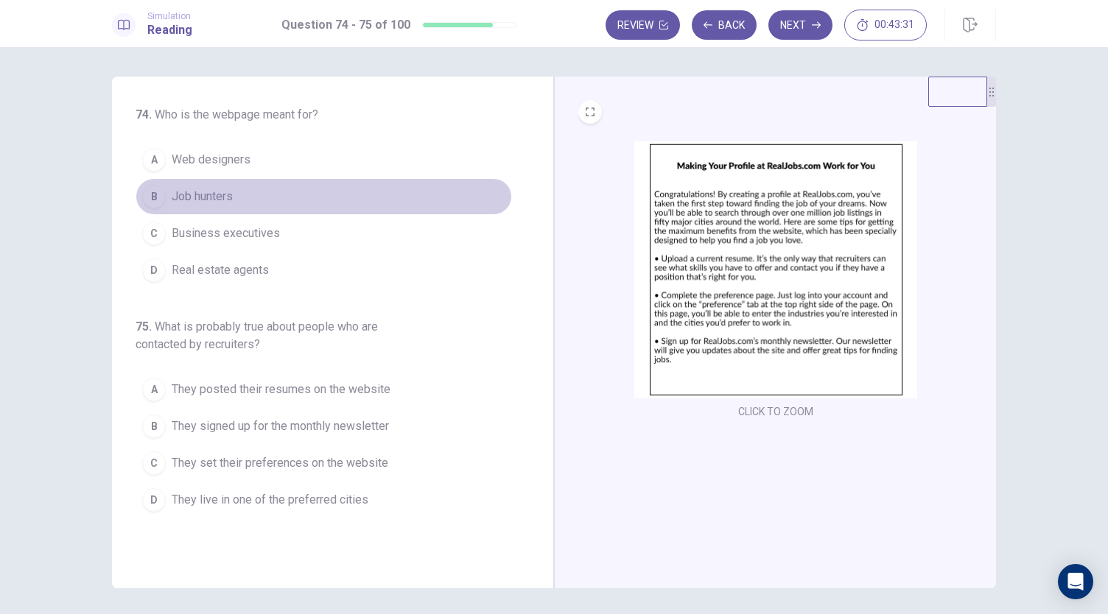
click at [205, 192] on span "Job hunters" at bounding box center [202, 197] width 61 height 18
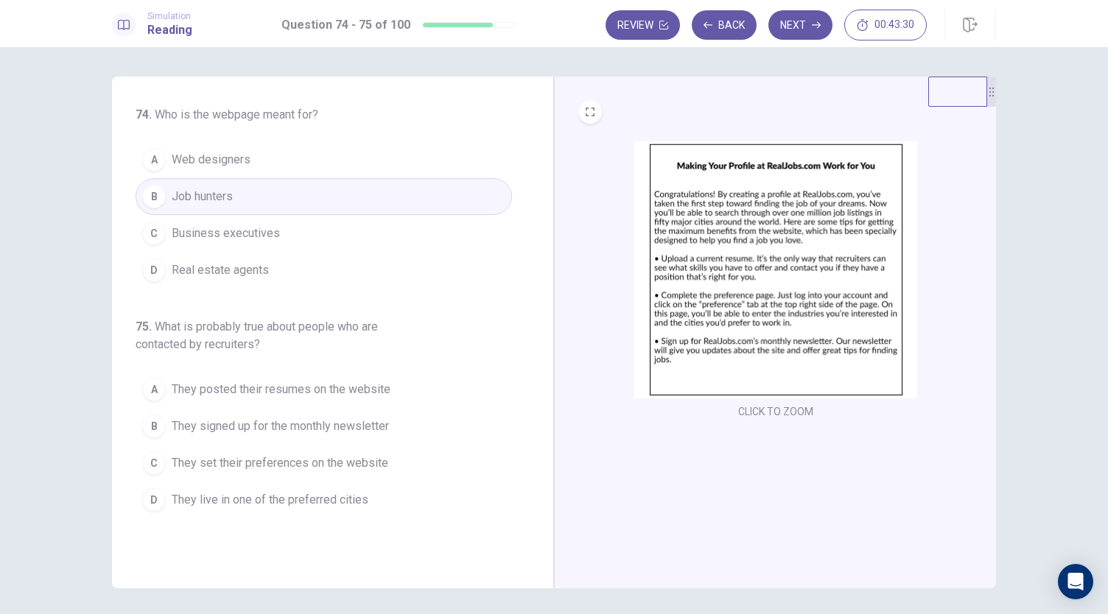
click at [588, 205] on div "CLICK TO ZOOM" at bounding box center [775, 281] width 395 height 281
click at [312, 394] on span "They posted their resumes on the website" at bounding box center [281, 390] width 219 height 18
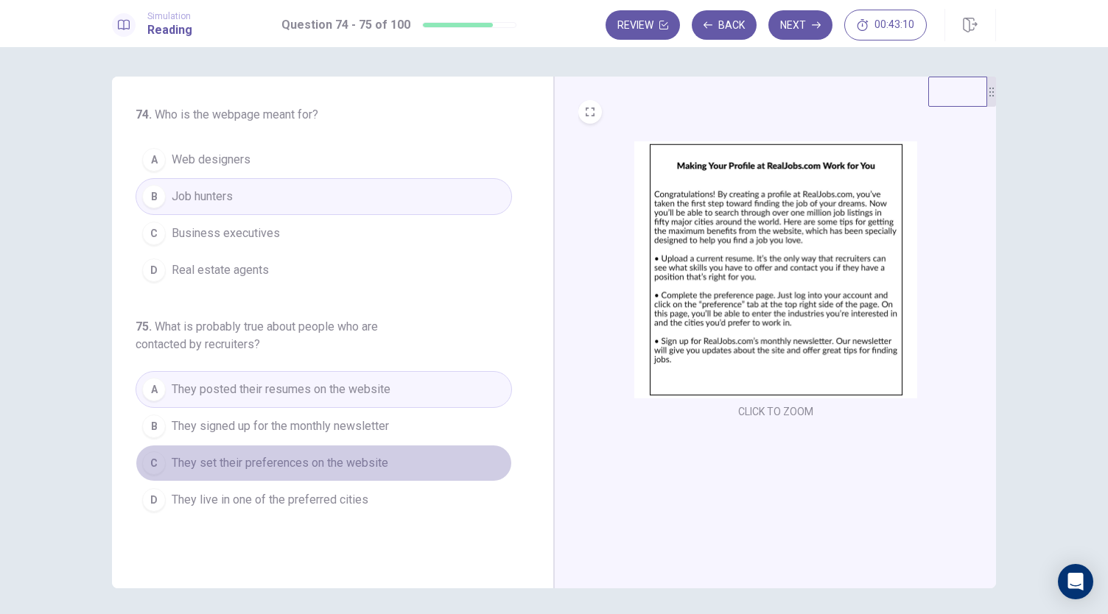
click at [255, 470] on button "C They set their preferences on the website" at bounding box center [324, 463] width 376 height 37
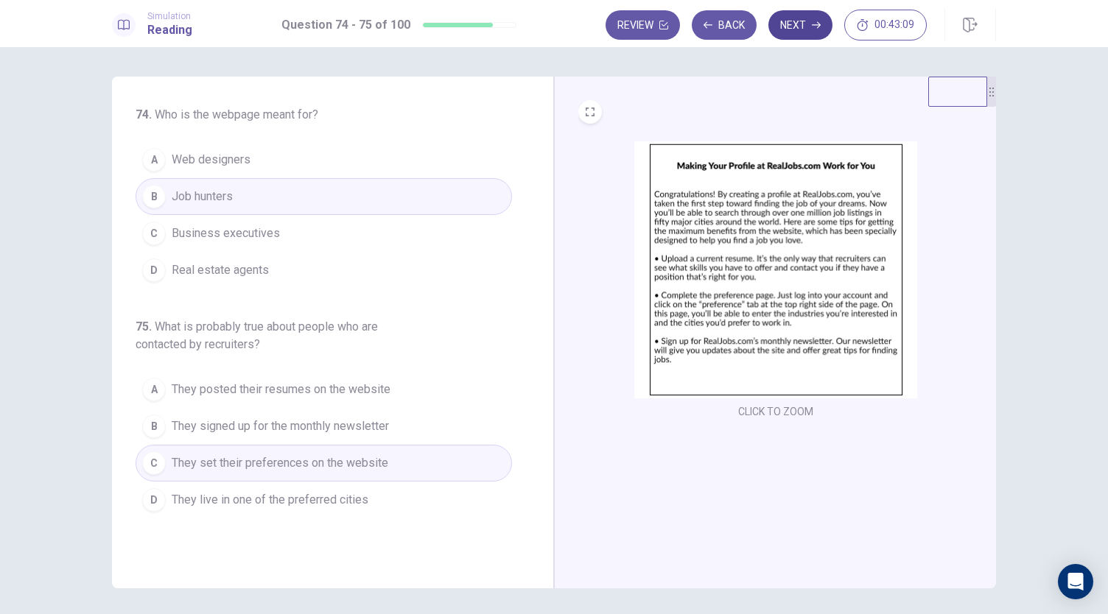
click at [814, 23] on icon "button" at bounding box center [816, 25] width 9 height 9
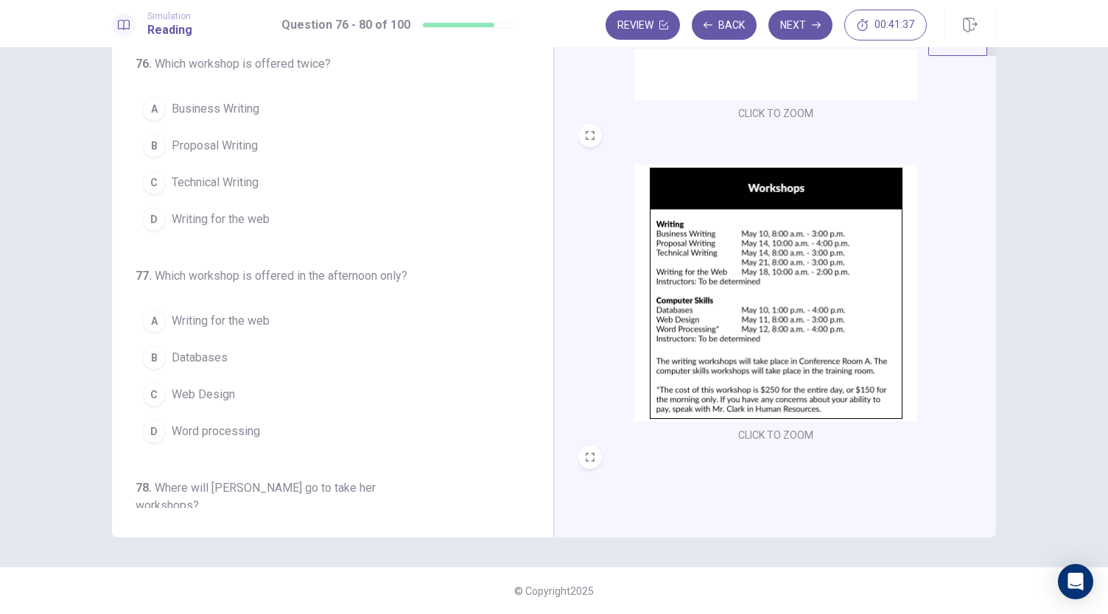
scroll to position [247, 0]
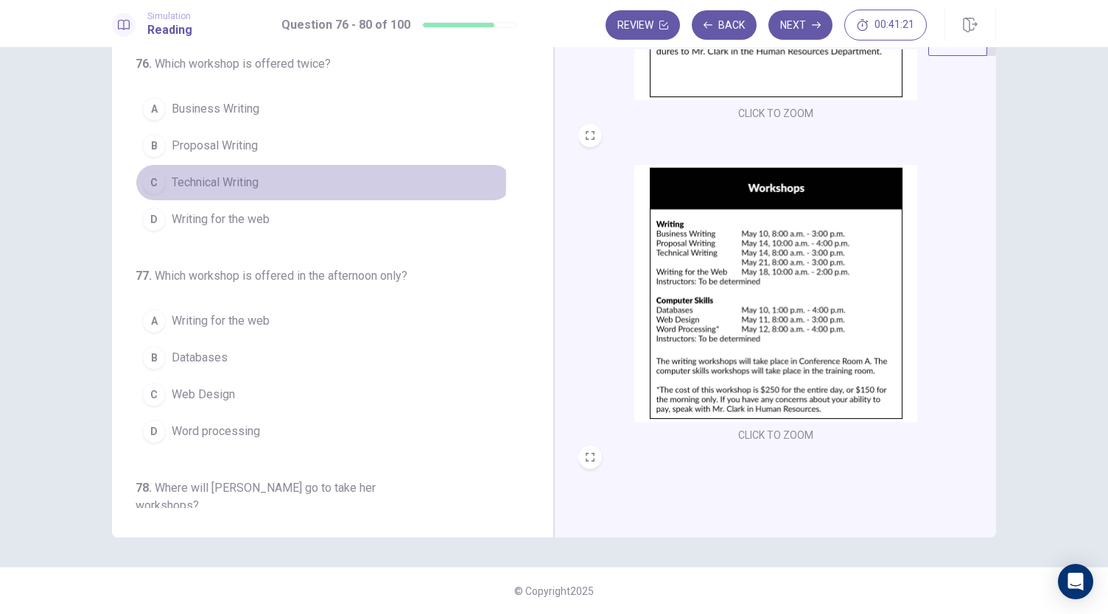
click at [236, 179] on span "Technical Writing" at bounding box center [215, 183] width 87 height 18
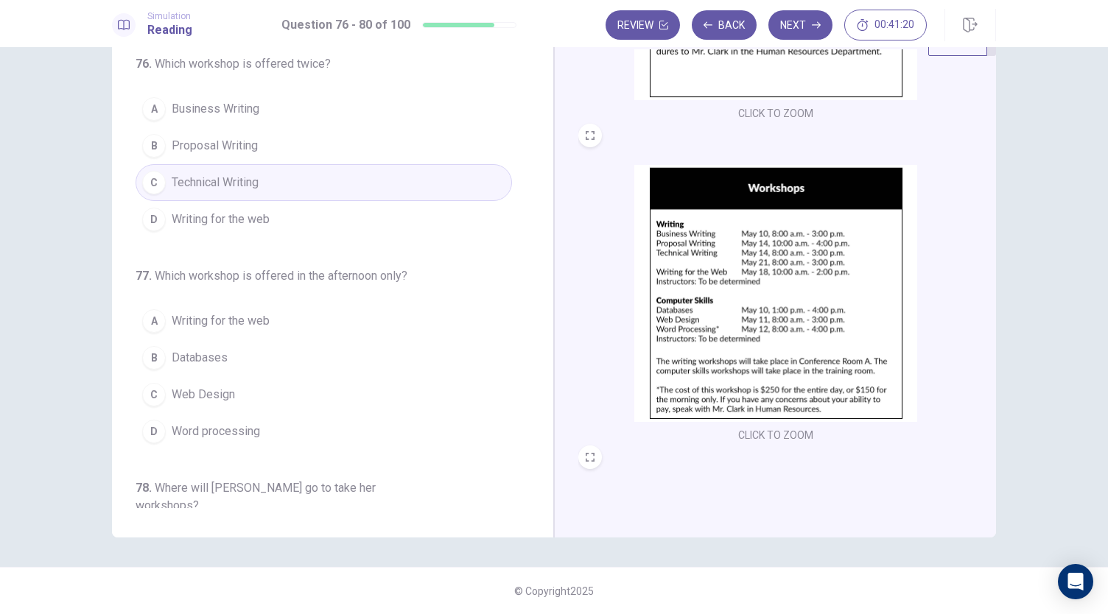
click at [608, 180] on div "CLICK TO ZOOM" at bounding box center [775, 305] width 395 height 281
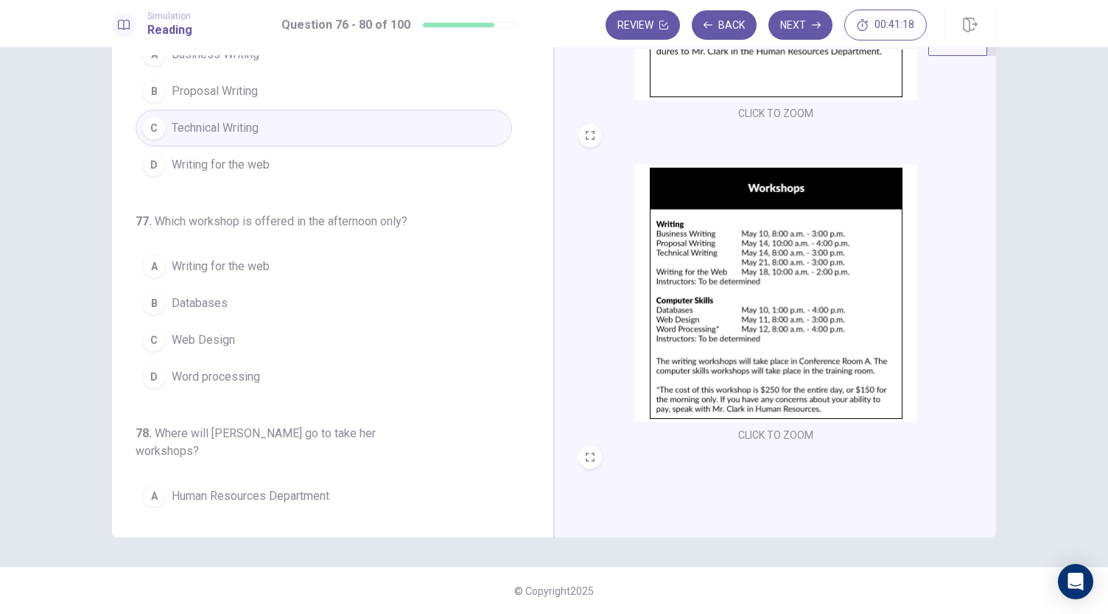
scroll to position [74, 0]
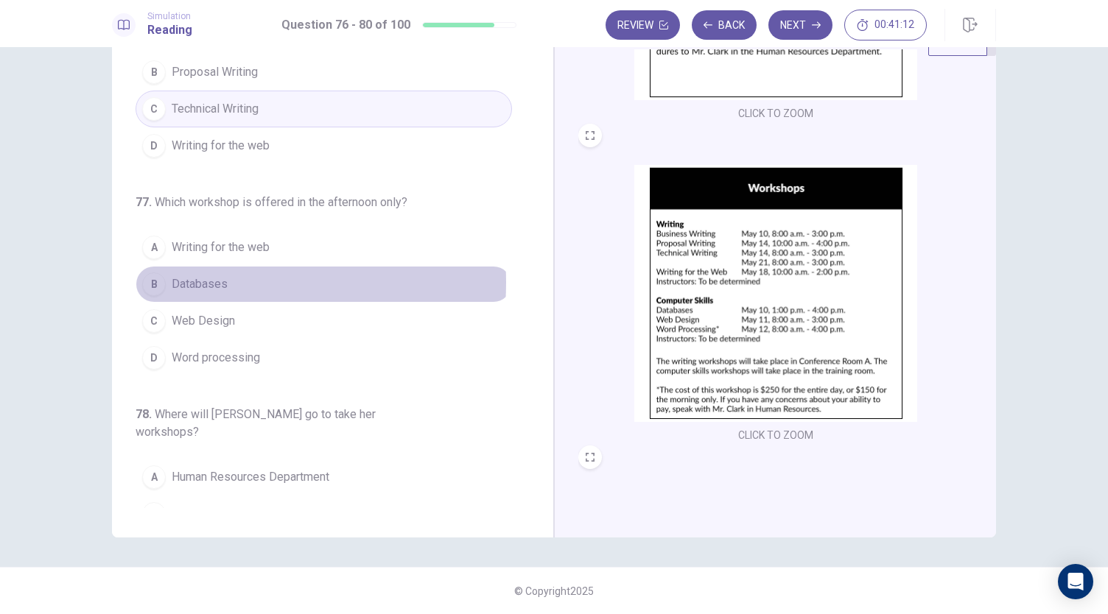
click at [202, 280] on span "Databases" at bounding box center [200, 284] width 56 height 18
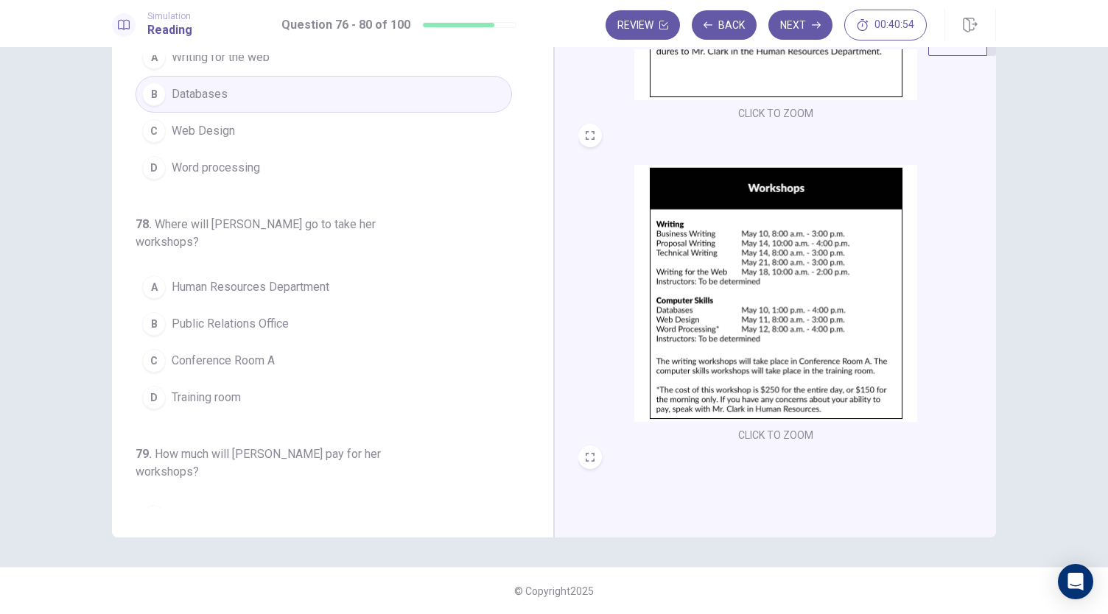
scroll to position [295, 0]
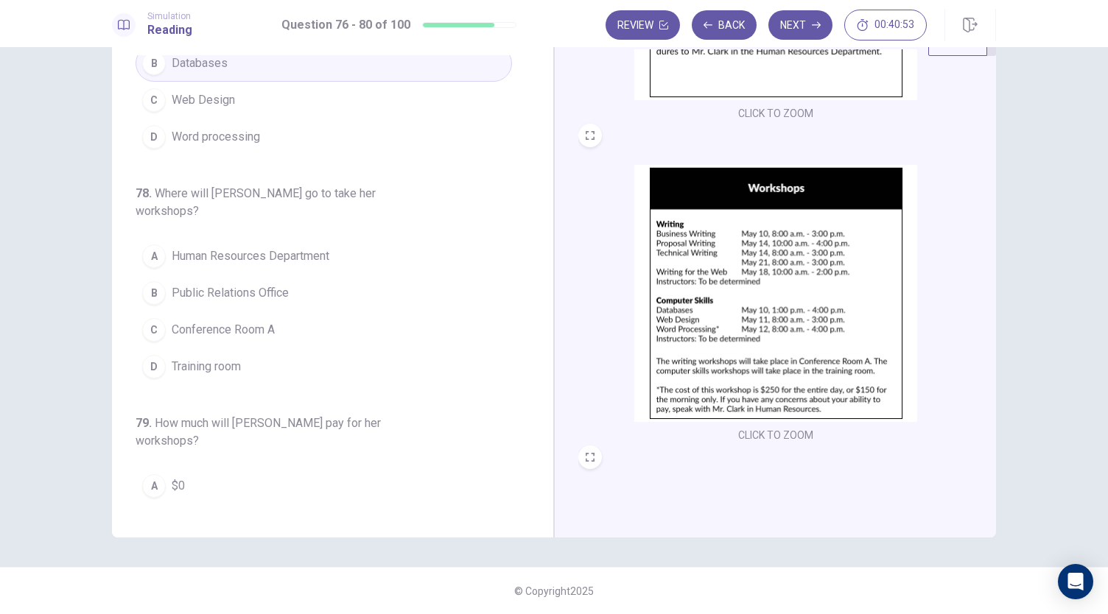
click at [184, 348] on button "D Training room" at bounding box center [324, 366] width 376 height 37
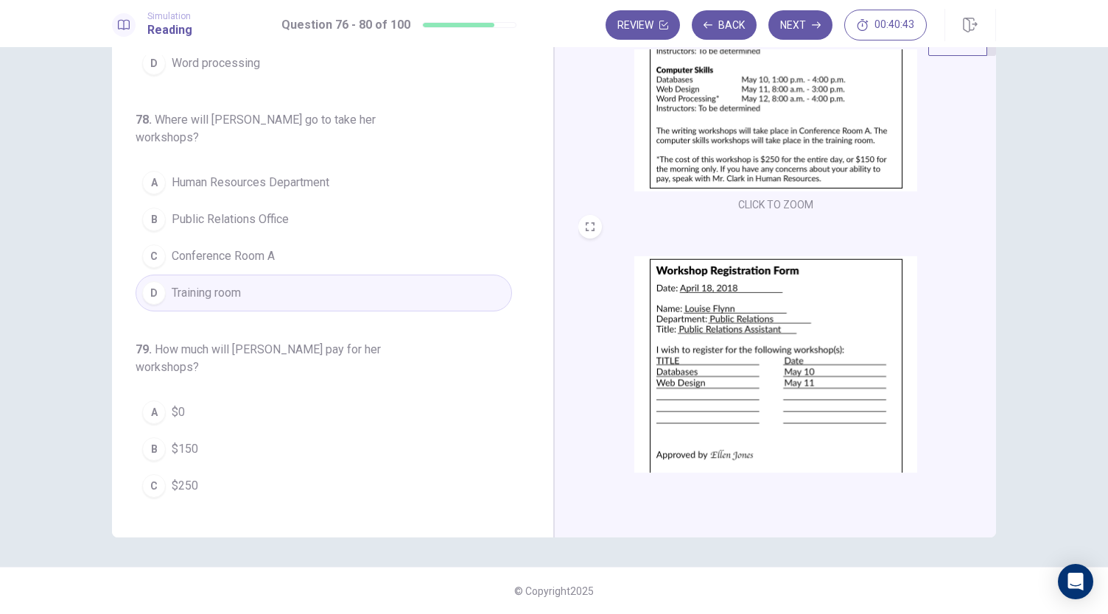
scroll to position [395, 0]
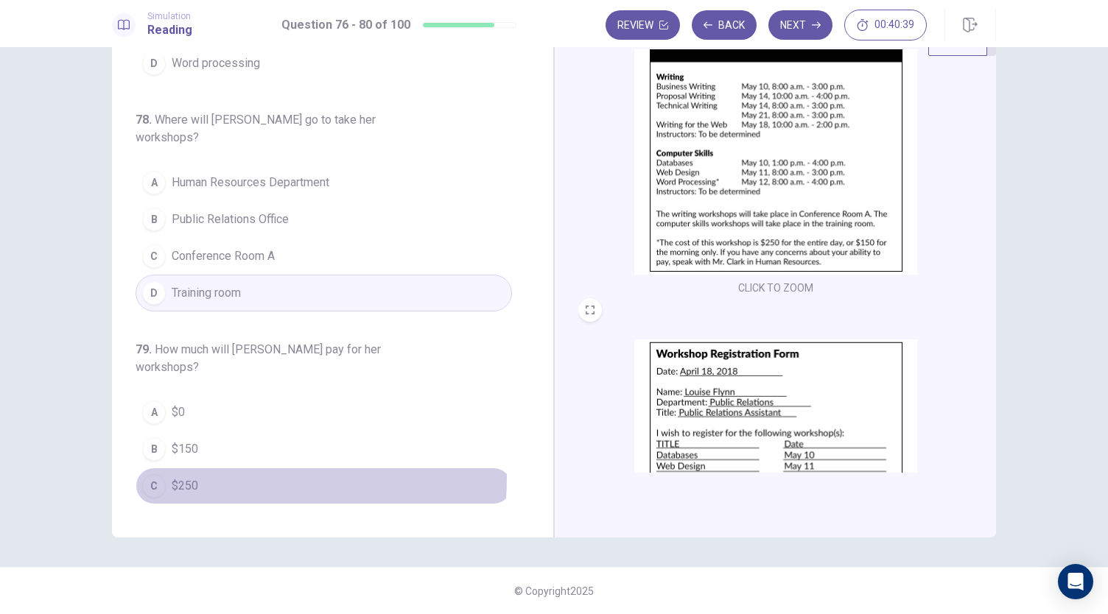
click at [186, 477] on span "$250" at bounding box center [185, 486] width 27 height 18
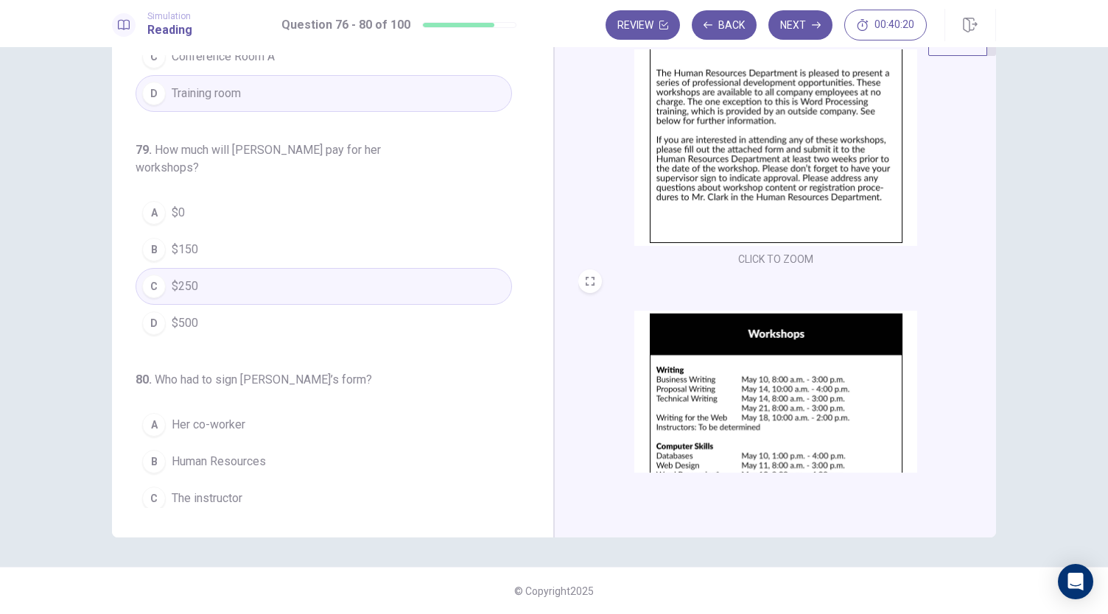
scroll to position [100, 0]
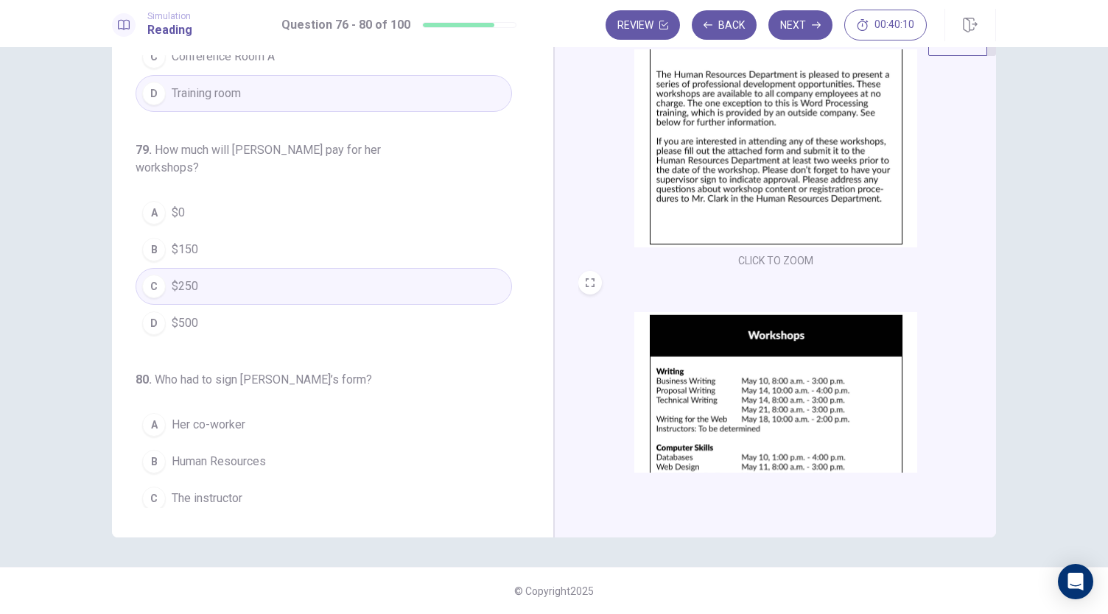
click at [191, 527] on span "Her supervisor" at bounding box center [210, 536] width 77 height 18
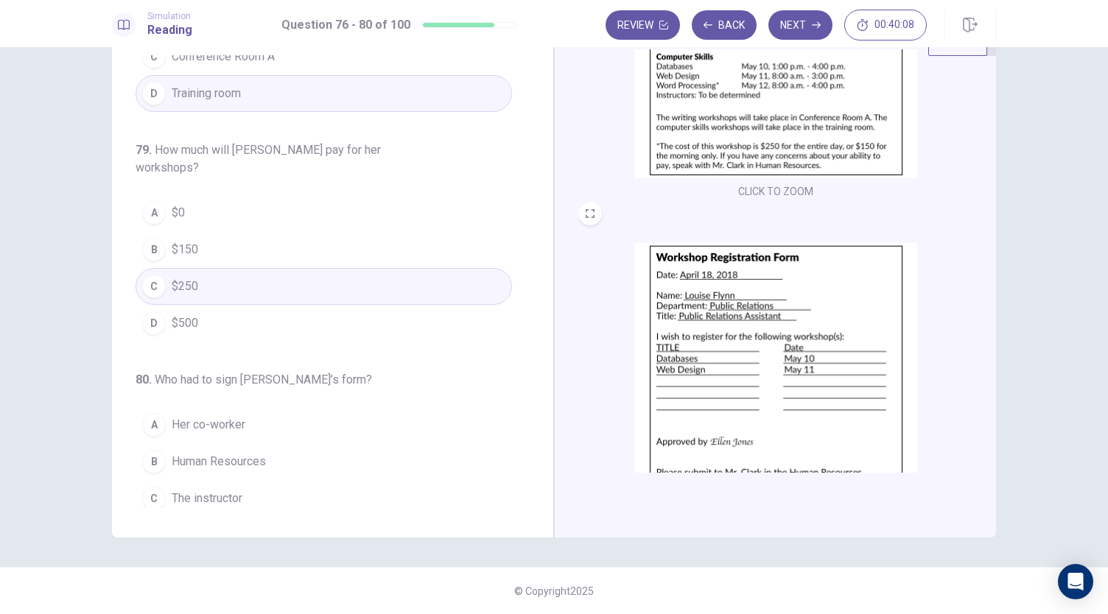
scroll to position [468, 0]
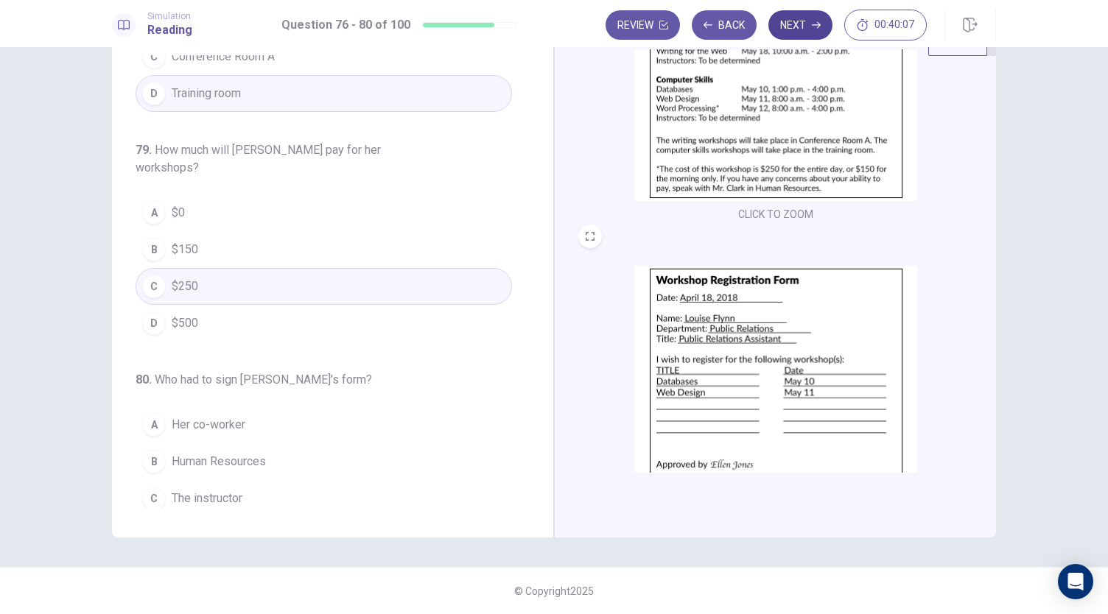
click at [795, 30] on button "Next" at bounding box center [800, 24] width 64 height 29
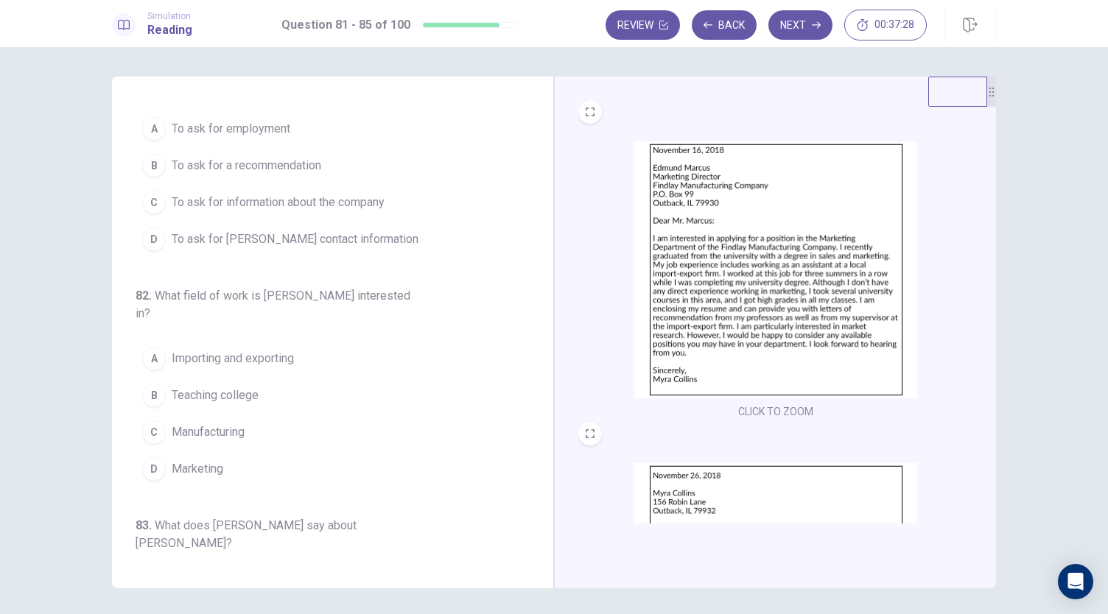
scroll to position [0, 0]
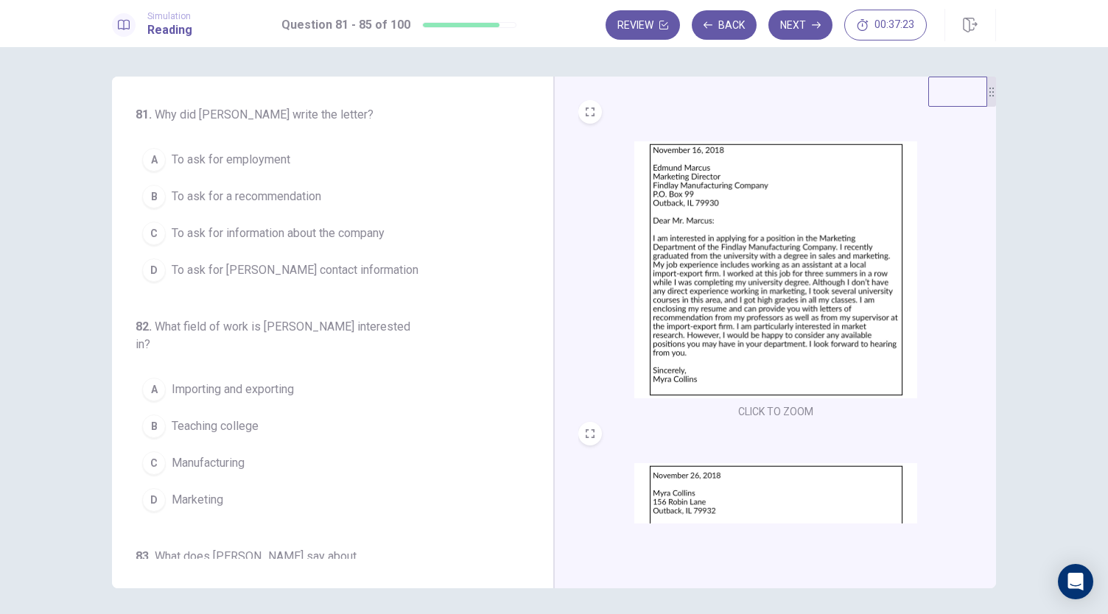
click at [206, 161] on span "To ask for employment" at bounding box center [231, 160] width 119 height 18
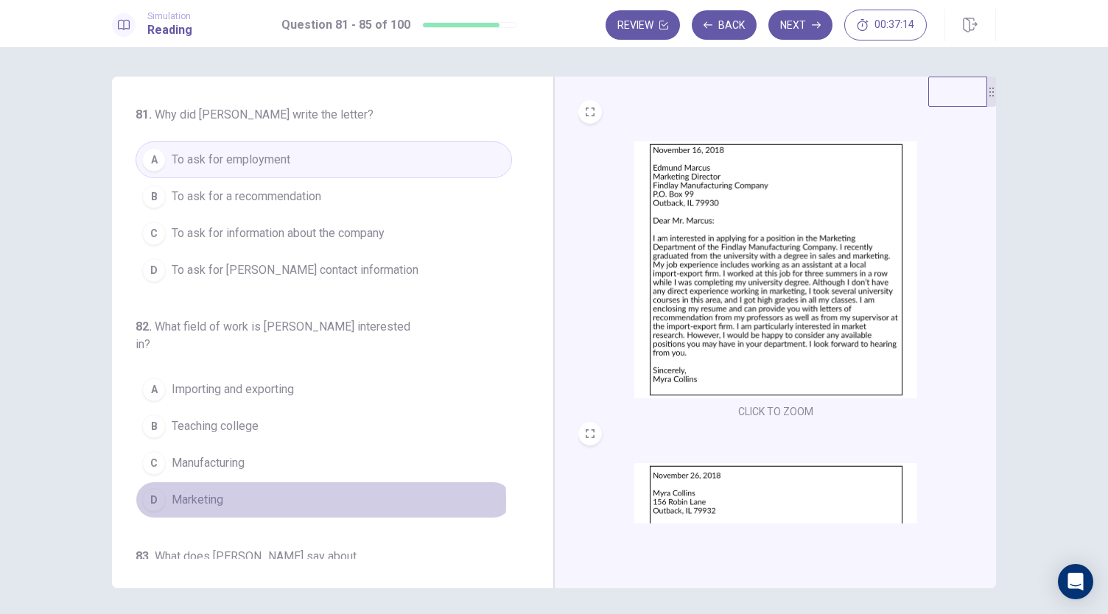
click at [211, 491] on span "Marketing" at bounding box center [198, 500] width 52 height 18
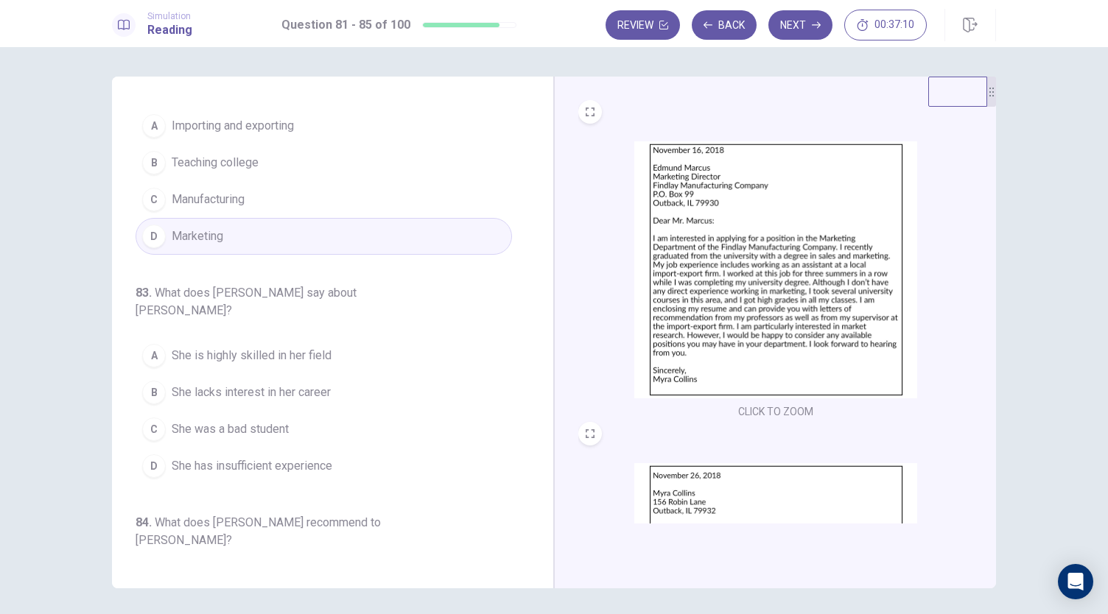
scroll to position [295, 0]
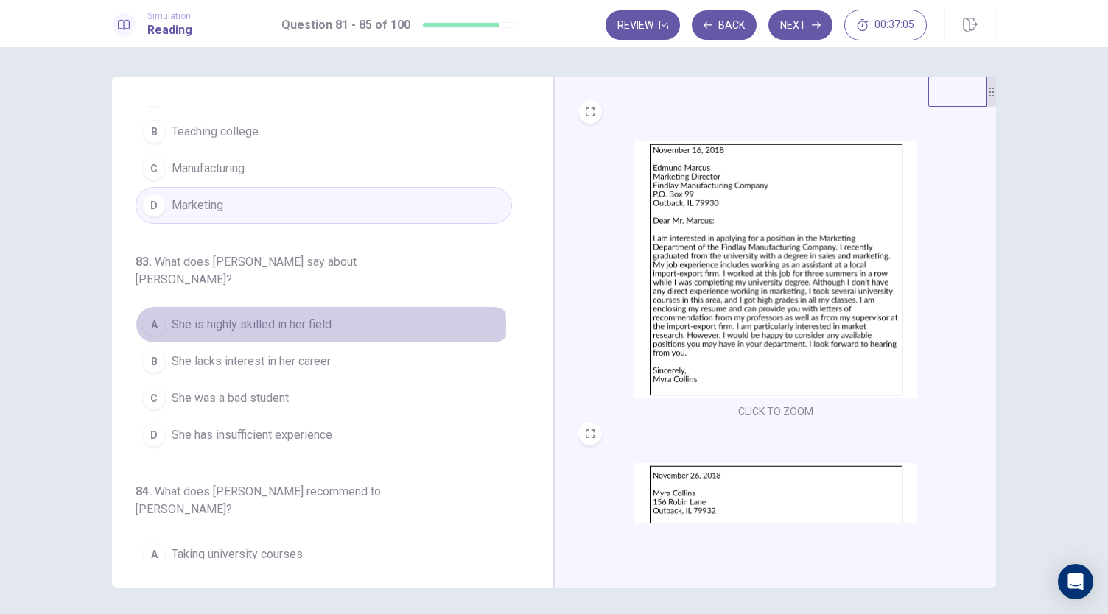
click at [288, 316] on span "She is highly skilled in her field" at bounding box center [252, 325] width 160 height 18
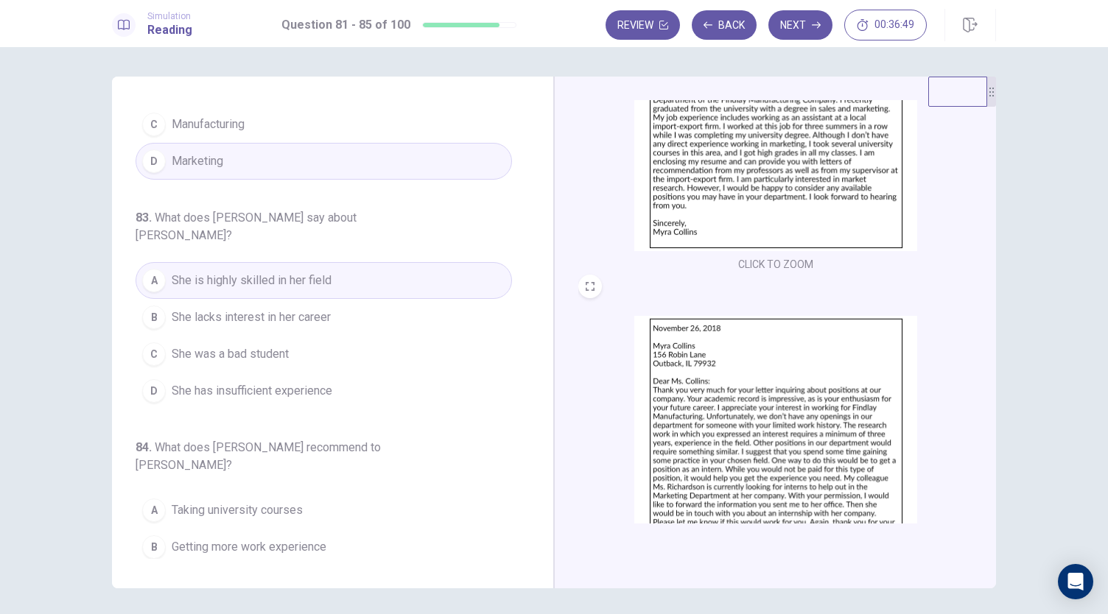
scroll to position [368, 0]
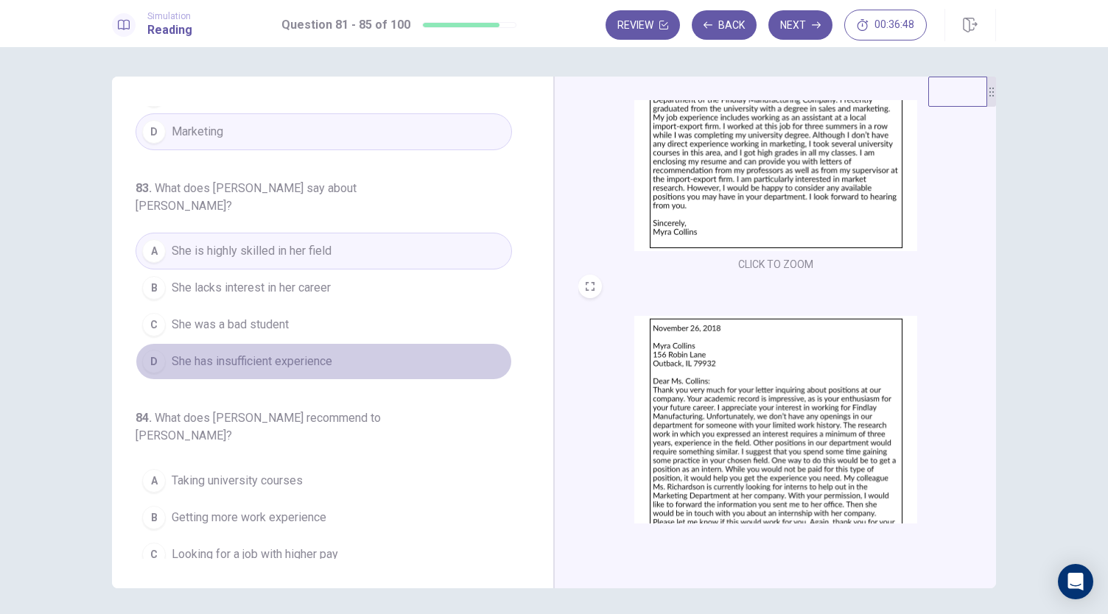
click at [322, 353] on span "She has insufficient experience" at bounding box center [252, 362] width 161 height 18
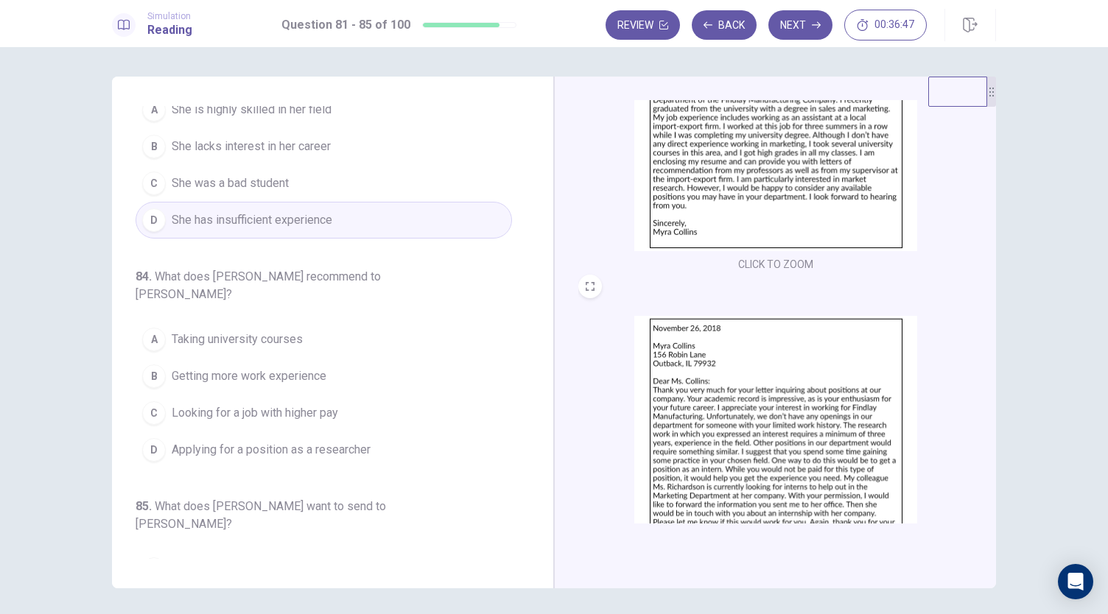
scroll to position [516, 0]
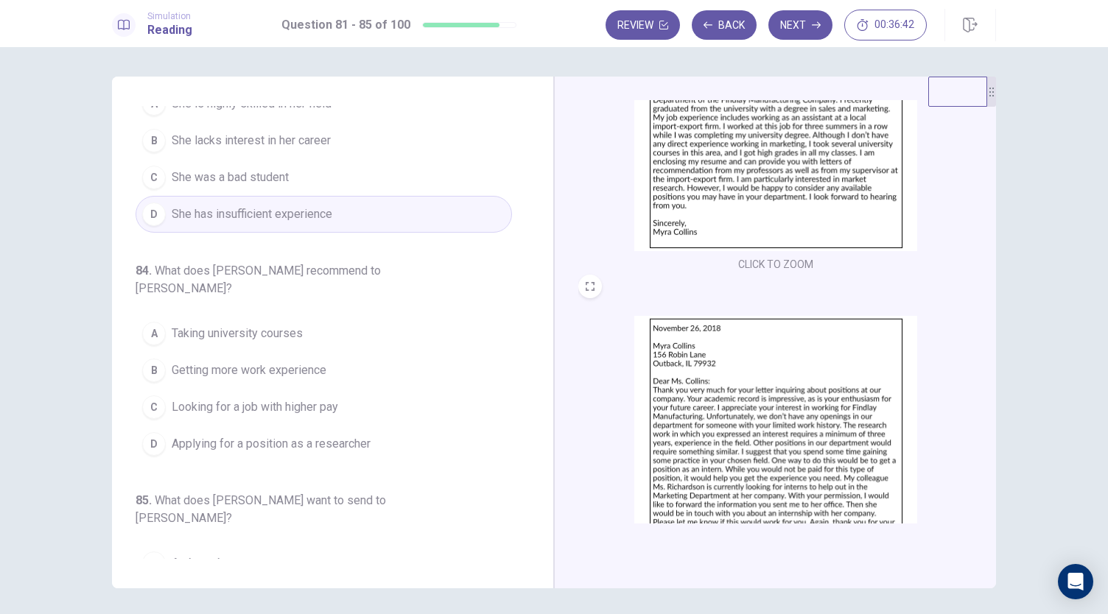
click at [328, 435] on span "Applying for a position as a researcher" at bounding box center [271, 444] width 199 height 18
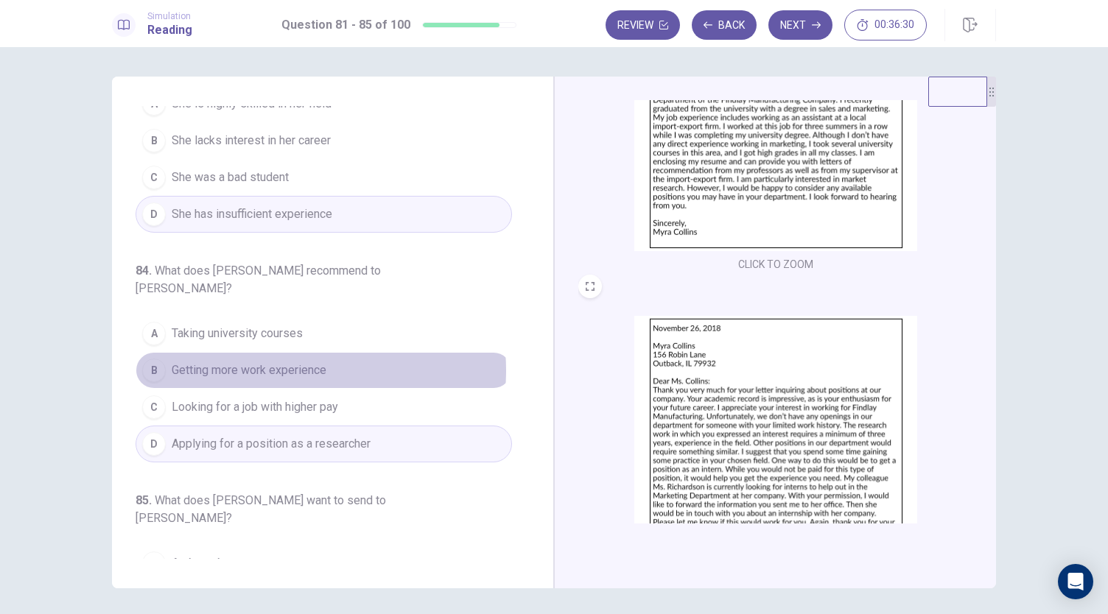
click at [294, 362] on span "Getting more work experience" at bounding box center [249, 371] width 155 height 18
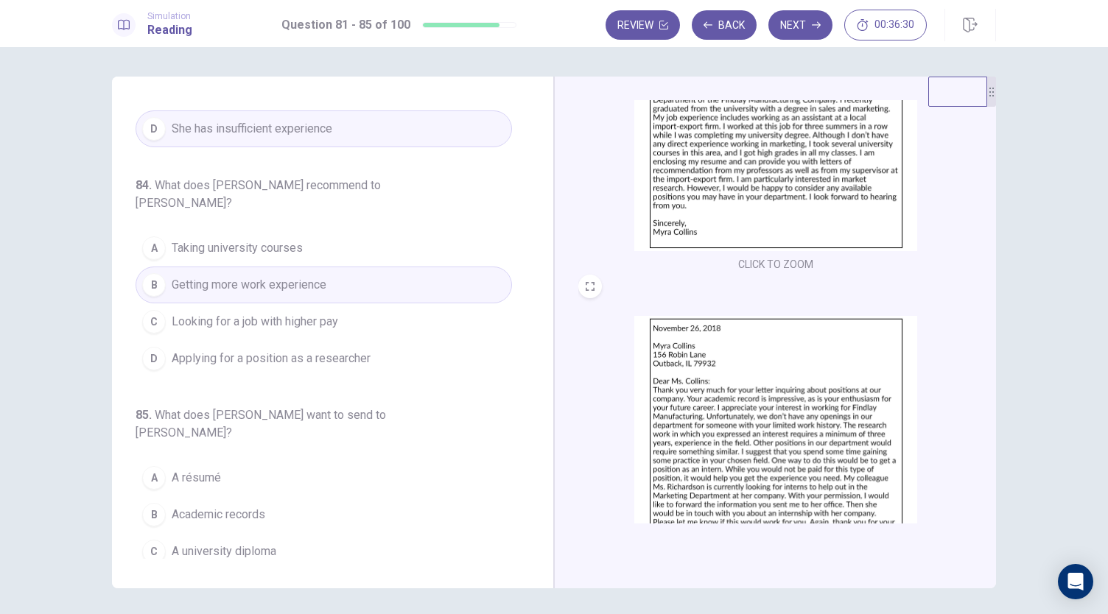
scroll to position [603, 0]
click at [221, 457] on button "A A résumé" at bounding box center [324, 475] width 376 height 37
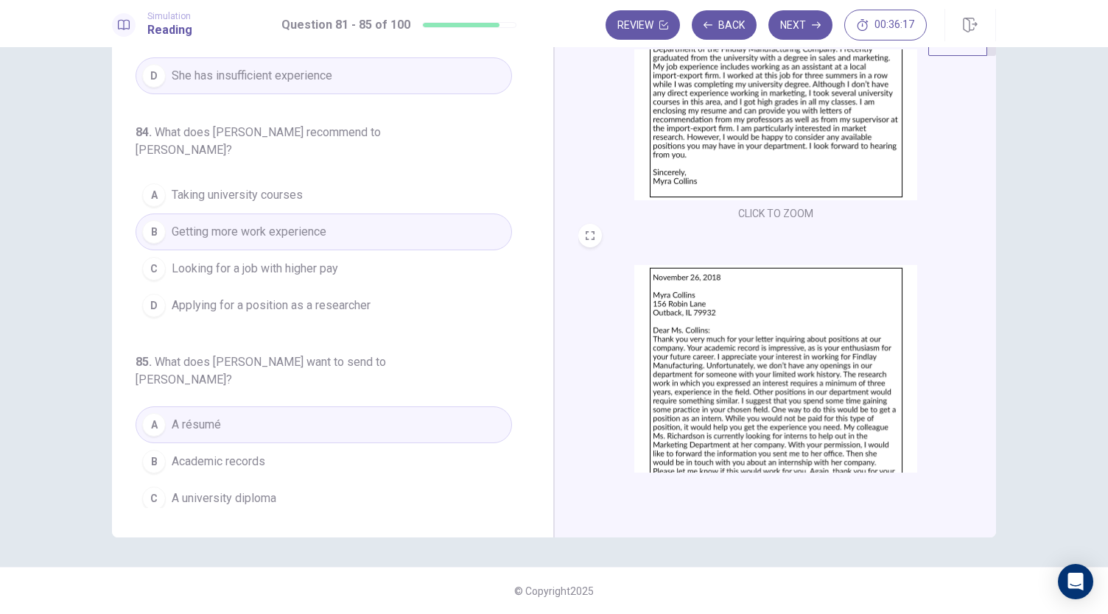
scroll to position [219, 0]
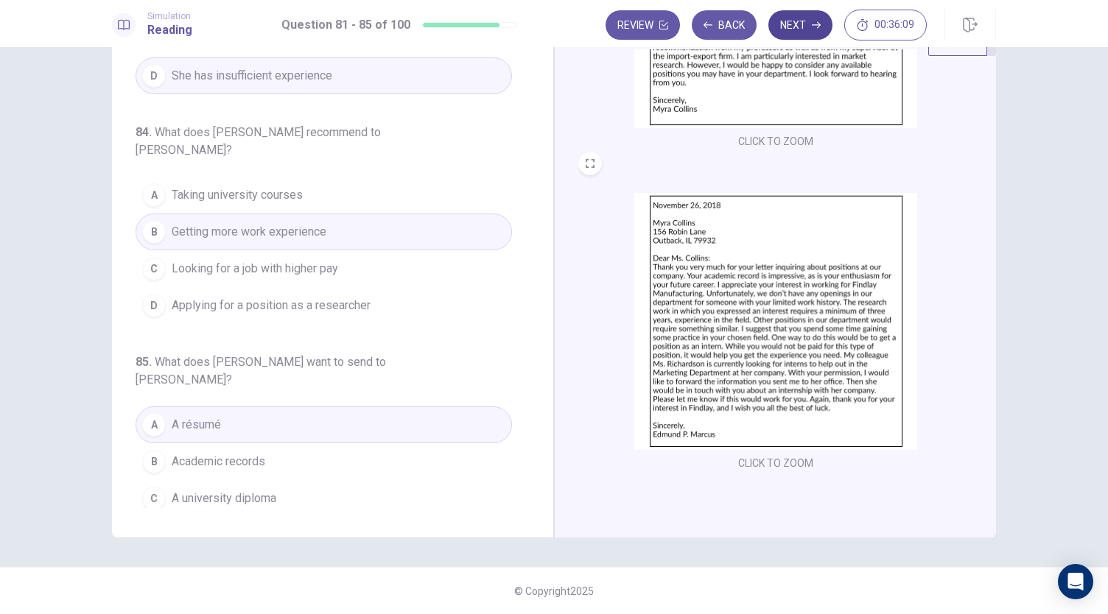
click at [805, 23] on button "Next" at bounding box center [800, 24] width 64 height 29
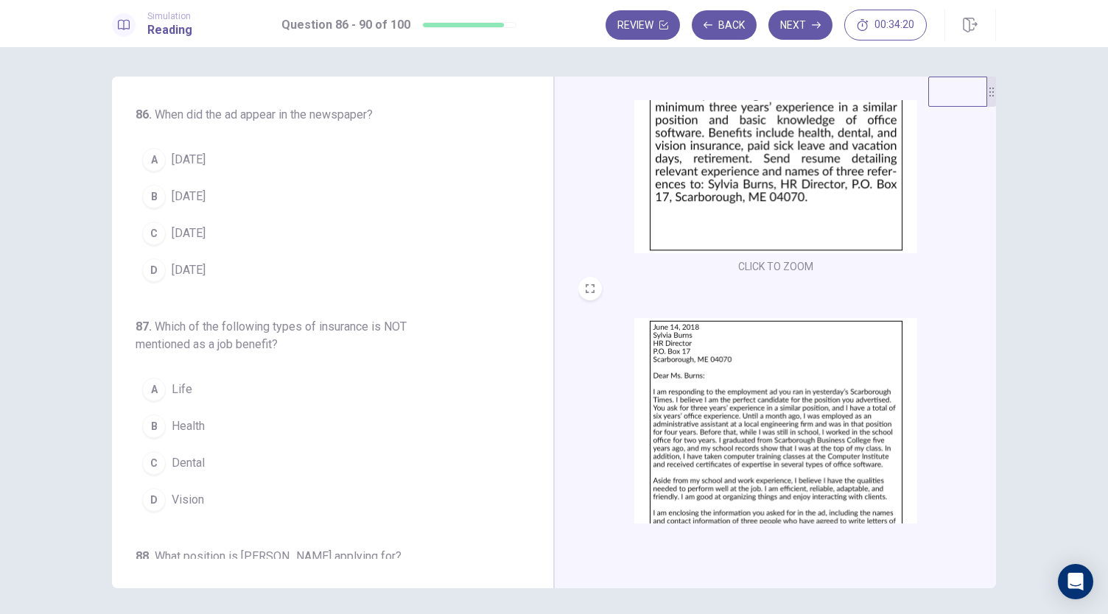
scroll to position [147, 0]
click at [177, 172] on button "A June 13" at bounding box center [324, 159] width 376 height 37
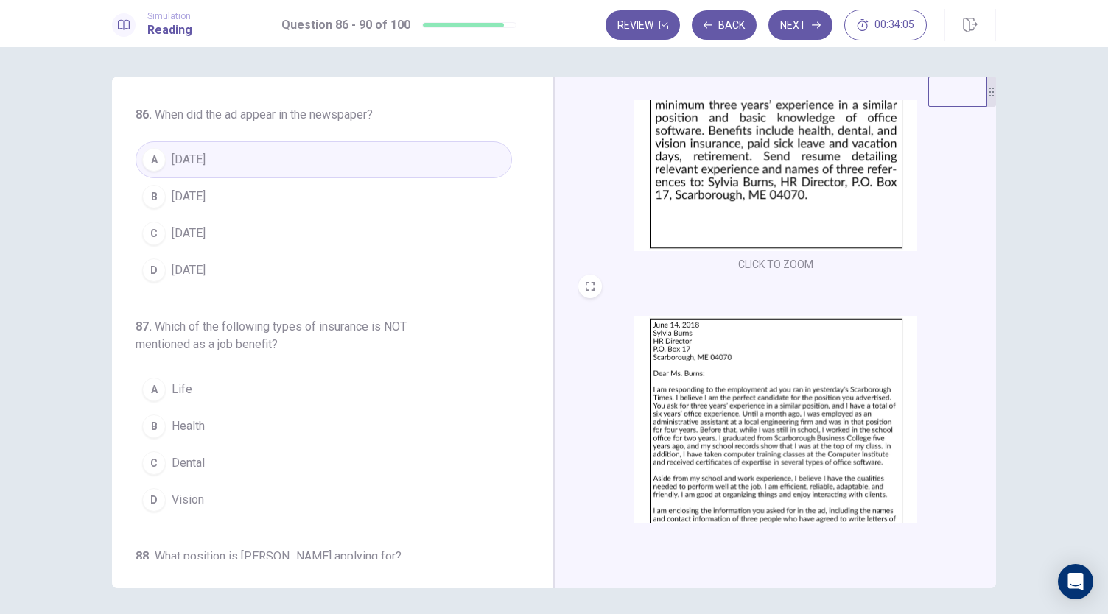
click at [183, 381] on span "Life" at bounding box center [182, 390] width 21 height 18
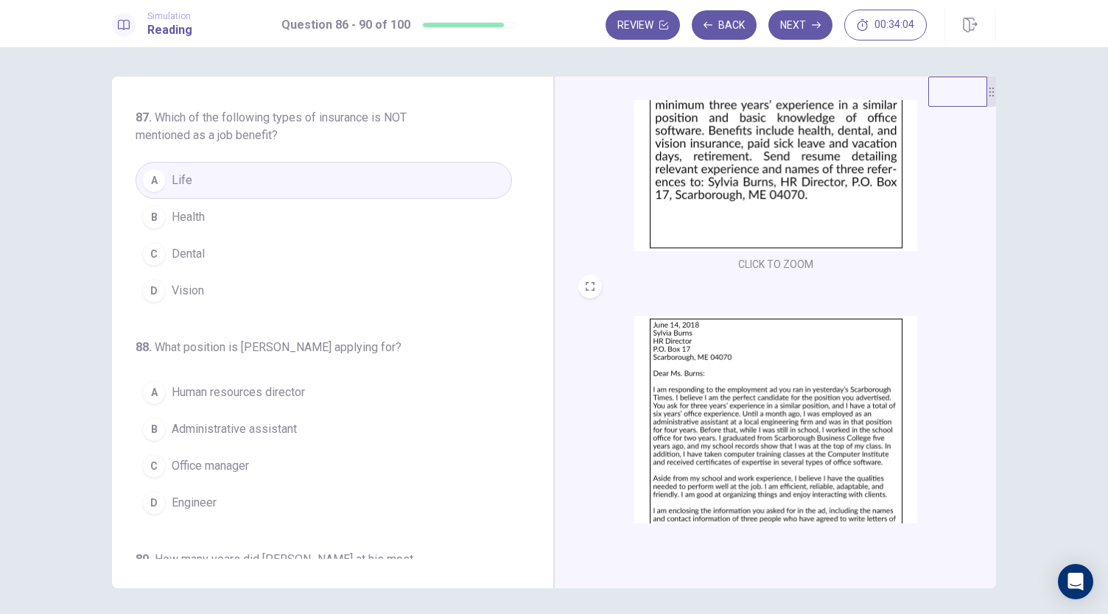
scroll to position [221, 0]
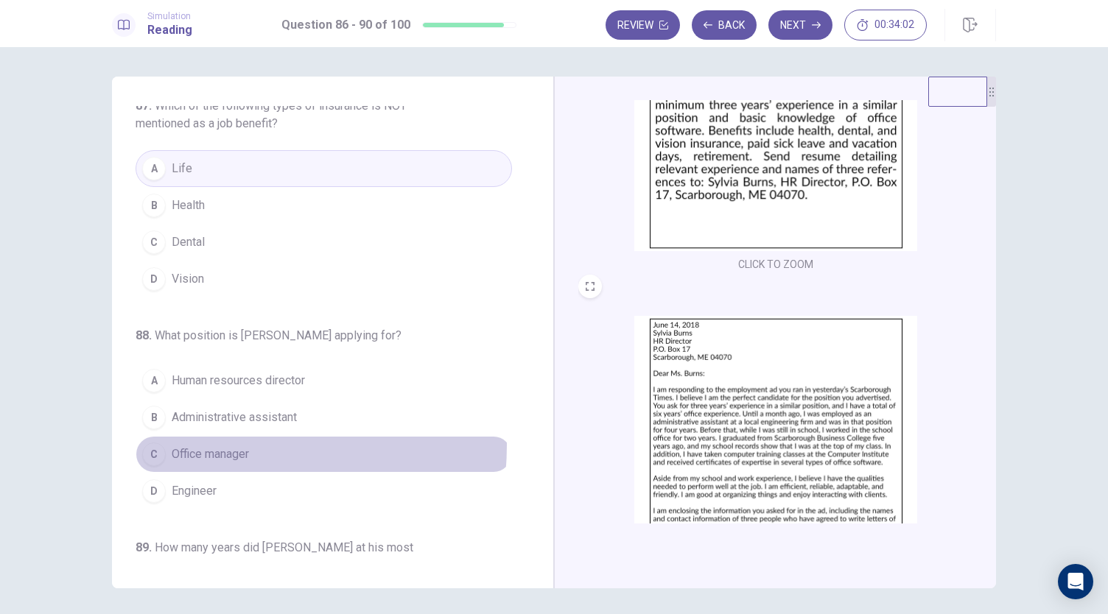
click at [217, 446] on span "Office manager" at bounding box center [210, 455] width 77 height 18
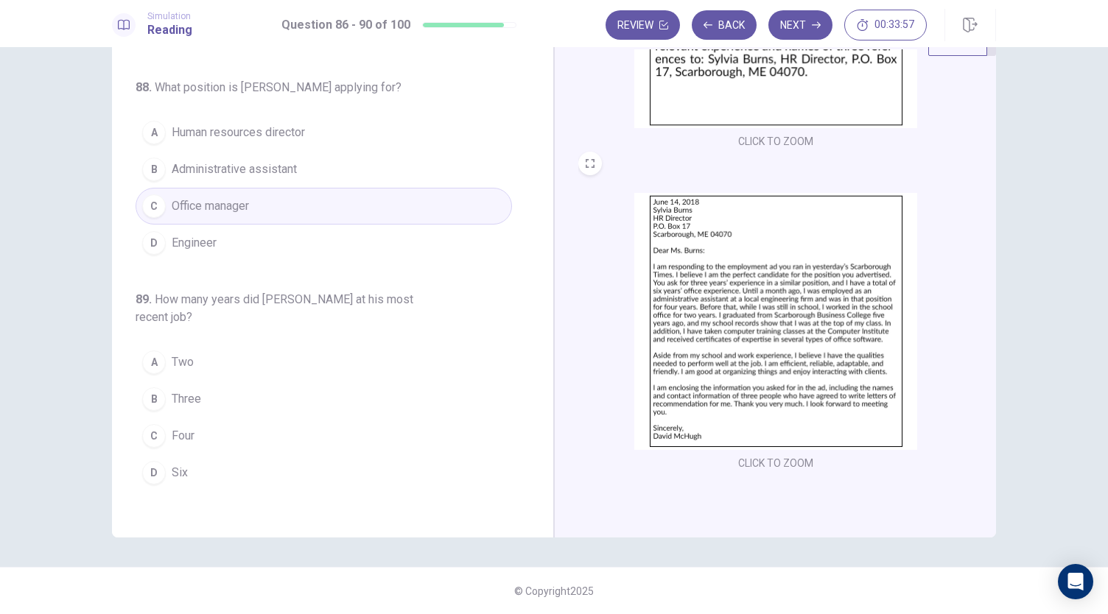
scroll to position [442, 0]
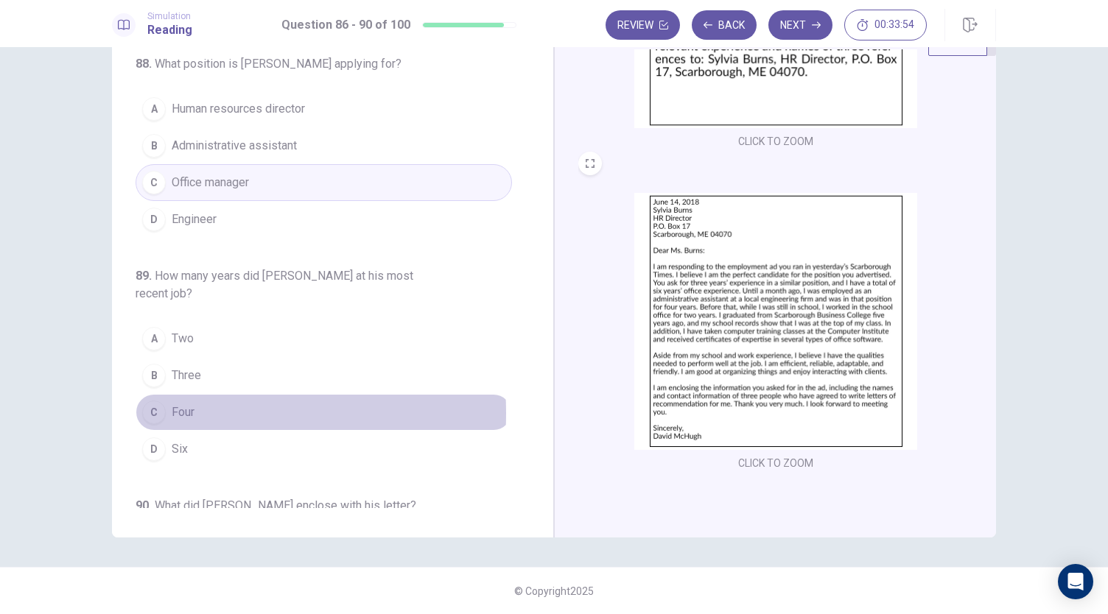
click at [172, 406] on span "Four" at bounding box center [183, 413] width 23 height 18
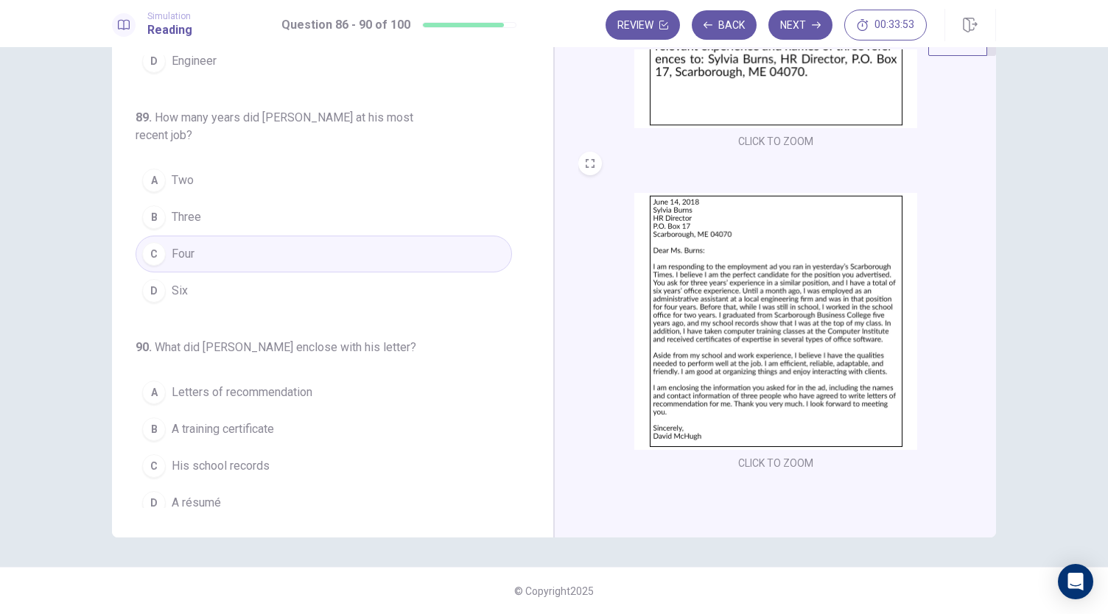
scroll to position [603, 0]
click at [233, 381] on span "Letters of recommendation" at bounding box center [242, 390] width 141 height 18
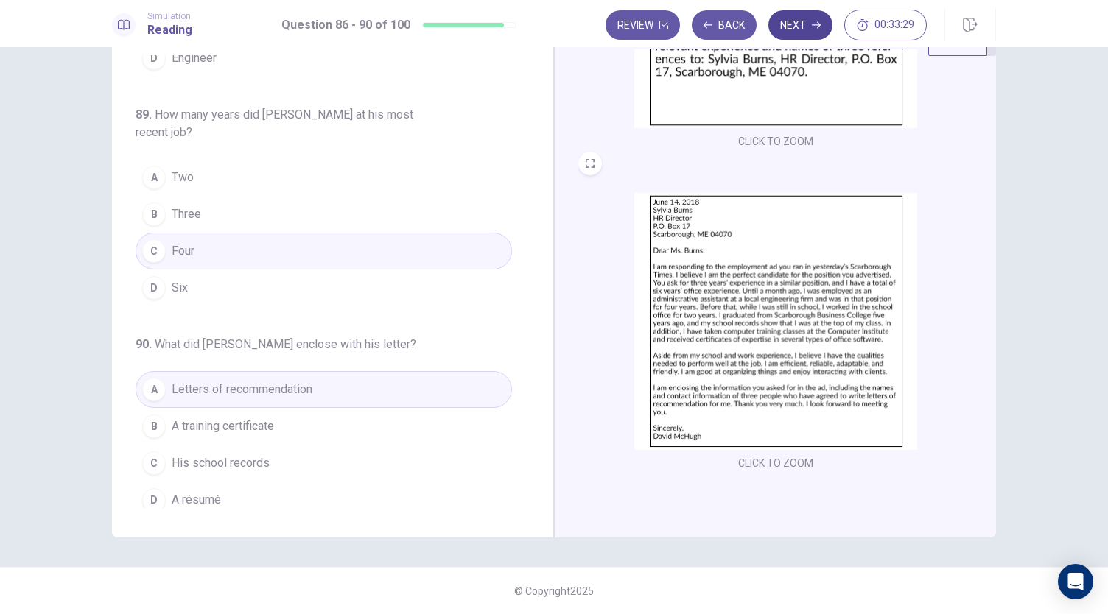
click at [813, 27] on icon "button" at bounding box center [816, 25] width 9 height 9
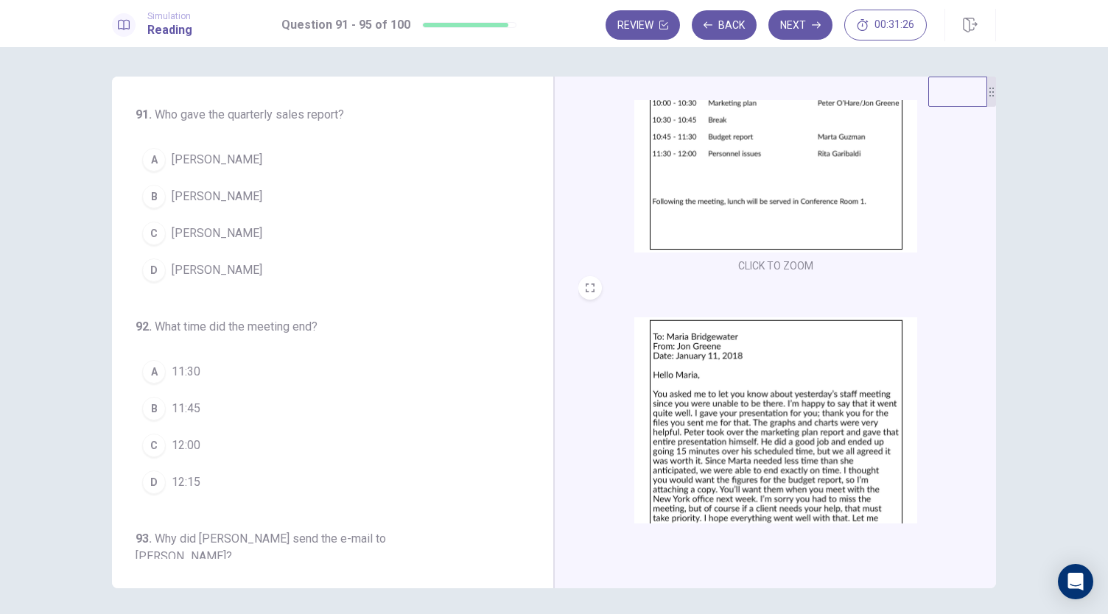
scroll to position [219, 0]
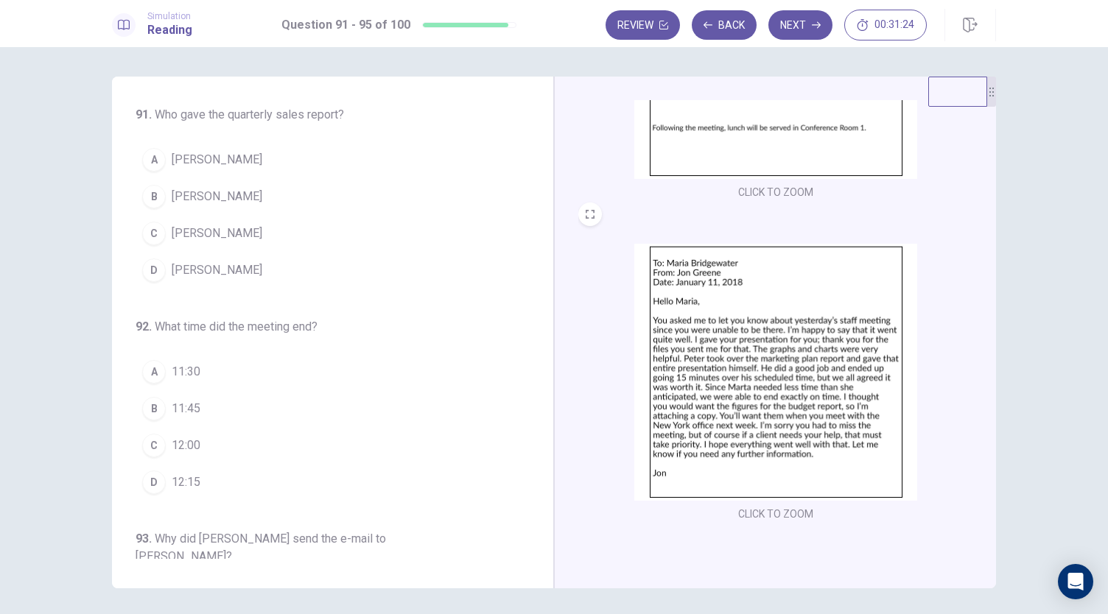
click at [261, 203] on span "Maria Bridgewater" at bounding box center [217, 197] width 91 height 18
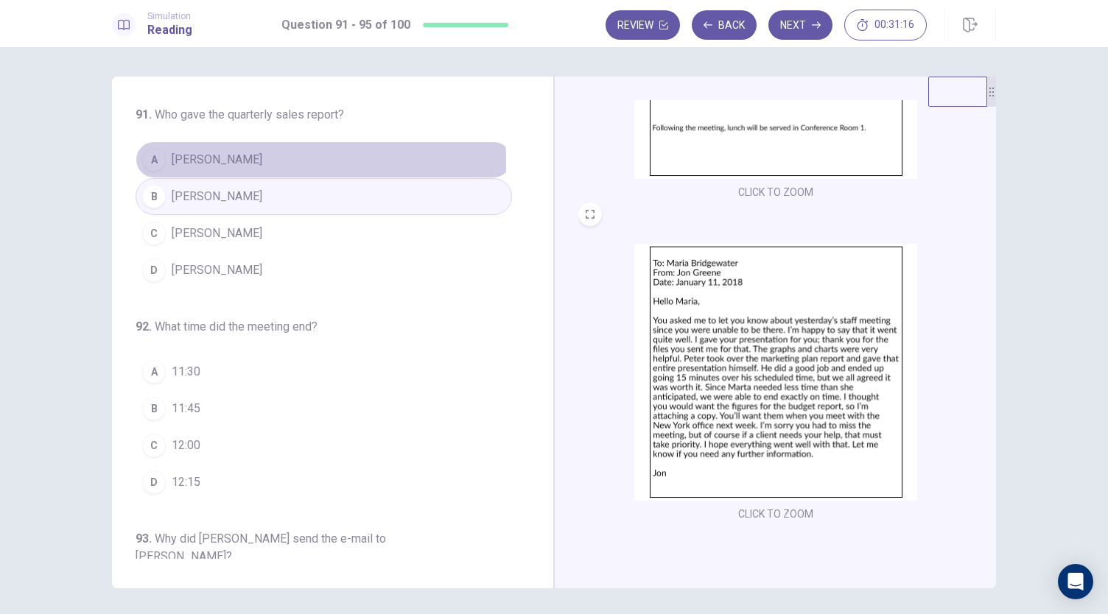
click at [189, 161] on span "Jon Greene" at bounding box center [217, 160] width 91 height 18
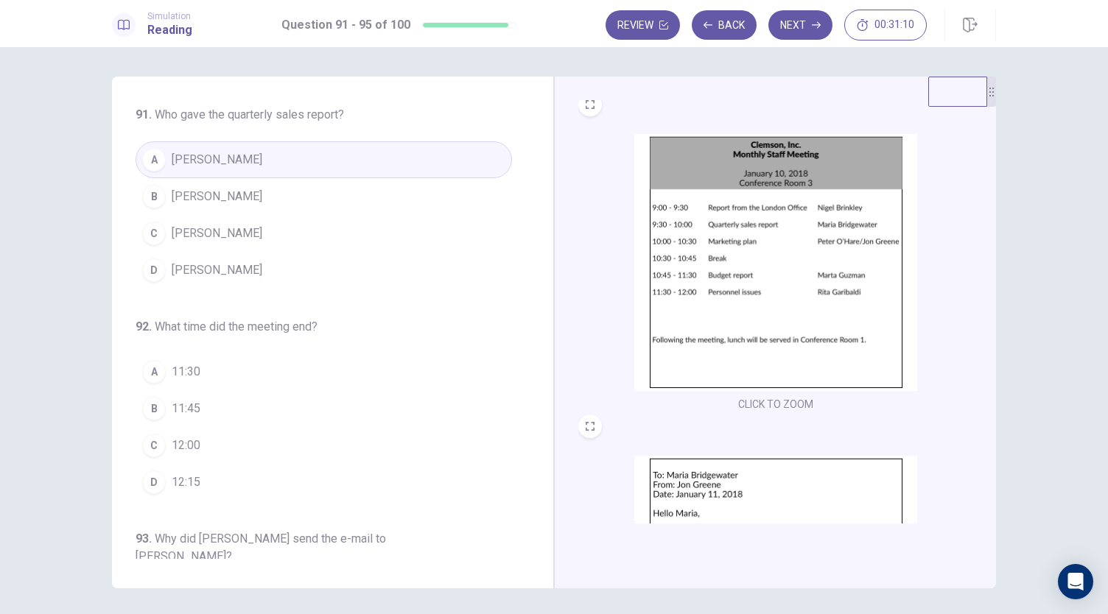
scroll to position [0, 0]
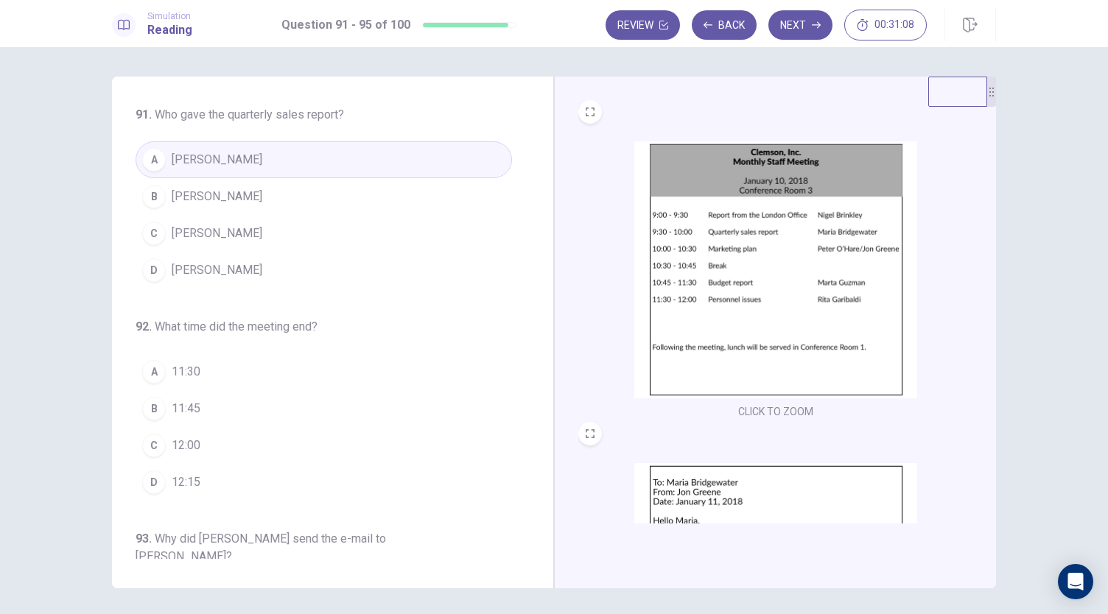
click at [166, 444] on button "C 12:00" at bounding box center [324, 445] width 376 height 37
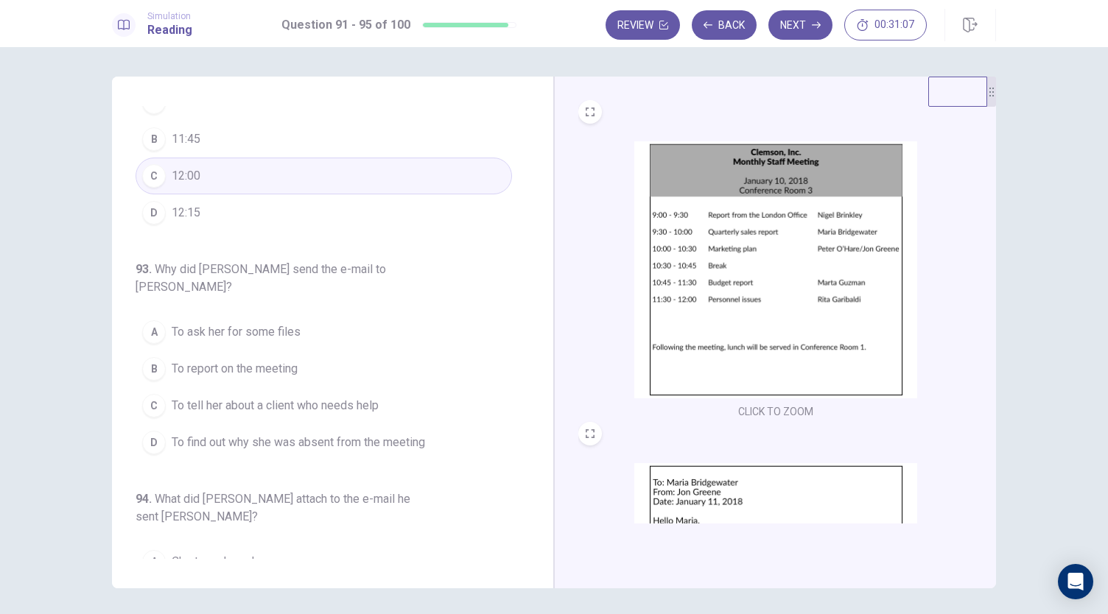
scroll to position [295, 0]
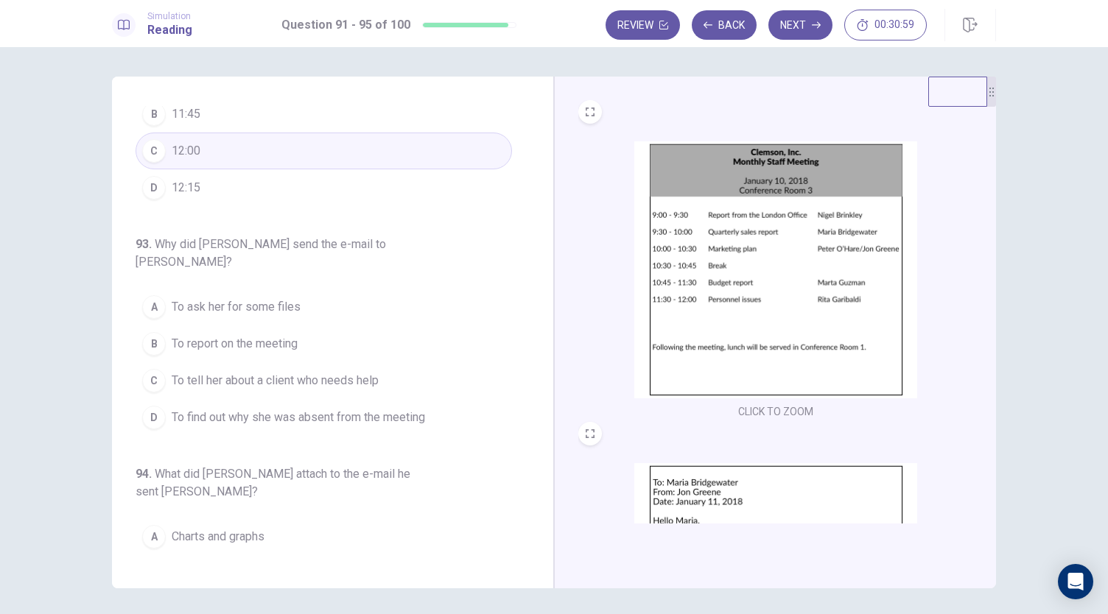
click at [253, 335] on span "To report on the meeting" at bounding box center [235, 344] width 126 height 18
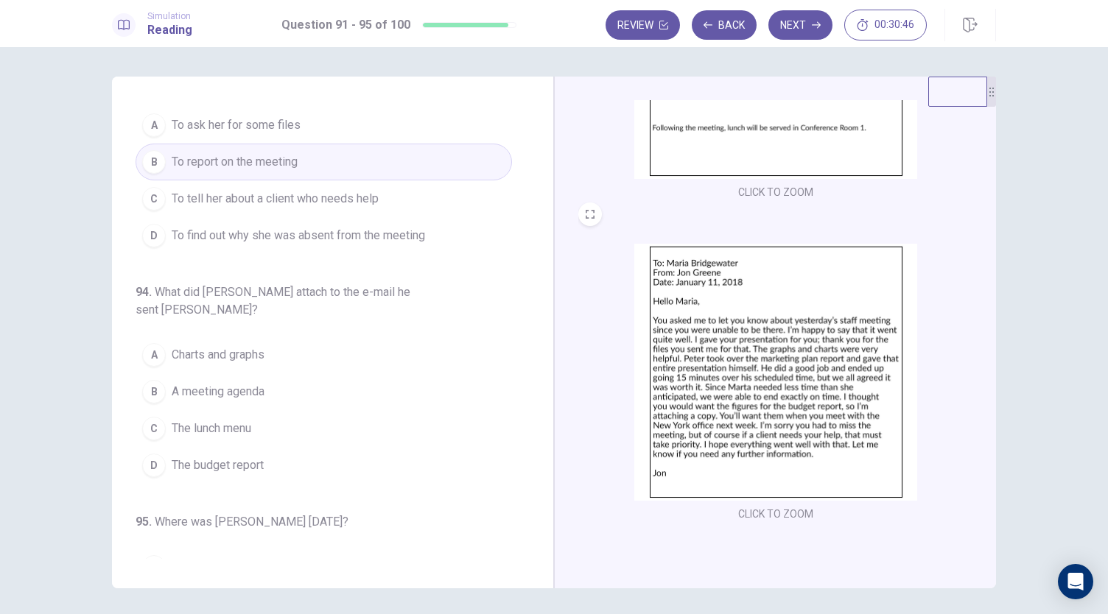
scroll to position [421, 0]
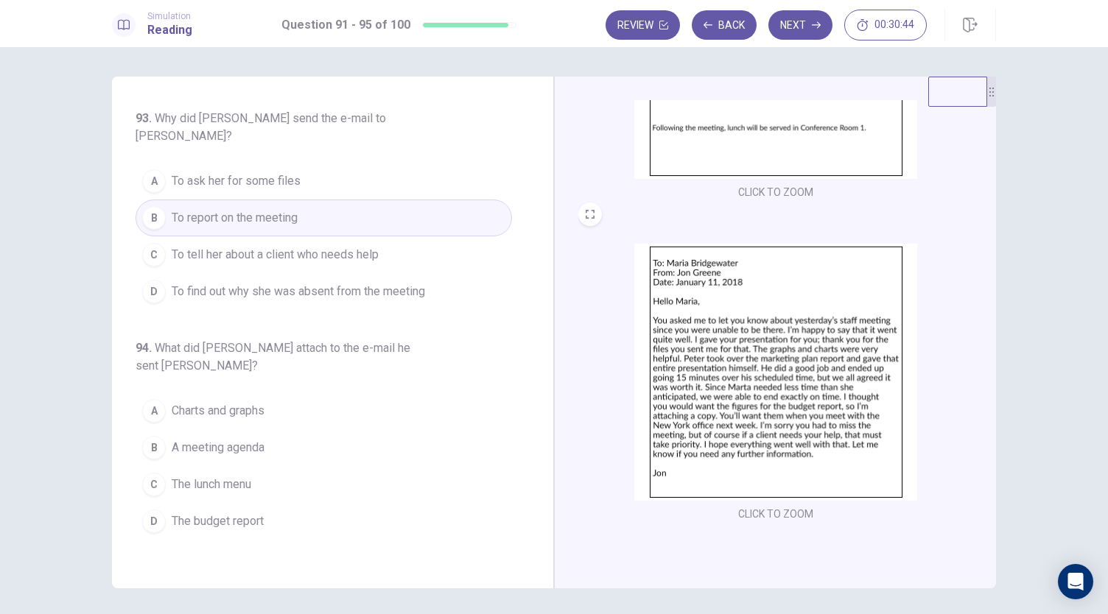
click at [217, 503] on button "D The budget report" at bounding box center [324, 521] width 376 height 37
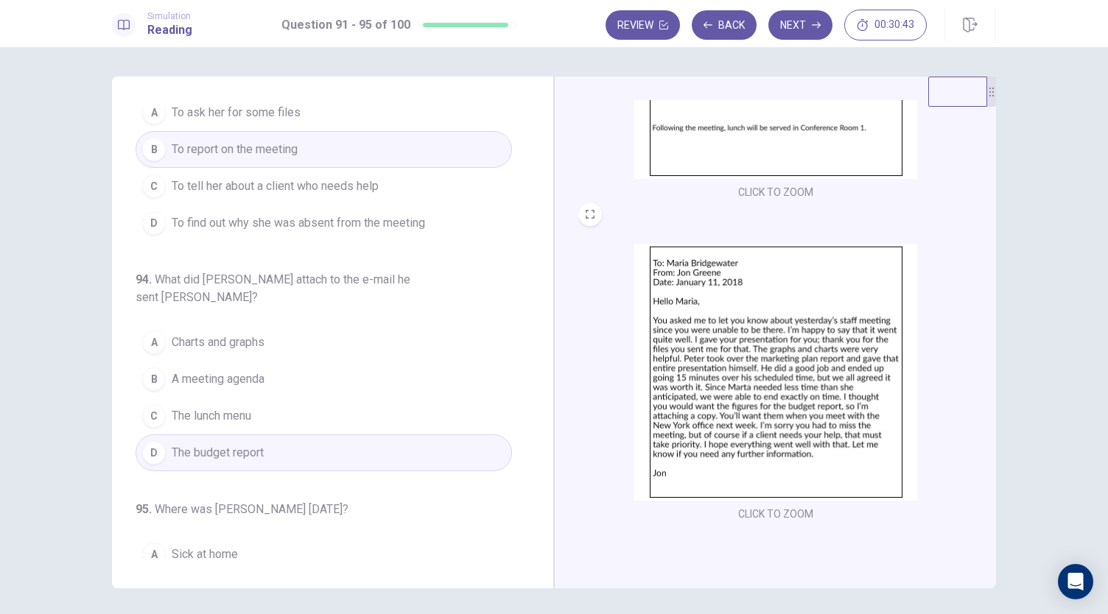
scroll to position [568, 0]
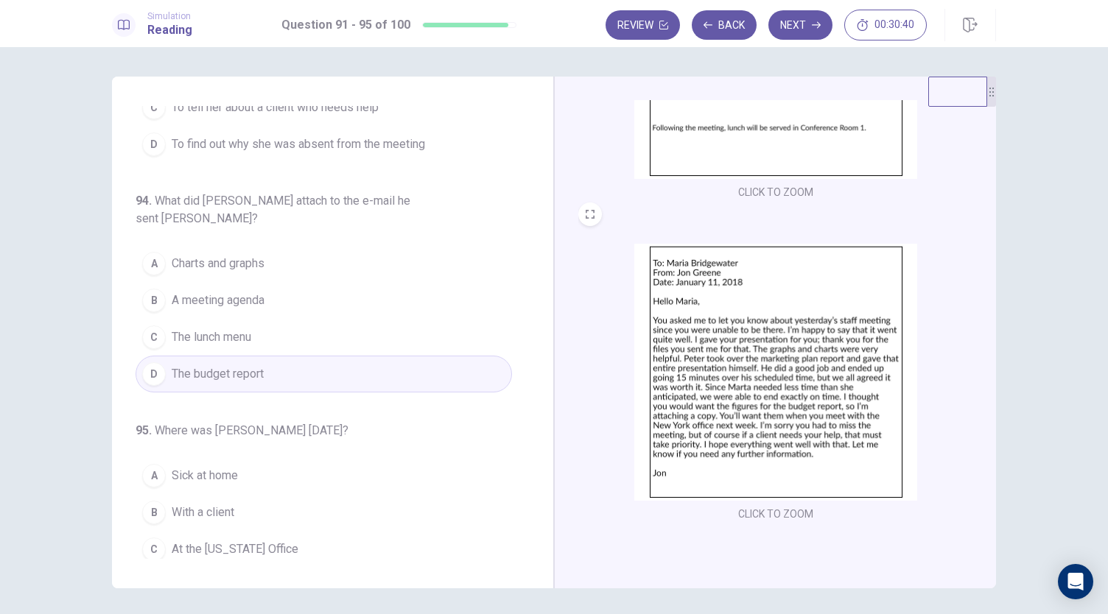
drag, startPoint x: 198, startPoint y: 484, endPoint x: 208, endPoint y: 479, distance: 11.2
click at [199, 494] on button "B With a client" at bounding box center [324, 512] width 376 height 37
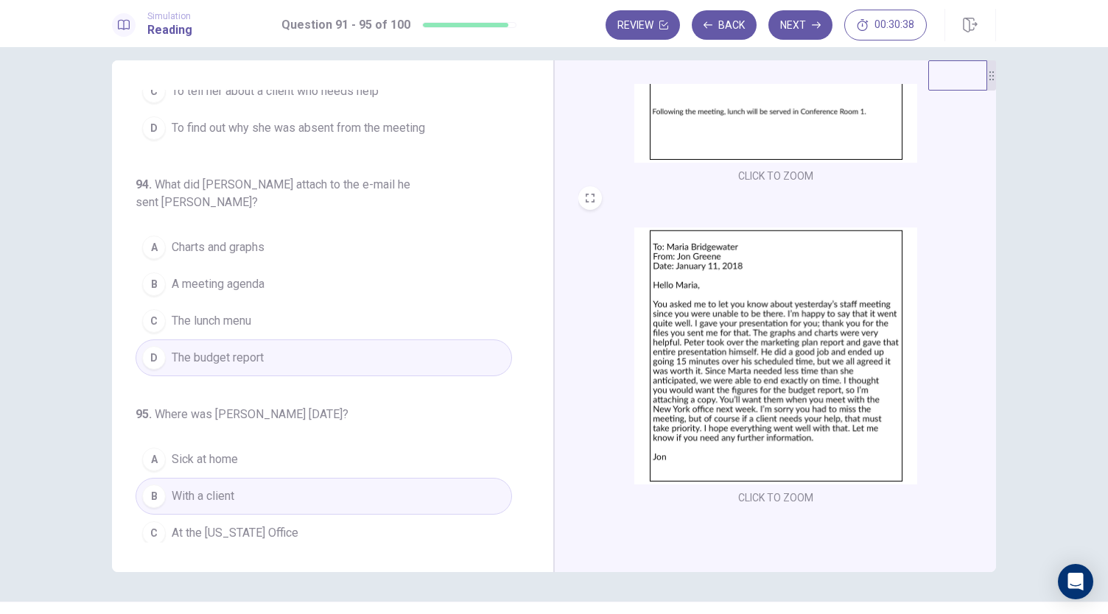
scroll to position [0, 0]
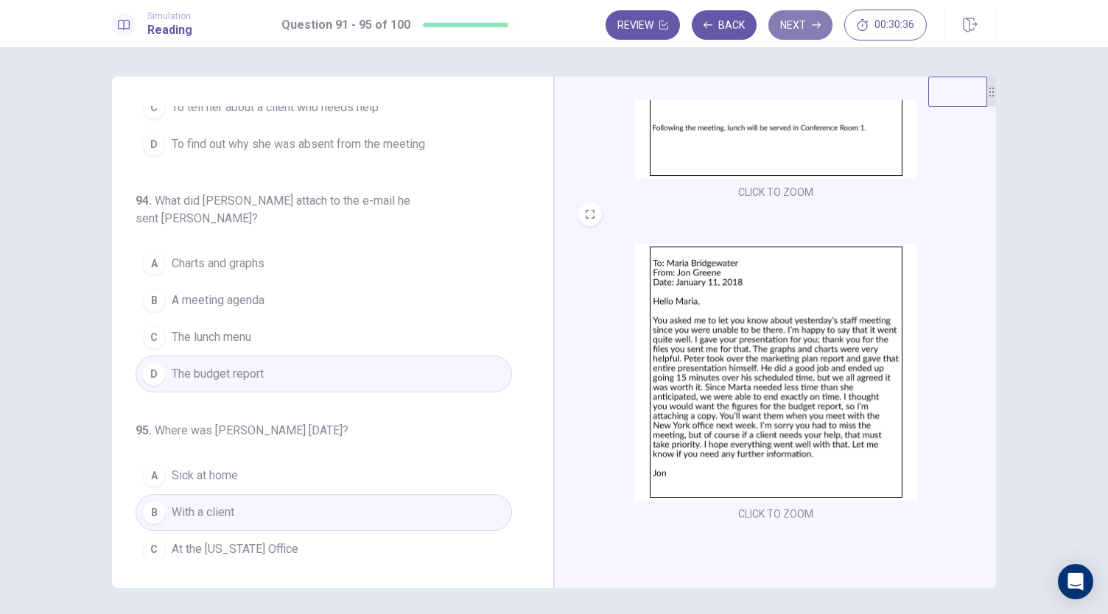
click at [802, 33] on button "Next" at bounding box center [800, 24] width 64 height 29
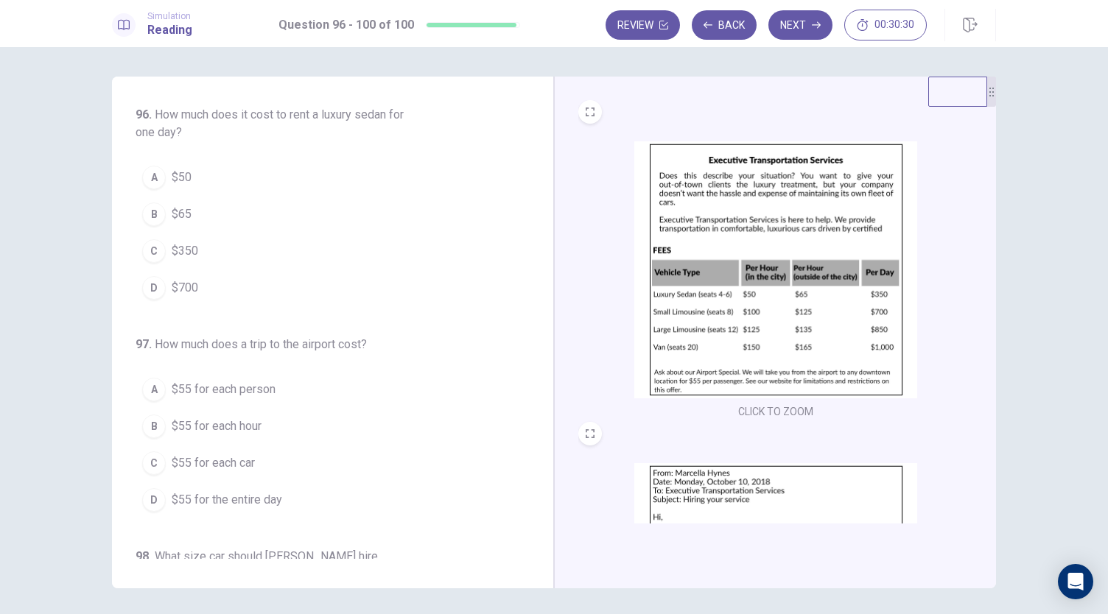
click at [620, 191] on div "CLICK TO ZOOM" at bounding box center [775, 281] width 395 height 281
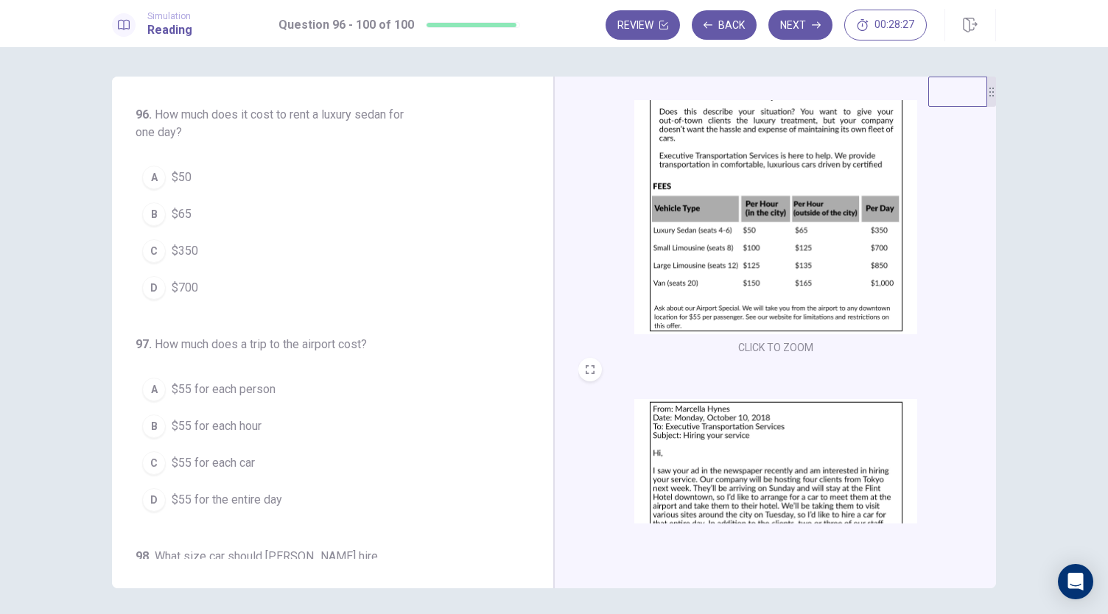
scroll to position [74, 0]
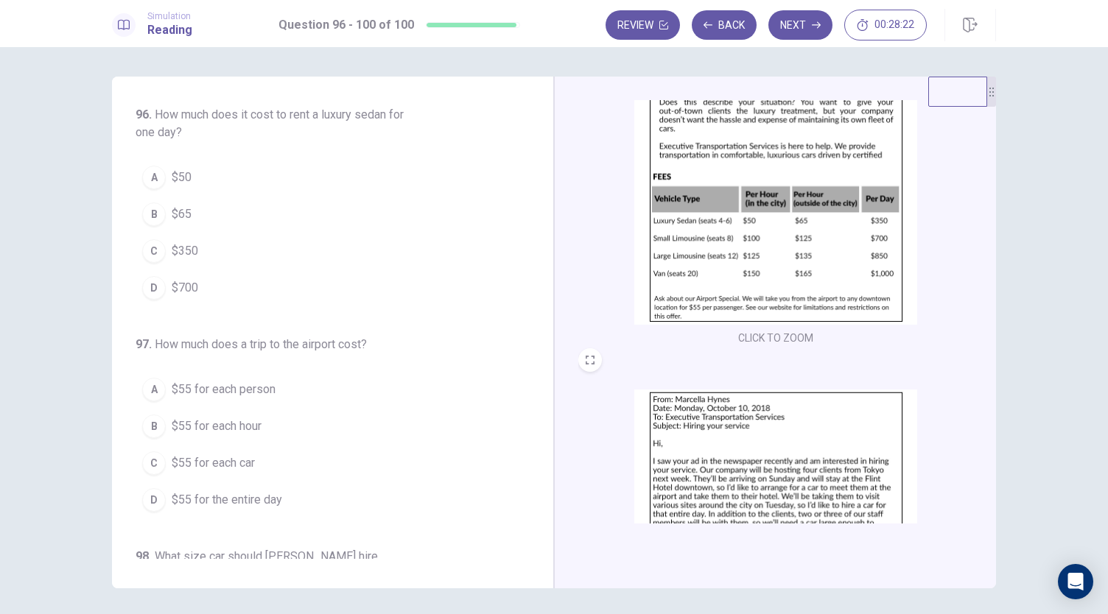
click at [172, 255] on span "$350" at bounding box center [185, 251] width 27 height 18
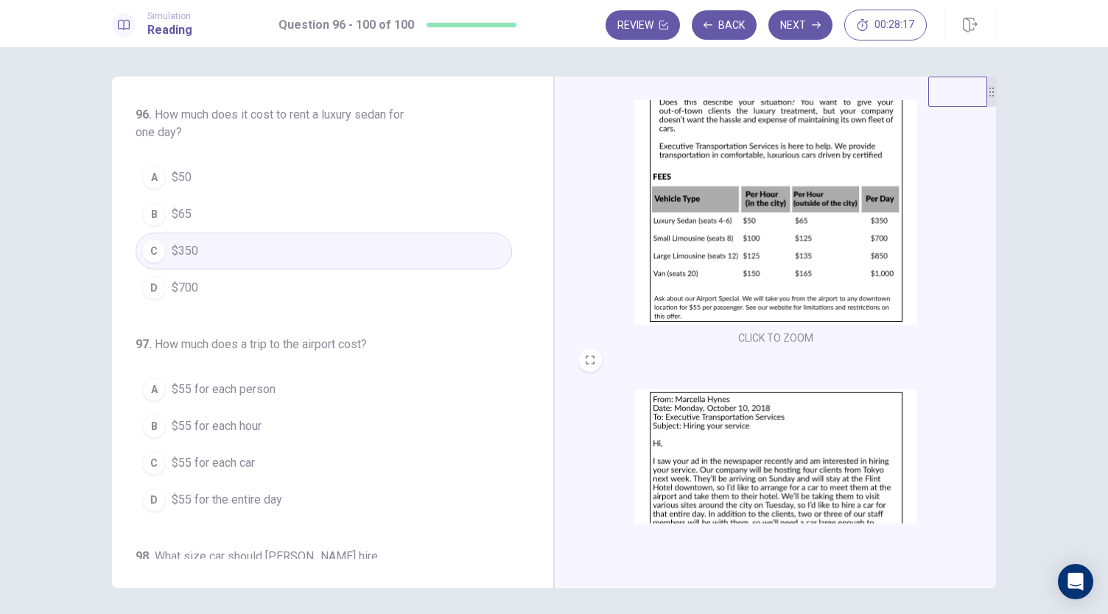
click at [225, 408] on button "B $55 for each hour" at bounding box center [324, 426] width 376 height 37
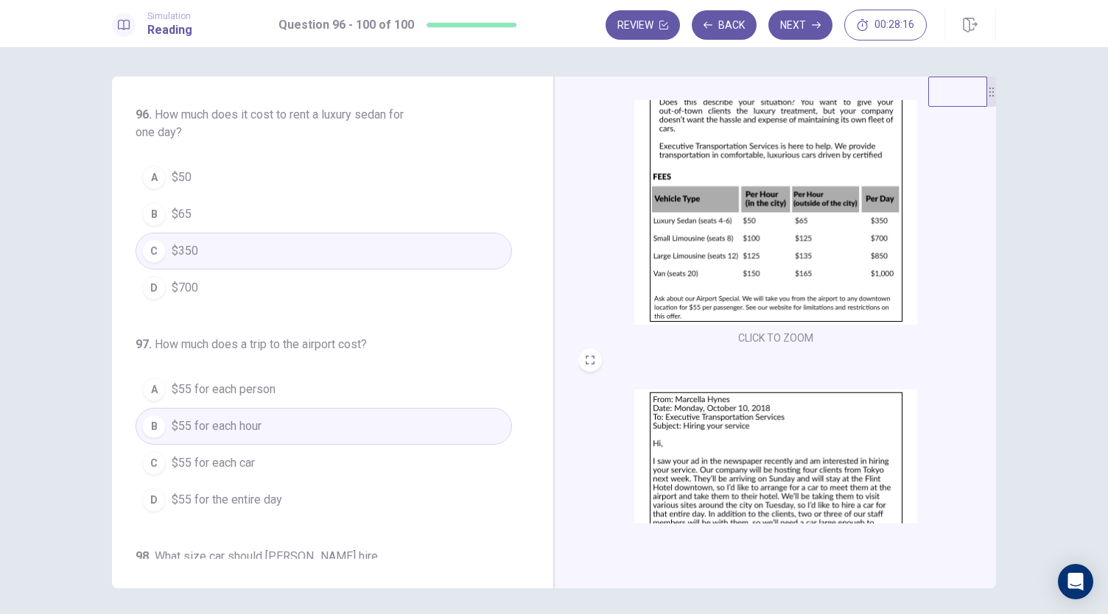
click at [228, 391] on span "$55 for each person" at bounding box center [224, 390] width 104 height 18
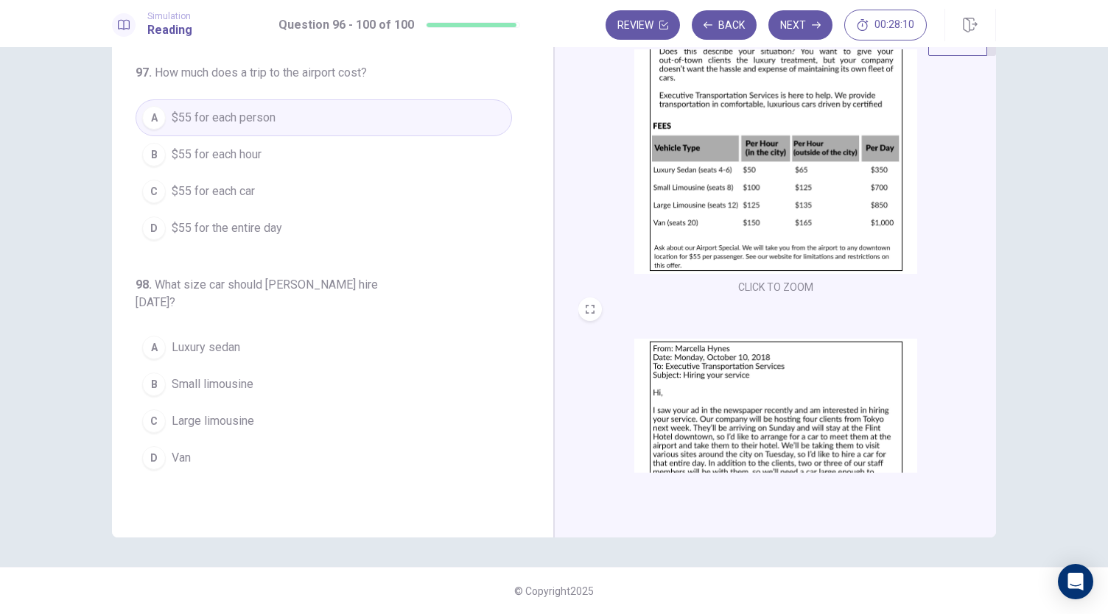
scroll to position [147, 0]
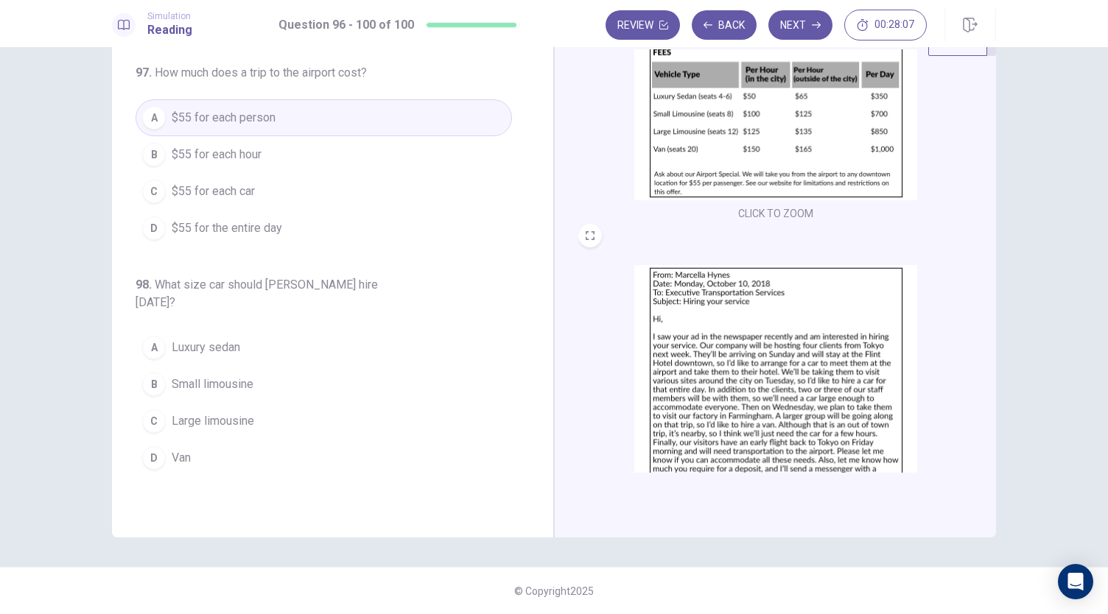
click at [247, 376] on span "Small limousine" at bounding box center [213, 385] width 82 height 18
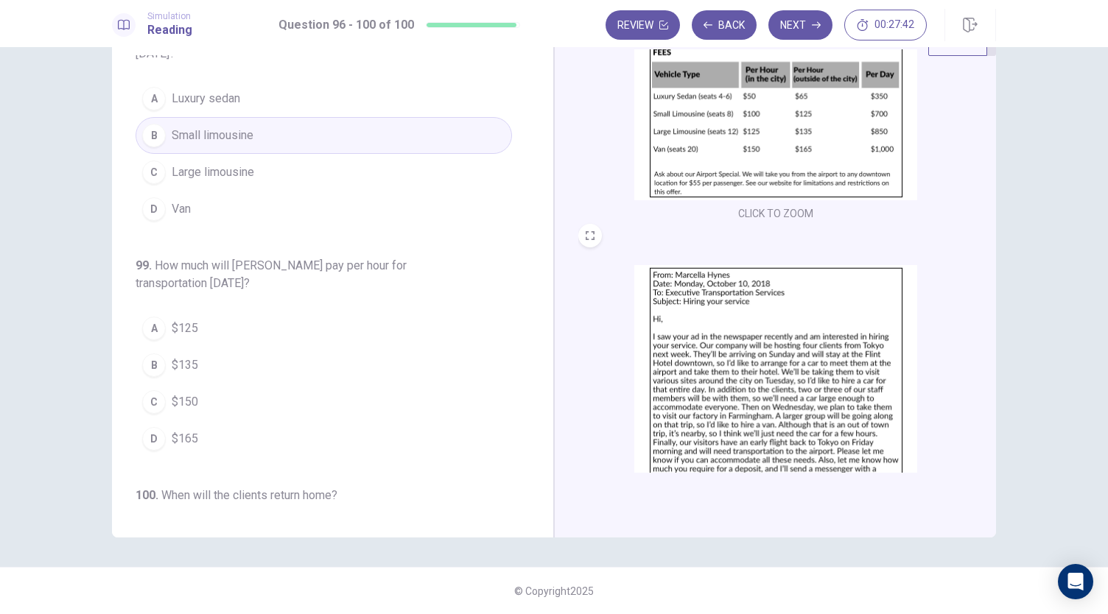
scroll to position [516, 0]
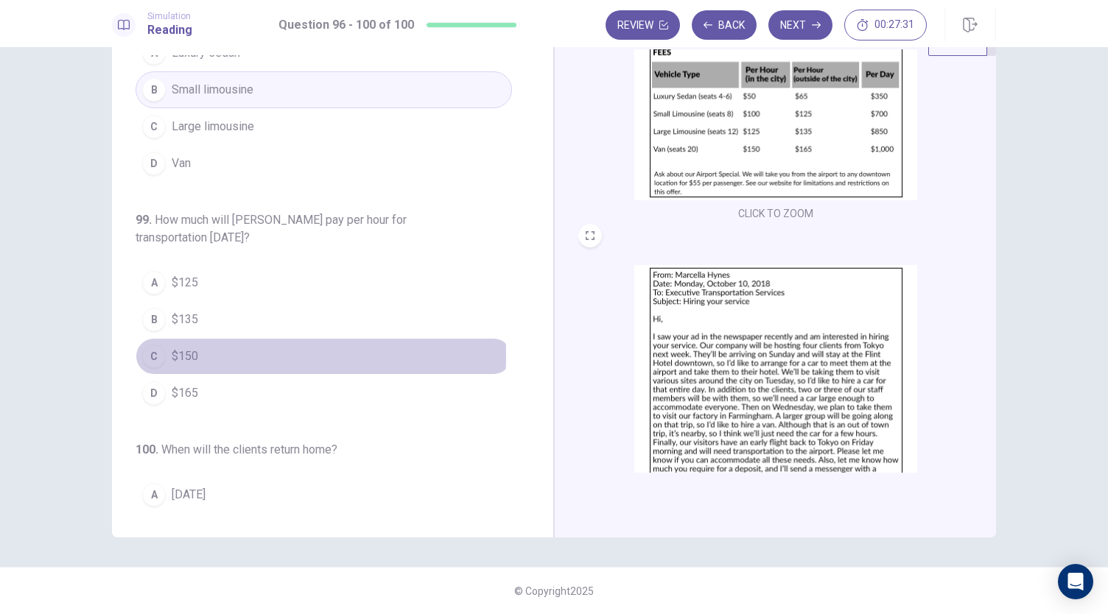
click at [172, 348] on span "$150" at bounding box center [185, 357] width 27 height 18
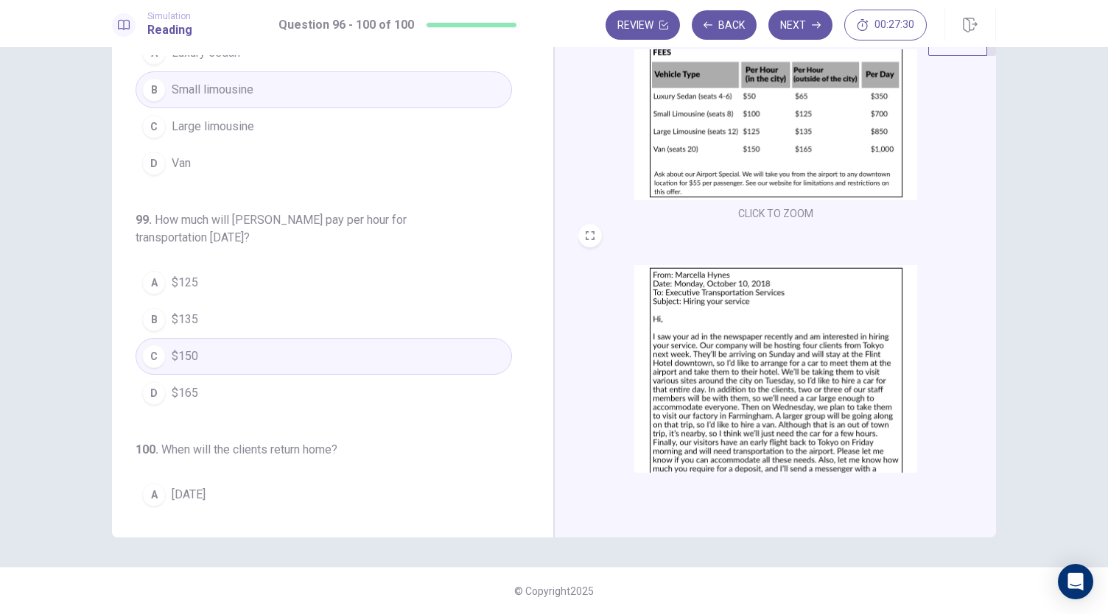
scroll to position [589, 0]
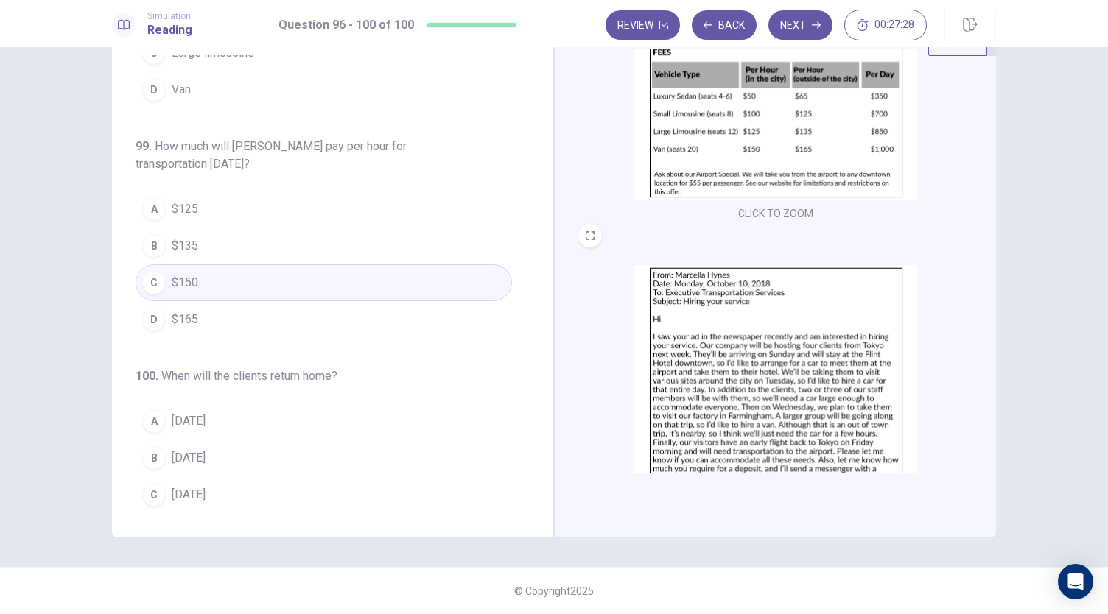
click at [183, 523] on span "[DATE]" at bounding box center [189, 532] width 34 height 18
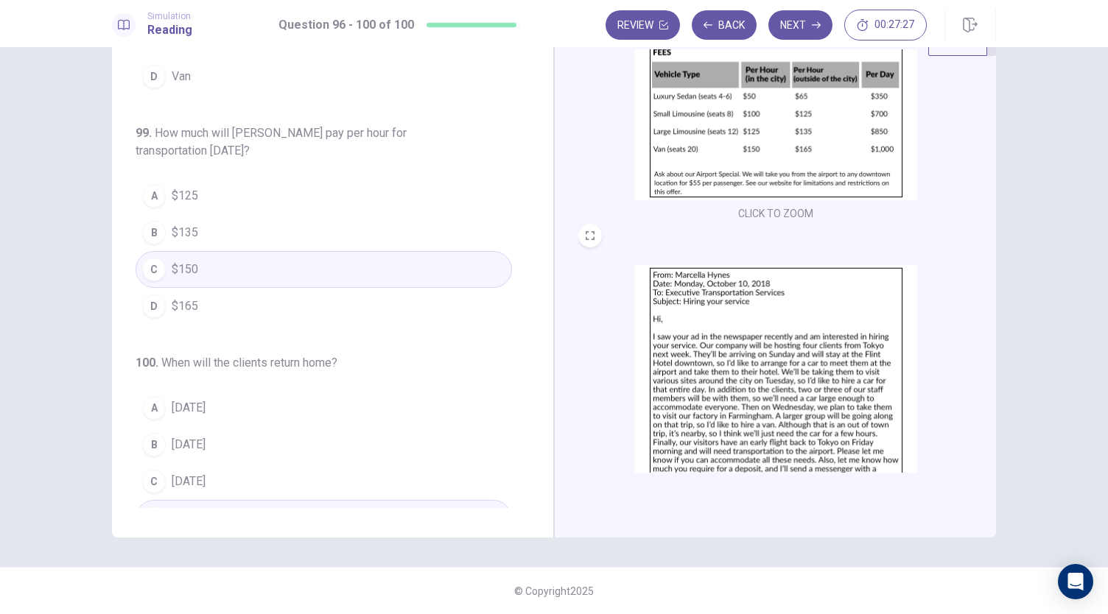
scroll to position [603, 0]
click at [779, 29] on button "Next" at bounding box center [800, 24] width 64 height 29
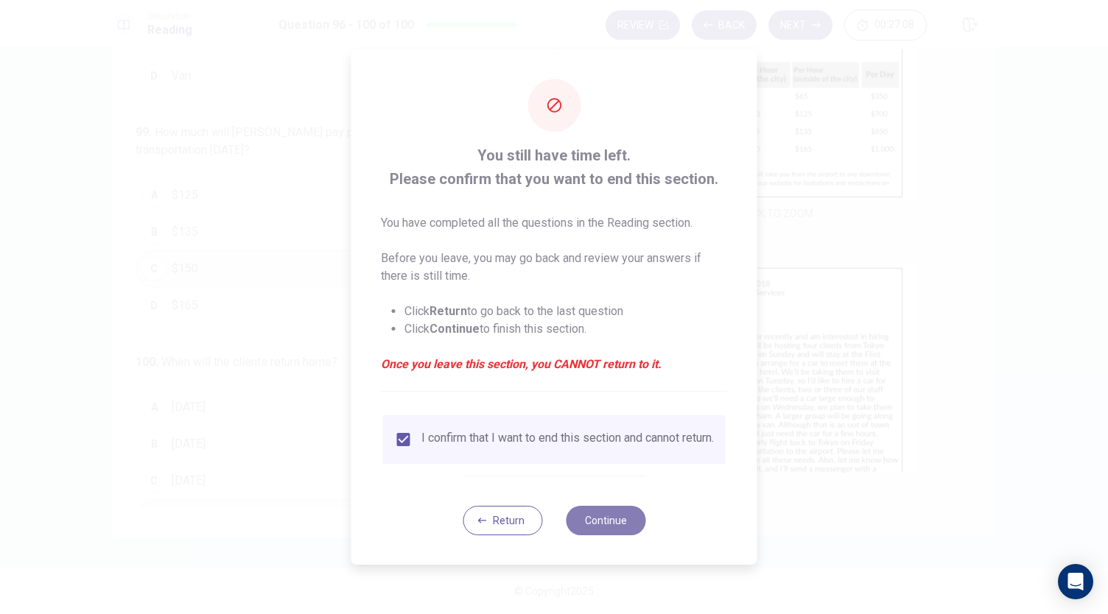
click at [614, 520] on button "Continue" at bounding box center [606, 520] width 80 height 29
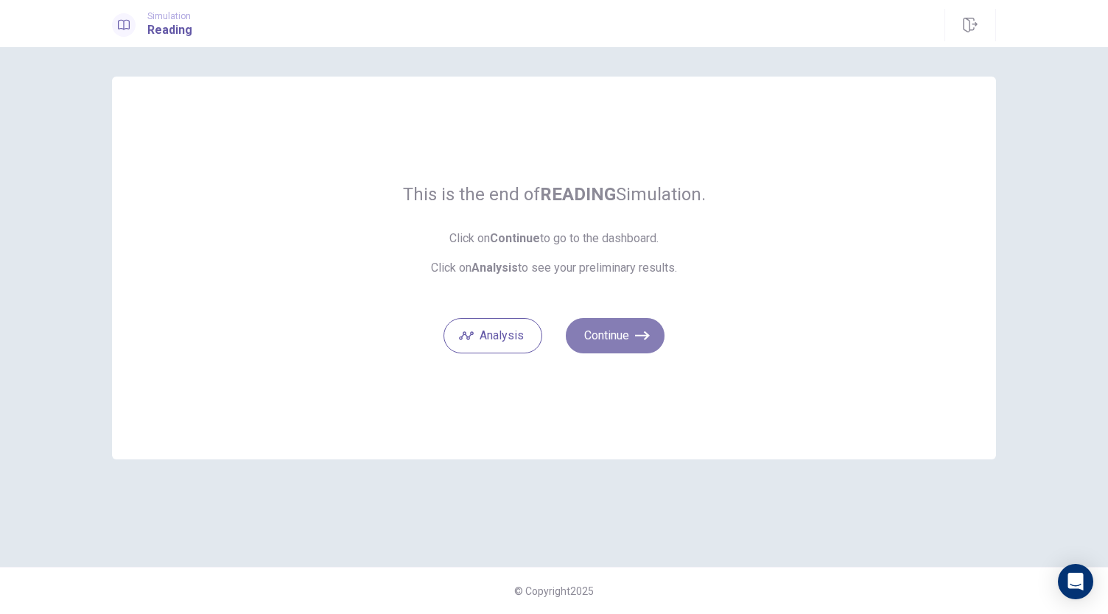
click at [647, 348] on button "Continue" at bounding box center [615, 335] width 99 height 35
